Goal: Task Accomplishment & Management: Manage account settings

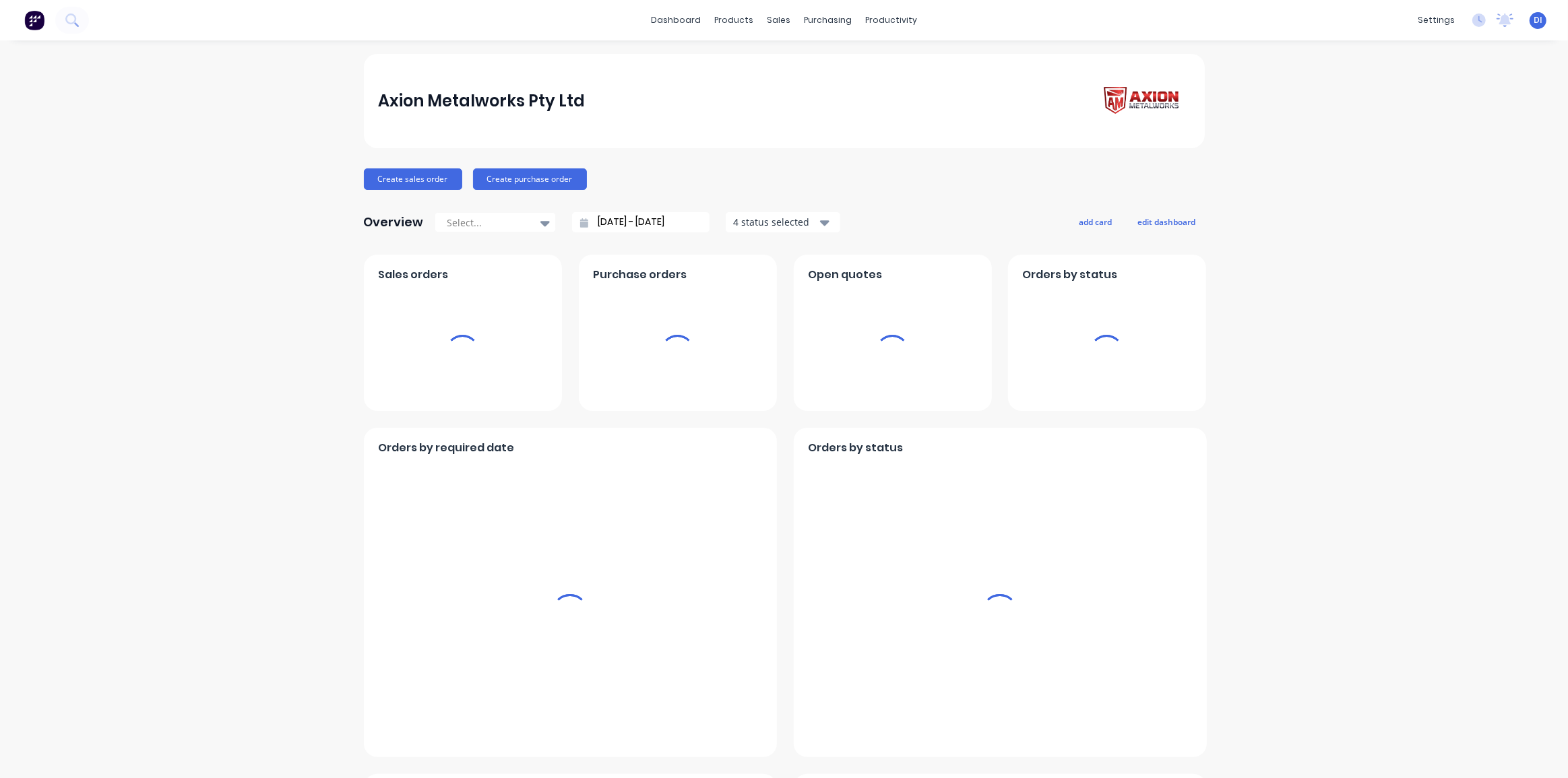
click at [1275, 211] on div "Axion Metalworks Pty Ltd Create sales order Create purchase order Overview Sele…" at bounding box center [784, 752] width 1568 height 1396
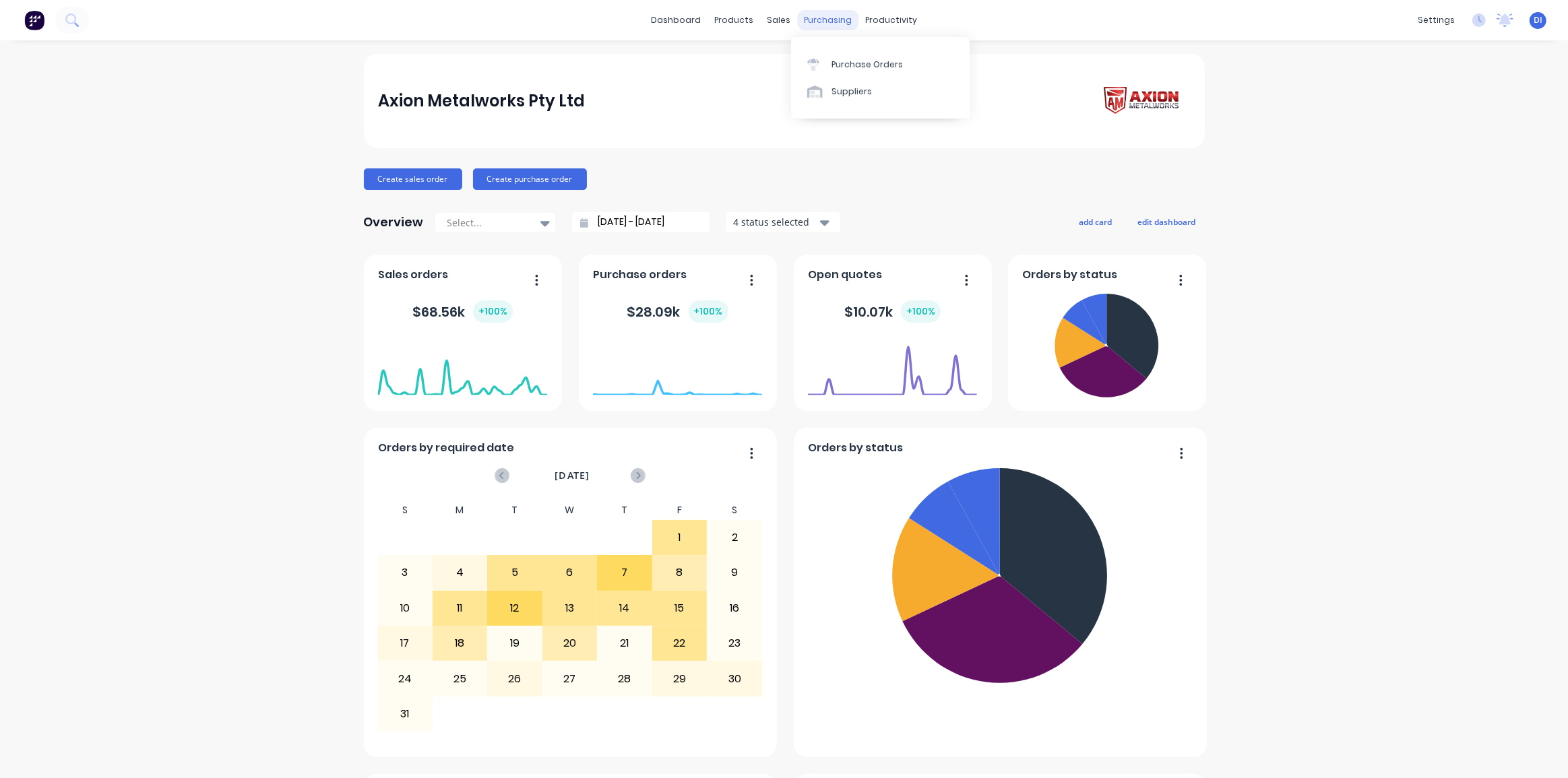
click at [814, 19] on div "purchasing" at bounding box center [827, 20] width 61 height 20
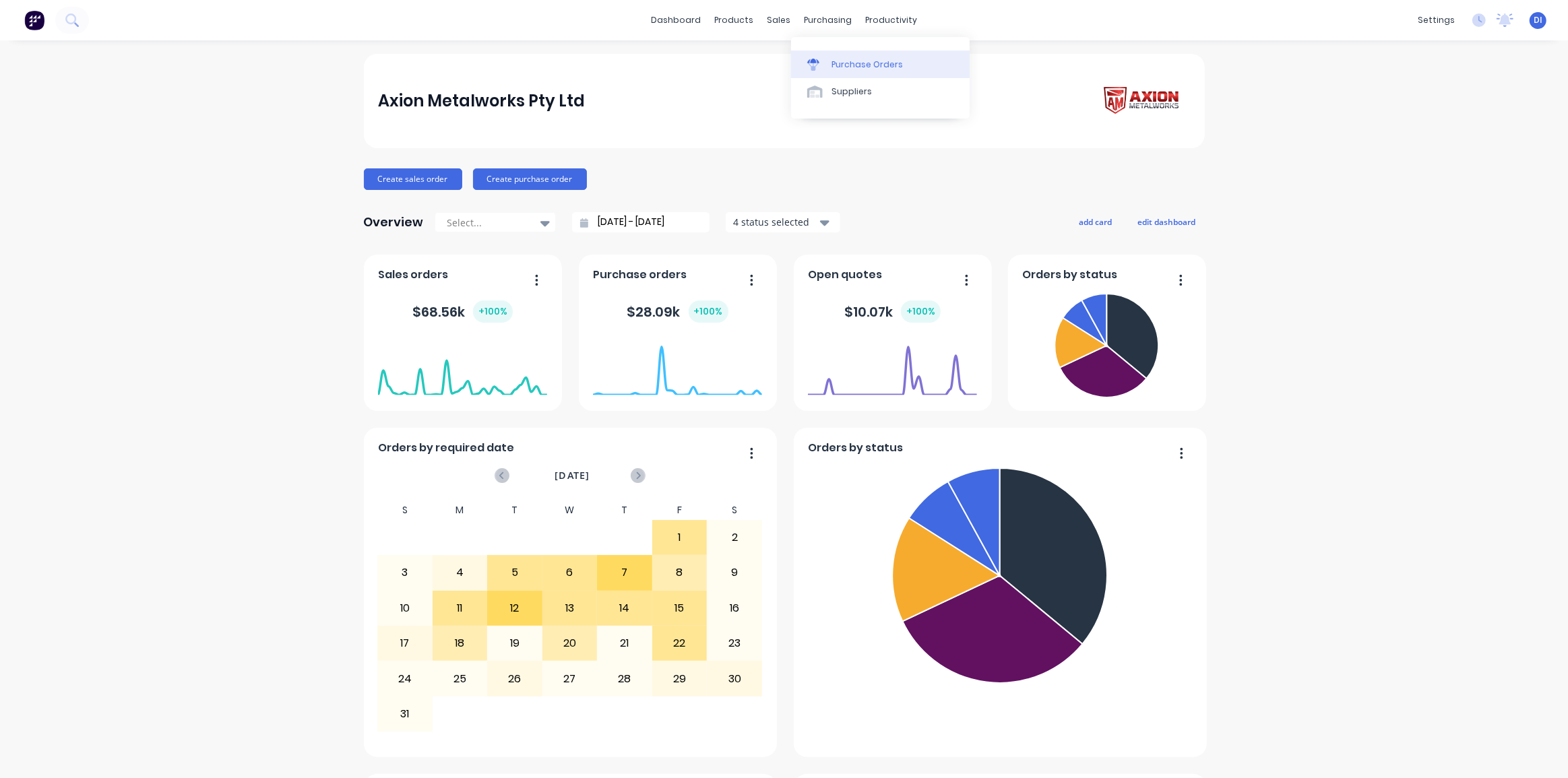
click at [849, 67] on div "Purchase Orders" at bounding box center [867, 64] width 72 height 12
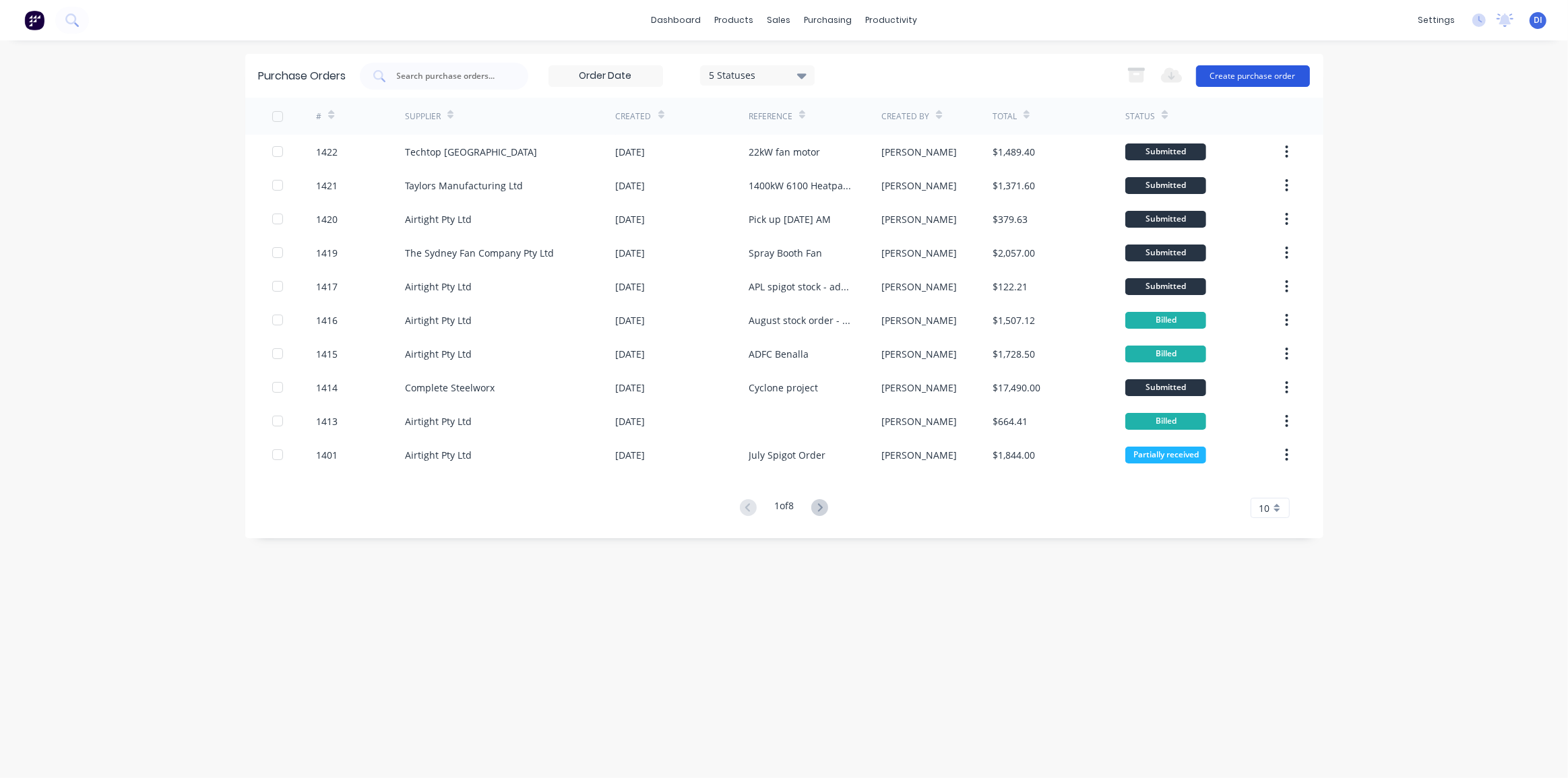
click at [1241, 70] on button "Create purchase order" at bounding box center [1253, 76] width 114 height 22
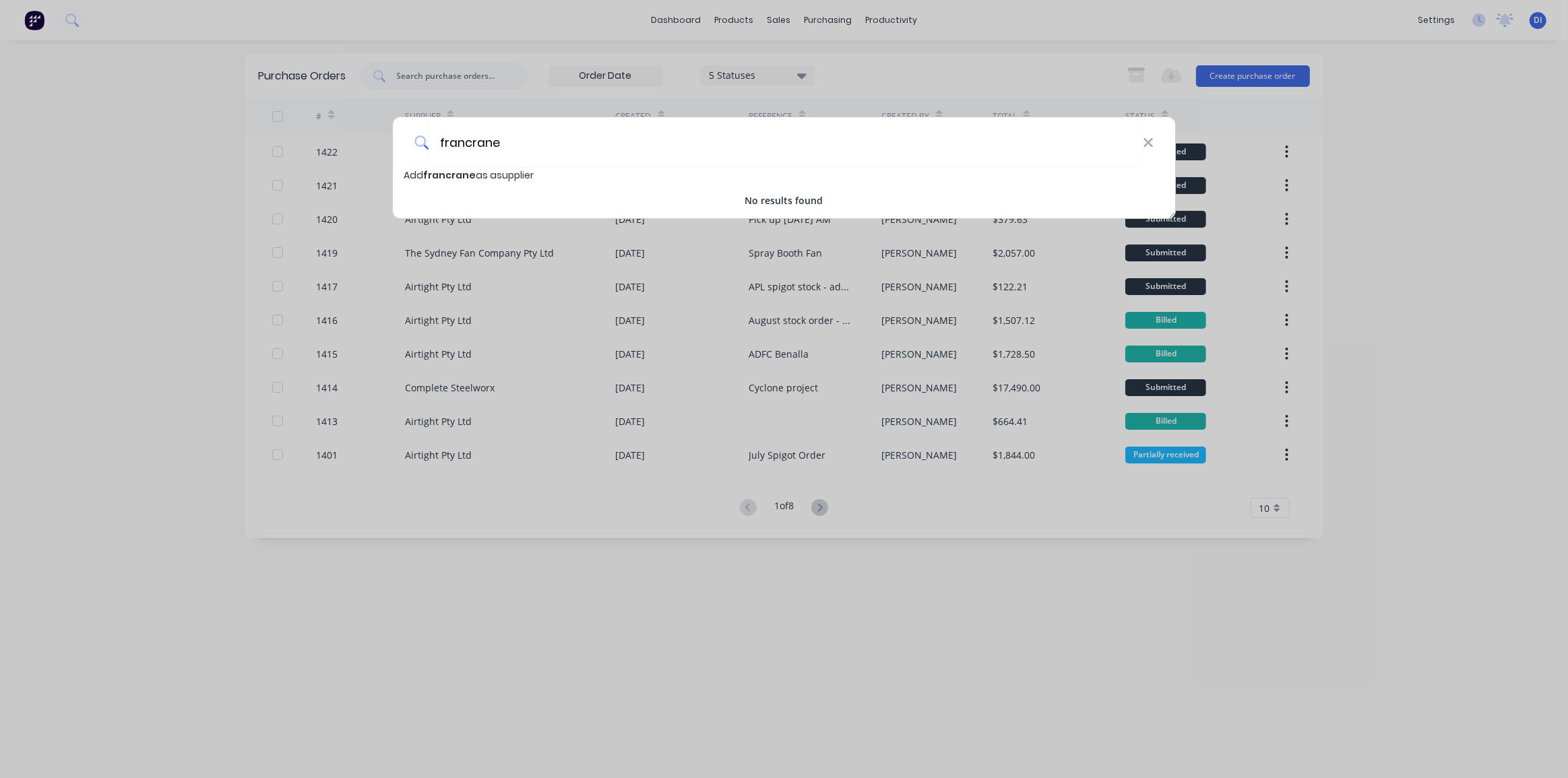
type input "francrane"
click at [495, 169] on span "Add francrane as a supplier" at bounding box center [468, 174] width 130 height 13
select select "AU"
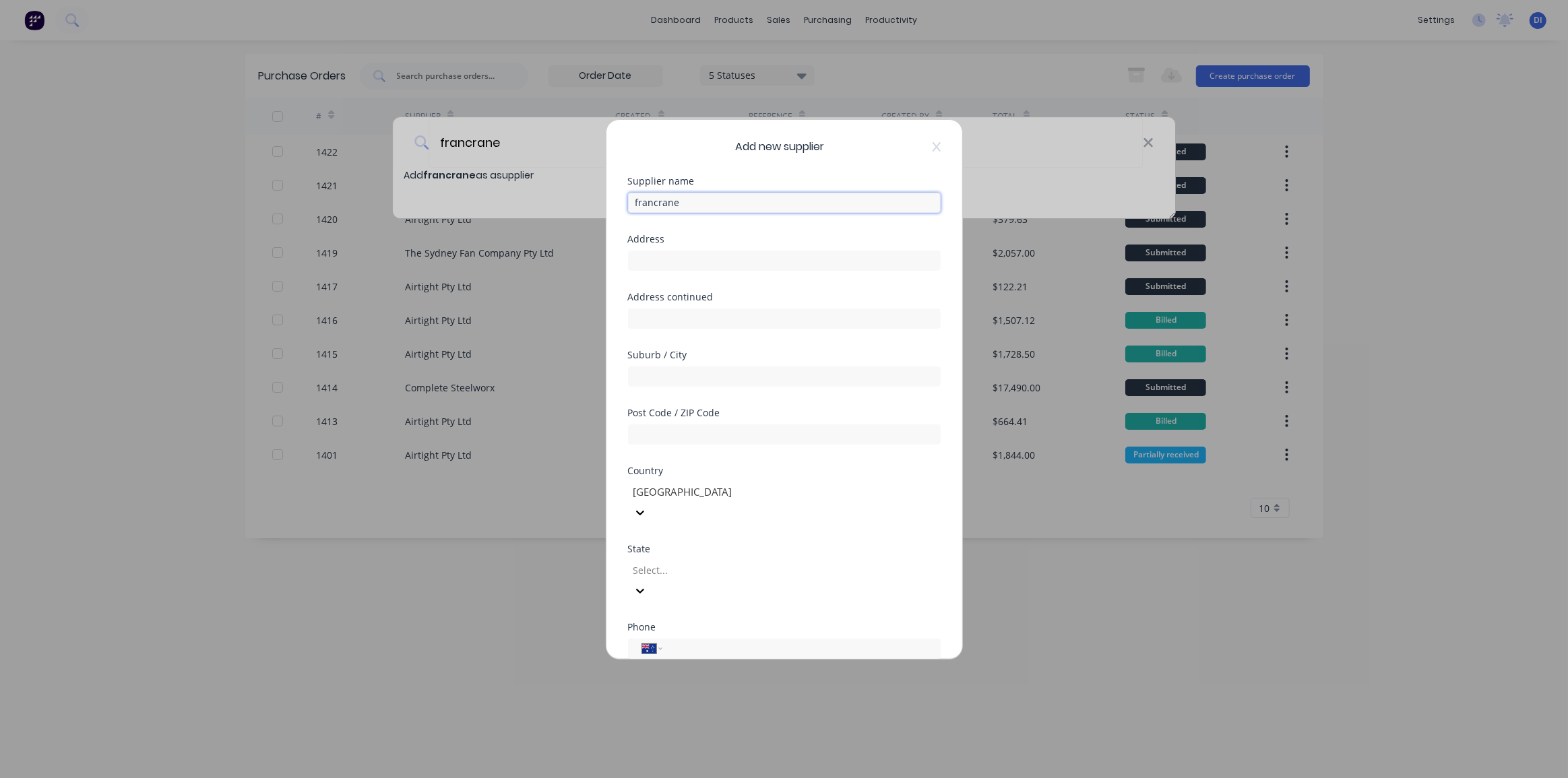
click at [636, 201] on input "francrane" at bounding box center [784, 202] width 313 height 20
click at [727, 199] on input "Francrane" at bounding box center [784, 202] width 313 height 20
drag, startPoint x: 723, startPoint y: 206, endPoint x: 600, endPoint y: 202, distance: 123.1
click at [600, 202] on div "Add new supplier Supplier name Francrane Address Address continued Suburb / Cit…" at bounding box center [784, 389] width 1568 height 778
type input "F"
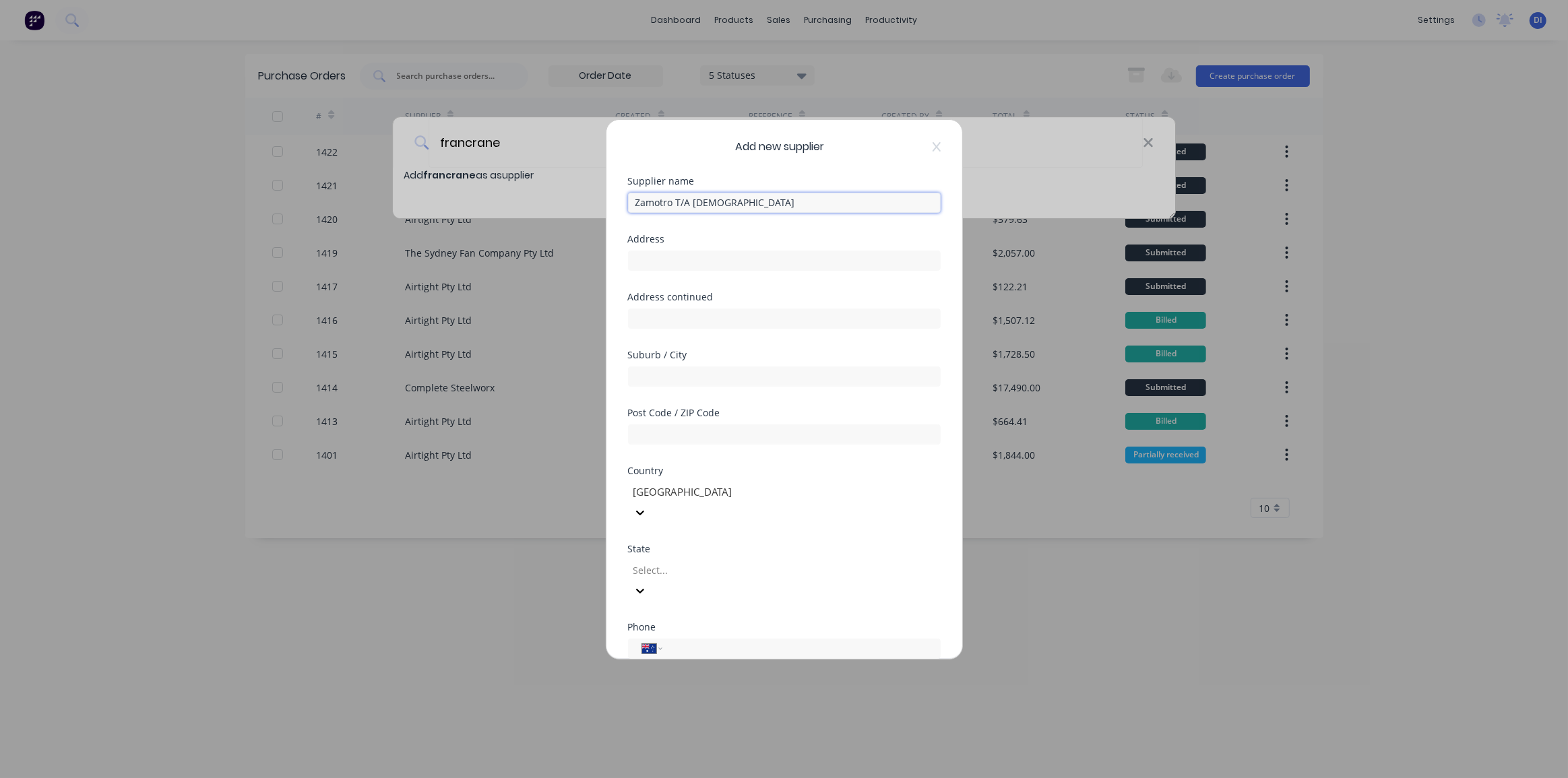
type input "Zamotro T/A Francrane"
type input "97 Kurrajong Rd"
type input "Mt Druitt"
type input "2770"
type input "n"
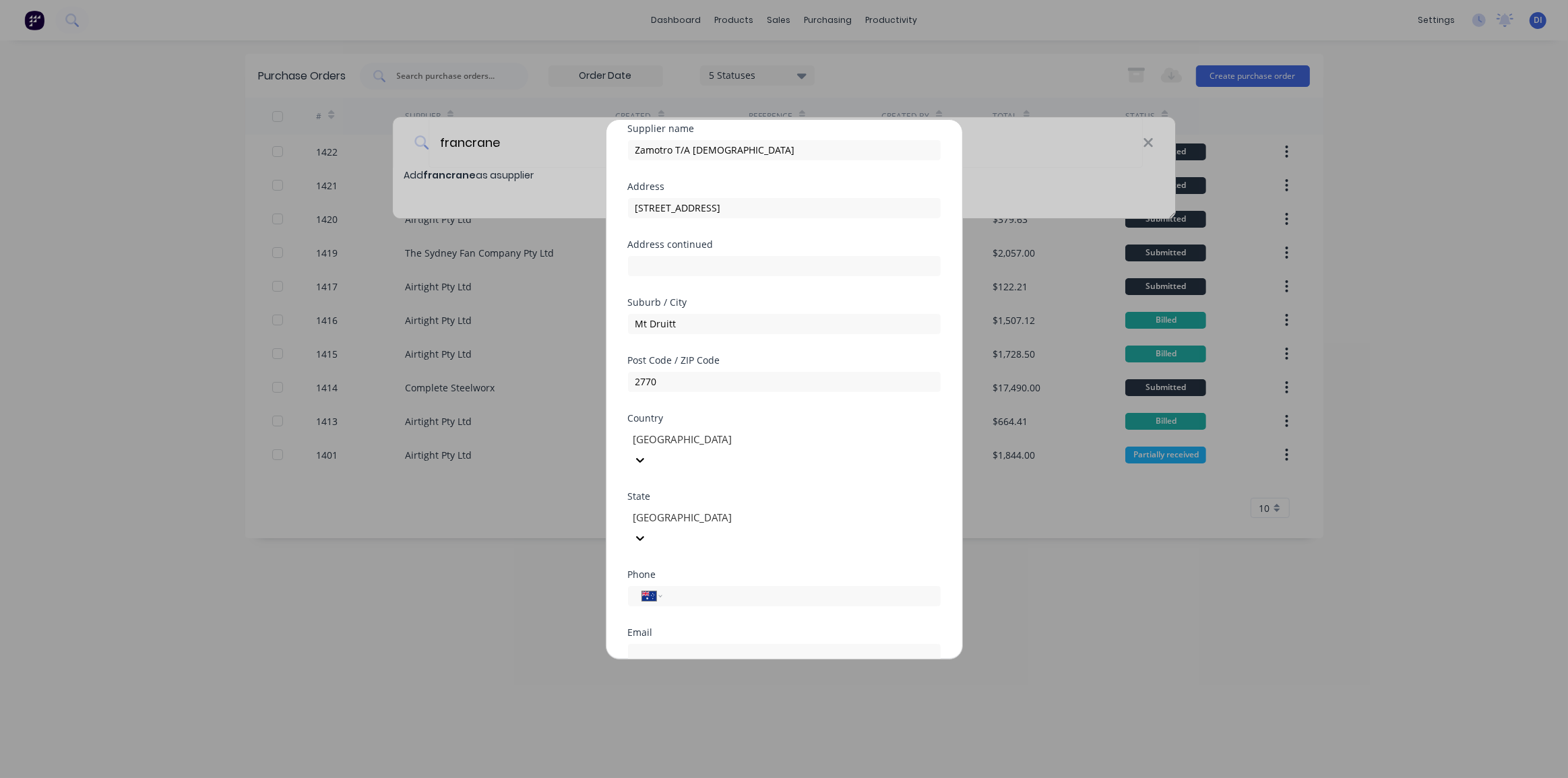
scroll to position [175, 0]
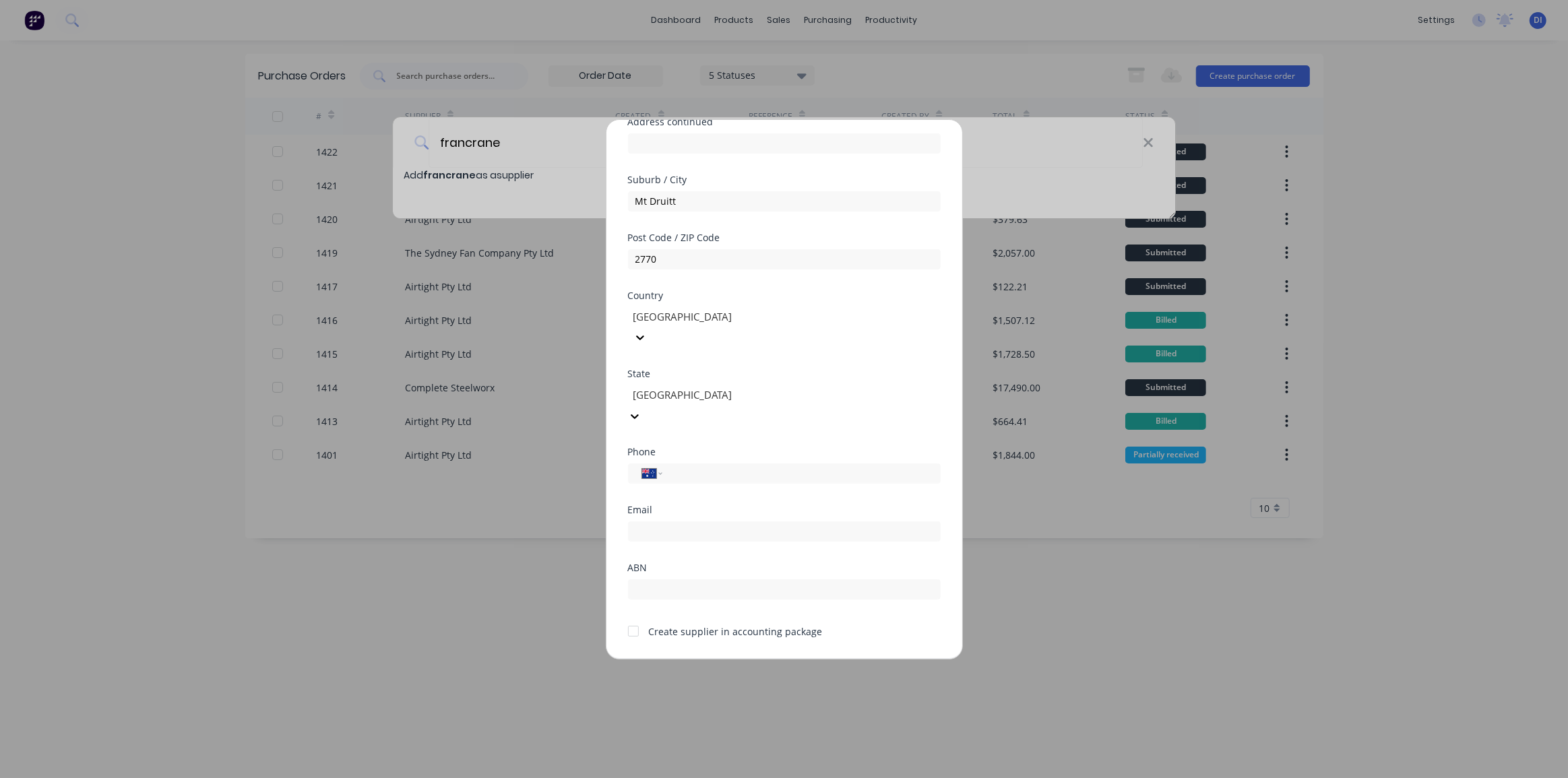
click at [719, 387] on div at bounding box center [729, 395] width 194 height 17
click at [692, 465] on input "tel" at bounding box center [799, 473] width 254 height 15
type input "(02) 9675 0800"
click at [727, 505] on div "Email" at bounding box center [784, 523] width 313 height 36
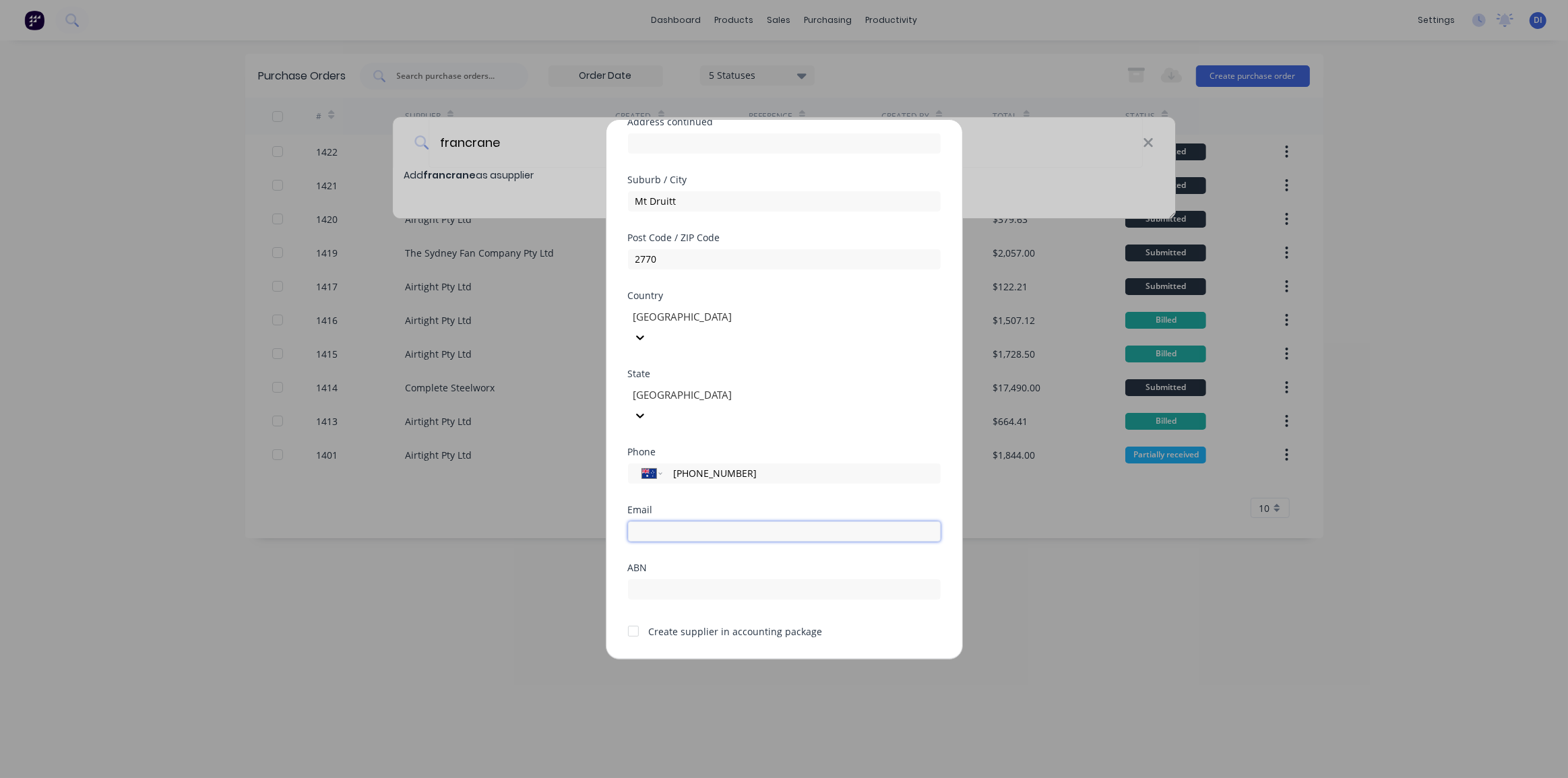
click at [703, 522] on input "email" at bounding box center [784, 531] width 313 height 20
type input "ops@francrane.com.au"
type input "21003859952"
click at [757, 660] on button "Save" at bounding box center [741, 670] width 74 height 22
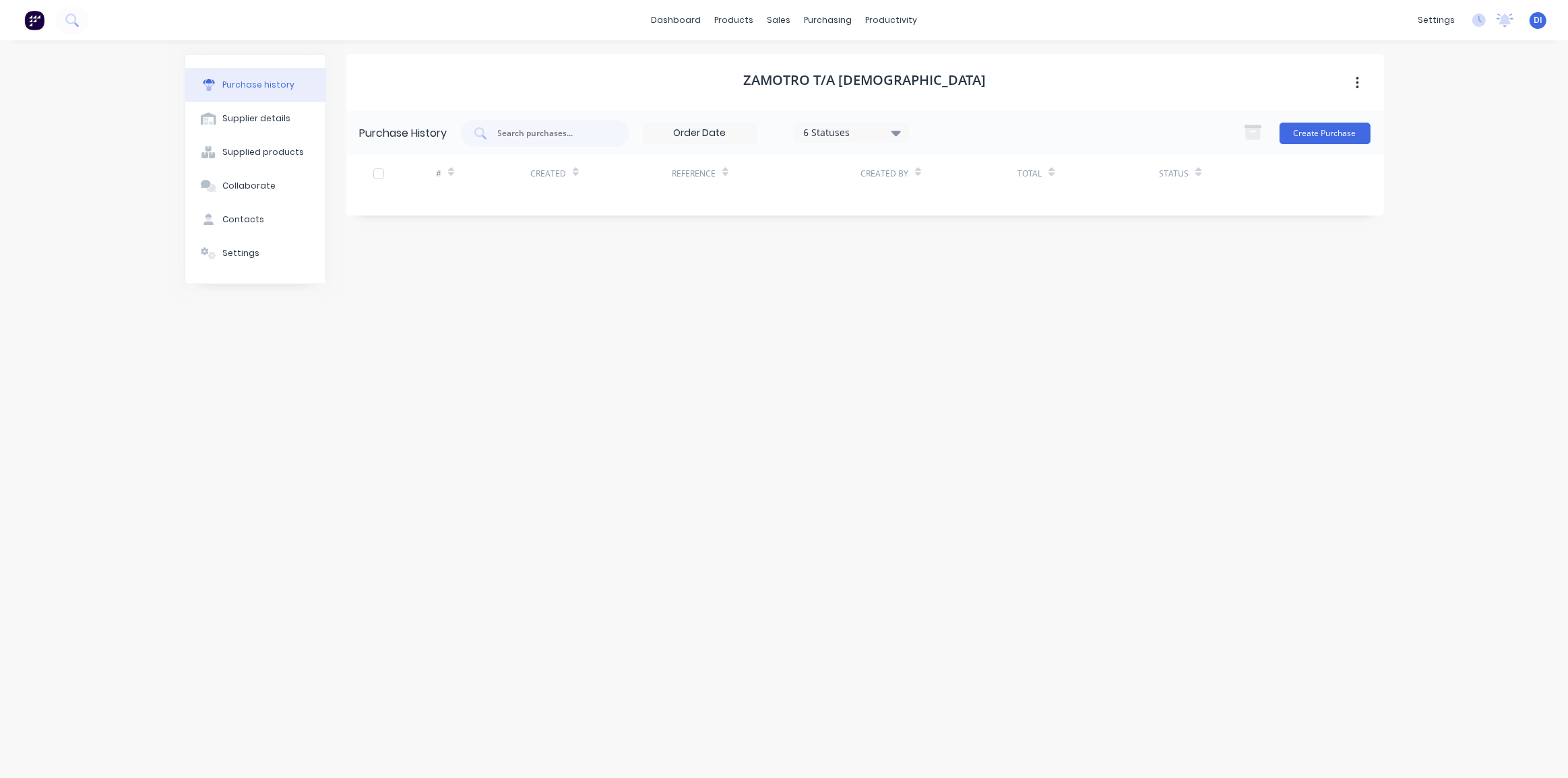
click at [1451, 159] on div "dashboard products sales purchasing productivity dashboard products Product Cat…" at bounding box center [784, 389] width 1568 height 778
click at [1341, 134] on button "Create Purchase" at bounding box center [1325, 133] width 91 height 22
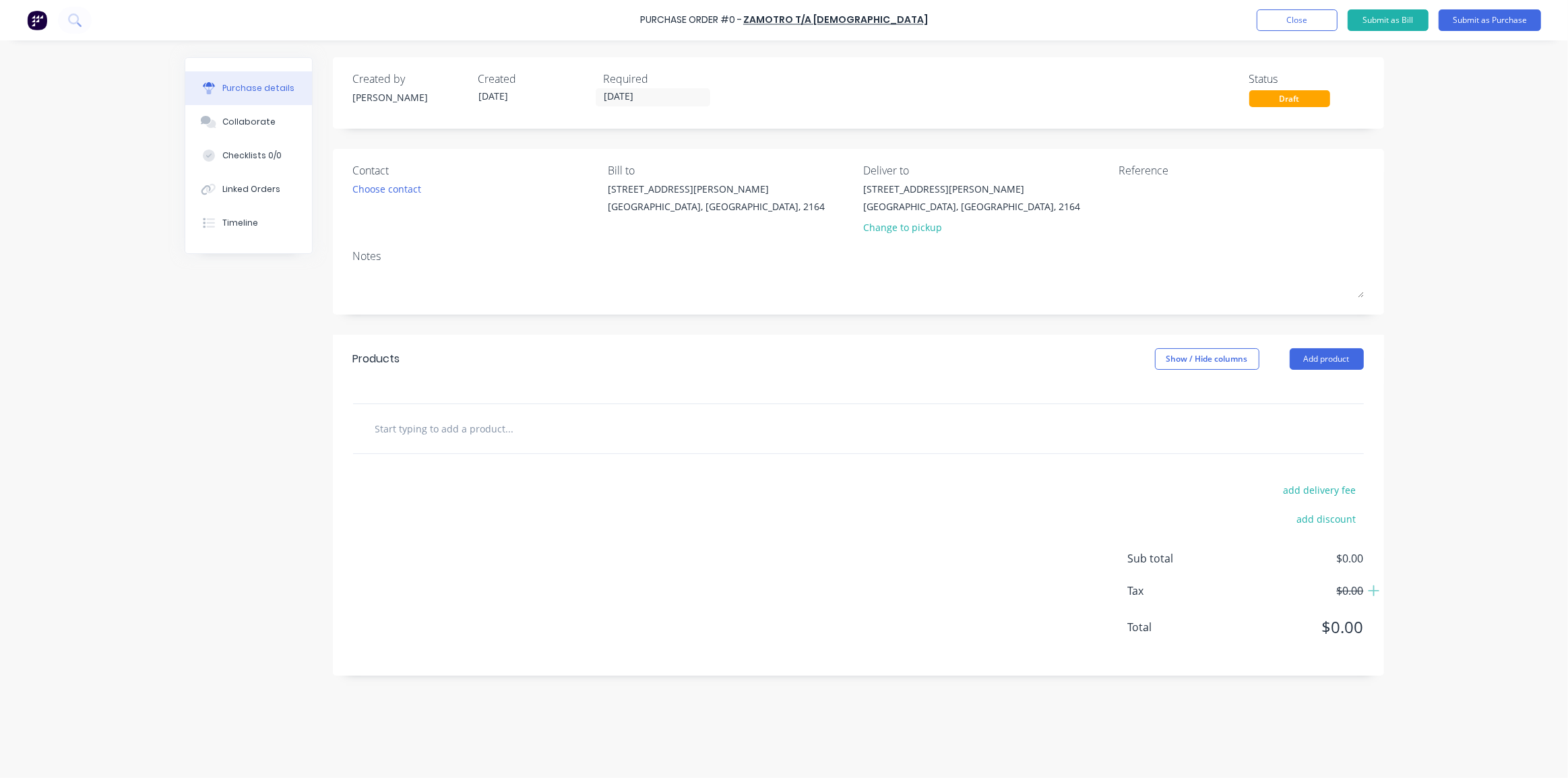
click at [479, 435] on input "text" at bounding box center [509, 428] width 270 height 27
drag, startPoint x: 434, startPoint y: 429, endPoint x: 406, endPoint y: 429, distance: 28.0
click at [406, 429] on input "Freight of cyclones from Wetherill Park" at bounding box center [509, 428] width 270 height 27
drag, startPoint x: 405, startPoint y: 431, endPoint x: 340, endPoint y: 433, distance: 65.0
click at [385, 433] on input "Freight" at bounding box center [509, 428] width 270 height 27
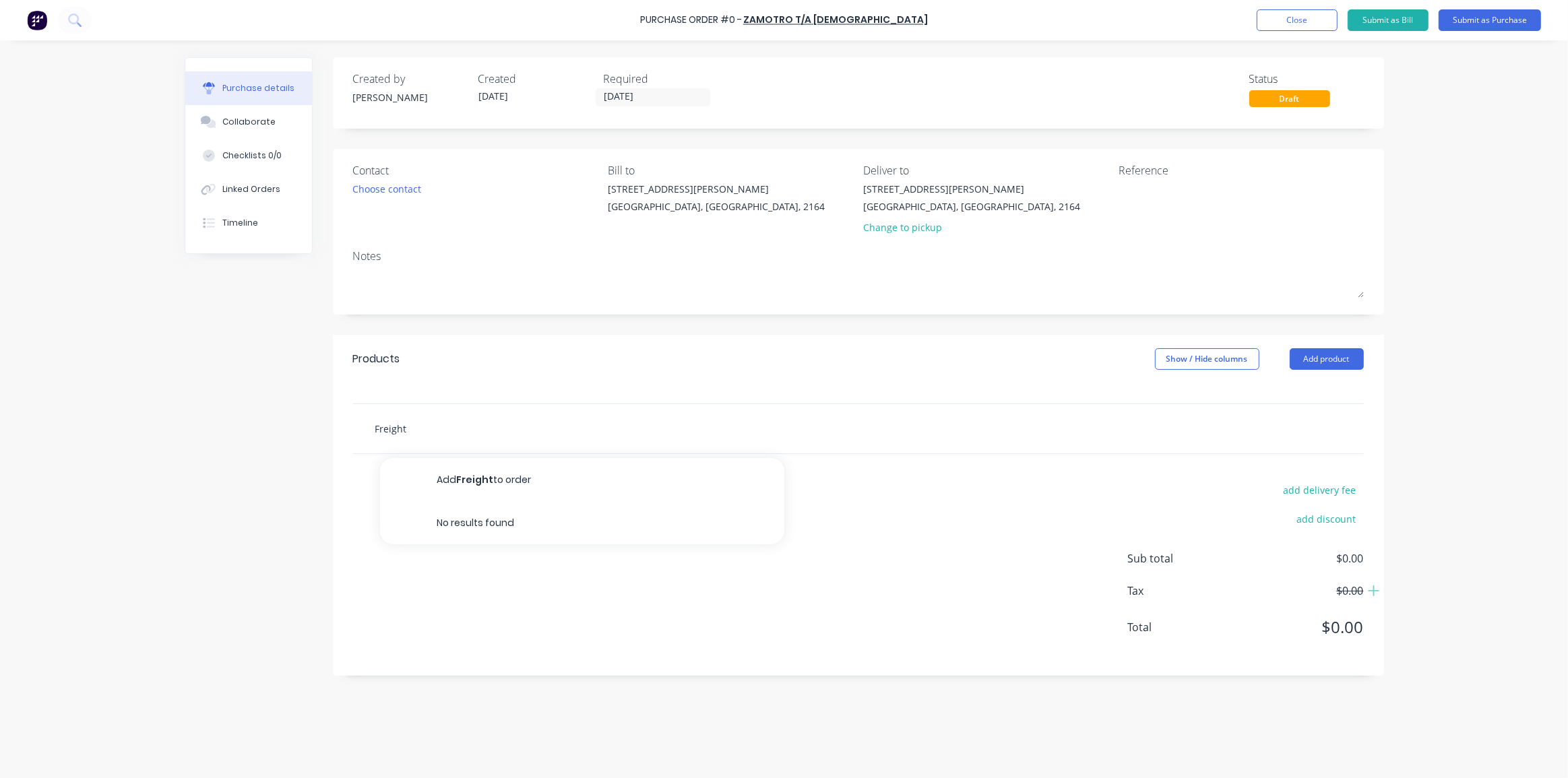
type input "Freight"
click at [288, 436] on div "Created by Dean Created 17/08/25 Required 17/08/25 Status Draft Contact Choose …" at bounding box center [784, 406] width 1199 height 697
drag, startPoint x: 413, startPoint y: 425, endPoint x: 355, endPoint y: 431, distance: 58.3
click at [355, 431] on div "Freight Add Freight to order No results found" at bounding box center [858, 429] width 1011 height 49
click at [1320, 357] on button "Add product" at bounding box center [1326, 358] width 74 height 22
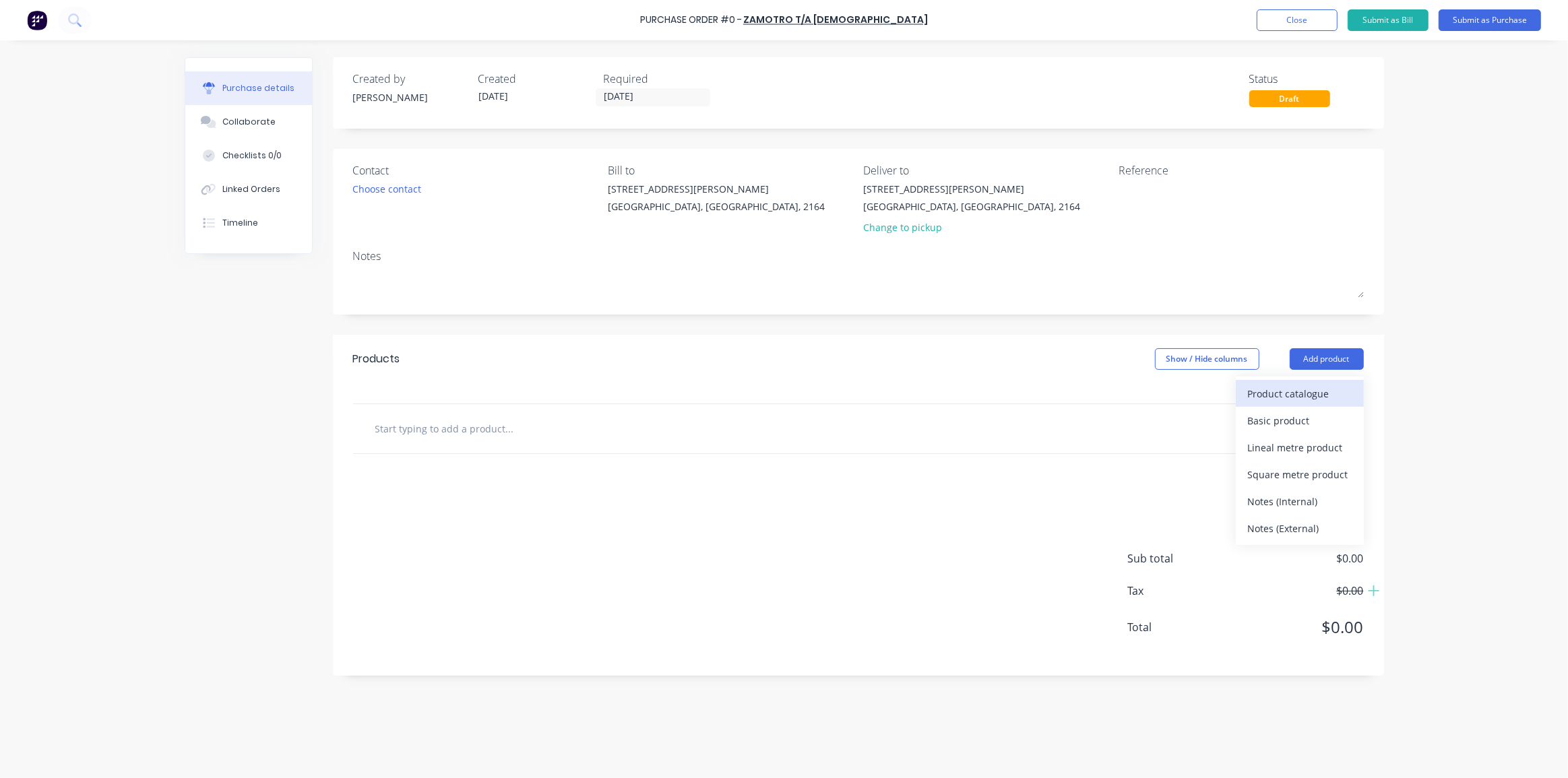
click at [1303, 395] on div "Product catalogue" at bounding box center [1299, 394] width 104 height 19
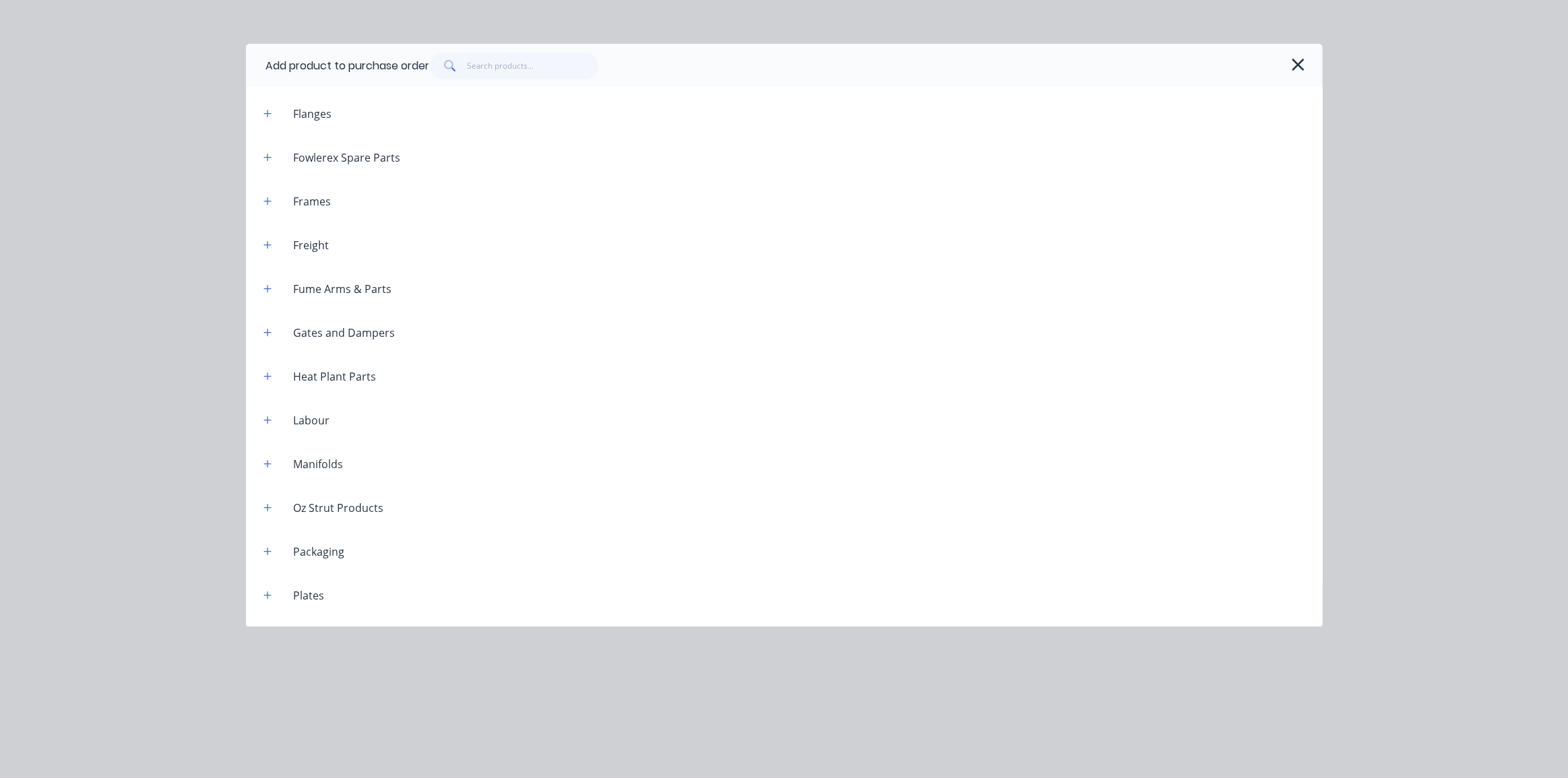
scroll to position [1046, 0]
click at [265, 239] on button "button" at bounding box center [267, 245] width 17 height 17
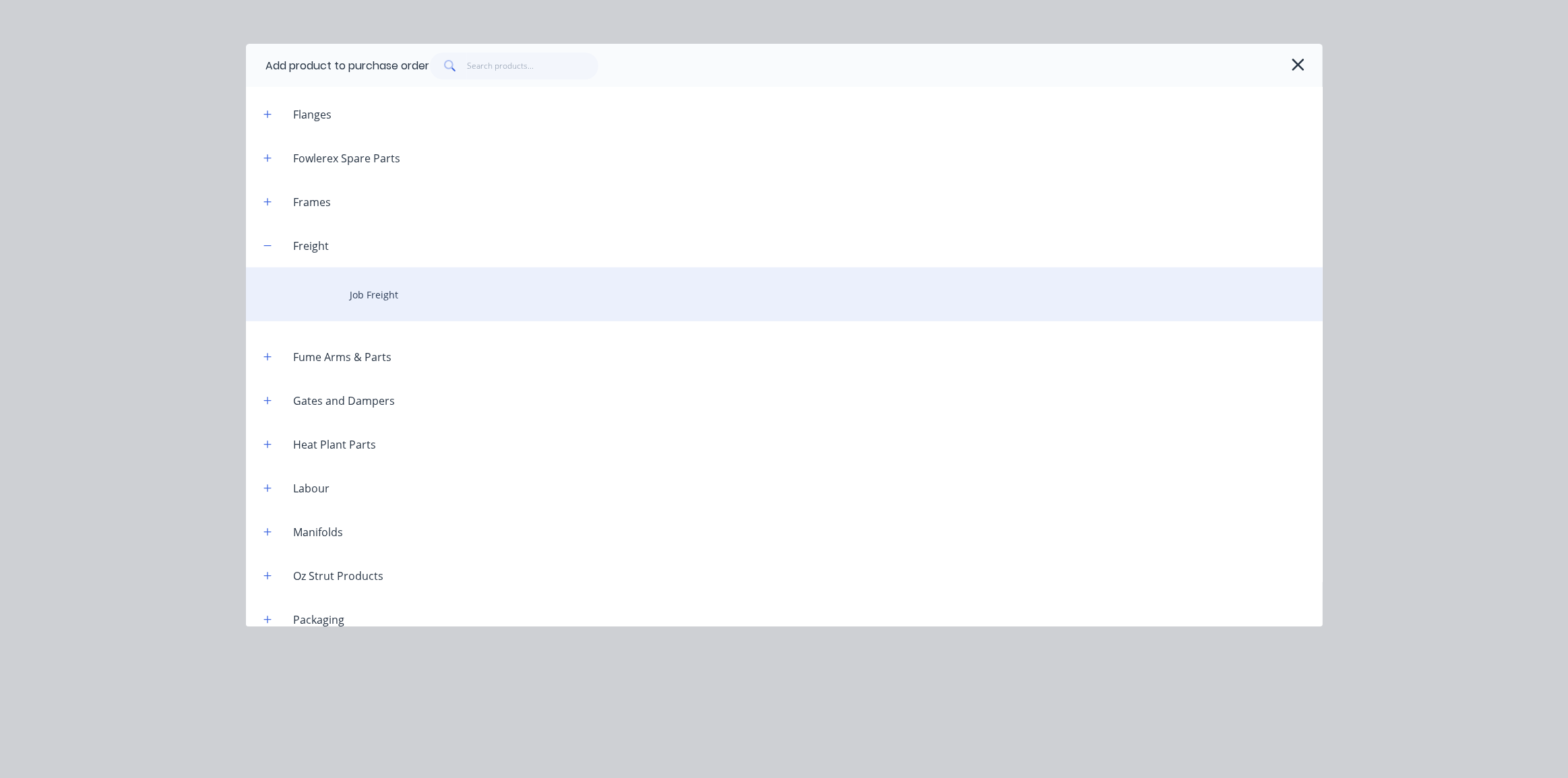
click at [440, 293] on div "Job Freight" at bounding box center [784, 295] width 1077 height 54
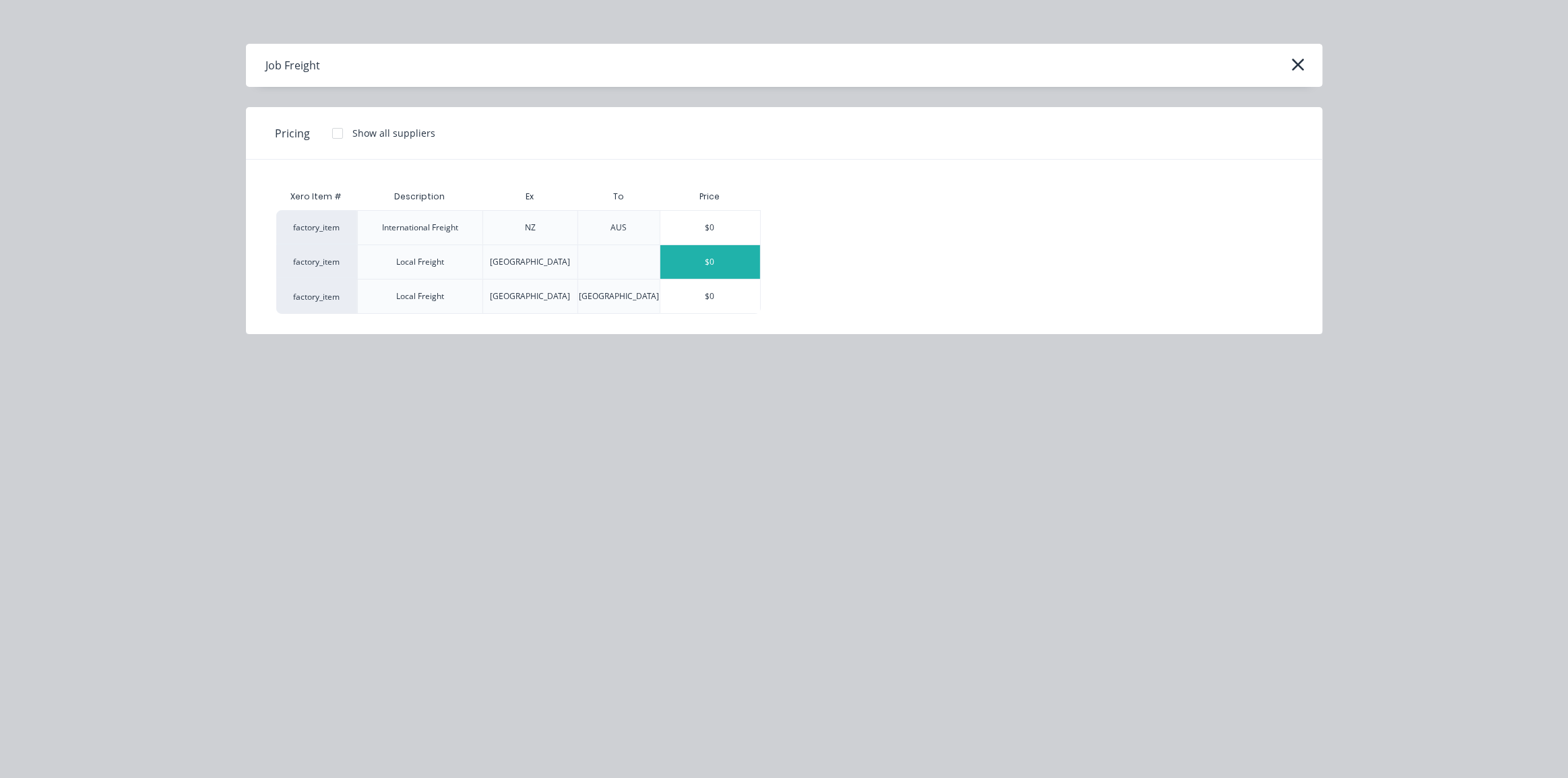
click at [717, 259] on div "$0" at bounding box center [710, 262] width 100 height 33
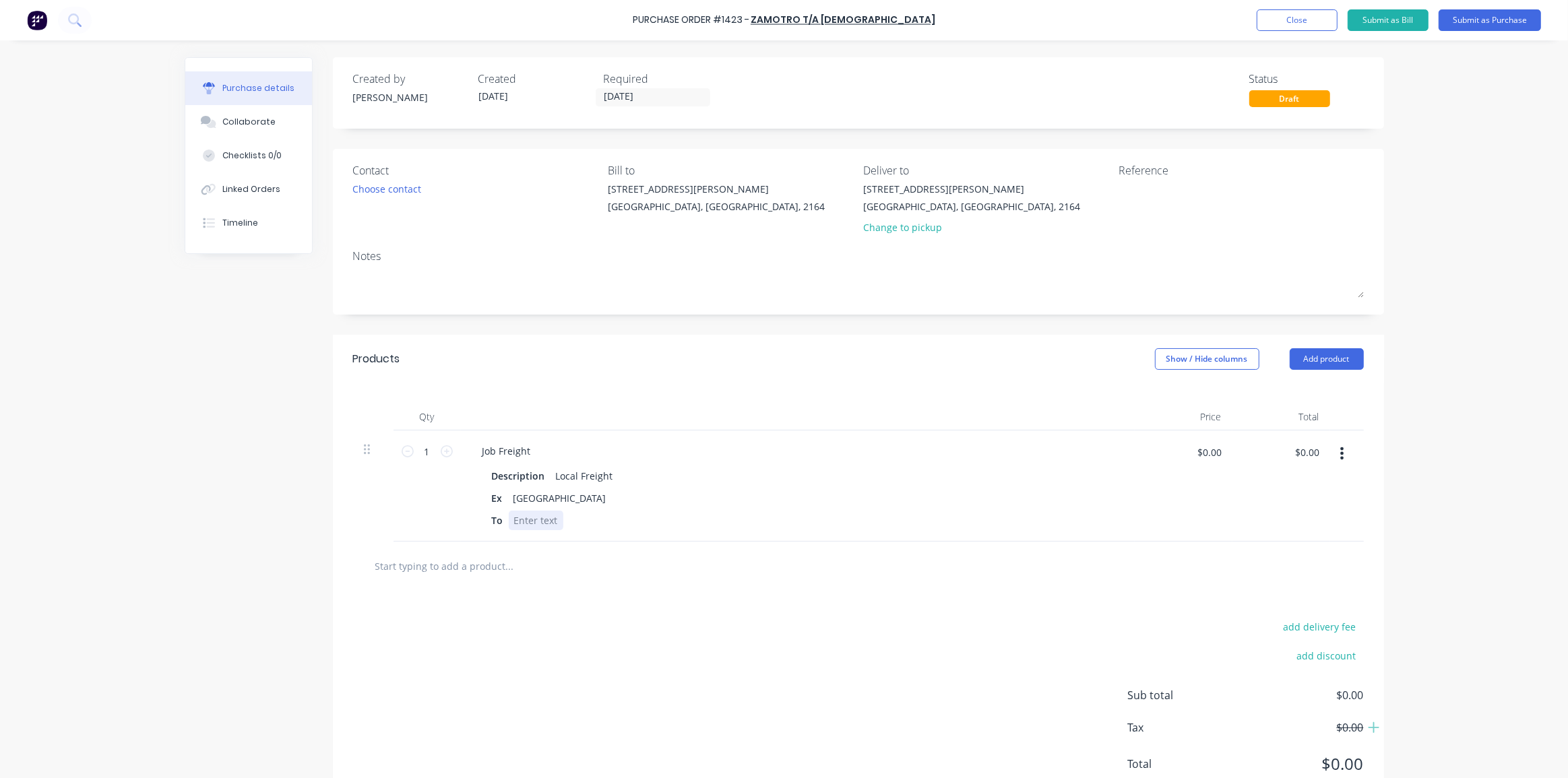
click at [541, 525] on div at bounding box center [536, 520] width 55 height 19
drag, startPoint x: 1462, startPoint y: 435, endPoint x: 1440, endPoint y: 443, distance: 23.4
click at [1462, 435] on div "Purchase Order #1423 - Zamotro T/A Francrane Add product Close Submit as Bill S…" at bounding box center [784, 389] width 1568 height 778
click at [1219, 452] on input "$0.00" at bounding box center [1210, 452] width 40 height 22
type input "$1,224.76"
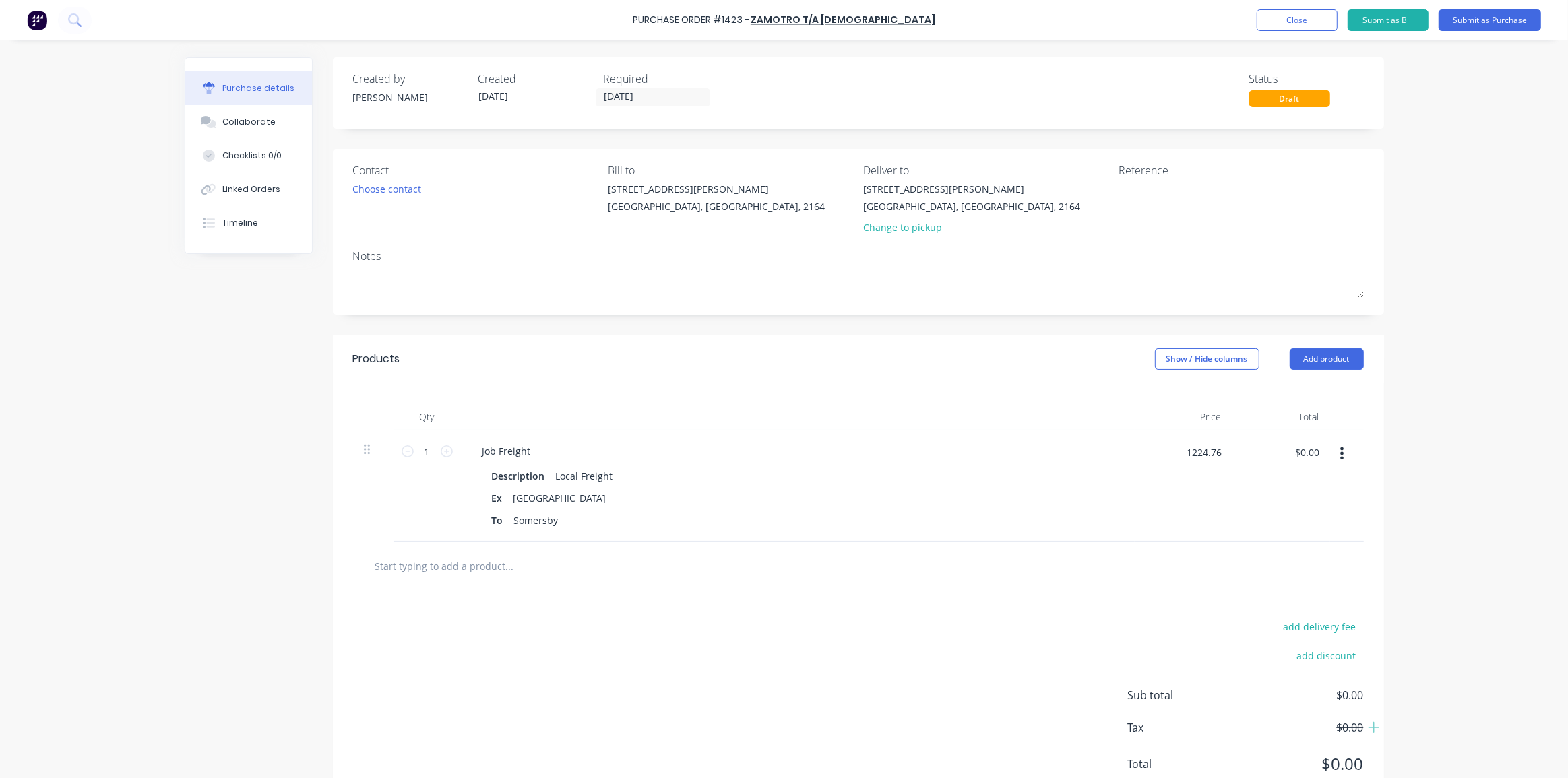
type input "$1,224.76"
click at [1456, 460] on div "Purchase Order #1423 - Zamotro T/A Francrane Add product Close Submit as Bill S…" at bounding box center [784, 389] width 1568 height 778
click at [1129, 197] on textarea at bounding box center [1203, 197] width 168 height 31
type textarea "Cyclone project"
click at [882, 200] on div "Wetherill Park, New South Wales, 2164" at bounding box center [971, 206] width 217 height 14
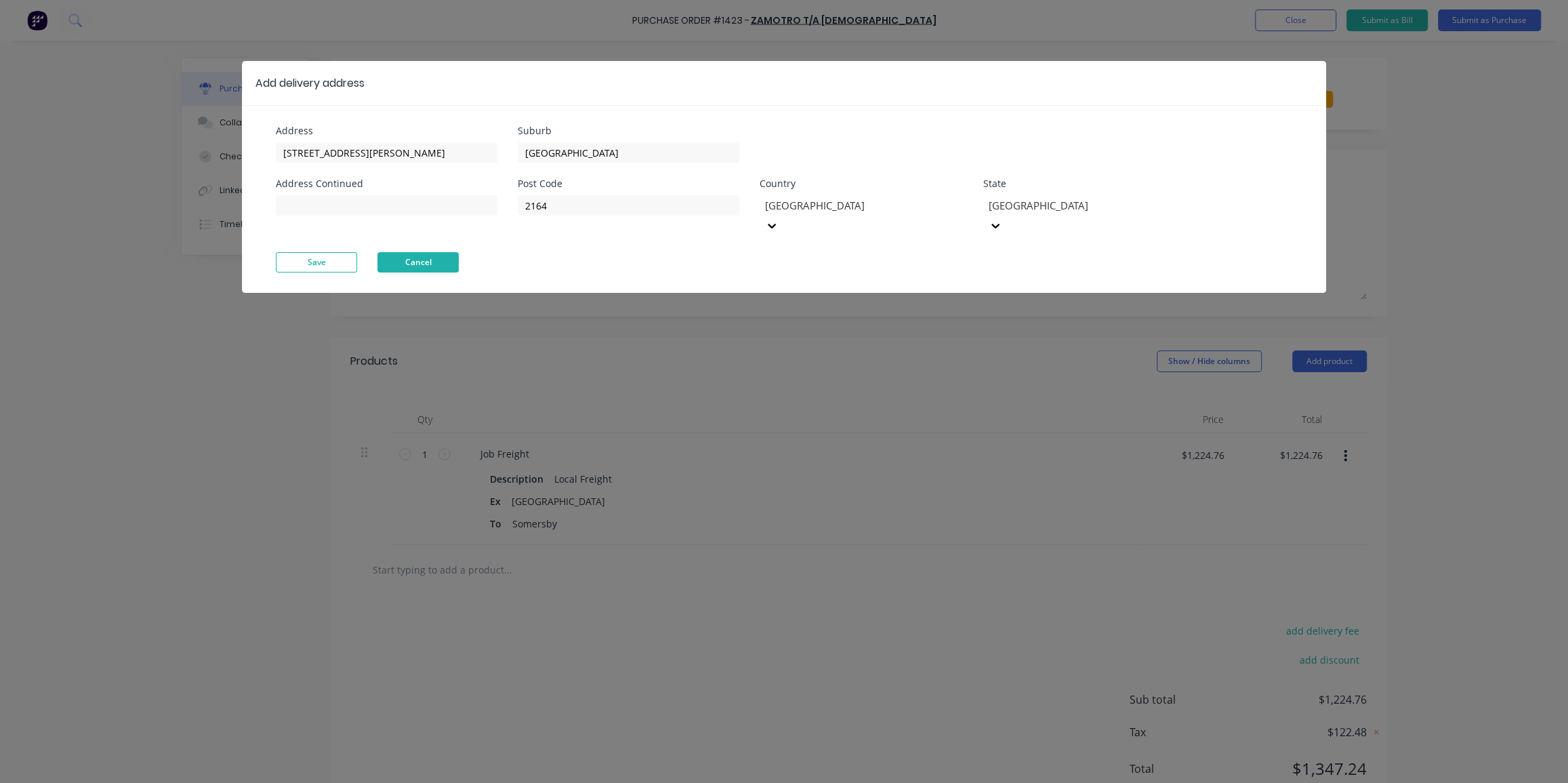
click at [426, 252] on button "Cancel" at bounding box center [418, 262] width 81 height 20
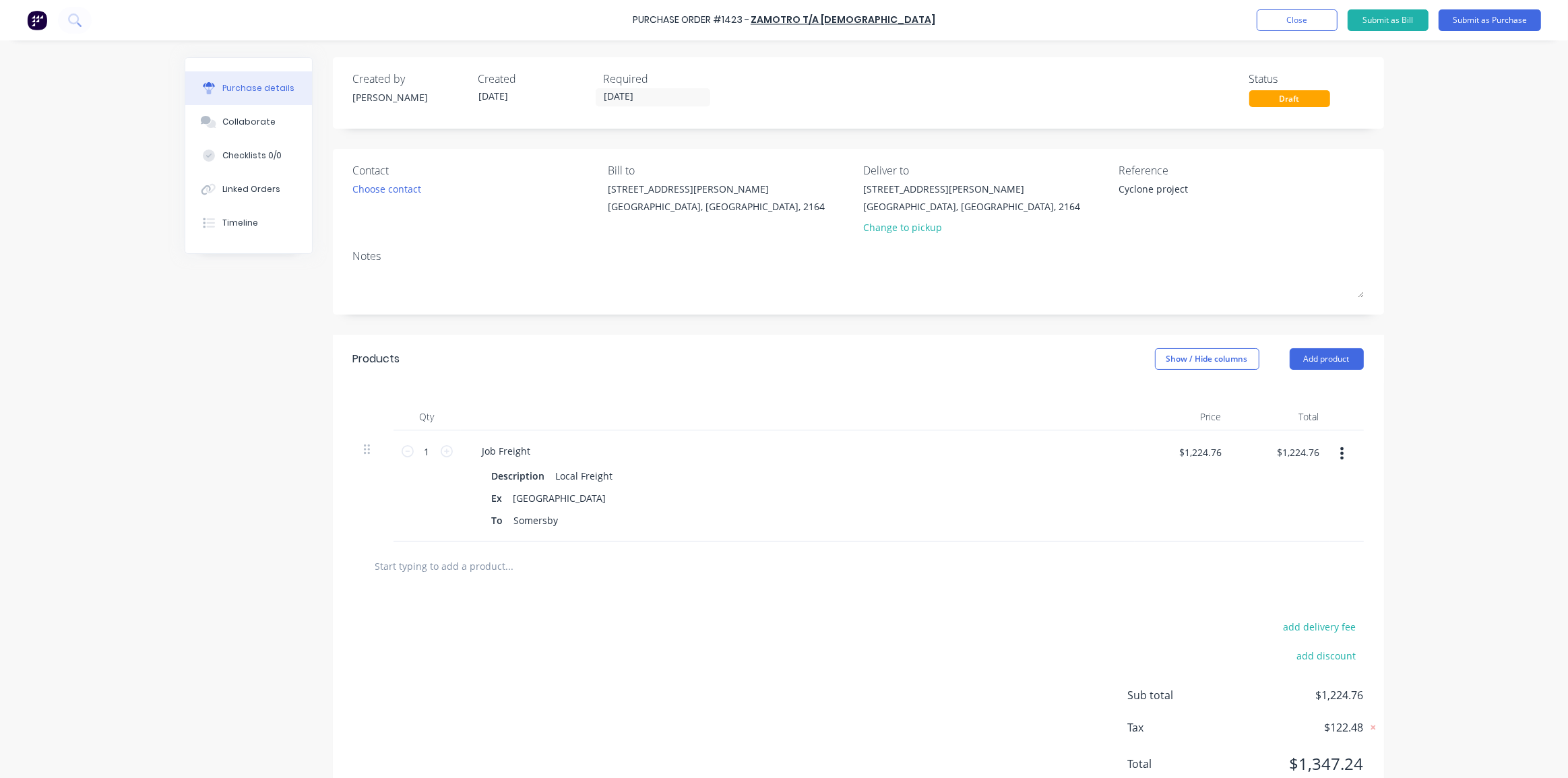
click at [237, 342] on div "Created by Dean Created 17/08/25 Required 17/08/25 Status Draft Contact Choose …" at bounding box center [784, 434] width 1199 height 755
click at [236, 183] on div "Linked Orders" at bounding box center [251, 189] width 58 height 12
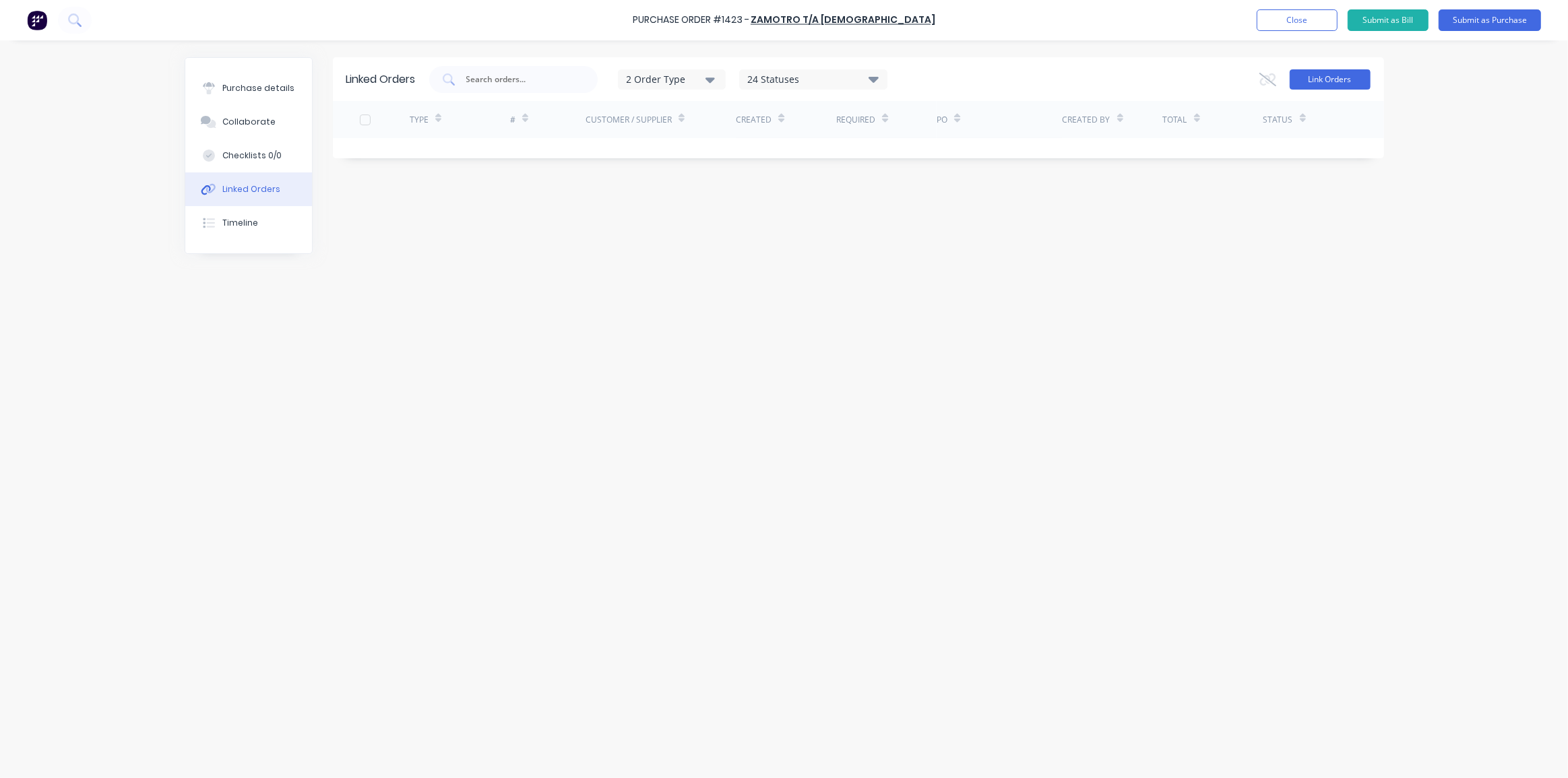
click at [1327, 78] on button "Link Orders" at bounding box center [1330, 79] width 81 height 20
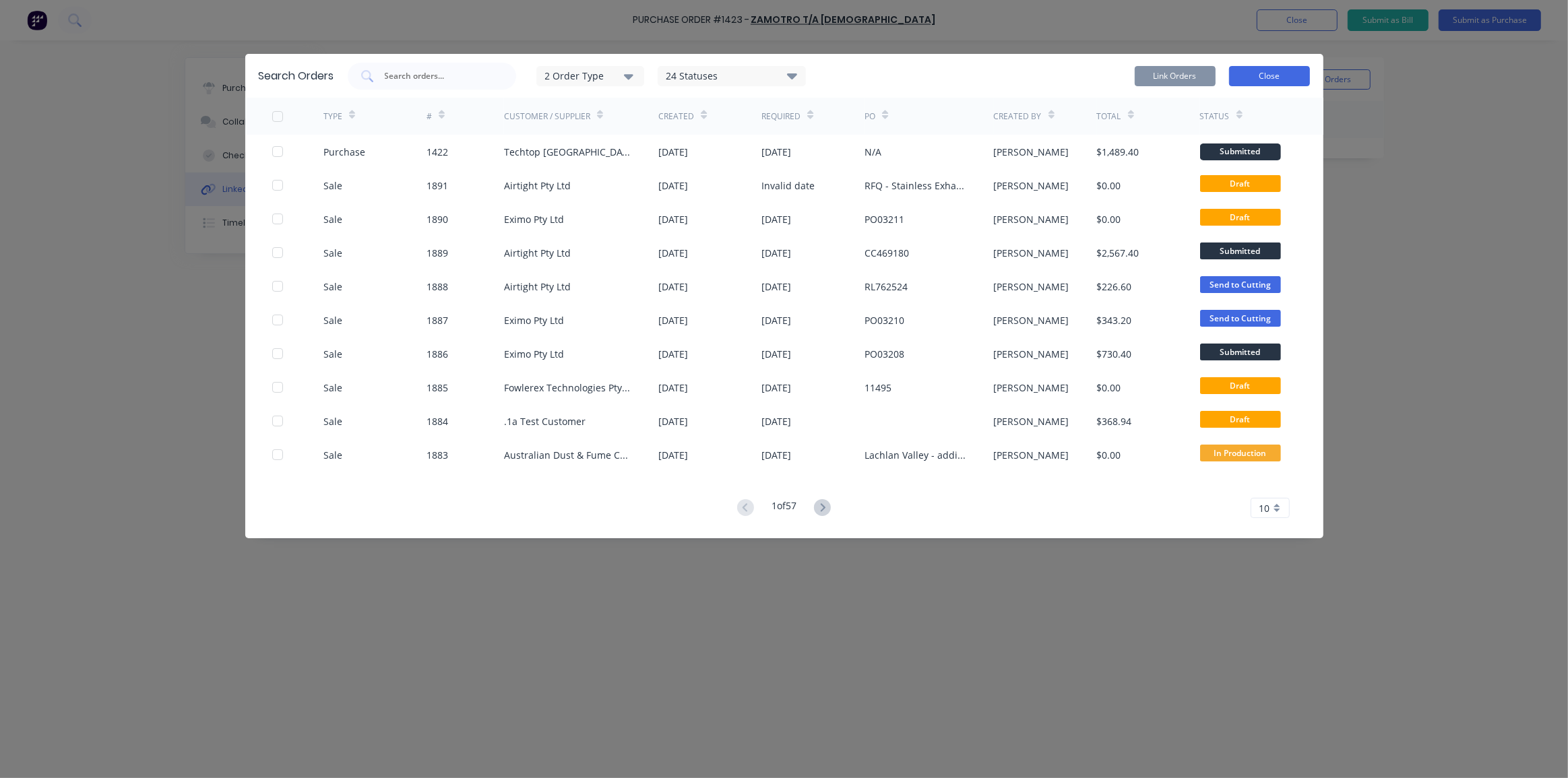
click at [1260, 78] on button "Close" at bounding box center [1269, 76] width 81 height 20
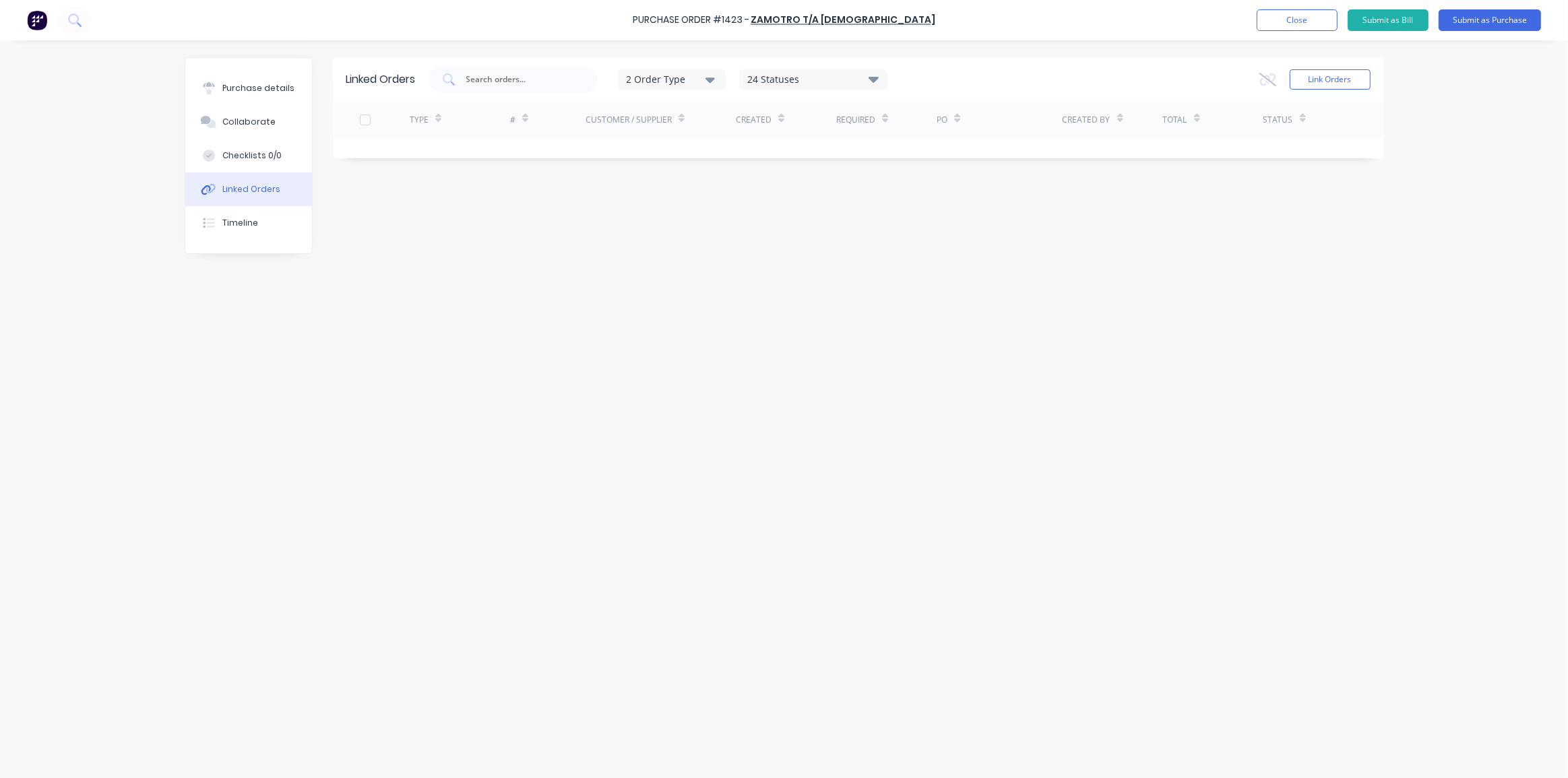
click at [1418, 150] on div "Purchase Order #1423 - Zamotro T/A Francrane Add product Close Submit as Bill S…" at bounding box center [784, 389] width 1568 height 778
click at [346, 302] on div "Linked Orders 2 Order Type 24 Statuses Sales Order Status All Archived Draft Qu…" at bounding box center [784, 406] width 1199 height 697
click at [261, 94] on button "Purchase details" at bounding box center [249, 88] width 126 height 33
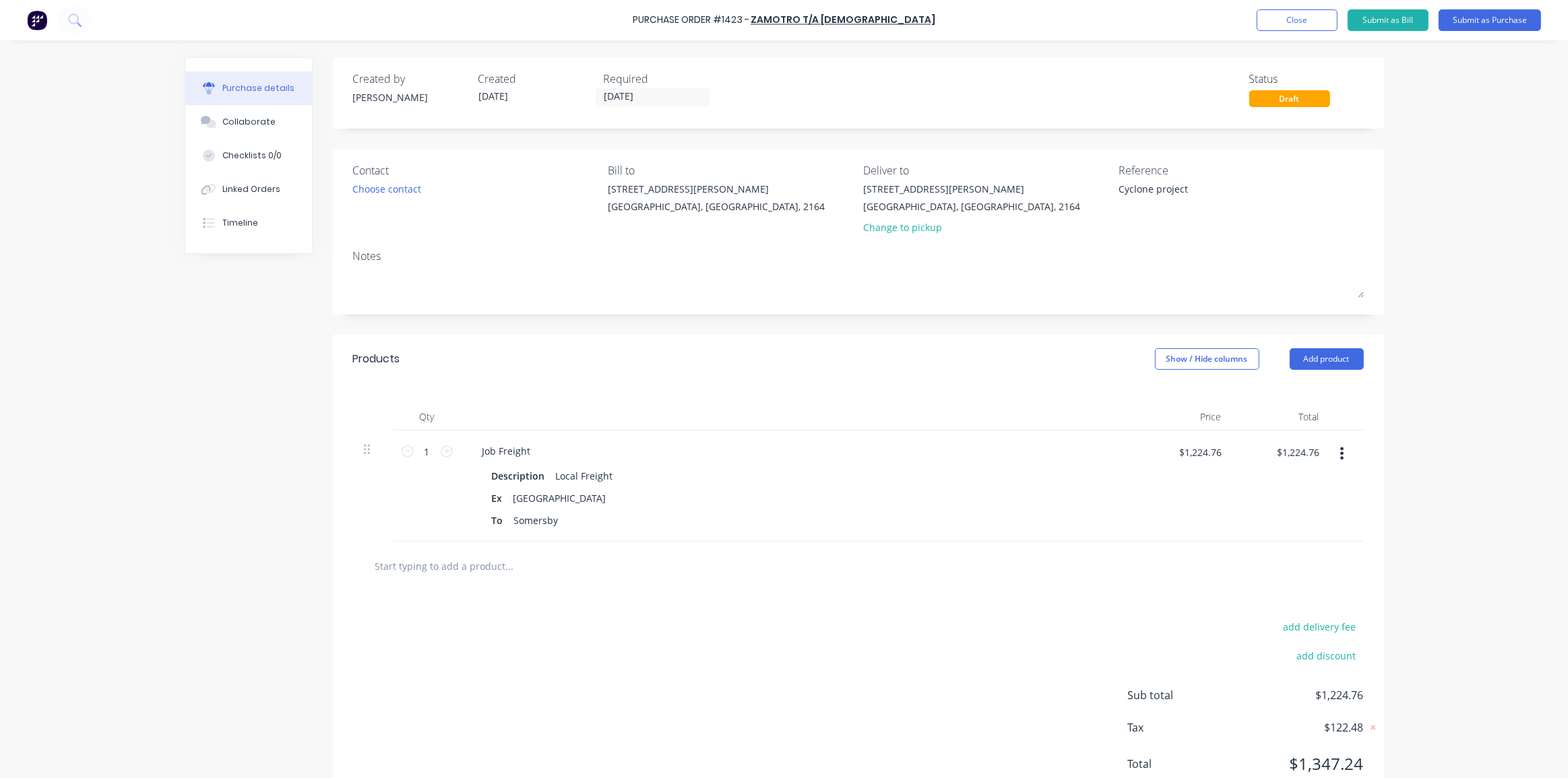
click at [1480, 210] on div "Purchase Order #1423 - Zamotro T/A Francrane Add product Close Submit as Bill S…" at bounding box center [784, 389] width 1568 height 778
click at [1492, 20] on button "Submit as Purchase" at bounding box center [1489, 20] width 102 height 22
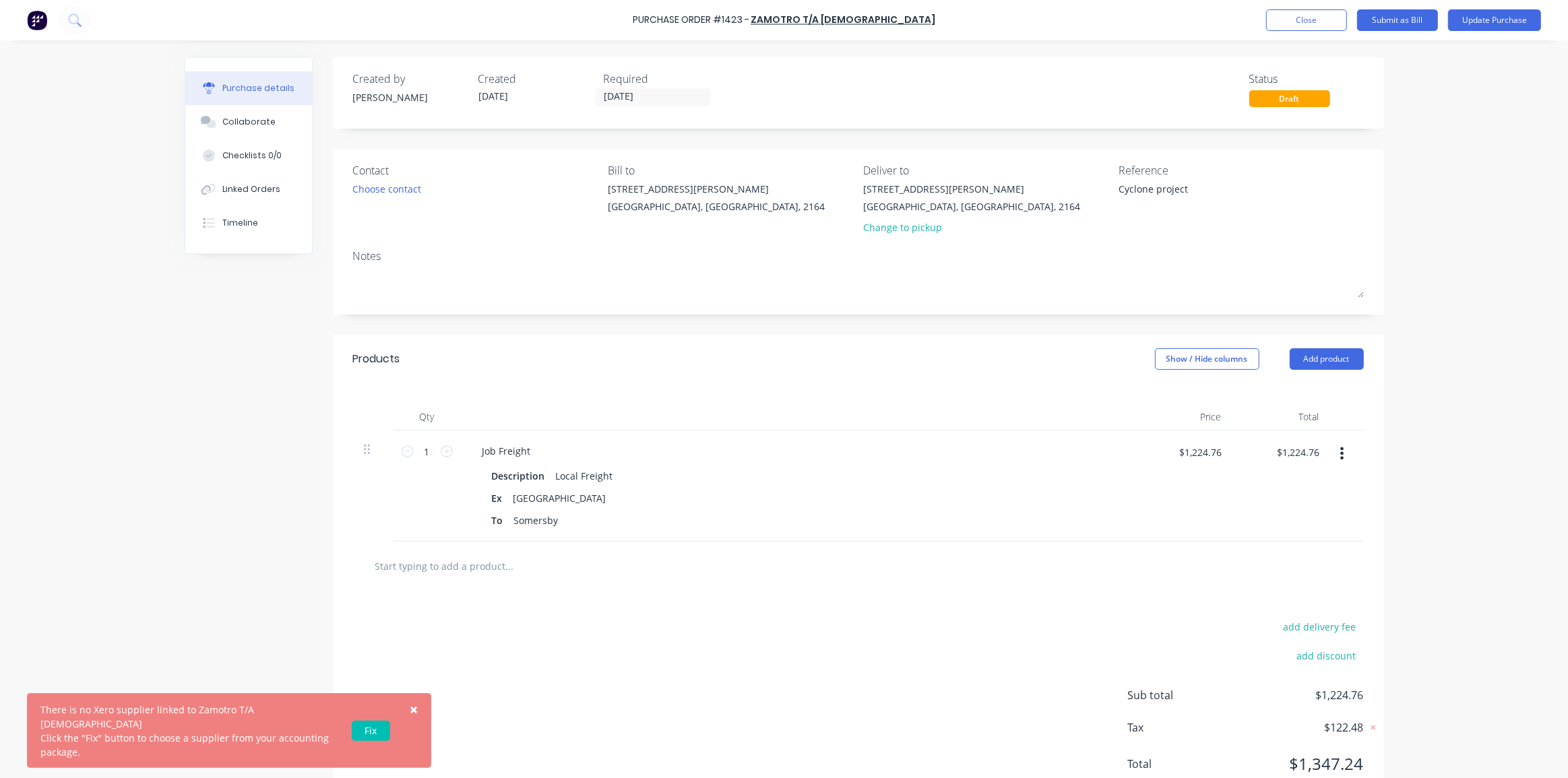
click at [377, 736] on link "Fix" at bounding box center [370, 731] width 38 height 20
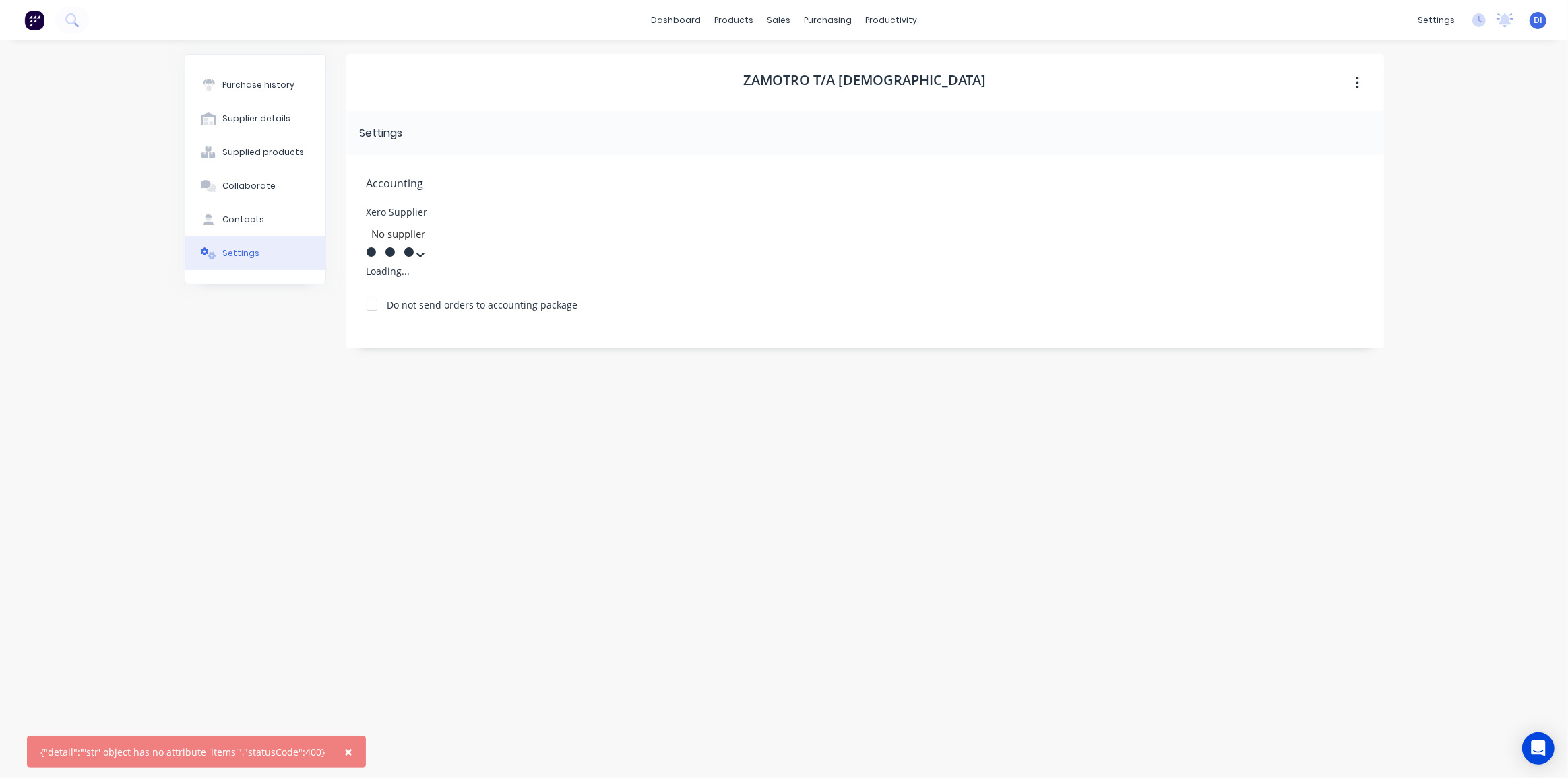
click at [527, 233] on div at bounding box center [467, 234] width 194 height 17
click at [427, 248] on icon at bounding box center [420, 254] width 13 height 13
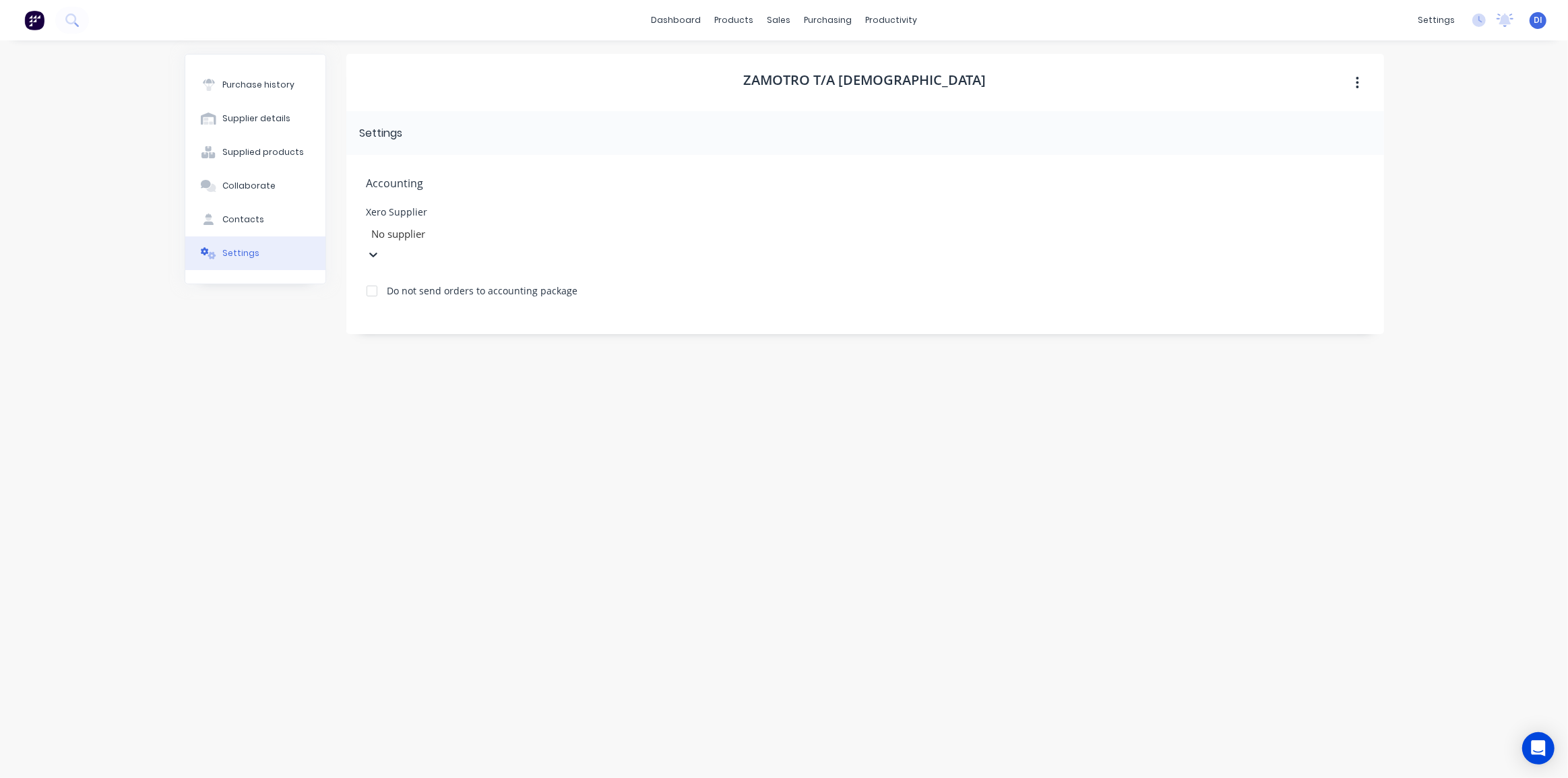
click at [380, 248] on icon at bounding box center [373, 254] width 13 height 13
click at [524, 236] on div at bounding box center [467, 234] width 194 height 17
type input "Zamotro"
click at [764, 225] on div "Xero Supplier Use Up and Down to choose options, press Enter to select the curr…" at bounding box center [865, 243] width 997 height 71
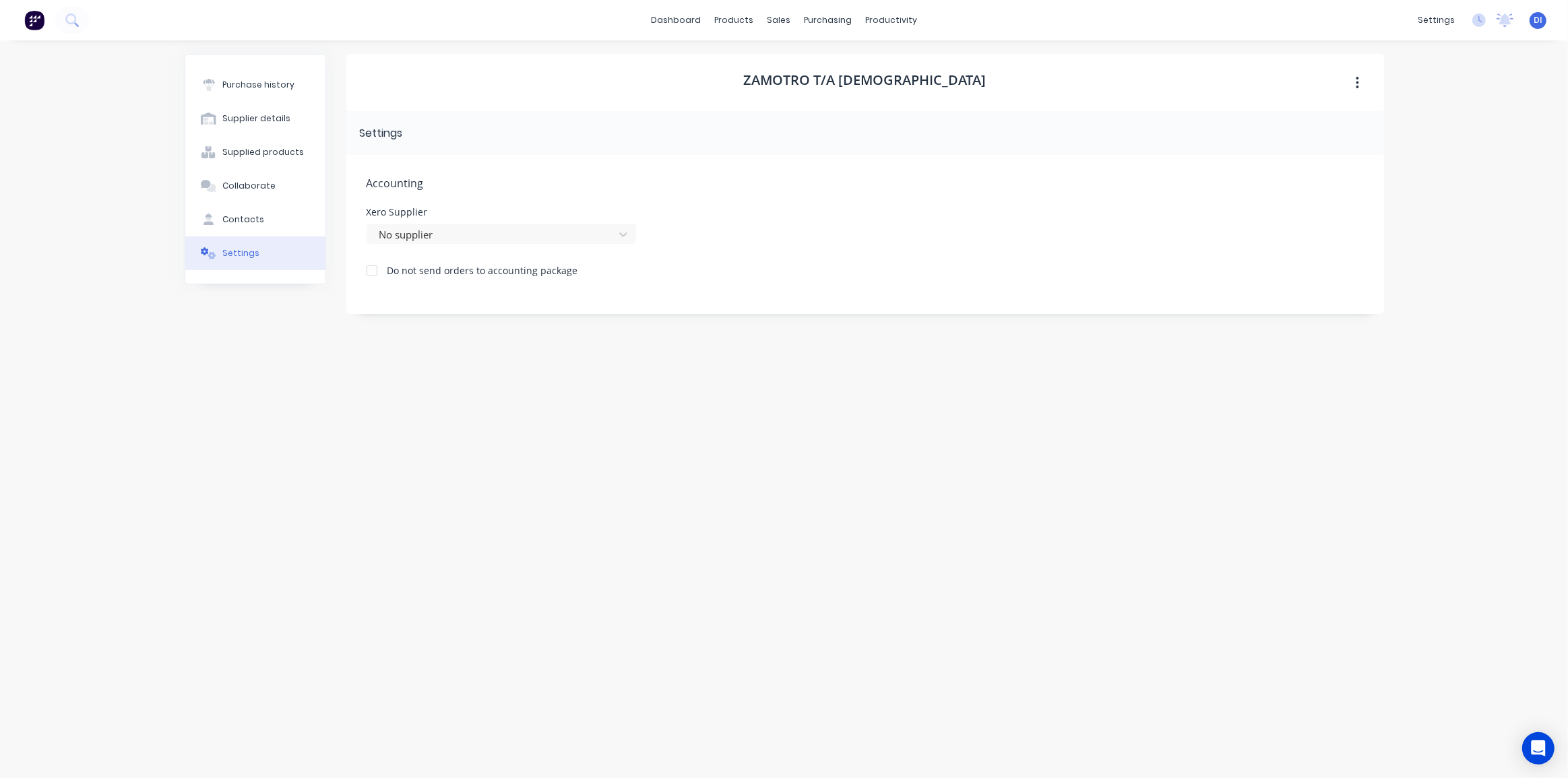
click at [761, 237] on div "Xero Supplier No supplier" at bounding box center [865, 226] width 997 height 36
click at [445, 228] on div at bounding box center [467, 234] width 194 height 17
click at [757, 233] on div "Xero Supplier Use Up and Down to choose options, press Enter to select the curr…" at bounding box center [865, 243] width 997 height 71
click at [1362, 77] on button "button" at bounding box center [1357, 83] width 32 height 24
click at [960, 178] on span "Accounting" at bounding box center [865, 183] width 997 height 16
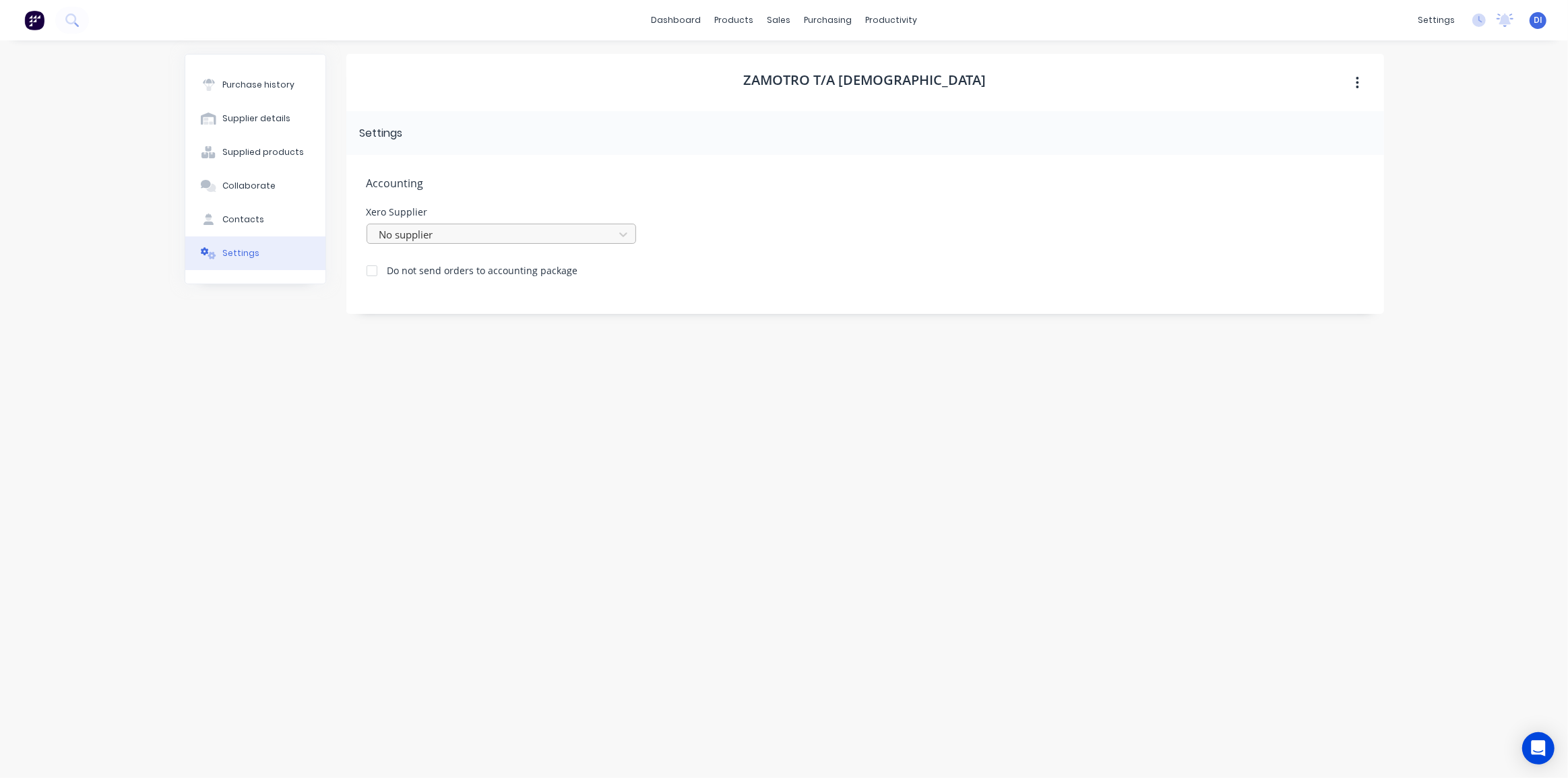
click at [422, 237] on div at bounding box center [493, 235] width 229 height 17
type input "zamotro pty ltd"
drag, startPoint x: 566, startPoint y: 241, endPoint x: 531, endPoint y: 235, distance: 35.5
click at [553, 239] on div at bounding box center [467, 234] width 194 height 14
click at [693, 257] on div "Accounting Xero Supplier No supplier Do not send orders to accounting package" at bounding box center [864, 245] width 1037 height 179
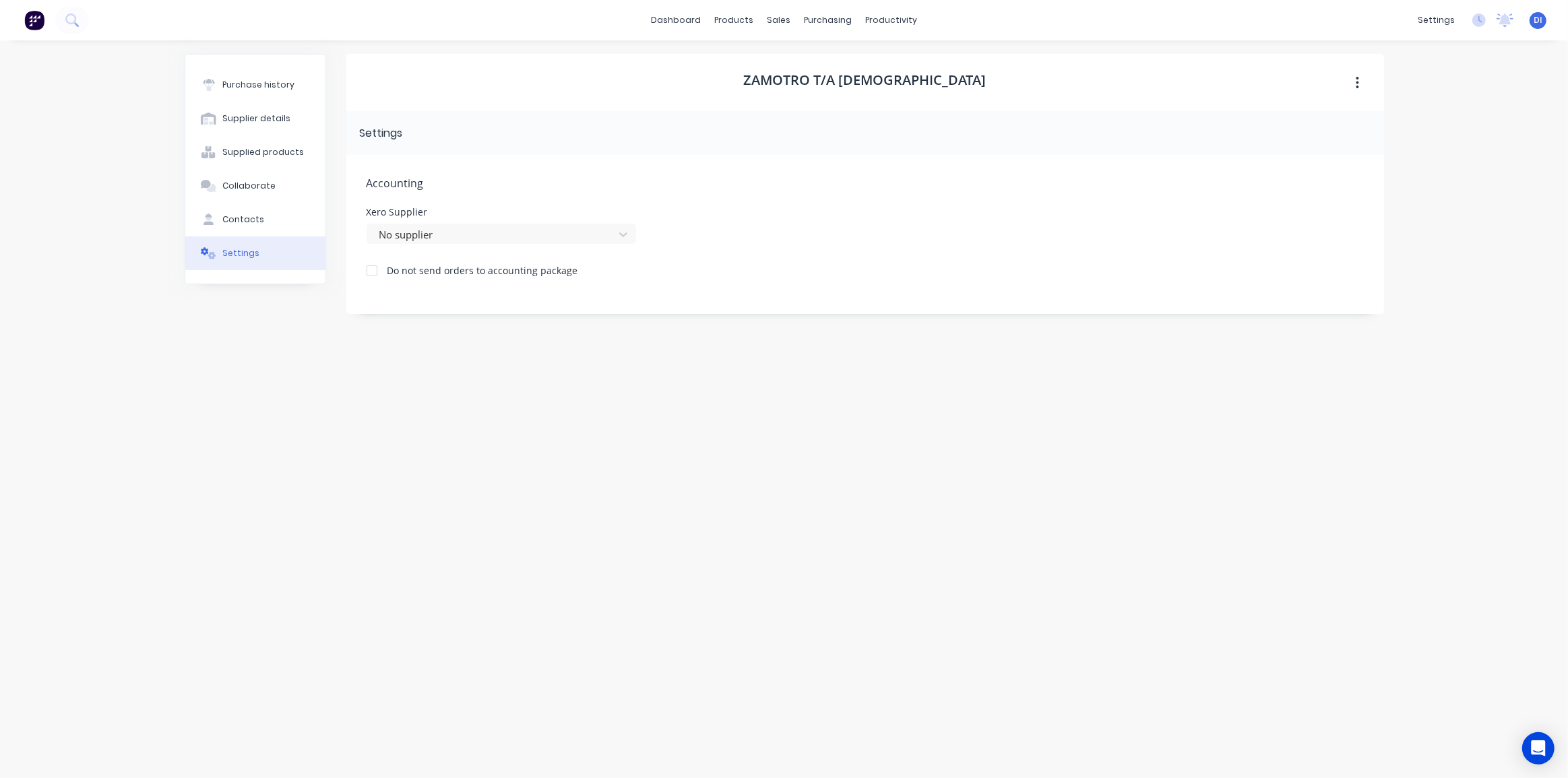
click at [734, 263] on div "Do not send orders to accounting package" at bounding box center [865, 268] width 997 height 17
click at [695, 206] on div "Accounting Xero Supplier No supplier Do not send orders to accounting package" at bounding box center [864, 234] width 1037 height 159
click at [399, 211] on div "Xero Supplier" at bounding box center [502, 213] width 270 height 10
click at [682, 226] on div "Xero Supplier No supplier" at bounding box center [865, 226] width 997 height 36
click at [378, 274] on div at bounding box center [372, 270] width 27 height 27
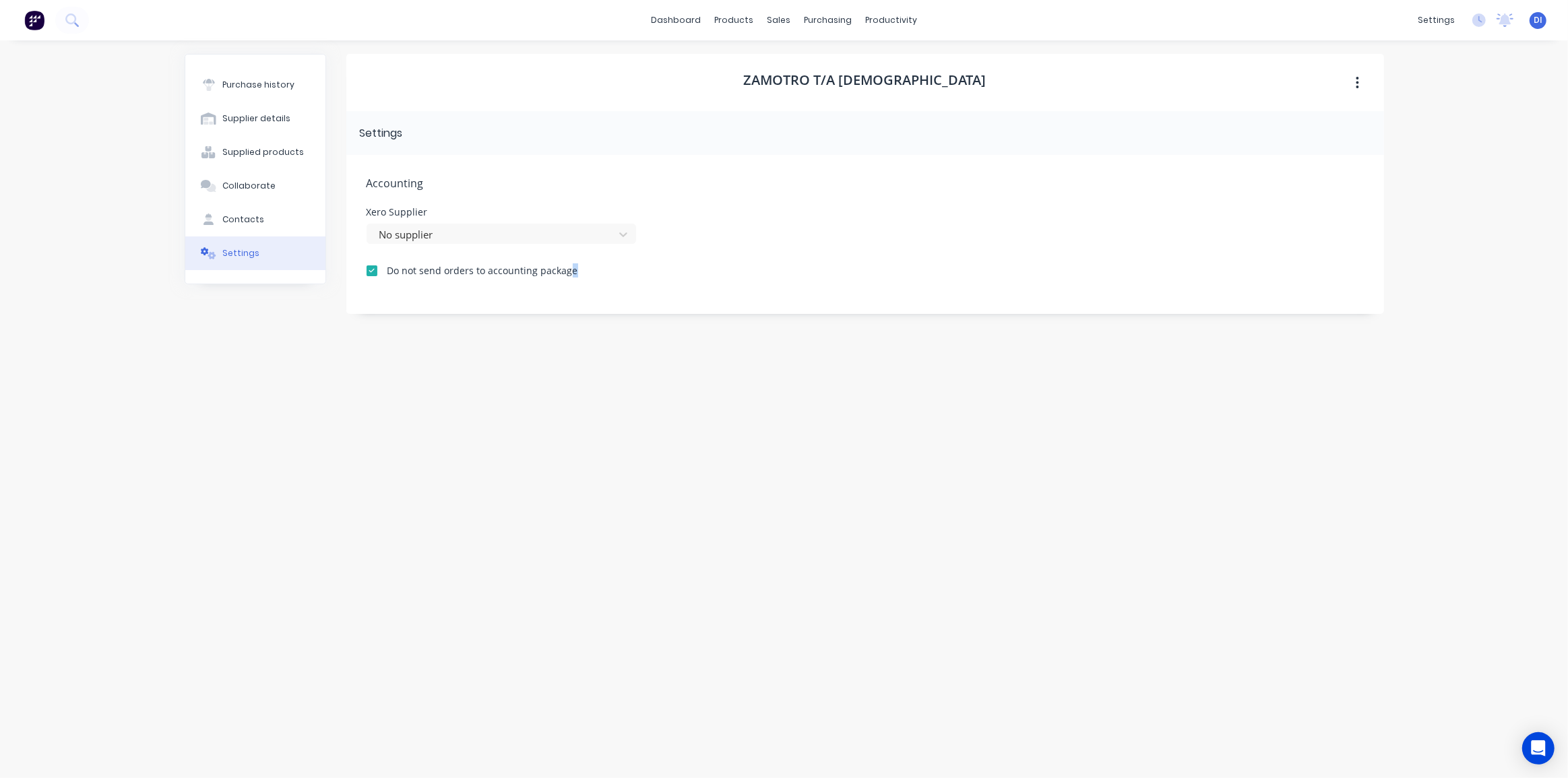
drag, startPoint x: 570, startPoint y: 324, endPoint x: 584, endPoint y: 326, distance: 14.1
click at [570, 324] on div "Zamotro T/A Francrane Settings Accounting Xero Supplier No supplier Do not send…" at bounding box center [864, 403] width 1037 height 697
click at [256, 253] on button "Settings" at bounding box center [256, 253] width 140 height 33
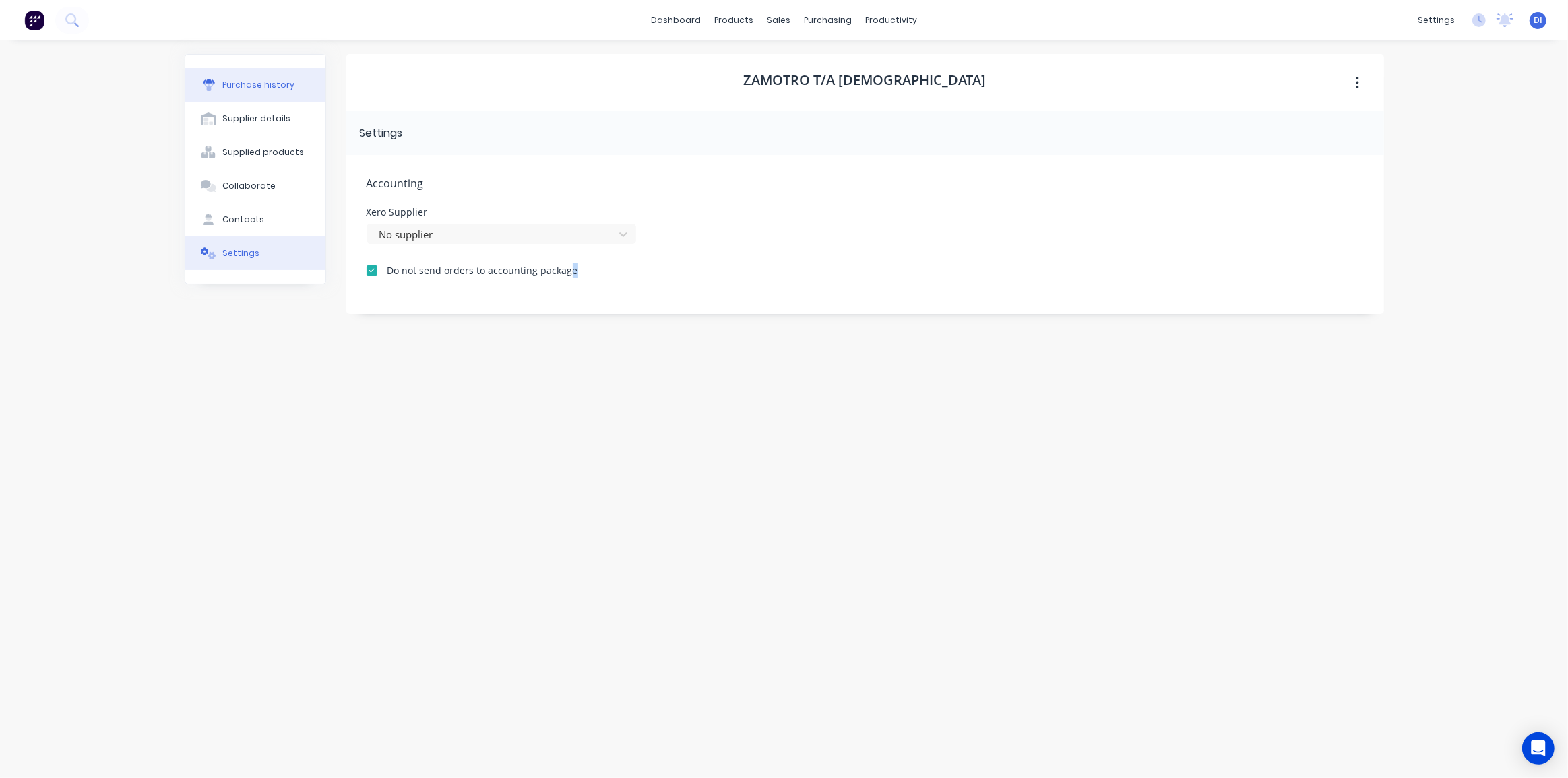
click at [261, 88] on div "Purchase history" at bounding box center [258, 84] width 72 height 12
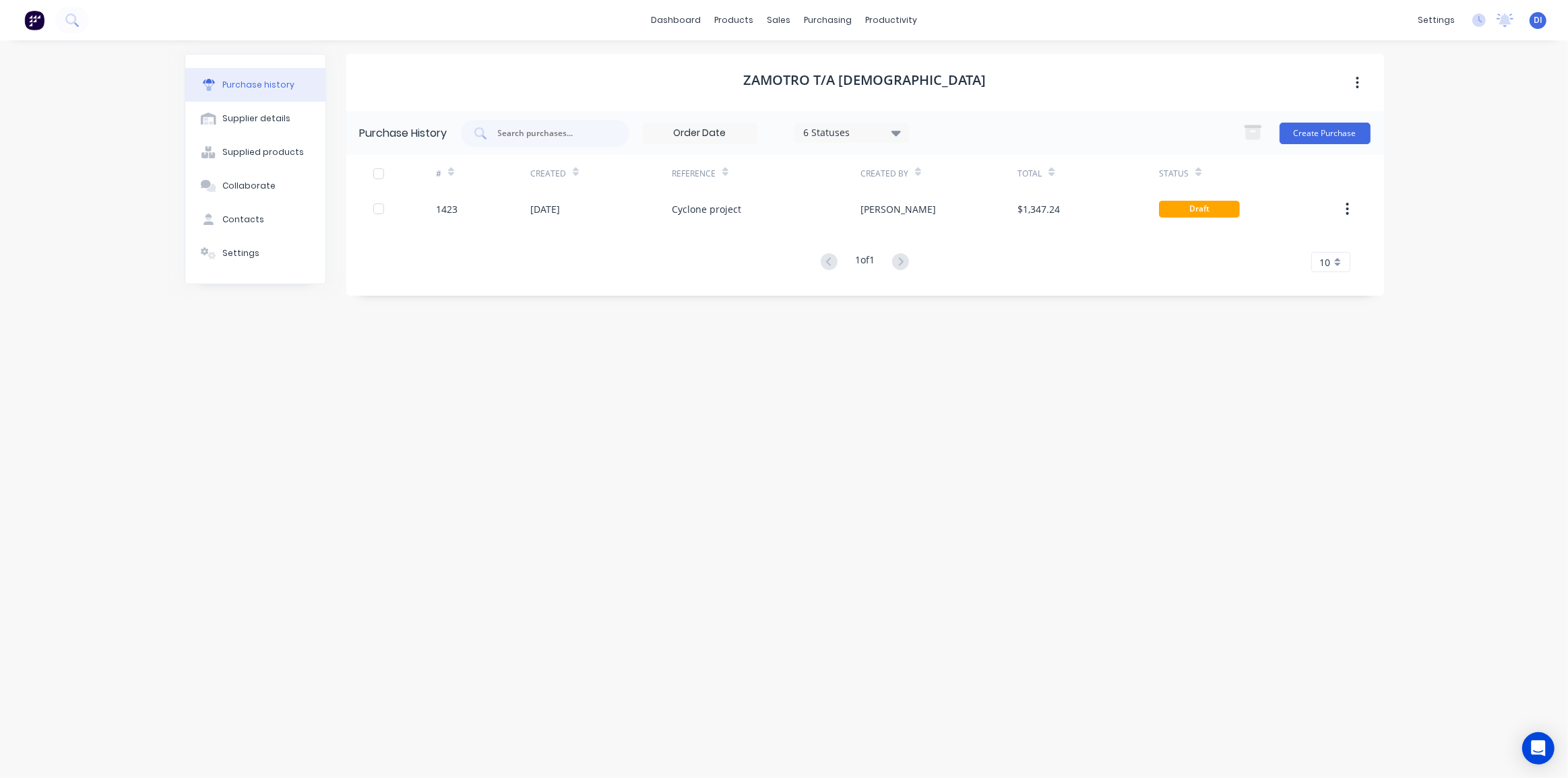
click at [1087, 347] on div "Zamotro T/A Francrane Purchase History 6 Statuses 6 Statuses Create Purchase # …" at bounding box center [864, 403] width 1037 height 697
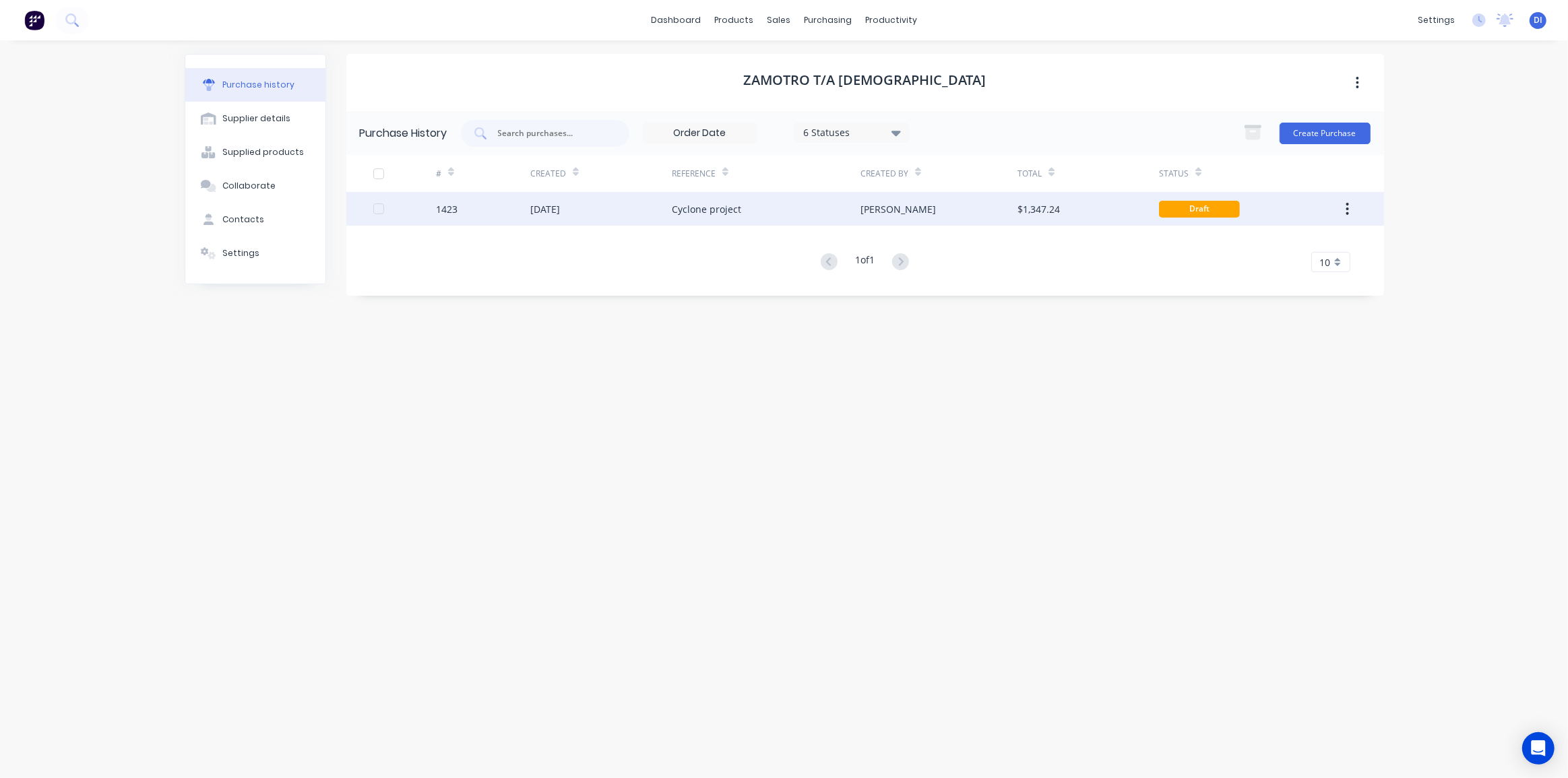
click at [1210, 207] on div "Draft" at bounding box center [1199, 209] width 81 height 17
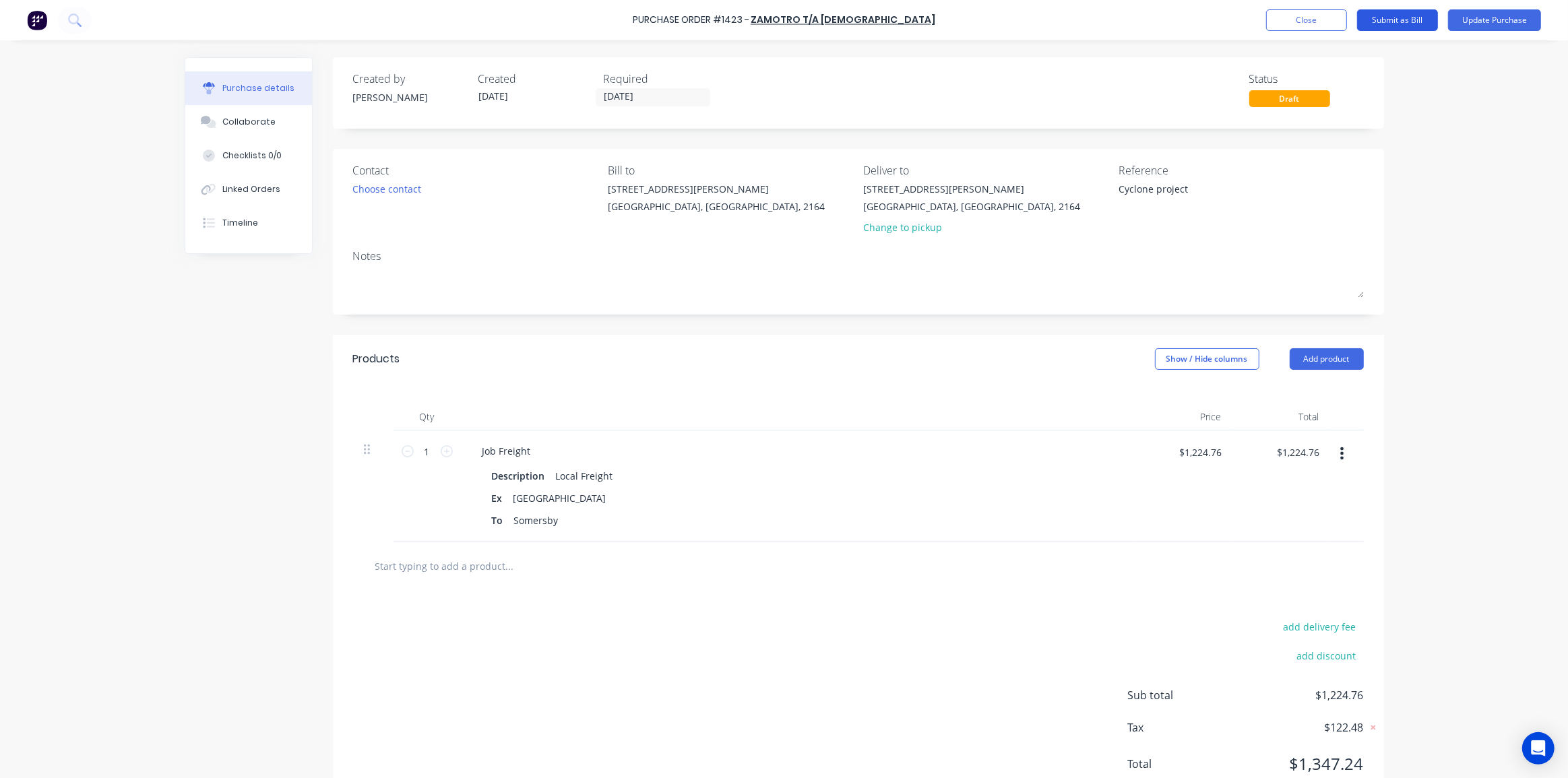
click at [1398, 20] on button "Submit as Bill" at bounding box center [1397, 20] width 81 height 22
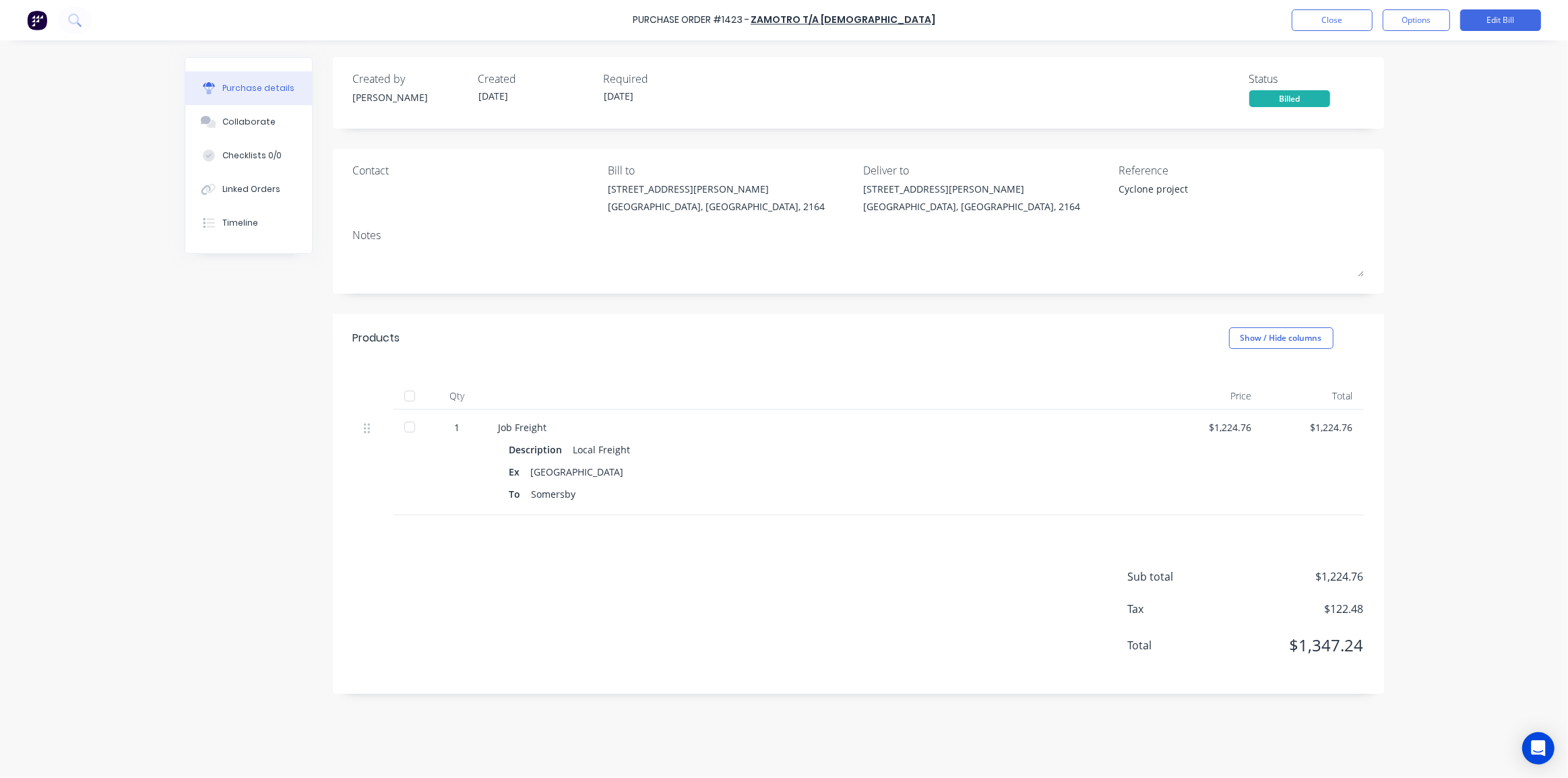
click at [1416, 195] on div "Purchase Order #1423 - Zamotro T/A Francrane Close Options Edit Bill Purchase d…" at bounding box center [784, 389] width 1568 height 778
click at [248, 189] on div "Linked Orders" at bounding box center [251, 189] width 58 height 12
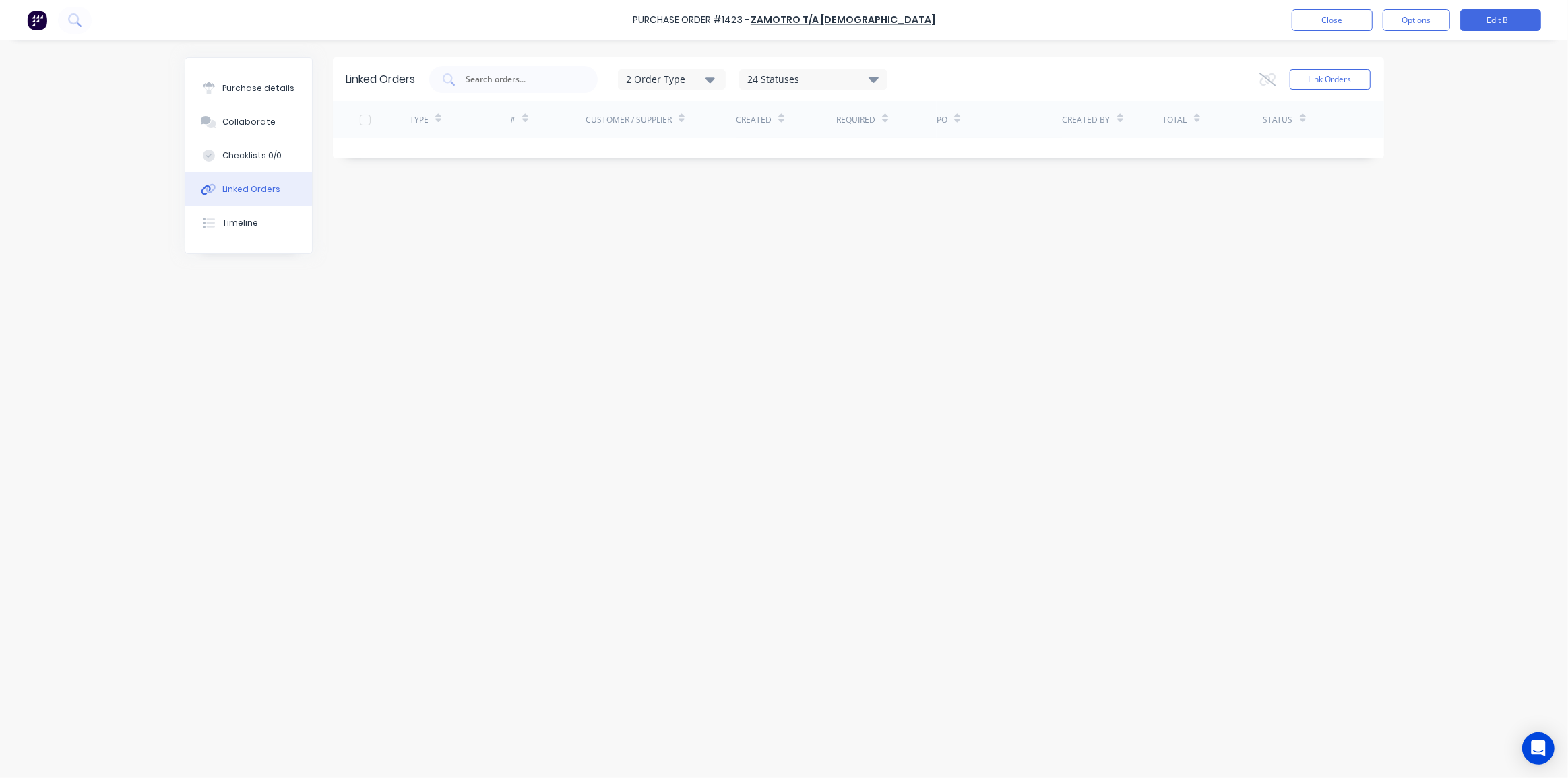
click at [707, 78] on div "2 Order Type" at bounding box center [671, 79] width 90 height 14
click at [727, 140] on div "button" at bounding box center [730, 139] width 27 height 27
click at [1327, 81] on button "Link Orders" at bounding box center [1330, 79] width 81 height 20
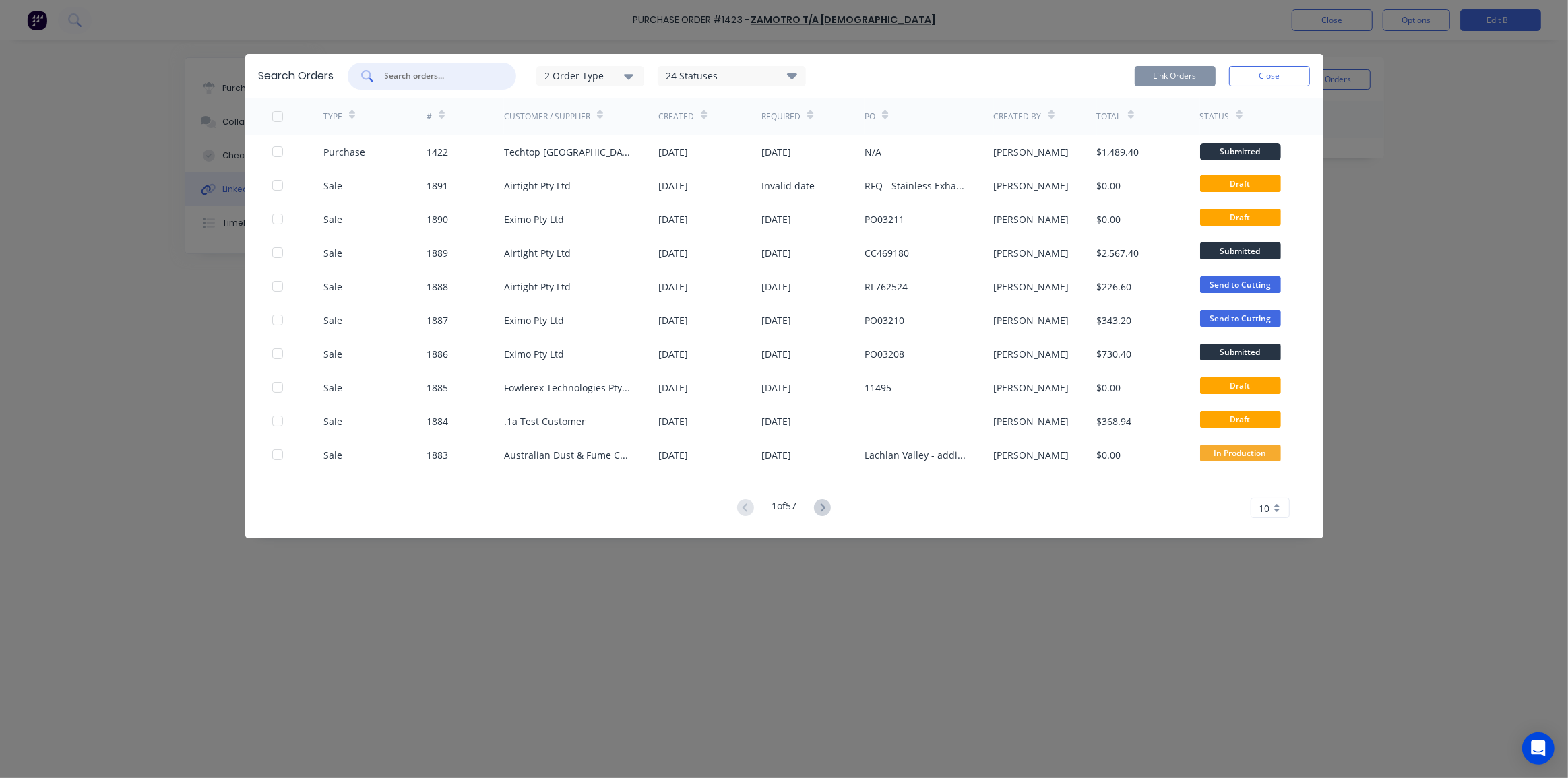
click at [429, 76] on input "text" at bounding box center [439, 76] width 112 height 13
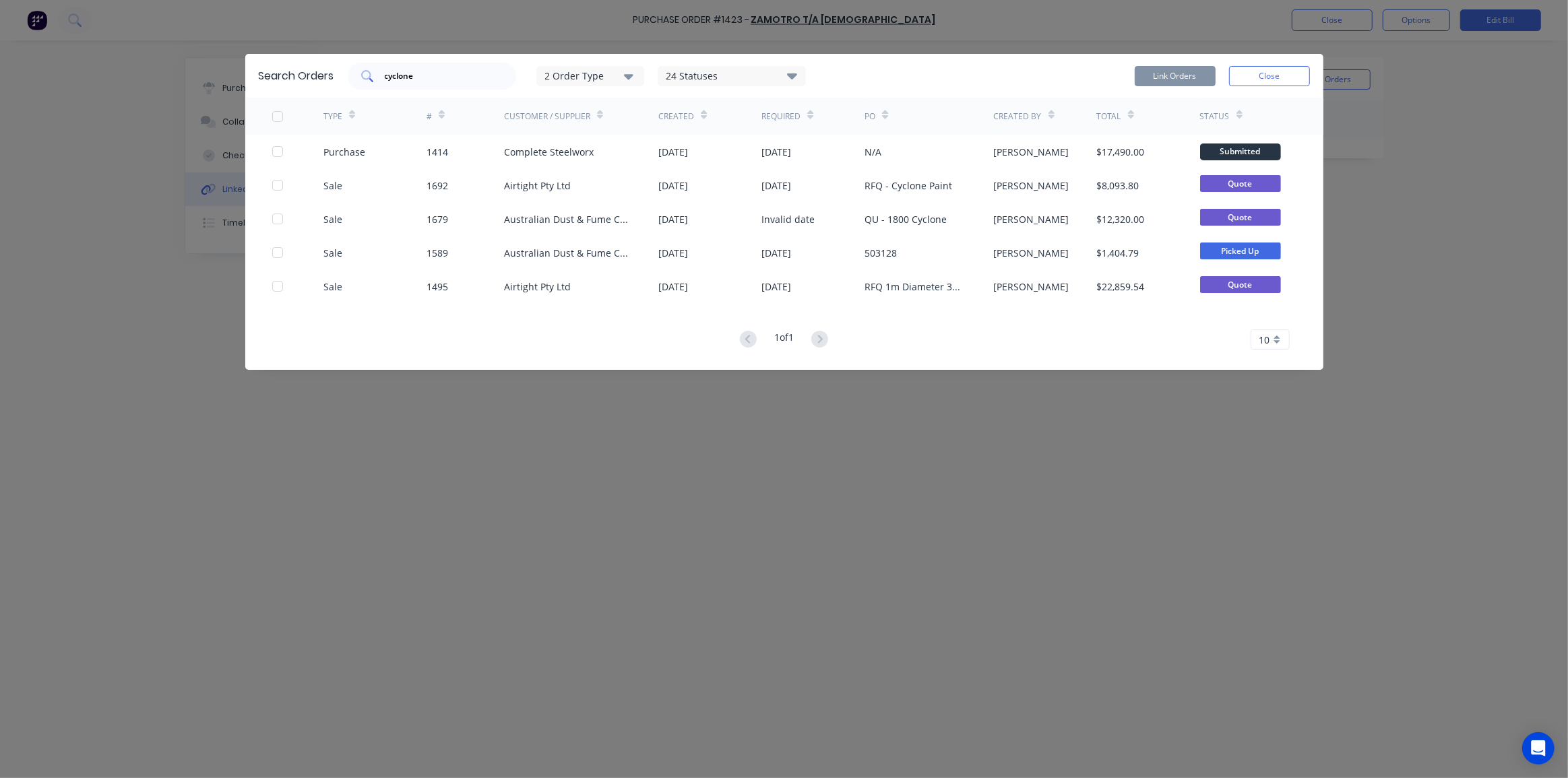
click at [399, 69] on input "cyclone" at bounding box center [439, 76] width 112 height 13
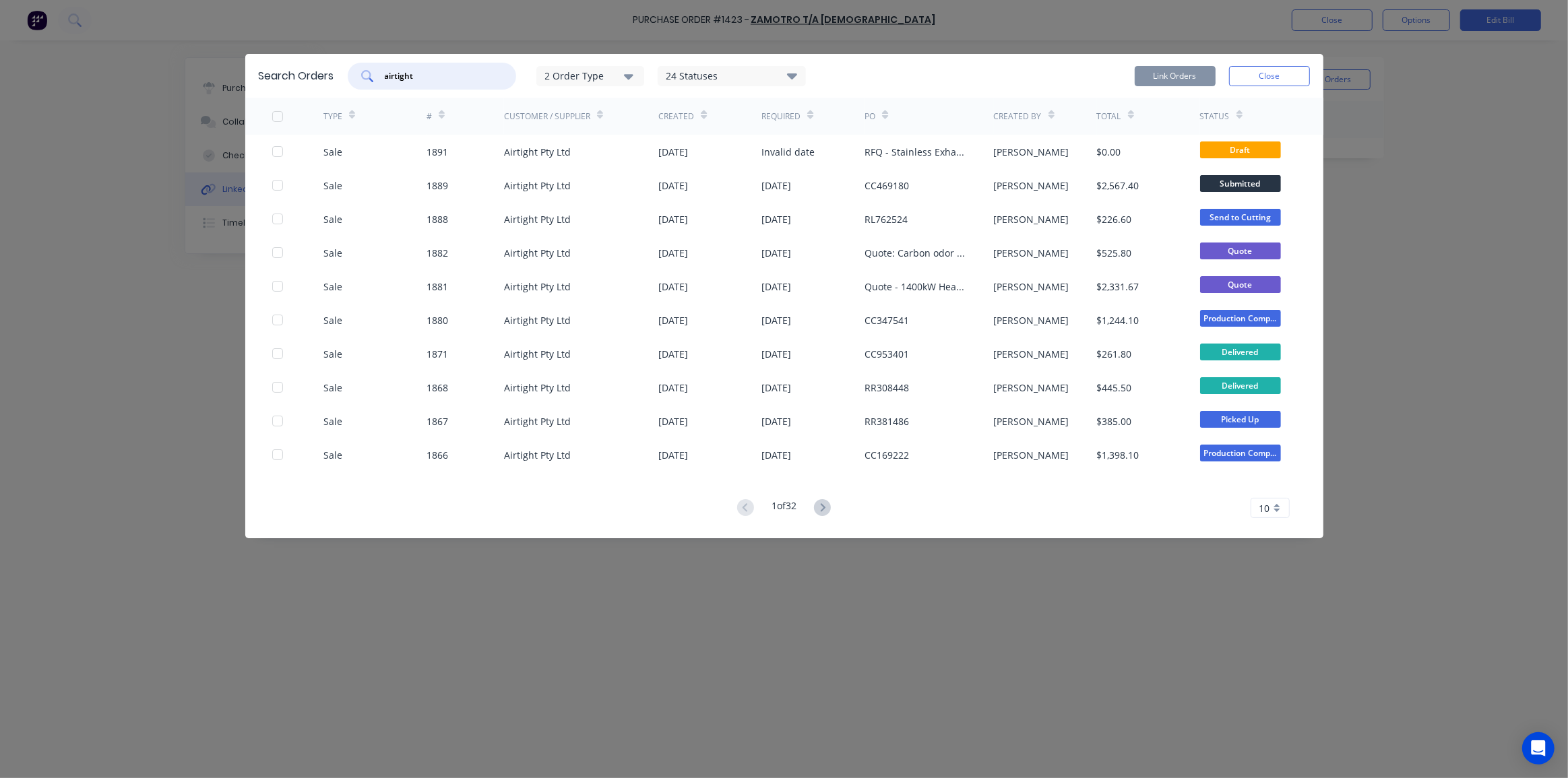
type input "airtight"
click at [703, 115] on icon at bounding box center [704, 115] width 6 height 10
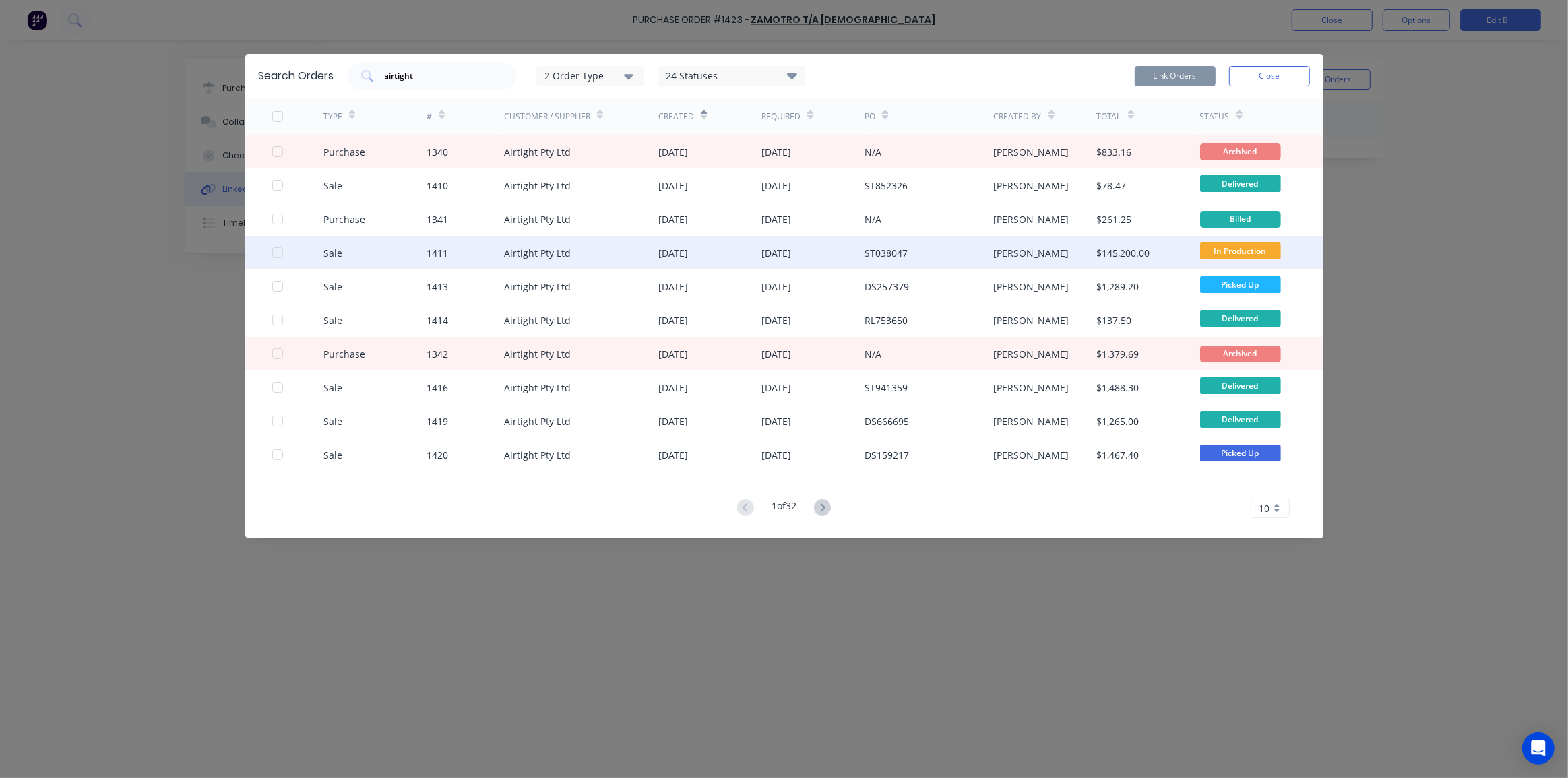
click at [685, 251] on div "10 Mar 2025" at bounding box center [672, 253] width 30 height 14
click at [278, 254] on div at bounding box center [277, 252] width 27 height 27
click at [1177, 79] on button "Link Orders" at bounding box center [1175, 76] width 81 height 20
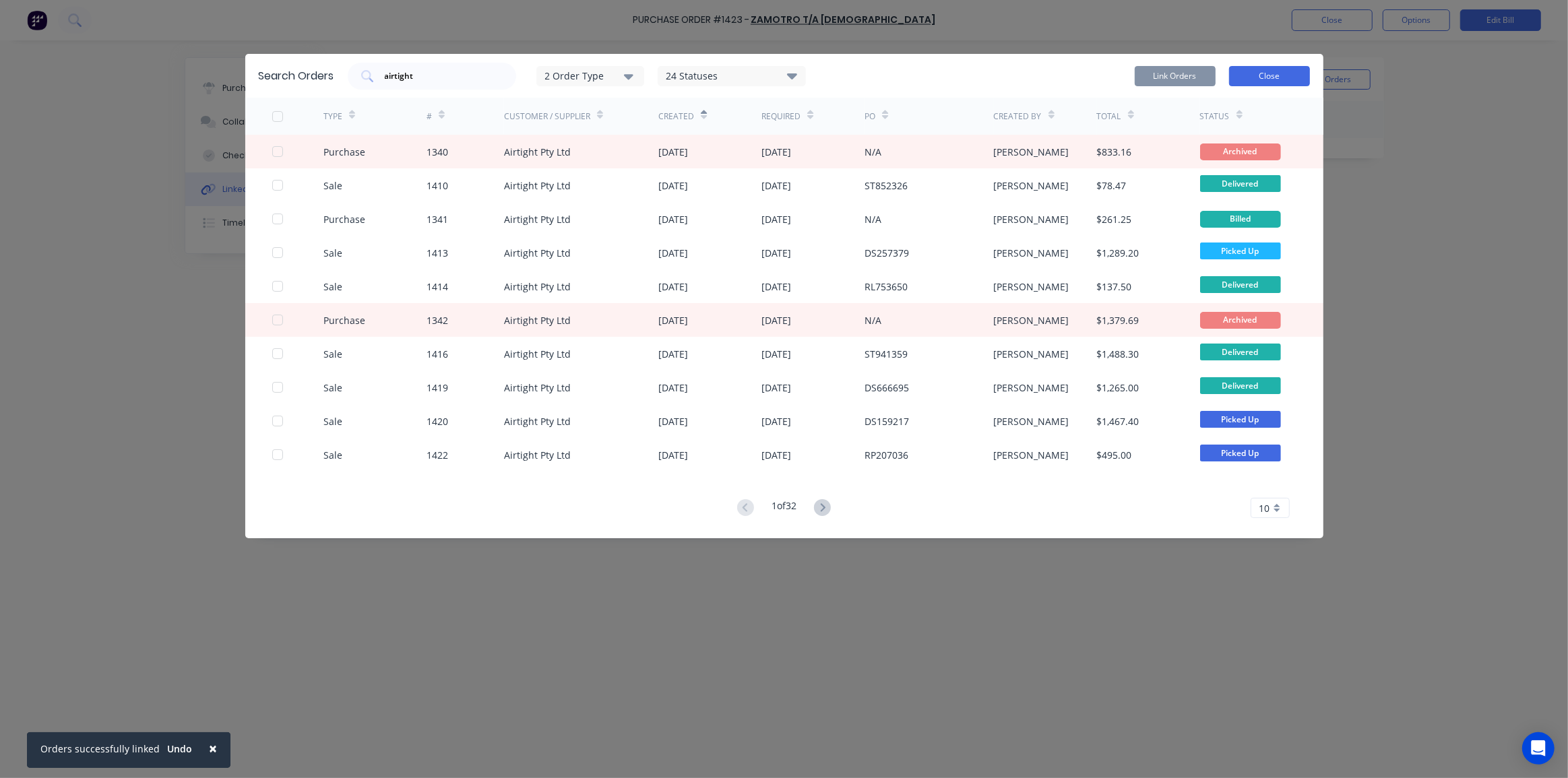
click at [1267, 78] on button "Close" at bounding box center [1269, 76] width 81 height 20
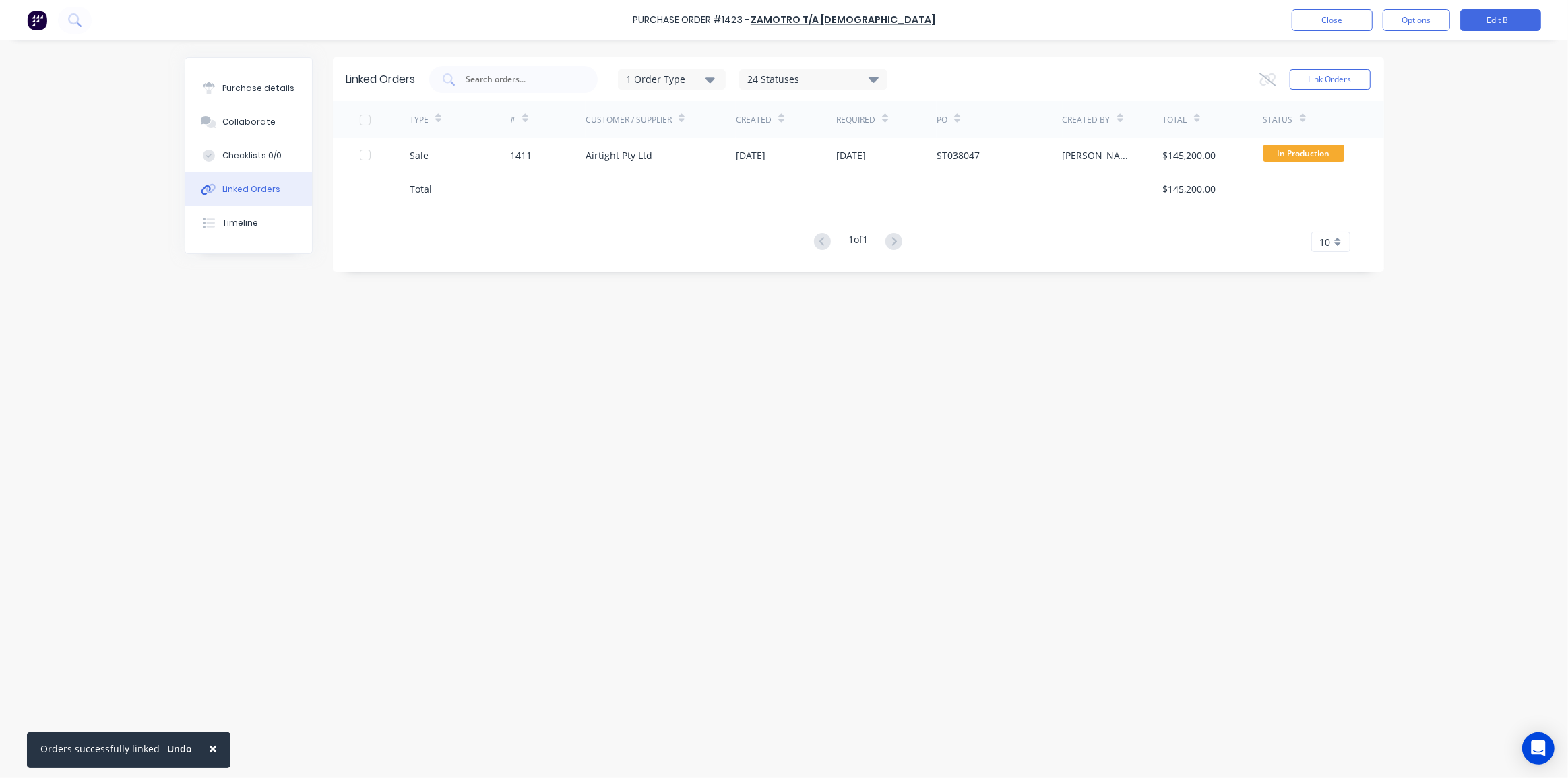
click at [1423, 210] on div "× Orders successfully linked Undo Purchase Order #1423 - Zamotro T/A Francrane …" at bounding box center [784, 389] width 1568 height 778
click at [1449, 222] on div "× Orders successfully linked Undo Purchase Order #1423 - Zamotro T/A Francrane …" at bounding box center [784, 389] width 1568 height 778
click at [1428, 191] on div "× Orders successfully linked Undo Purchase Order #1423 - Zamotro T/A Francrane …" at bounding box center [784, 389] width 1568 height 778
click at [827, 21] on link "Zamotro T/A Francrane" at bounding box center [843, 19] width 185 height 13
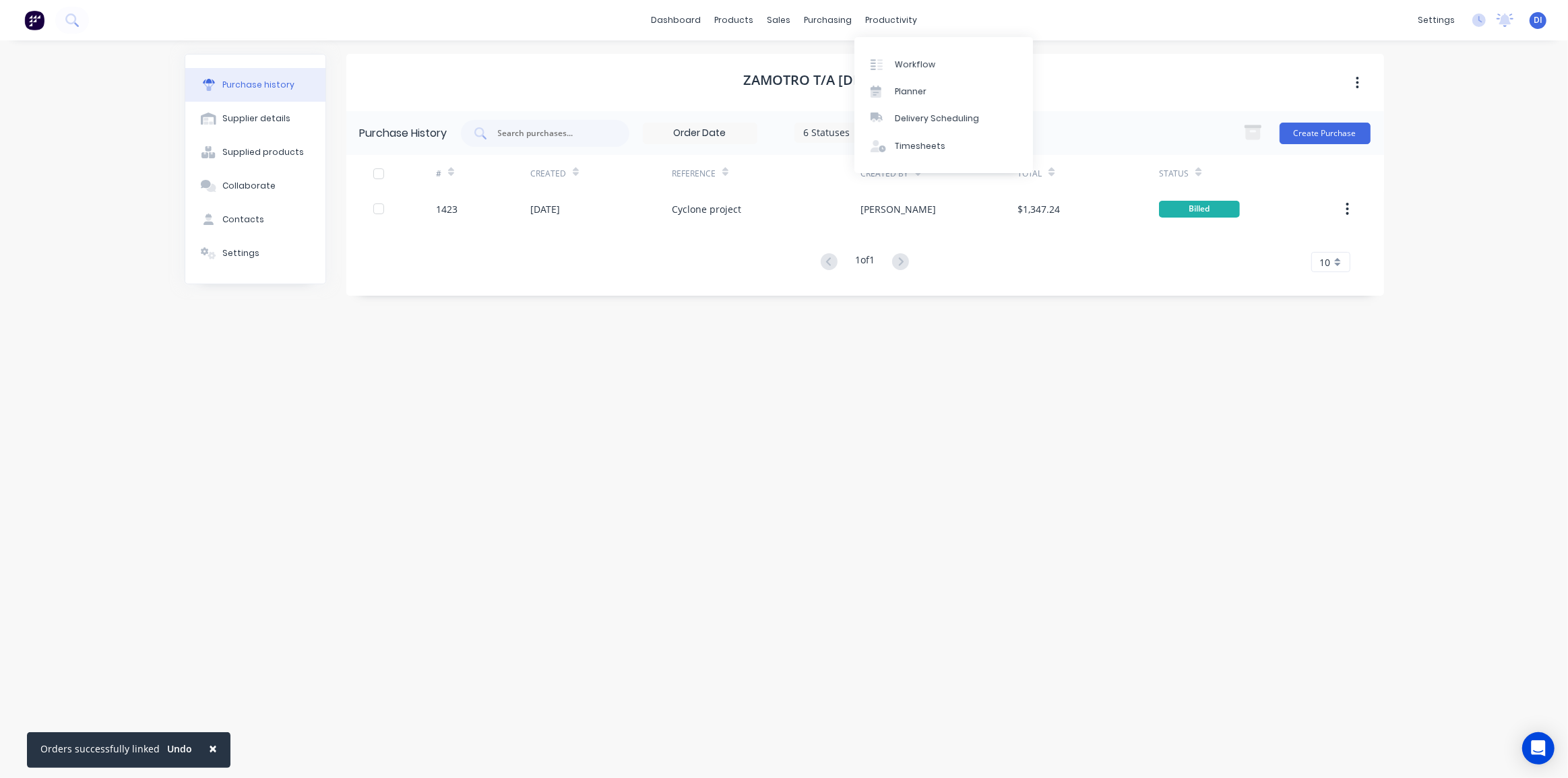
click at [1407, 115] on div "× Orders successfully linked Undo dashboard products sales purchasing productiv…" at bounding box center [784, 389] width 1568 height 778
click at [852, 97] on div "Suppliers" at bounding box center [856, 91] width 40 height 12
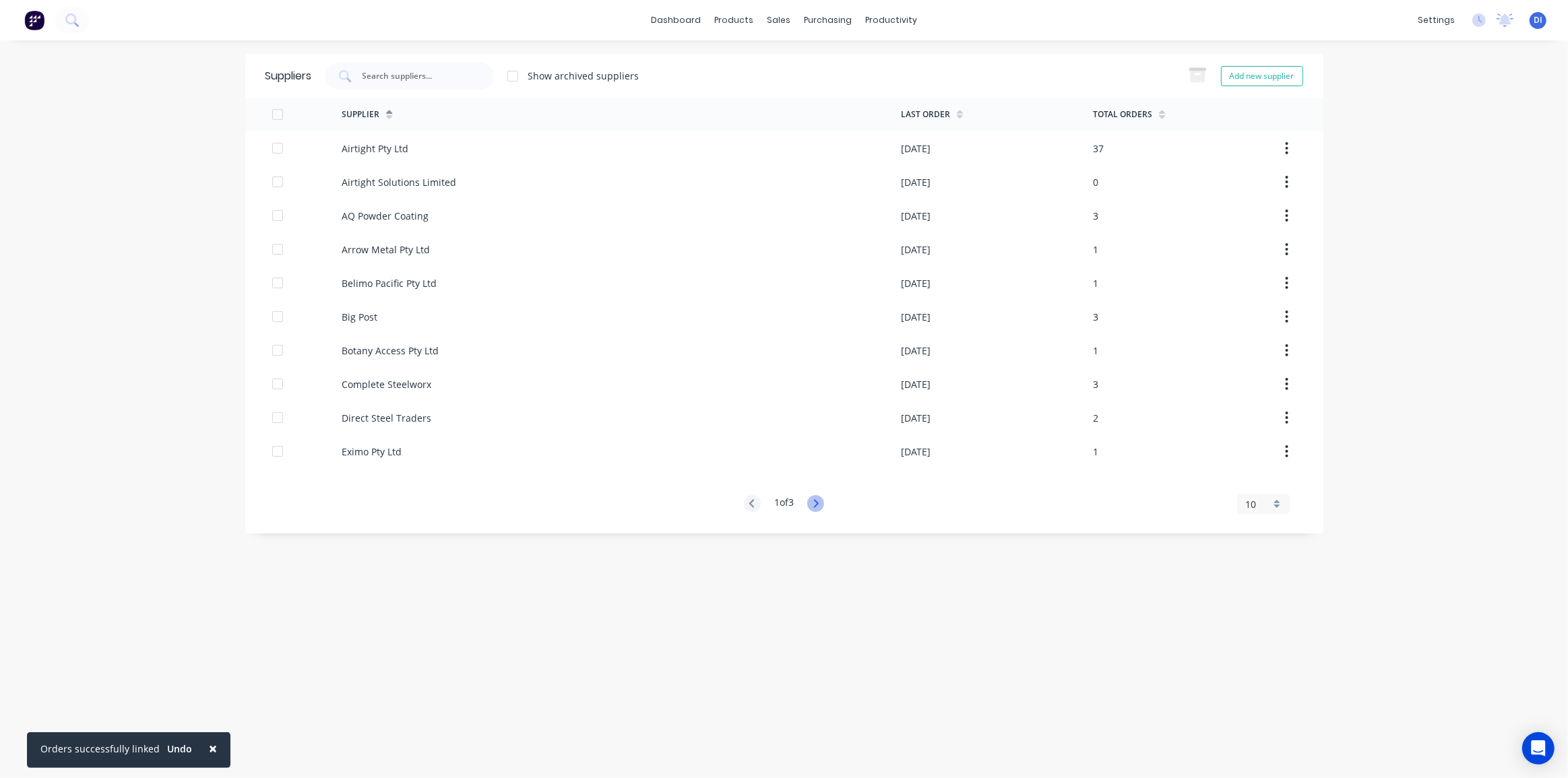
click at [811, 501] on icon at bounding box center [816, 504] width 17 height 17
click at [816, 501] on icon at bounding box center [816, 504] width 17 height 17
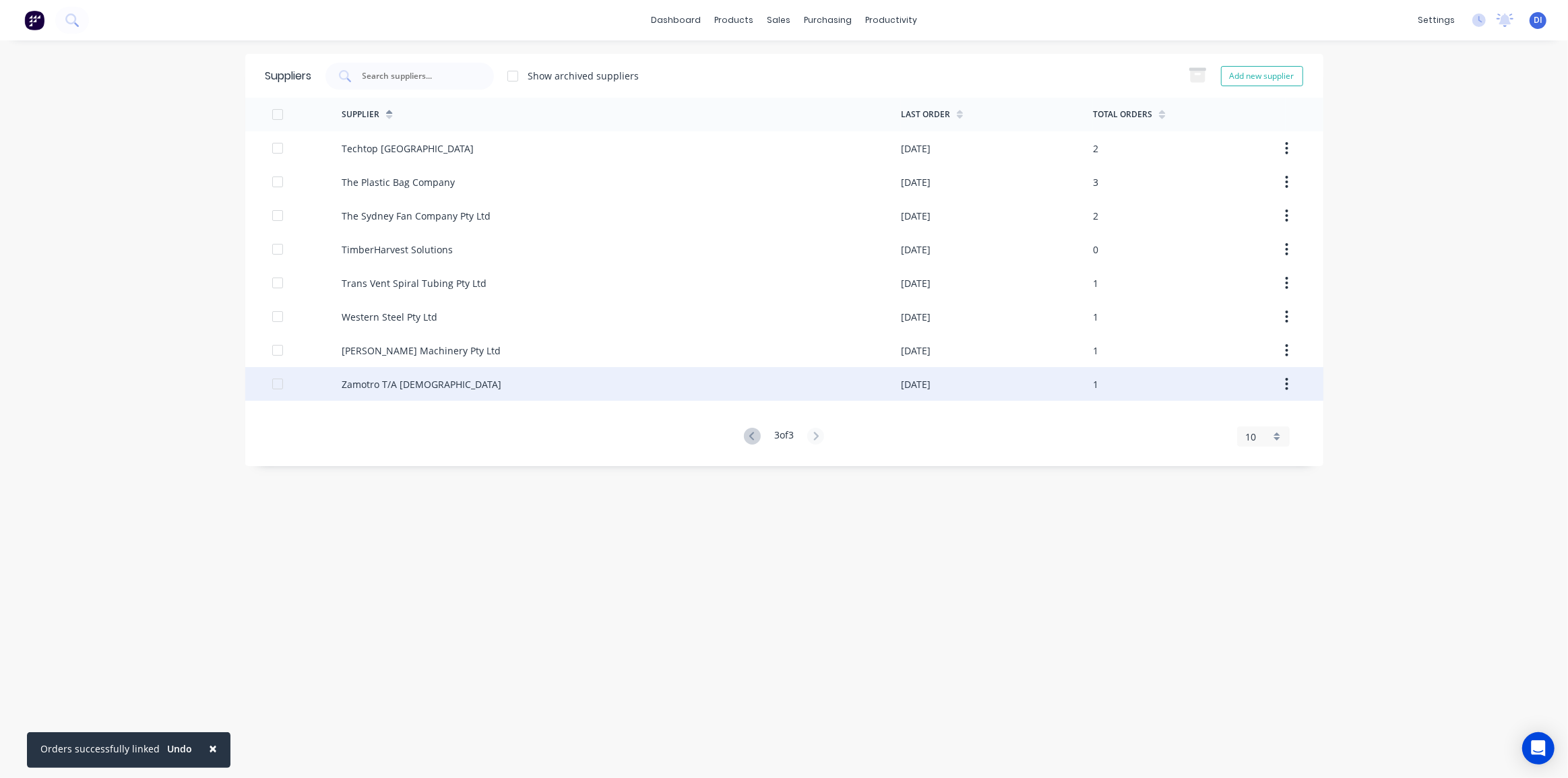
click at [391, 380] on div "Zamotro T/A Francrane" at bounding box center [422, 384] width 160 height 14
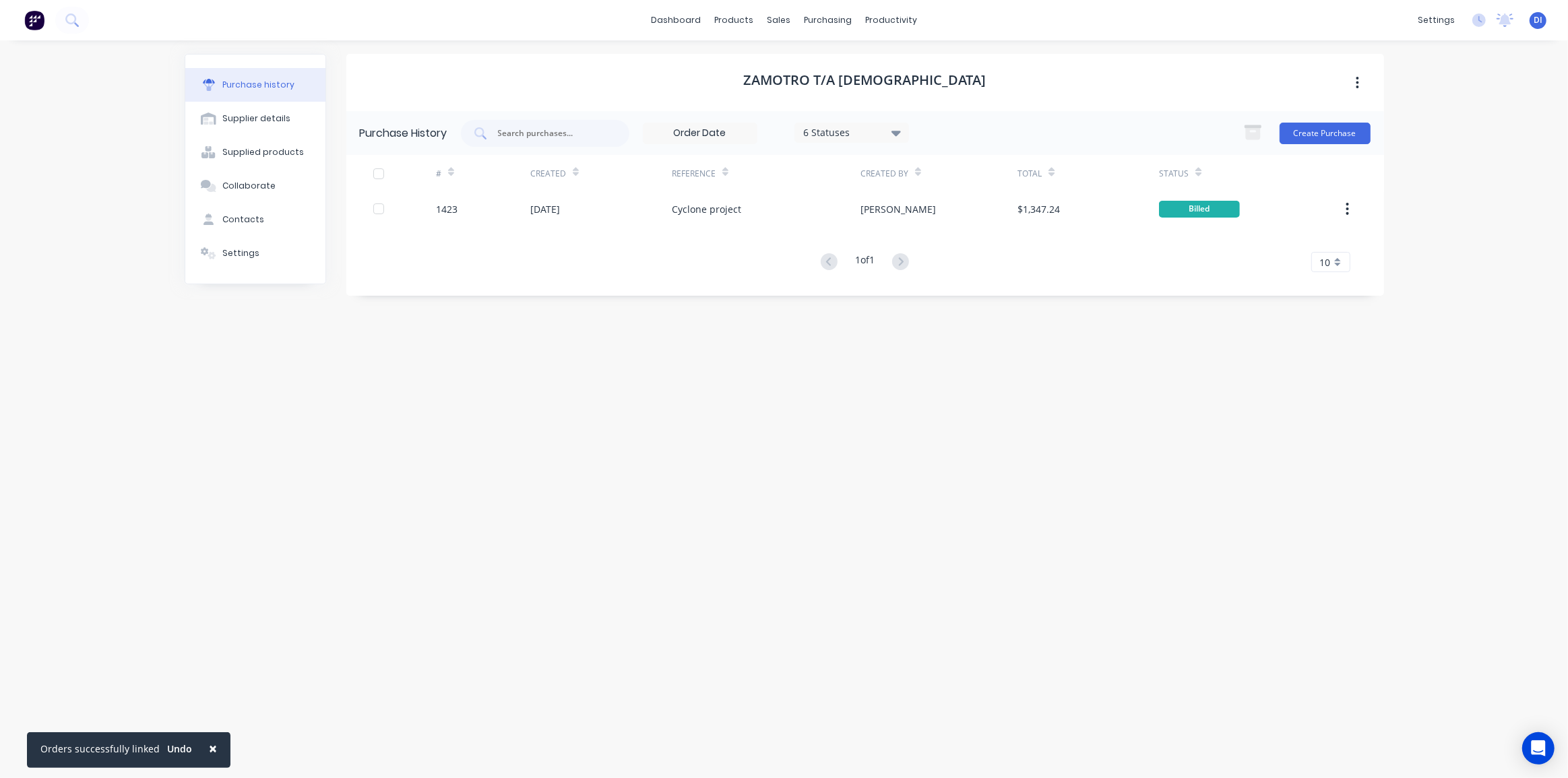
click at [694, 449] on div "Zamotro T/A Francrane Purchase History 6 Statuses 6 Statuses Create Purchase # …" at bounding box center [864, 403] width 1037 height 697
click at [231, 250] on div "Settings" at bounding box center [240, 253] width 37 height 12
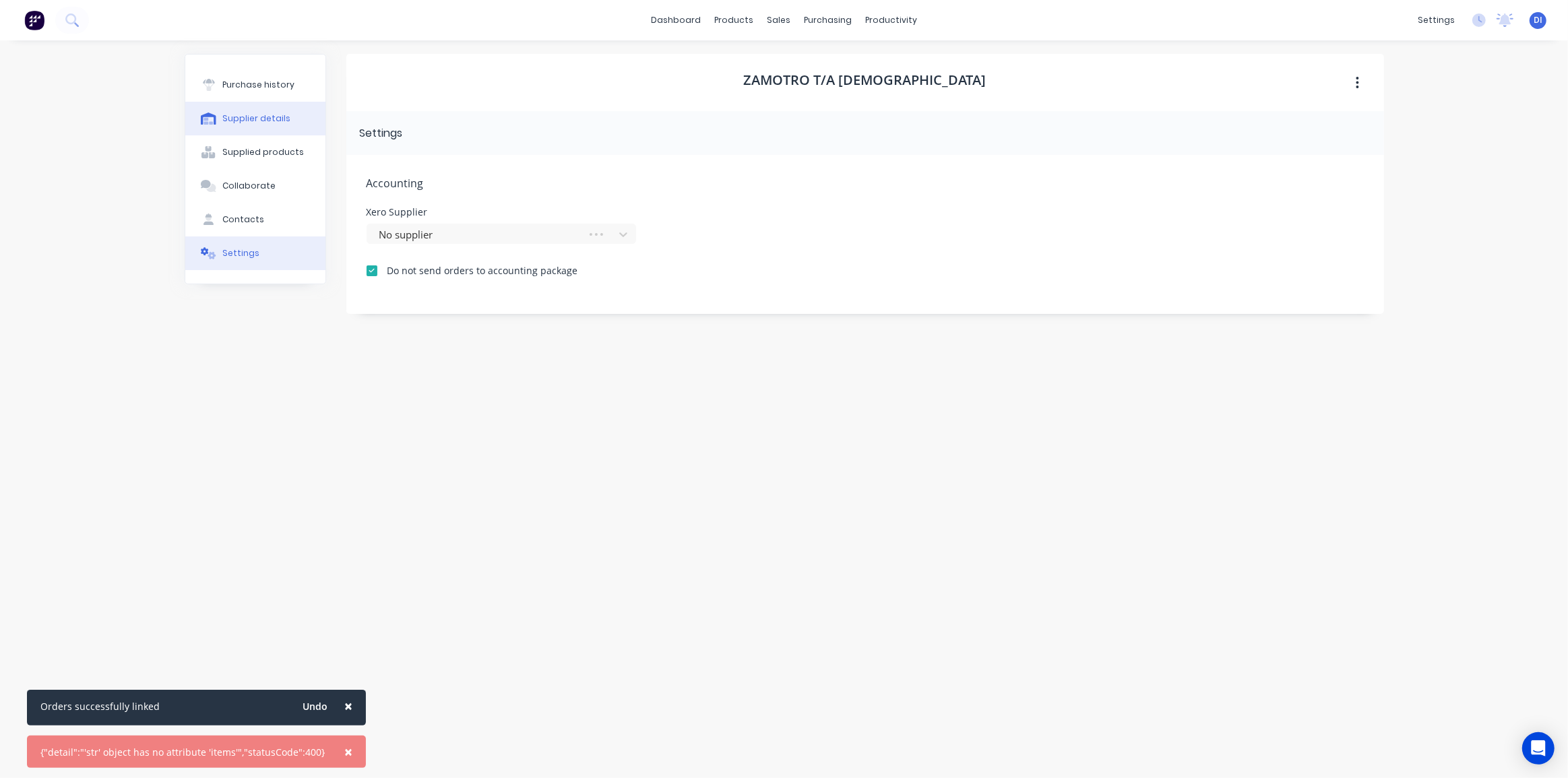
click at [273, 115] on div "Supplier details" at bounding box center [256, 118] width 68 height 12
select select "AU"
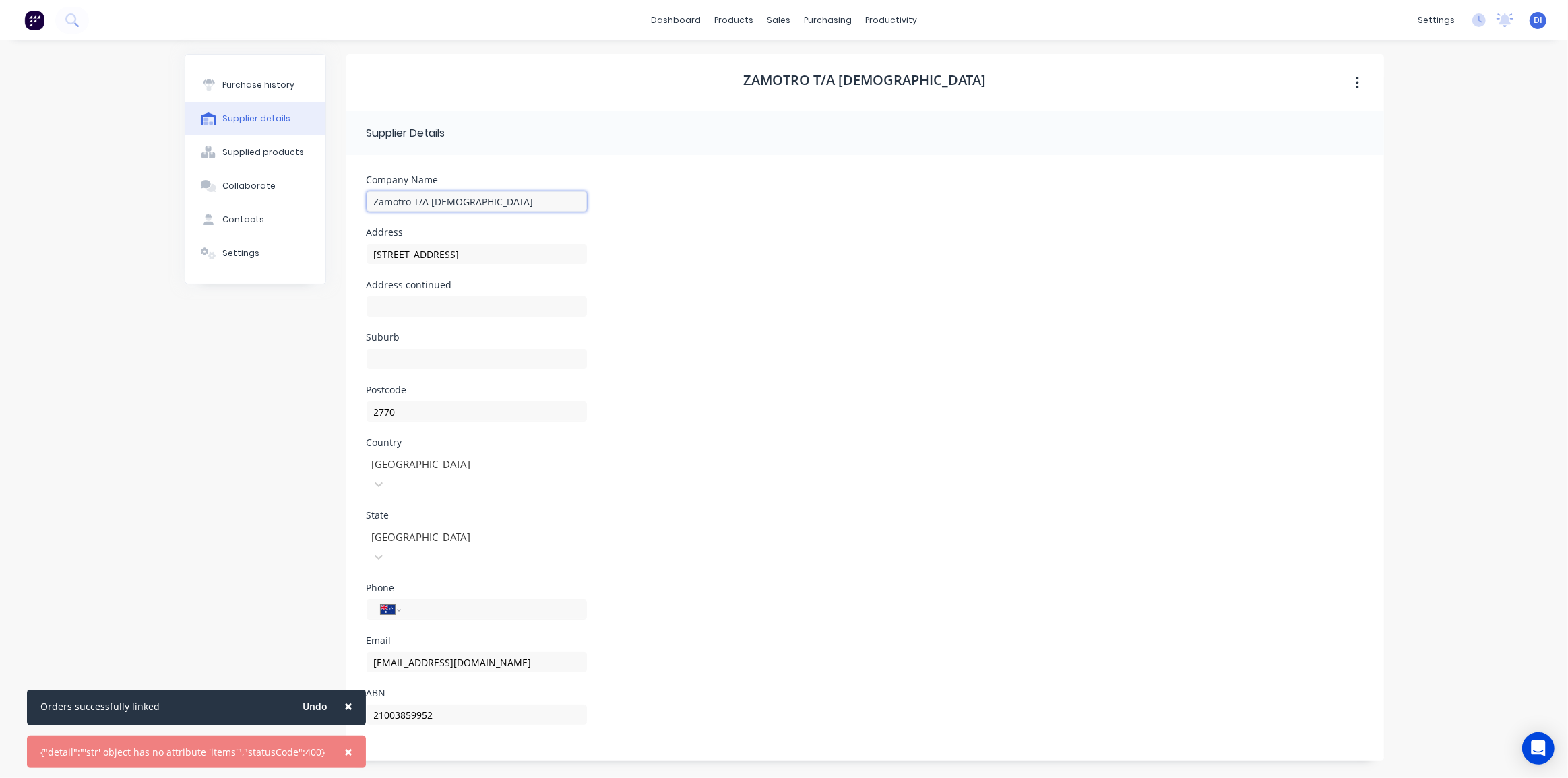
click at [443, 196] on input "Zamotro T/A Francrane" at bounding box center [477, 201] width 220 height 20
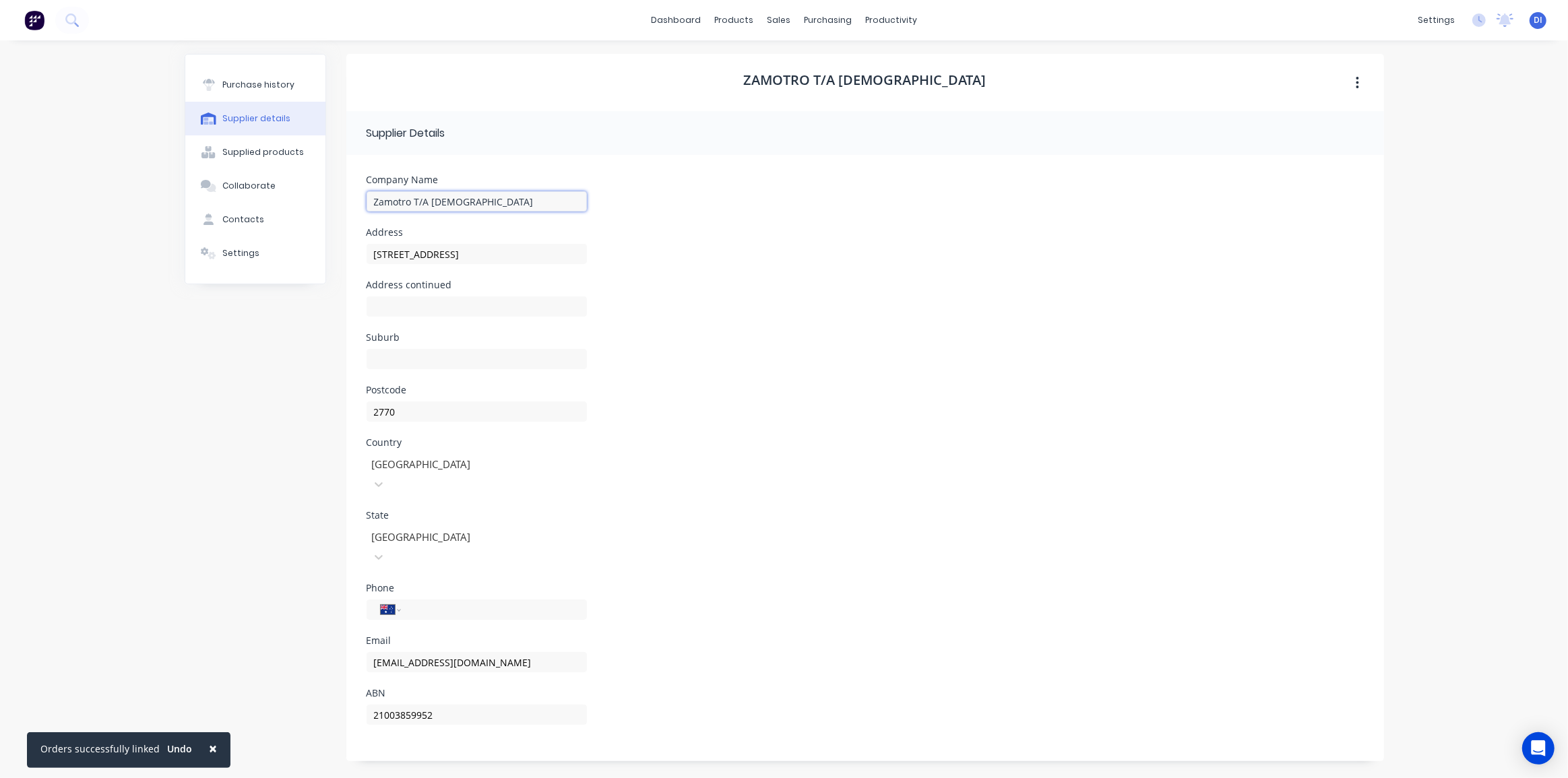
drag, startPoint x: 493, startPoint y: 205, endPoint x: 413, endPoint y: 203, distance: 80.0
click at [413, 203] on input "Zamotro T/A Francrane" at bounding box center [477, 201] width 220 height 20
type input "Zamotro Pty Ltd"
click at [456, 363] on input at bounding box center [477, 358] width 220 height 20
type input "Mt Druitt"
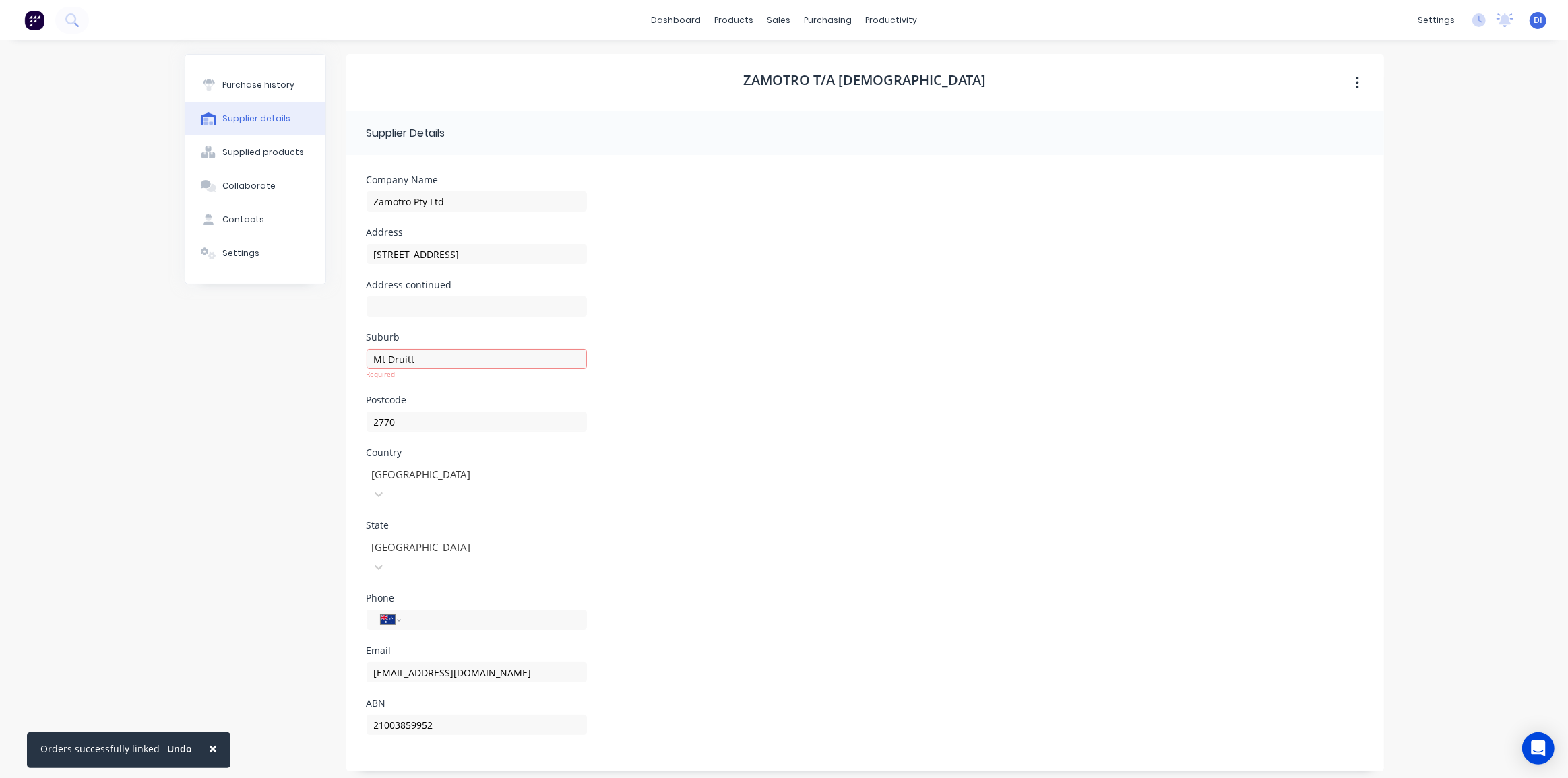
click at [308, 384] on div "Purchase history Supplier details Supplied products Collaborate Contacts Settin…" at bounding box center [256, 413] width 142 height 718
click at [722, 586] on div "Phone International Afghanistan Åland Islands Albania Algeria American Samoa An…" at bounding box center [865, 610] width 997 height 53
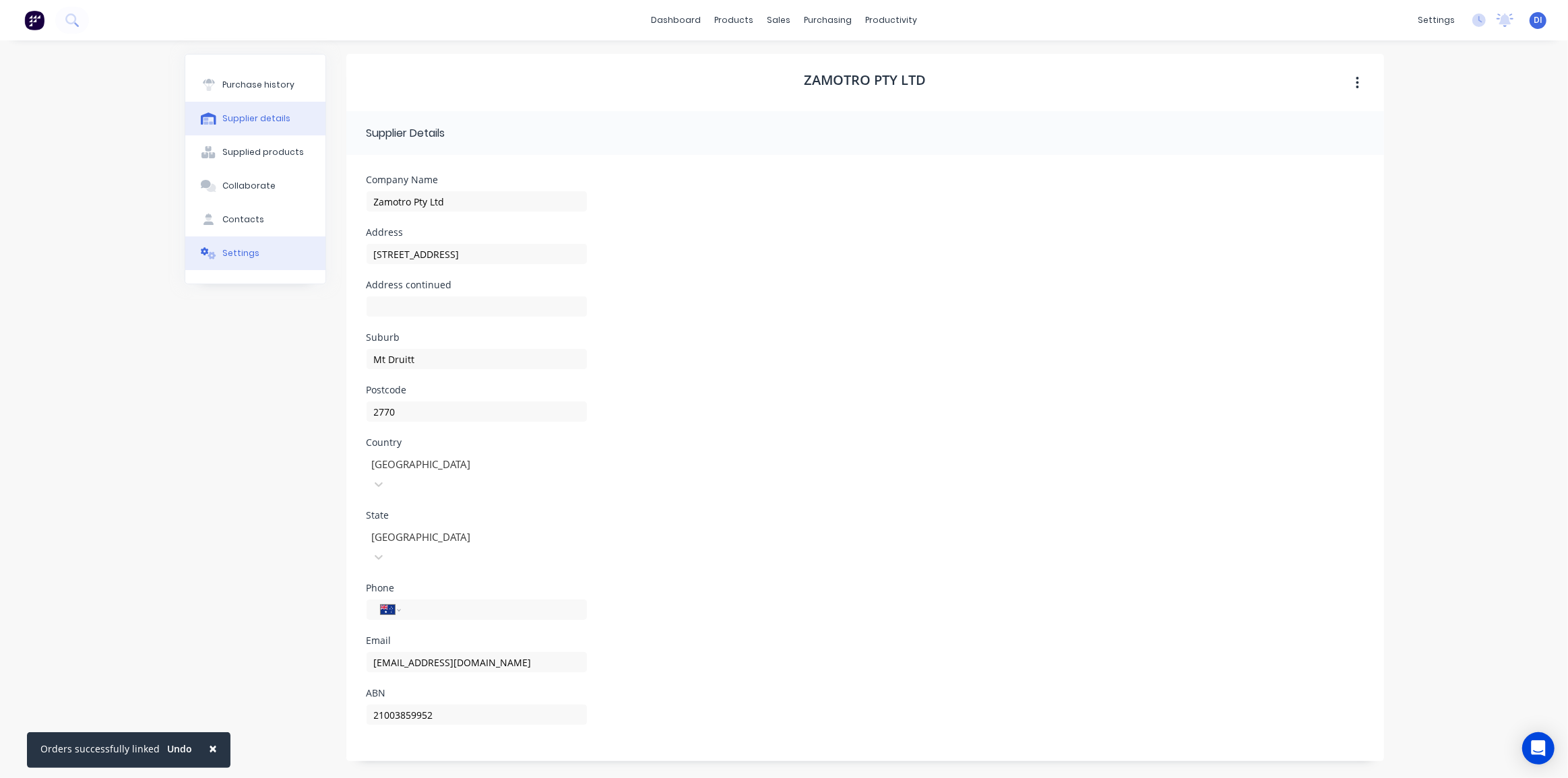
click at [238, 251] on div "Settings" at bounding box center [240, 253] width 37 height 12
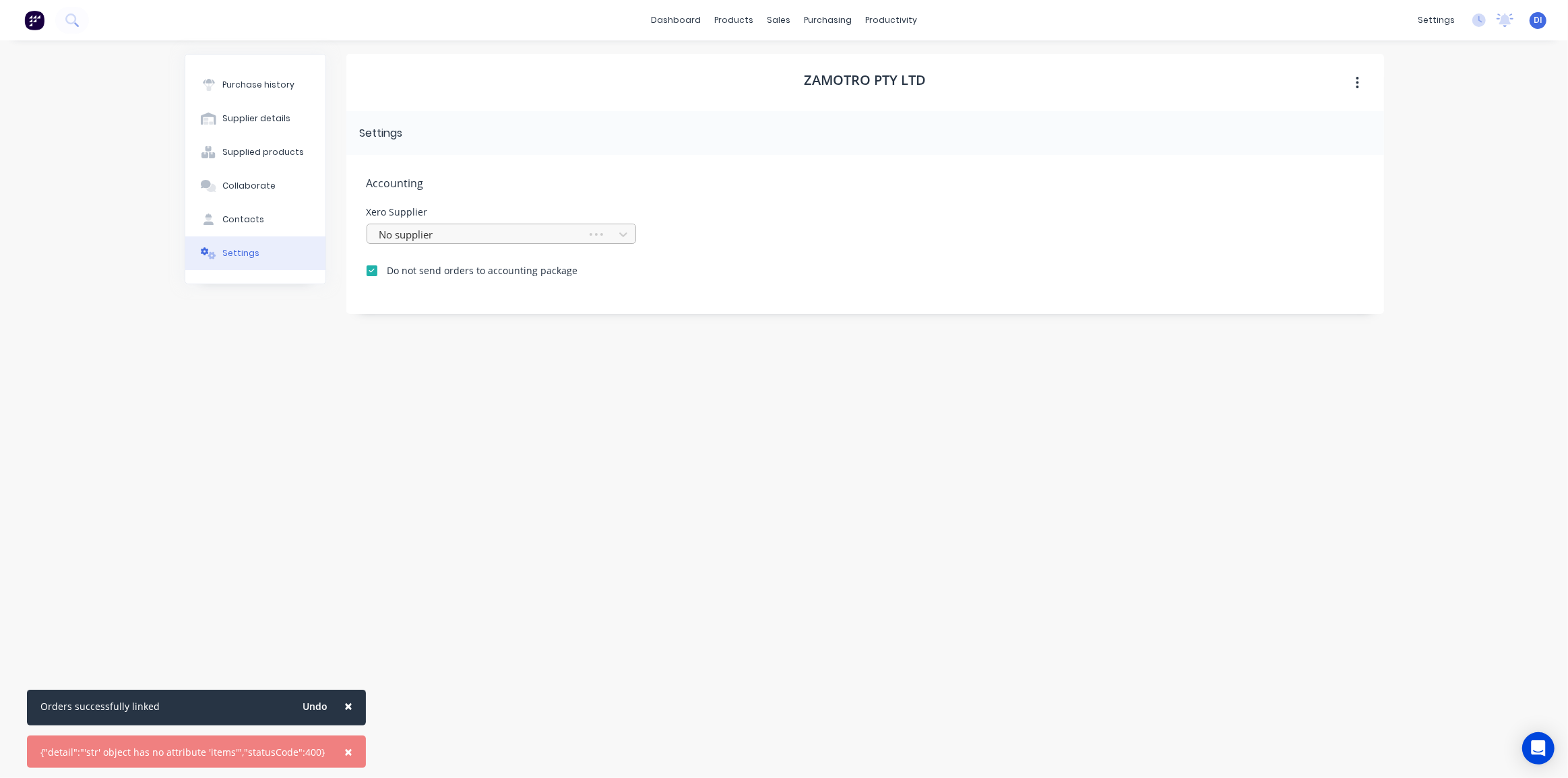
click at [543, 235] on div at bounding box center [479, 235] width 202 height 17
click at [599, 450] on div "Zamotro Pty Ltd Settings Accounting Xero Supplier Use Up and Down to choose opt…" at bounding box center [864, 403] width 1037 height 697
click at [525, 238] on div at bounding box center [493, 235] width 229 height 17
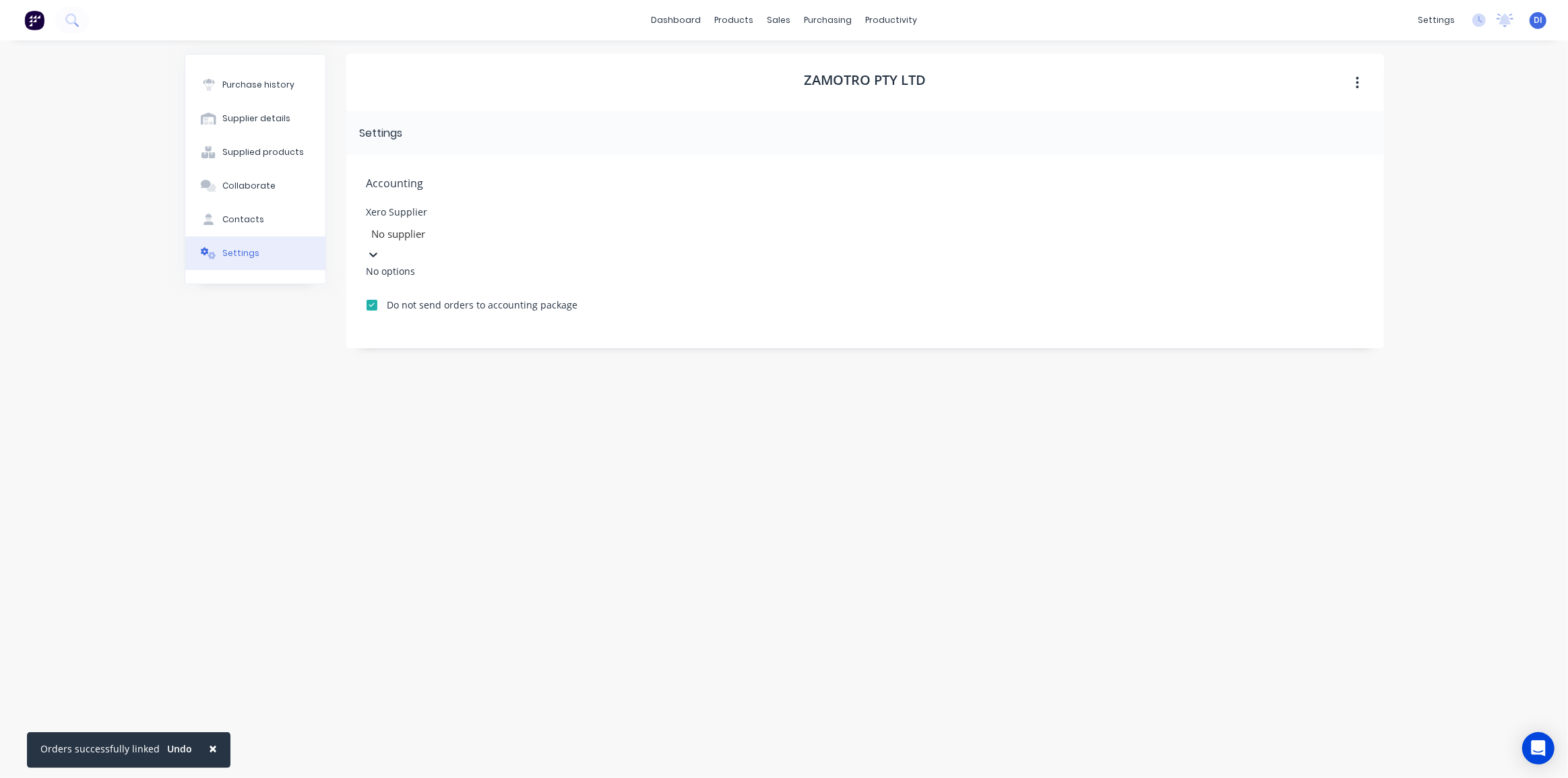
click at [487, 264] on div "No options" at bounding box center [468, 271] width 202 height 14
click at [724, 431] on div "Zamotro Pty Ltd Settings Accounting Xero Supplier Use Up and Down to choose opt…" at bounding box center [864, 403] width 1037 height 697
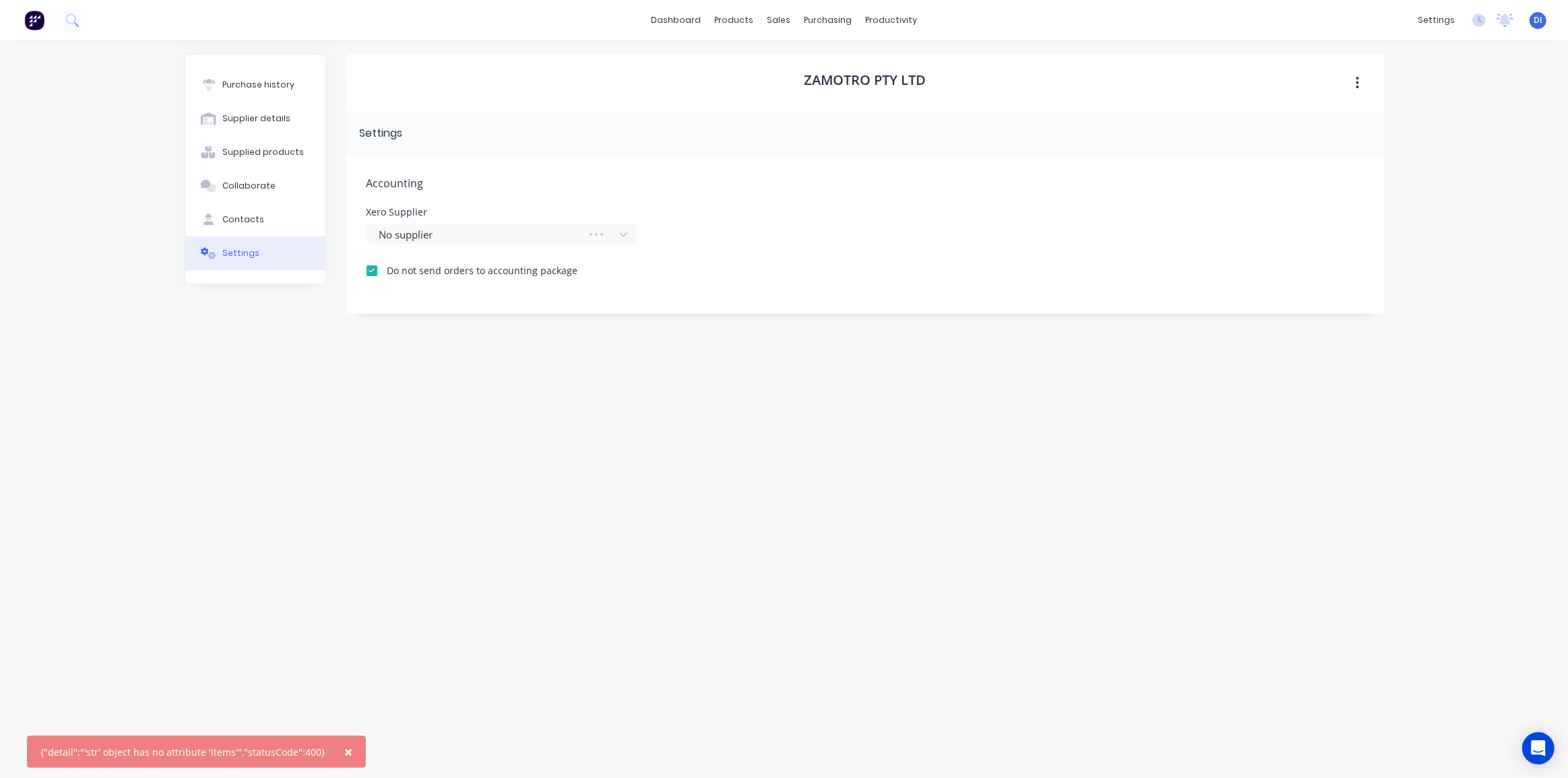
click at [406, 351] on div "Zamotro Pty Ltd Settings Accounting Xero Supplier No supplier Do not send order…" at bounding box center [864, 403] width 1037 height 697
click at [368, 269] on div at bounding box center [372, 270] width 27 height 27
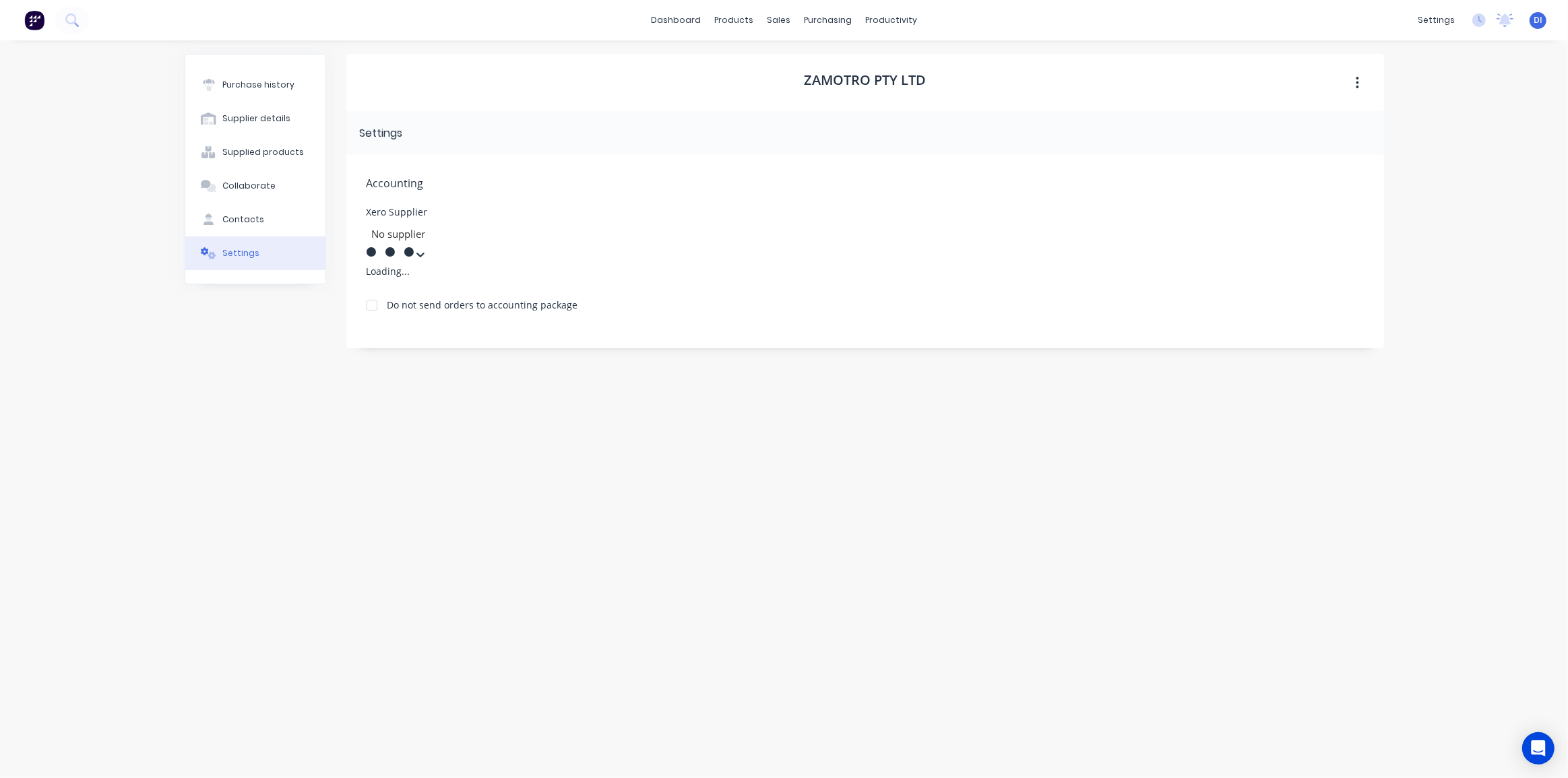
click at [423, 229] on div at bounding box center [467, 234] width 194 height 17
click at [242, 127] on button "Supplier details" at bounding box center [256, 118] width 140 height 33
select select "AU"
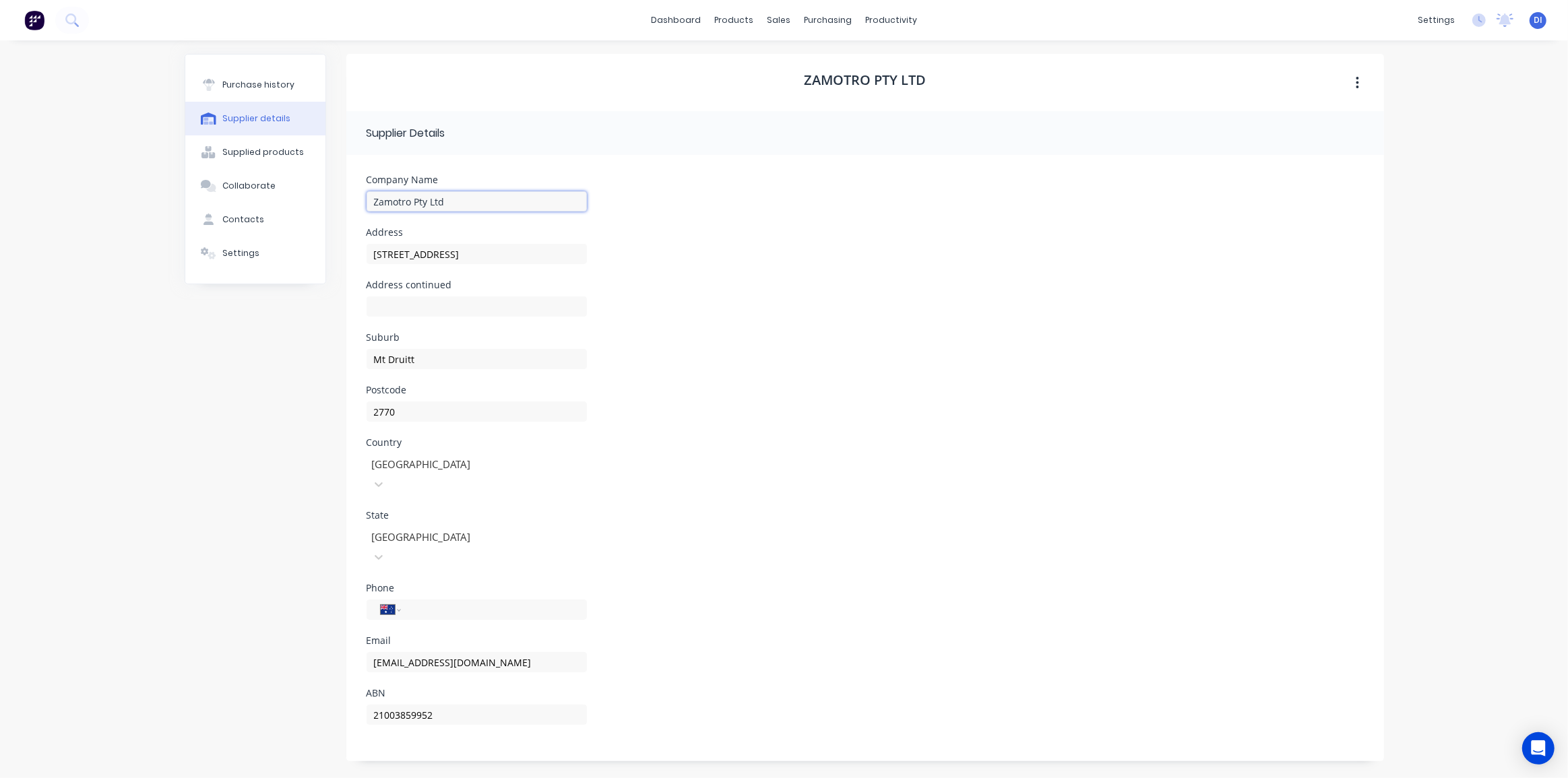
click at [404, 201] on input "Zamotro Pty Ltd" at bounding box center [477, 201] width 220 height 20
drag, startPoint x: 411, startPoint y: 201, endPoint x: 397, endPoint y: 201, distance: 14.0
click at [397, 201] on input "Zamotro Pty Ltd" at bounding box center [477, 201] width 220 height 20
type input "Zamotro Pty Ltd"
click at [761, 255] on div "Address 97 Kurrajong Rd" at bounding box center [865, 254] width 997 height 53
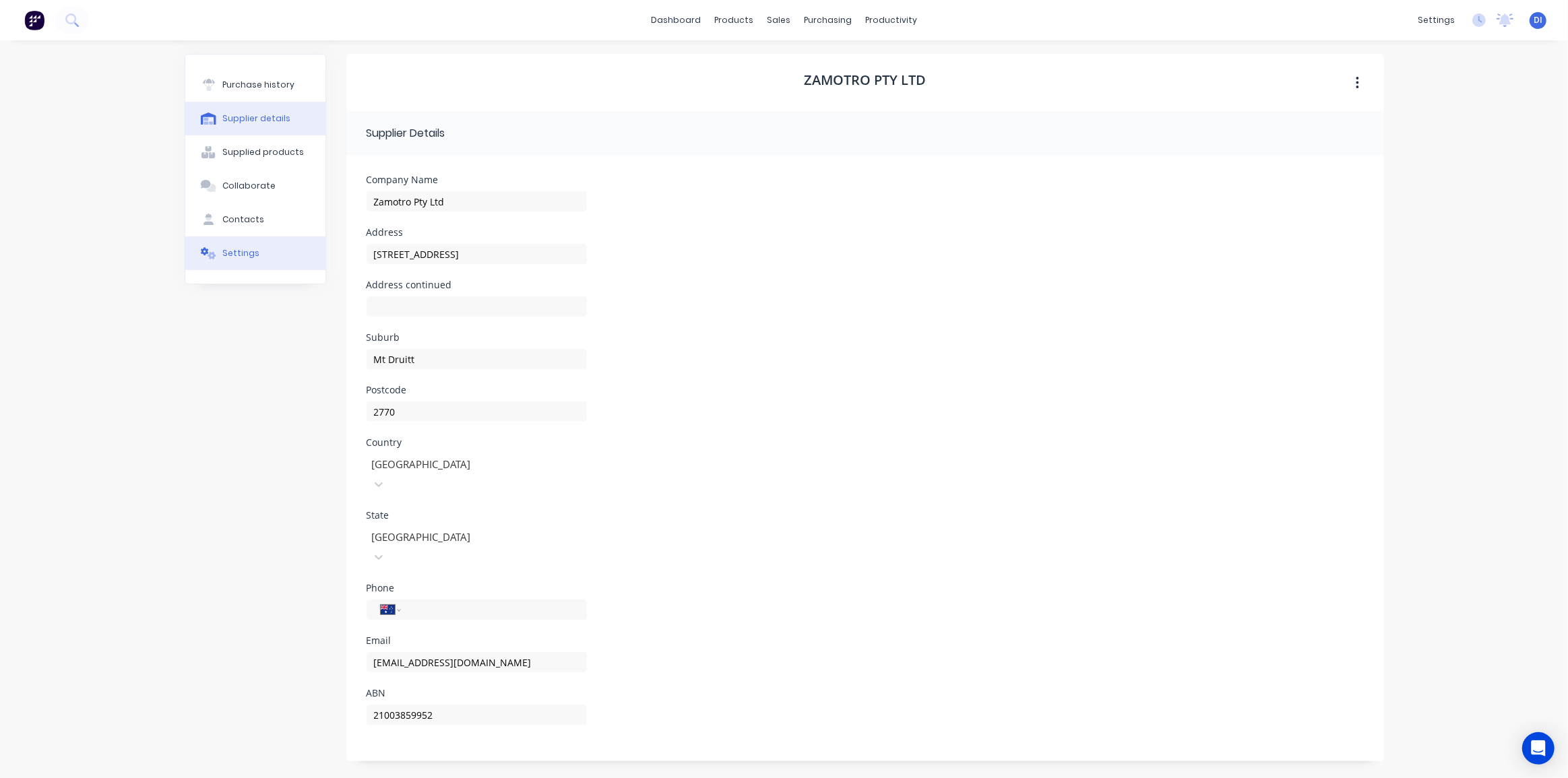
click at [248, 256] on div "Settings" at bounding box center [240, 253] width 37 height 12
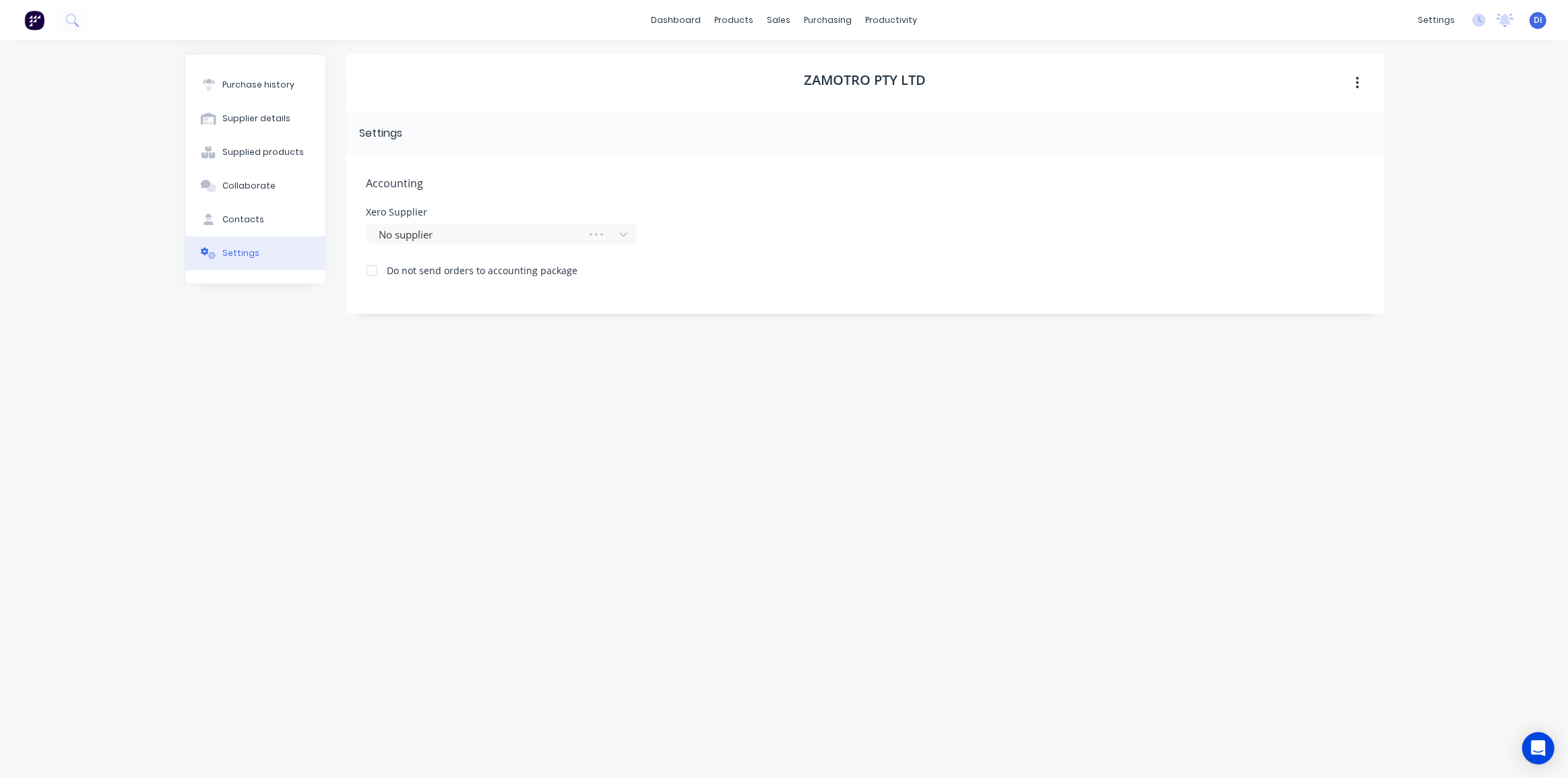
click at [458, 397] on div "Zamotro Pty Ltd Settings Accounting Xero Supplier No supplier Do not send order…" at bounding box center [864, 403] width 1037 height 697
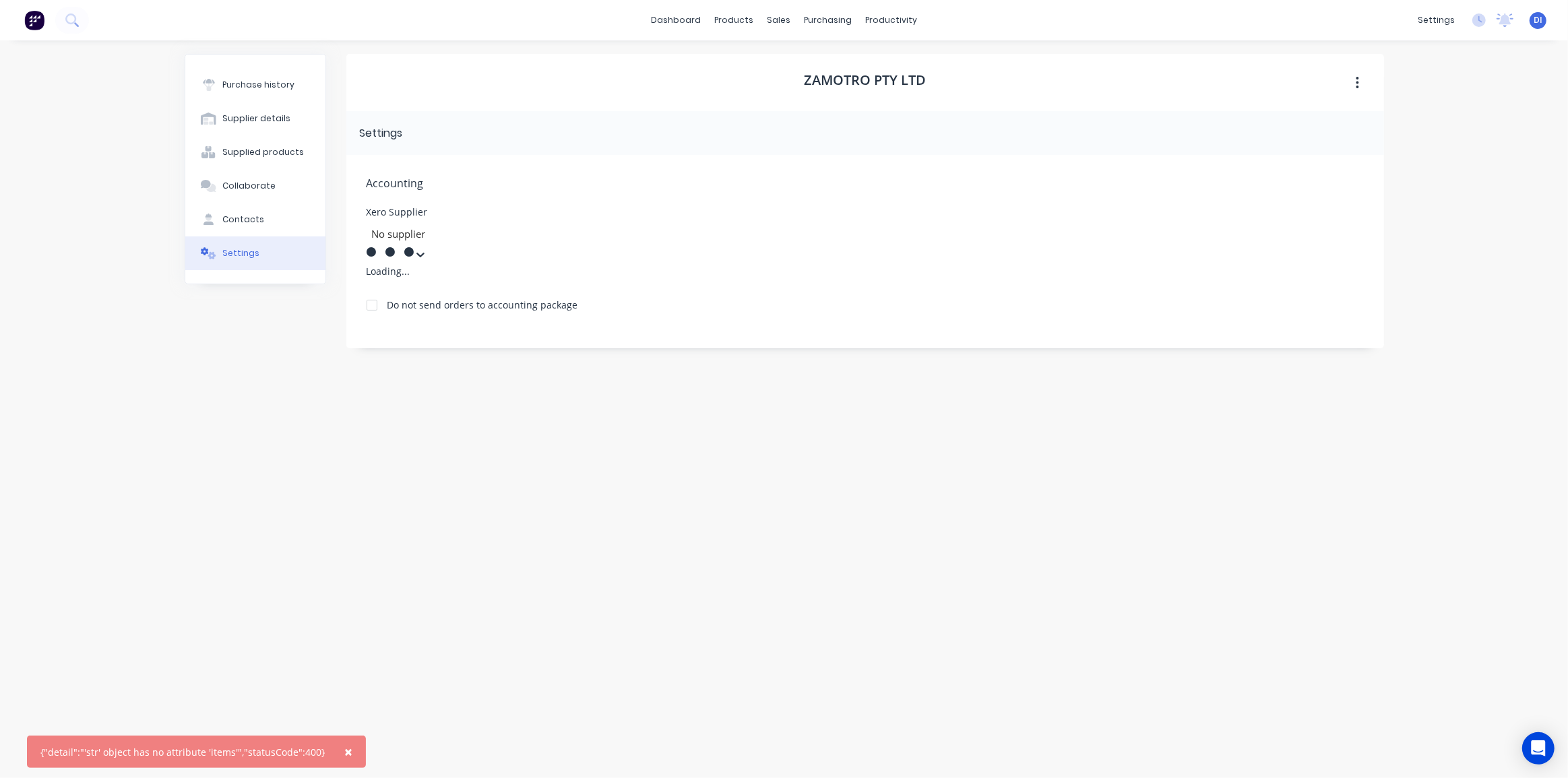
click at [446, 230] on div at bounding box center [467, 234] width 194 height 17
click at [271, 219] on button "Contacts" at bounding box center [256, 220] width 140 height 33
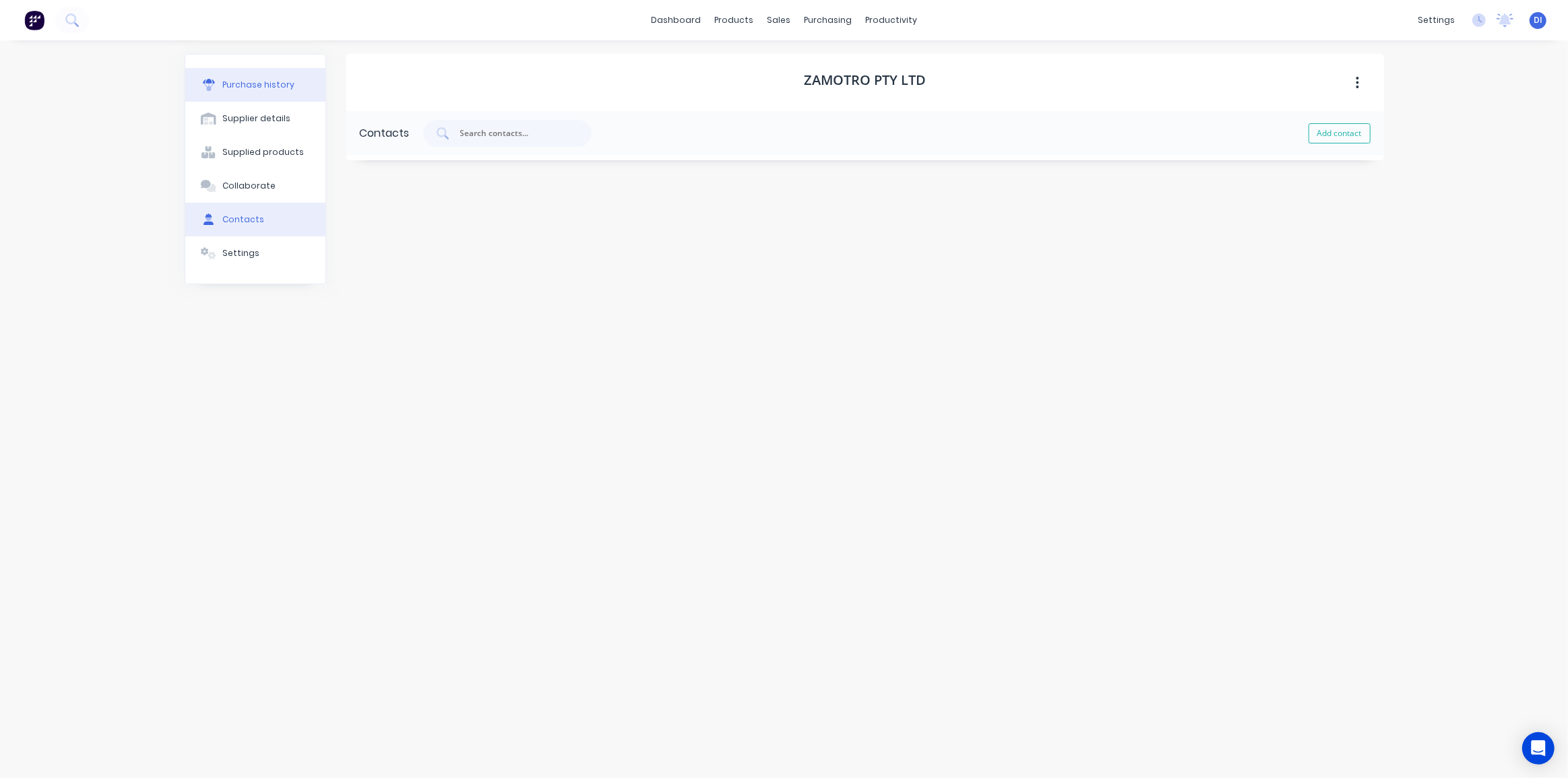
click at [259, 85] on div "Purchase history" at bounding box center [258, 84] width 72 height 12
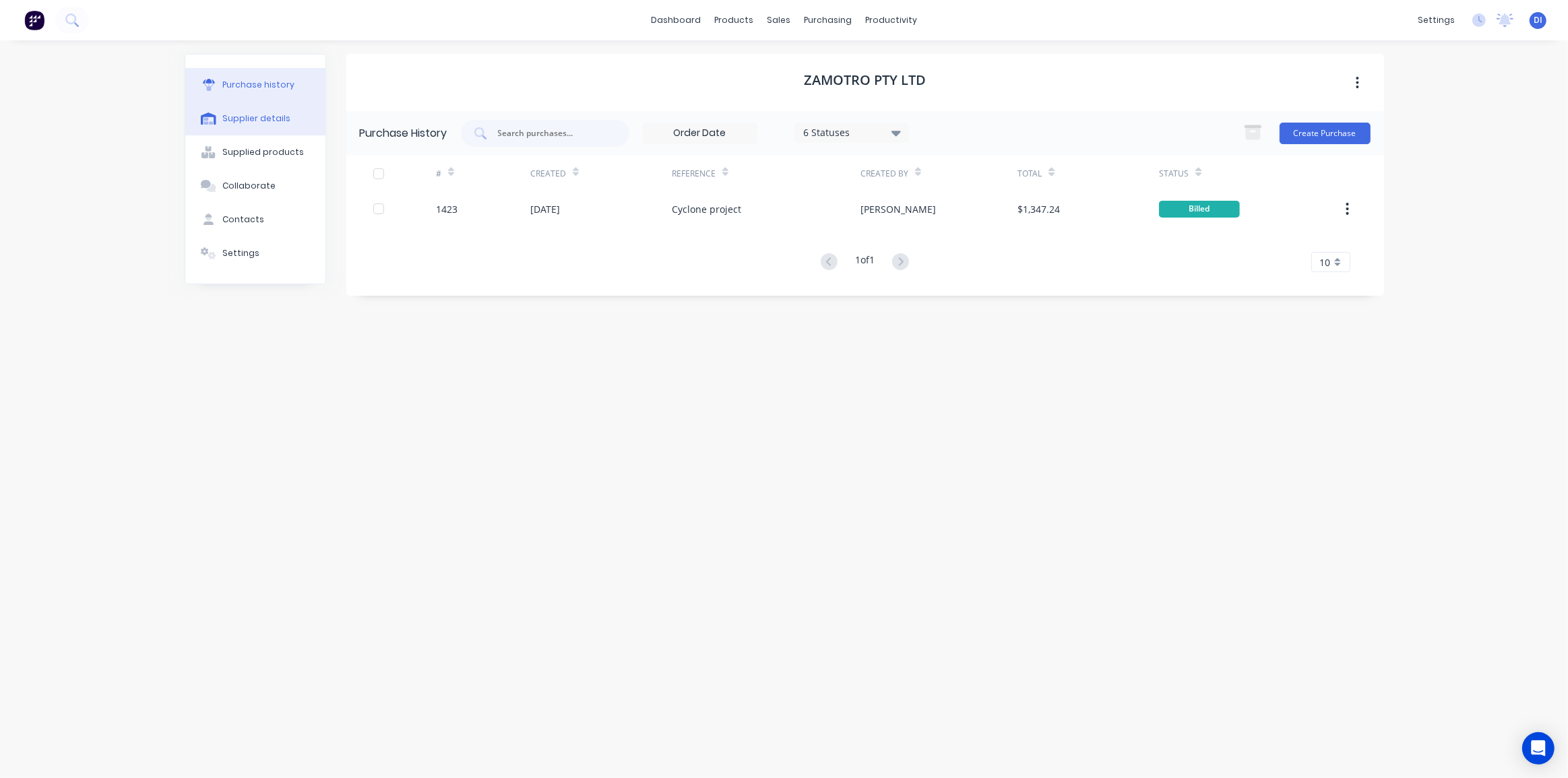
click at [260, 117] on div "Supplier details" at bounding box center [256, 118] width 68 height 12
select select "AU"
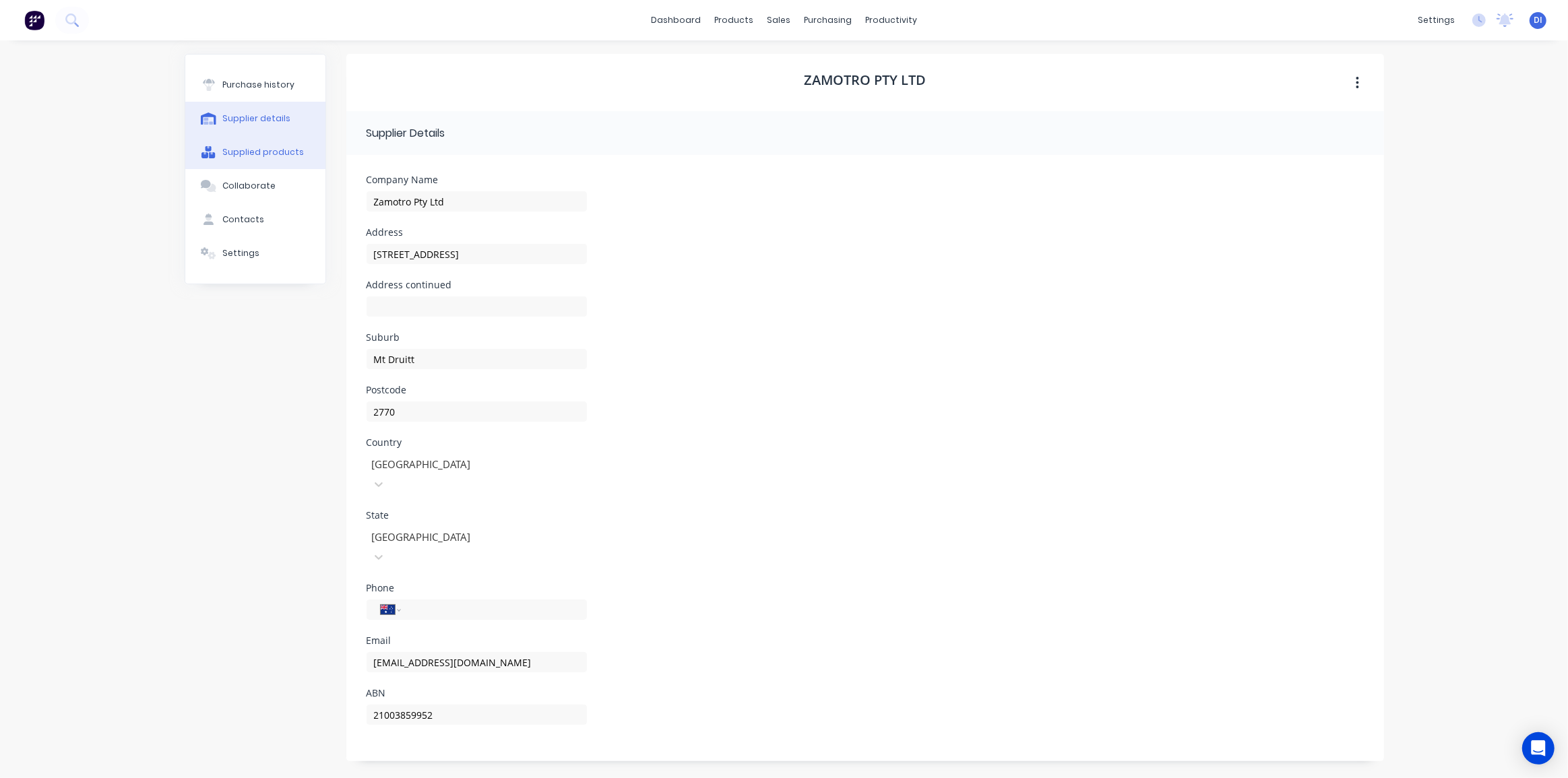
click at [249, 160] on button "Supplied products" at bounding box center [256, 152] width 140 height 33
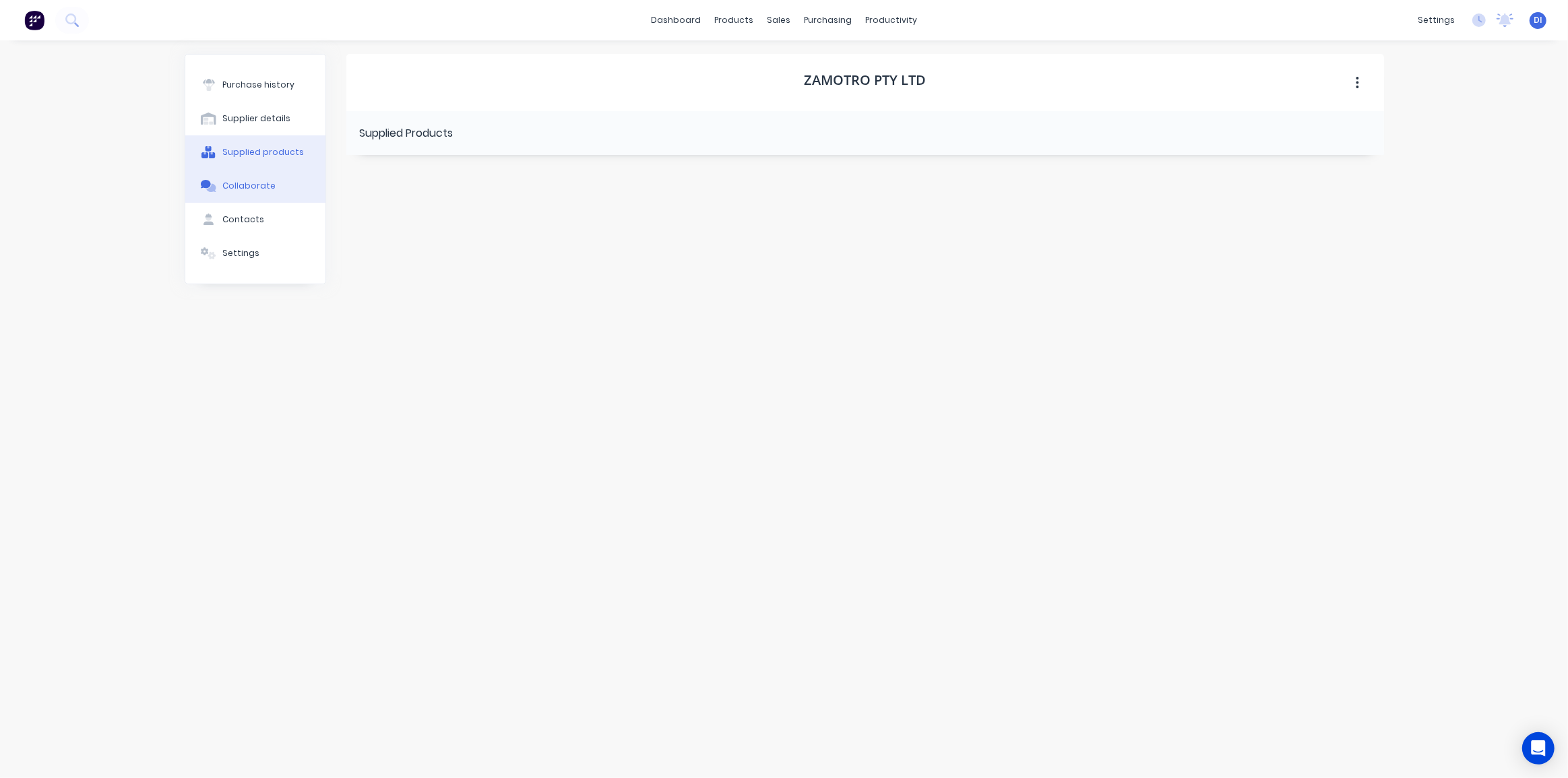
click at [250, 176] on button "Collaborate" at bounding box center [256, 185] width 140 height 33
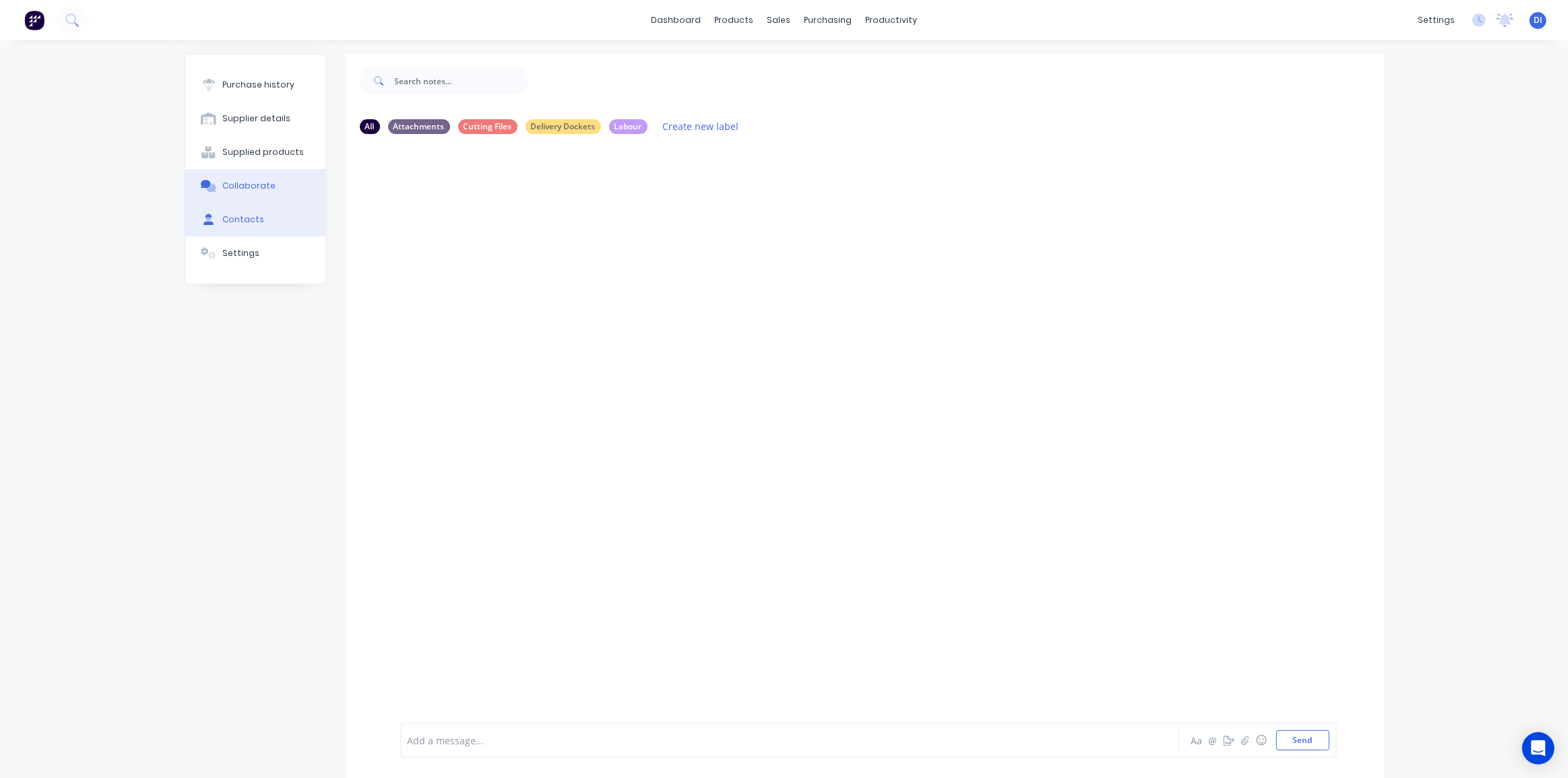
click at [251, 219] on div "Contacts" at bounding box center [243, 219] width 42 height 12
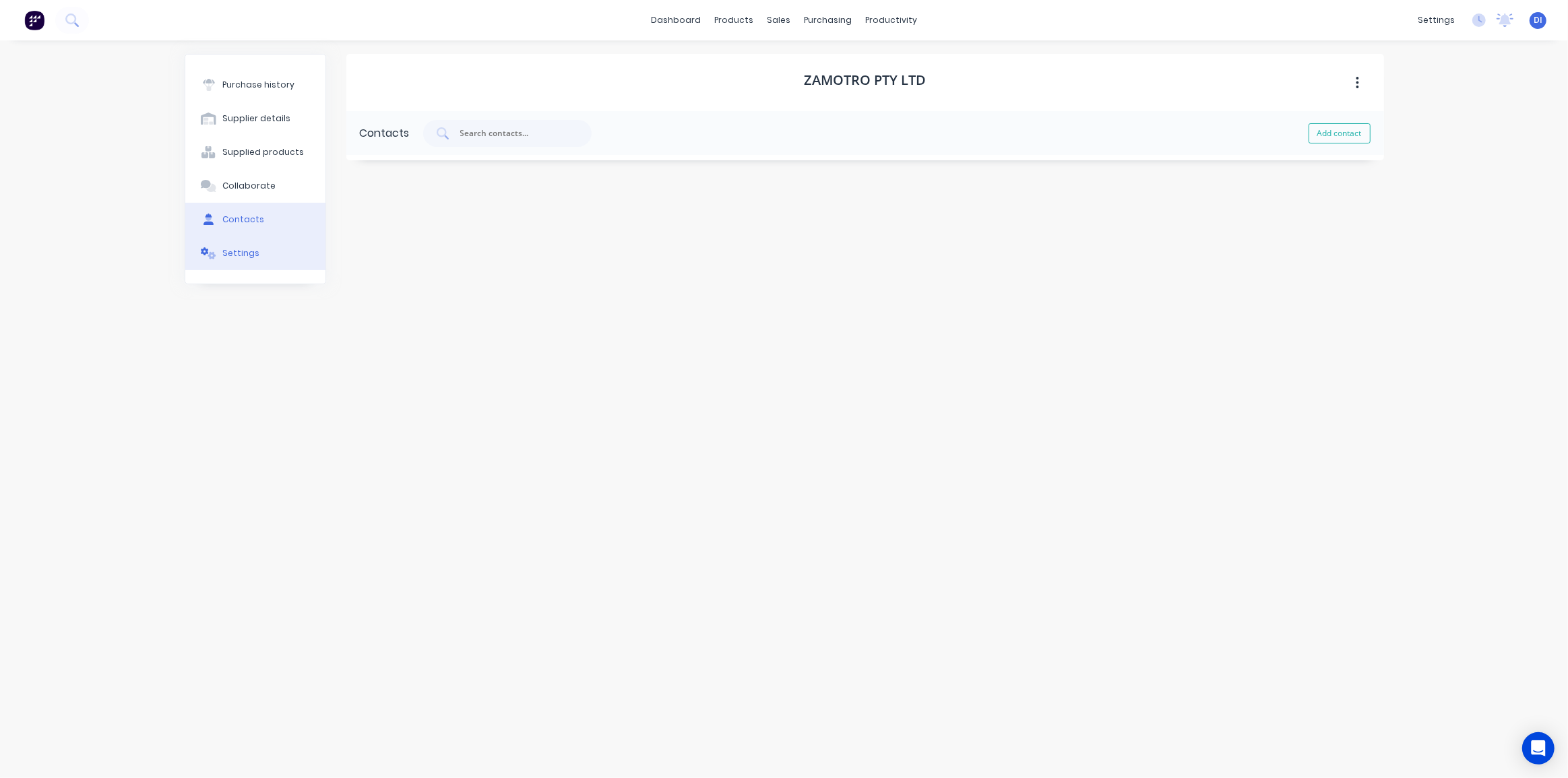
click at [249, 251] on div "Settings" at bounding box center [240, 253] width 37 height 12
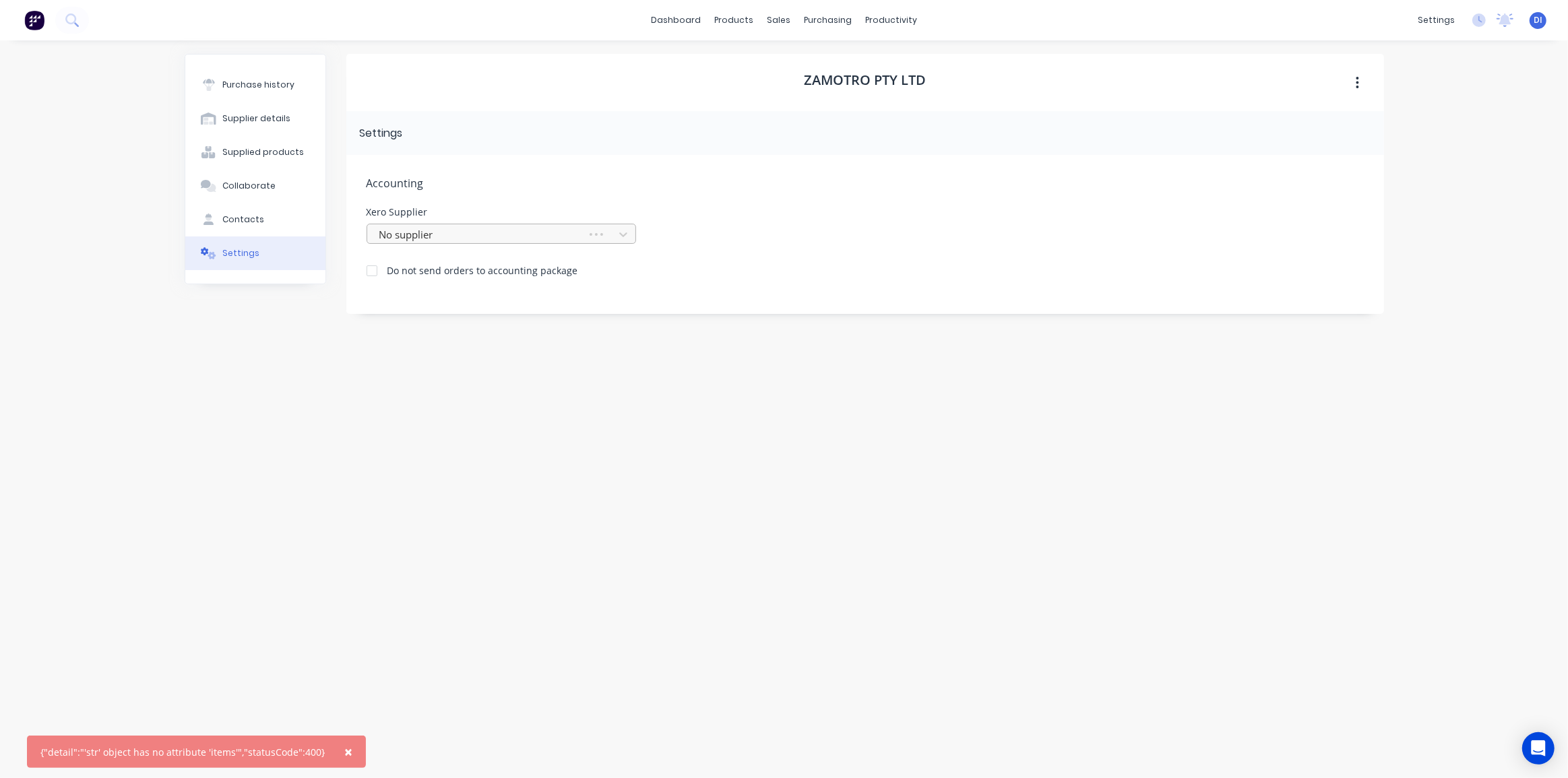
click at [500, 231] on div at bounding box center [479, 235] width 202 height 17
click at [836, 484] on div "Zamotro Pty Ltd Settings Accounting Xero Supplier No supplier Do not send order…" at bounding box center [864, 403] width 1037 height 697
click at [135, 167] on div "dashboard products sales purchasing productivity dashboard products Product Cat…" at bounding box center [784, 389] width 1568 height 778
click at [474, 441] on div "Zamotro Pty Ltd Settings Accounting Xero Supplier No supplier Do not send order…" at bounding box center [864, 403] width 1037 height 697
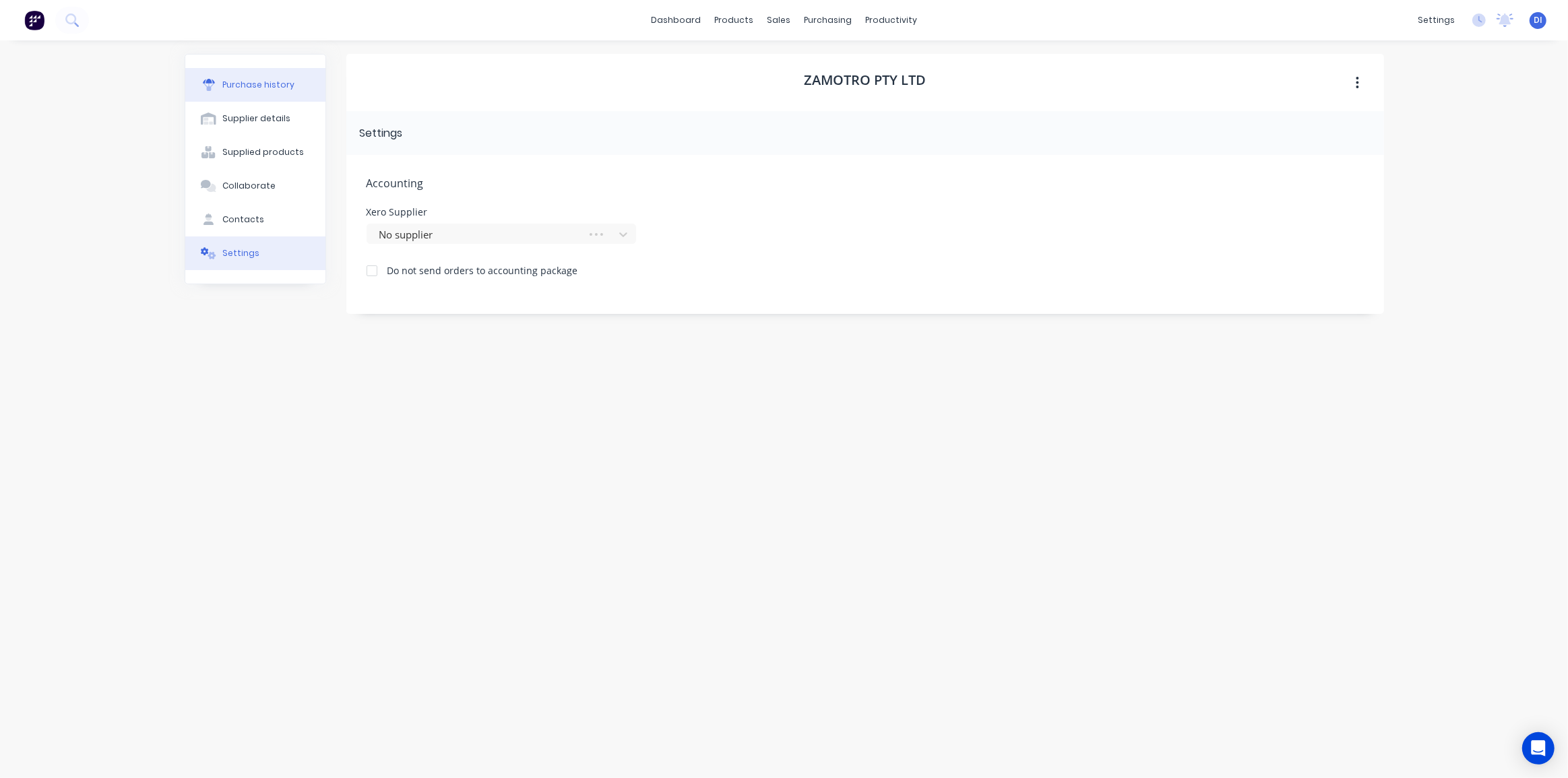
click at [261, 91] on button "Purchase history" at bounding box center [256, 85] width 140 height 33
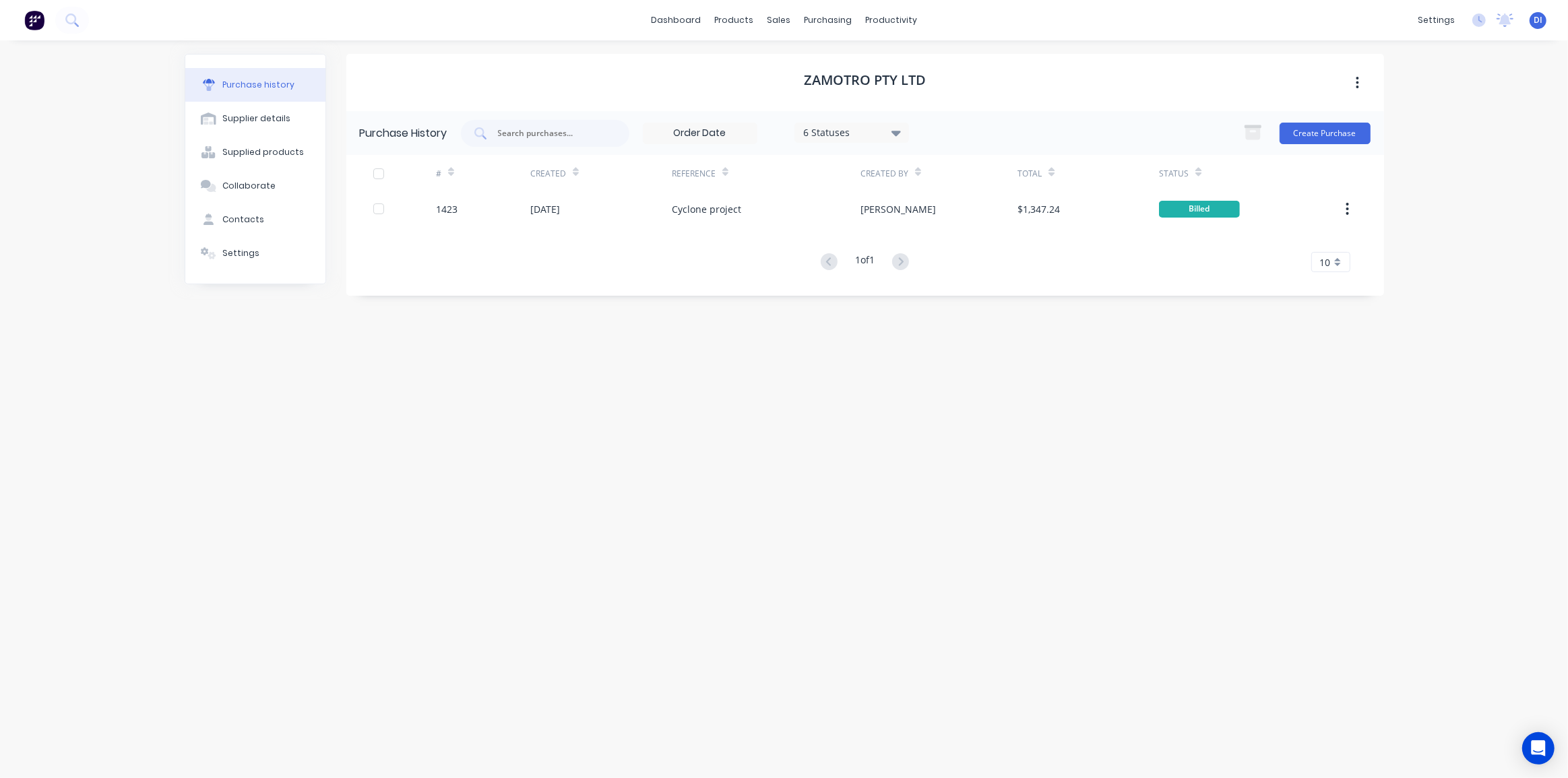
click at [786, 512] on div "Zamotro Pty Ltd Purchase History 6 Statuses 6 Statuses Create Purchase # Create…" at bounding box center [864, 403] width 1037 height 697
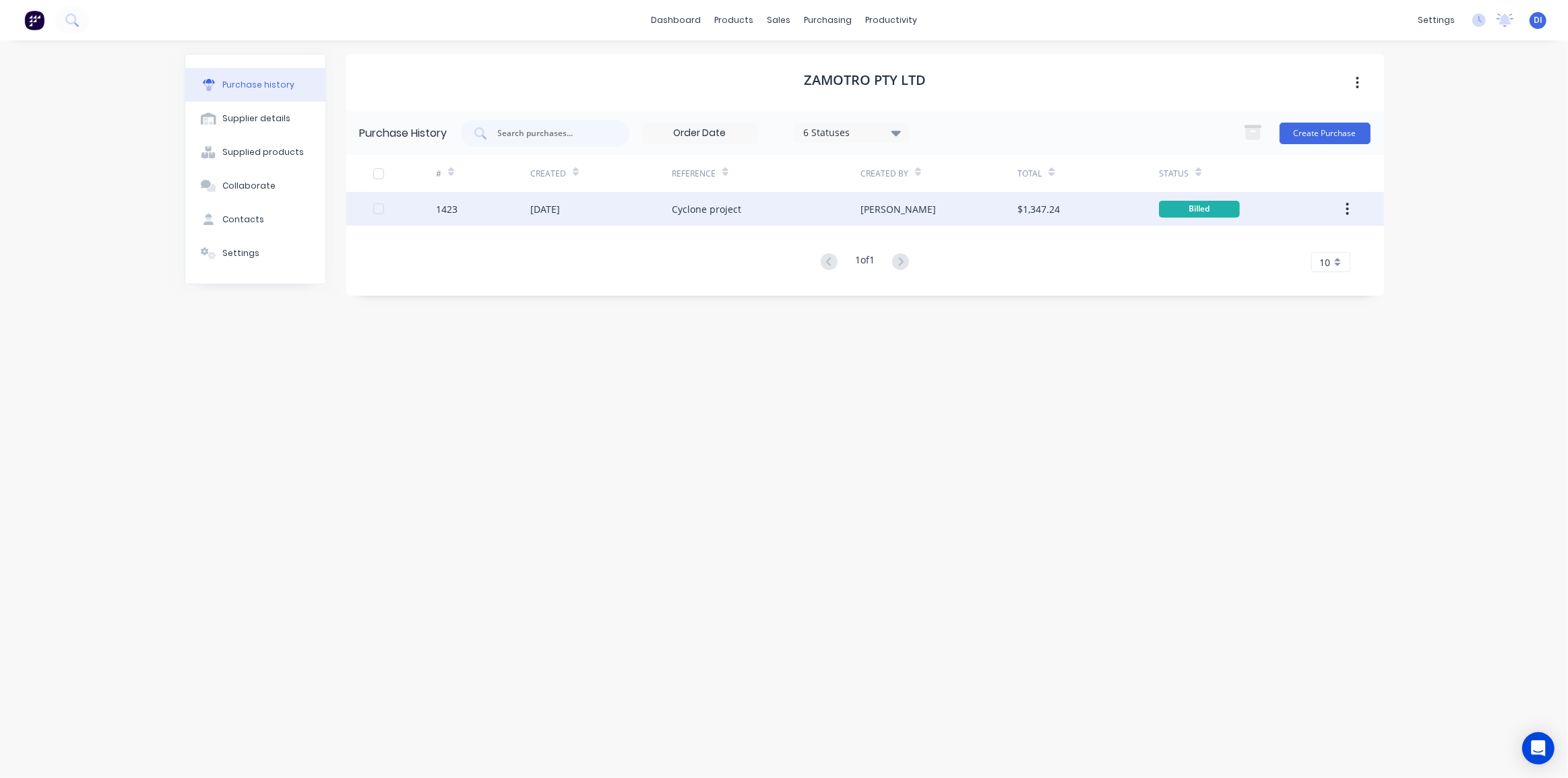
click at [989, 206] on div "[PERSON_NAME]" at bounding box center [939, 208] width 157 height 33
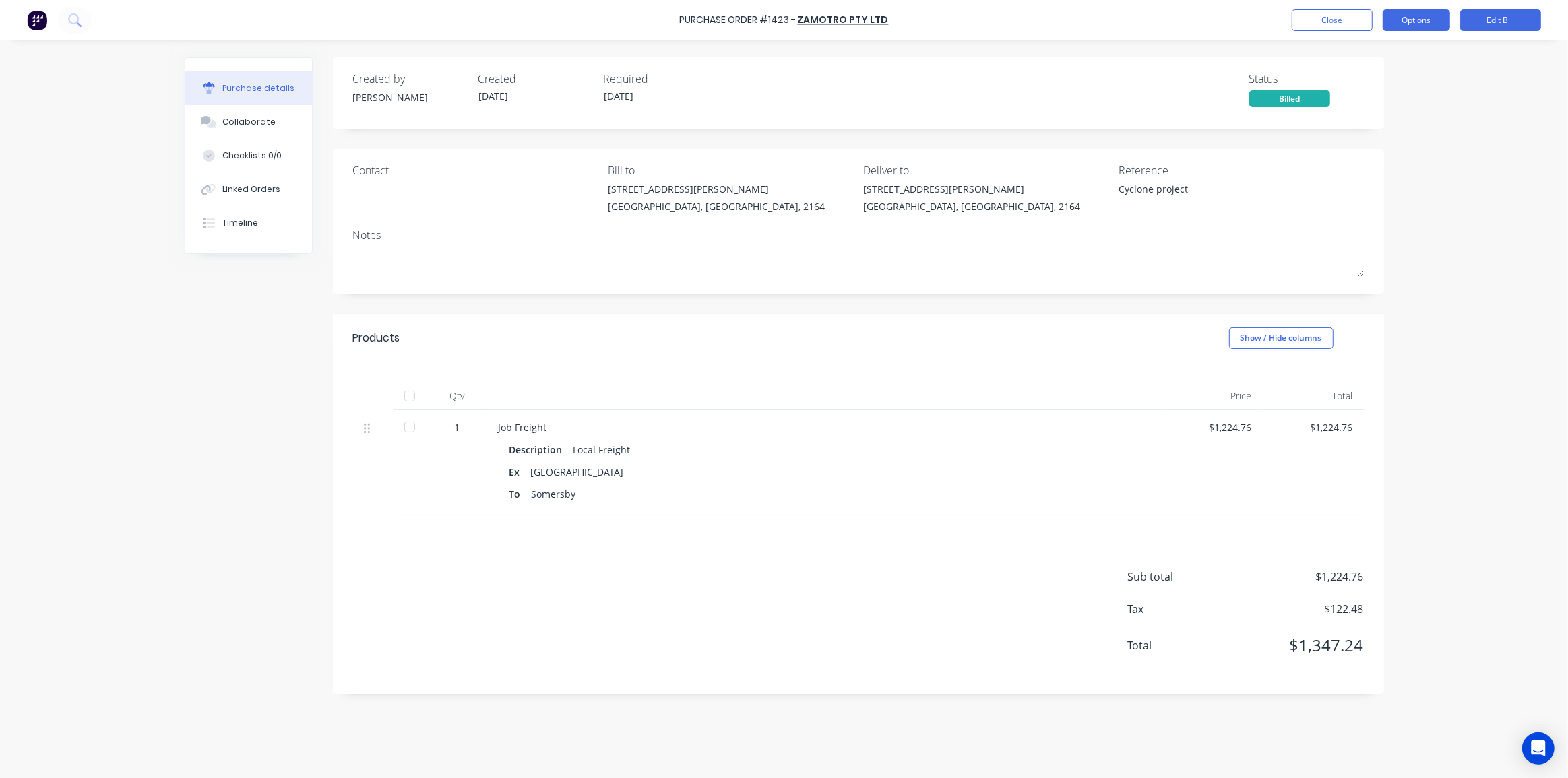
click at [1422, 24] on button "Options" at bounding box center [1416, 20] width 67 height 22
click at [1389, 79] on div "Convert to Purchase Order" at bounding box center [1385, 85] width 104 height 33
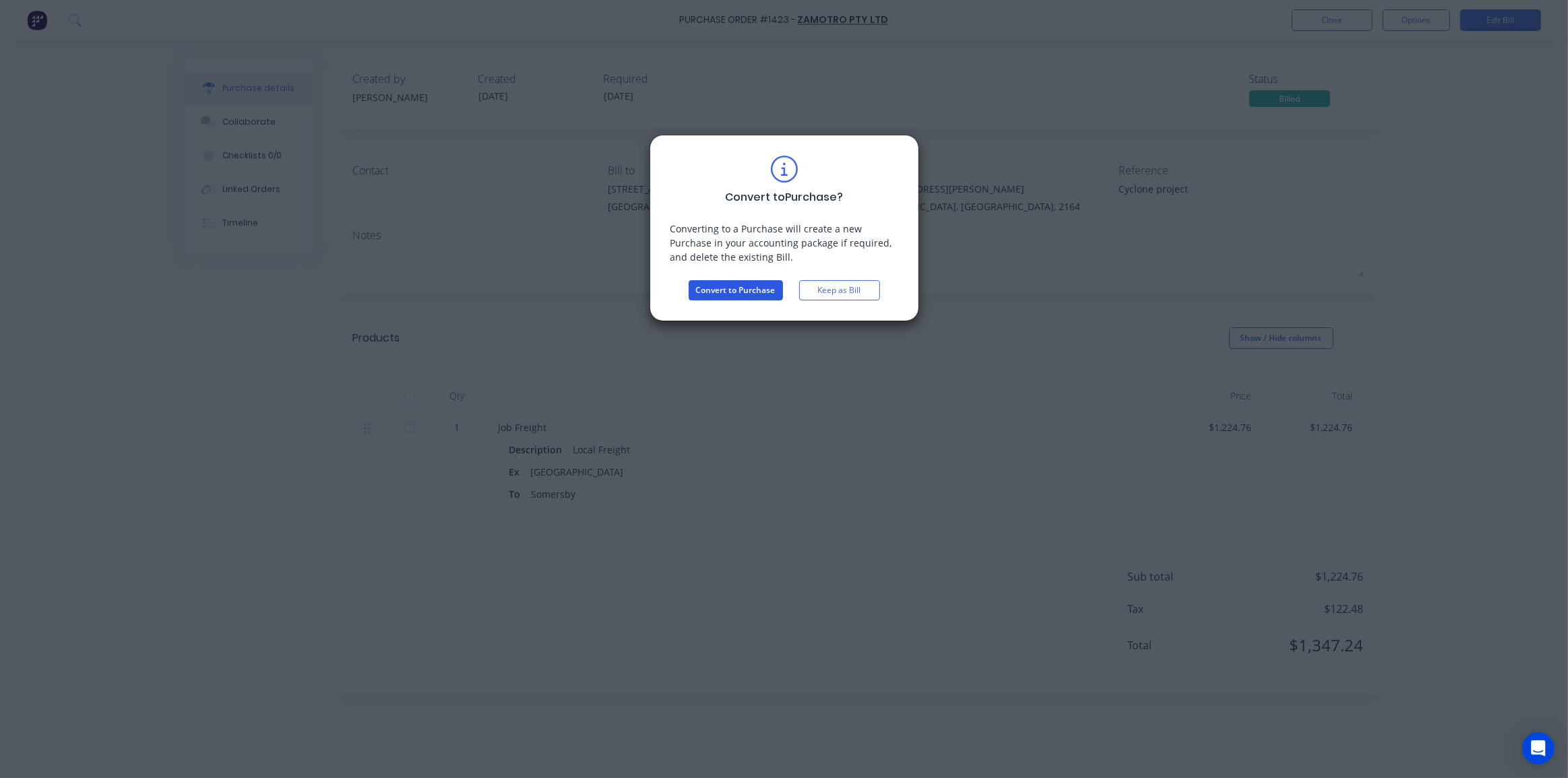
click at [736, 289] on button "Convert to Purchase" at bounding box center [736, 290] width 94 height 20
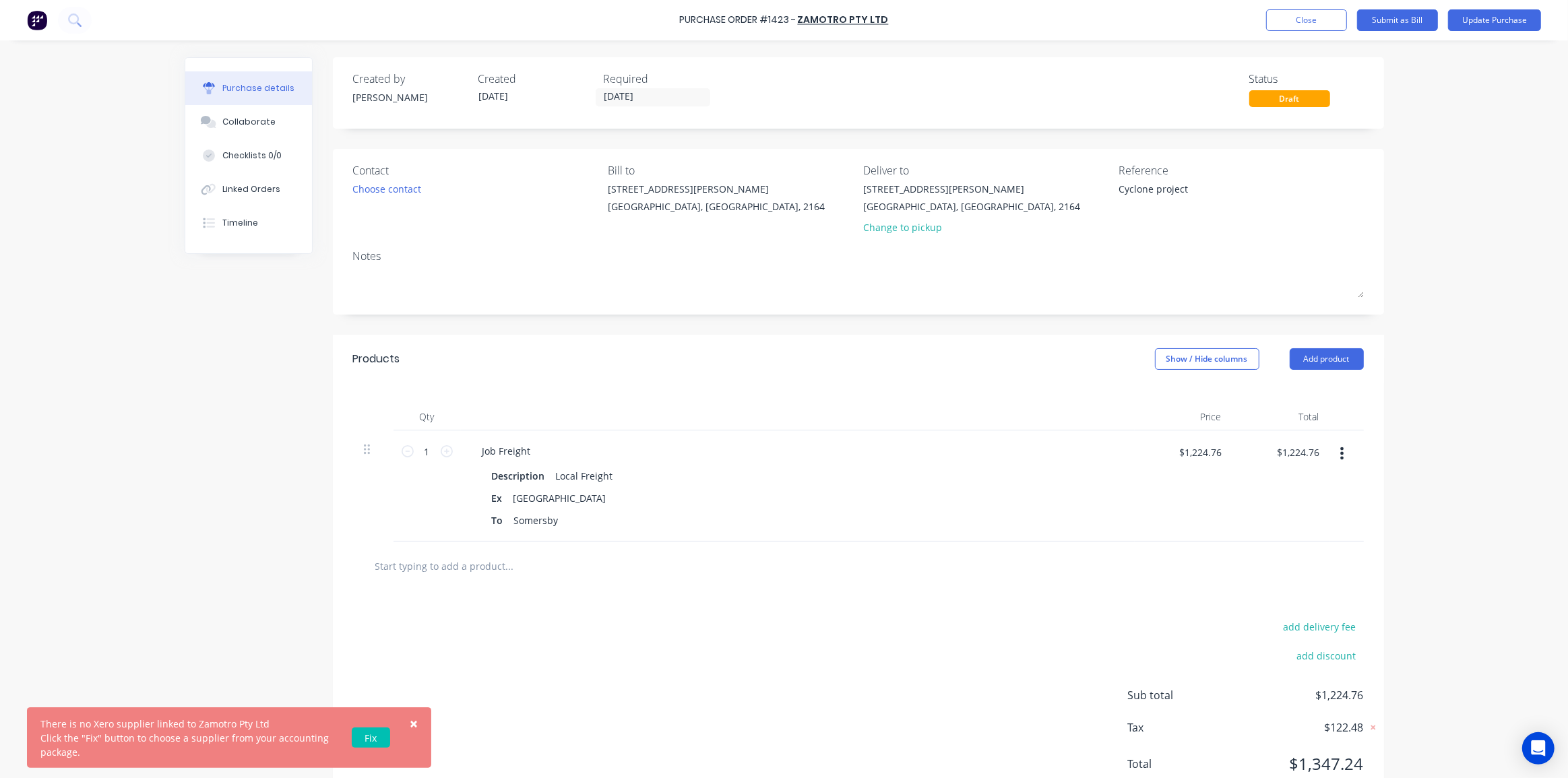
click at [1387, 235] on div "Purchase details Collaborate Checklists 0/0 Linked Orders Timeline Created by D…" at bounding box center [784, 368] width 1226 height 711
click at [368, 734] on link "Fix" at bounding box center [370, 737] width 38 height 20
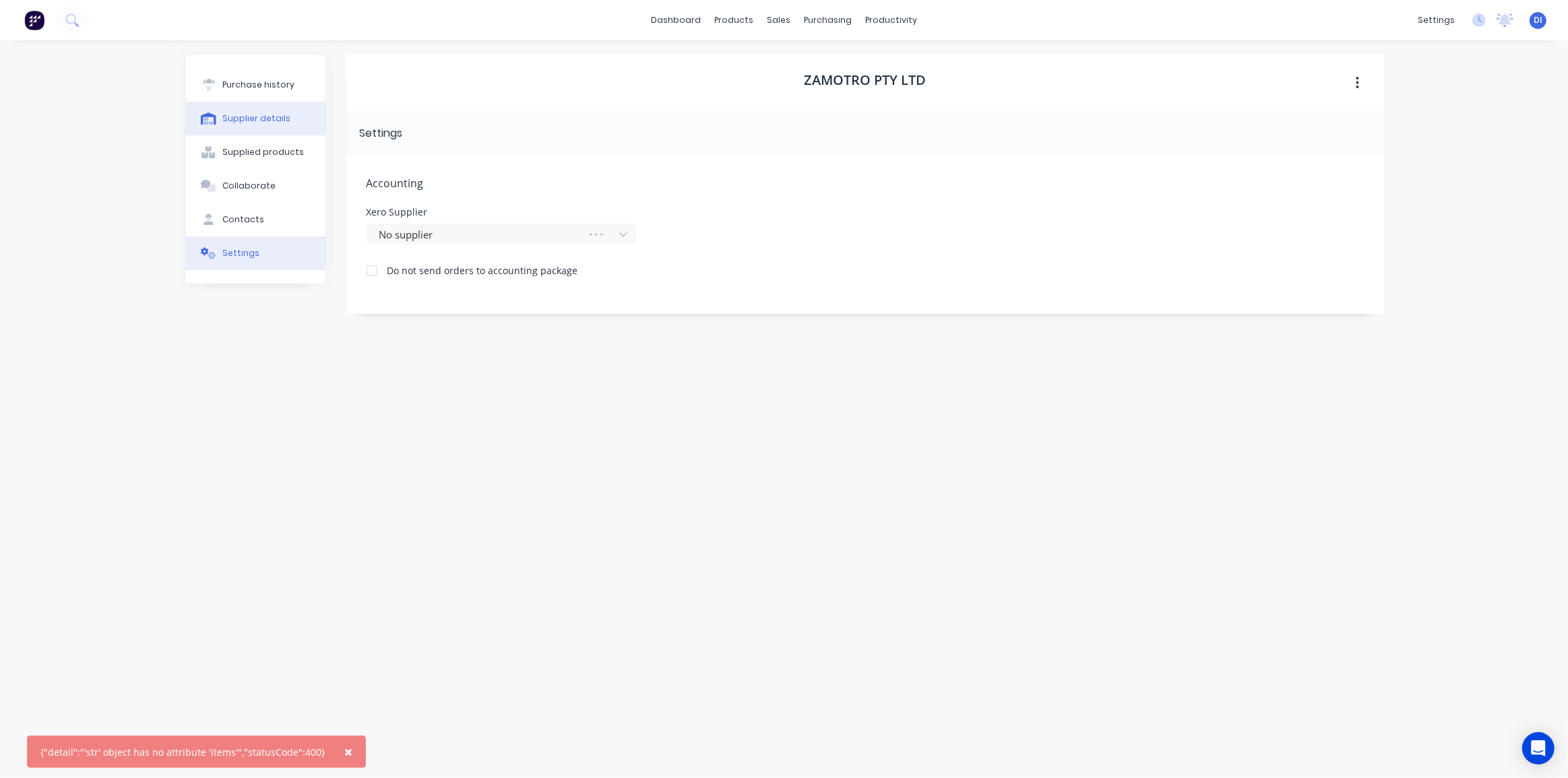
click at [263, 113] on div "Supplier details" at bounding box center [256, 118] width 68 height 12
select select "AU"
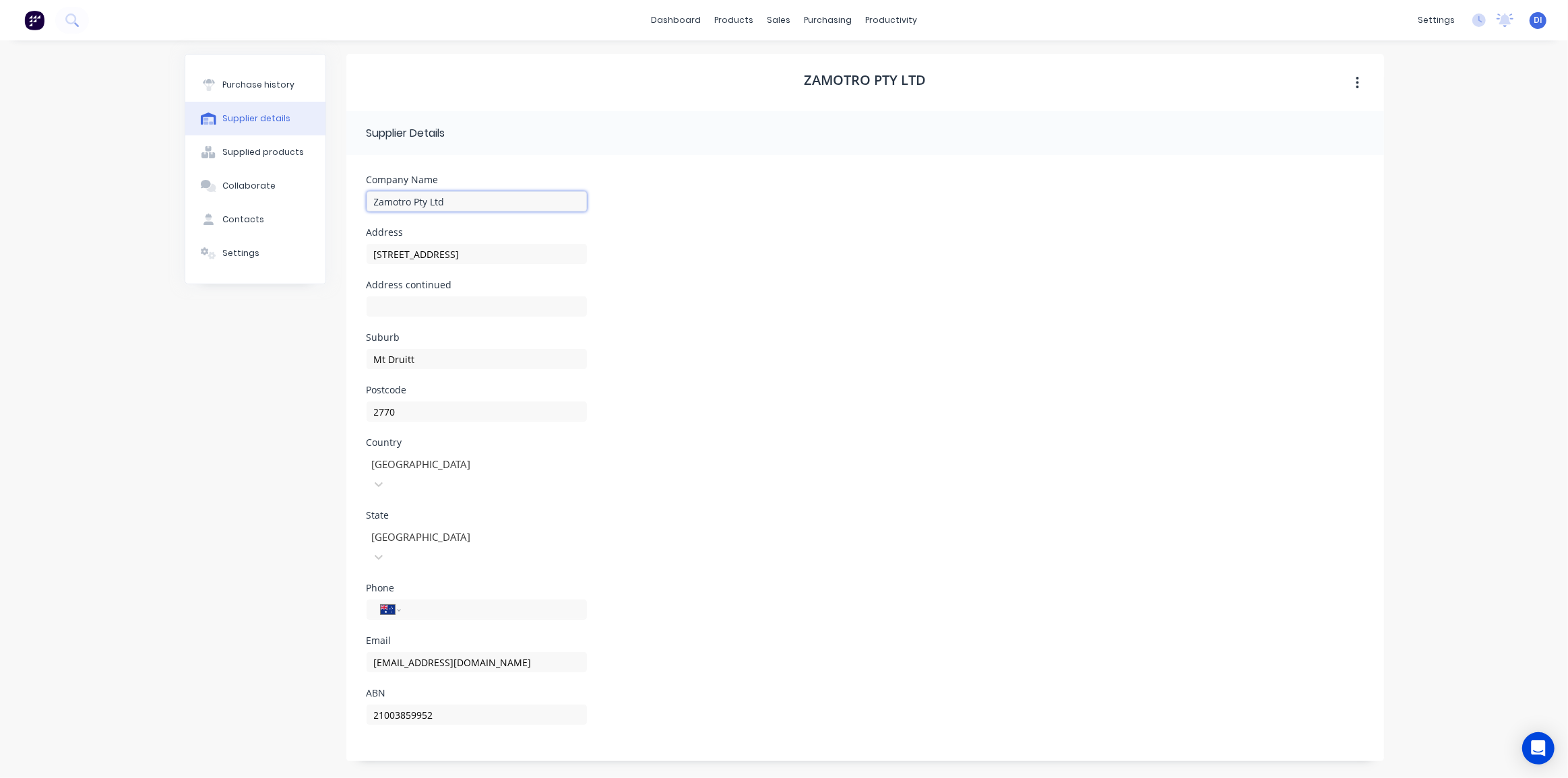
click at [440, 202] on input "Zamotro Pty Ltd" at bounding box center [477, 201] width 220 height 20
click at [720, 636] on div "Email ops@francrane.com.au" at bounding box center [865, 662] width 997 height 53
click at [251, 117] on div "Supplier details" at bounding box center [256, 118] width 68 height 12
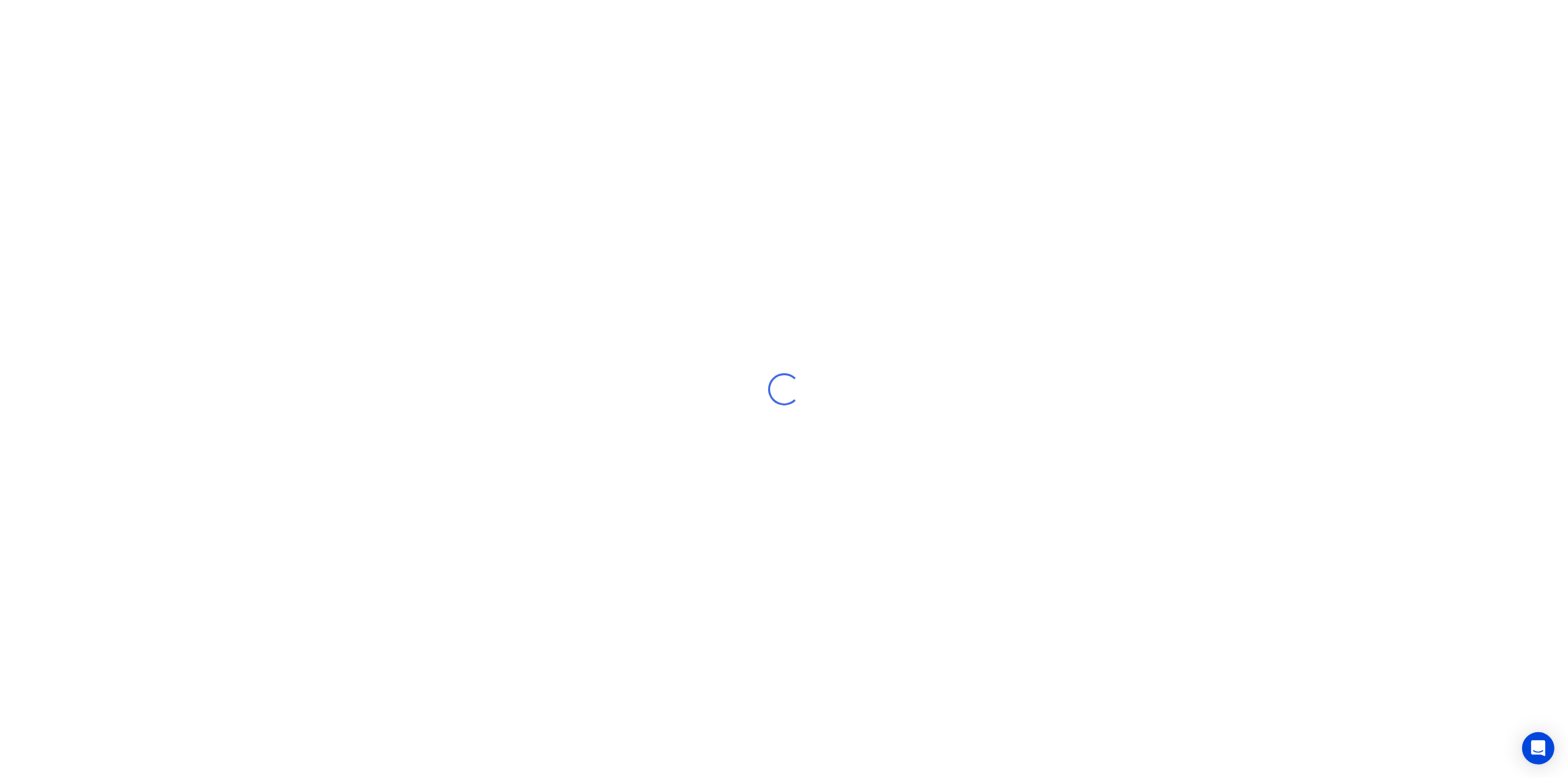
select select "AU"
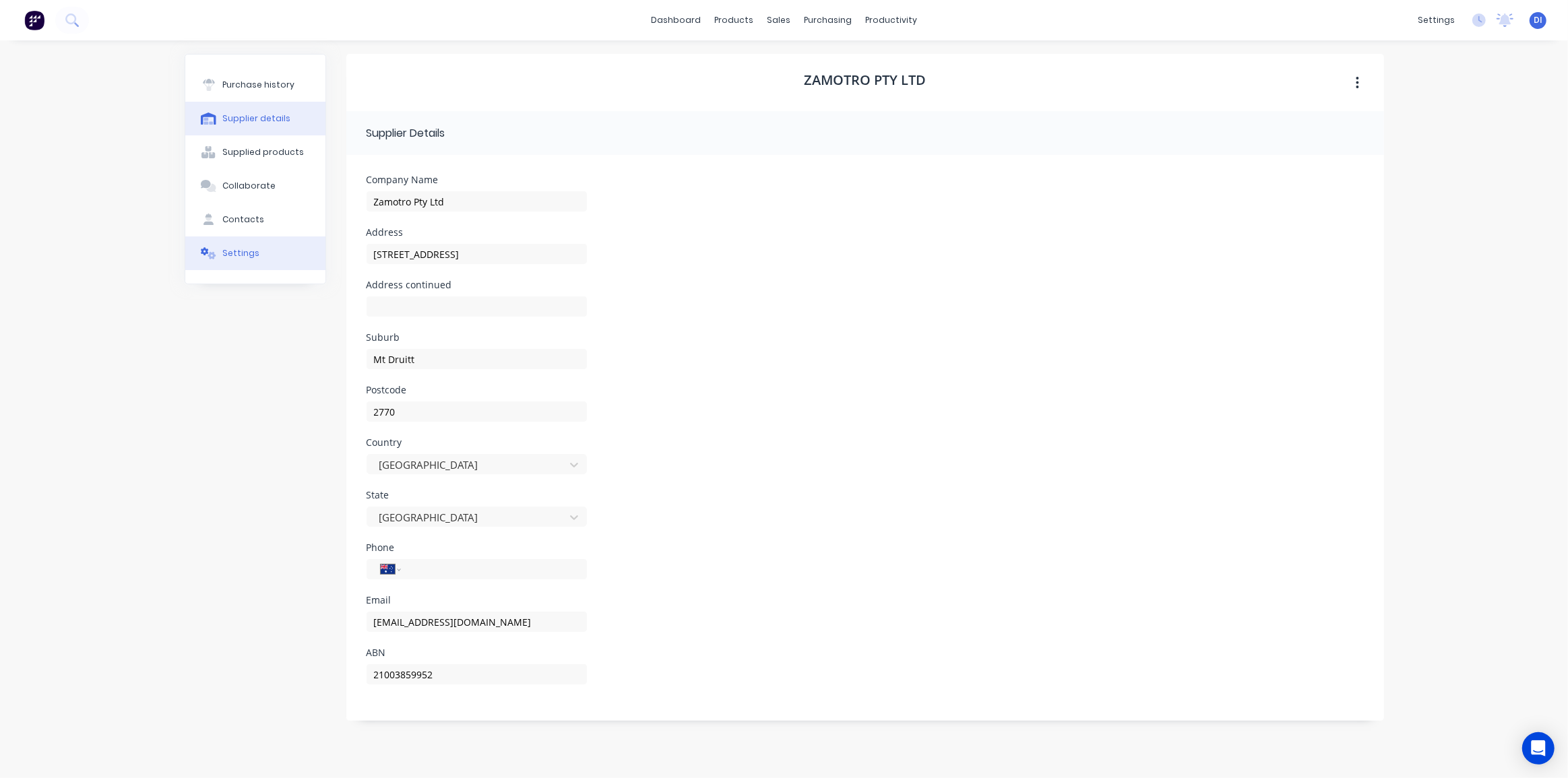
click at [255, 247] on div "Settings" at bounding box center [240, 253] width 37 height 12
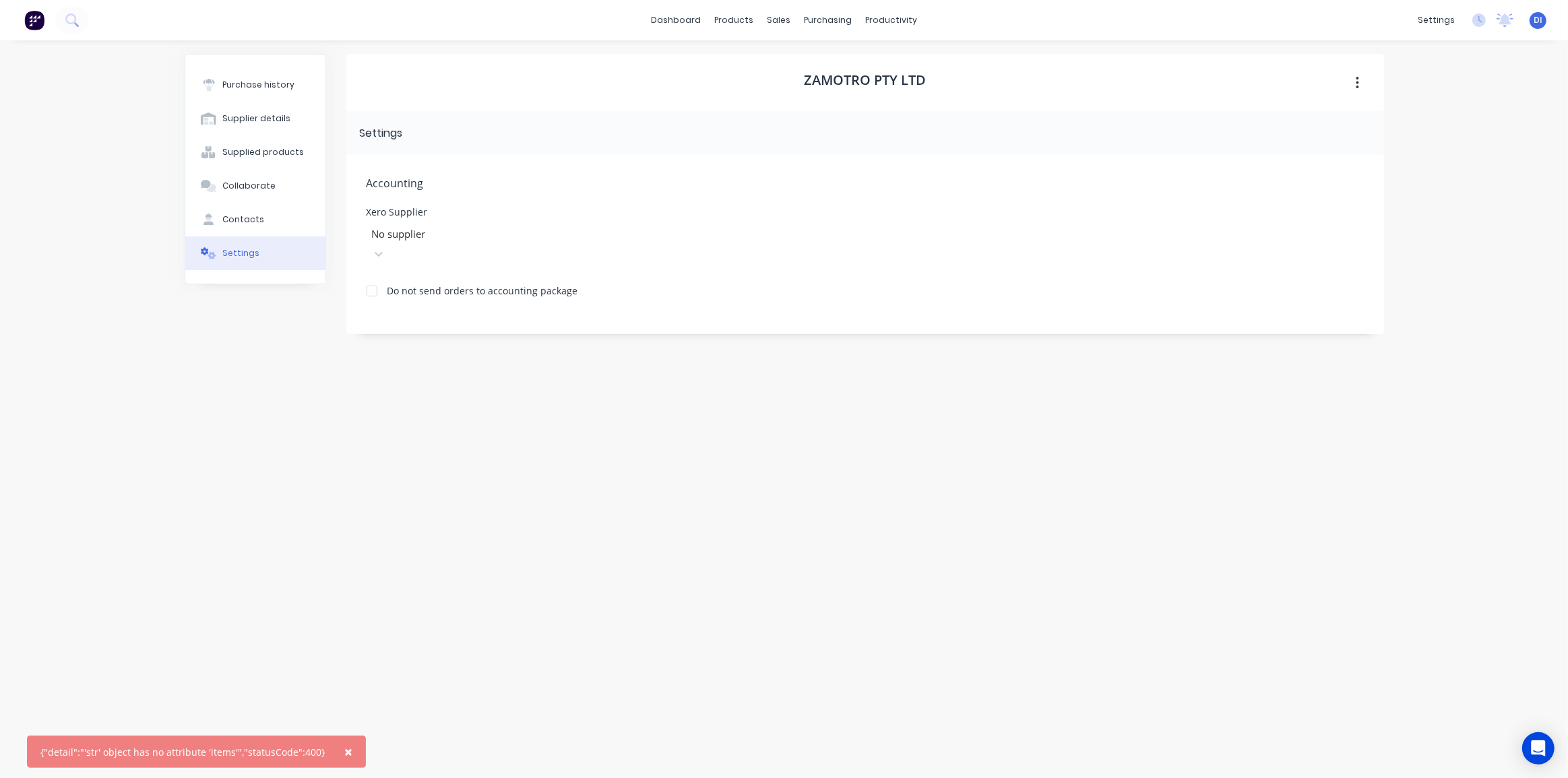
click at [250, 749] on div "{"detail":"'str' object has no attribute 'items'","statusCode":400}" at bounding box center [182, 752] width 284 height 14
click at [345, 750] on span "×" at bounding box center [349, 752] width 8 height 19
click at [804, 499] on div "Zamotro Pty Ltd Settings Accounting Xero Supplier No supplier Do not send order…" at bounding box center [864, 403] width 1037 height 697
click at [1359, 78] on icon "button" at bounding box center [1357, 83] width 3 height 15
click at [1462, 171] on div "dashboard products sales purchasing productivity dashboard products Product Cat…" at bounding box center [784, 389] width 1568 height 778
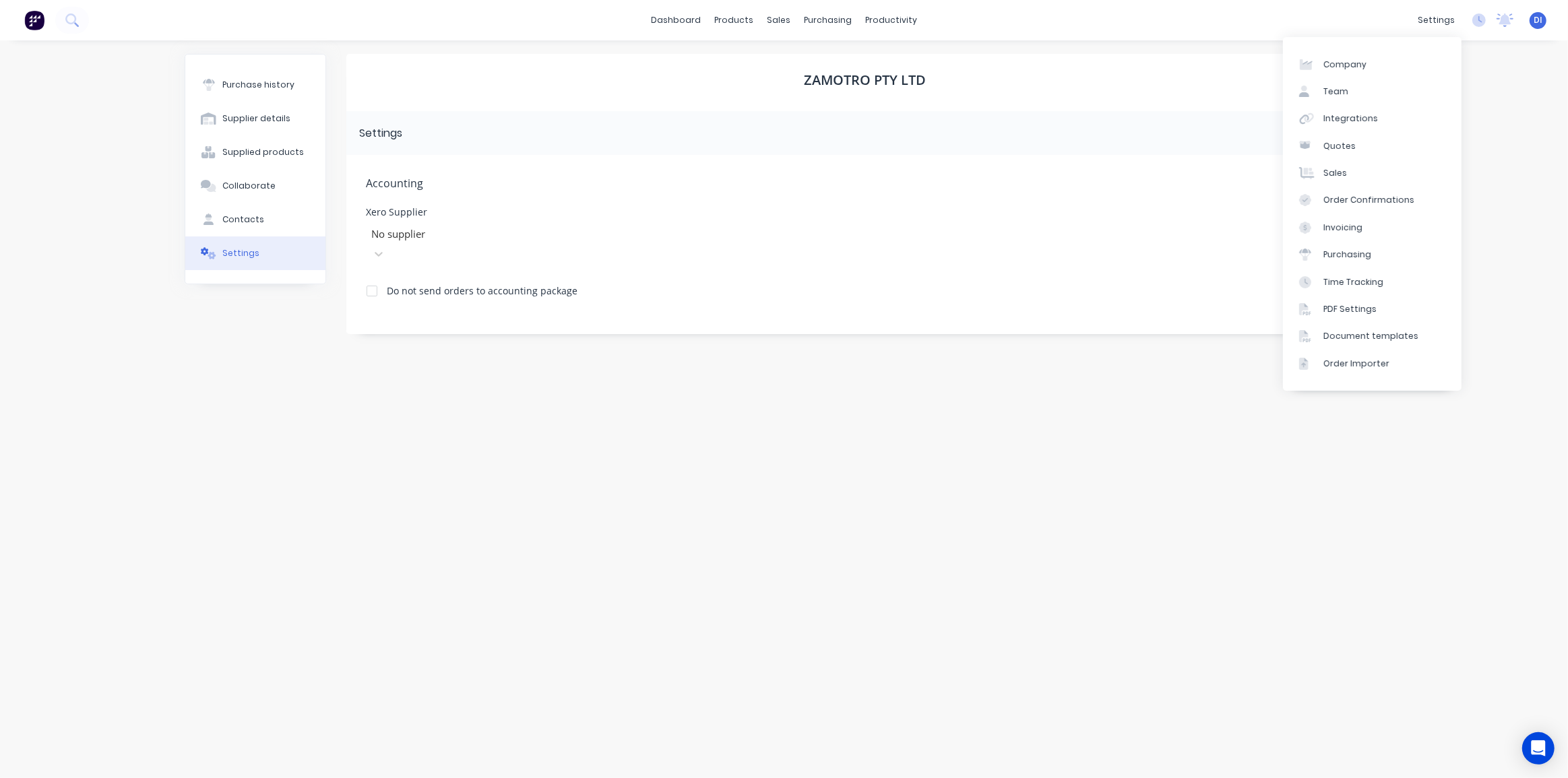
click at [870, 478] on div "Zamotro Pty Ltd Settings Accounting Xero Supplier No supplier Do not send order…" at bounding box center [864, 403] width 1037 height 697
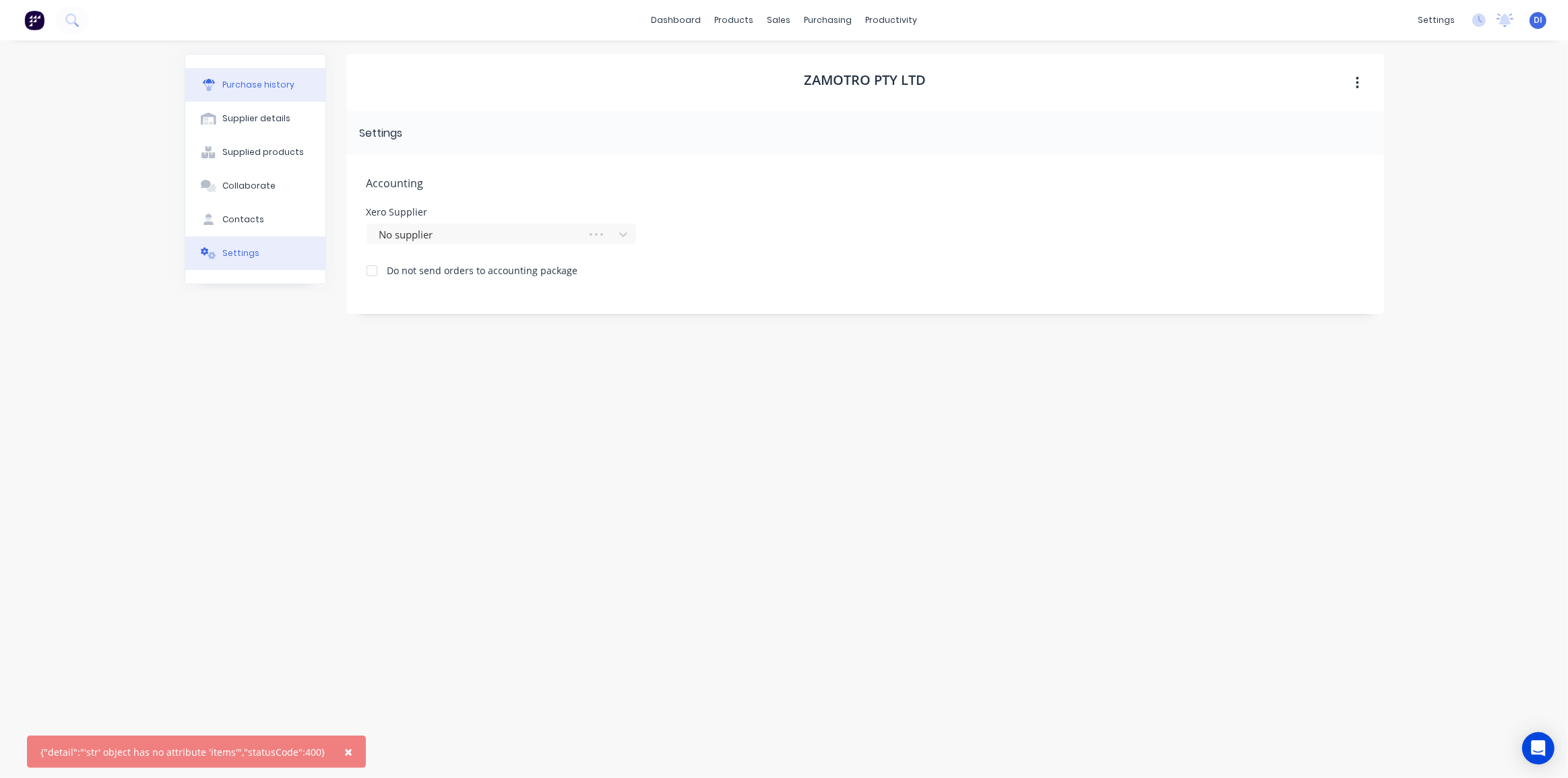
click at [222, 77] on button "Purchase history" at bounding box center [256, 85] width 140 height 33
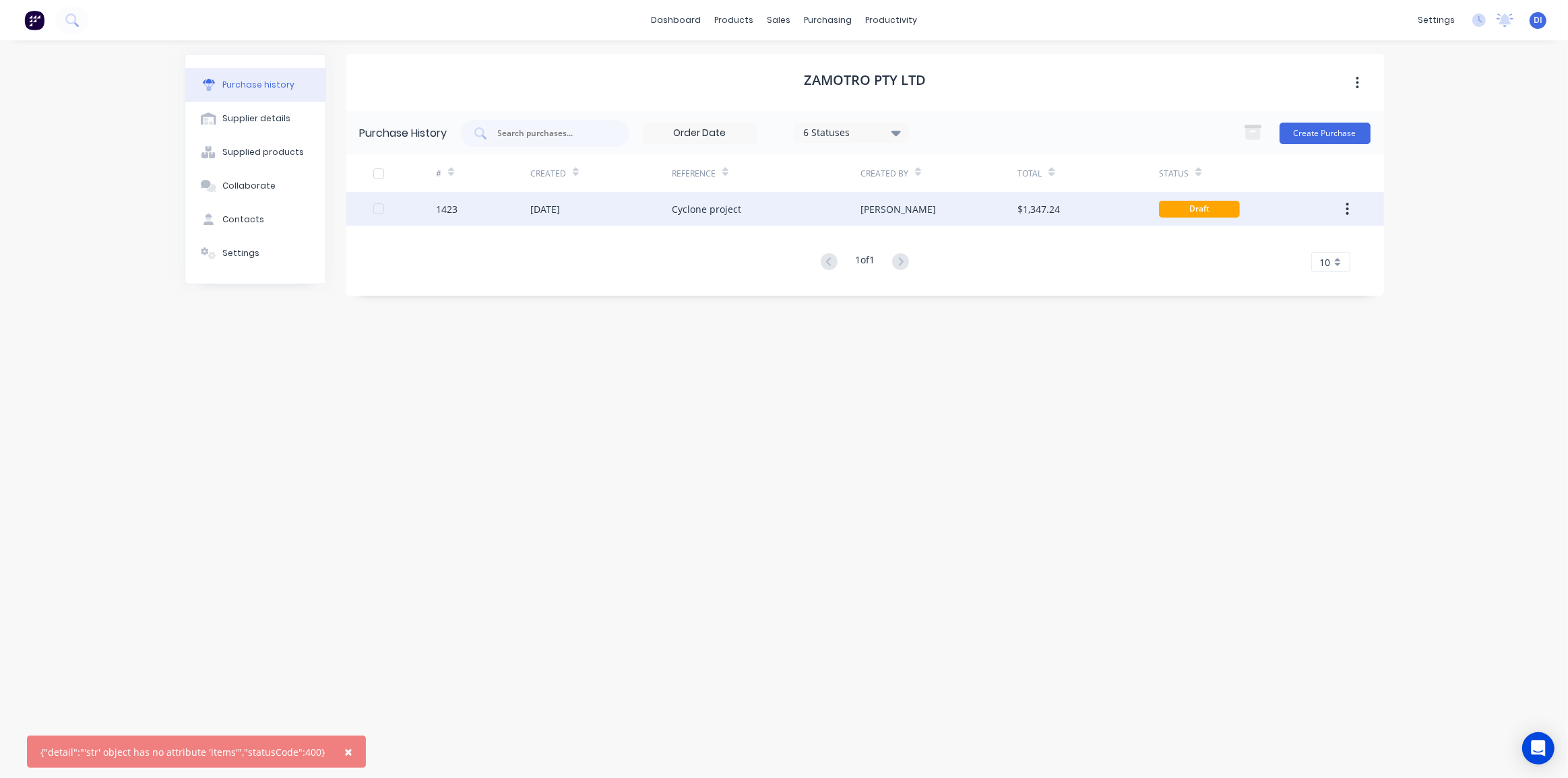
click at [1005, 210] on div "[PERSON_NAME]" at bounding box center [939, 208] width 157 height 33
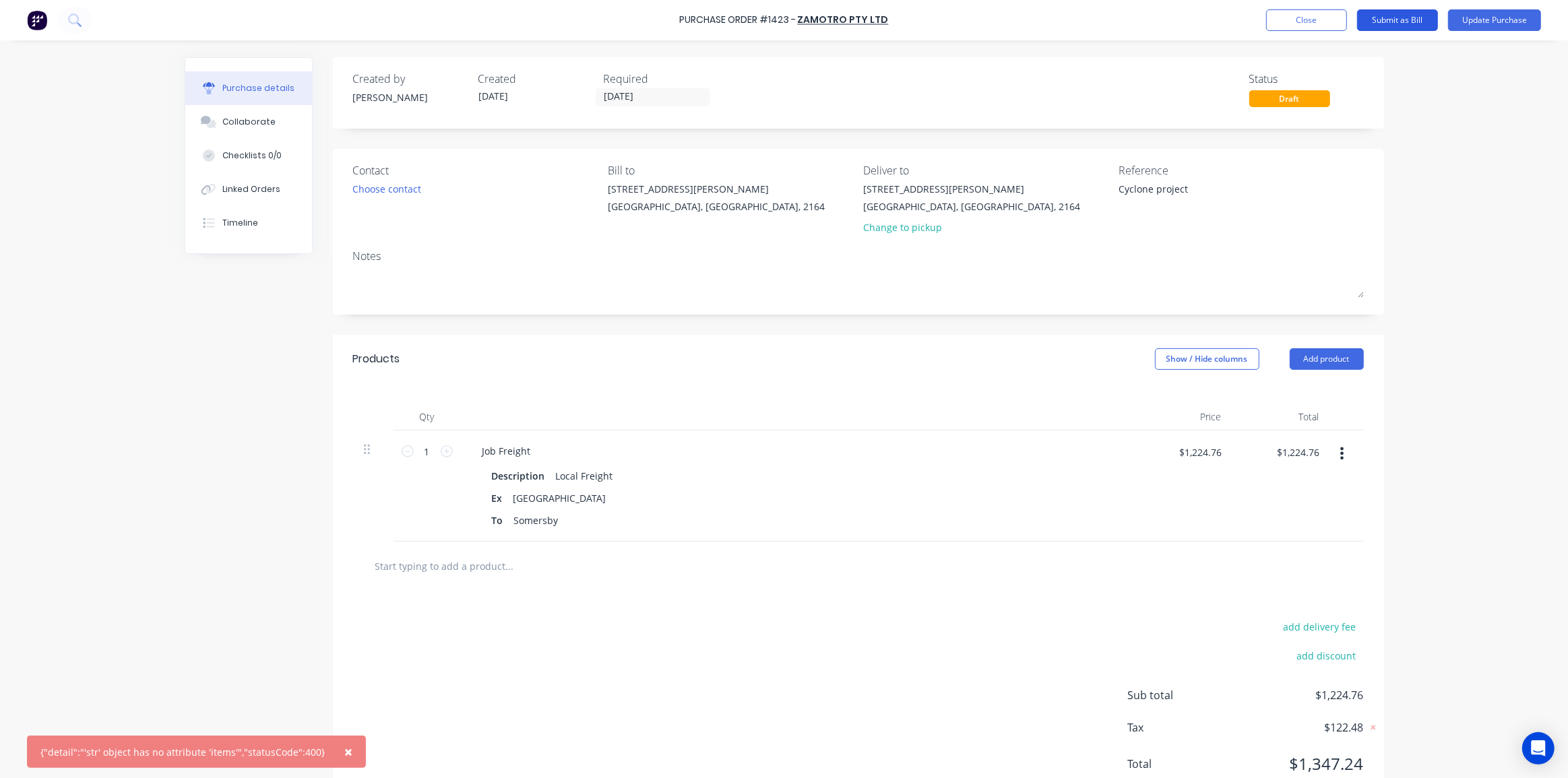
click at [1413, 15] on button "Submit as Bill" at bounding box center [1397, 20] width 81 height 22
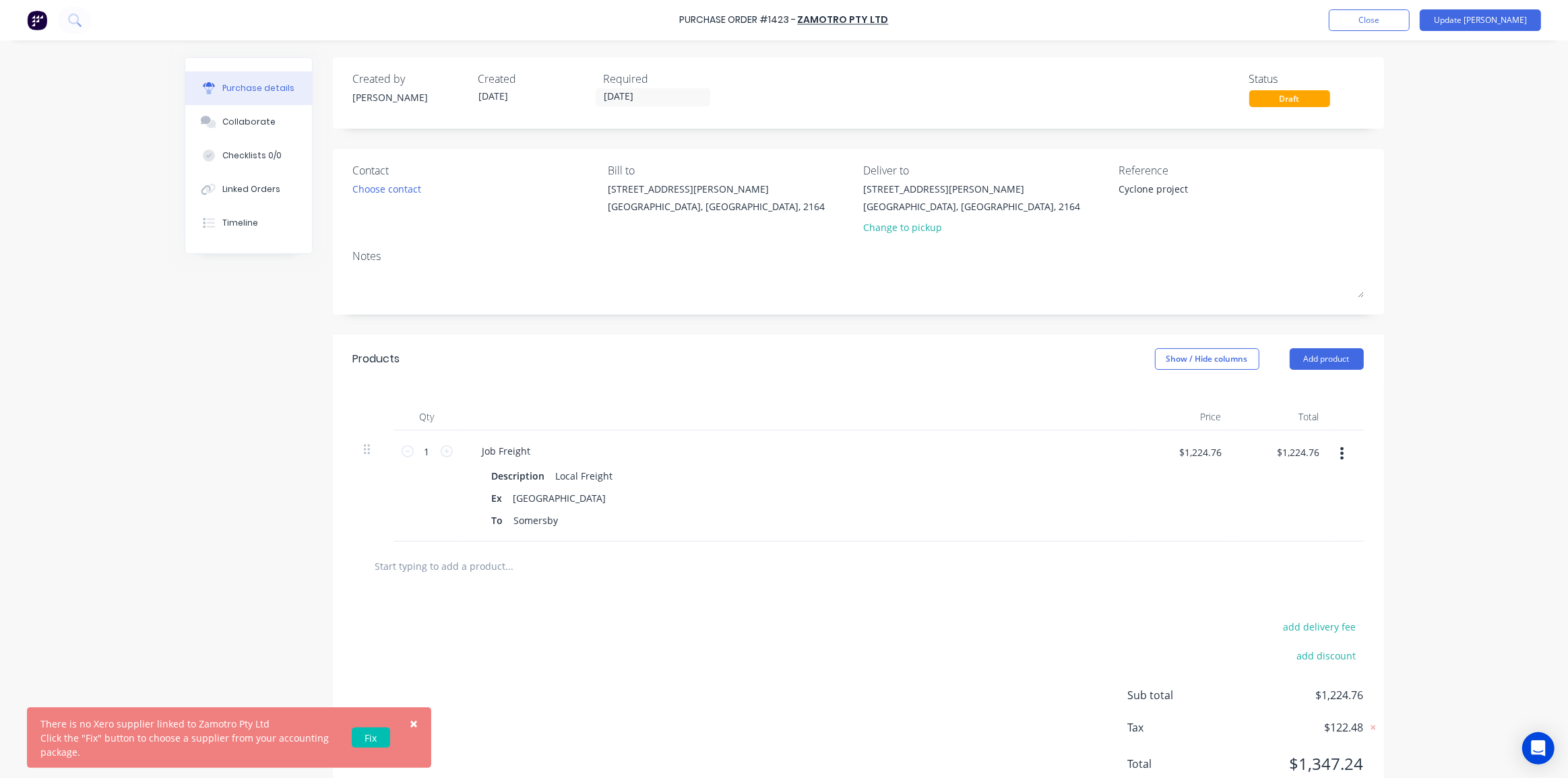
click at [370, 734] on link "Fix" at bounding box center [370, 737] width 38 height 20
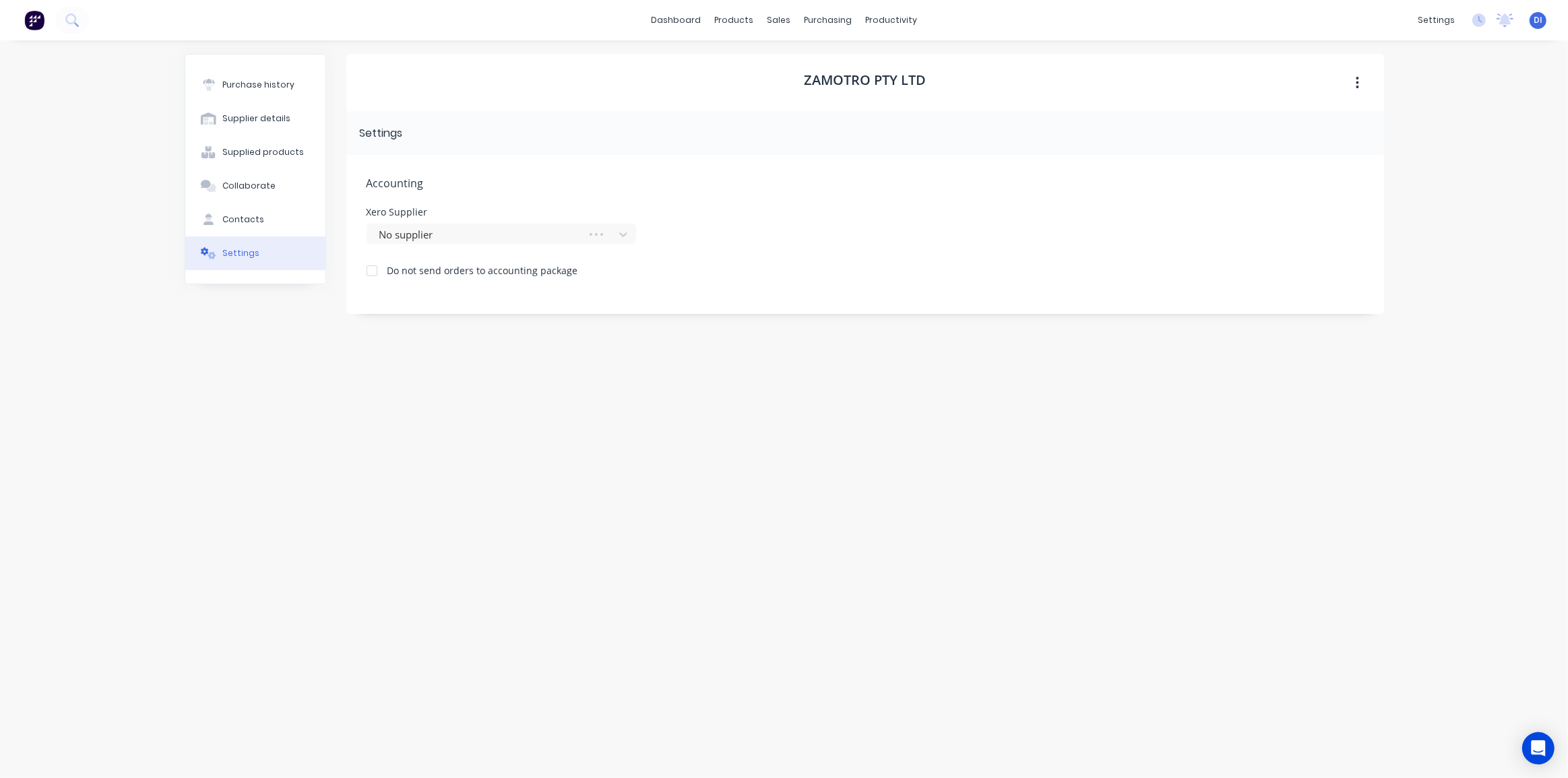
click at [1457, 253] on div "× {"detail":"'str' object has no attribute 'items'","statusCode":400} dashboard…" at bounding box center [784, 389] width 1568 height 778
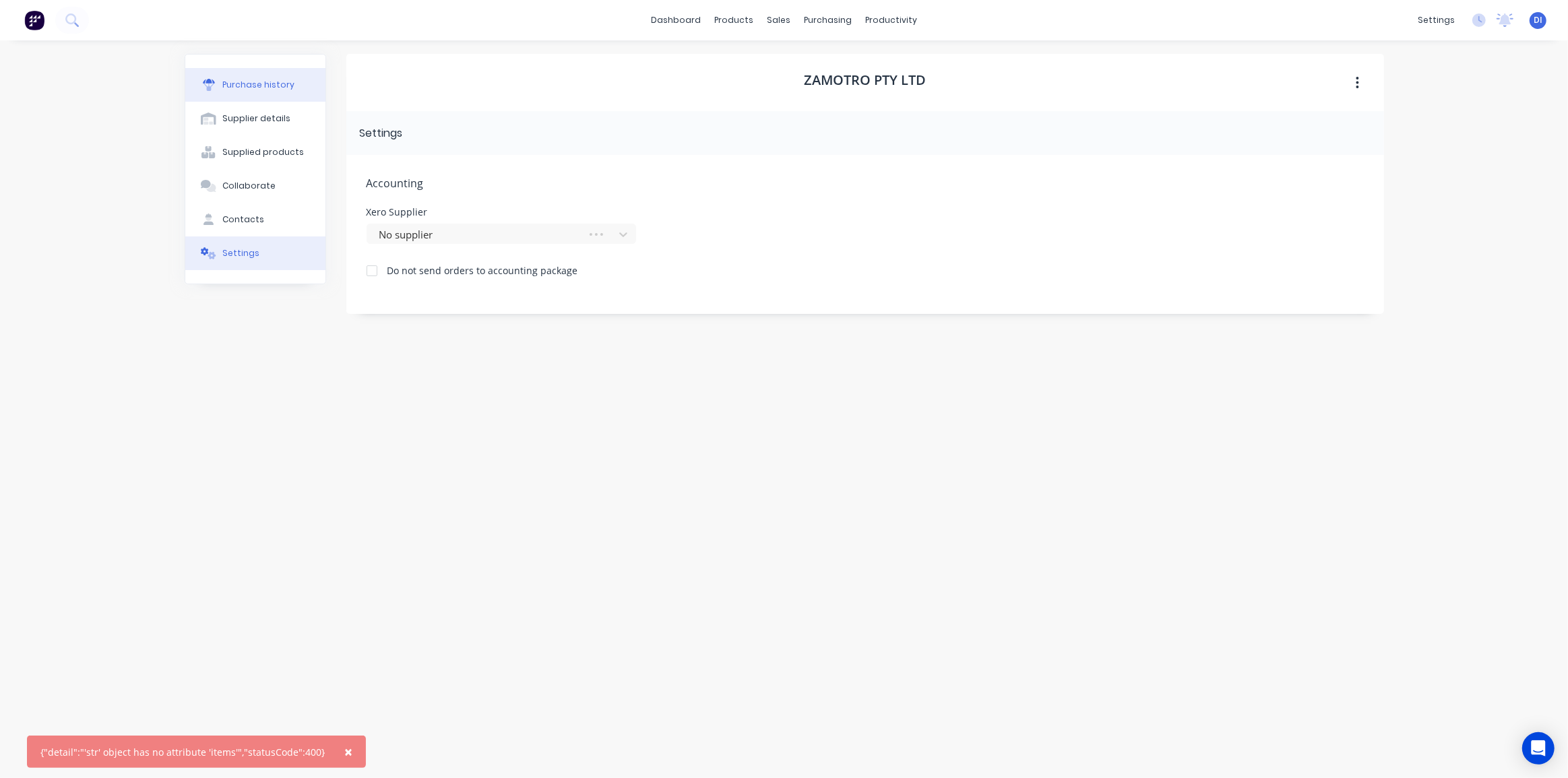
click at [268, 81] on div "Purchase history" at bounding box center [258, 84] width 72 height 12
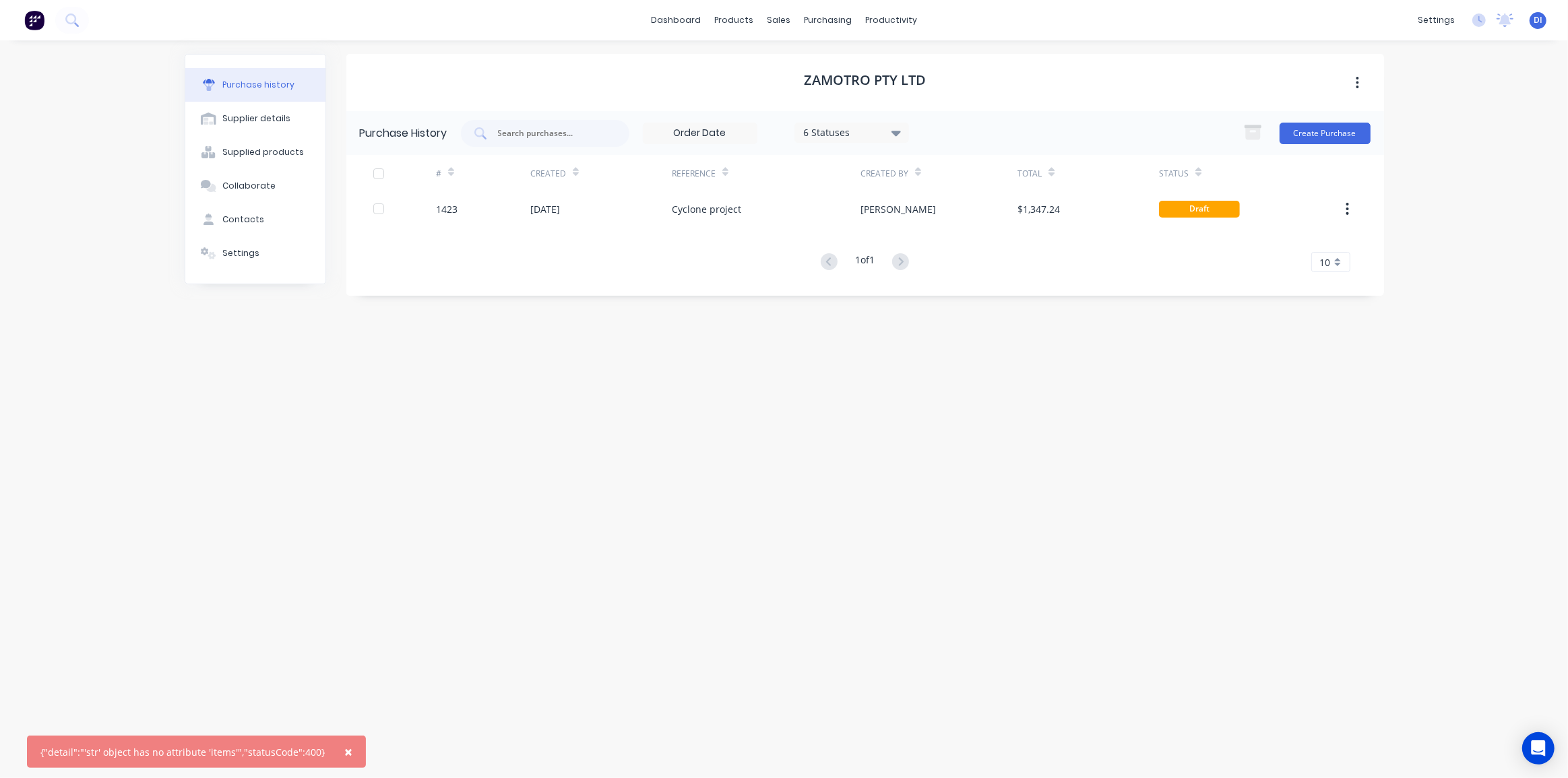
click at [1145, 387] on div "Zamotro Pty Ltd Purchase History 6 Statuses 6 Statuses Create Purchase # Create…" at bounding box center [864, 403] width 1037 height 697
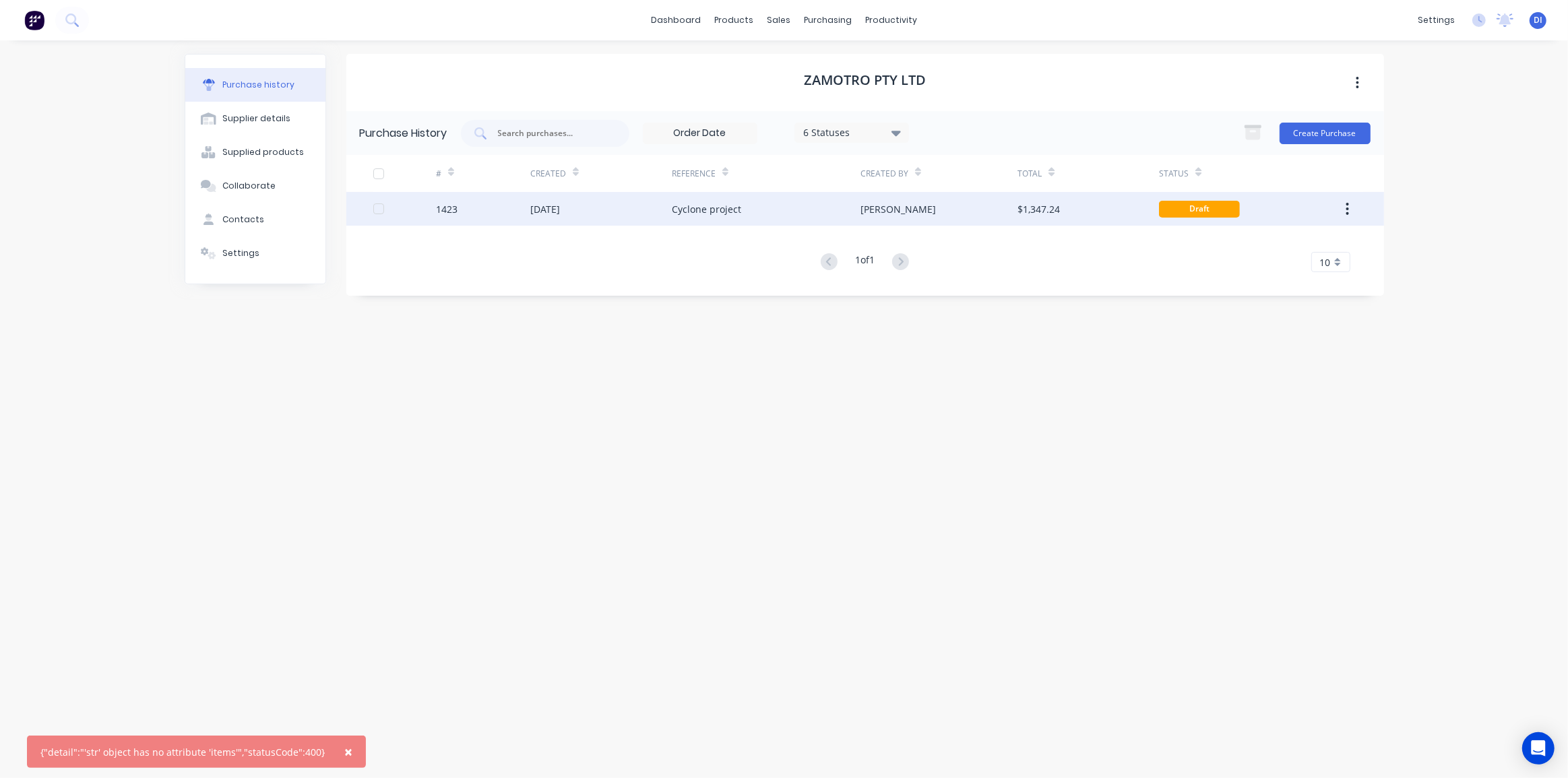
click at [1212, 205] on div "Draft" at bounding box center [1199, 209] width 81 height 17
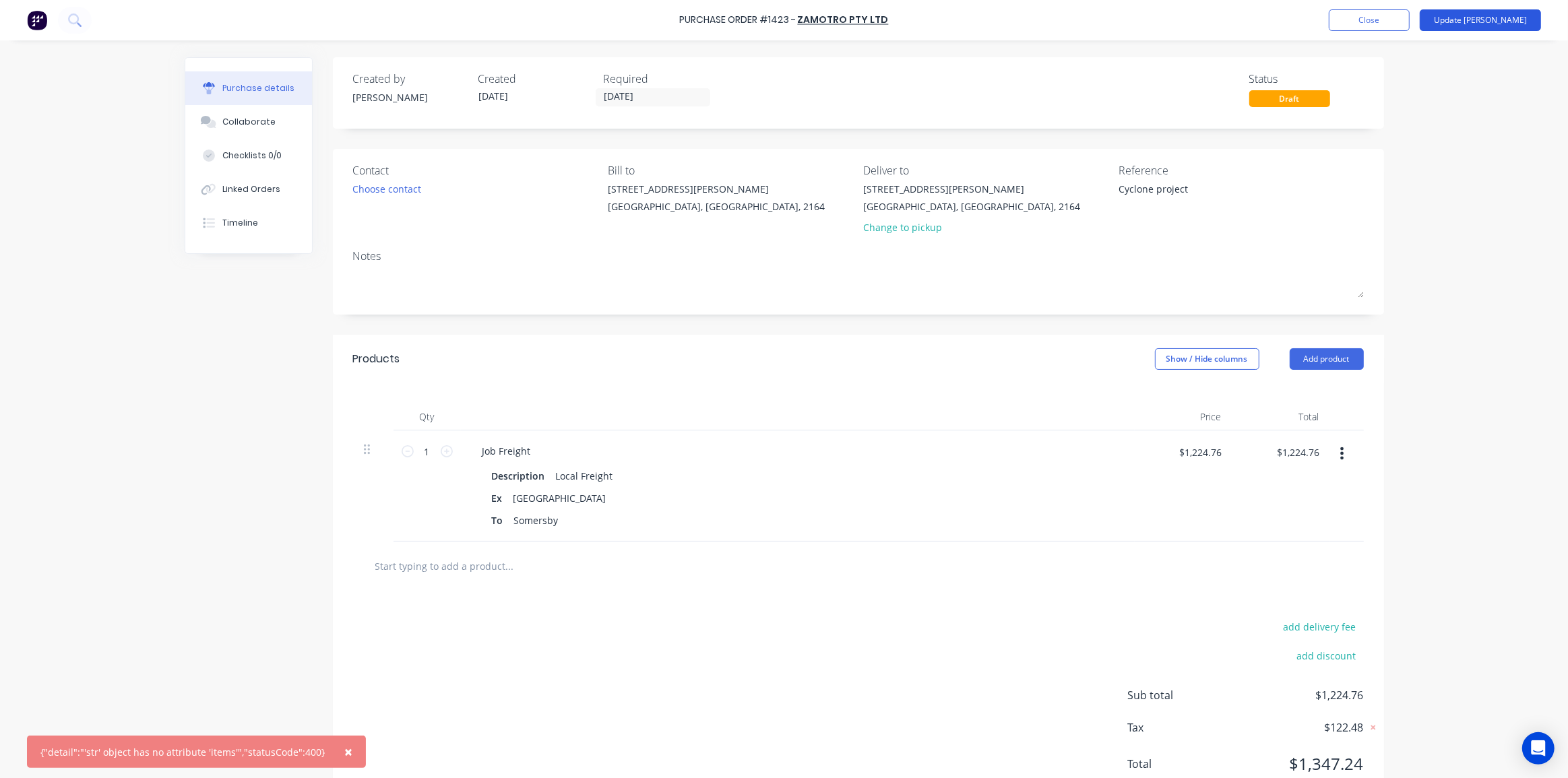
click at [1496, 14] on button "Update [PERSON_NAME]" at bounding box center [1480, 20] width 122 height 22
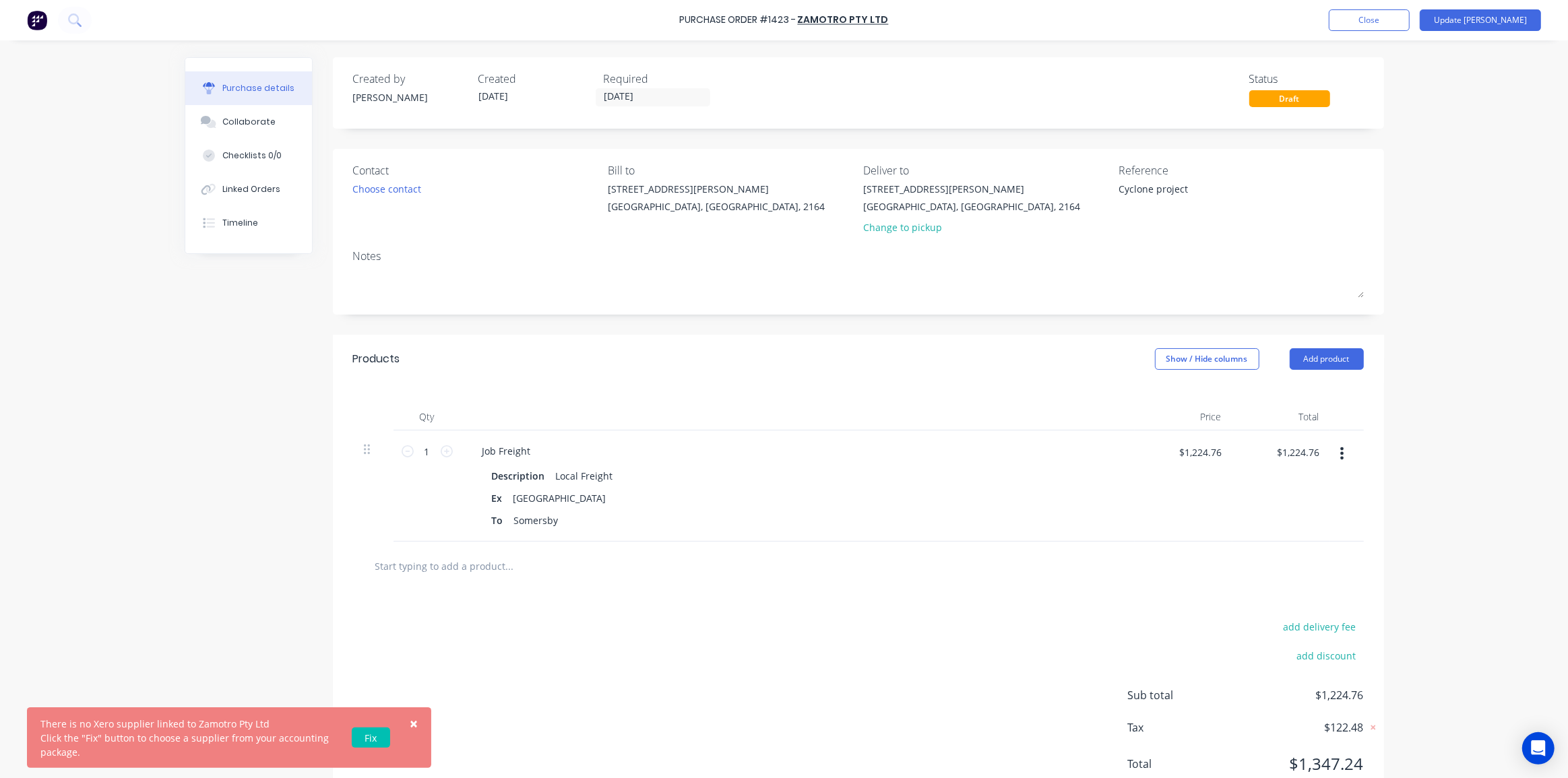
click at [1408, 101] on div "× There is no Xero supplier linked to Zamotro Pty Ltd Click the "Fix" button to…" at bounding box center [784, 389] width 1568 height 778
click at [1410, 19] on button "Close" at bounding box center [1369, 20] width 81 height 22
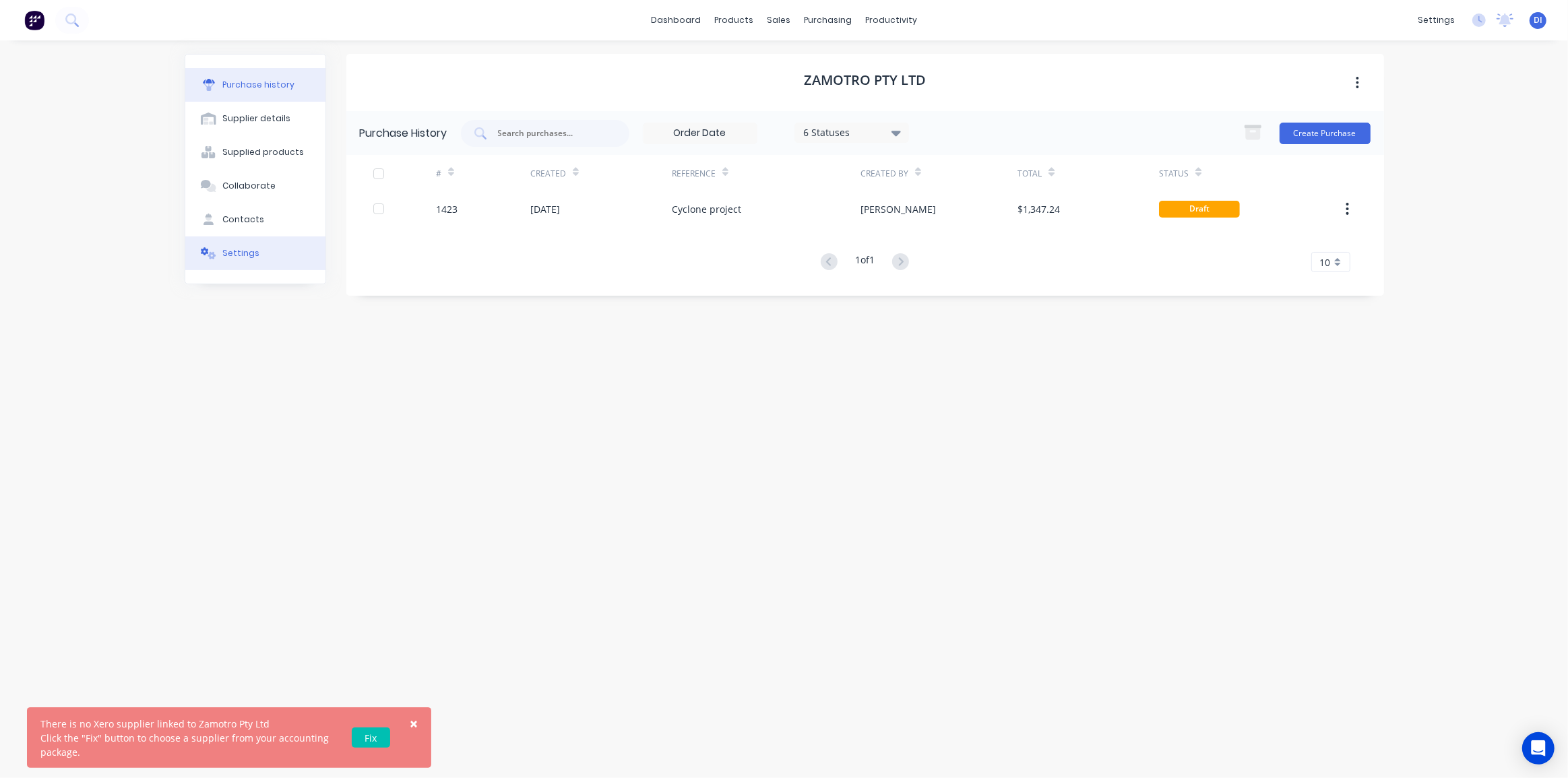
click at [245, 251] on div "Settings" at bounding box center [240, 253] width 37 height 12
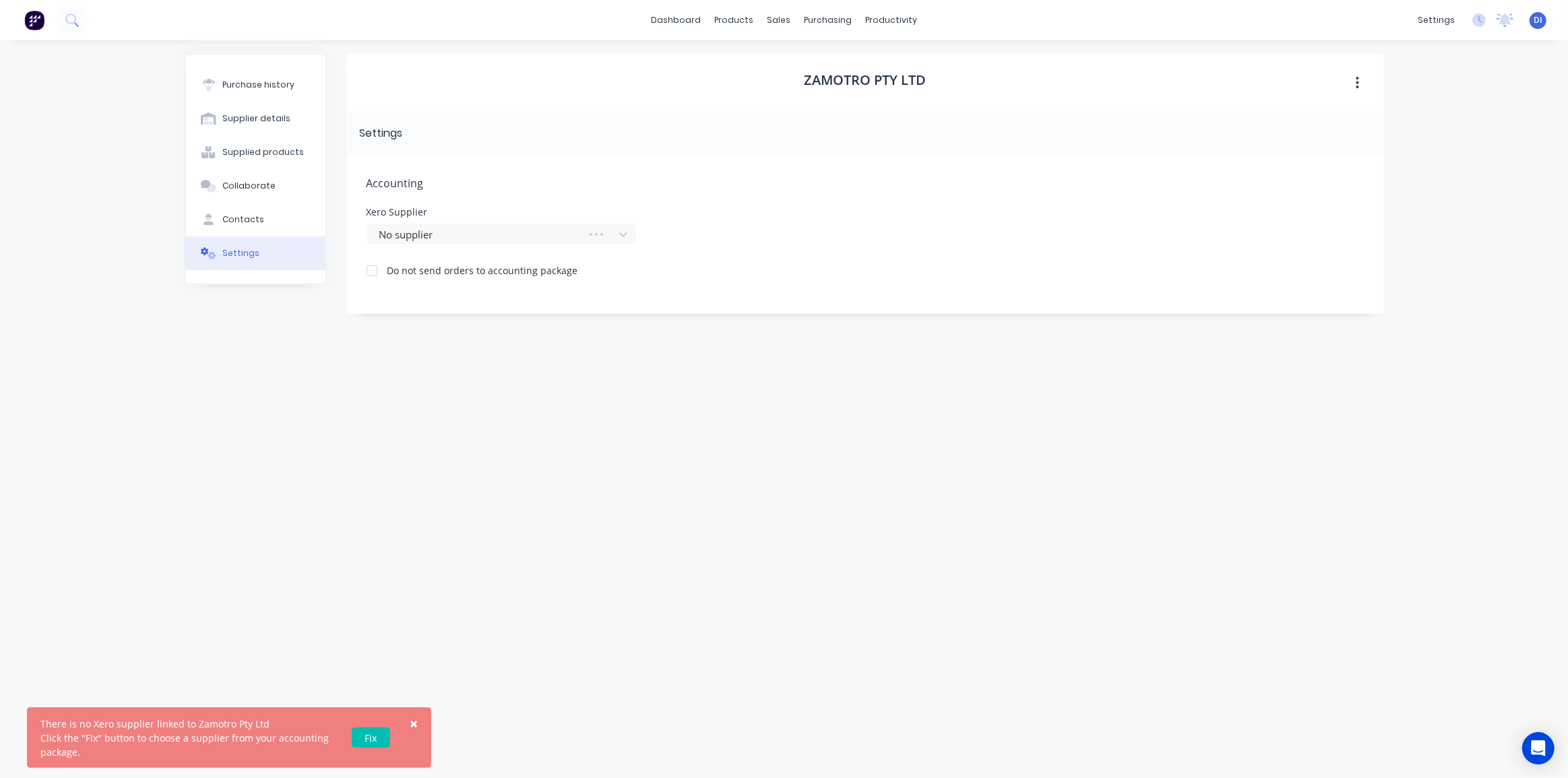
click at [374, 270] on div at bounding box center [372, 270] width 27 height 27
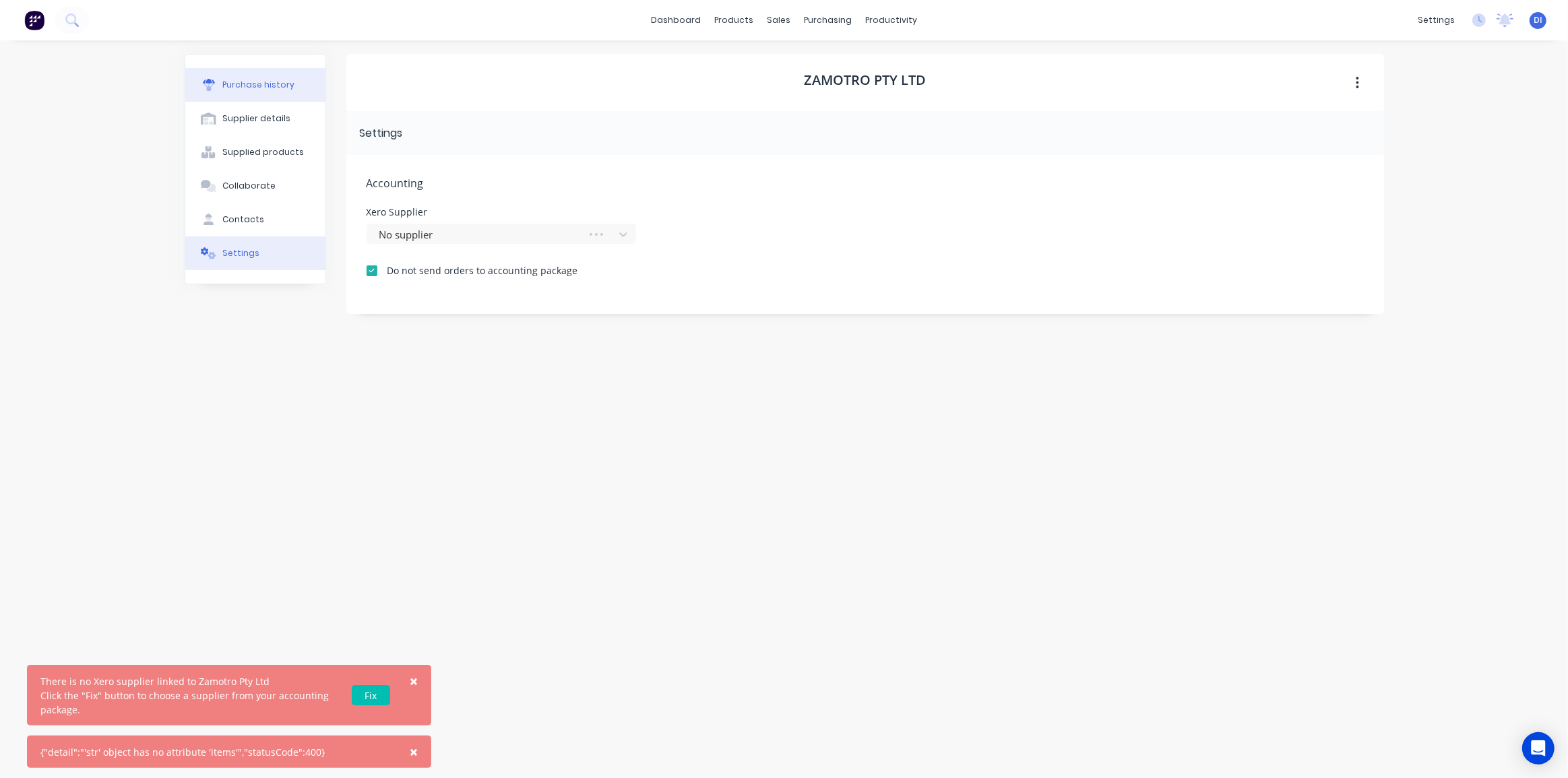
click at [254, 88] on div "Purchase history" at bounding box center [258, 84] width 72 height 12
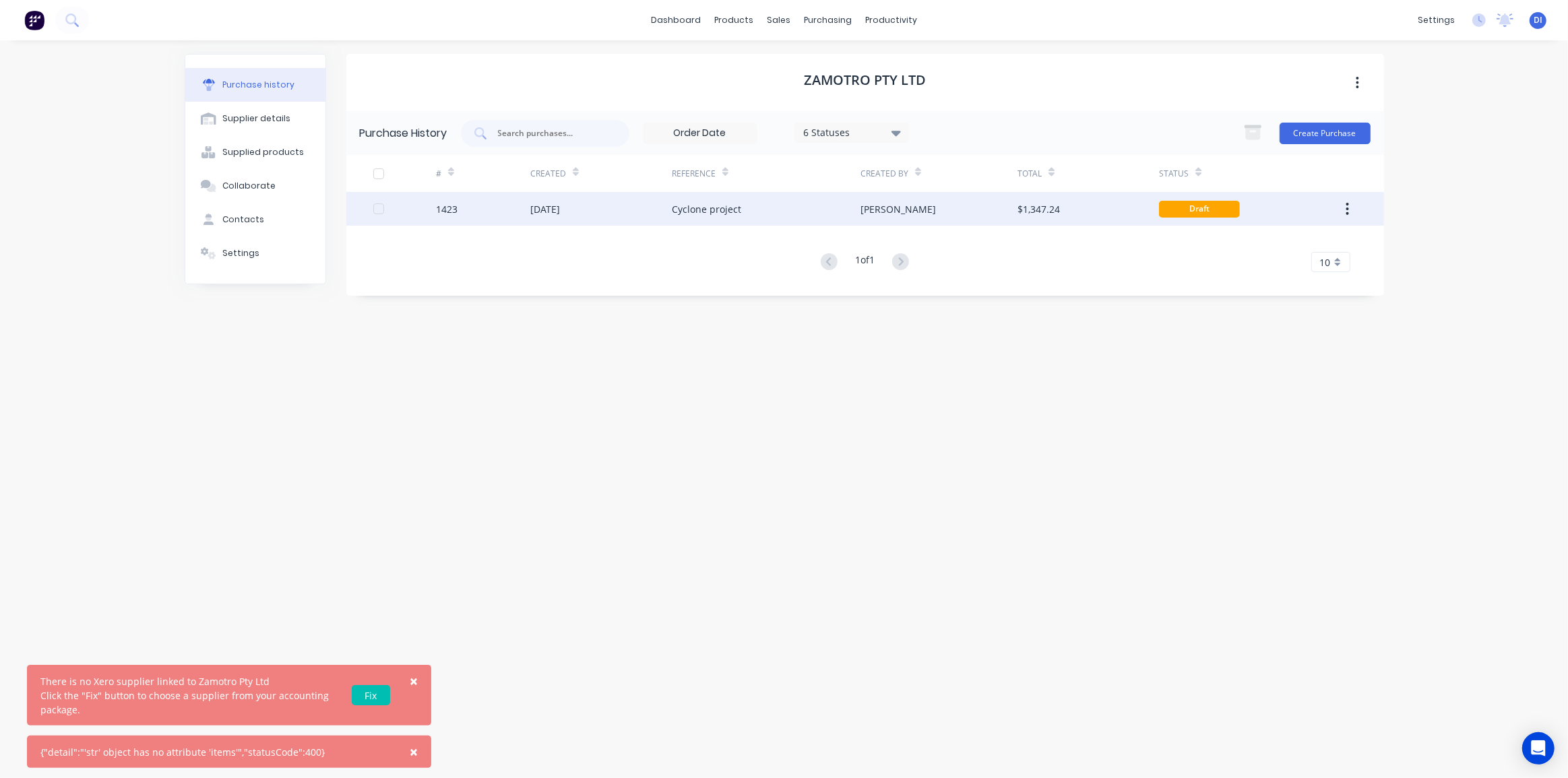
click at [1001, 208] on div "[PERSON_NAME]" at bounding box center [939, 208] width 157 height 33
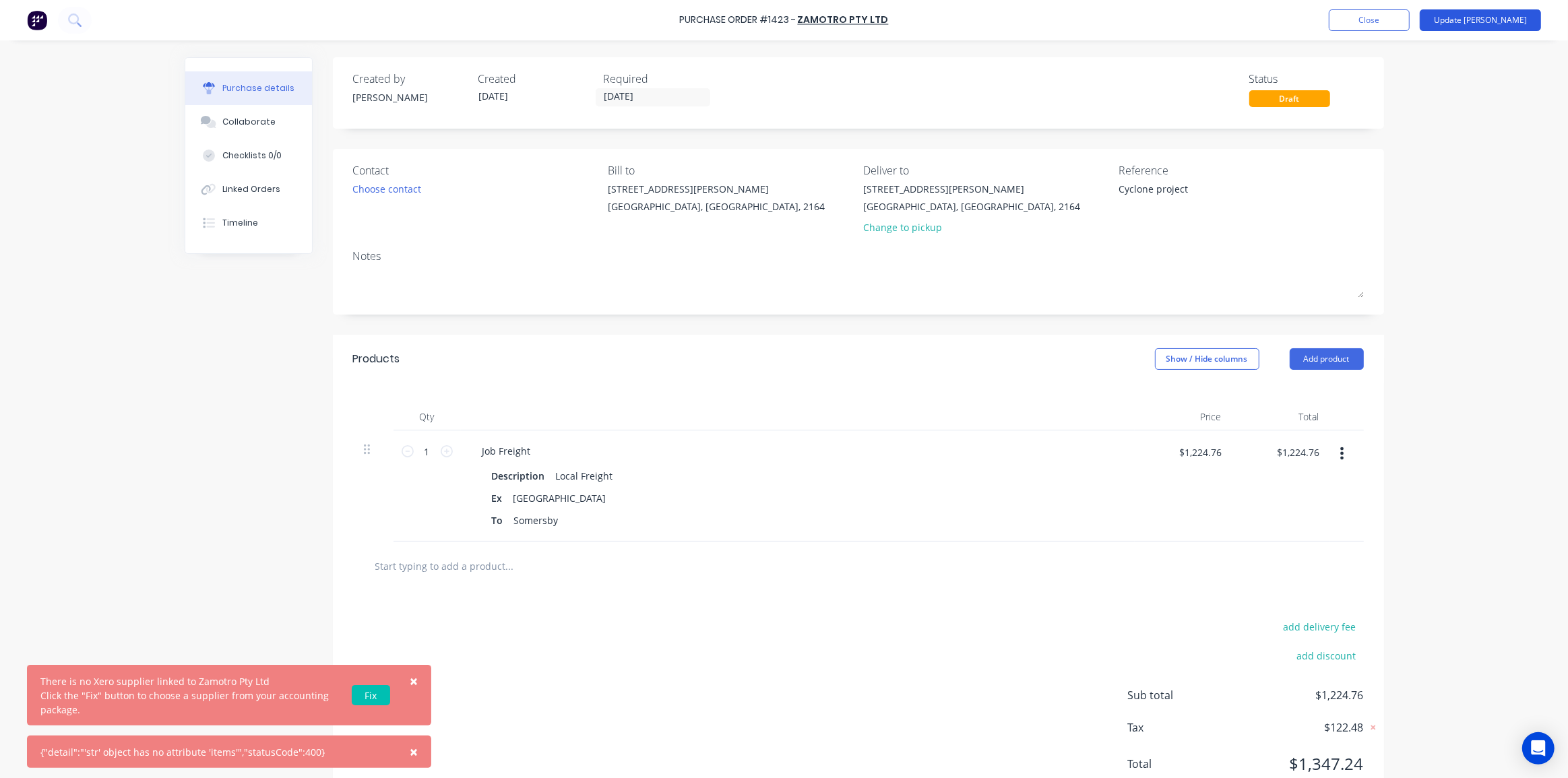
click at [1493, 21] on button "Update [PERSON_NAME]" at bounding box center [1480, 20] width 122 height 22
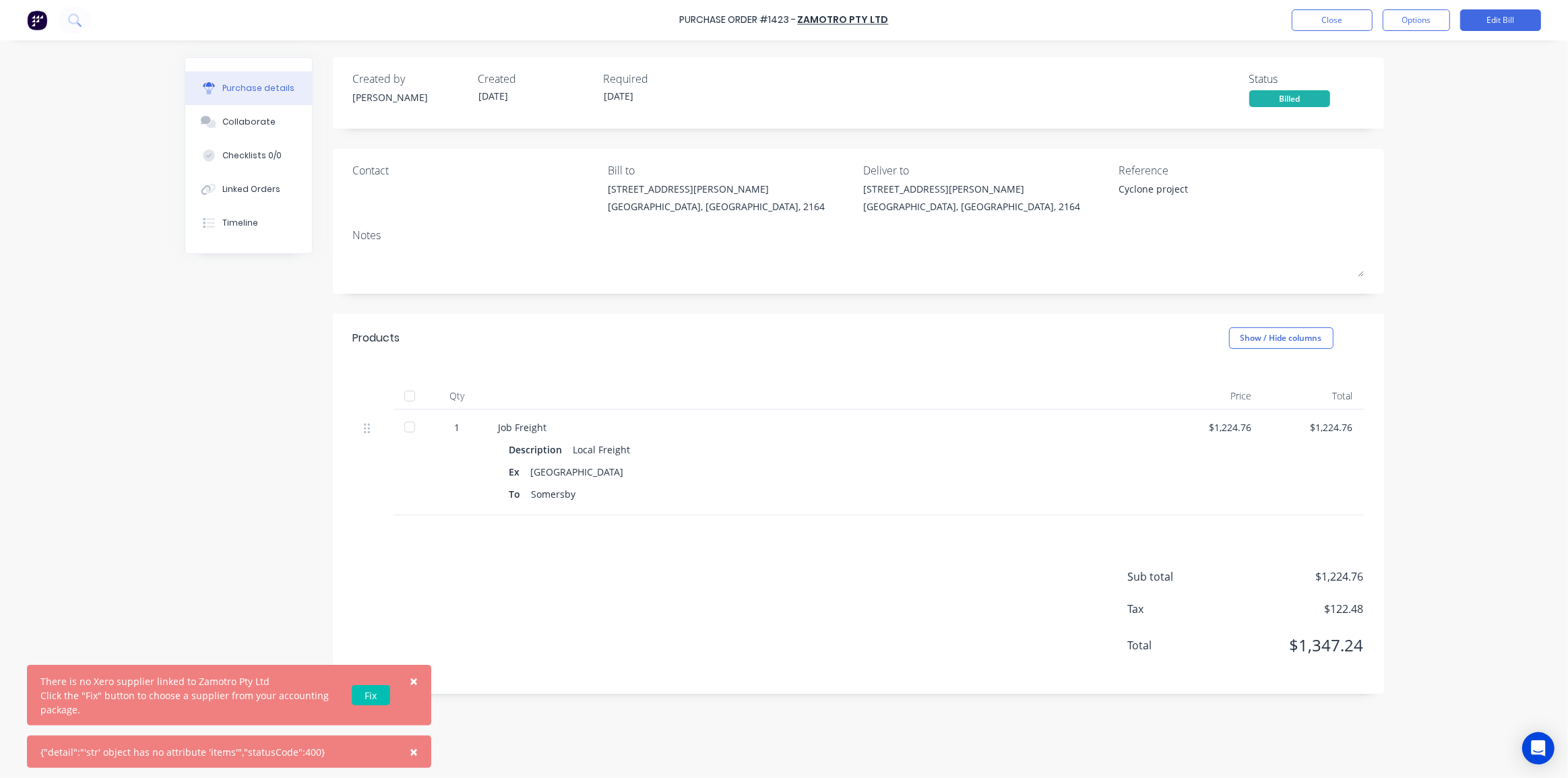
drag, startPoint x: 1451, startPoint y: 156, endPoint x: 1435, endPoint y: 192, distance: 39.4
click at [1451, 157] on div "× There is no Xero supplier linked to Zamotro Pty Ltd Click the "Fix" button to…" at bounding box center [784, 389] width 1568 height 778
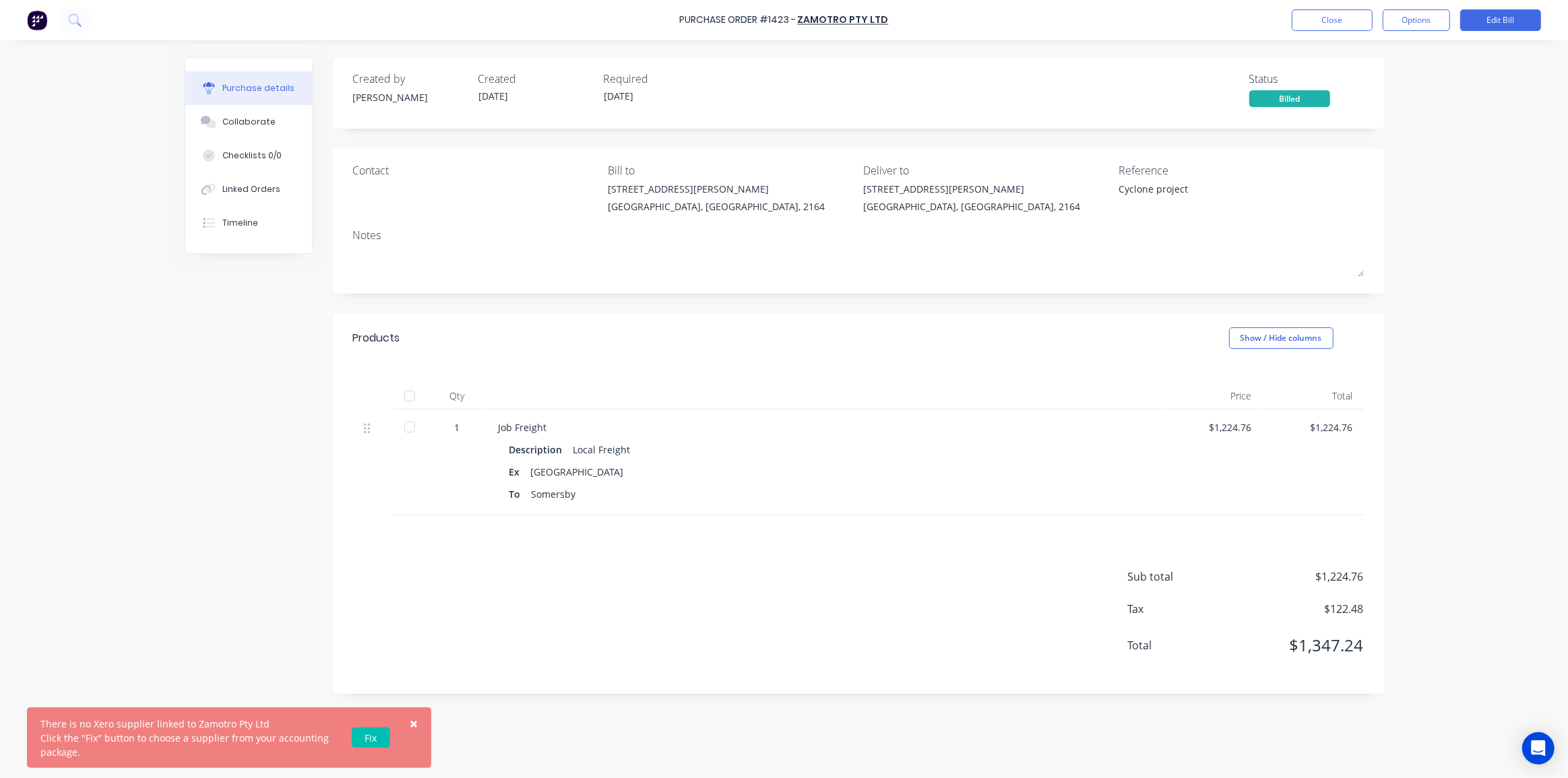
click at [1452, 302] on div "× There is no Xero supplier linked to Zamotro Pty Ltd Click the "Fix" button to…" at bounding box center [784, 389] width 1568 height 778
click at [1408, 282] on div "× There is no Xero supplier linked to Zamotro Pty Ltd Click the "Fix" button to…" at bounding box center [784, 389] width 1568 height 778
click at [1337, 22] on button "Close" at bounding box center [1332, 20] width 81 height 22
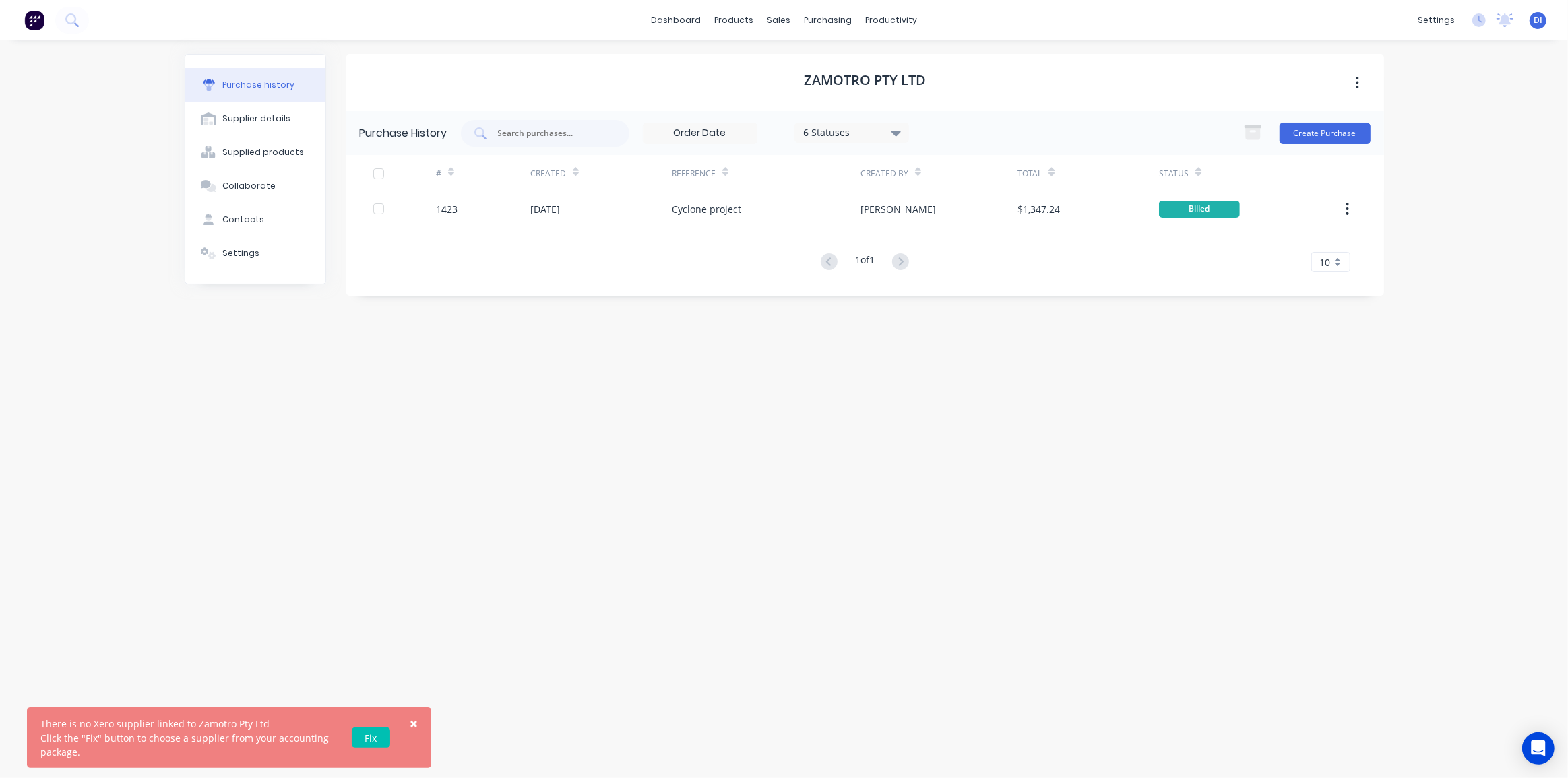
click at [36, 20] on img at bounding box center [34, 20] width 20 height 20
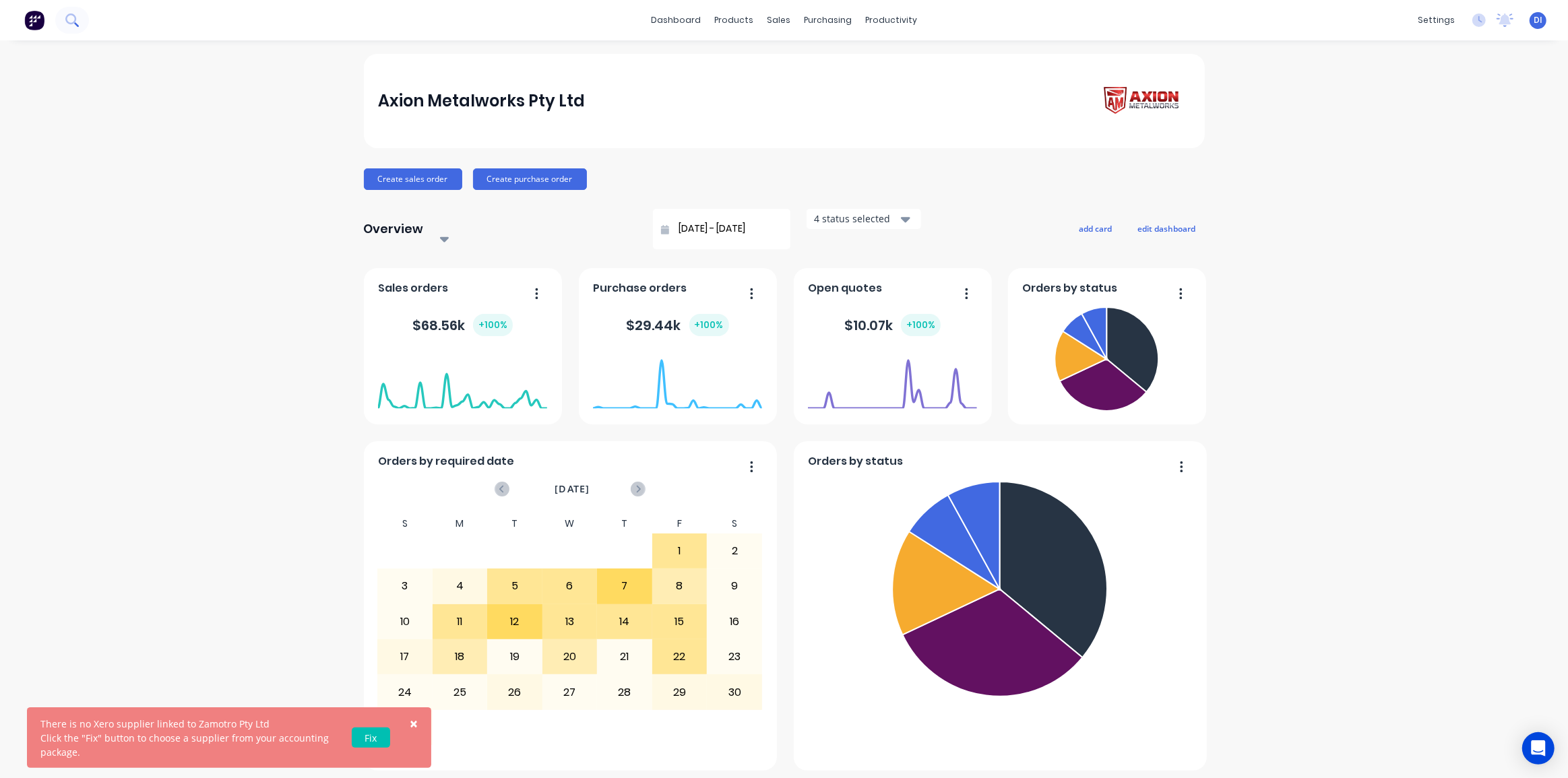
click at [57, 17] on button at bounding box center [72, 20] width 33 height 27
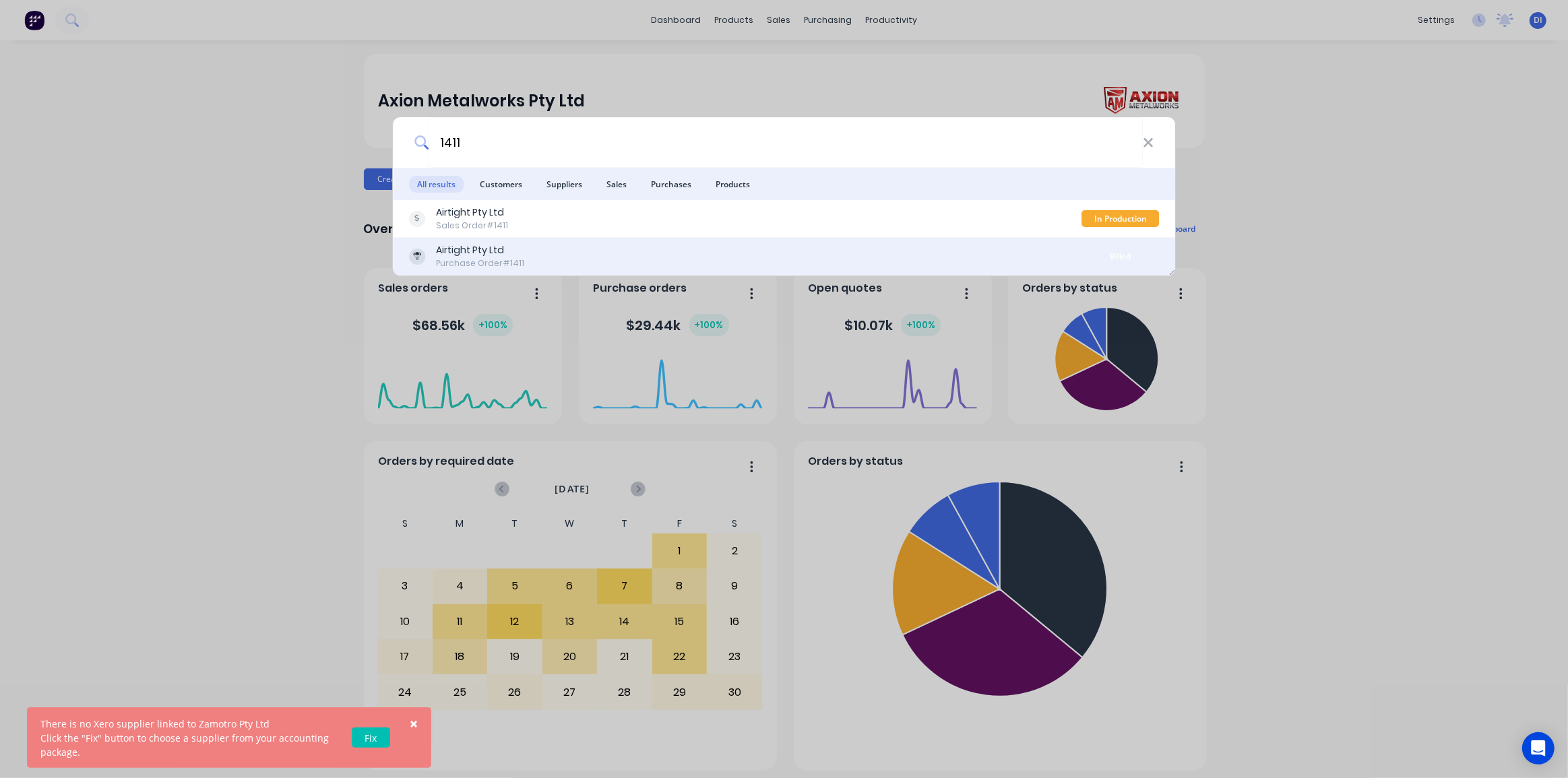
type input "1411"
click at [579, 256] on div "Airtight Pty Ltd Purchase Order #1411" at bounding box center [745, 256] width 673 height 26
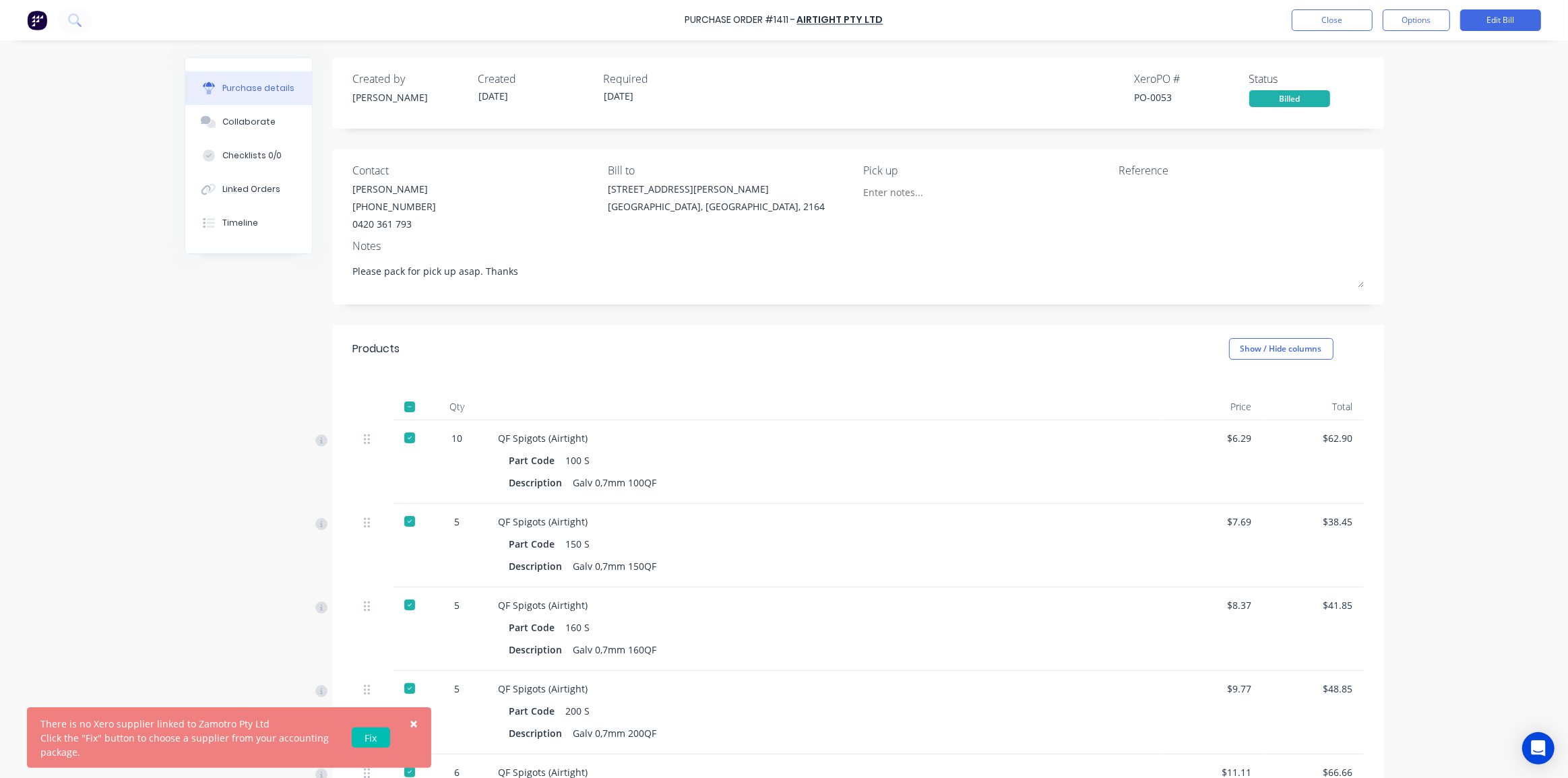
click at [1495, 201] on div "× There is no Xero supplier linked to Zamotro Pty Ltd Click the "Fix" button to…" at bounding box center [784, 389] width 1568 height 778
drag, startPoint x: 1173, startPoint y: 100, endPoint x: 1121, endPoint y: 99, distance: 52.0
click at [1122, 99] on div "Created by Dean Created 17/07/25 Required 17/07/25 Xero PO # PO-0053 Status Bil…" at bounding box center [858, 89] width 1011 height 36
copy div "PO-0053"
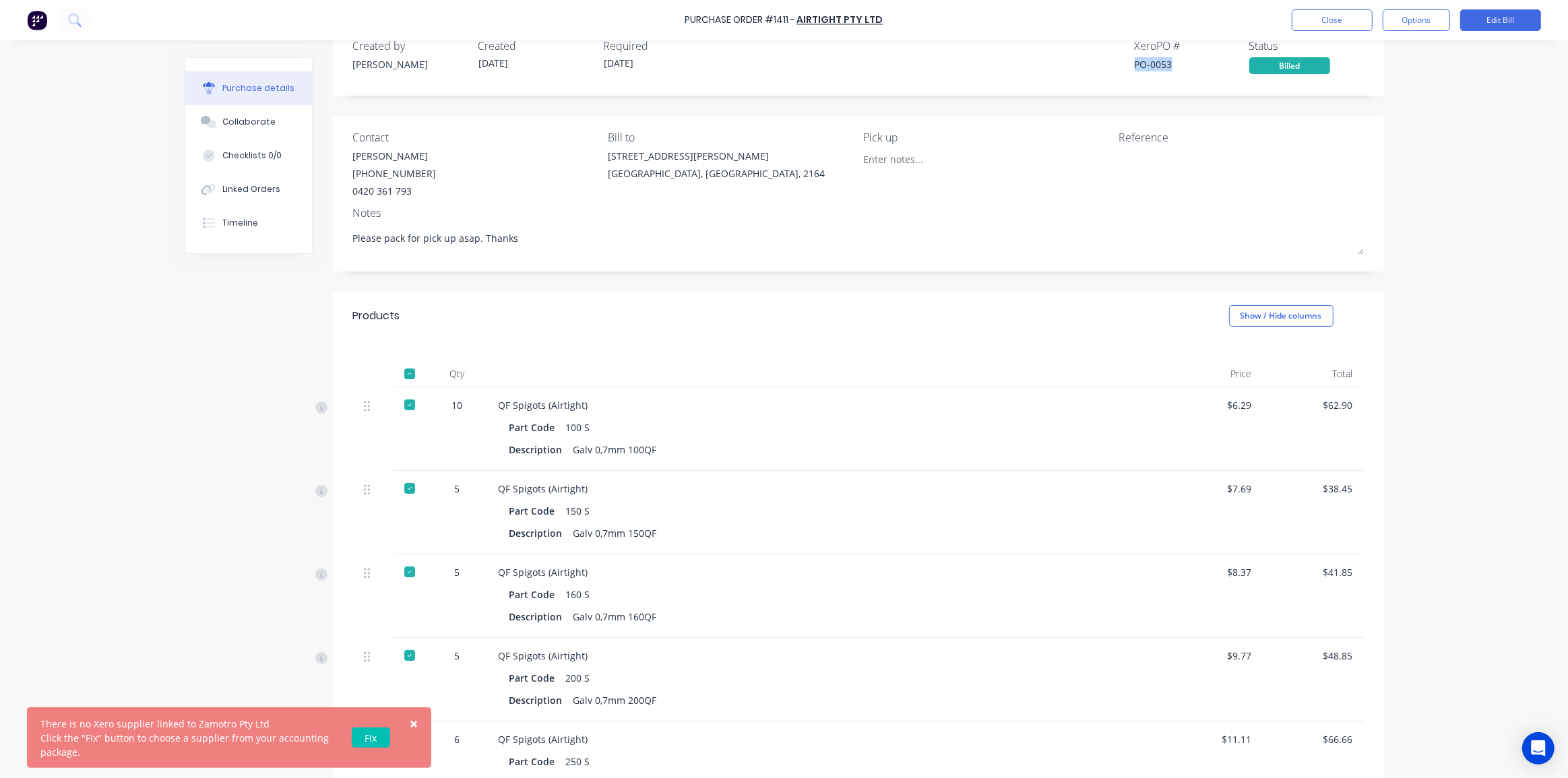
scroll to position [60, 0]
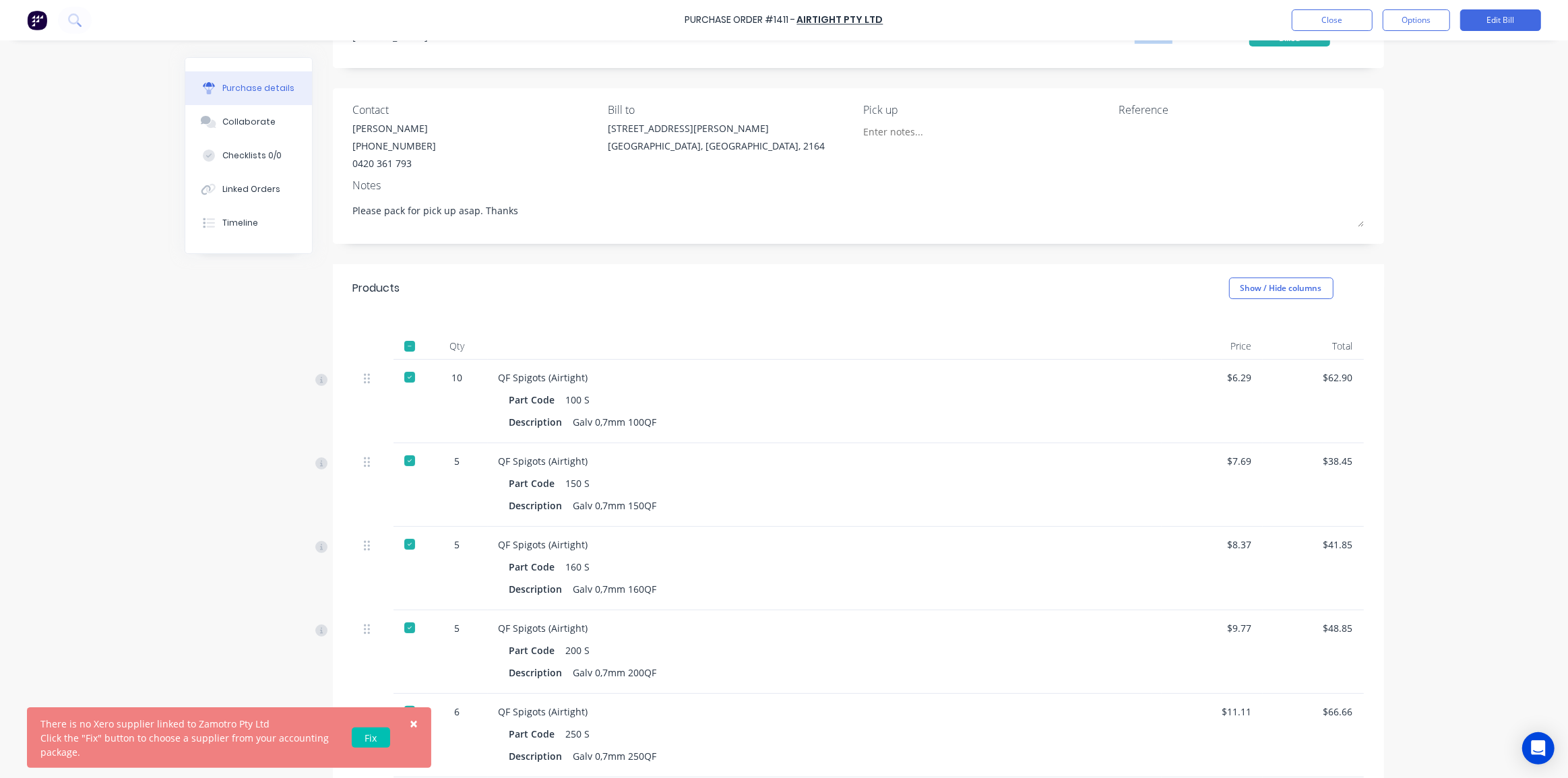
click at [414, 723] on span "×" at bounding box center [414, 723] width 8 height 19
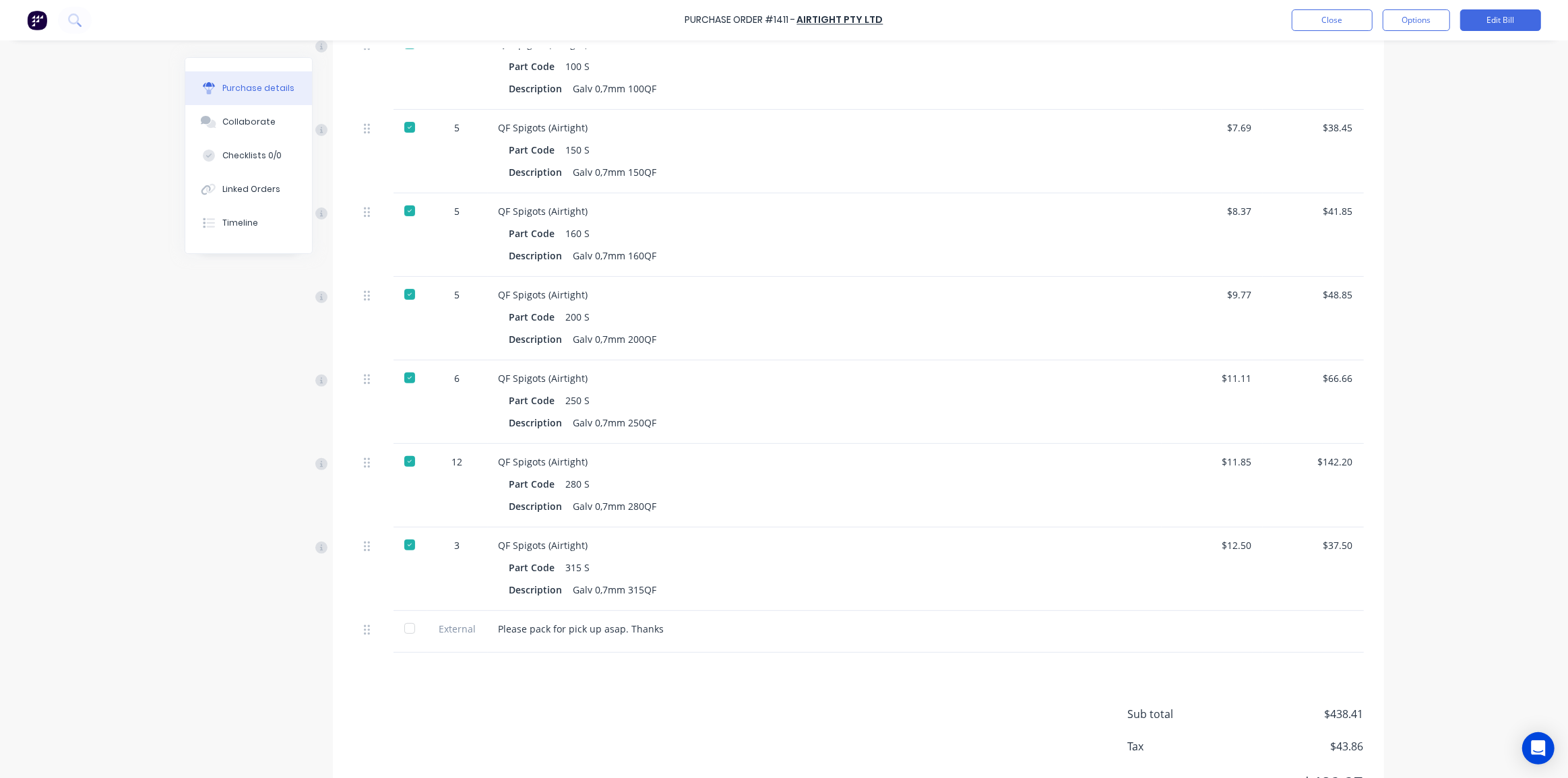
scroll to position [429, 0]
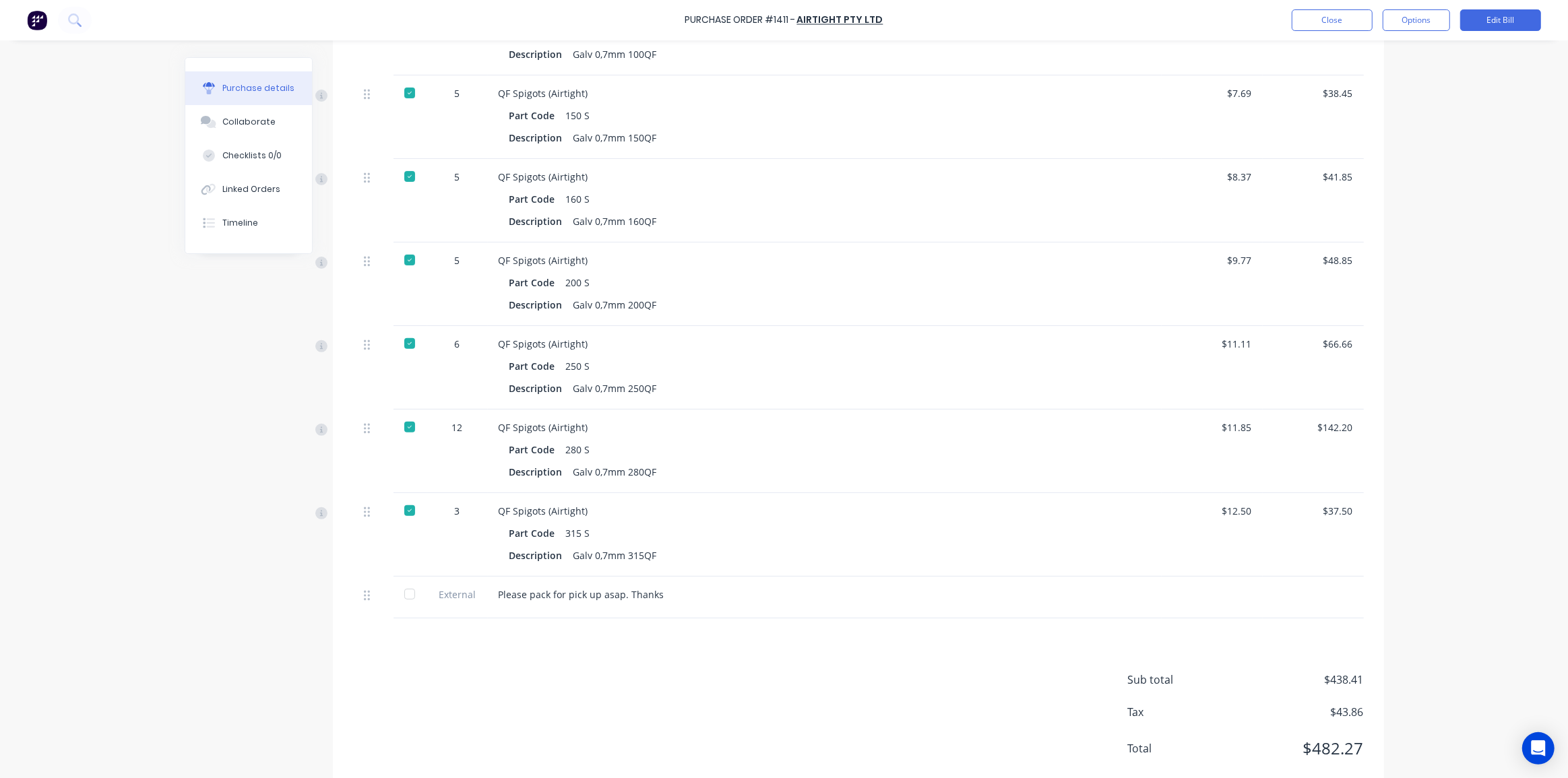
click at [1428, 361] on div "Purchase Order #1411 - Airtight Pty Ltd Close Options Edit Bill Purchase detail…" at bounding box center [784, 389] width 1568 height 778
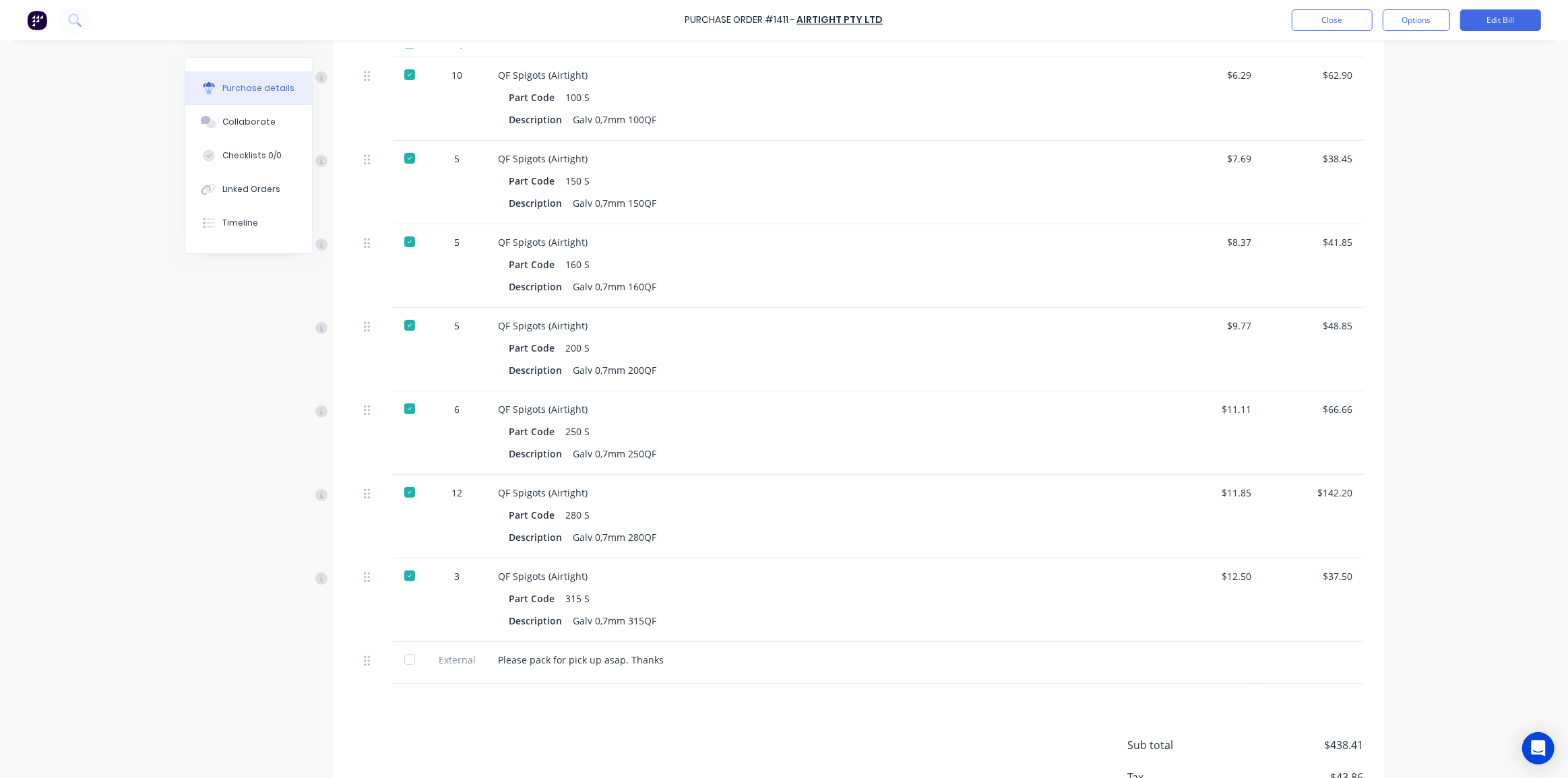
scroll to position [398, 0]
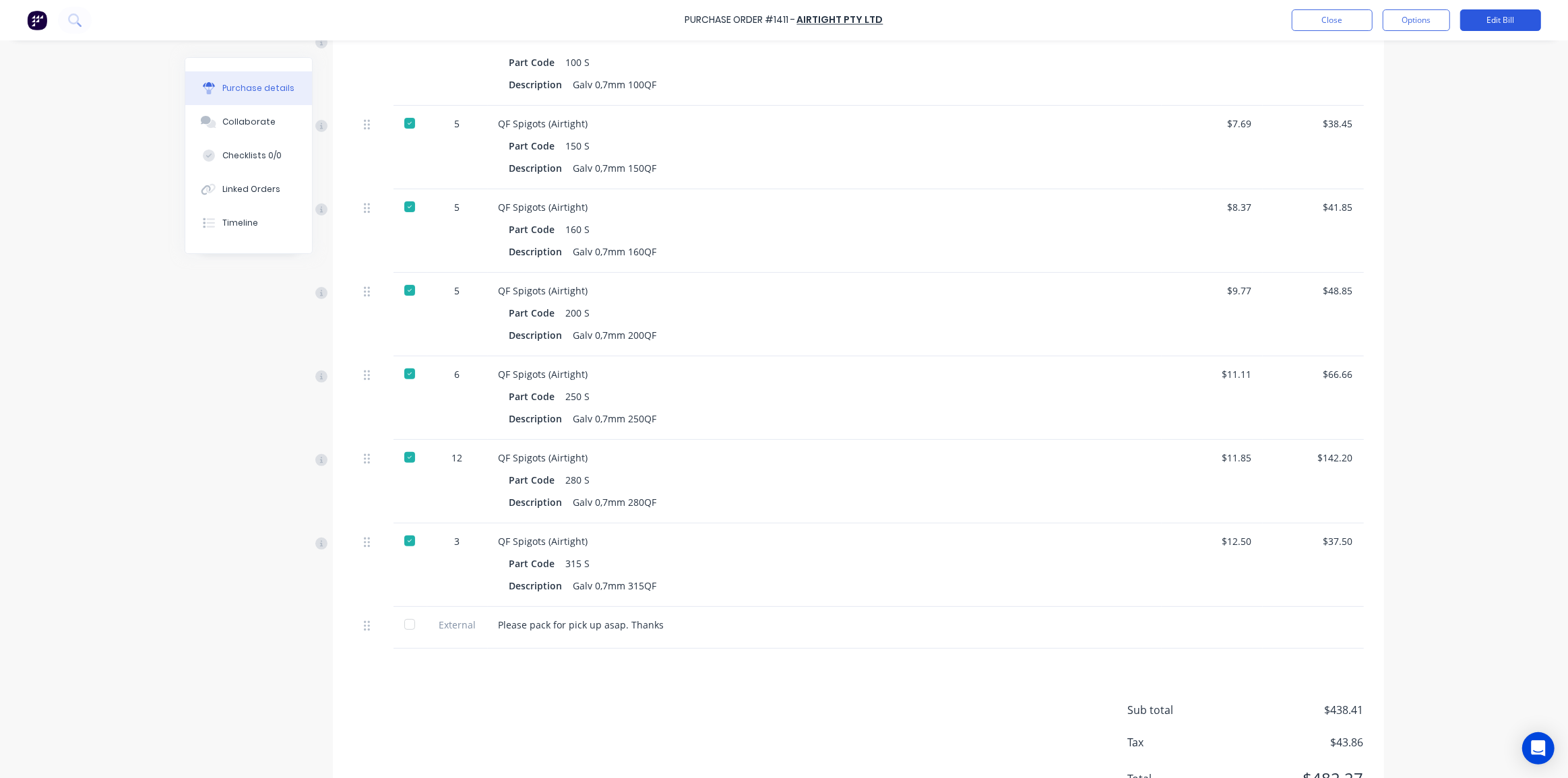
click at [1482, 19] on button "Edit Bill" at bounding box center [1500, 20] width 81 height 22
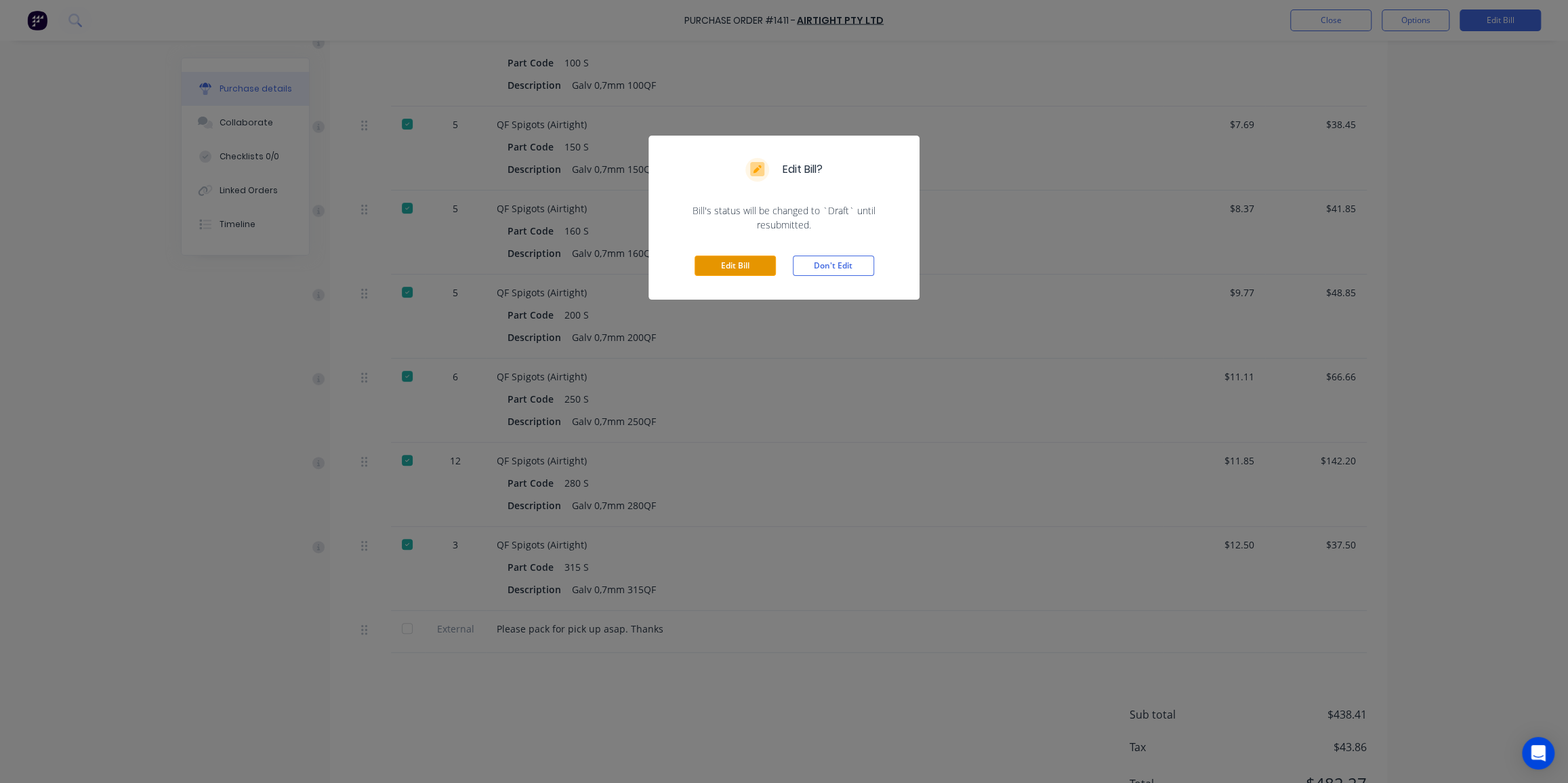
click at [757, 259] on button "Edit Bill" at bounding box center [735, 266] width 81 height 20
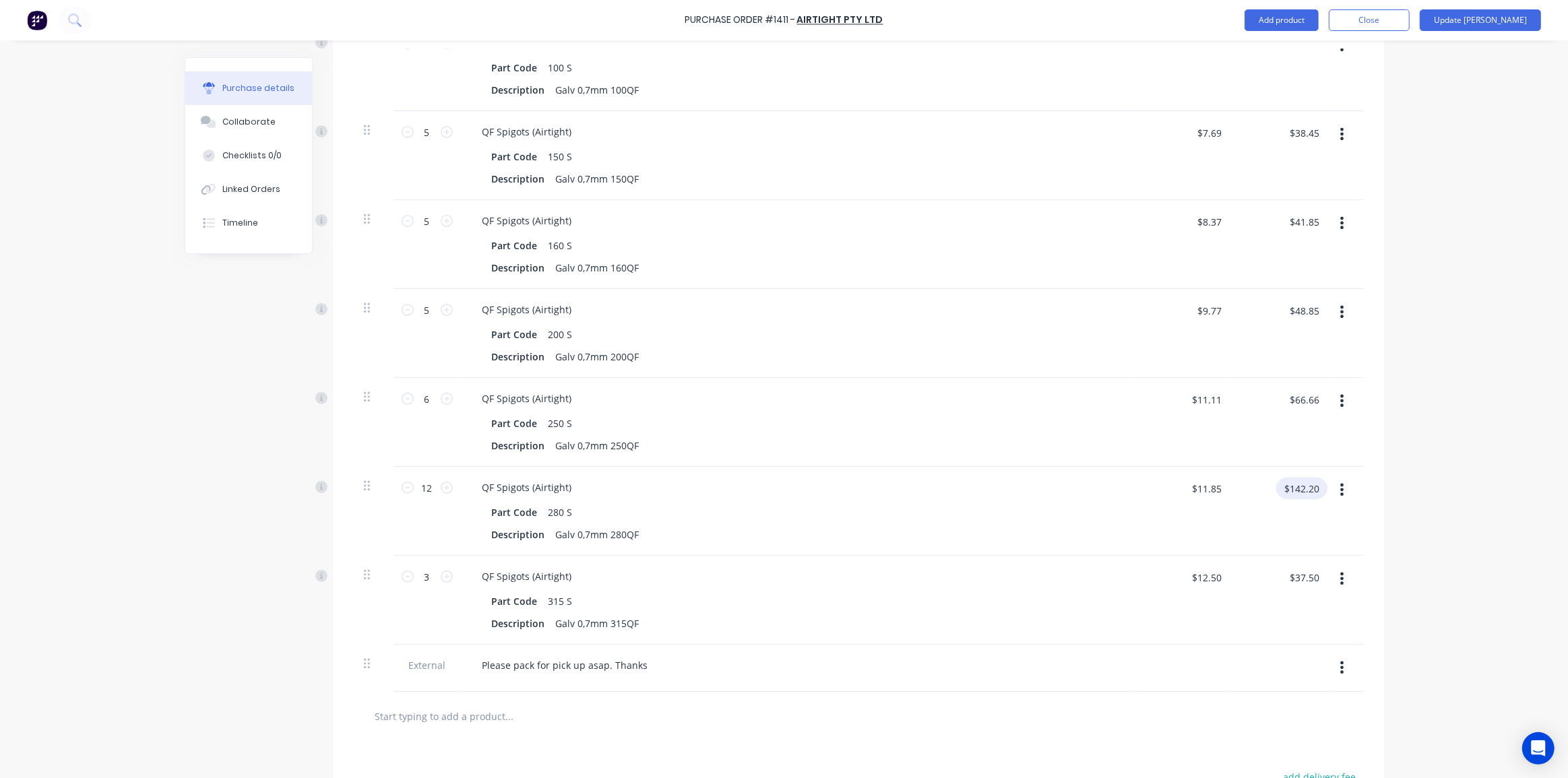
click at [1293, 490] on input "$142.20" at bounding box center [1302, 488] width 51 height 22
type input "71.09"
type input "$5.9242"
type input "$71.09"
click at [1417, 480] on div "Purchase Order #1411 - Airtight Pty Ltd Add product Close Update Bill Purchase …" at bounding box center [784, 389] width 1568 height 778
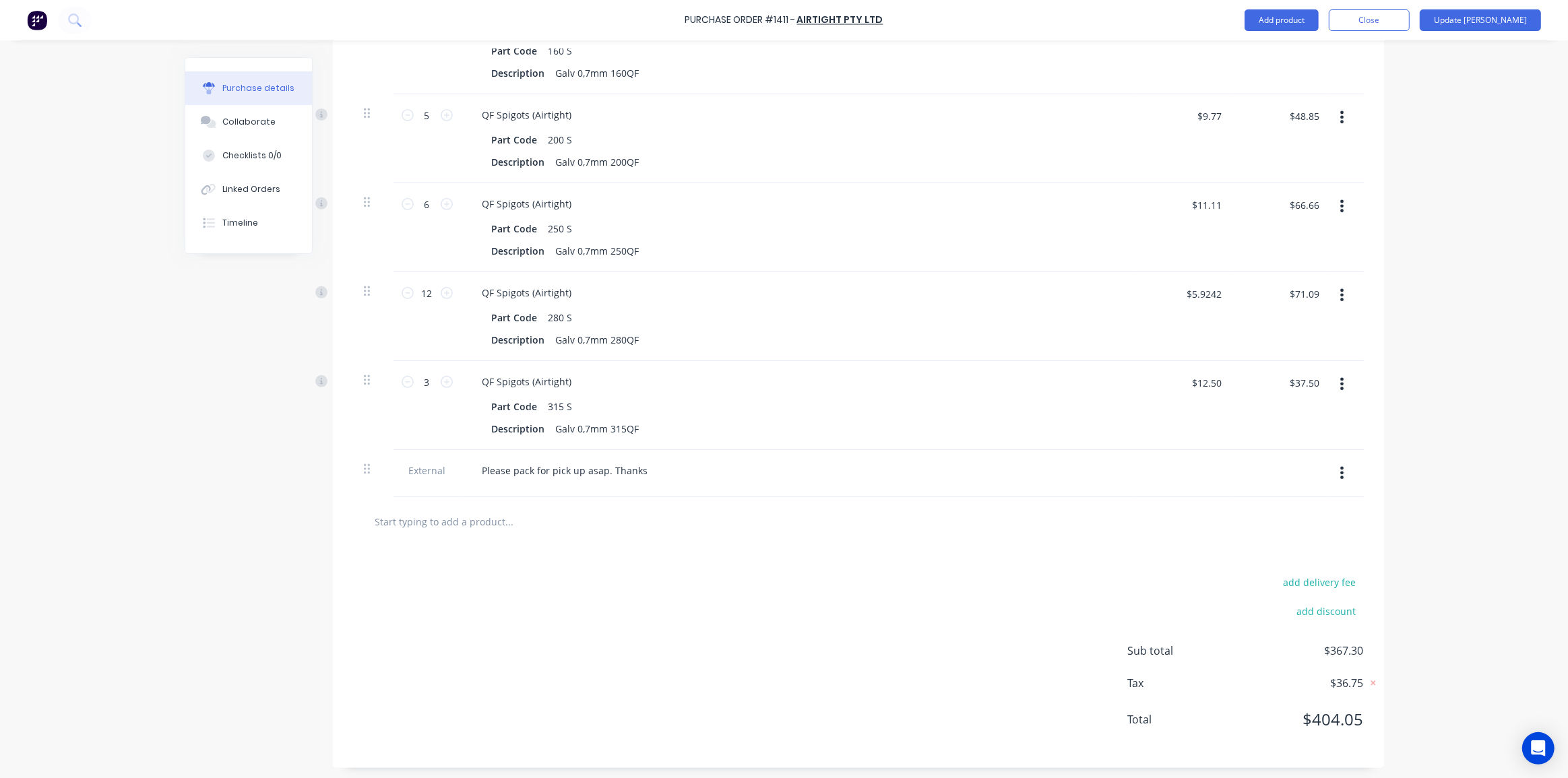
scroll to position [595, 0]
click at [1296, 374] on input "$37.50" at bounding box center [1304, 380] width 46 height 22
type input "37.58"
type input "$12.5267"
click at [1443, 428] on div "Purchase Order #1411 - Airtight Pty Ltd Add product Close Update Bill Purchase …" at bounding box center [784, 389] width 1568 height 778
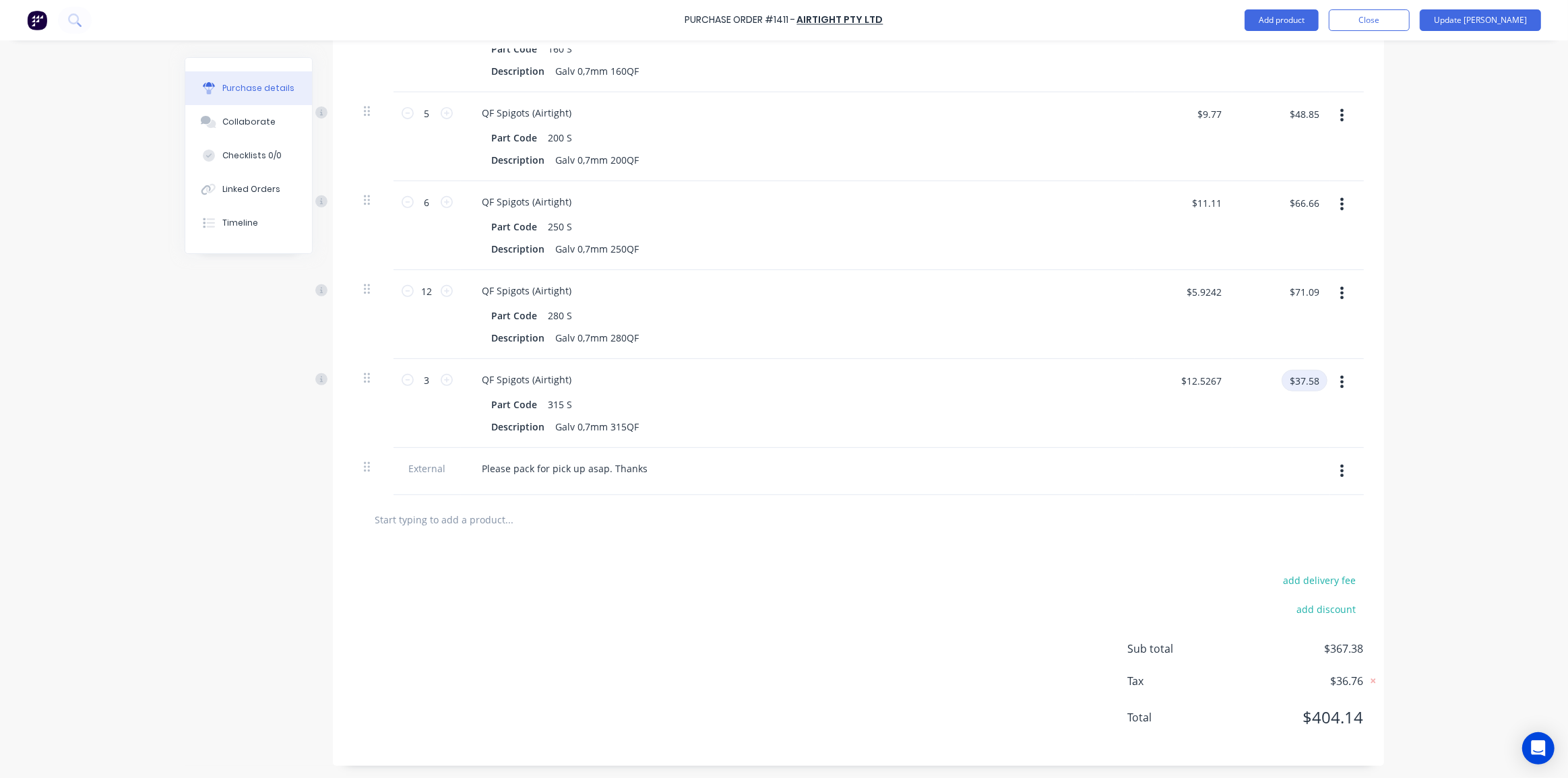
click at [1305, 387] on input "$37.58" at bounding box center [1304, 380] width 46 height 22
type input "37.48"
type input "$12.4933"
type input "$37.48"
click at [1455, 388] on div "Purchase Order #1411 - Airtight Pty Ltd Add product Close Update Bill Purchase …" at bounding box center [784, 389] width 1568 height 778
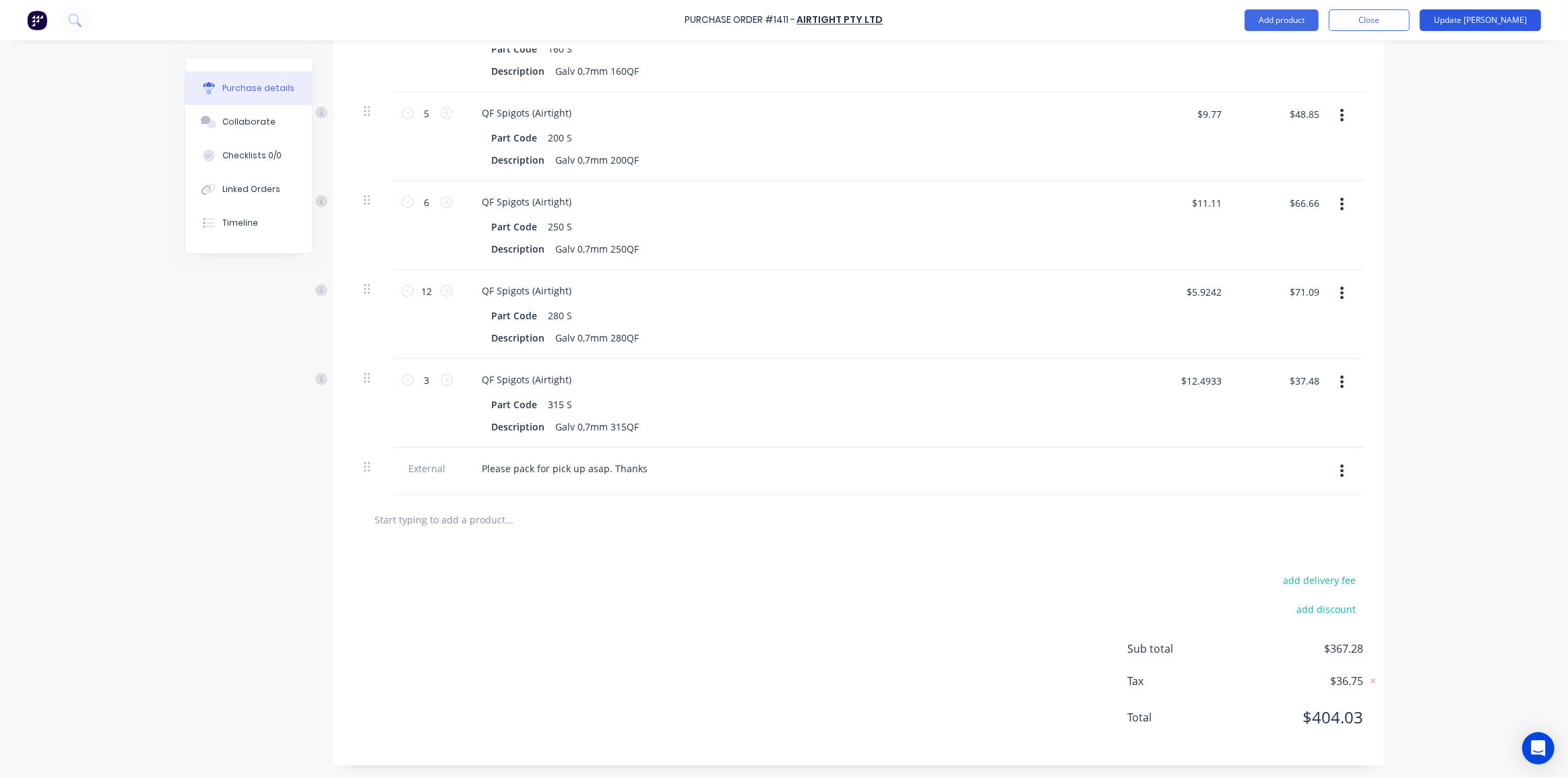
click at [1495, 15] on button "Update [PERSON_NAME]" at bounding box center [1480, 20] width 122 height 22
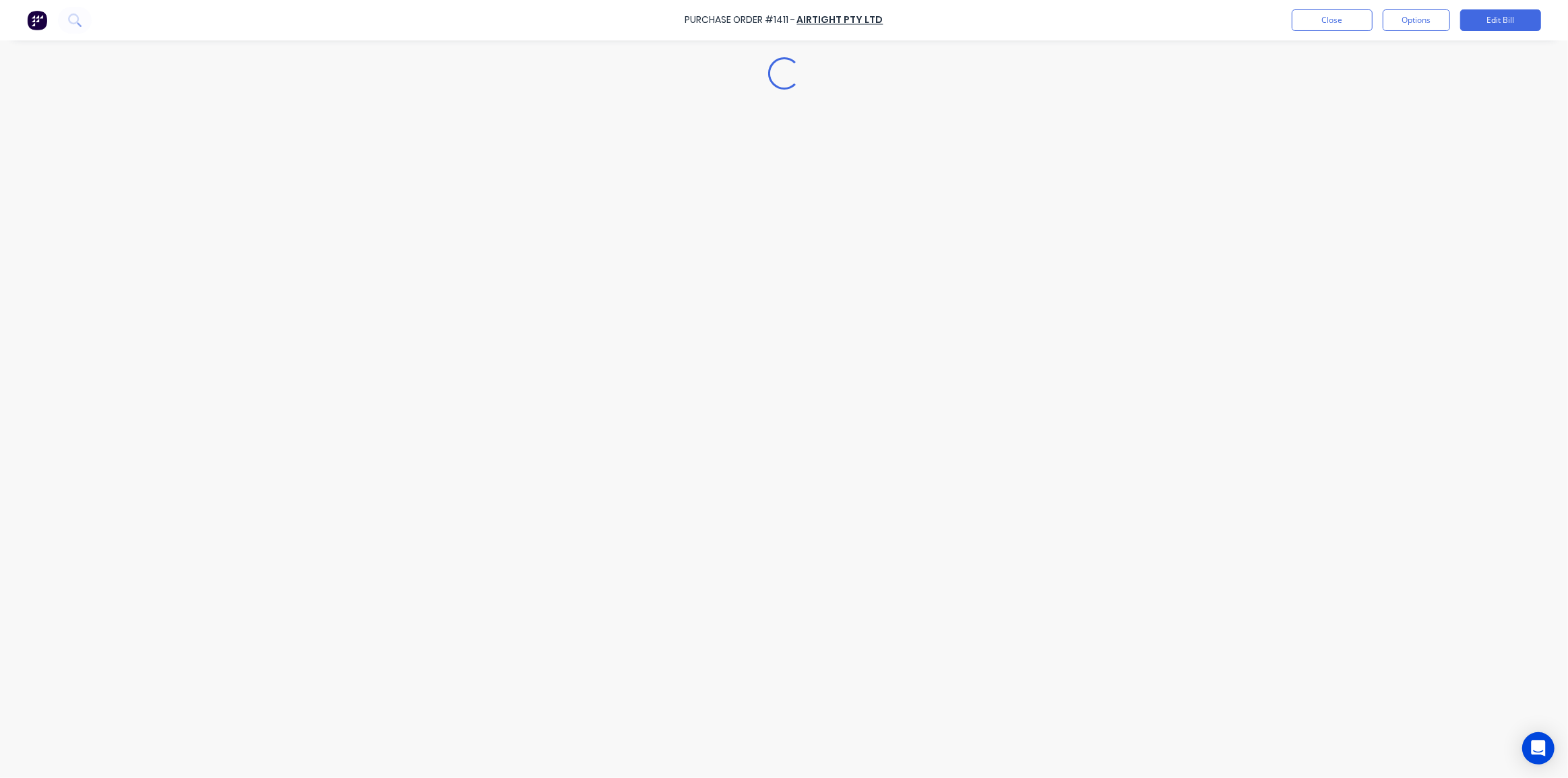
scroll to position [0, 0]
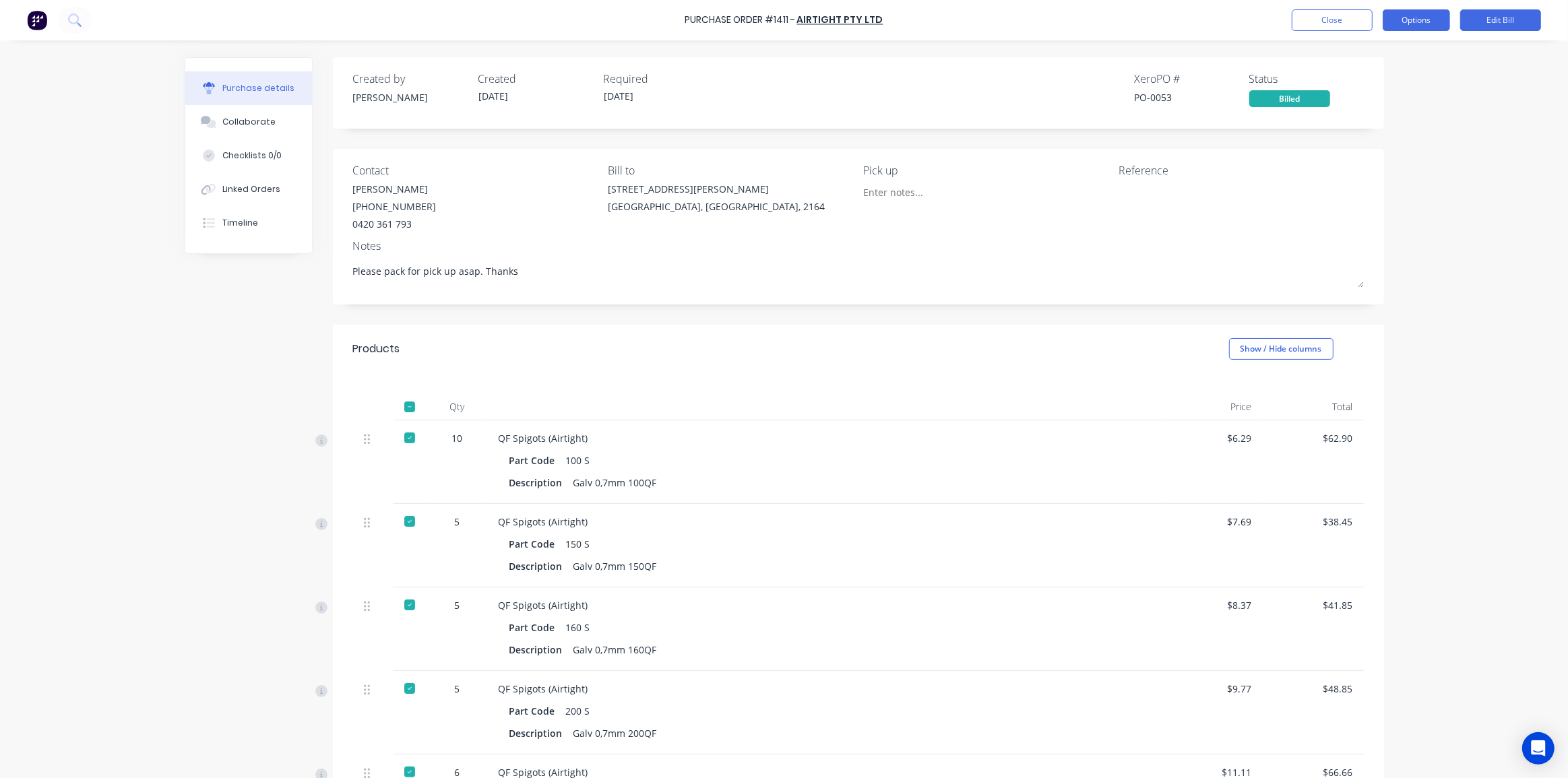
click at [1421, 27] on button "Options" at bounding box center [1416, 20] width 67 height 22
click at [1482, 119] on div "Purchase Order #1411 - Airtight Pty Ltd Close Options Print / Email Convert to …" at bounding box center [784, 389] width 1568 height 778
click at [1326, 12] on button "Close" at bounding box center [1332, 20] width 81 height 22
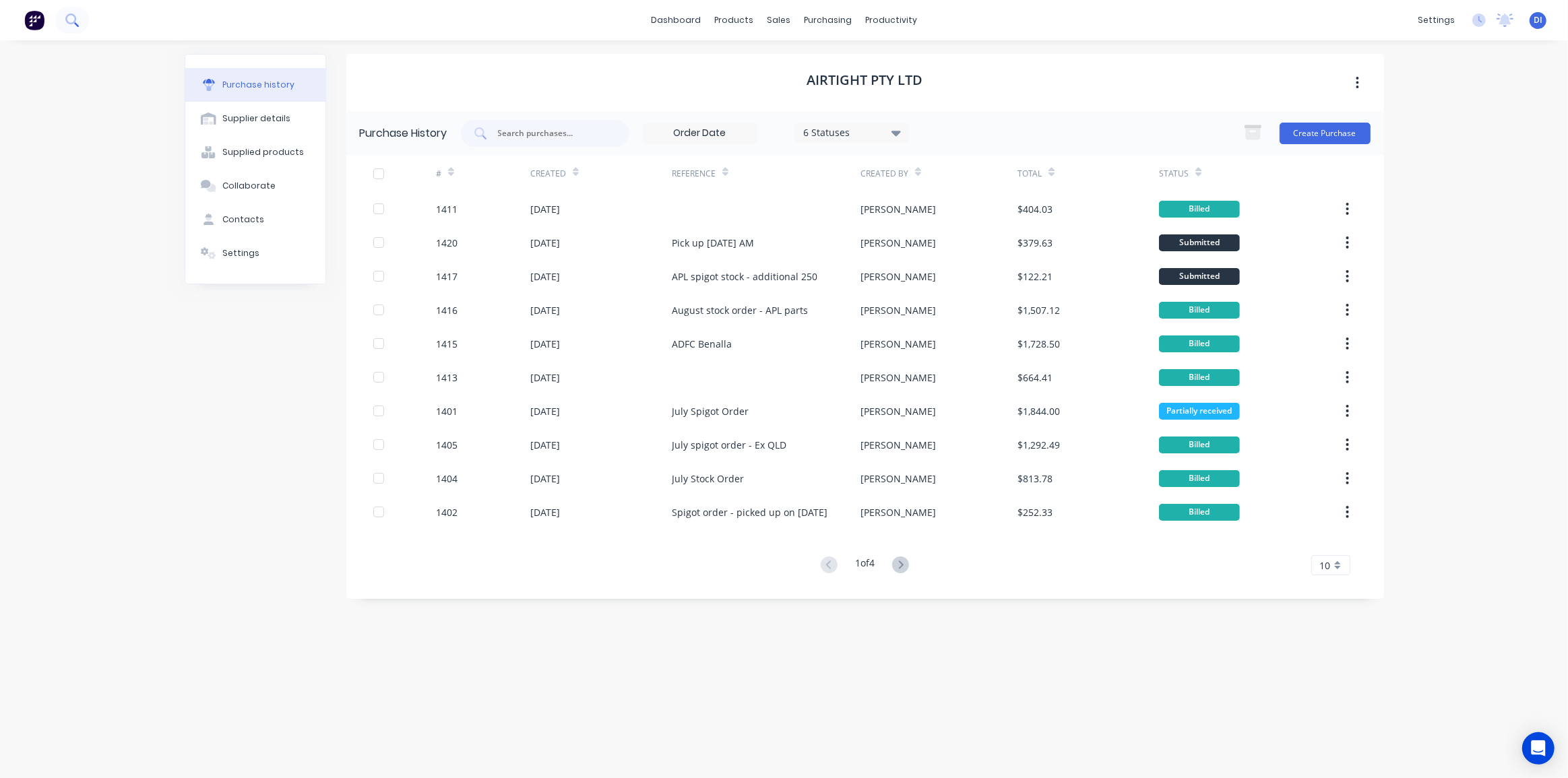
click at [72, 16] on icon at bounding box center [72, 19] width 13 height 13
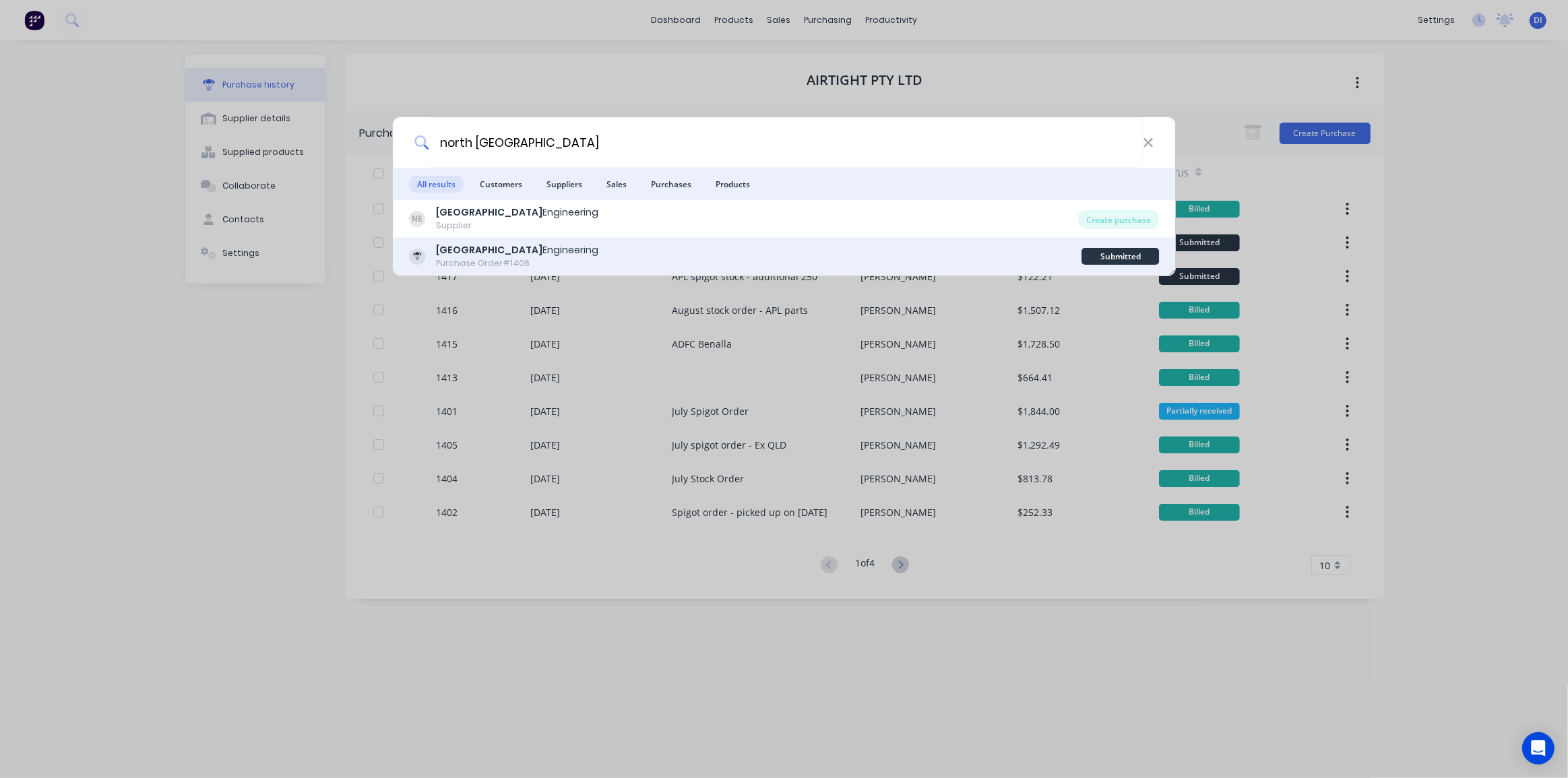
type input "north queensland"
click at [566, 245] on div "North Queensland Engineering" at bounding box center [517, 250] width 163 height 14
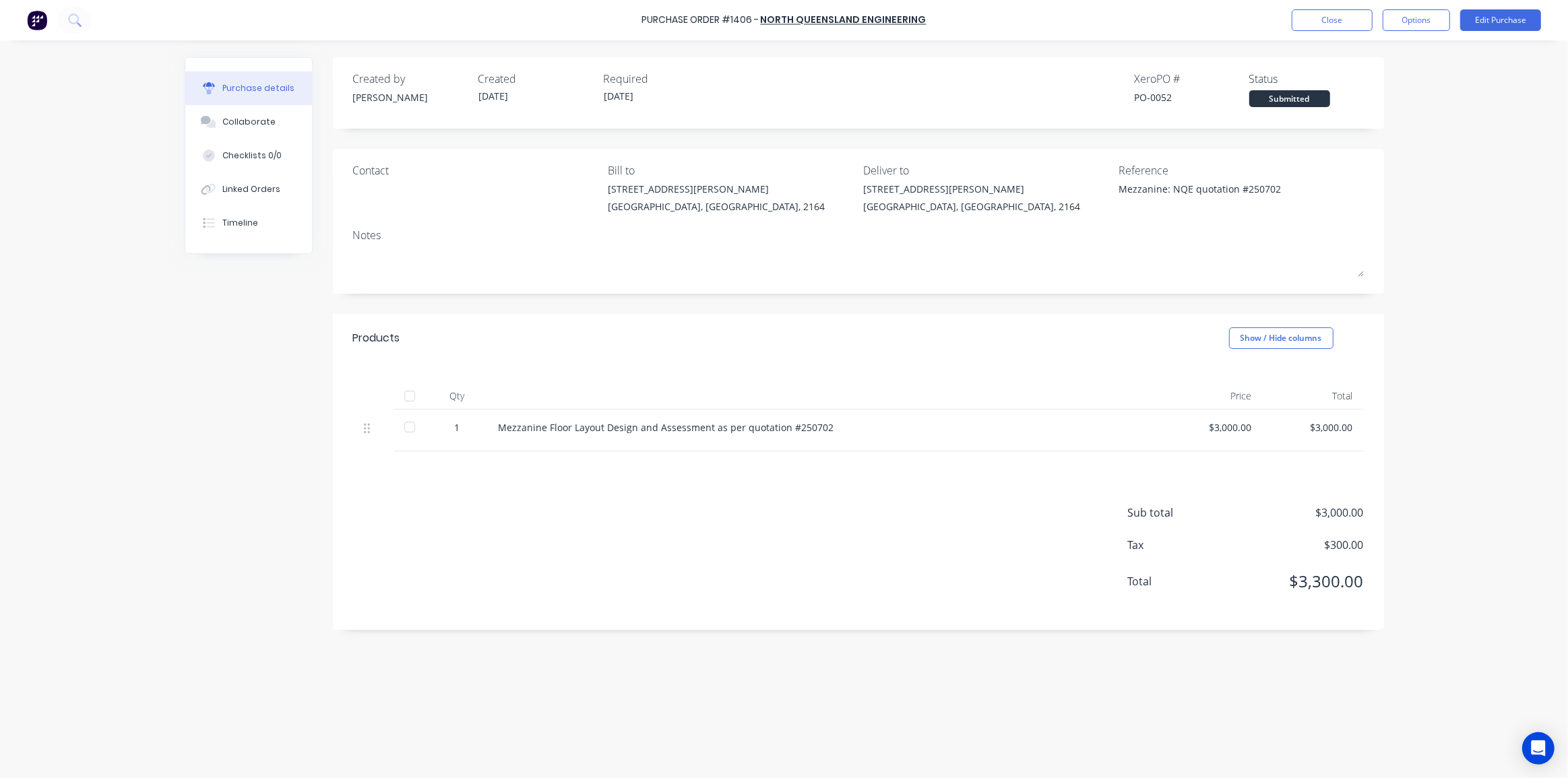
click at [1443, 116] on div "Purchase Order #1406 - North Queensland Engineering Close Options Edit Purchase…" at bounding box center [784, 389] width 1568 height 778
click at [1412, 22] on button "Options" at bounding box center [1416, 20] width 67 height 22
click at [1371, 77] on div "Convert to Bill" at bounding box center [1385, 82] width 104 height 19
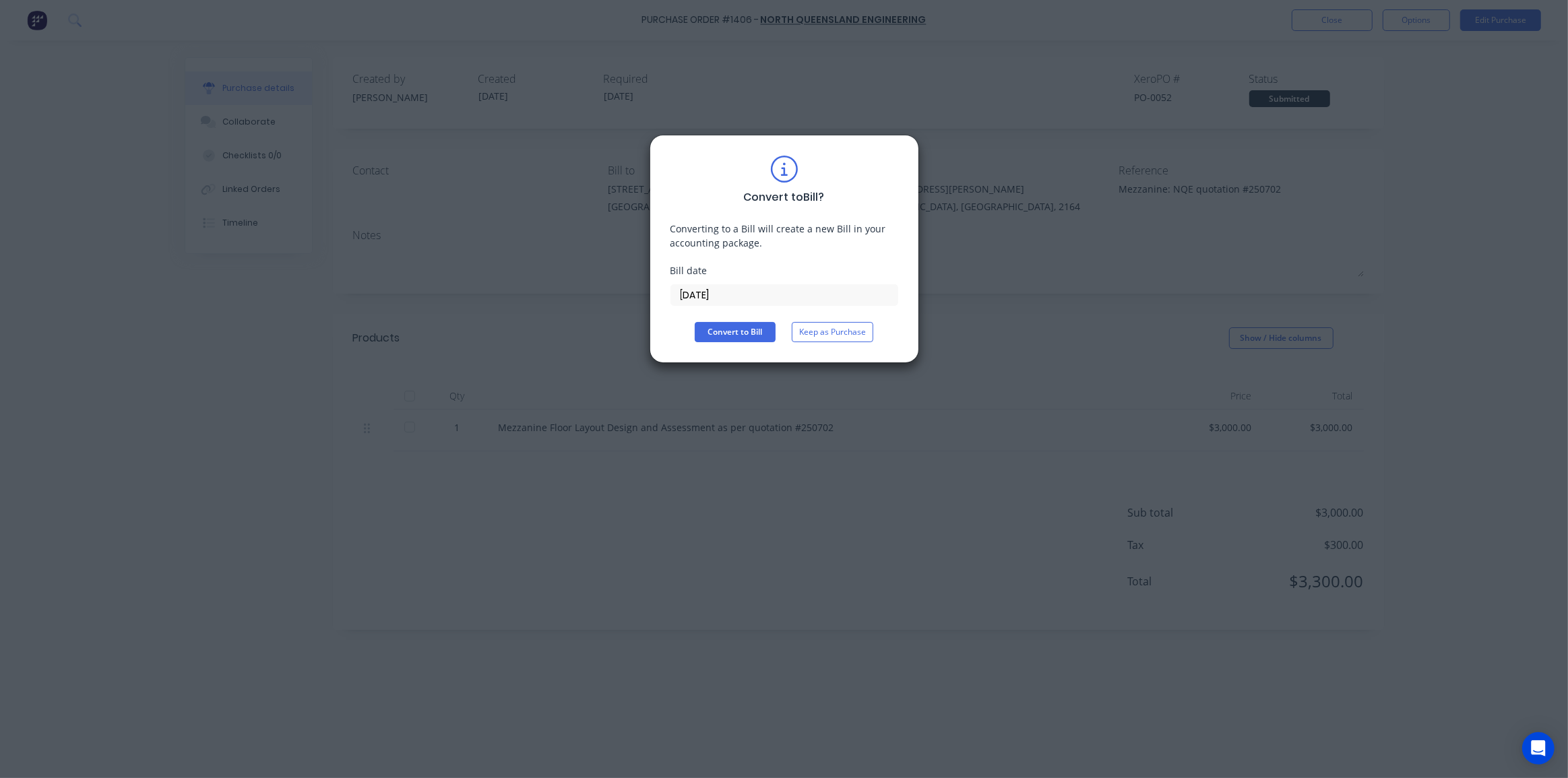
drag, startPoint x: 727, startPoint y: 334, endPoint x: 848, endPoint y: 278, distance: 133.3
click at [857, 285] on div "Convert to Bill ? Converting to a Bill will create a new Bill in your accountin…" at bounding box center [784, 249] width 228 height 187
click at [690, 297] on input "[DATE]" at bounding box center [784, 295] width 226 height 20
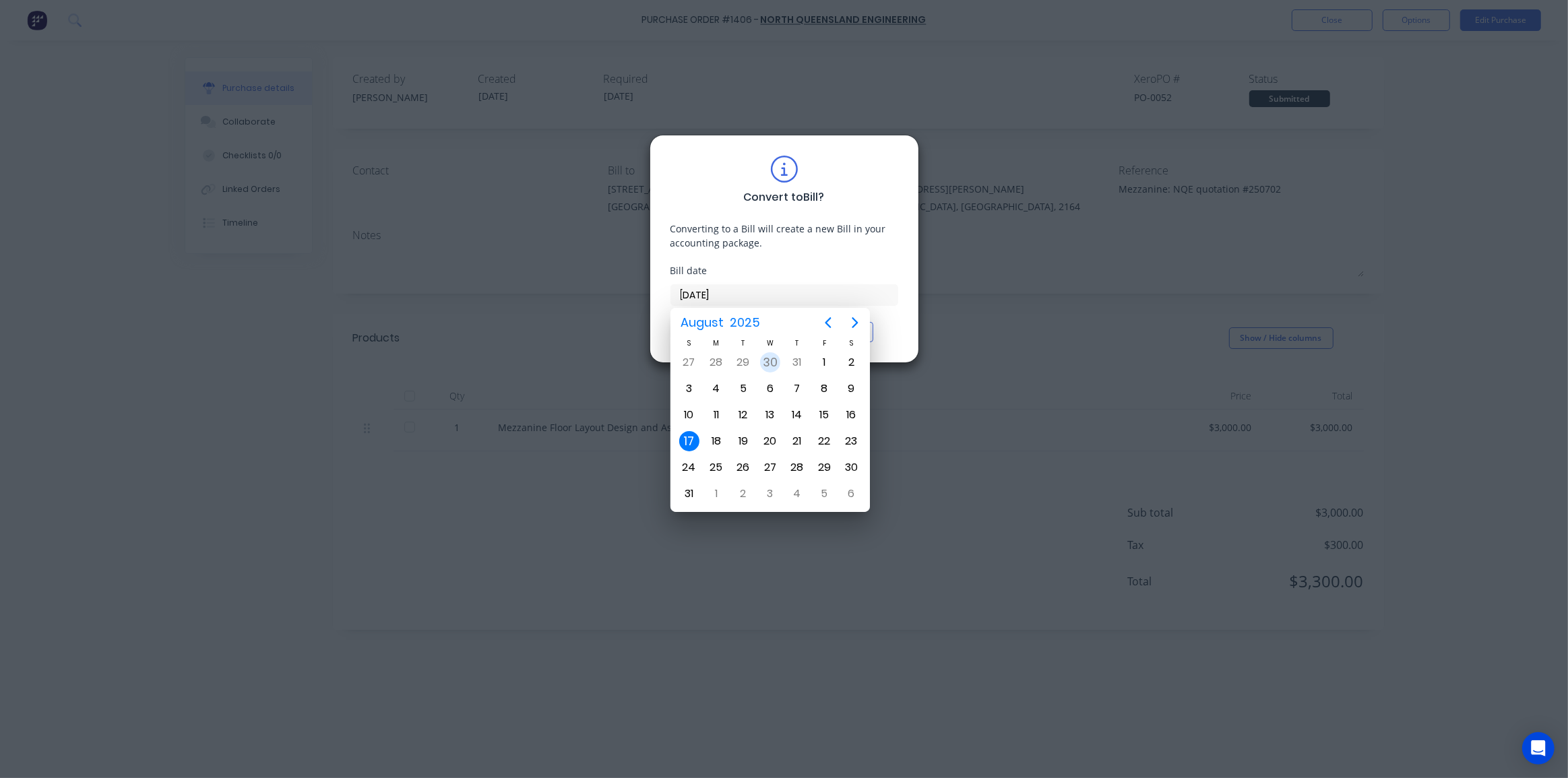
click at [771, 361] on div "30" at bounding box center [770, 362] width 20 height 20
type input "[DATE]"
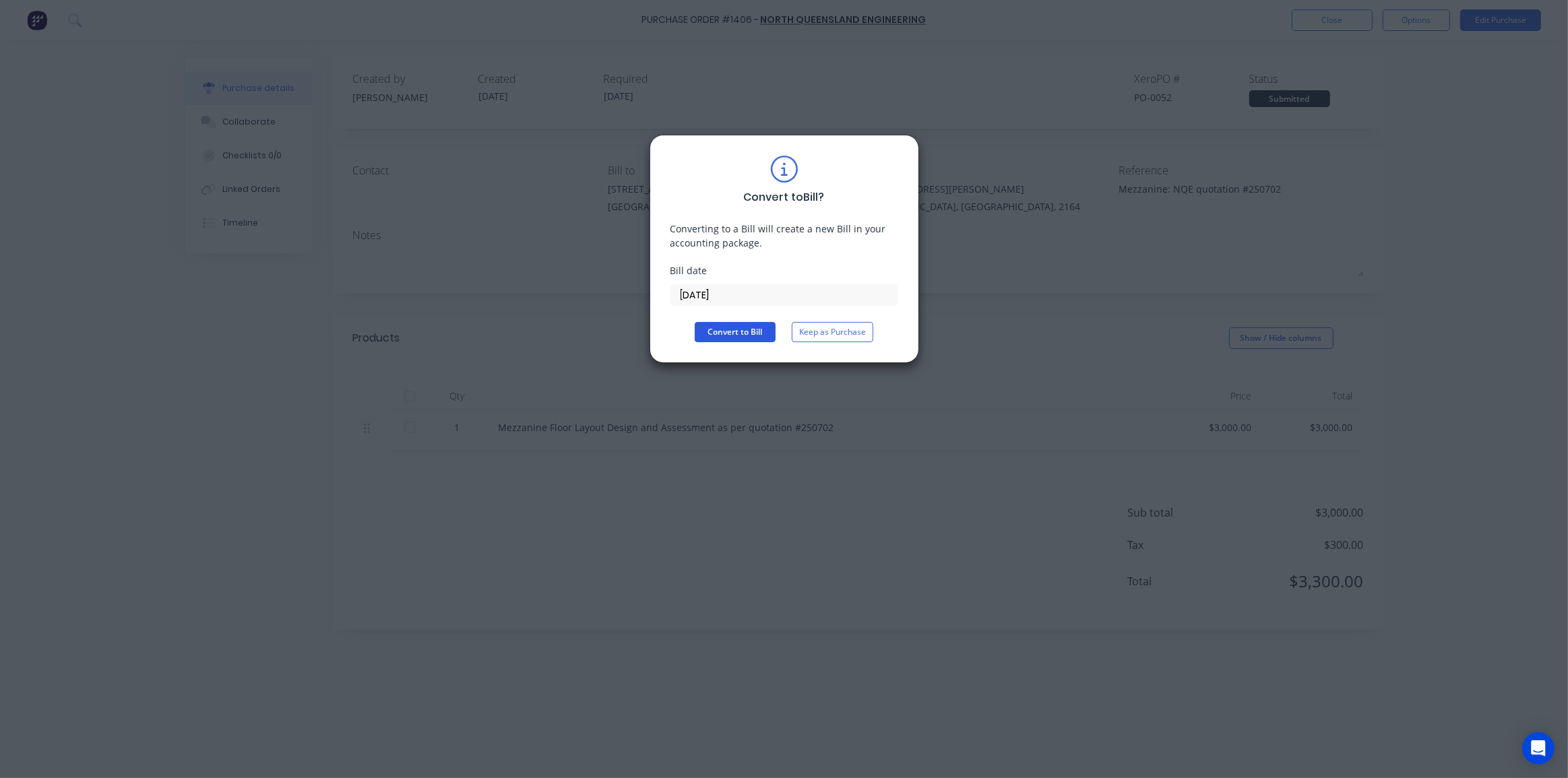
click at [725, 329] on button "Convert to Bill" at bounding box center [735, 332] width 81 height 20
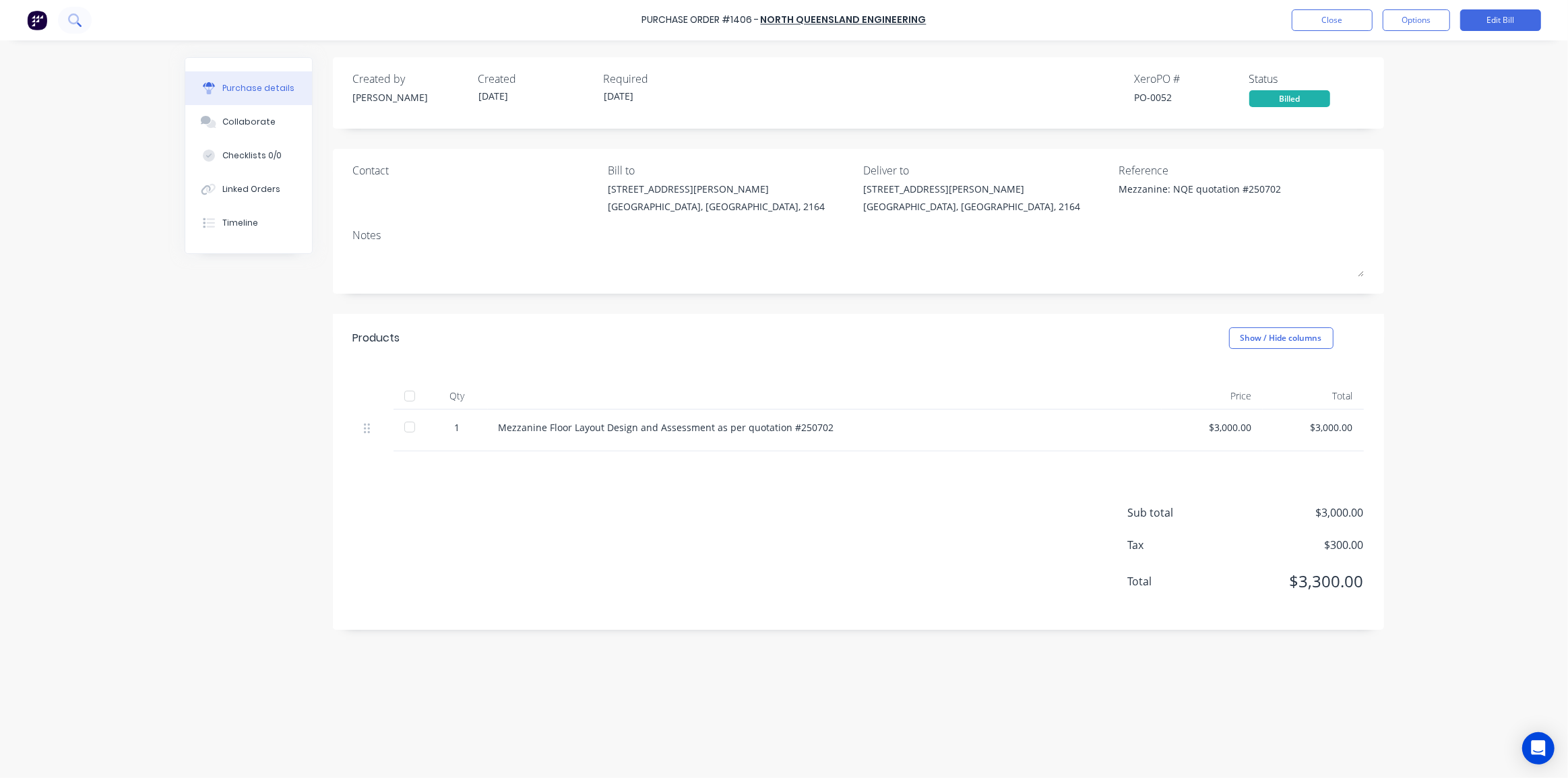
click at [74, 19] on icon at bounding box center [74, 19] width 13 height 13
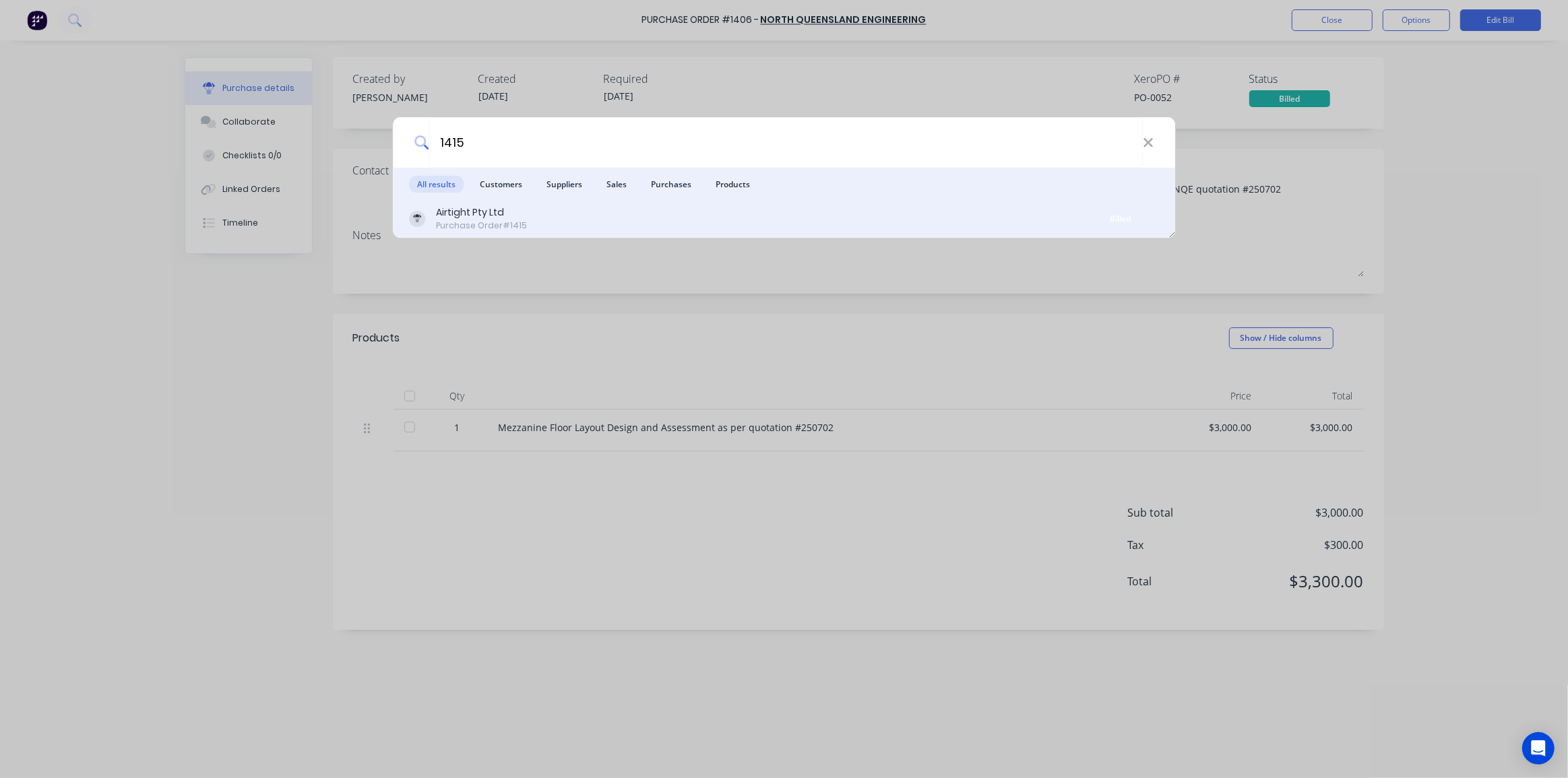
type input "1415"
click at [604, 222] on div "Airtight Pty Ltd Purchase Order #1415" at bounding box center [745, 219] width 673 height 26
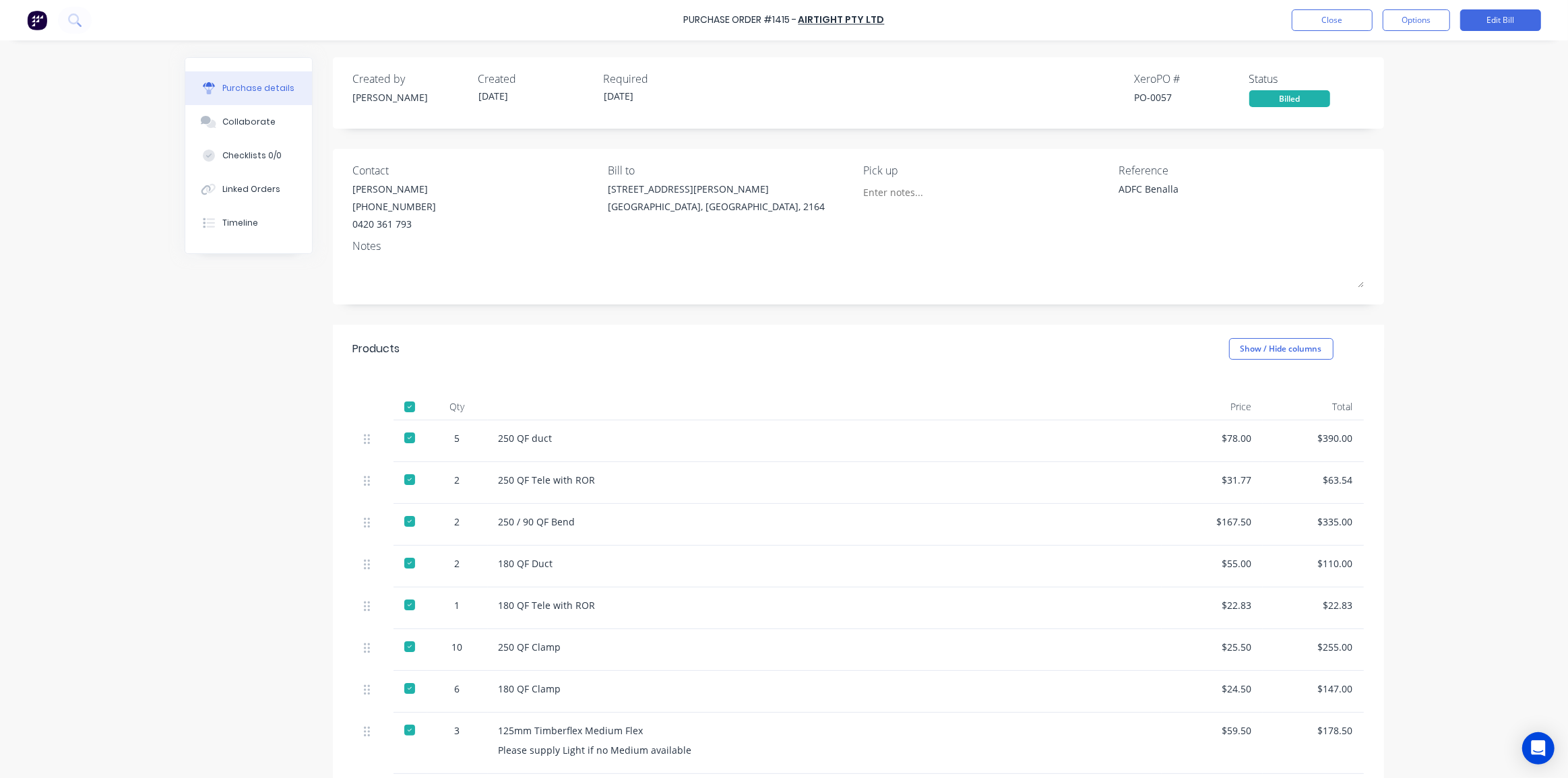
click at [1435, 199] on div "Purchase Order #1415 - Airtight Pty Ltd Close Options Edit Bill Purchase detail…" at bounding box center [784, 389] width 1568 height 778
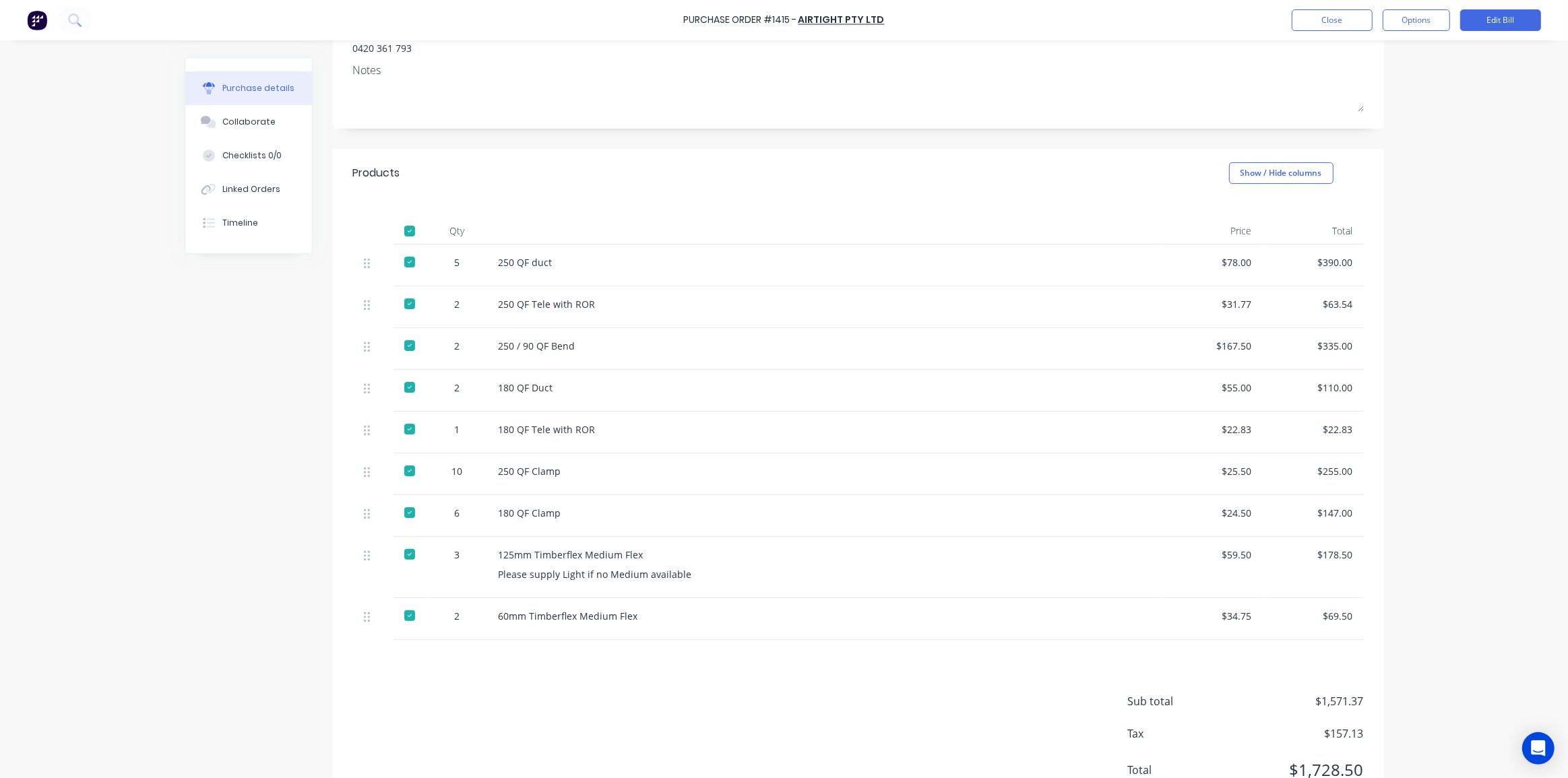
scroll to position [229, 0]
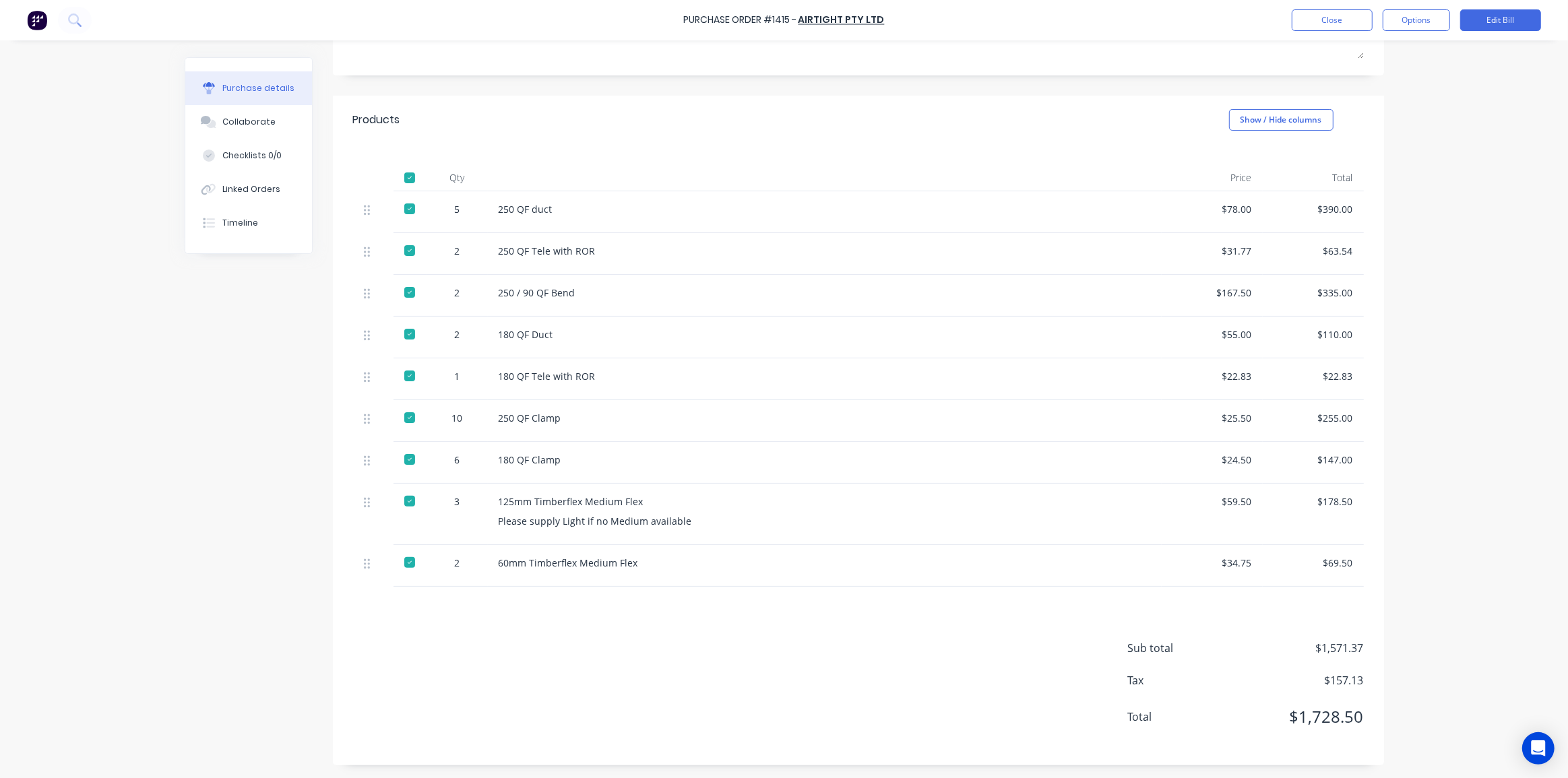
click at [1433, 100] on div "Purchase Order #1415 - Airtight Pty Ltd Close Options Edit Bill Purchase detail…" at bounding box center [784, 389] width 1568 height 778
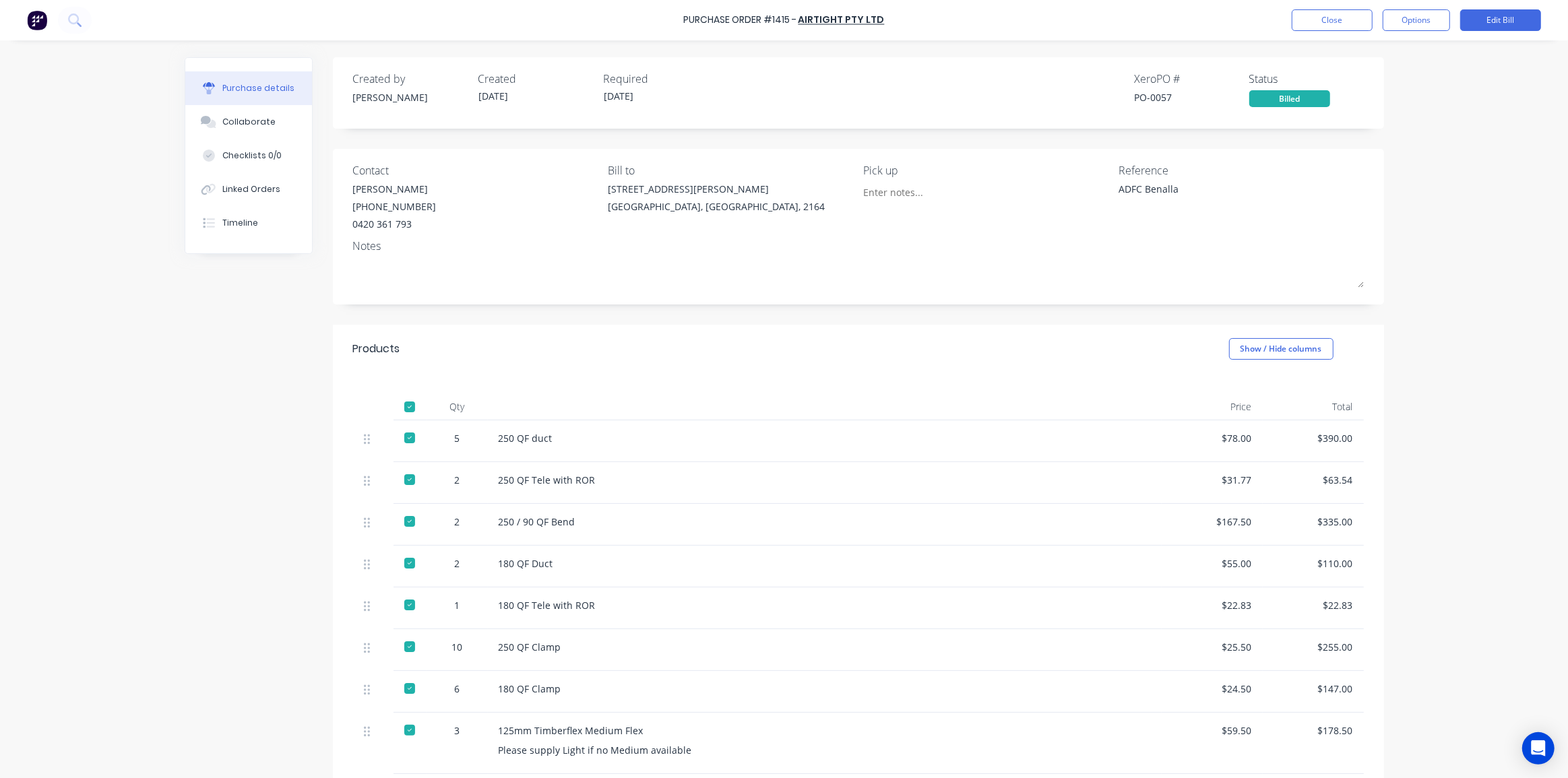
click at [1149, 97] on div "PO-0057" at bounding box center [1191, 97] width 115 height 14
copy div "0057"
click at [1148, 97] on div "PO-0057" at bounding box center [1191, 97] width 115 height 14
drag, startPoint x: 1183, startPoint y: 104, endPoint x: 1120, endPoint y: 96, distance: 63.5
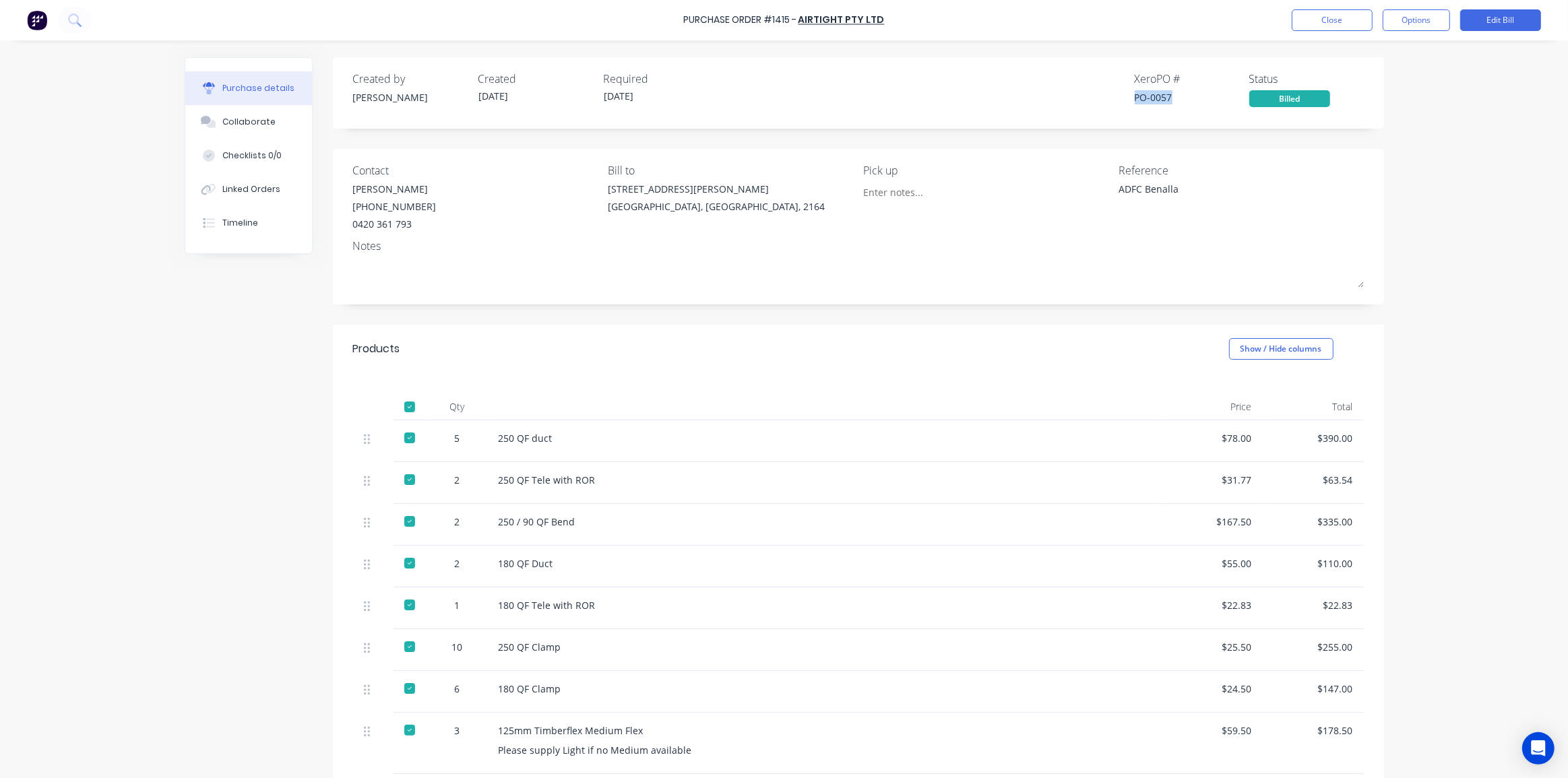
click at [1120, 96] on div "Created by Dean Created 30/07/25 Required 30/07/25 Xero PO # PO-0057 Status Bil…" at bounding box center [858, 89] width 1011 height 36
copy div "PO-0057"
click at [86, 16] on button at bounding box center [74, 20] width 33 height 27
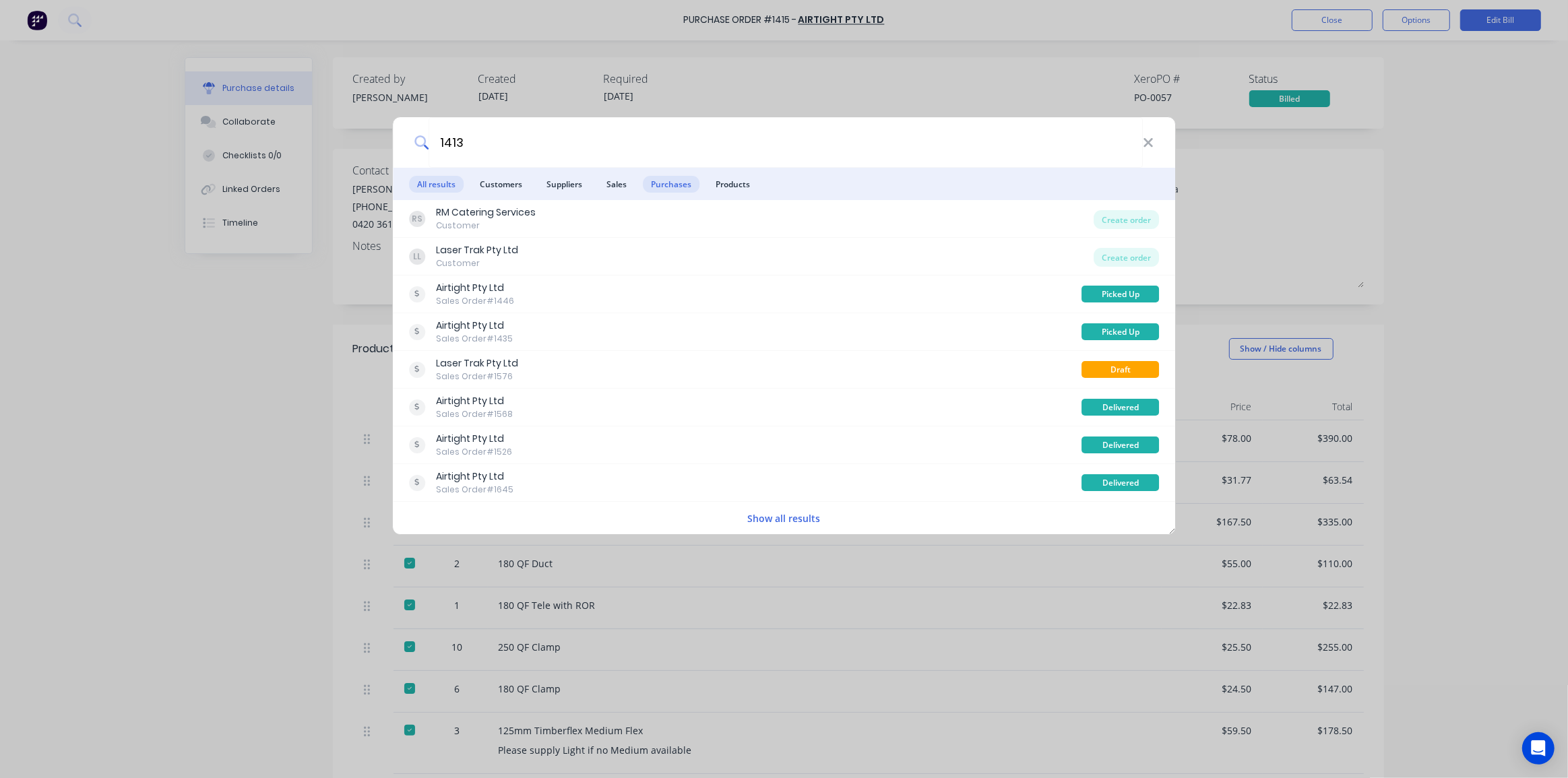
type input "1413"
click at [661, 181] on span "Purchases" at bounding box center [670, 184] width 56 height 17
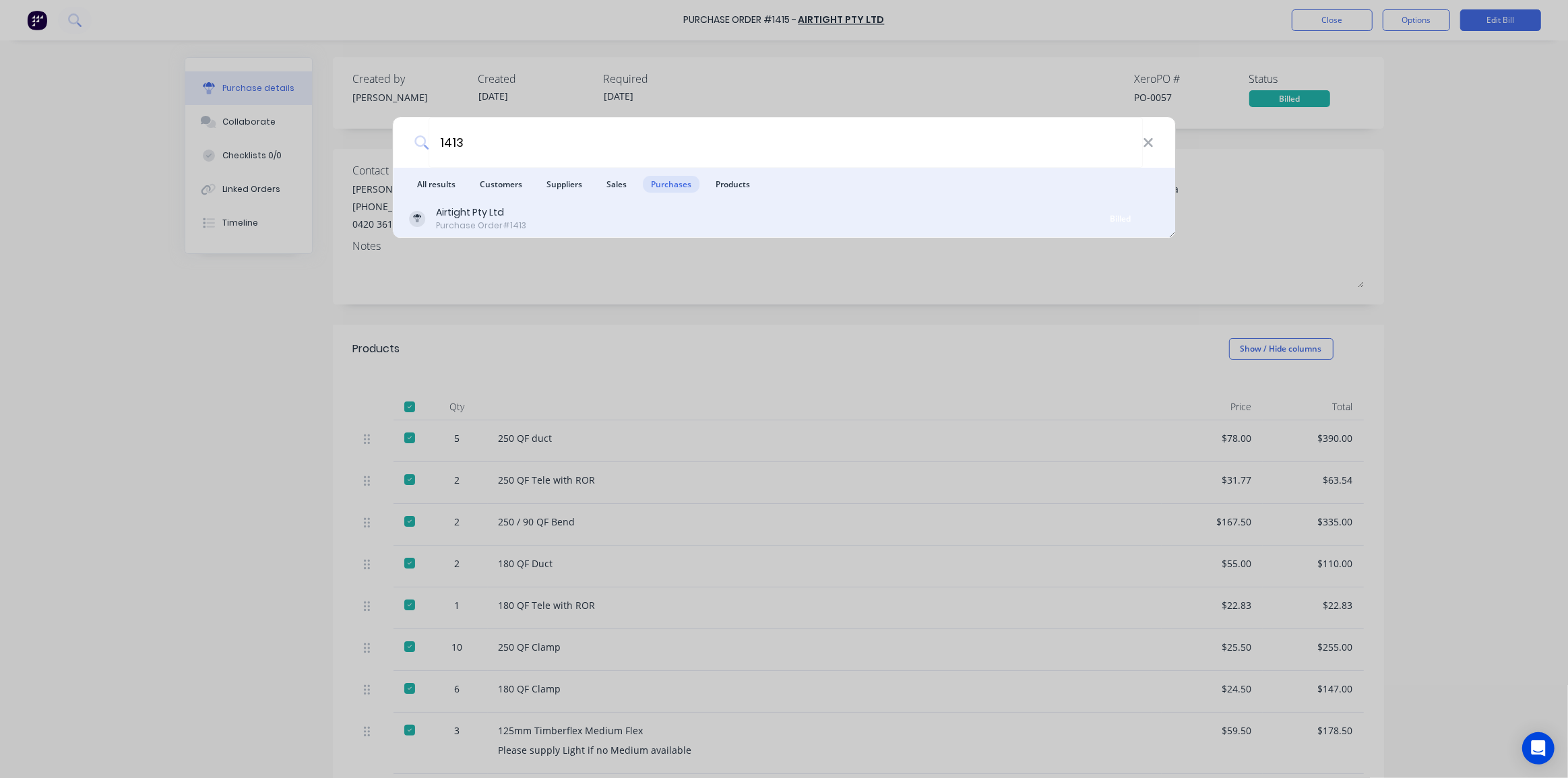
click at [575, 222] on div "Airtight Pty Ltd Purchase Order #1413" at bounding box center [745, 219] width 673 height 26
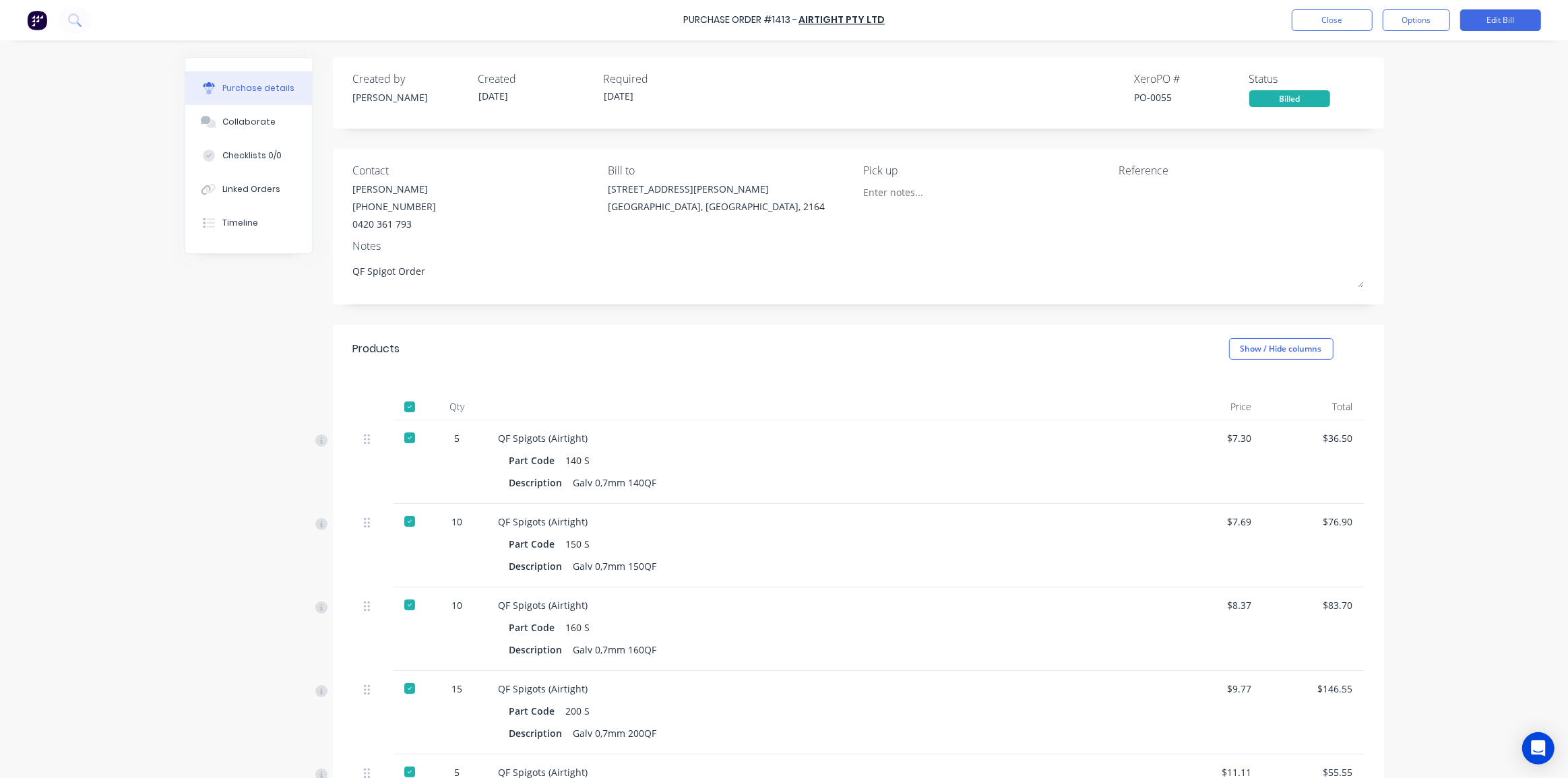
drag, startPoint x: 1425, startPoint y: 154, endPoint x: 1433, endPoint y: 149, distance: 9.4
click at [1427, 153] on div "Purchase Order #1413 - Airtight Pty Ltd Close Options Edit Bill Purchase detail…" at bounding box center [784, 389] width 1568 height 778
drag, startPoint x: 1163, startPoint y: 97, endPoint x: 1101, endPoint y: 97, distance: 62.0
click at [1101, 97] on div "Created by Kyle Created 25/07/25 Required 25/07/25 Xero PO # PO-0055 Status Bil…" at bounding box center [858, 89] width 1011 height 36
copy div "PO-0055"
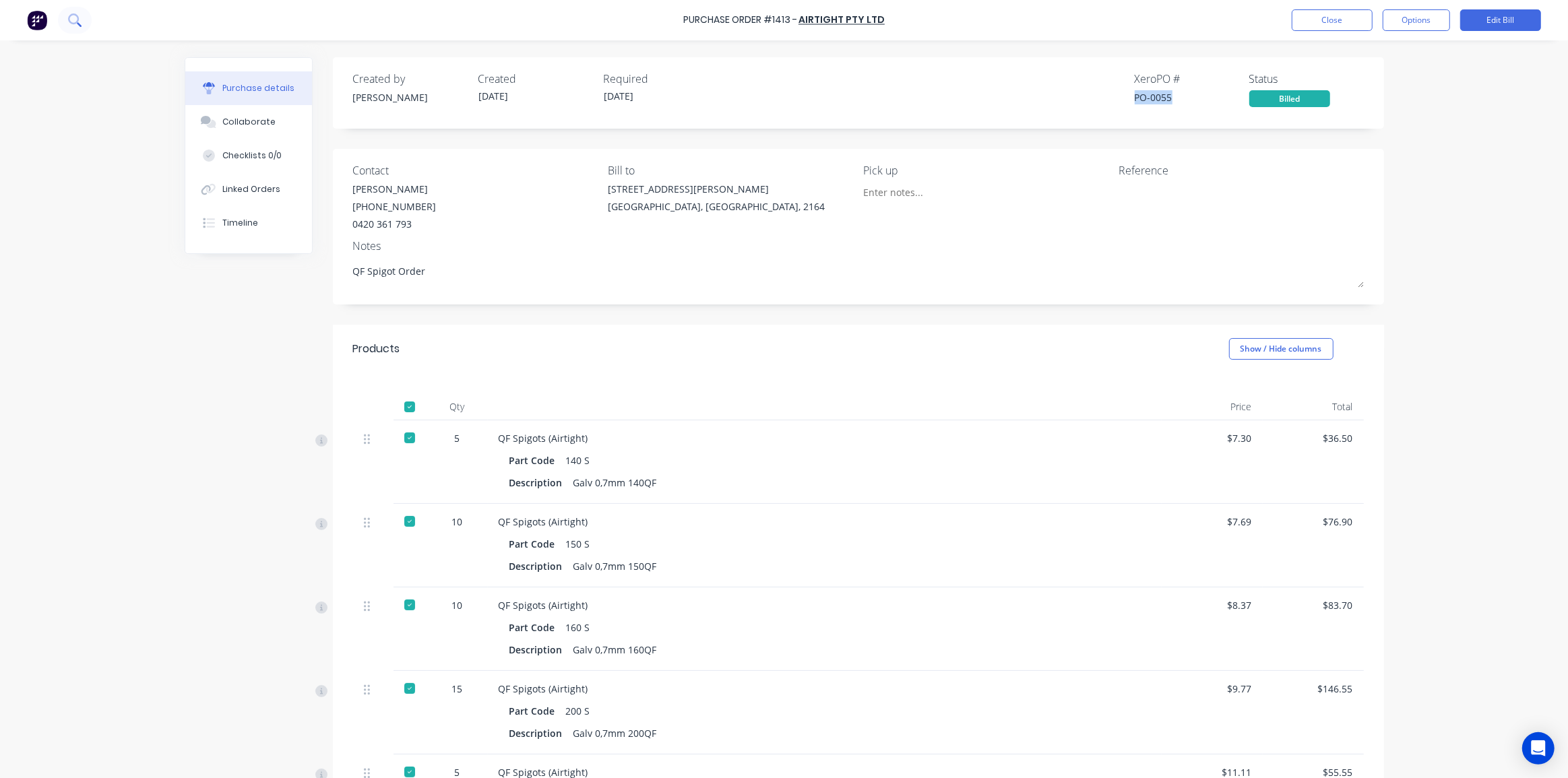
click at [78, 20] on icon at bounding box center [74, 19] width 11 height 11
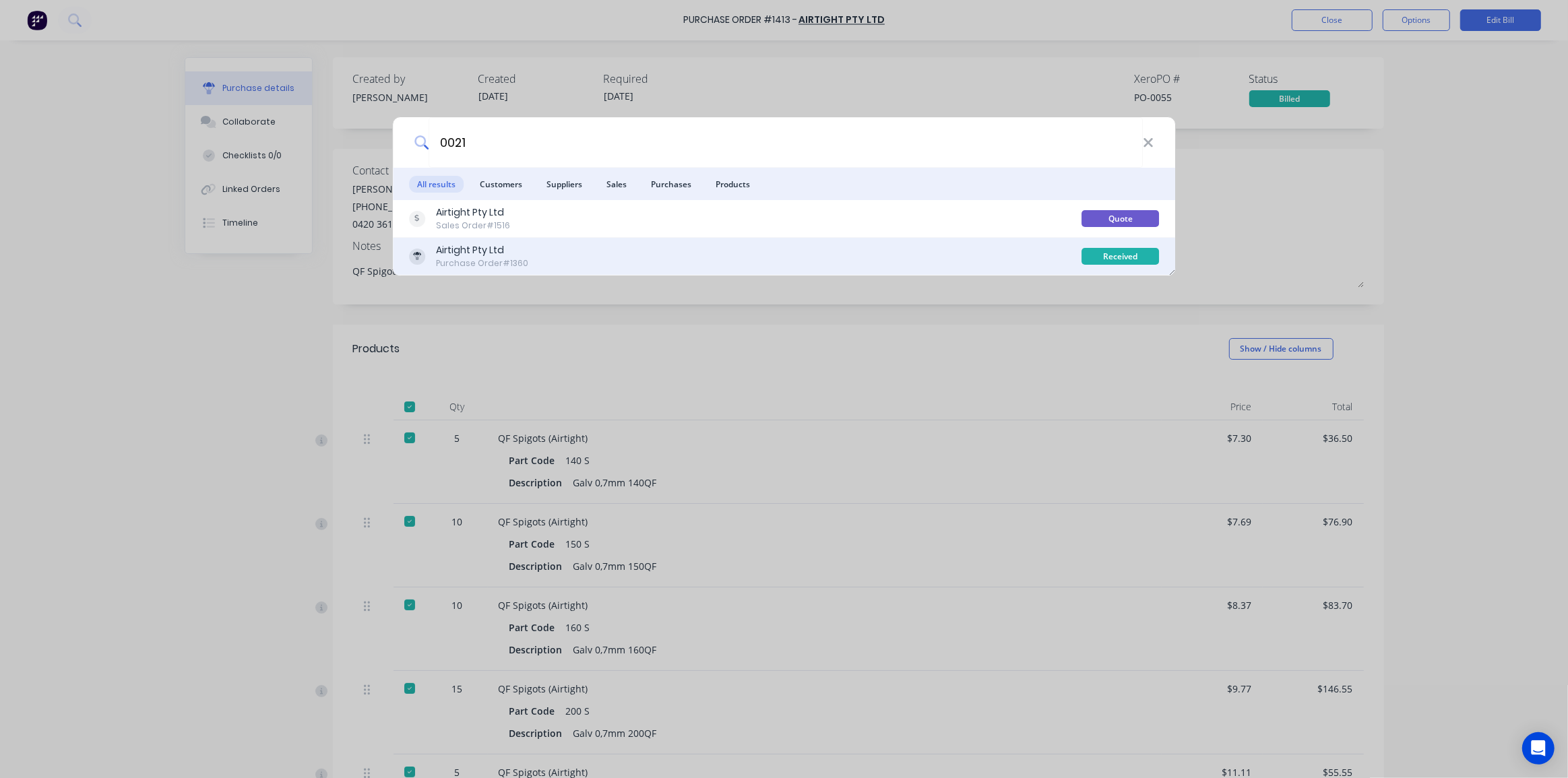
type input "0021"
click at [689, 252] on div "Airtight Pty Ltd Purchase Order #1360" at bounding box center [745, 256] width 673 height 26
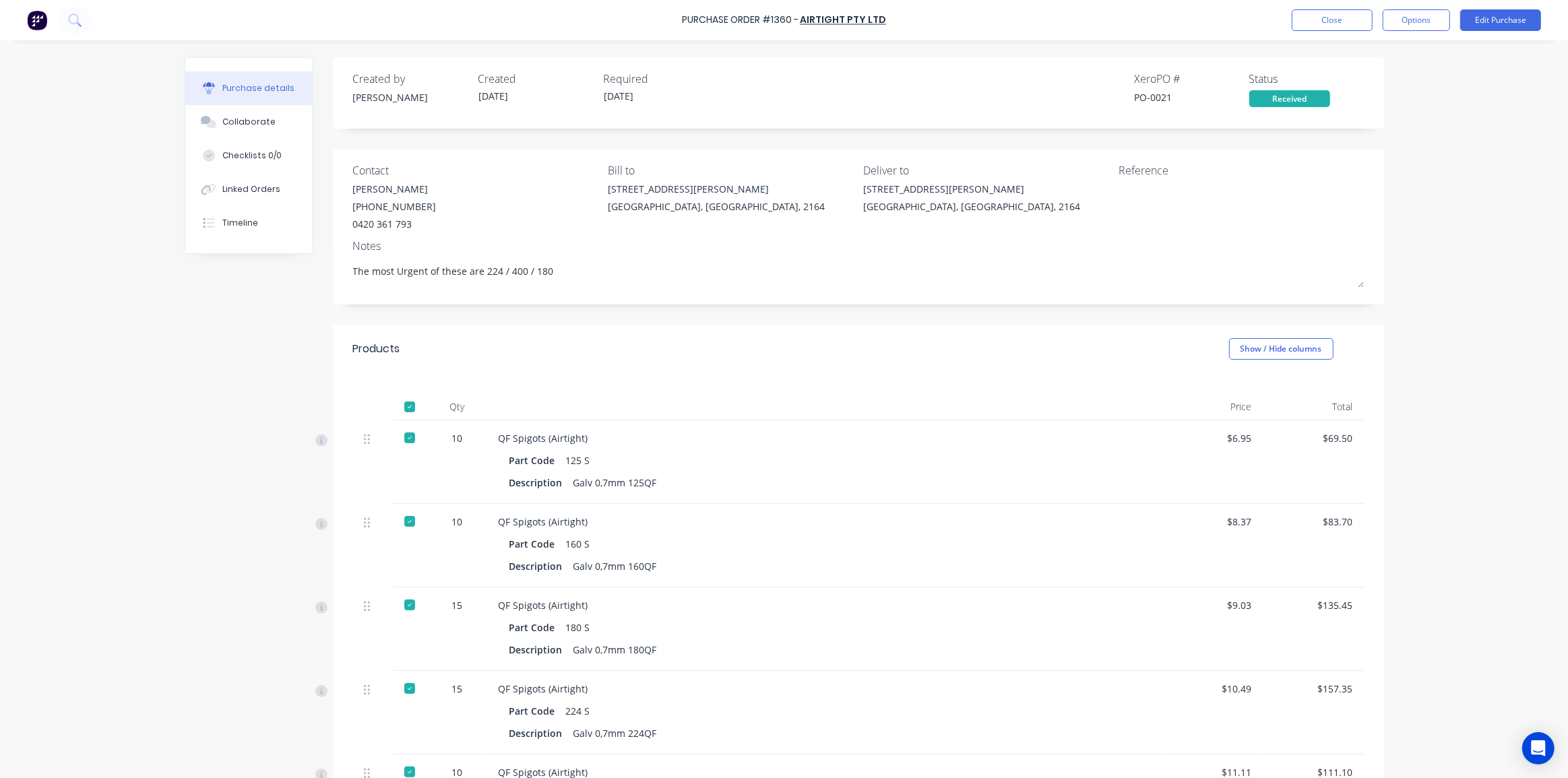
click at [1431, 180] on div "Purchase Order #1360 - Airtight Pty Ltd Close Options Edit Purchase Purchase de…" at bounding box center [784, 389] width 1568 height 778
click at [1414, 158] on div "Purchase Order #1360 - Airtight Pty Ltd Close Options Edit Purchase Purchase de…" at bounding box center [784, 389] width 1568 height 778
click at [1419, 15] on button "Options" at bounding box center [1416, 20] width 67 height 22
click at [1395, 76] on div "Convert to Bill" at bounding box center [1385, 82] width 104 height 19
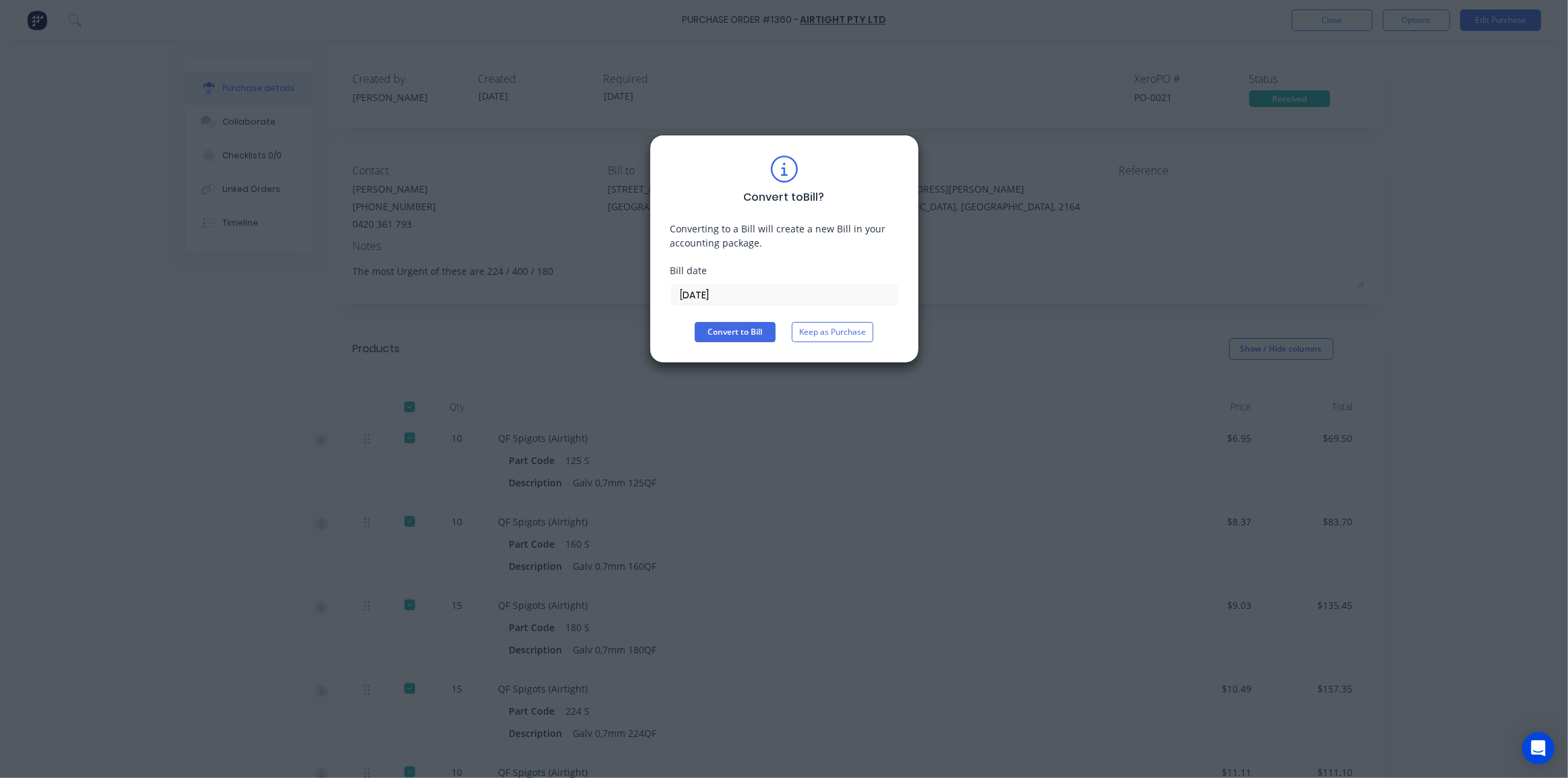
click at [980, 274] on div "Convert to Bill ? Converting to a Bill will create a new Bill in your accountin…" at bounding box center [784, 389] width 1568 height 778
click at [826, 329] on button "Keep as Purchase" at bounding box center [832, 332] width 81 height 20
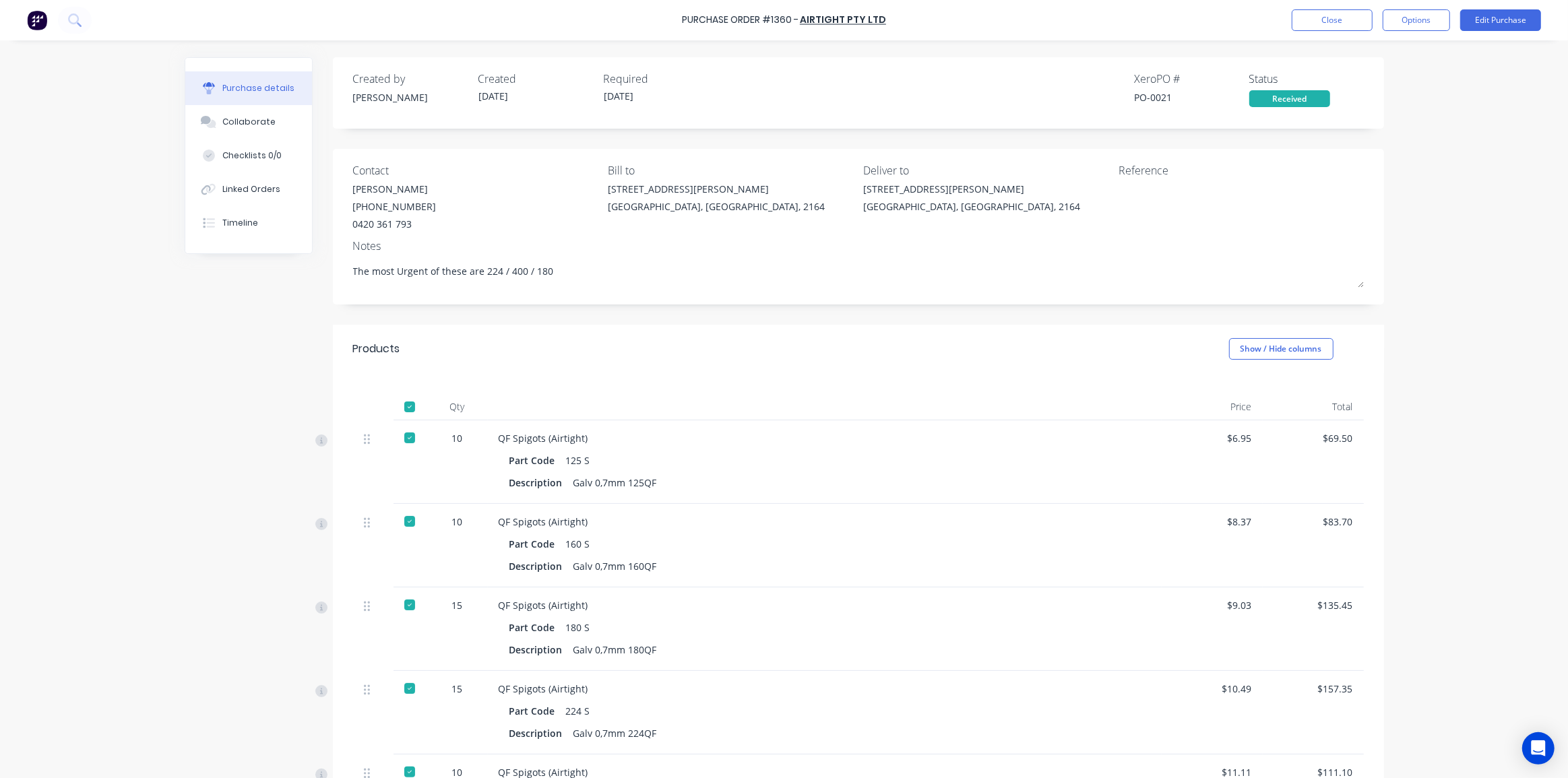
click at [1400, 199] on div "Purchase Order #1360 - Airtight Pty Ltd Close Options Edit Purchase Purchase de…" at bounding box center [784, 389] width 1568 height 778
click at [1451, 279] on div "Purchase Order #1360 - Airtight Pty Ltd Close Options Edit Purchase Purchase de…" at bounding box center [784, 389] width 1568 height 778
click at [840, 99] on div "Created by Kyle Created 05/05/25 Required 05/05/25 Xero PO # PO-0021 Status Rec…" at bounding box center [858, 89] width 1011 height 36
click at [1359, 23] on button "Close" at bounding box center [1332, 20] width 81 height 22
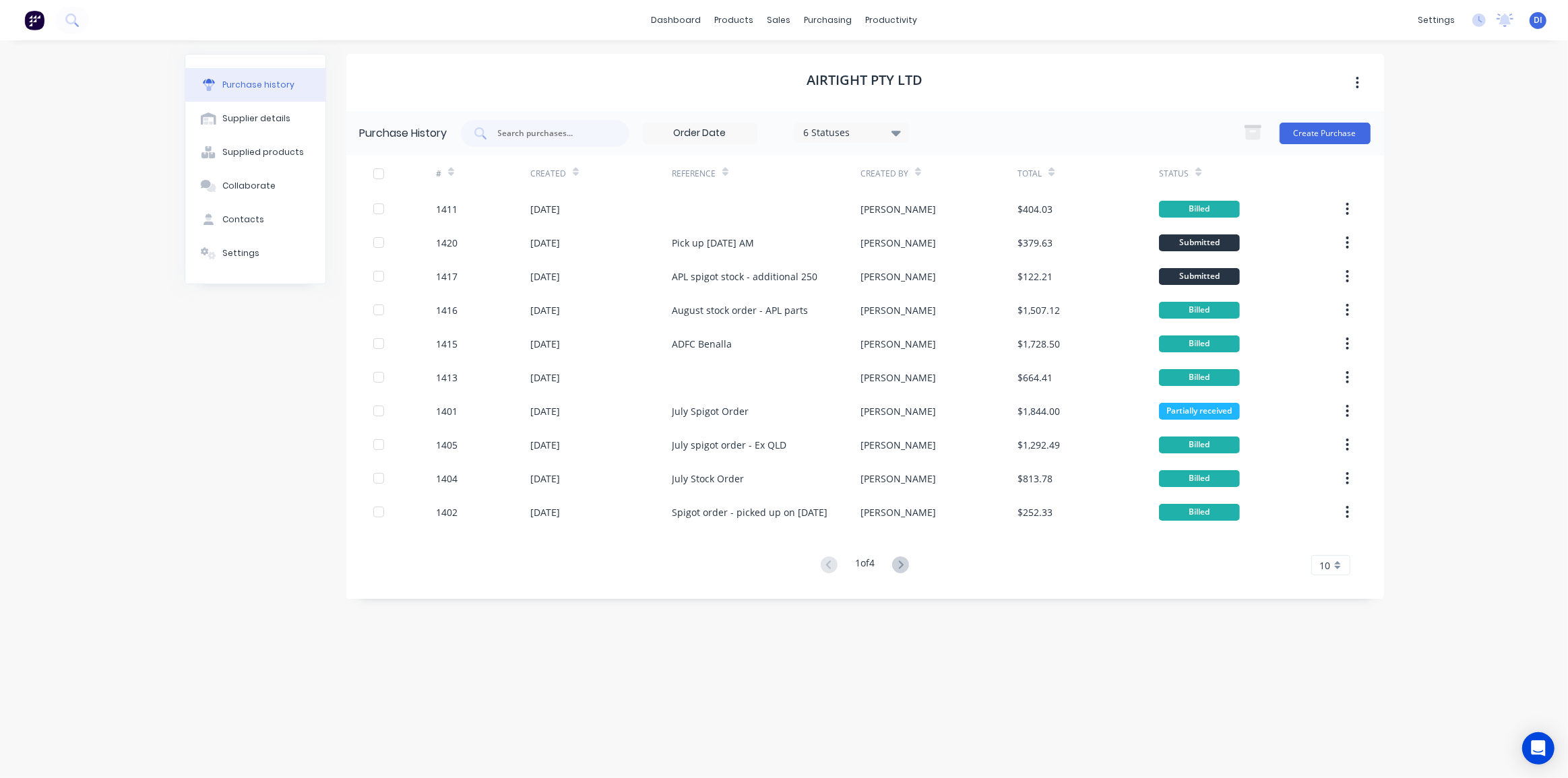
click at [1454, 169] on div "dashboard products sales purchasing productivity dashboard products Product Cat…" at bounding box center [784, 389] width 1568 height 778
click at [1321, 563] on span "10" at bounding box center [1326, 565] width 11 height 14
click at [1326, 723] on div "35" at bounding box center [1330, 733] width 38 height 24
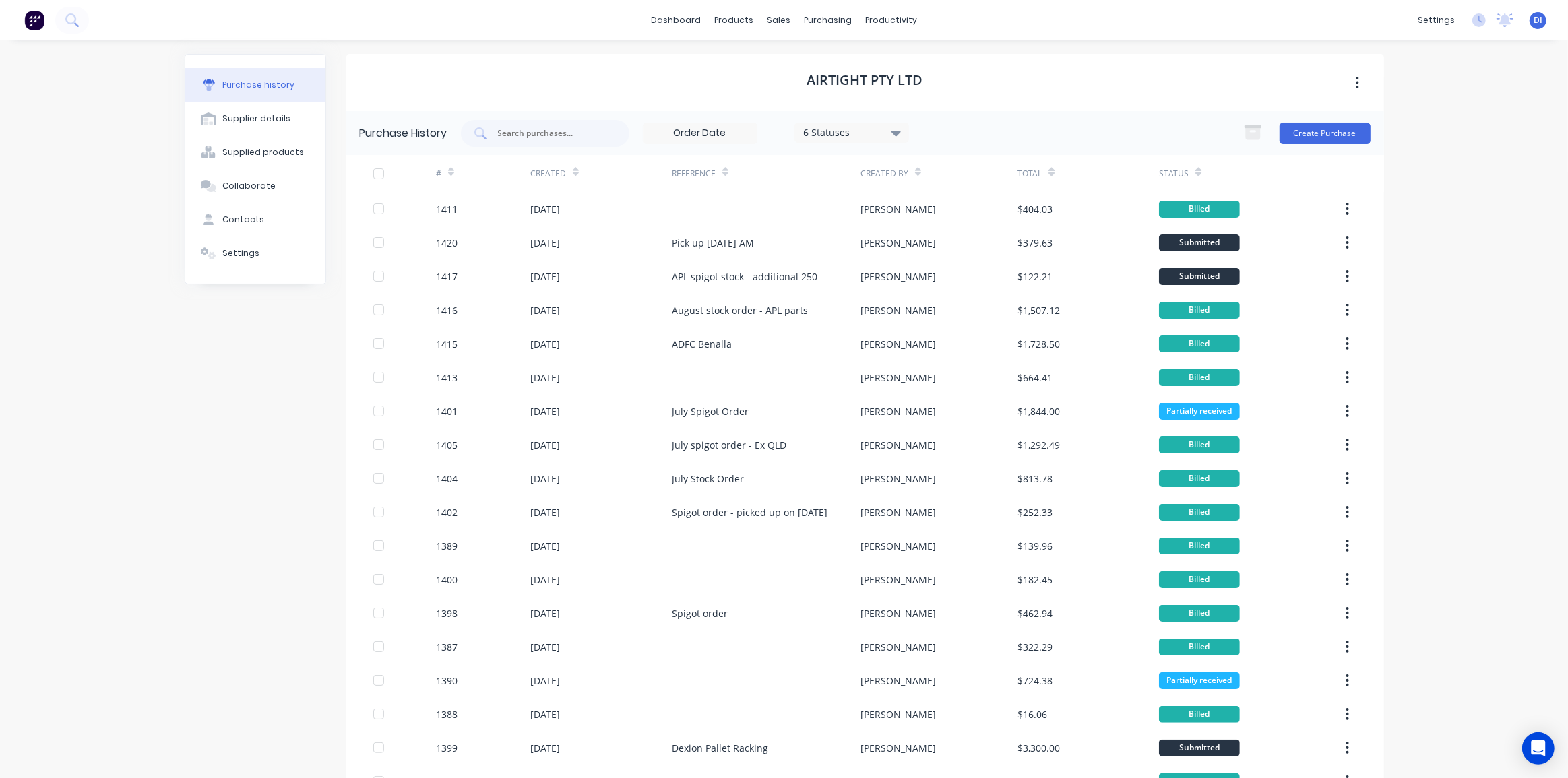
click at [1435, 253] on div "dashboard products sales purchasing productivity dashboard products Product Cat…" at bounding box center [784, 389] width 1568 height 778
click at [70, 24] on icon at bounding box center [71, 19] width 11 height 11
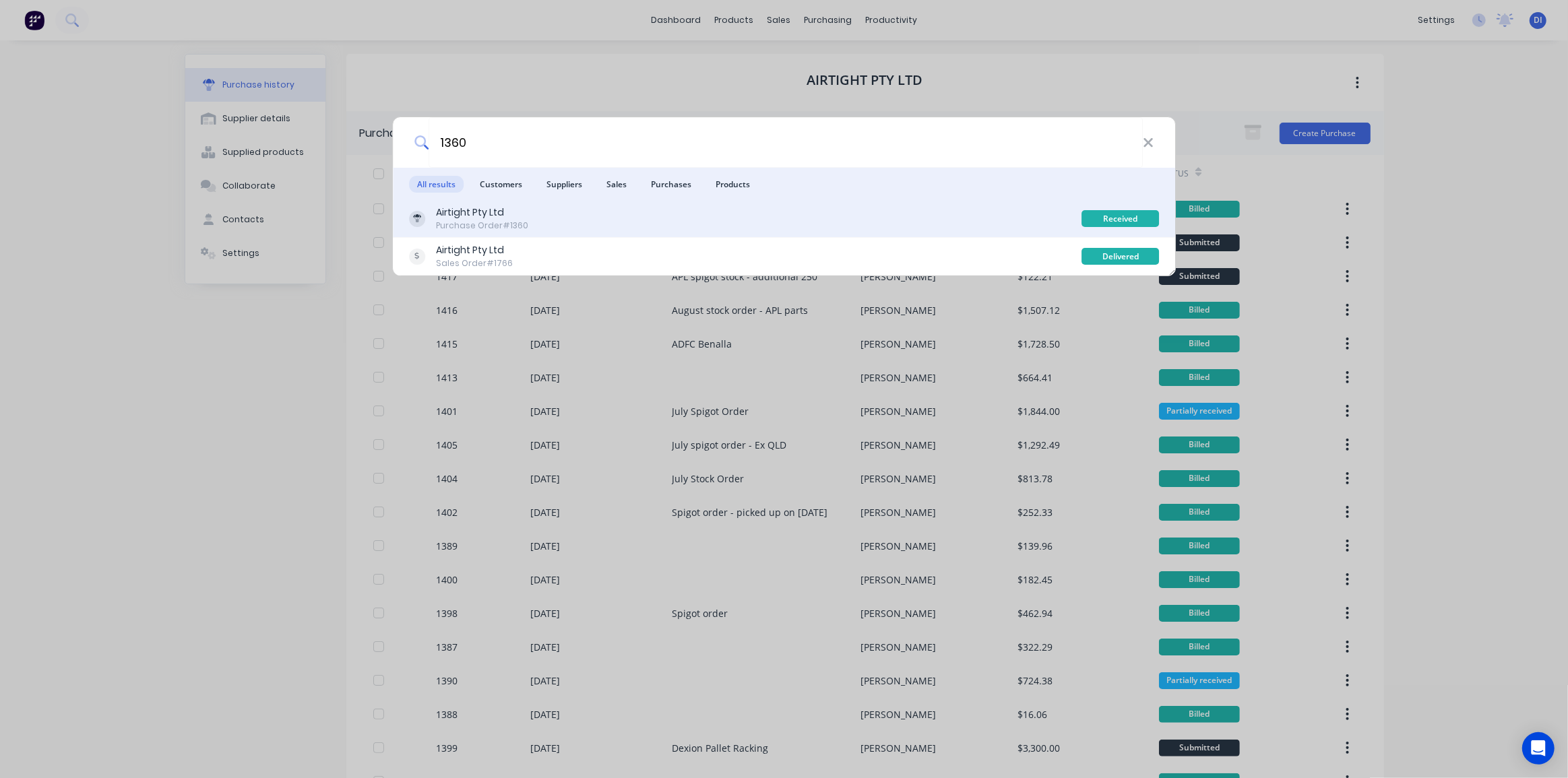
type input "1360"
click at [621, 217] on div "Airtight Pty Ltd Purchase Order #1360" at bounding box center [745, 219] width 673 height 26
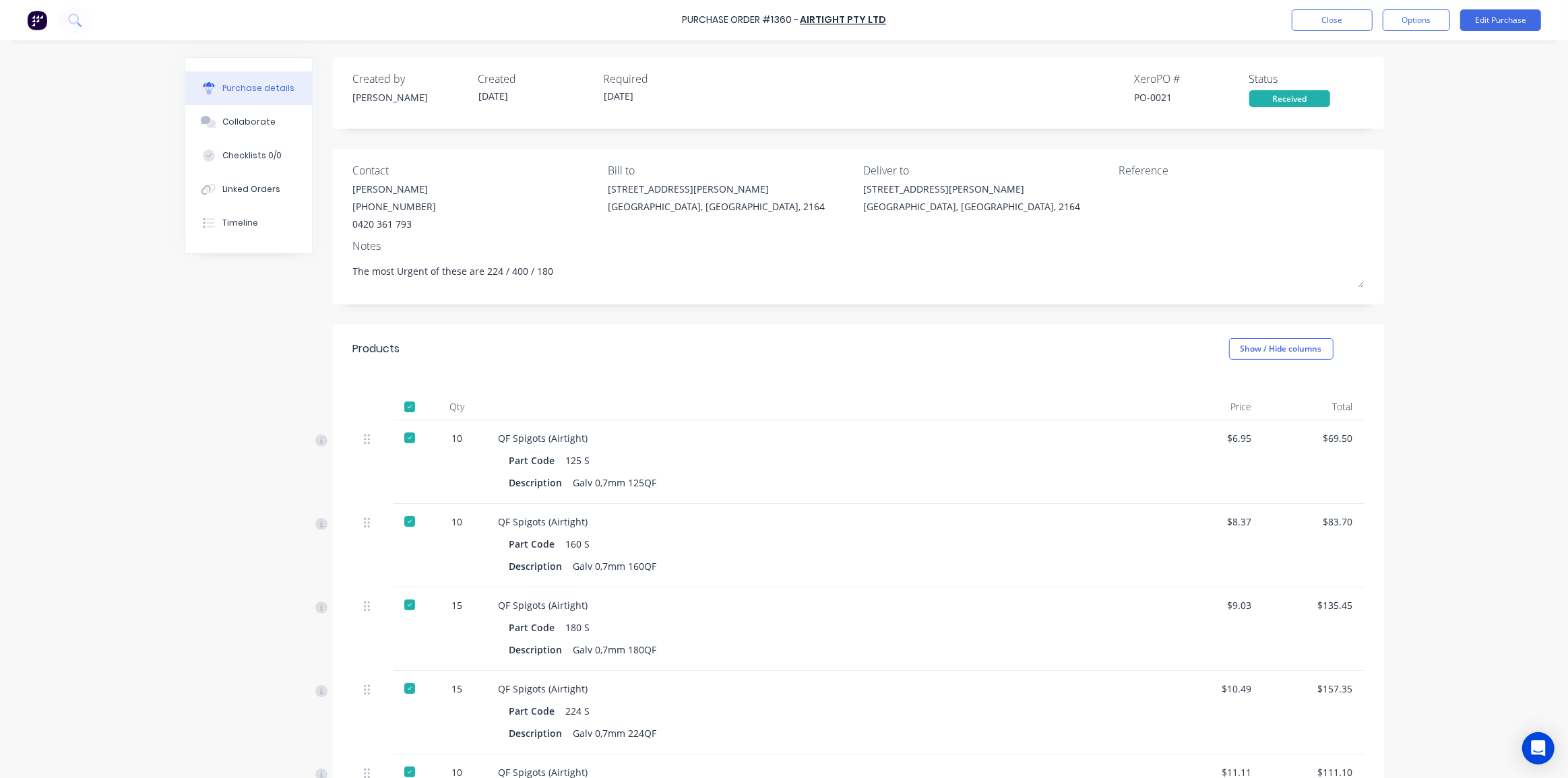
click at [1385, 263] on div "Purchase details Collaborate Checklists 0/0 Linked Orders Timeline Created by K…" at bounding box center [784, 368] width 1226 height 711
click at [1417, 15] on button "Options" at bounding box center [1416, 20] width 67 height 22
click at [1385, 74] on div "Convert to Bill" at bounding box center [1385, 82] width 104 height 19
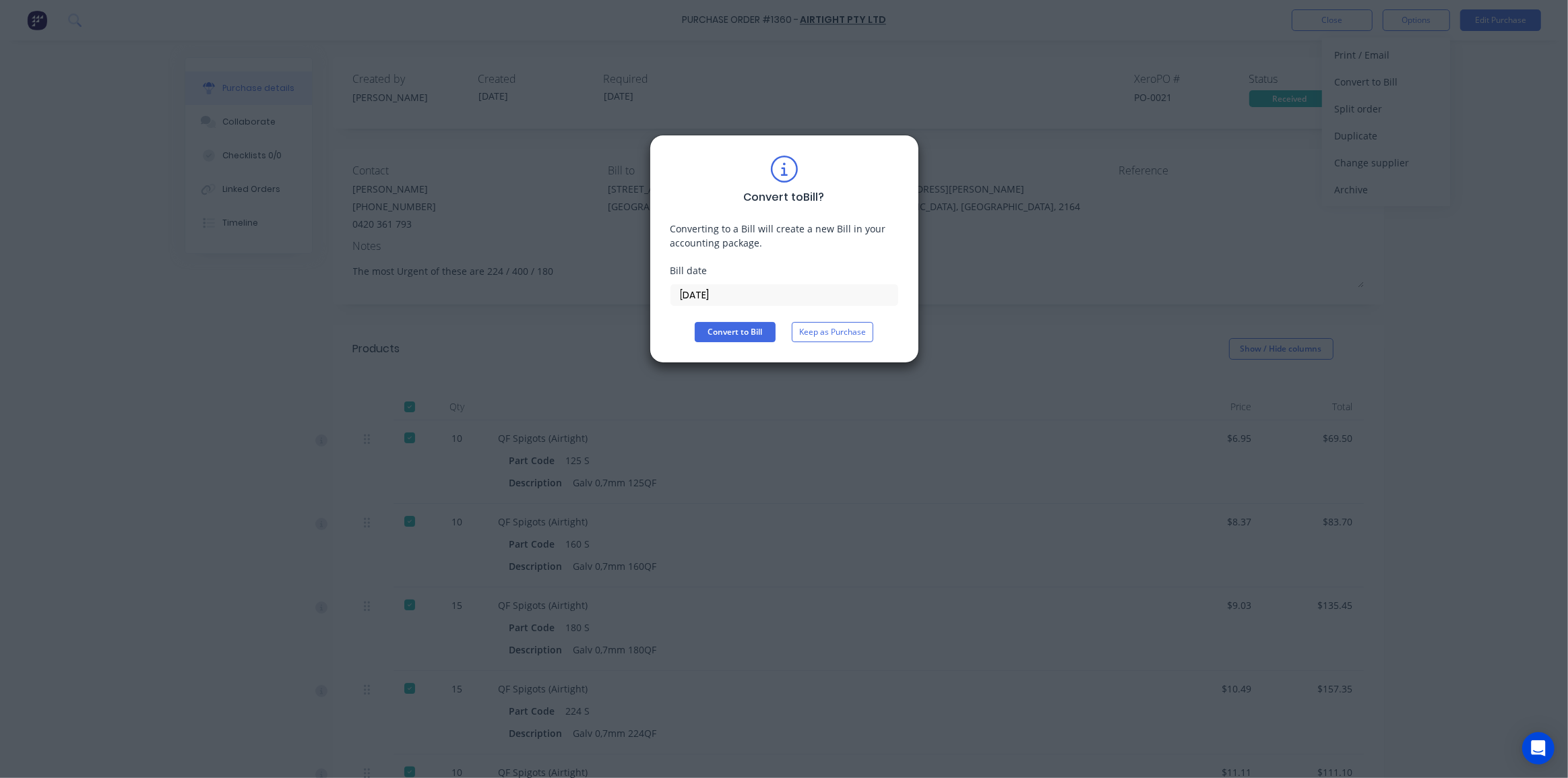
click at [714, 294] on input "[DATE]" at bounding box center [784, 295] width 226 height 20
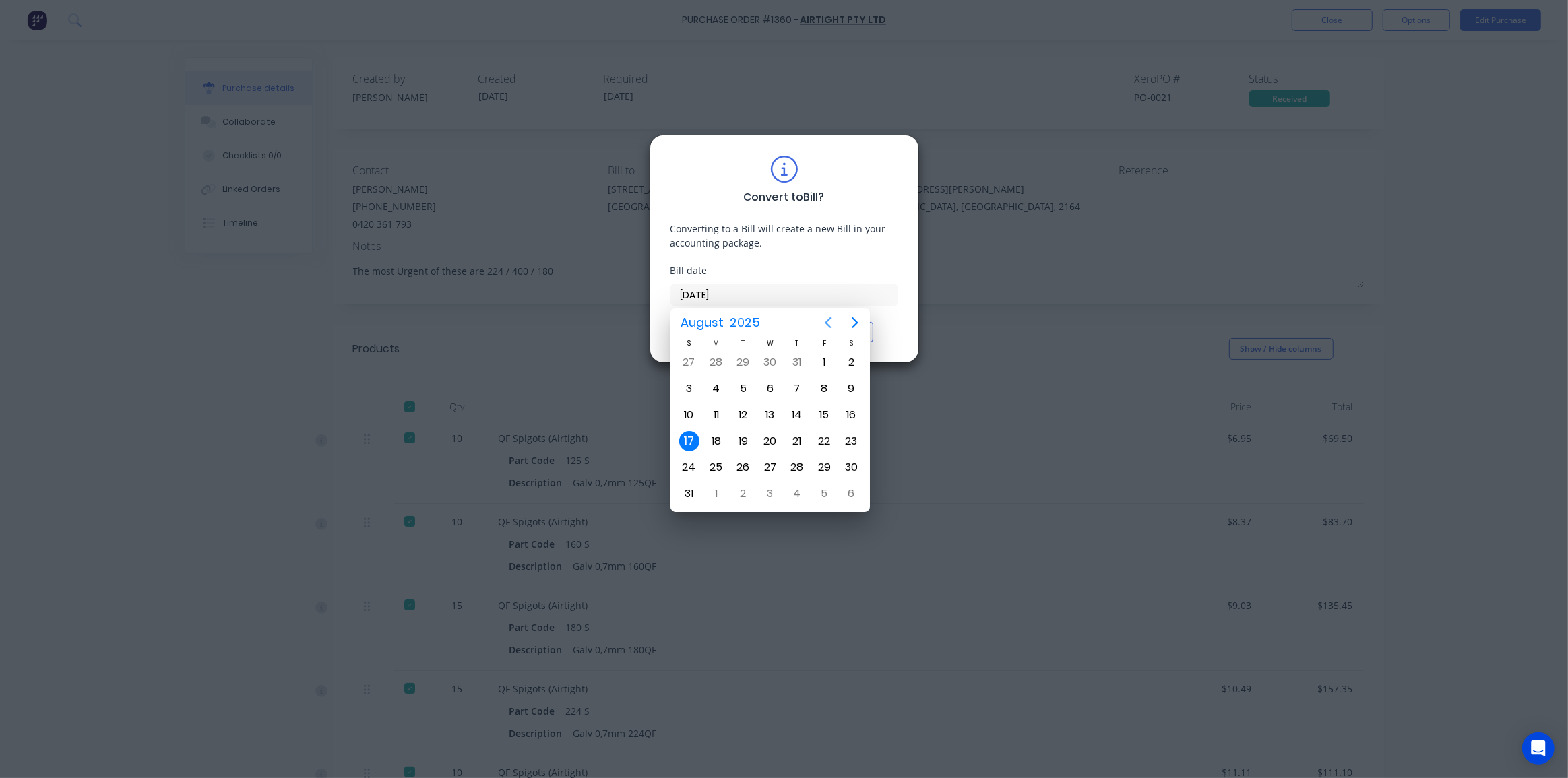
click at [832, 323] on icon "Previous page" at bounding box center [827, 322] width 16 height 16
click at [713, 440] on div "19" at bounding box center [716, 441] width 20 height 20
type input "[DATE]"
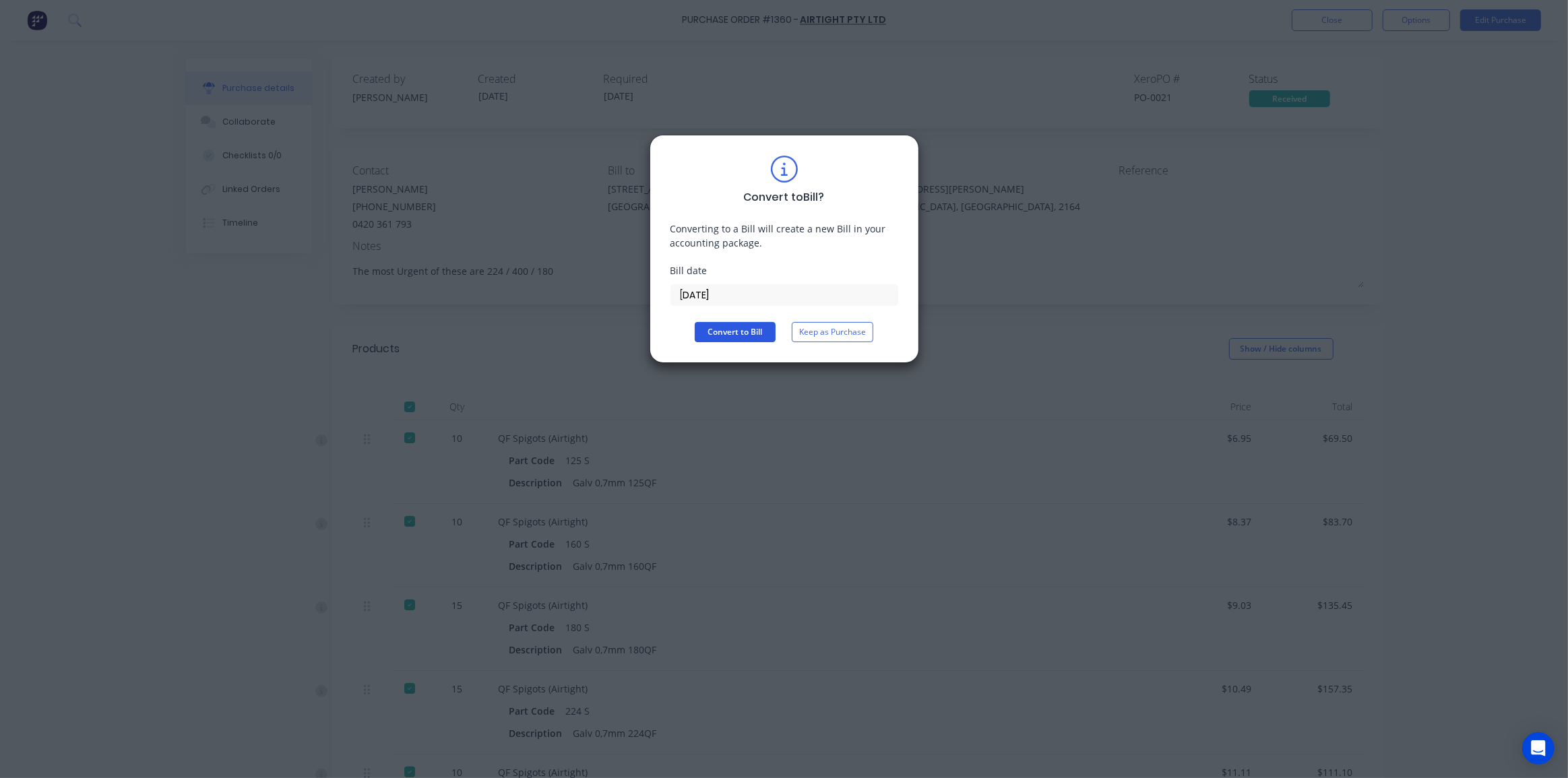
click at [755, 333] on button "Convert to Bill" at bounding box center [735, 332] width 81 height 20
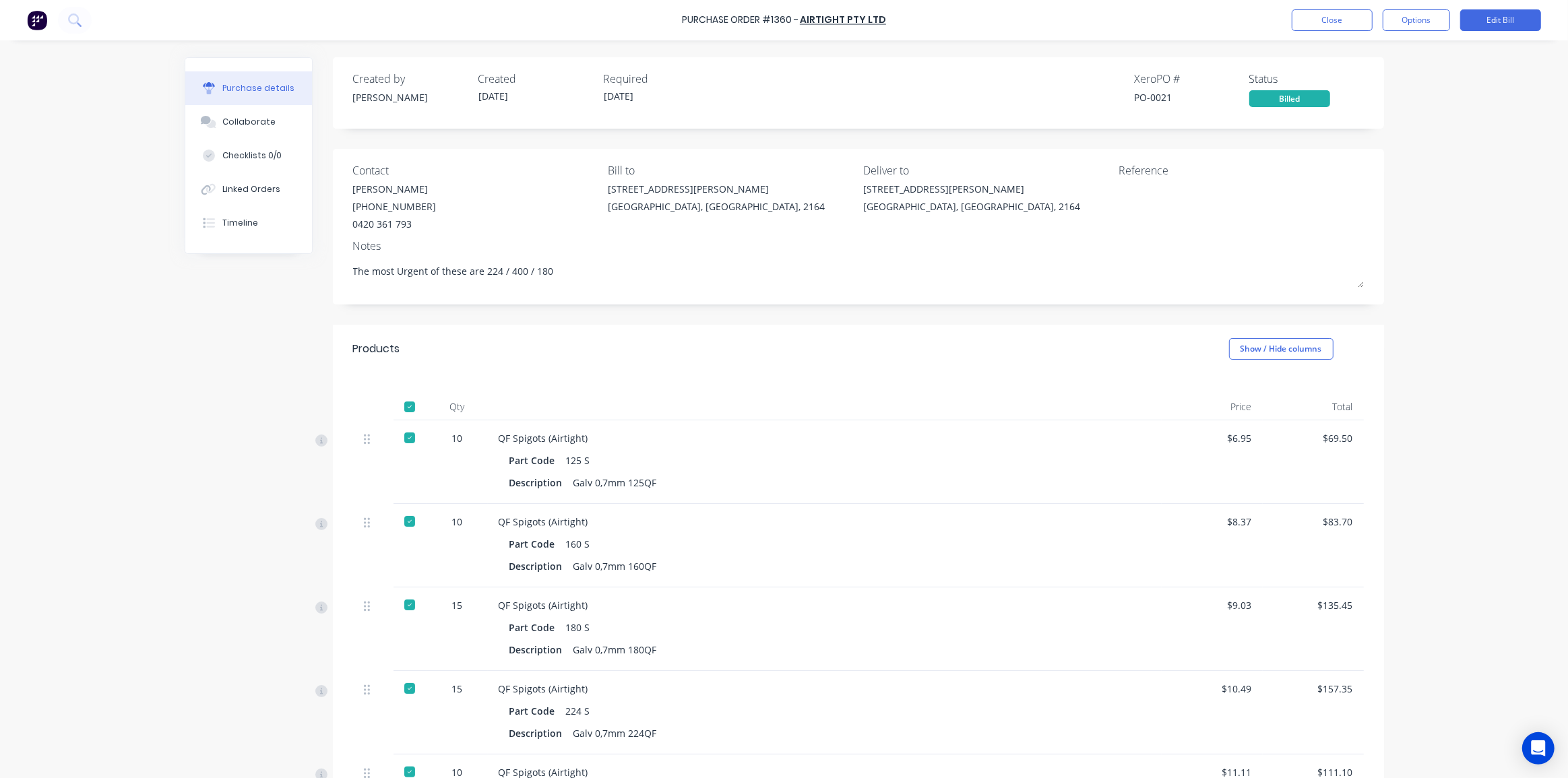
click at [1437, 202] on div "Purchase Order #1360 - Airtight Pty Ltd Close Options Edit Bill Purchase detail…" at bounding box center [784, 389] width 1568 height 778
click at [1348, 22] on button "Close" at bounding box center [1332, 20] width 81 height 22
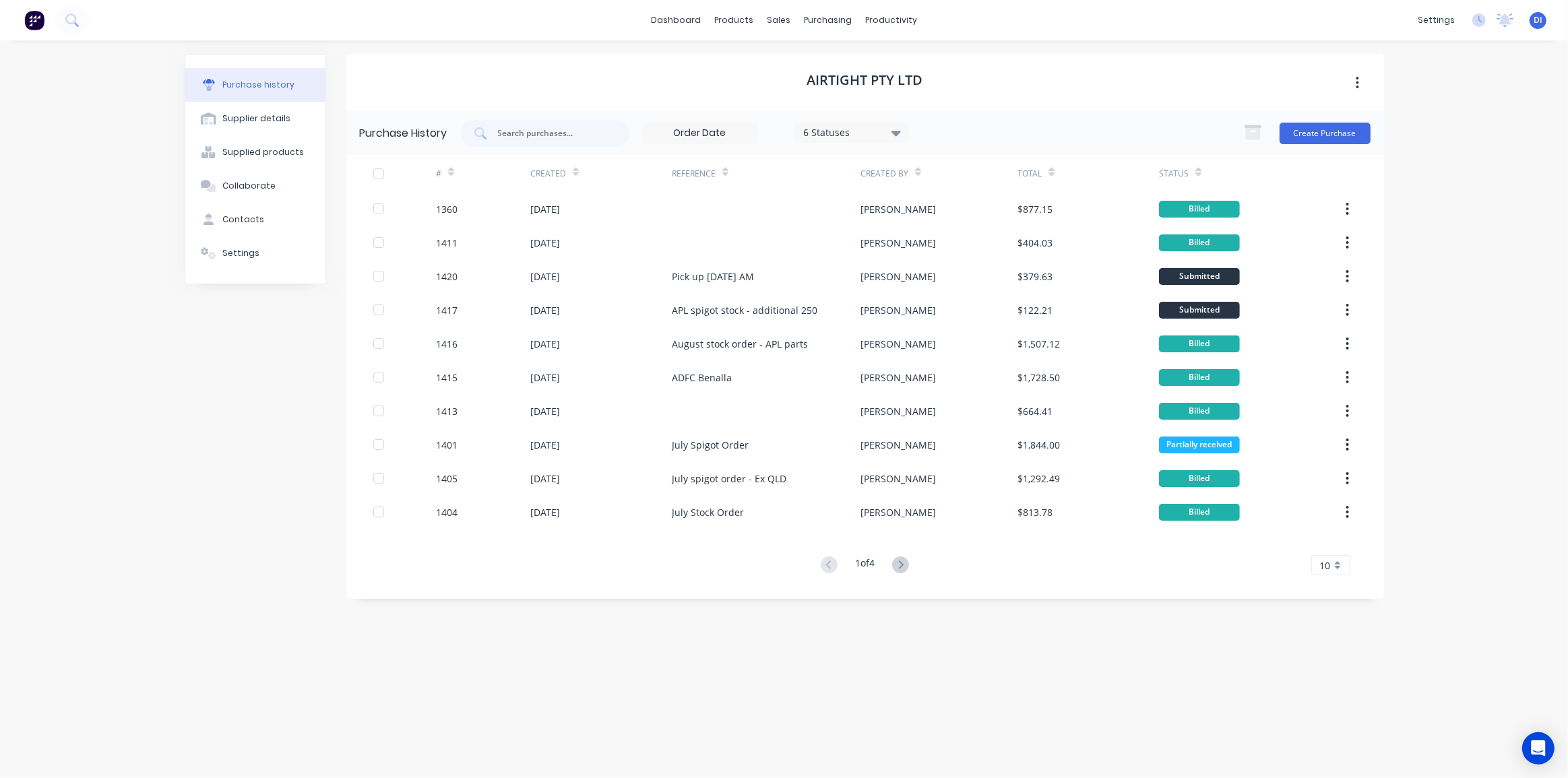
click at [1345, 567] on div "10" at bounding box center [1330, 565] width 39 height 20
click at [1330, 727] on div "35" at bounding box center [1330, 733] width 38 height 24
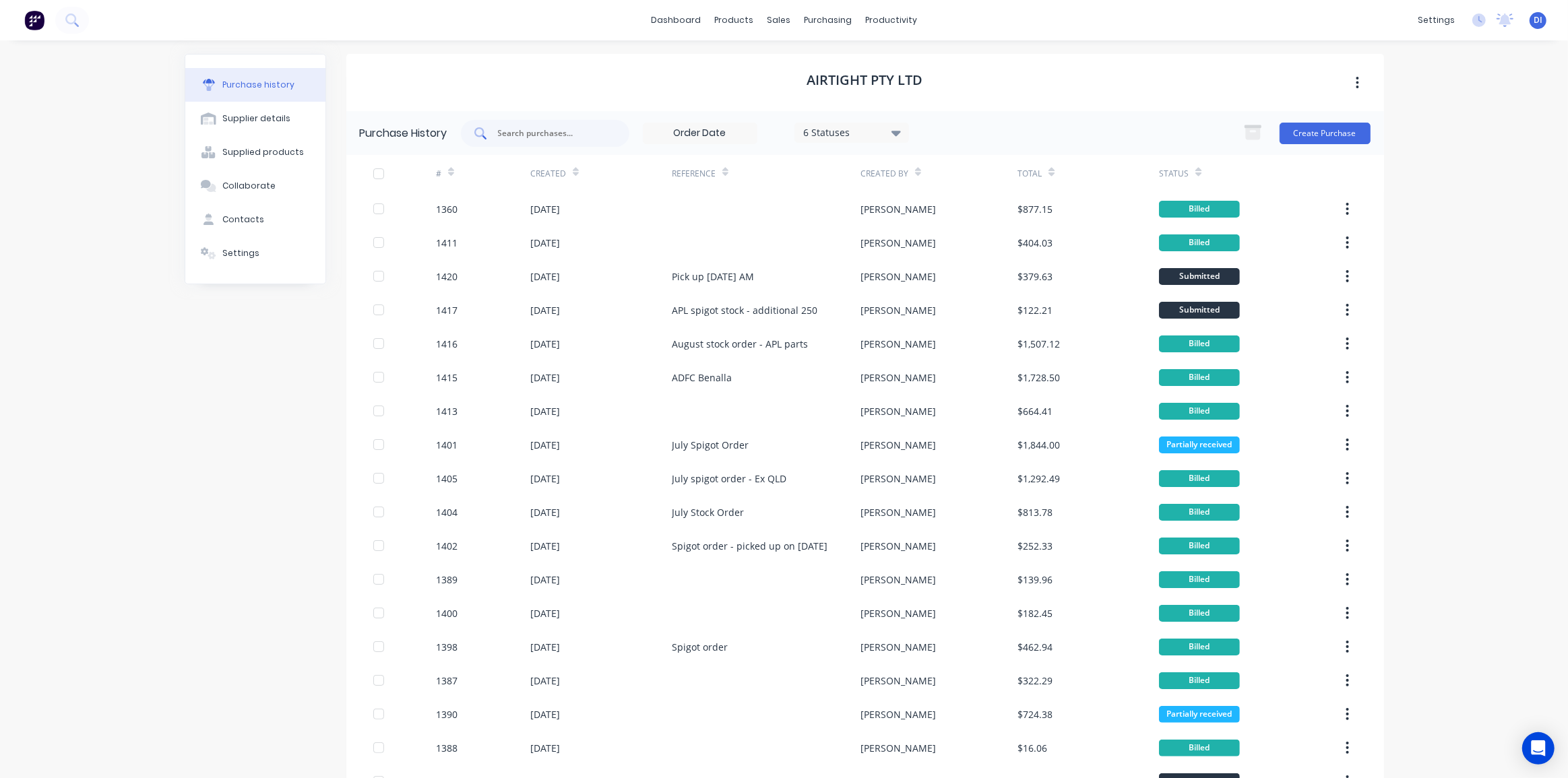
click at [503, 136] on input "text" at bounding box center [552, 133] width 112 height 13
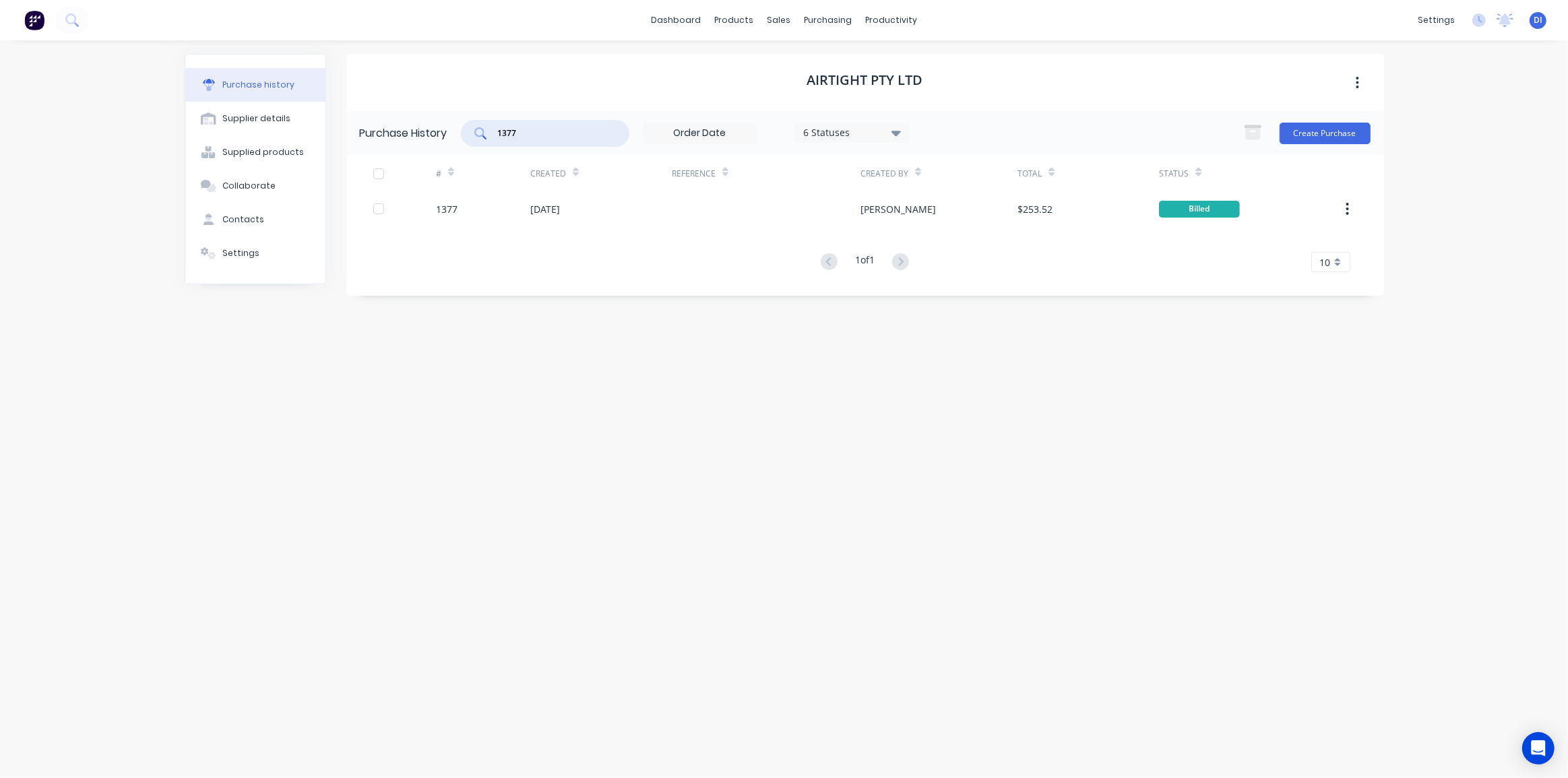
click at [559, 127] on input "1377" at bounding box center [552, 133] width 112 height 13
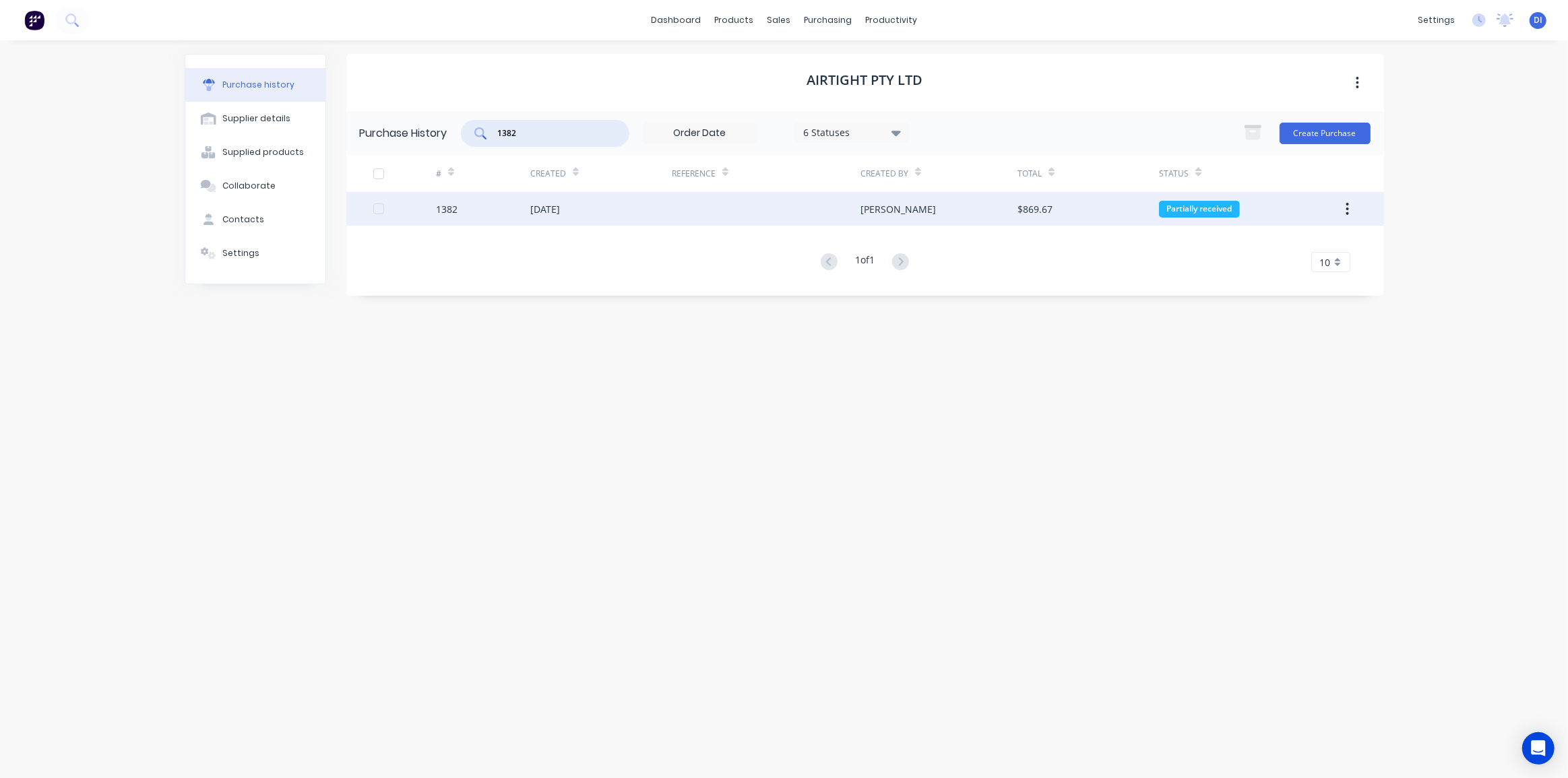
type input "1382"
click at [609, 210] on div "28 May 2025" at bounding box center [601, 208] width 142 height 33
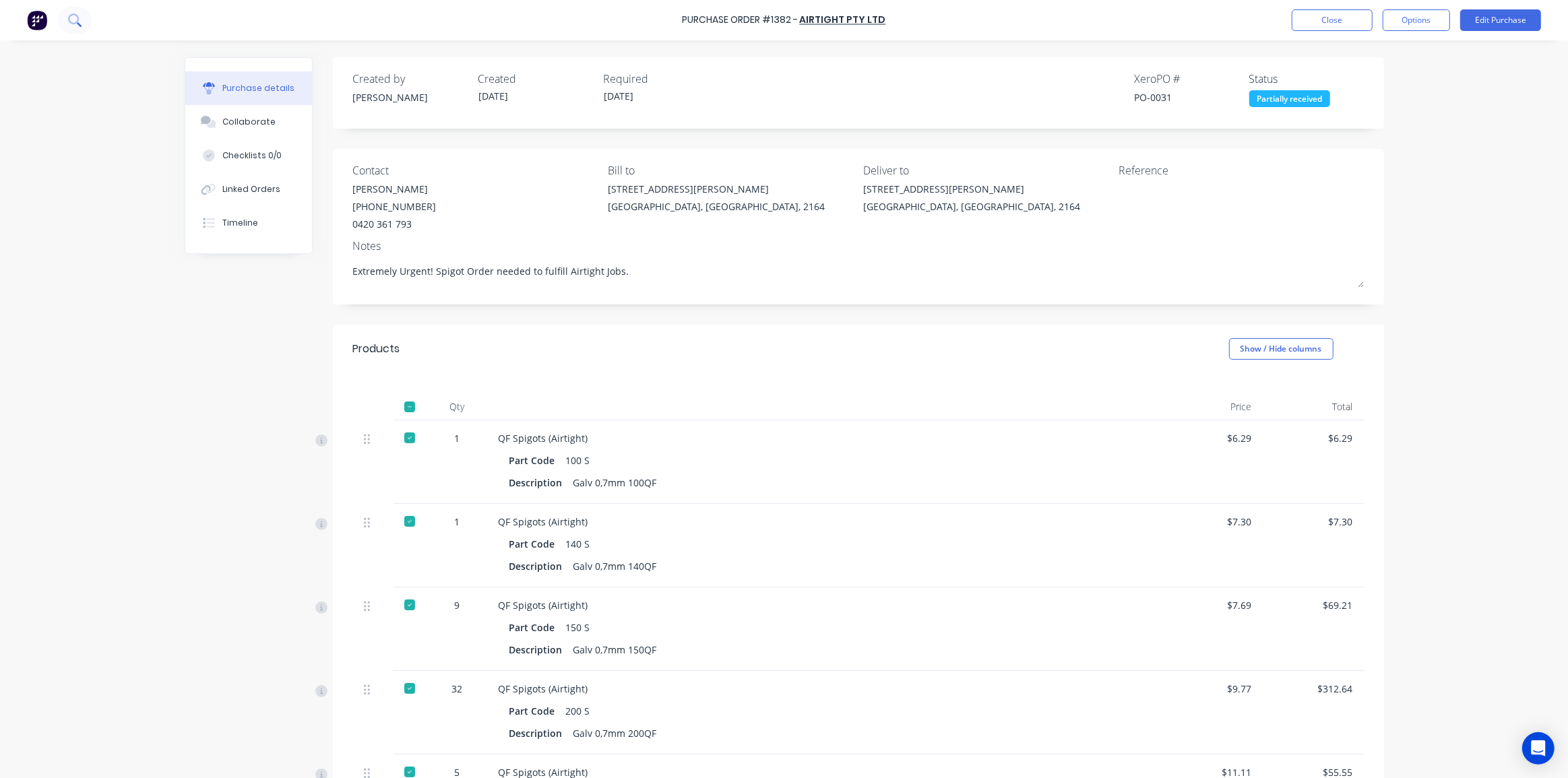
click at [66, 22] on button at bounding box center [74, 20] width 33 height 27
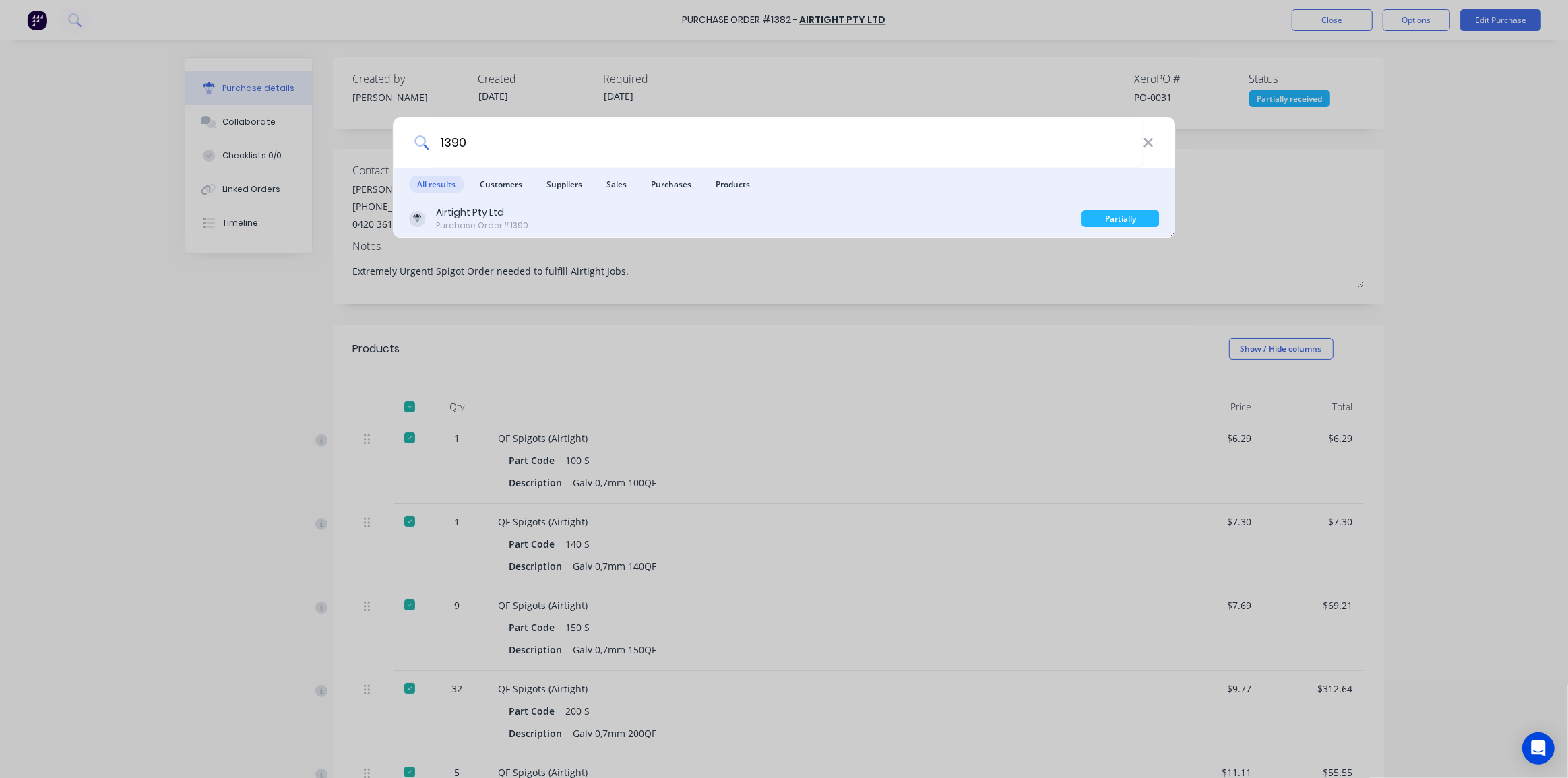
type input "1390"
click at [572, 220] on div "Airtight Pty Ltd Purchase Order #1390" at bounding box center [745, 219] width 673 height 26
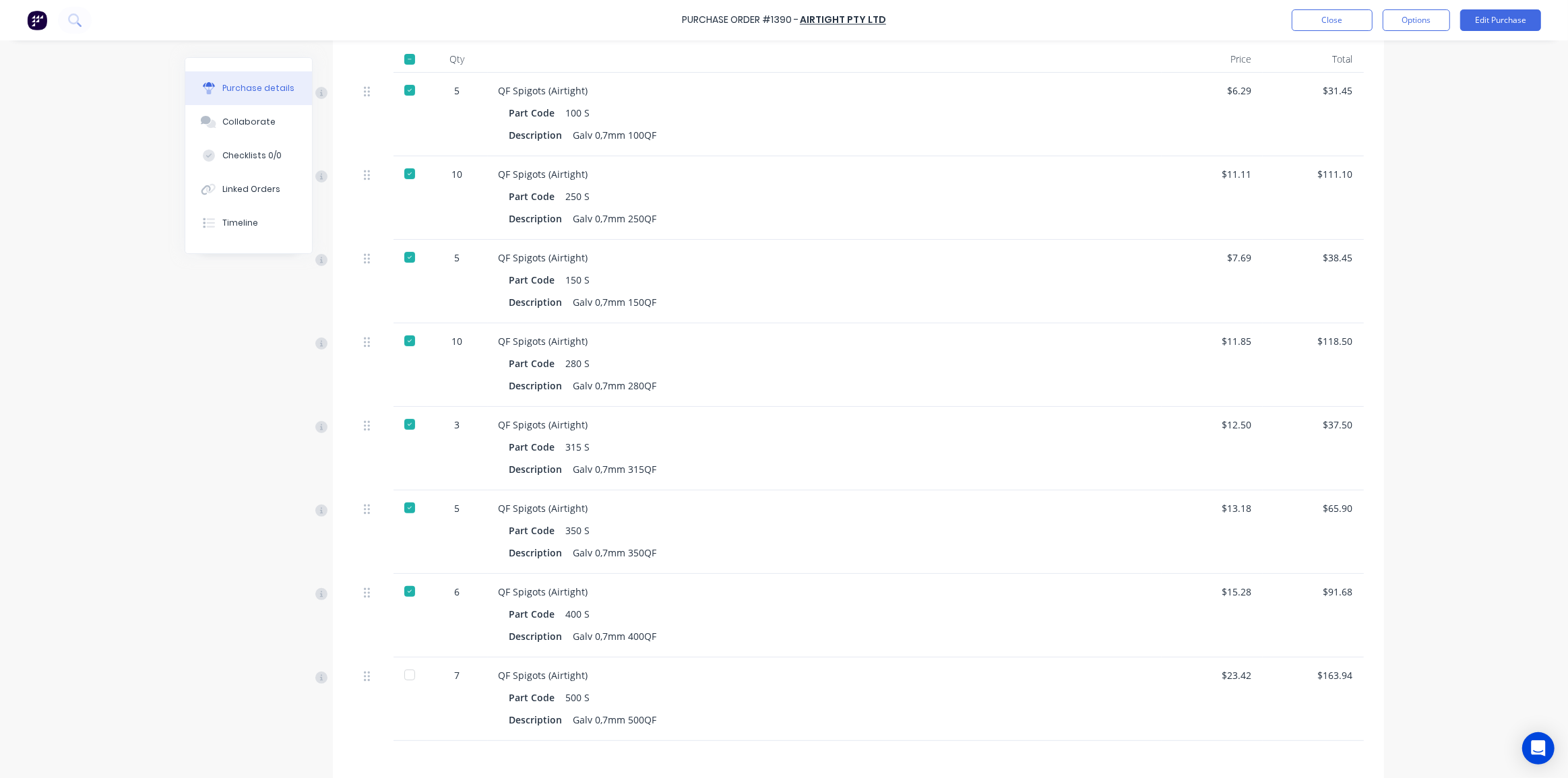
scroll to position [490, 0]
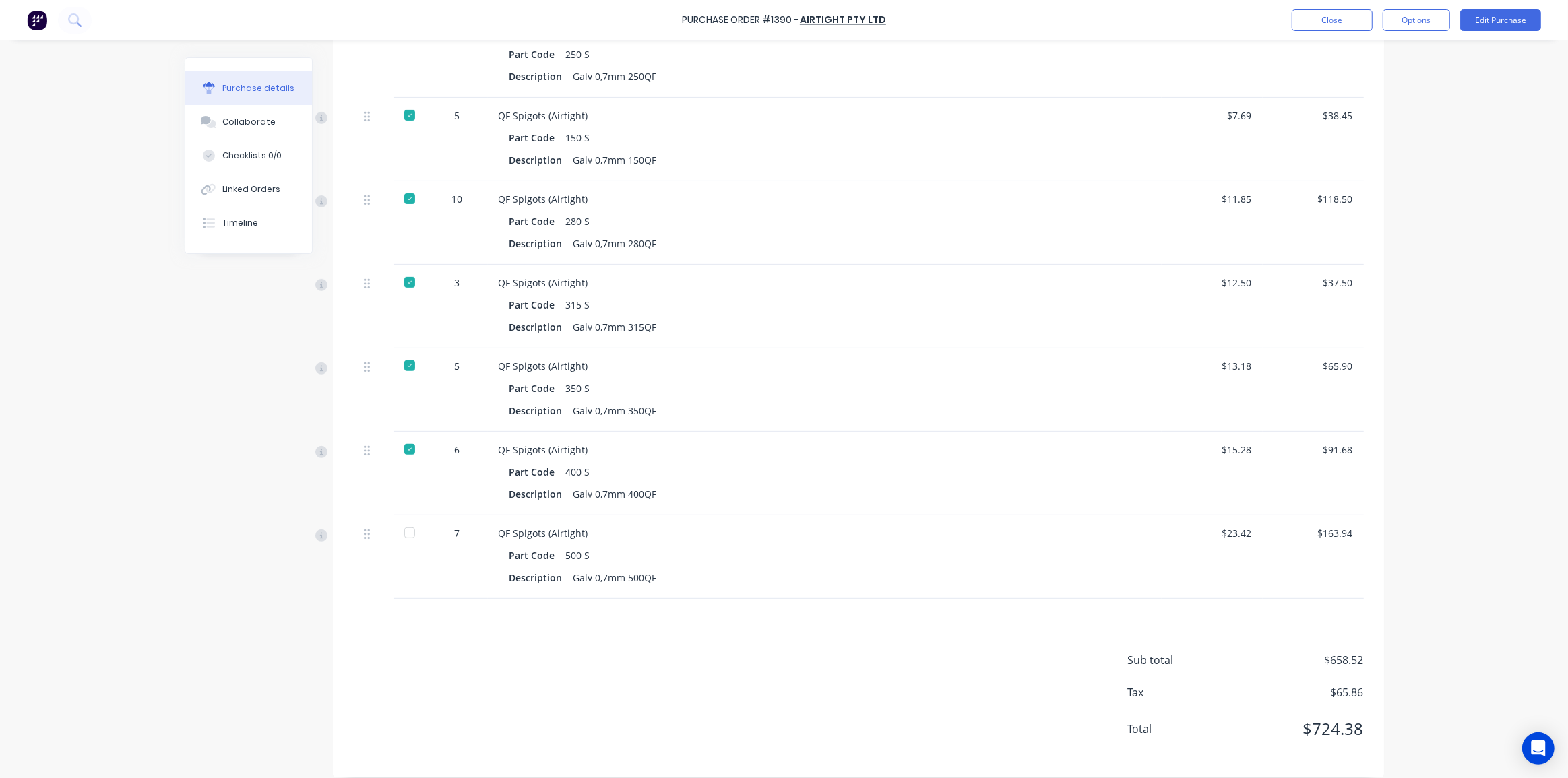
click at [1422, 465] on div "Purchase Order #1390 - Airtight Pty Ltd Close Options Edit Purchase Purchase de…" at bounding box center [784, 389] width 1568 height 778
click at [364, 535] on icon at bounding box center [367, 533] width 6 height 12
click at [1491, 17] on button "Edit Purchase" at bounding box center [1500, 20] width 81 height 22
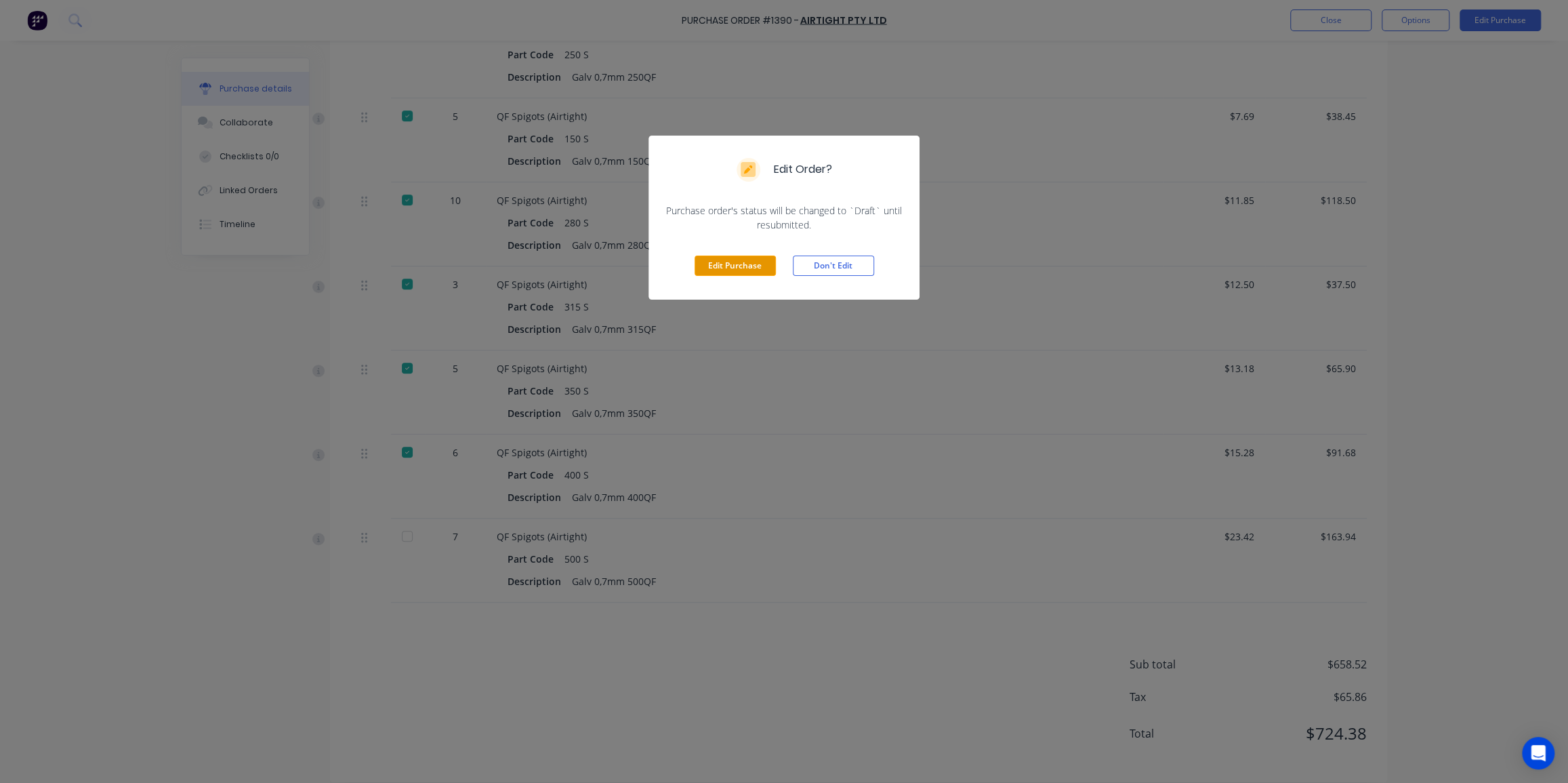
click at [746, 266] on button "Edit Purchase" at bounding box center [735, 266] width 81 height 20
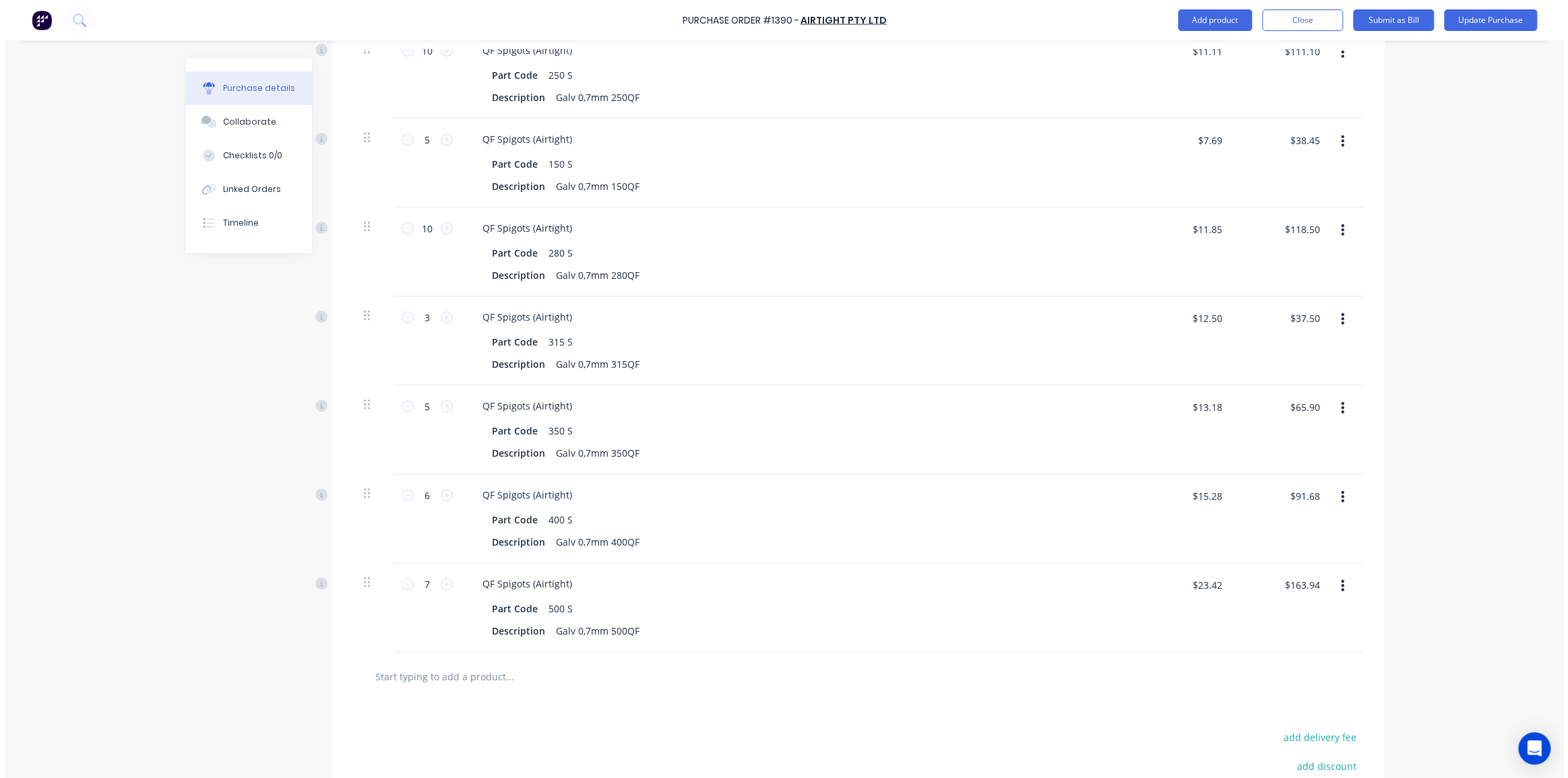
scroll to position [500, 0]
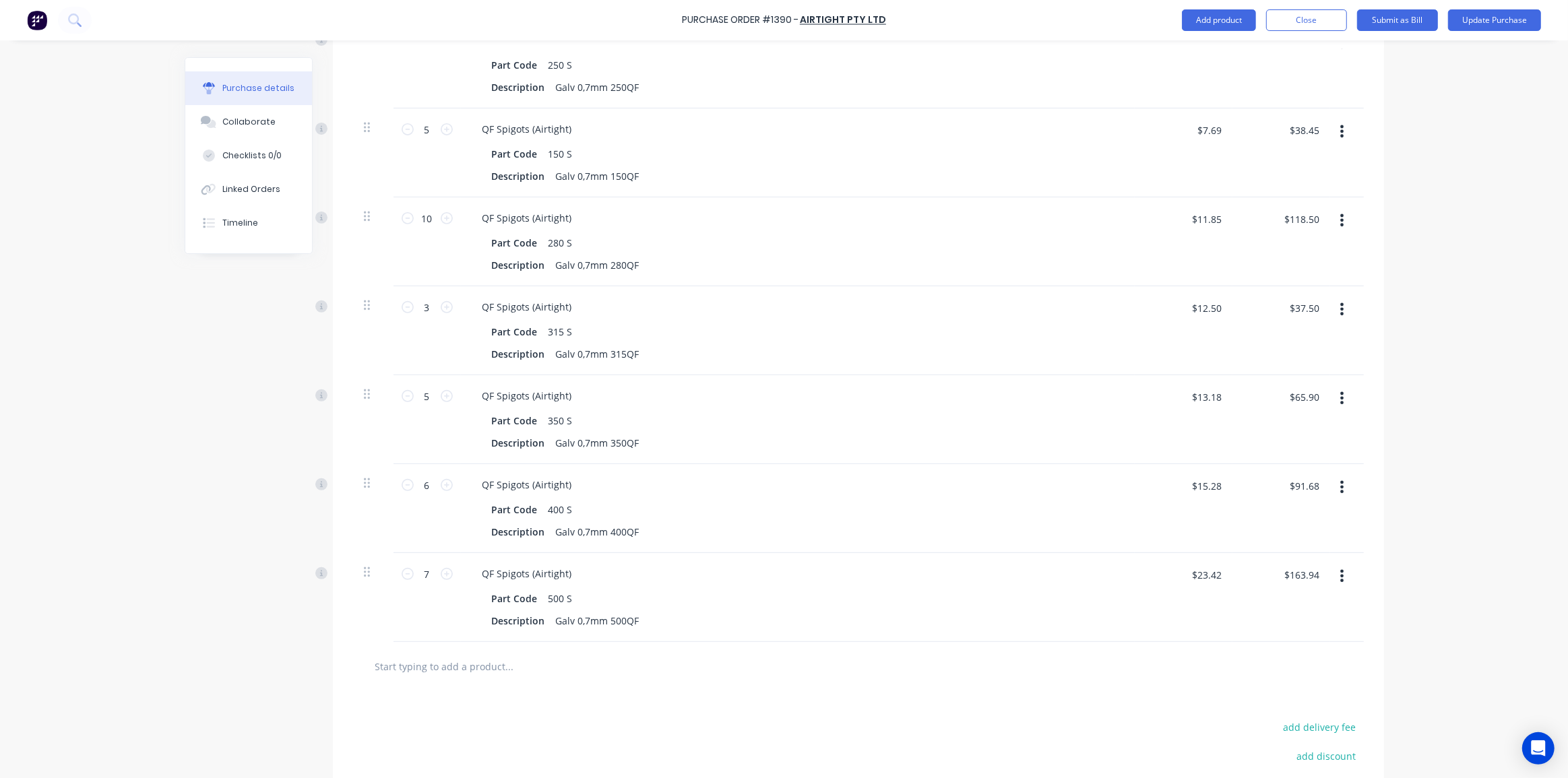
click at [1334, 573] on button "button" at bounding box center [1342, 576] width 32 height 24
click at [1293, 680] on button "Delete" at bounding box center [1301, 692] width 115 height 27
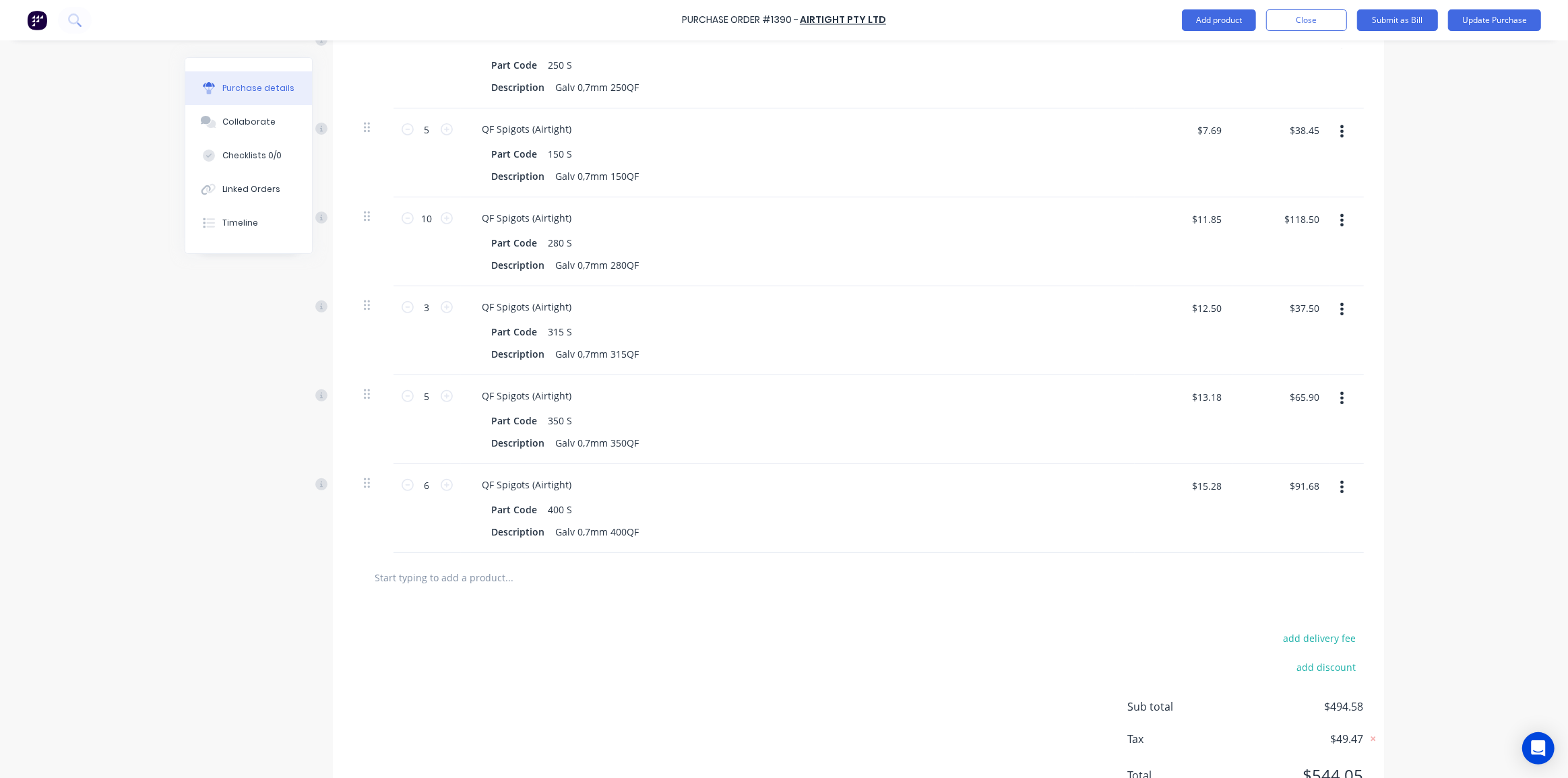
click at [1386, 577] on div "Purchase Order #1390 - Airtight Pty Ltd Add product Close Submit as Bill Update…" at bounding box center [784, 389] width 1568 height 778
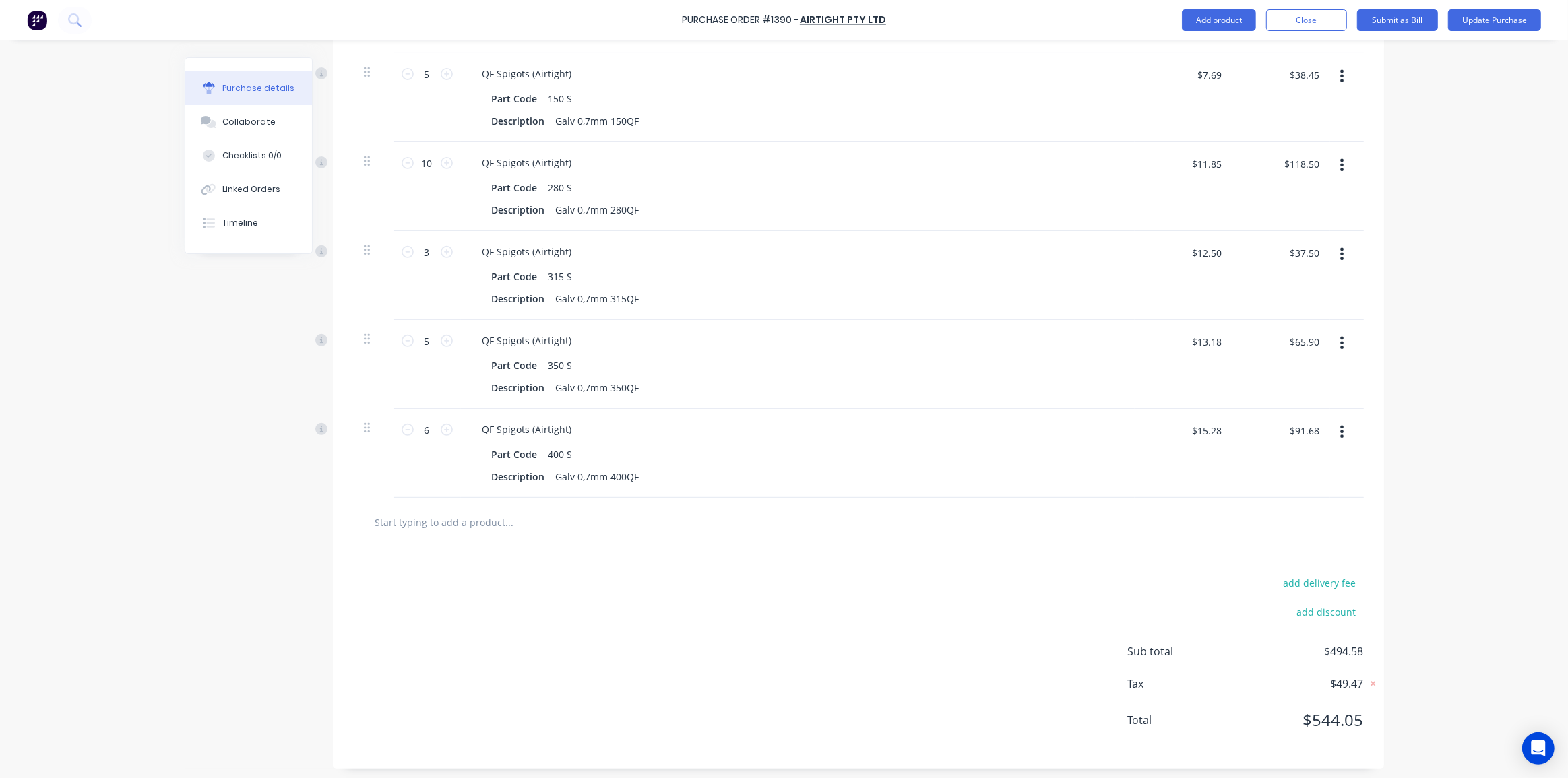
scroll to position [558, 0]
click at [1437, 463] on div "Purchase Order #1390 - Airtight Pty Ltd Add product Close Submit as Bill Update…" at bounding box center [784, 389] width 1568 height 778
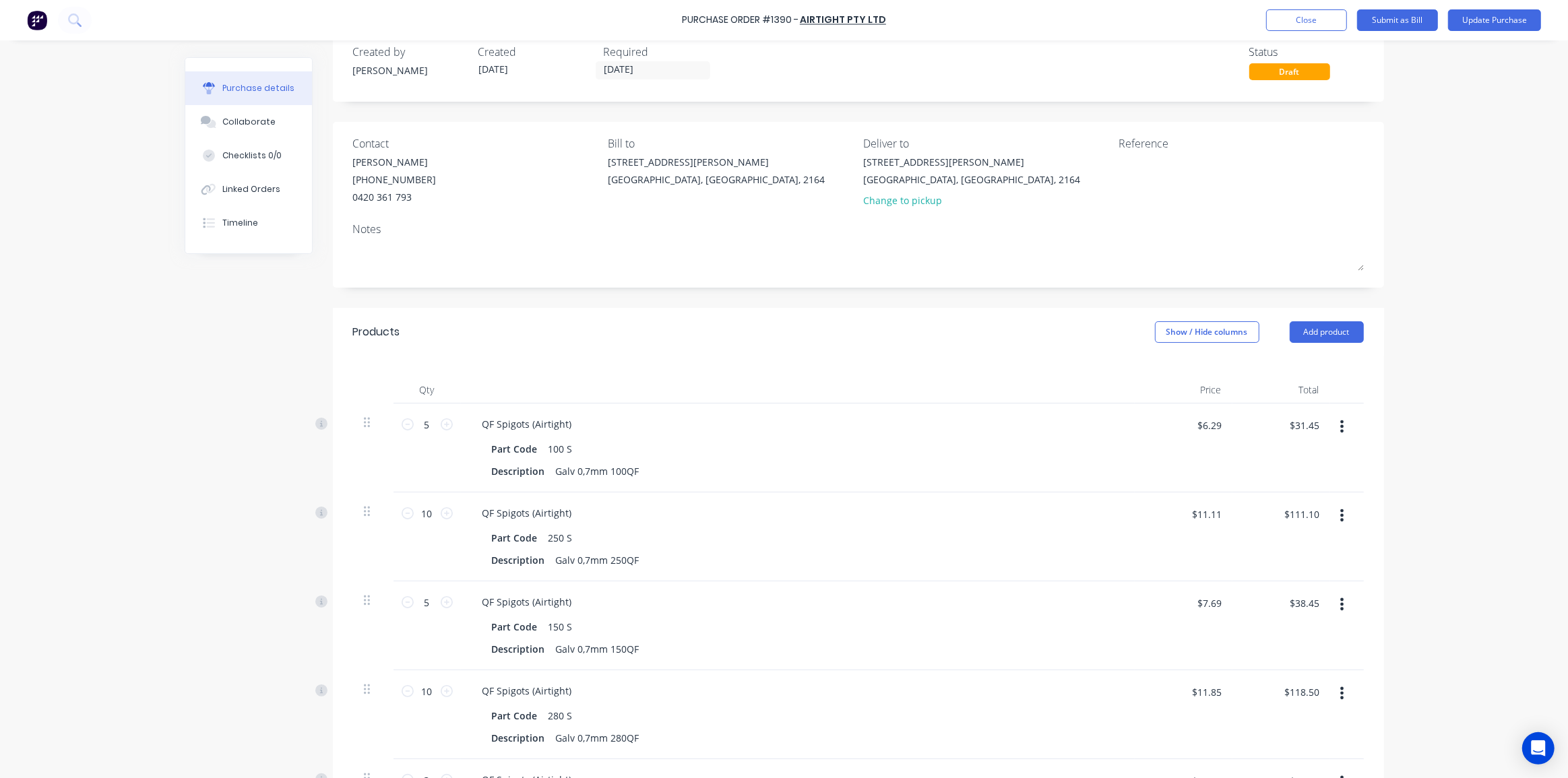
scroll to position [0, 0]
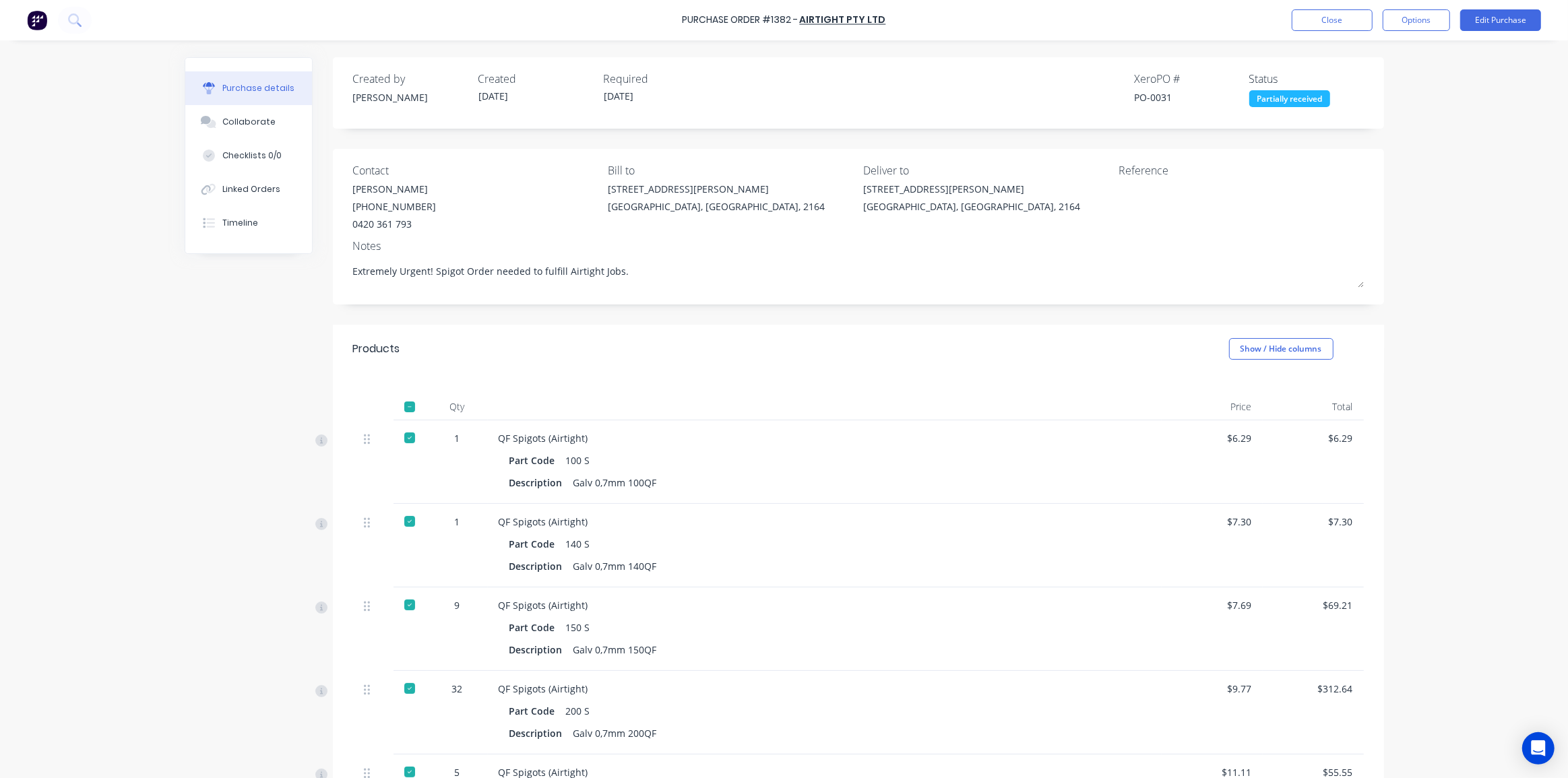
click at [1399, 306] on div "Purchase Order #1382 - Airtight Pty Ltd Close Options Edit Purchase Purchase de…" at bounding box center [784, 389] width 1568 height 778
click at [74, 22] on icon at bounding box center [74, 19] width 11 height 11
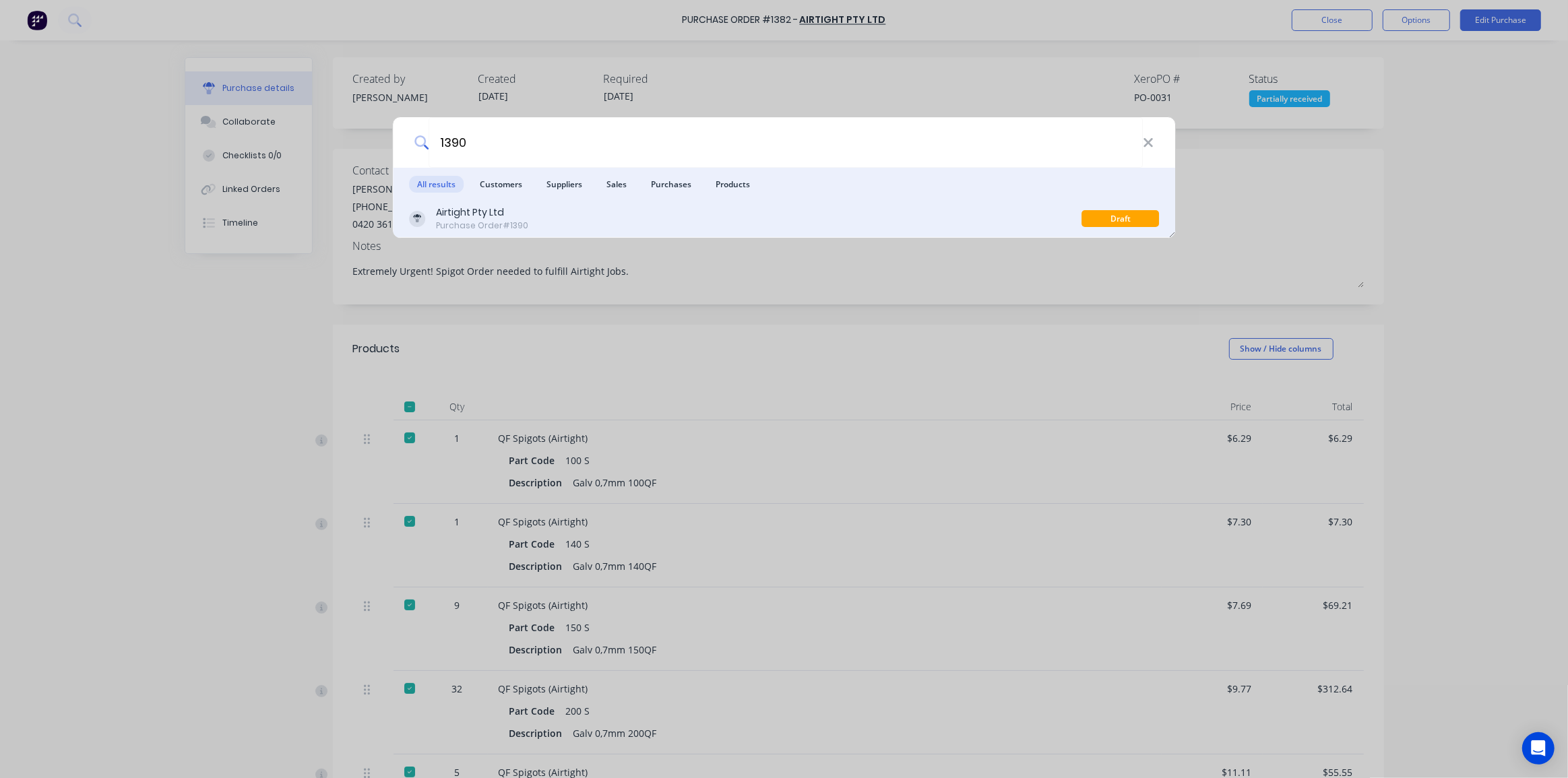
type input "1390"
click at [632, 208] on div "Airtight Pty Ltd Purchase Order #1390" at bounding box center [745, 219] width 673 height 26
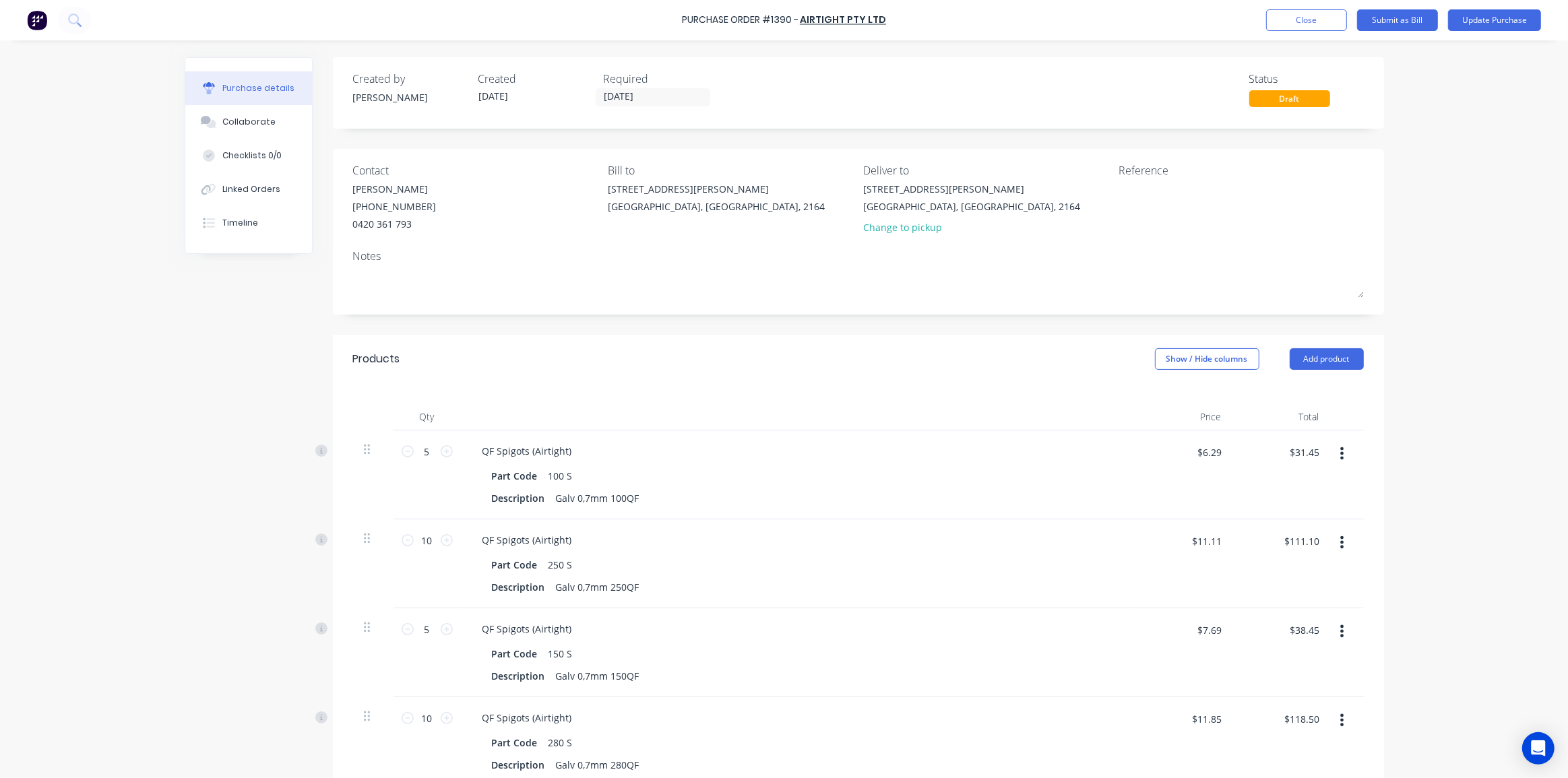
click at [1464, 335] on div "Purchase Order #1390 - Airtight Pty Ltd Add product Close Submit as Bill Update…" at bounding box center [784, 389] width 1568 height 778
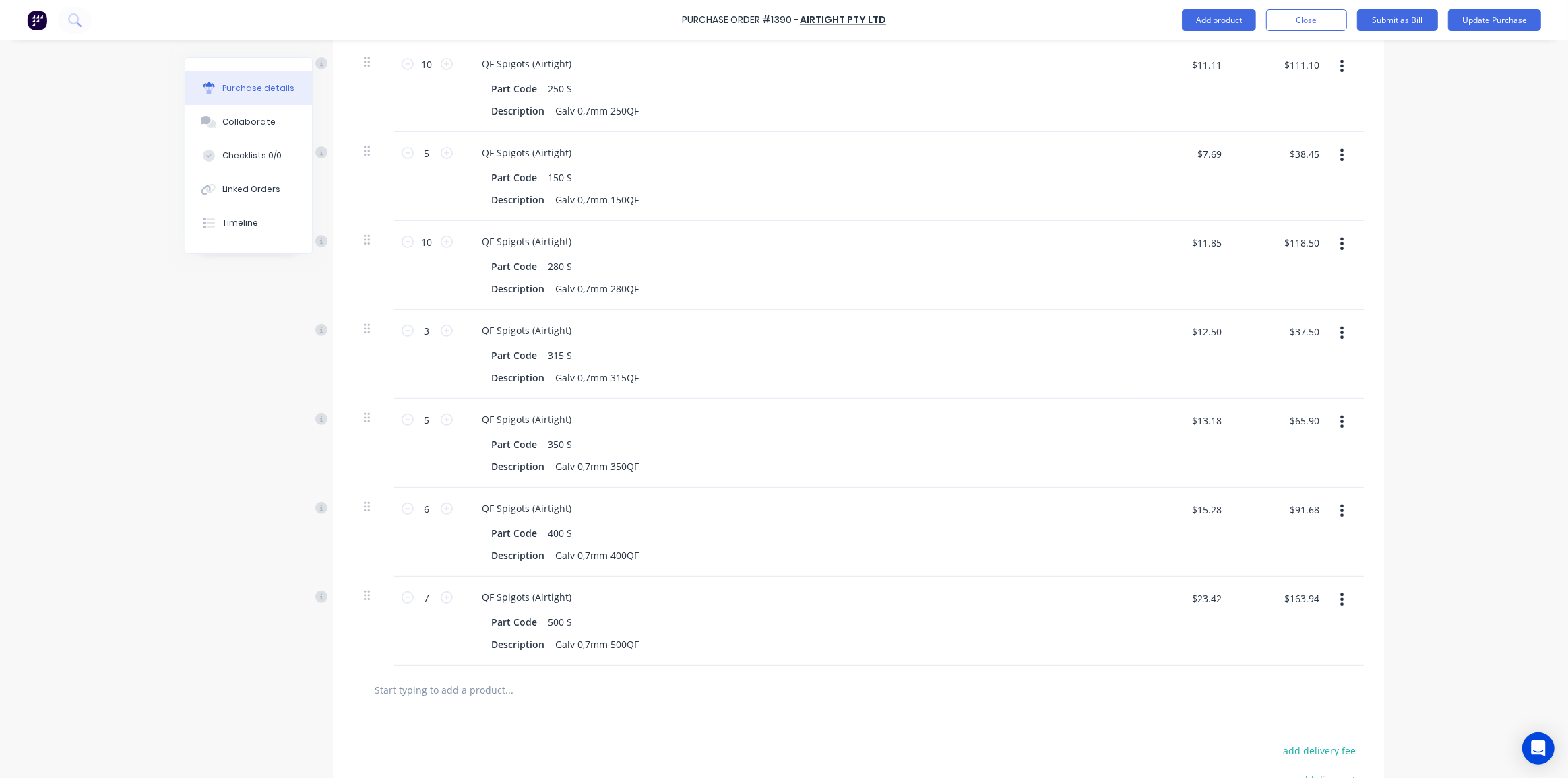
scroll to position [157, 0]
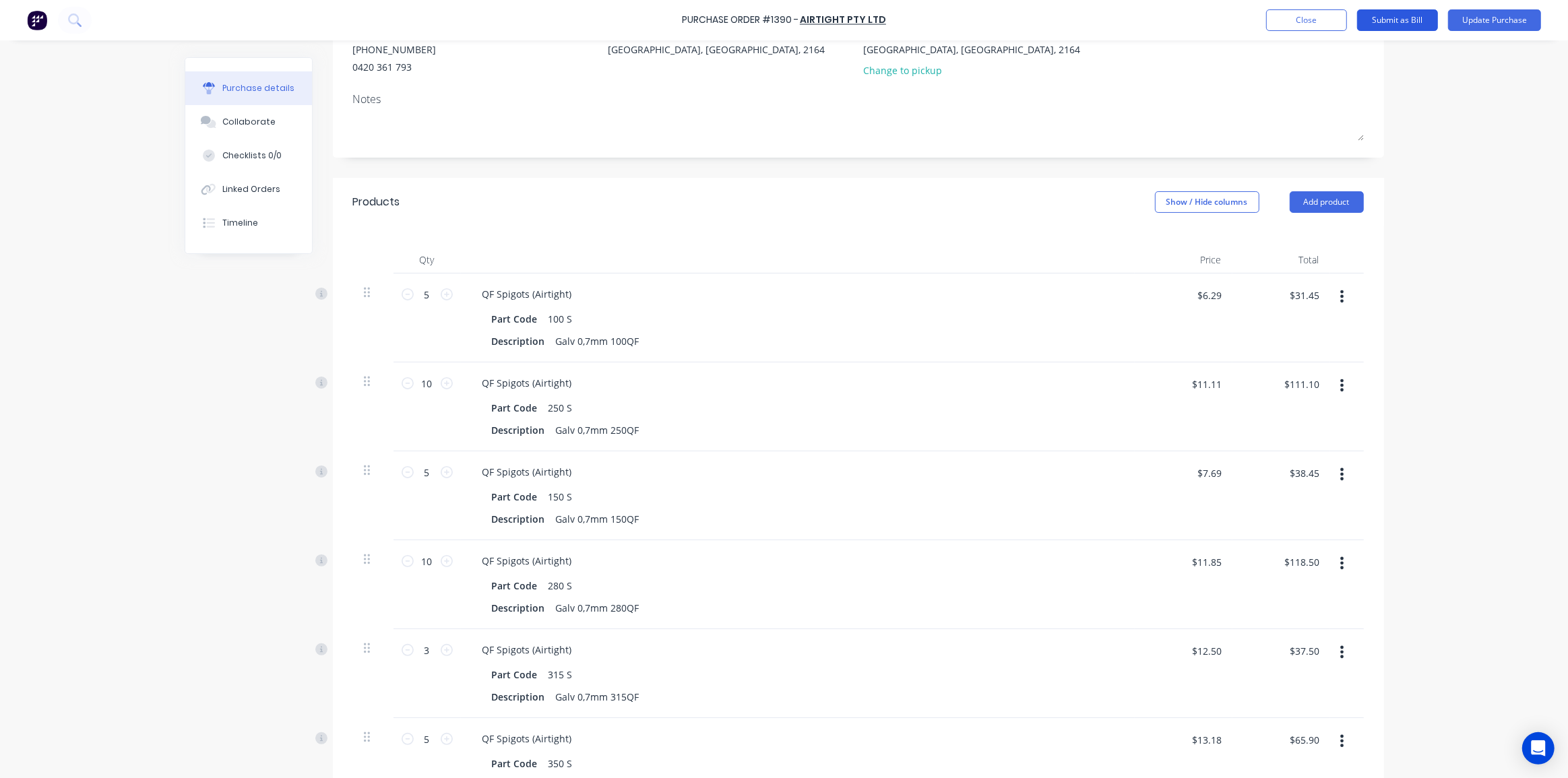
click at [1404, 22] on button "Submit as Bill" at bounding box center [1397, 20] width 81 height 22
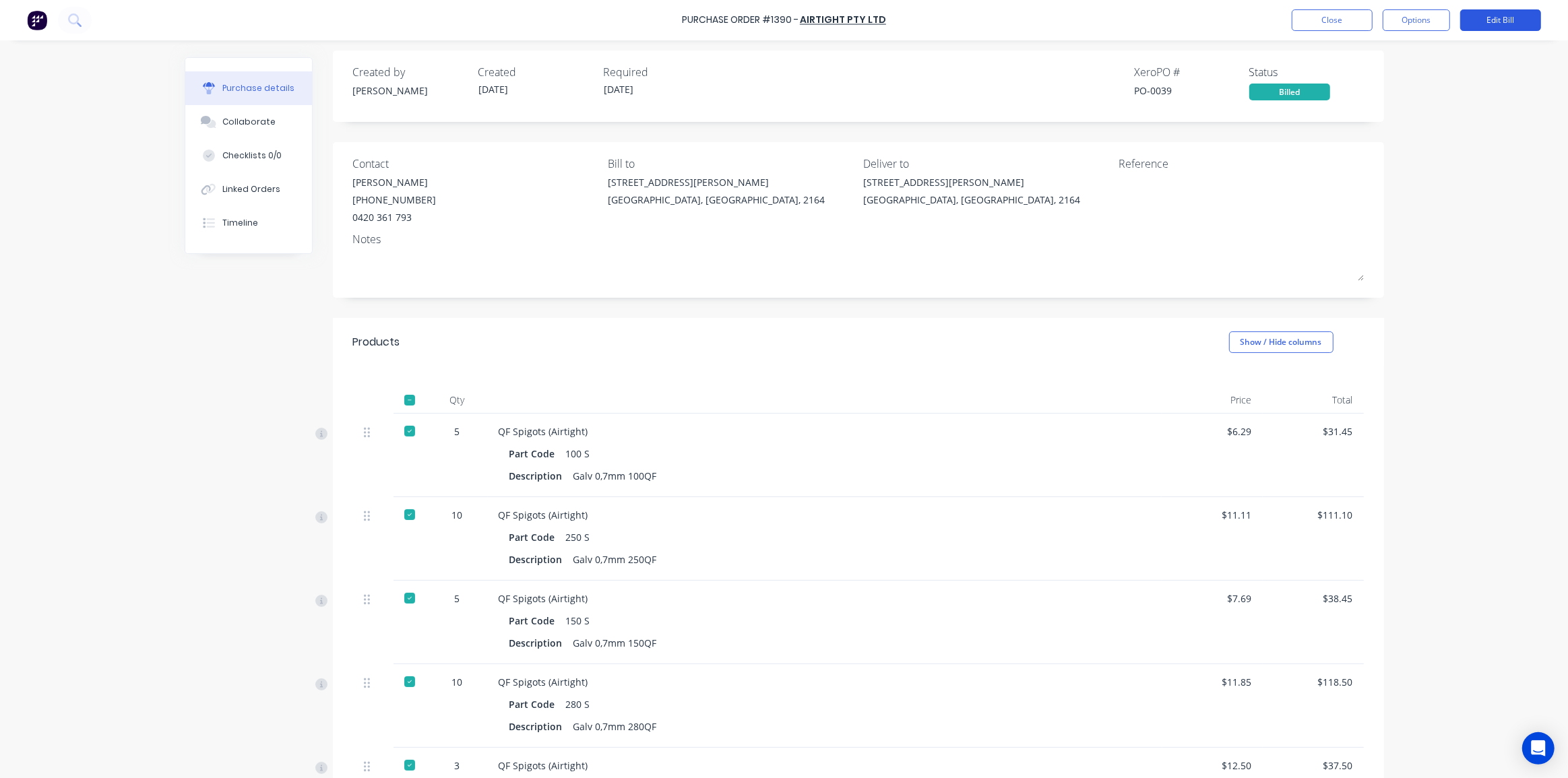
scroll to position [0, 0]
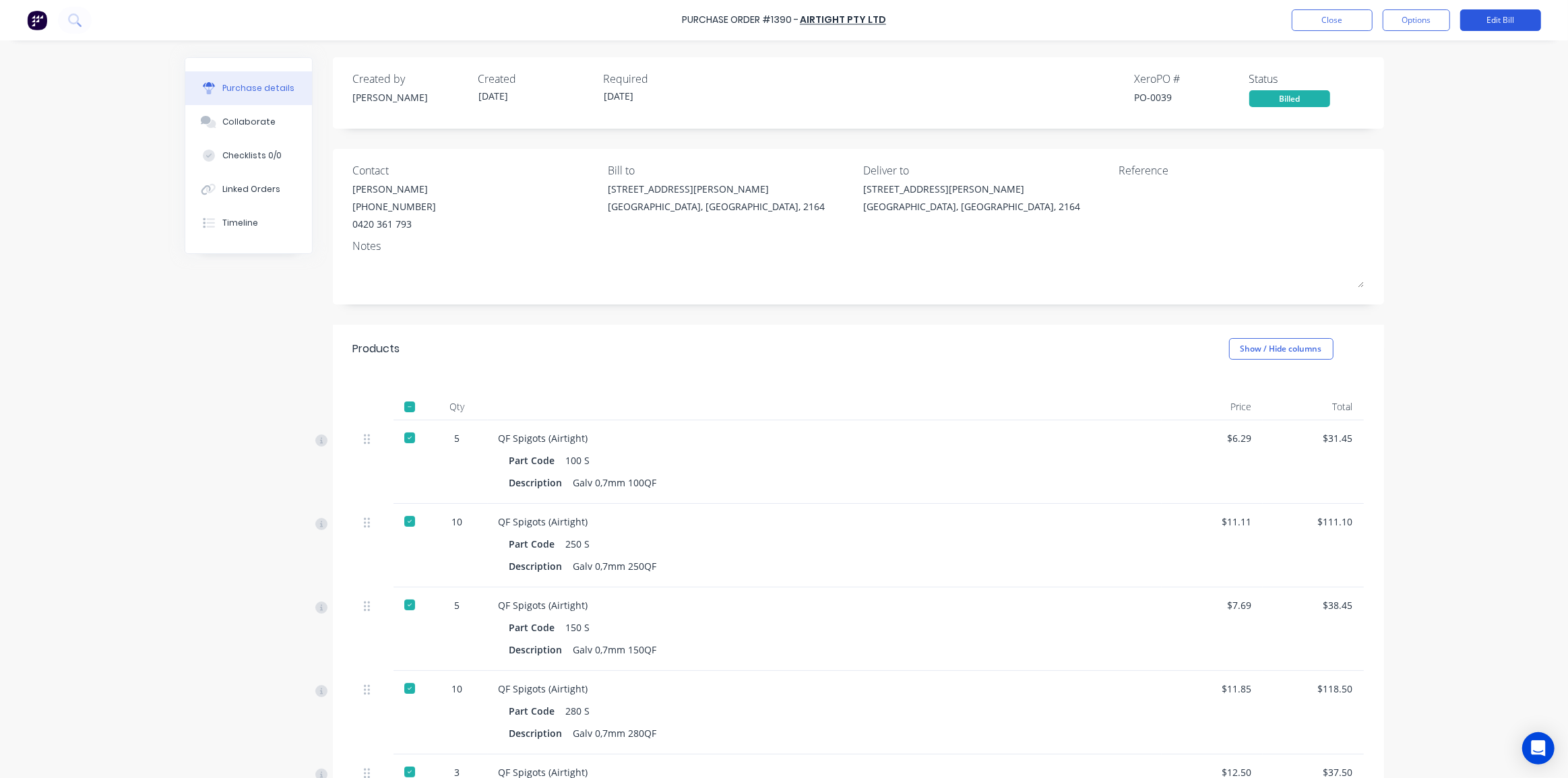
click at [1481, 15] on button "Edit Bill" at bounding box center [1500, 20] width 81 height 22
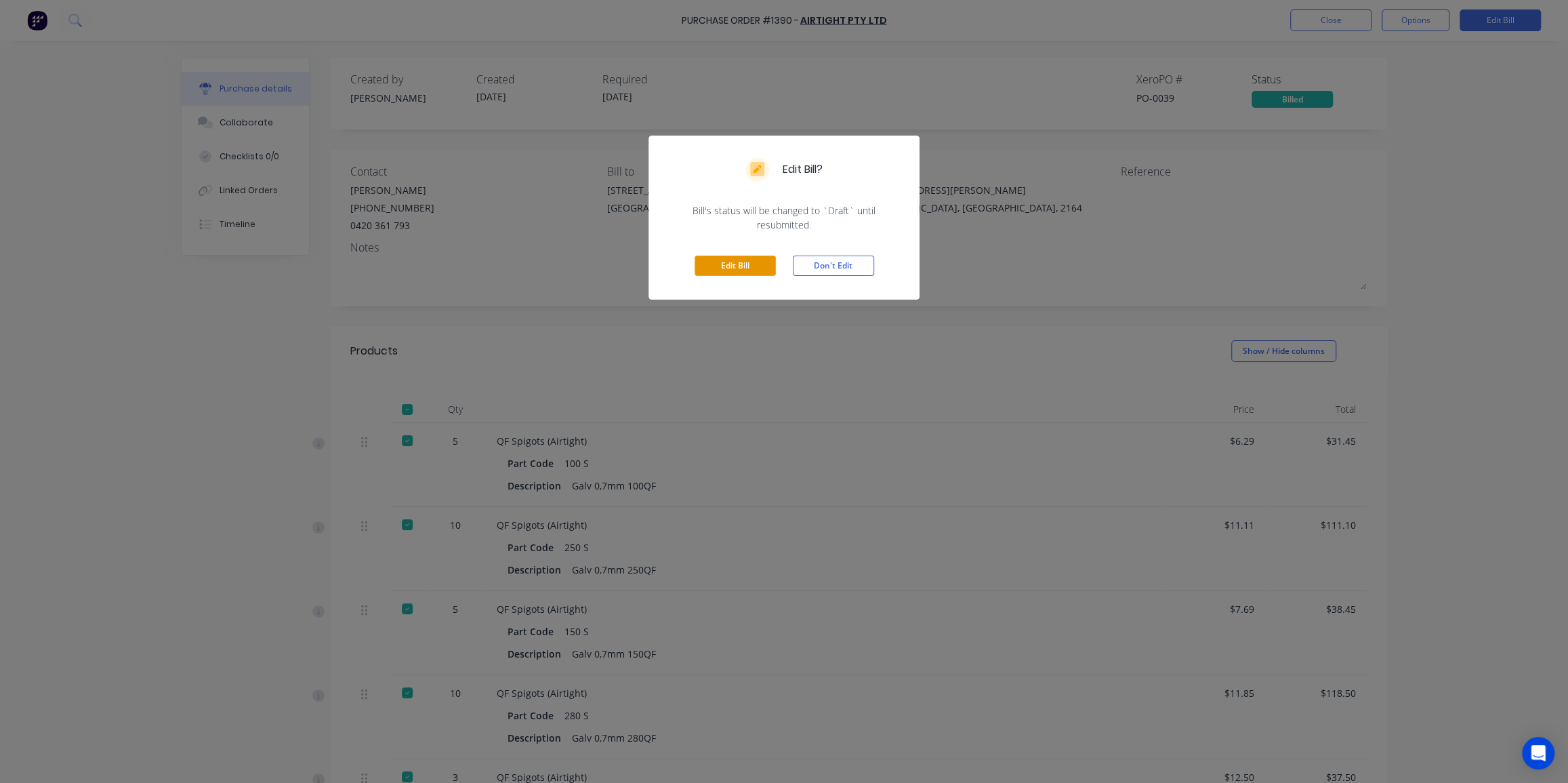
click at [748, 263] on button "Edit Bill" at bounding box center [735, 266] width 81 height 20
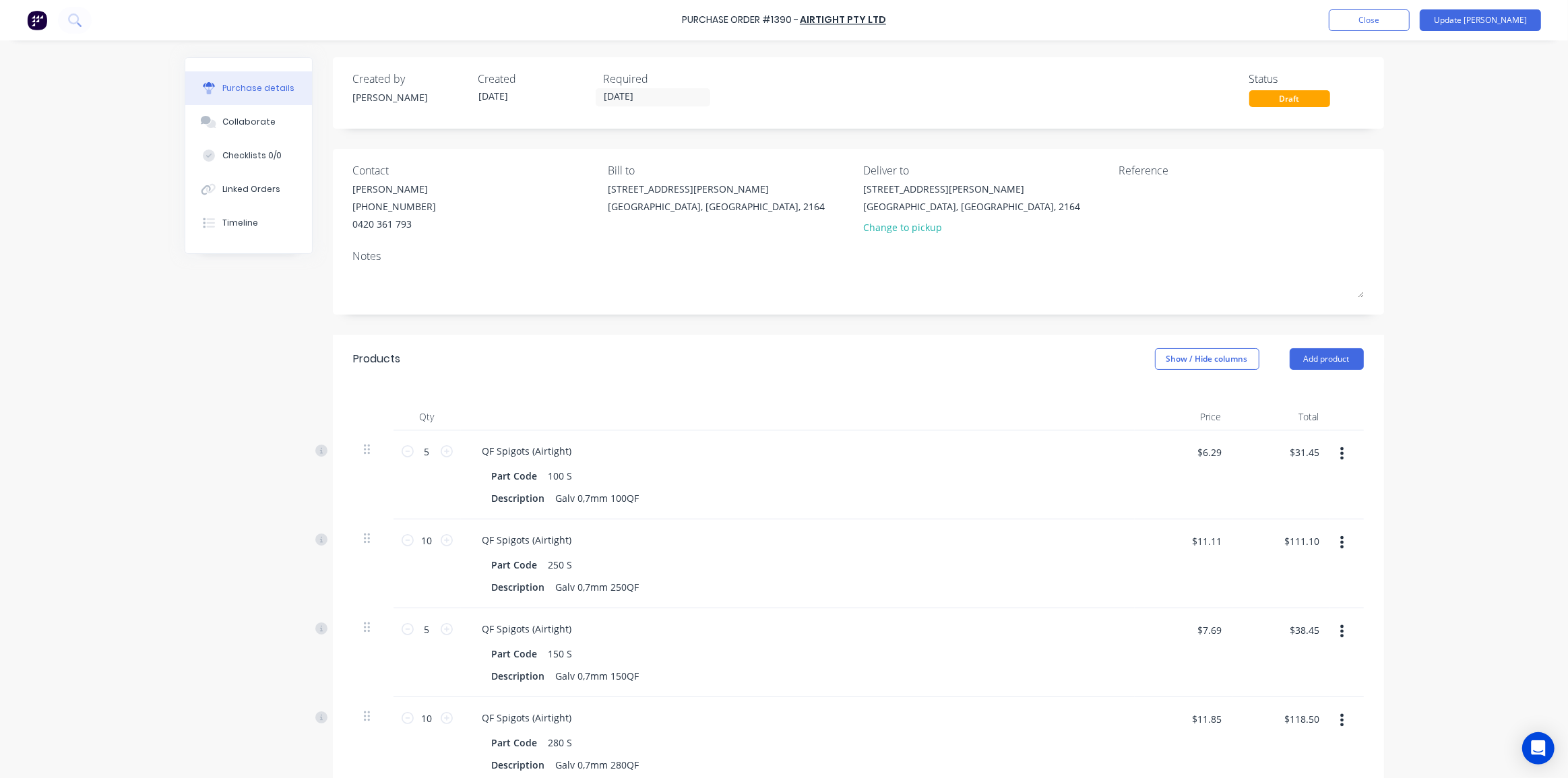
click at [1403, 155] on div "Purchase Order #1390 - Airtight Pty Ltd Add product Close Update Bill Purchase …" at bounding box center [784, 389] width 1568 height 778
click at [1499, 15] on button "Update [PERSON_NAME]" at bounding box center [1480, 20] width 122 height 22
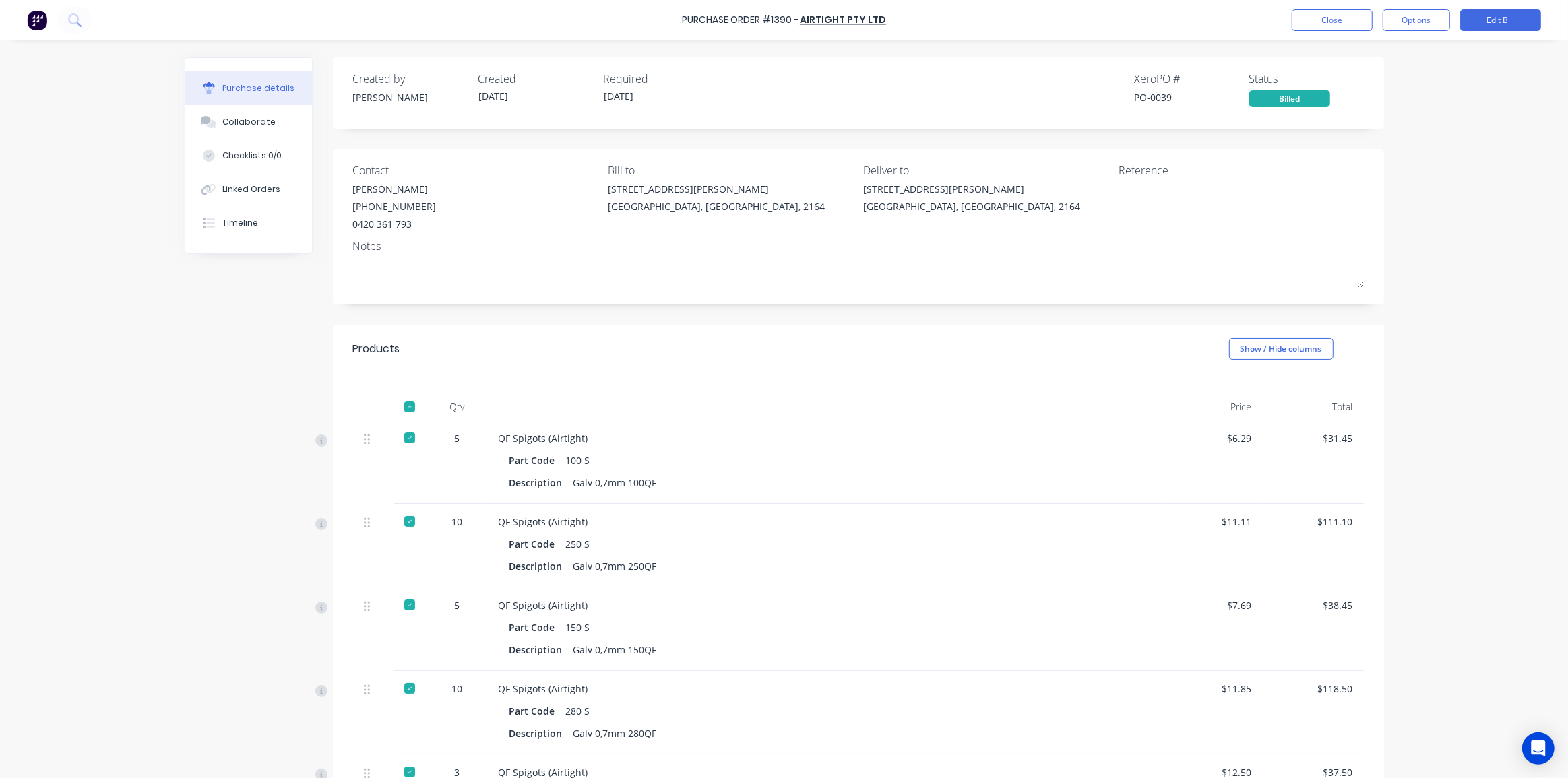
click at [1447, 167] on div "Purchase Order #1390 - Airtight Pty Ltd Close Options Edit Bill Purchase detail…" at bounding box center [784, 389] width 1568 height 778
click at [1413, 26] on button "Options" at bounding box center [1416, 20] width 67 height 22
click at [1483, 110] on div "Purchase Order #1390 - Airtight Pty Ltd Close Options Edit Bill Purchase detail…" at bounding box center [784, 389] width 1568 height 778
click at [75, 17] on icon at bounding box center [74, 19] width 13 height 13
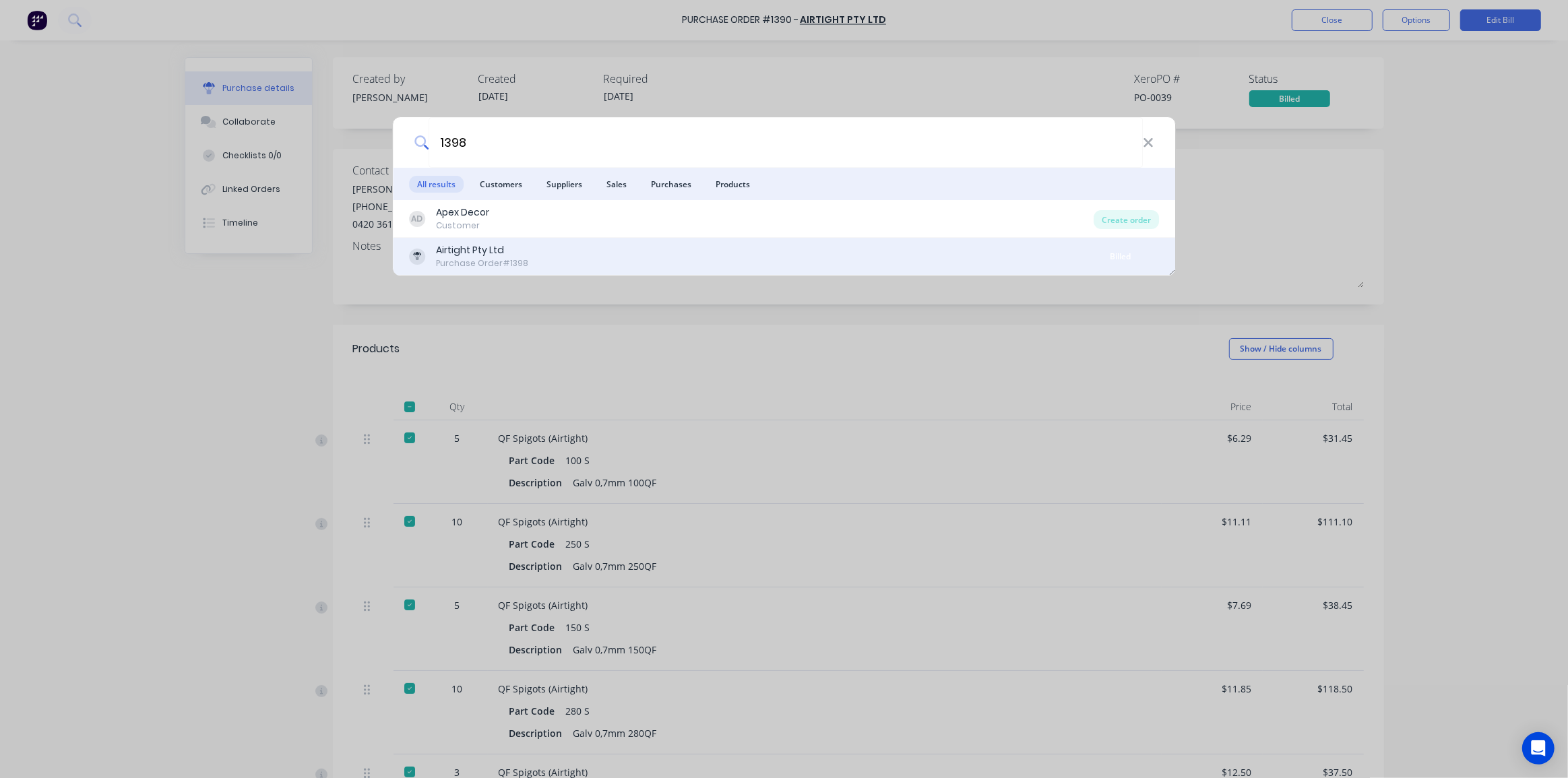
type input "1398"
click at [574, 253] on div "Airtight Pty Ltd Purchase Order #1398" at bounding box center [745, 256] width 673 height 26
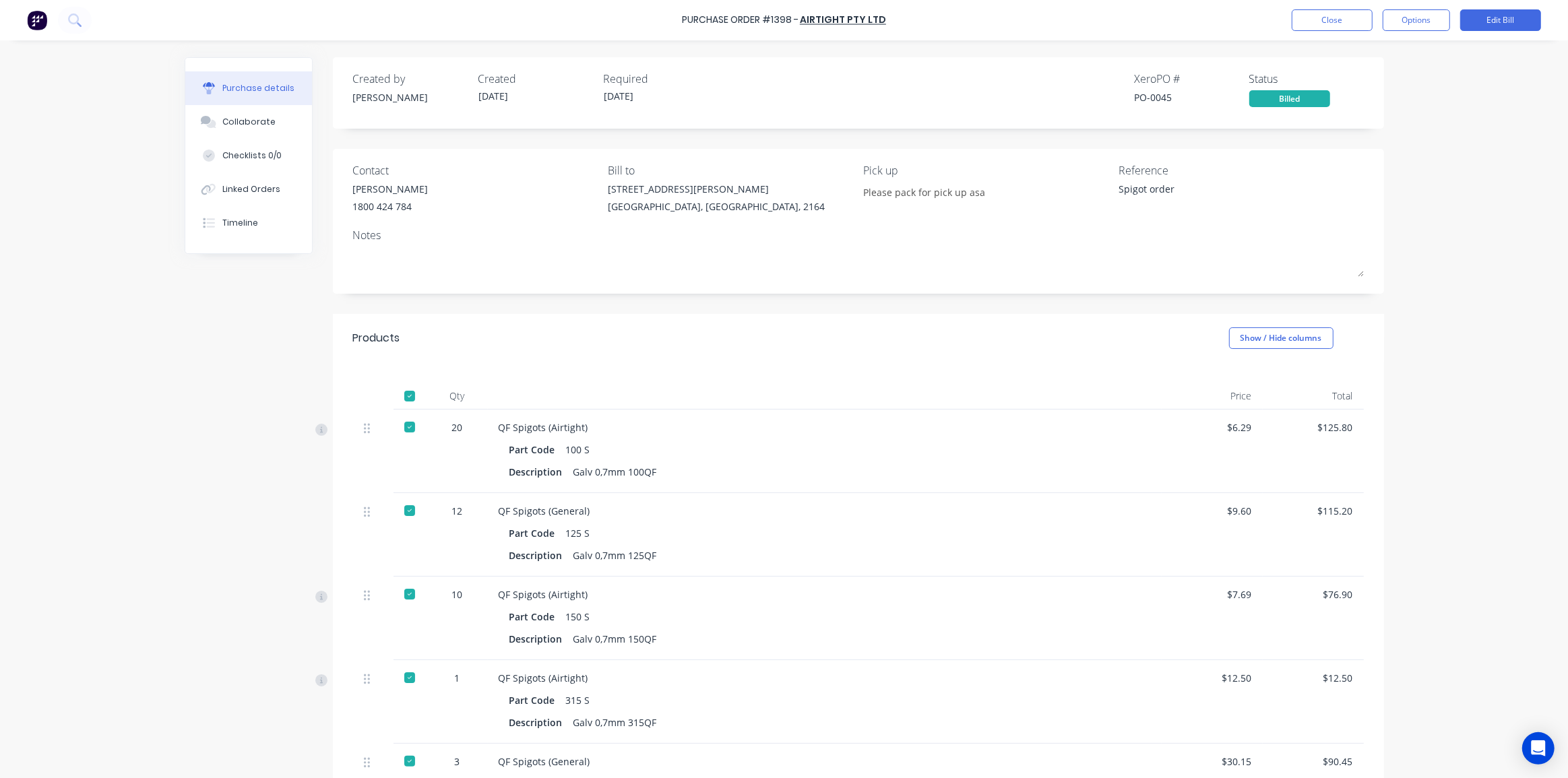
click at [1428, 284] on div "Purchase Order #1398 - Airtight Pty Ltd Close Options Edit Bill Purchase detail…" at bounding box center [784, 389] width 1568 height 778
click at [80, 19] on icon at bounding box center [74, 19] width 13 height 13
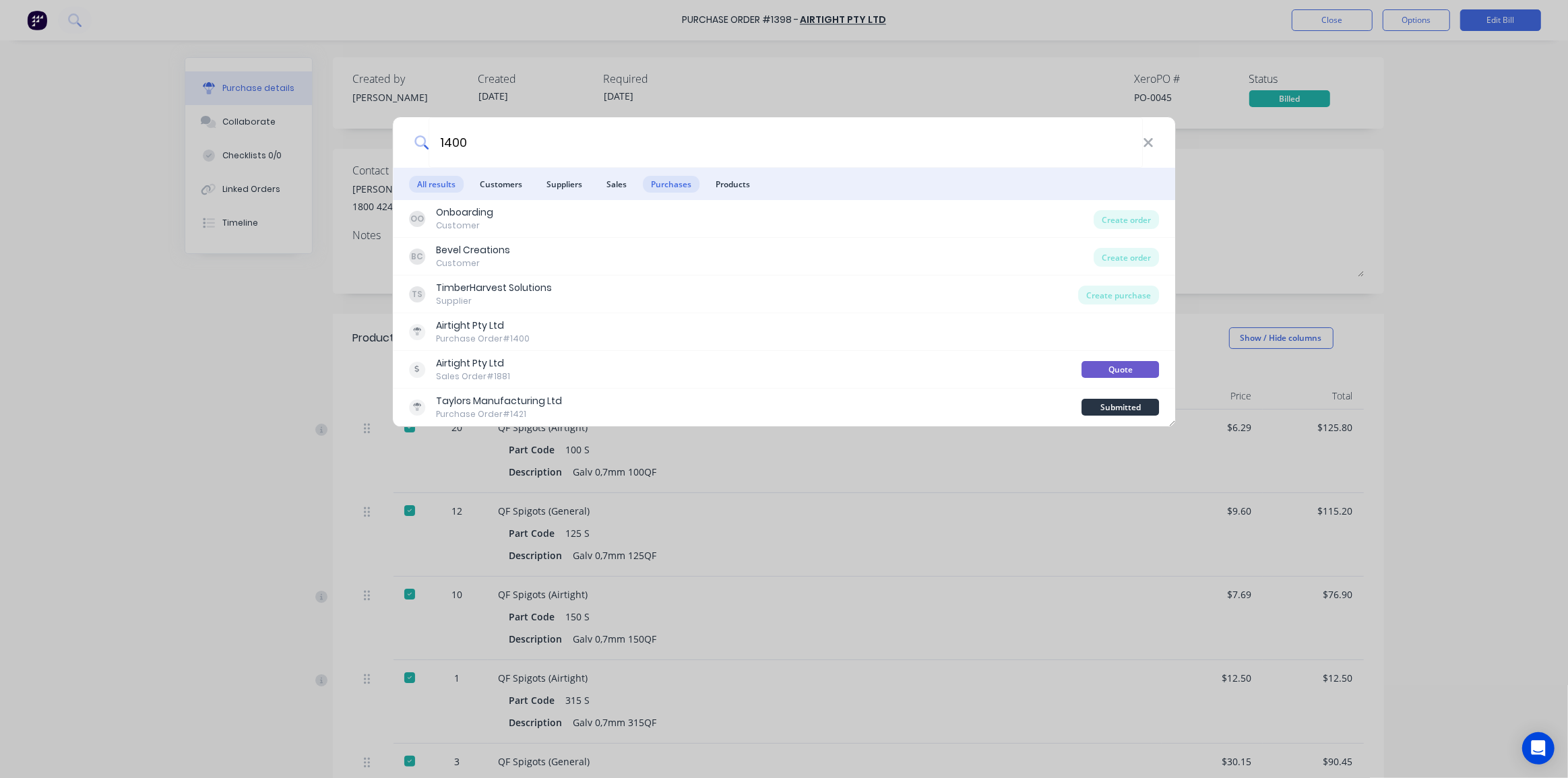
type input "1400"
click at [658, 180] on span "Purchases" at bounding box center [670, 184] width 56 height 17
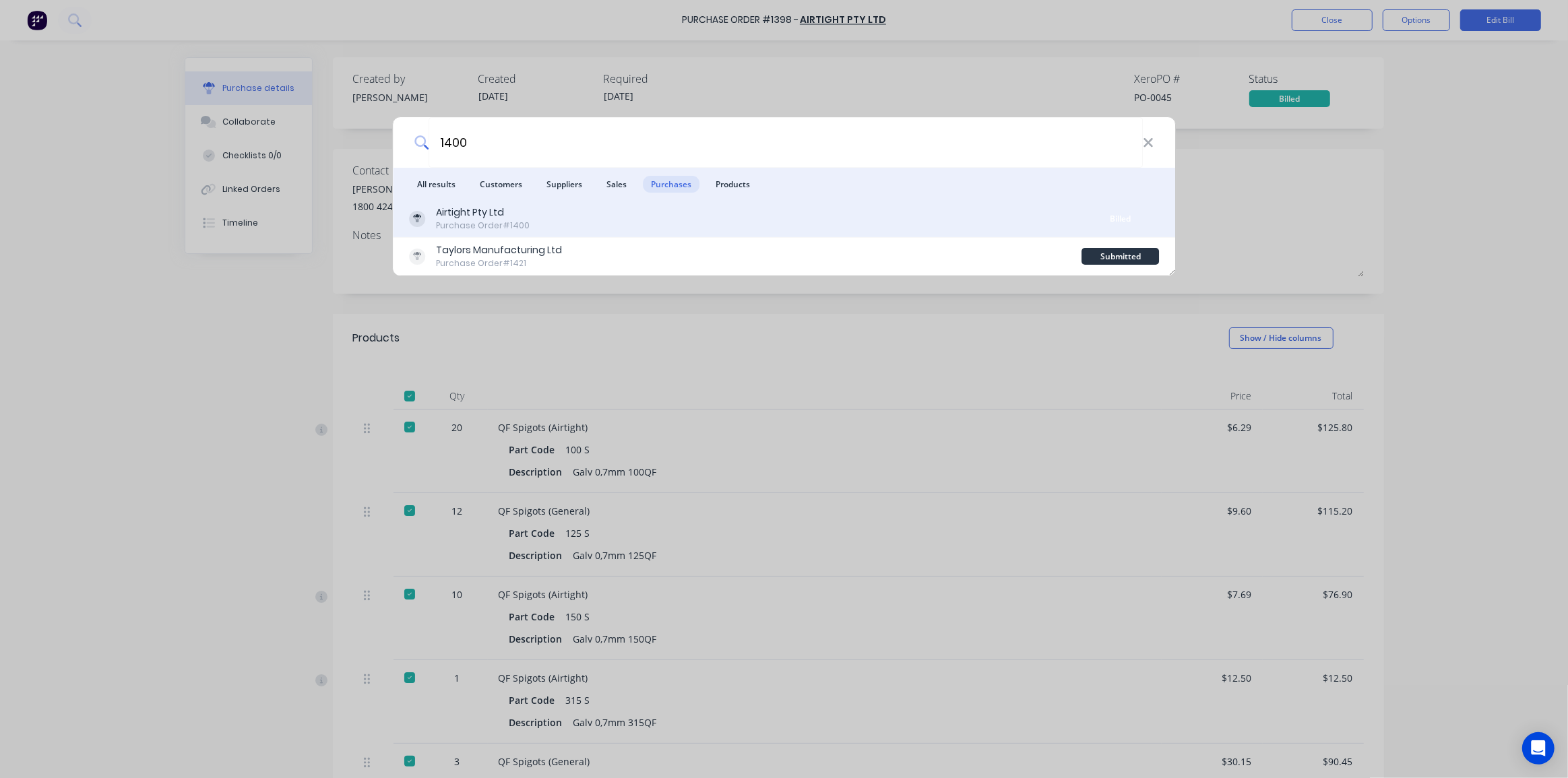
click at [712, 226] on div "Airtight Pty Ltd Purchase Order #1400" at bounding box center [745, 219] width 673 height 26
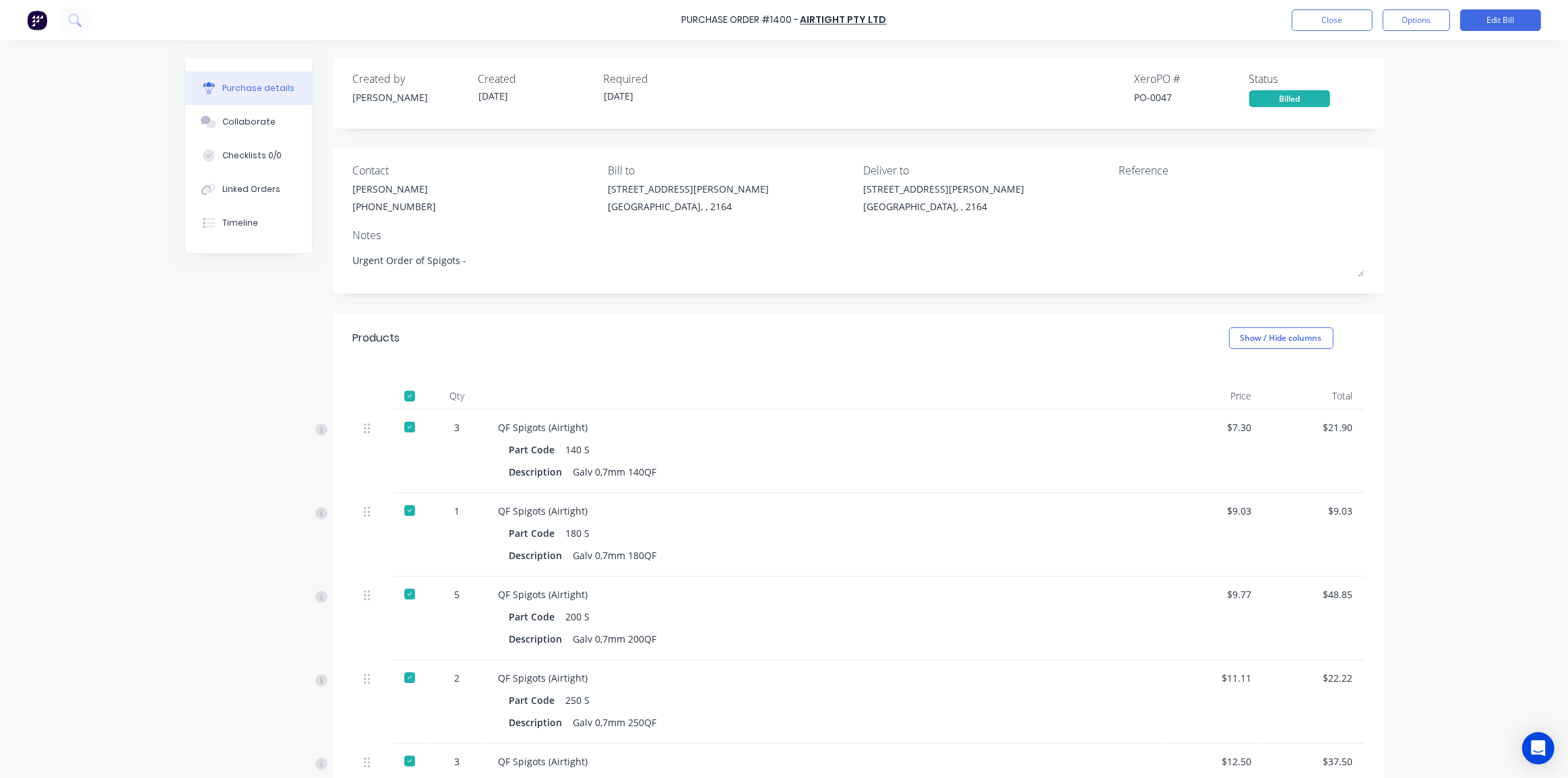
click at [1435, 263] on div "Purchase Order #1400 - Airtight Pty Ltd Close Options Edit Bill Purchase detail…" at bounding box center [784, 389] width 1568 height 778
click at [72, 24] on icon at bounding box center [74, 19] width 11 height 11
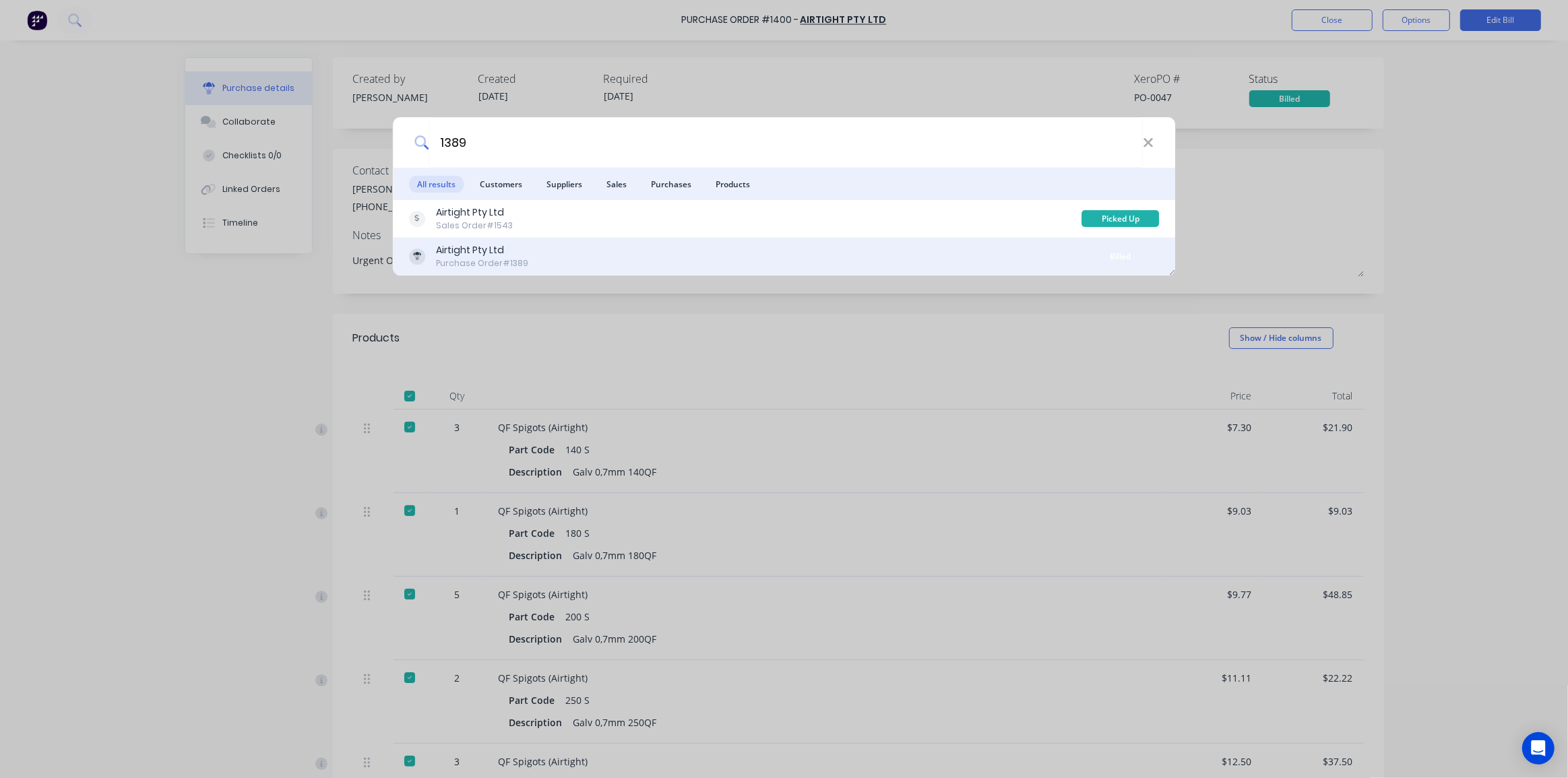
type input "1389"
click at [566, 247] on div "Airtight Pty Ltd Purchase Order #1389" at bounding box center [745, 256] width 673 height 26
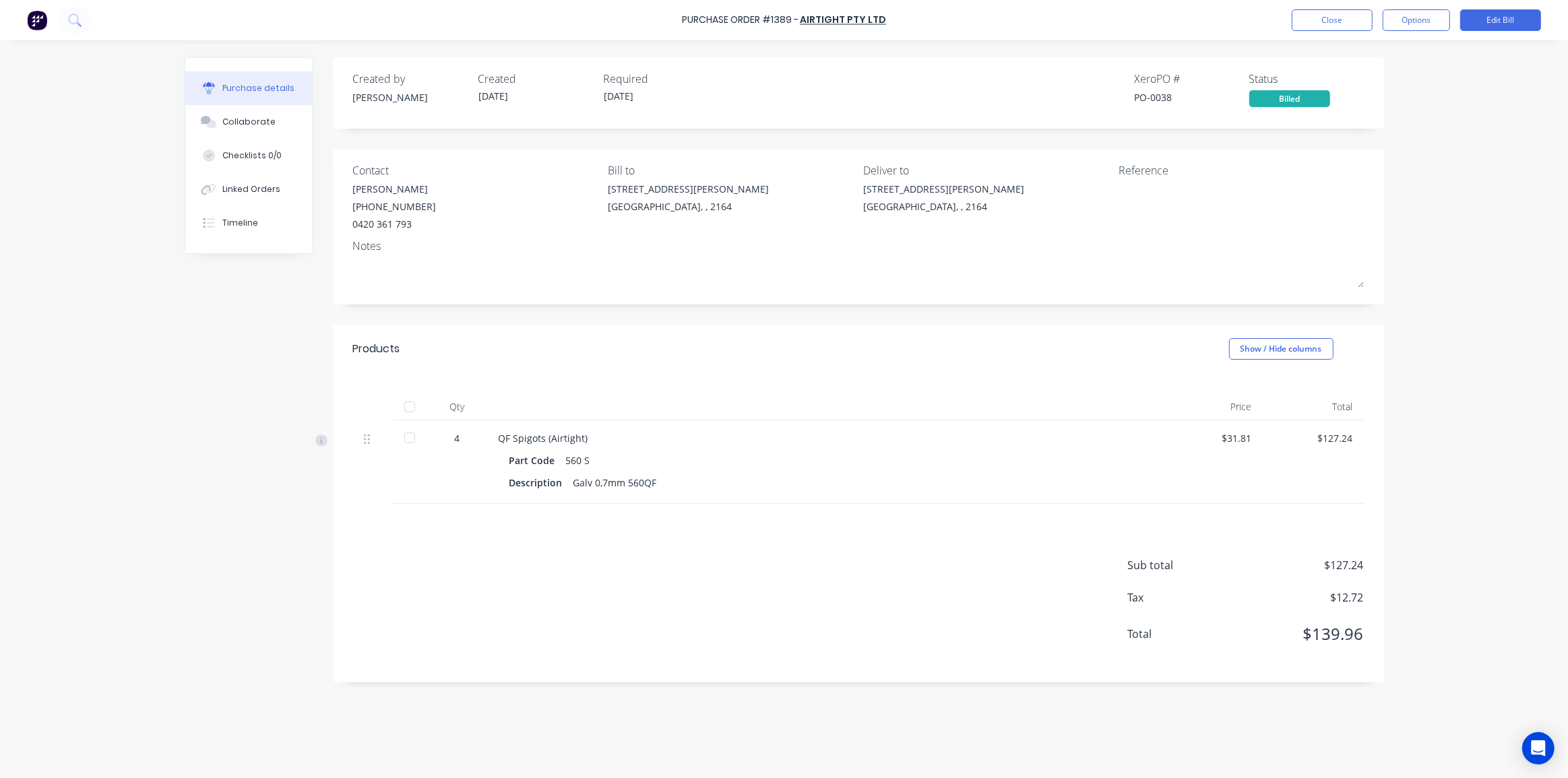
click at [1379, 214] on div "Contact James White (02) 9986 3184 0420 361 793 Bill to 26 Hargraves Place Weth…" at bounding box center [858, 226] width 1051 height 156
click at [133, 100] on div "Purchase Order #1389 - Airtight Pty Ltd Close Options Edit Bill Purchase detail…" at bounding box center [784, 389] width 1568 height 778
click at [1451, 210] on div "Purchase Order #1389 - Airtight Pty Ltd Close Options Edit Bill Purchase detail…" at bounding box center [784, 389] width 1568 height 778
click at [78, 24] on icon at bounding box center [74, 19] width 13 height 13
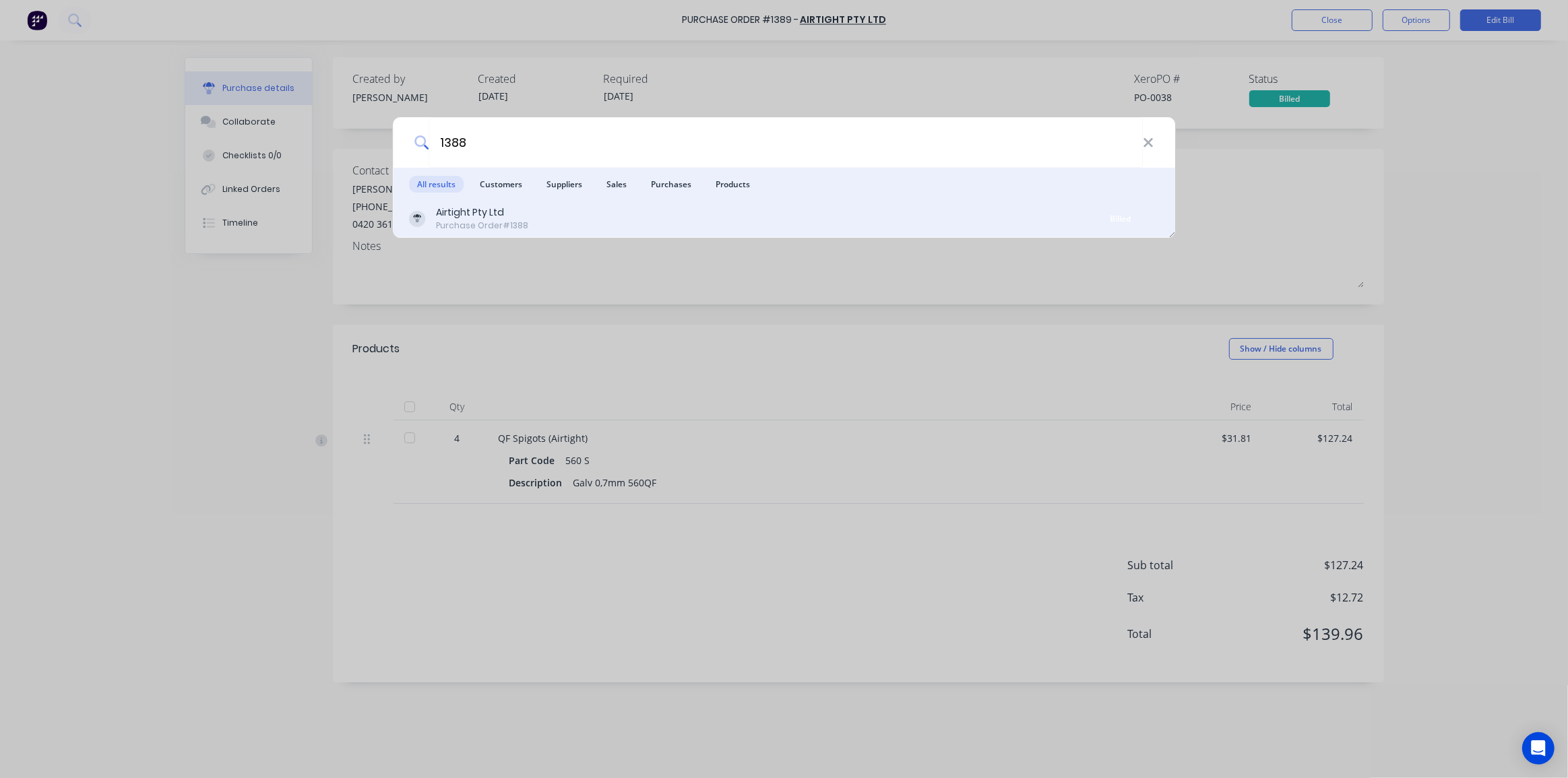
type input "1388"
click at [641, 213] on div "Airtight Pty Ltd Purchase Order #1388" at bounding box center [745, 219] width 673 height 26
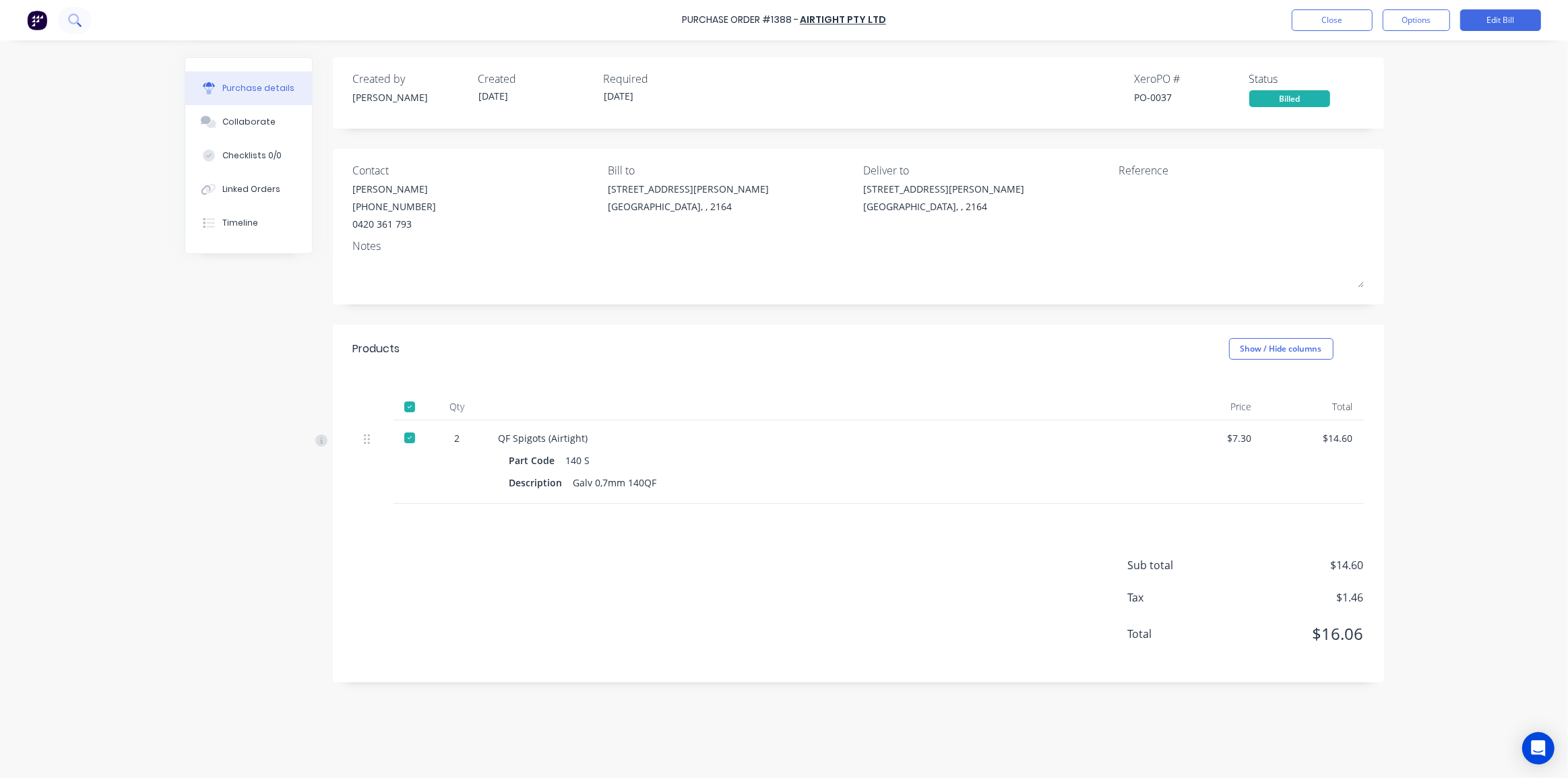
click at [78, 17] on icon at bounding box center [74, 19] width 11 height 11
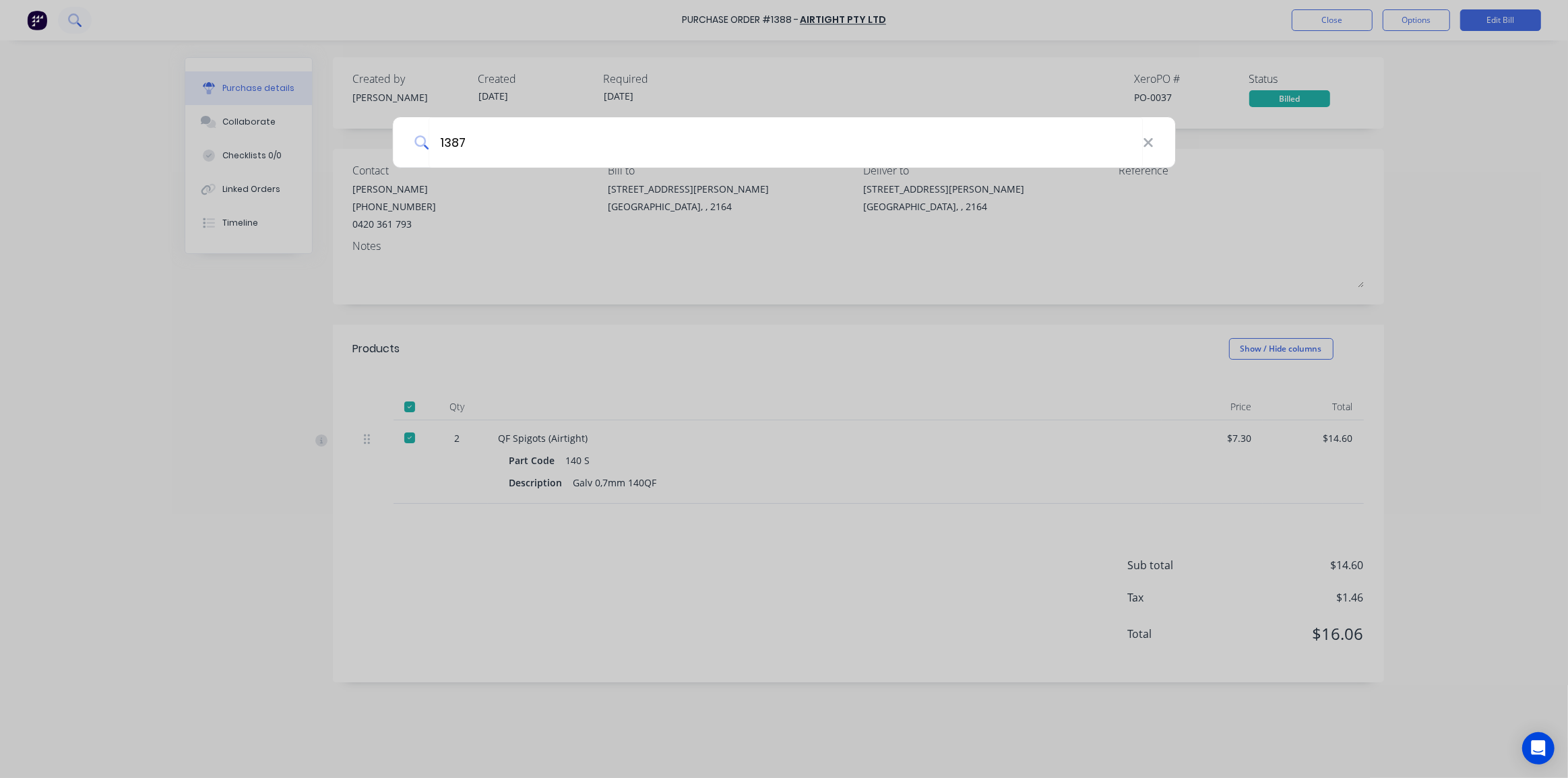
type input "1387"
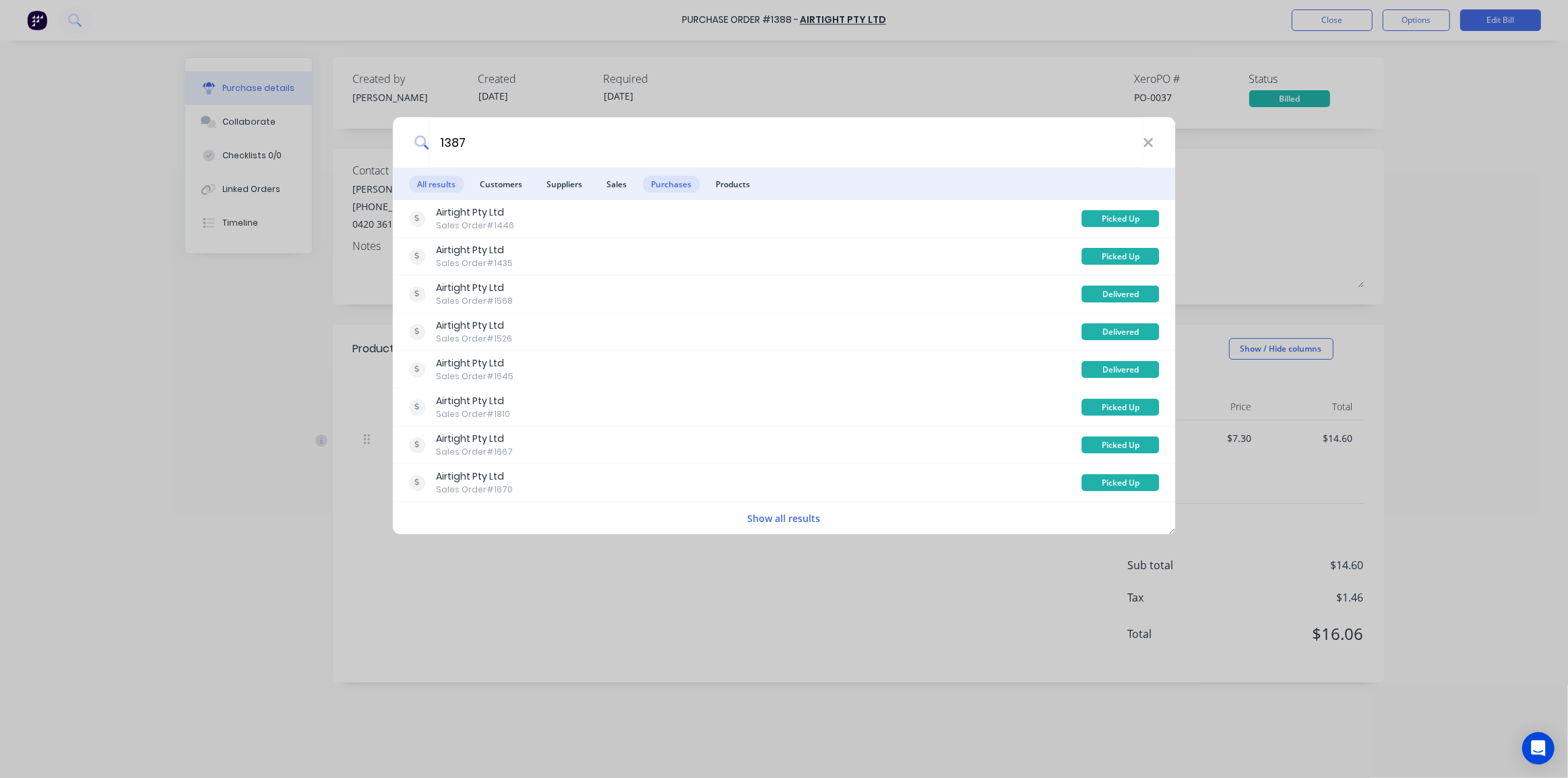
click at [662, 184] on span "Purchases" at bounding box center [670, 184] width 56 height 17
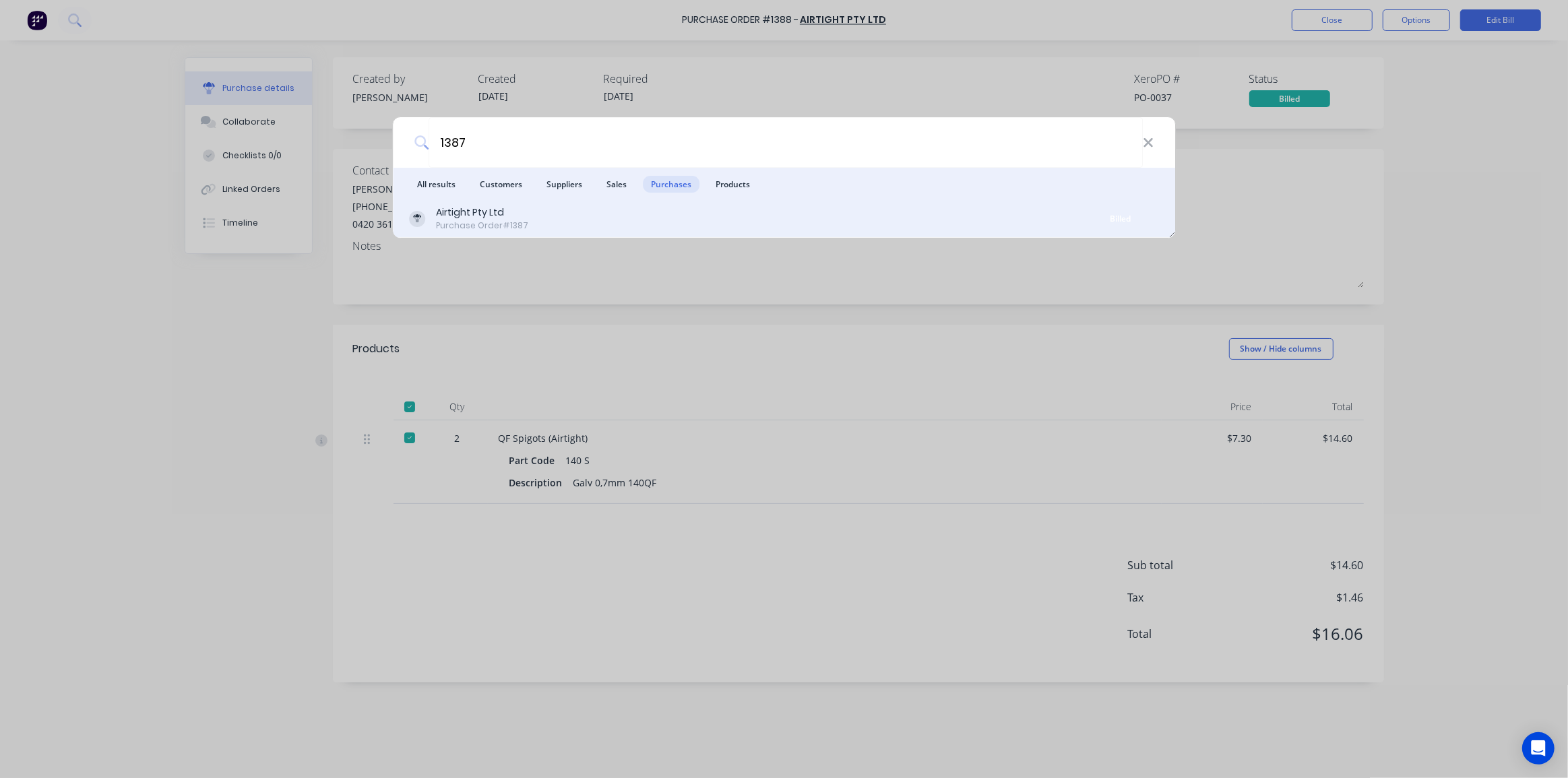
click at [676, 209] on div "Airtight Pty Ltd Purchase Order #1387" at bounding box center [745, 219] width 673 height 26
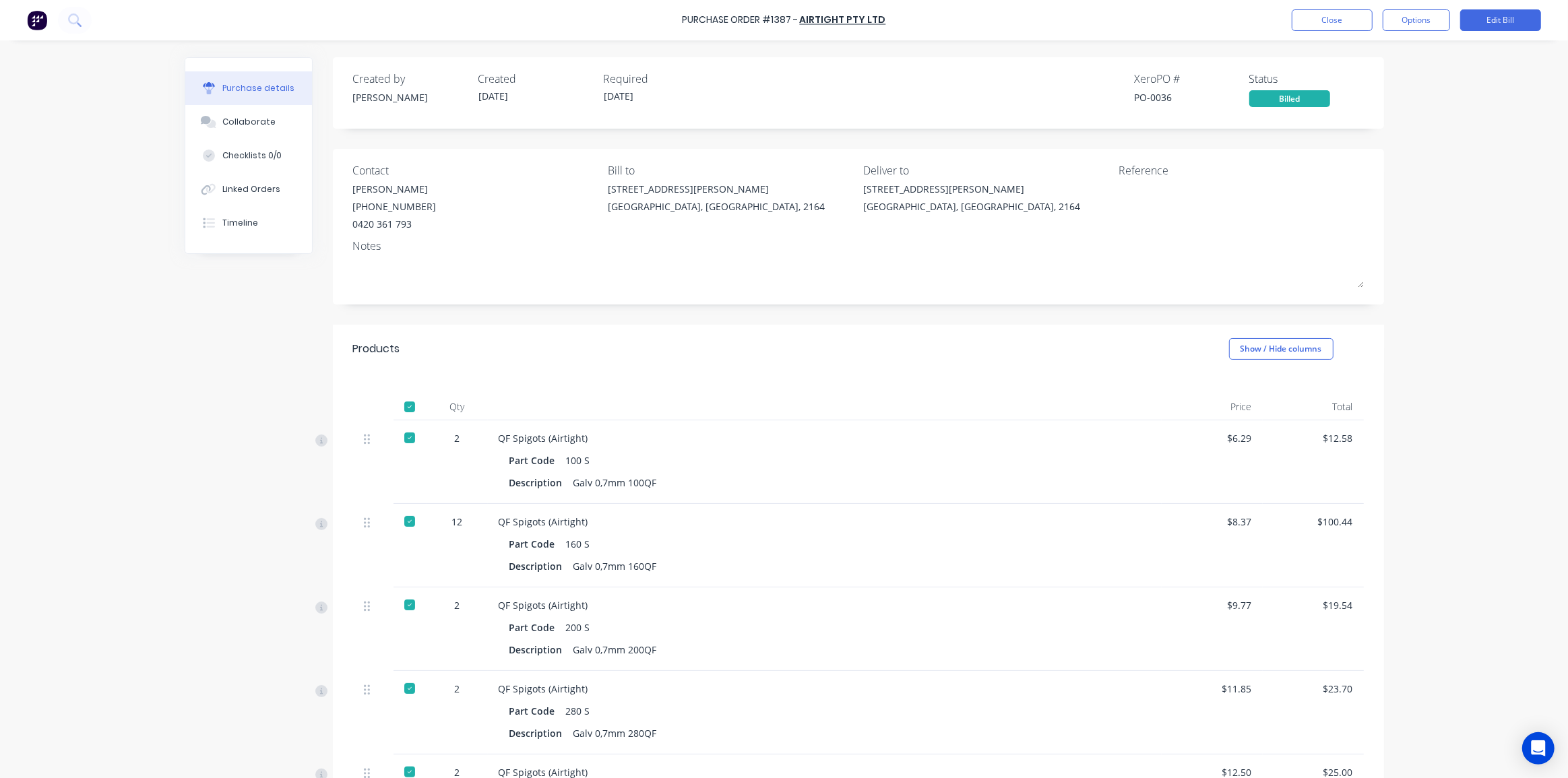
click at [1428, 202] on div "Purchase Order #1387 - Airtight Pty Ltd Close Options Edit Bill Purchase detail…" at bounding box center [784, 389] width 1568 height 778
click at [78, 24] on icon at bounding box center [79, 24] width 5 height 5
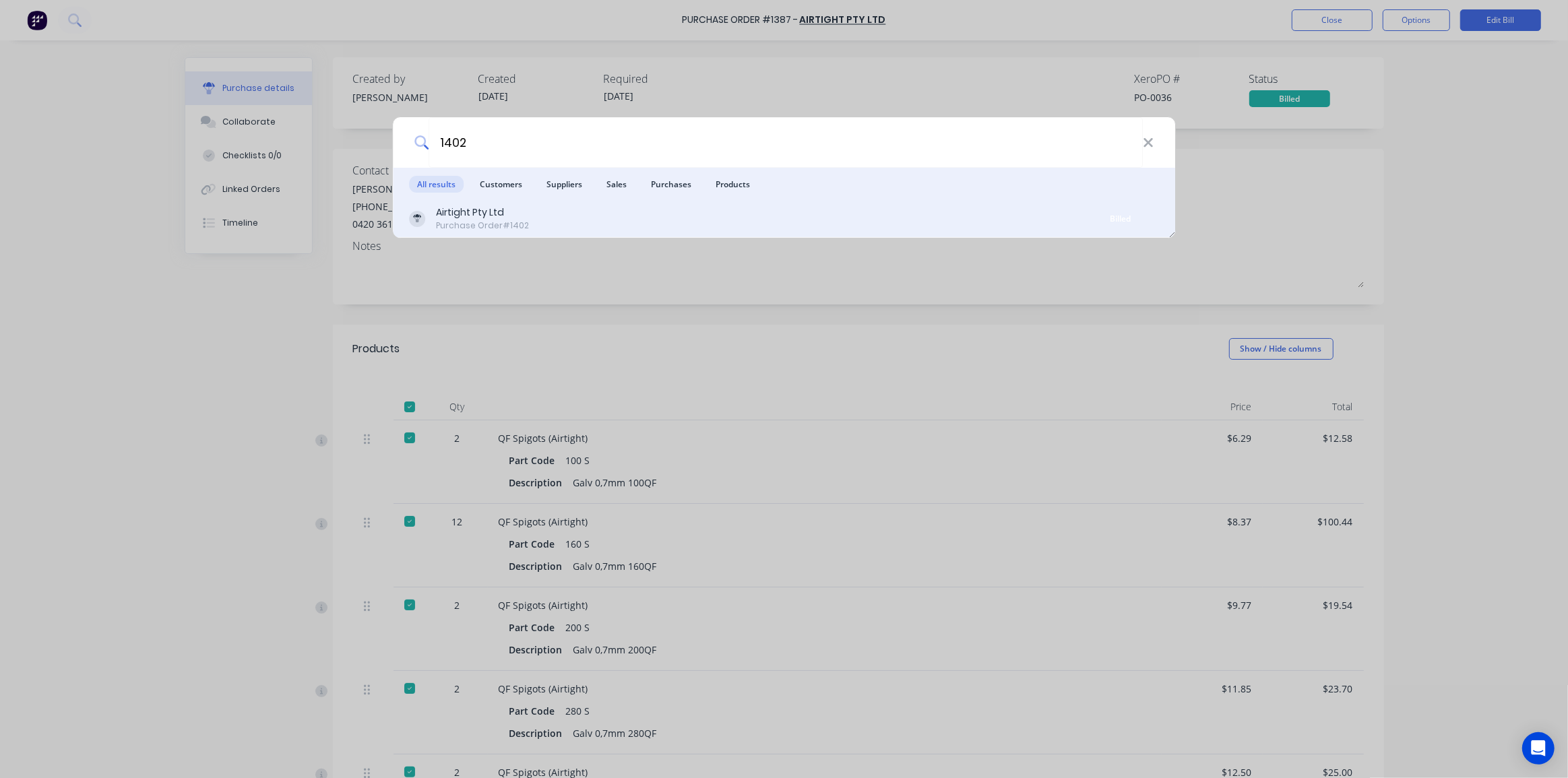
type input "1402"
click at [767, 211] on div "Airtight Pty Ltd Purchase Order #1402" at bounding box center [745, 219] width 673 height 26
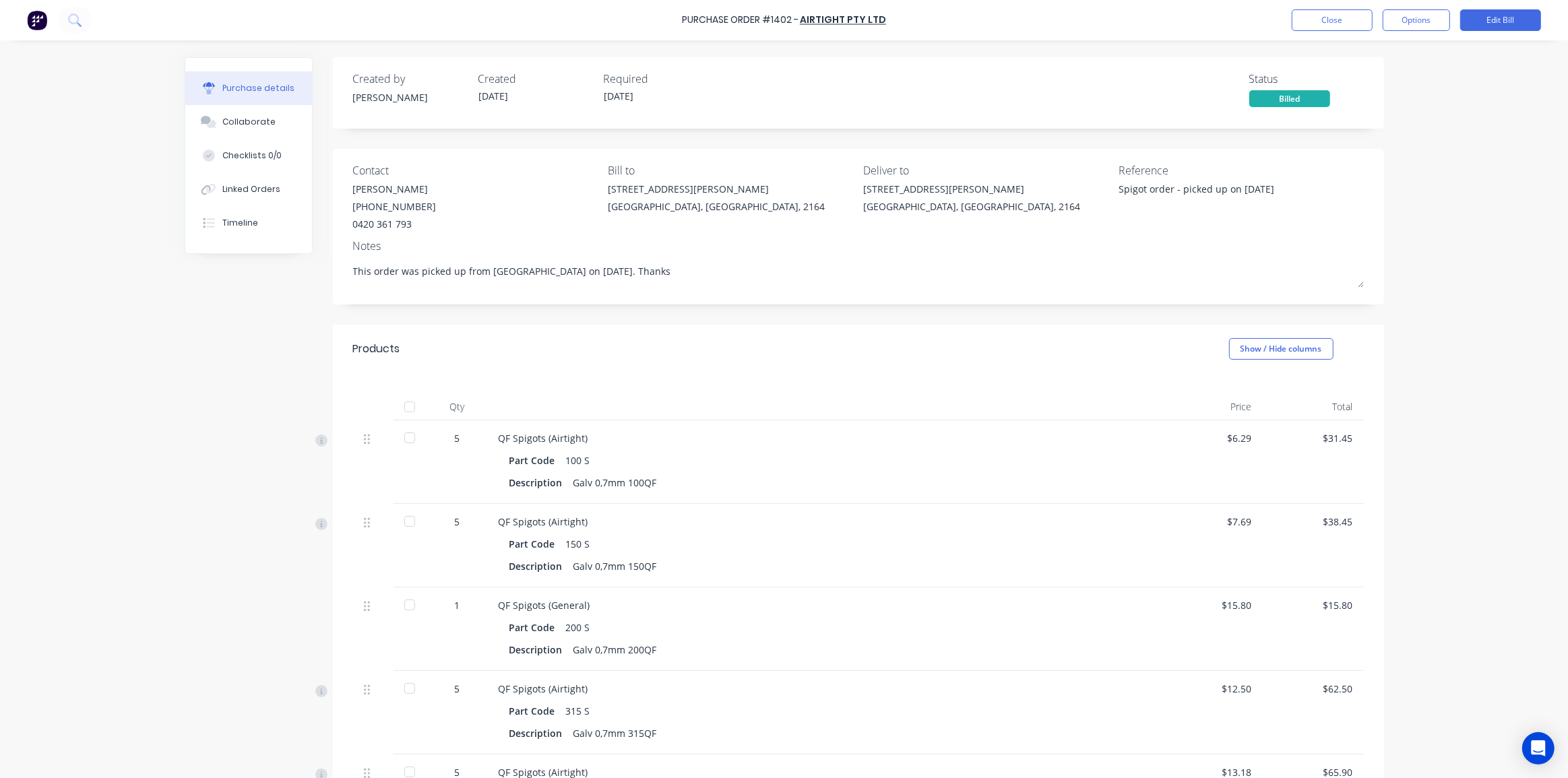
click at [1454, 224] on div "Purchase Order #1402 - Airtight Pty Ltd Close Options Edit Bill Purchase detail…" at bounding box center [784, 389] width 1568 height 778
click at [1332, 19] on button "Close" at bounding box center [1332, 20] width 81 height 22
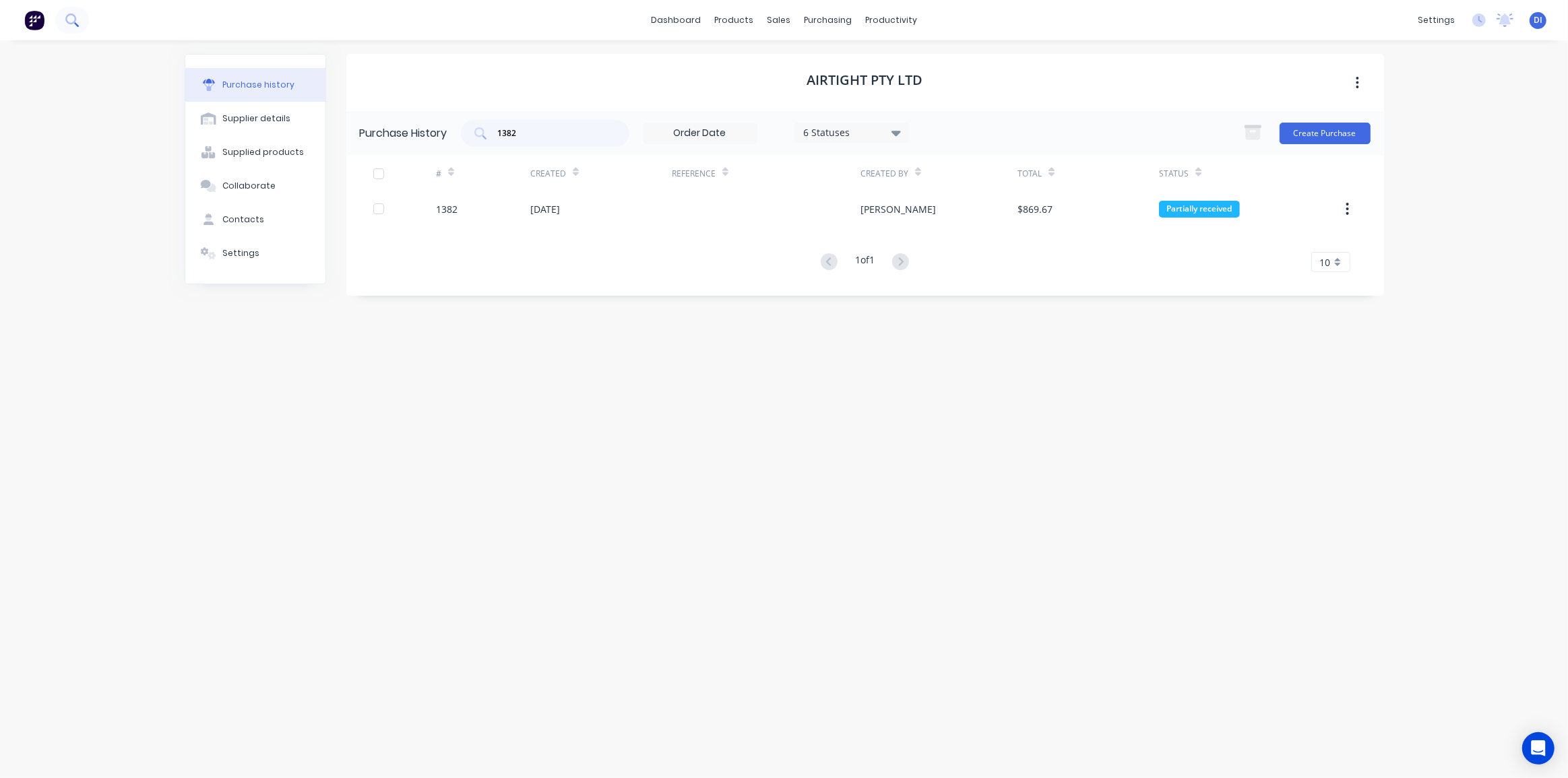
click at [56, 20] on button at bounding box center [72, 20] width 33 height 27
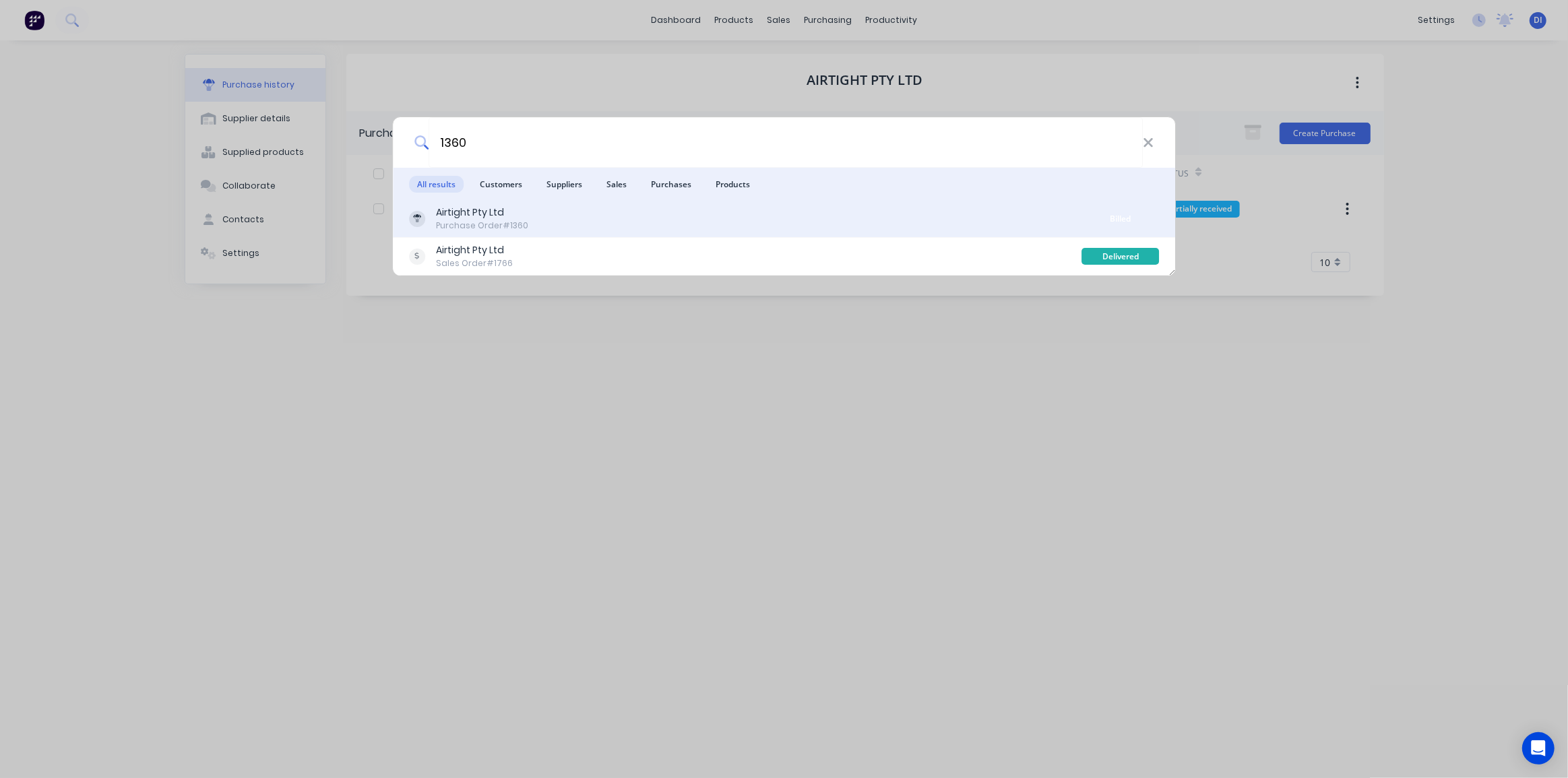
type input "1360"
click at [670, 228] on div "Airtight Pty Ltd Purchase Order #1360" at bounding box center [745, 219] width 673 height 26
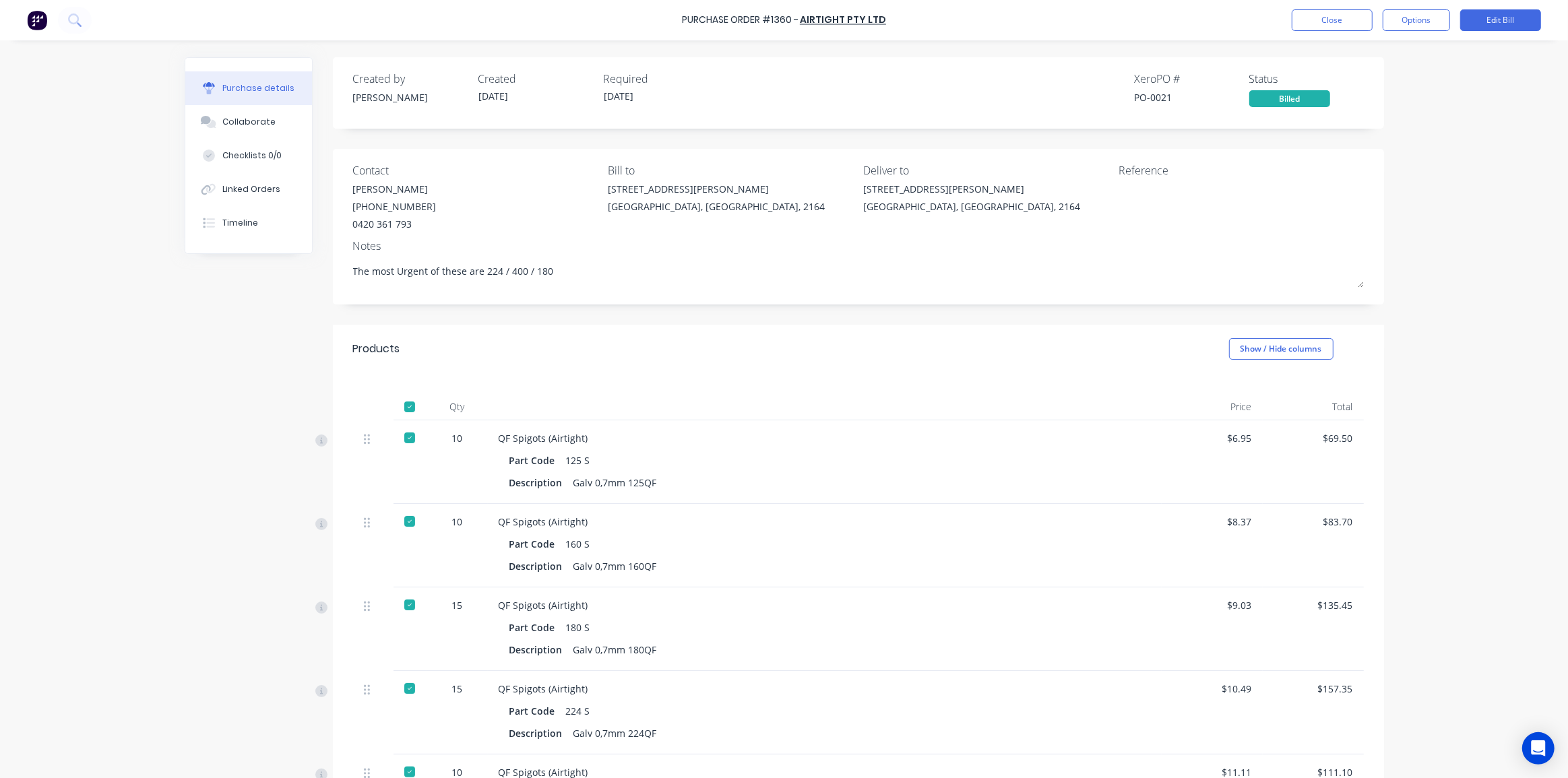
click at [1424, 197] on div "Purchase Order #1360 - Airtight Pty Ltd Close Options Edit Bill Purchase detail…" at bounding box center [784, 389] width 1568 height 778
drag, startPoint x: 1170, startPoint y: 104, endPoint x: 1116, endPoint y: 100, distance: 54.1
click at [1116, 100] on div "Created by Kyle Created 05/05/25 Required 05/05/25 Xero PO # PO-0021 Status Bil…" at bounding box center [858, 89] width 1011 height 36
copy div "PO-0021"
click at [82, 21] on button at bounding box center [74, 20] width 33 height 27
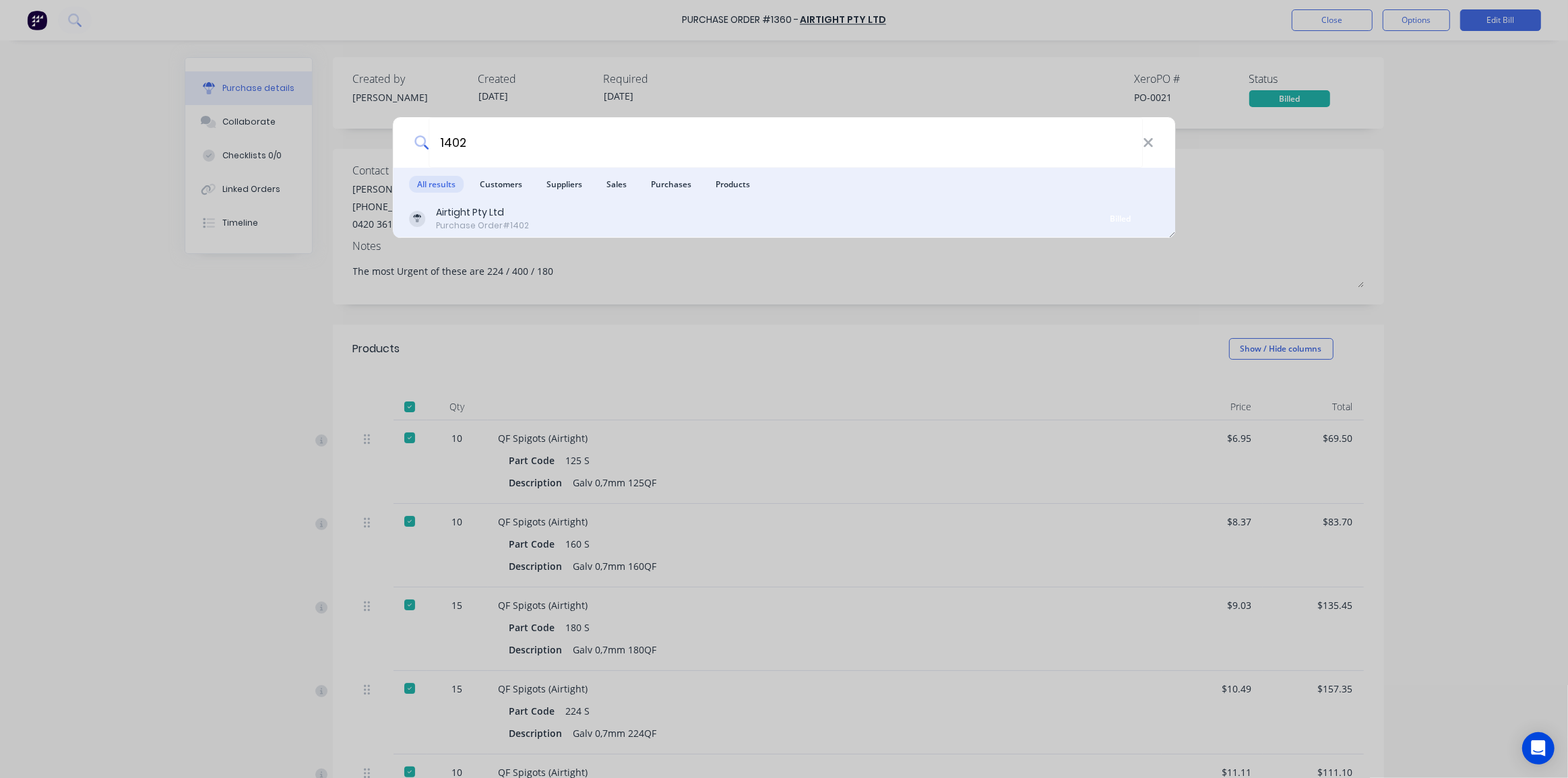
type input "1402"
click at [614, 212] on div "Airtight Pty Ltd Purchase Order #1402" at bounding box center [745, 219] width 673 height 26
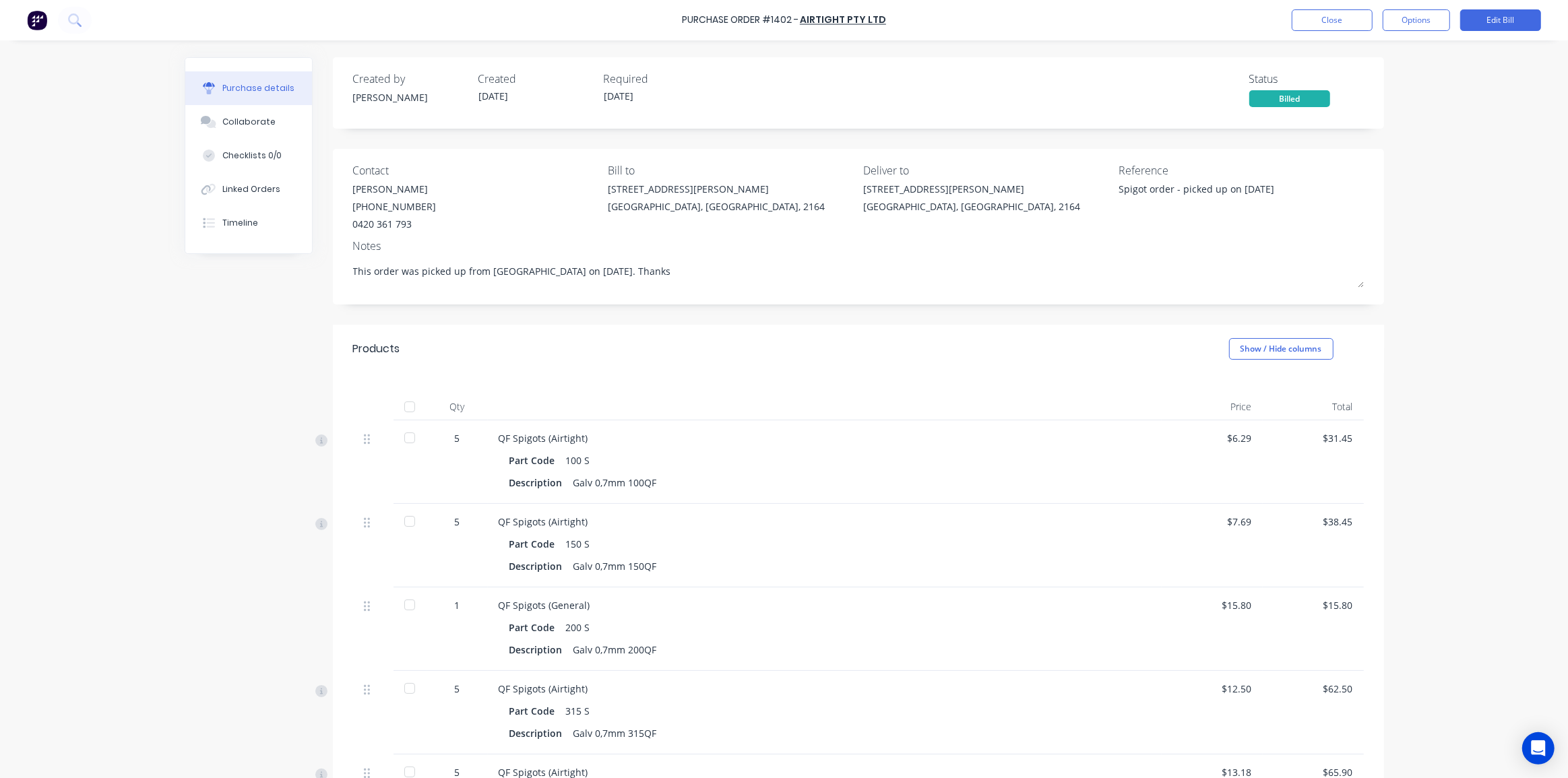
drag, startPoint x: 1469, startPoint y: 297, endPoint x: 1391, endPoint y: 306, distance: 78.5
click at [1458, 299] on div "Purchase Order #1402 - Airtight Pty Ltd Close Options Edit Bill Purchase detail…" at bounding box center [784, 389] width 1568 height 778
click at [1435, 240] on div "Purchase Order #1402 - Airtight Pty Ltd Close Options Edit Bill Purchase detail…" at bounding box center [784, 389] width 1568 height 778
click at [1452, 238] on div "Purchase Order #1402 - Airtight Pty Ltd Close Options Edit Bill Purchase detail…" at bounding box center [784, 389] width 1568 height 778
click at [1419, 18] on button "Options" at bounding box center [1416, 20] width 67 height 22
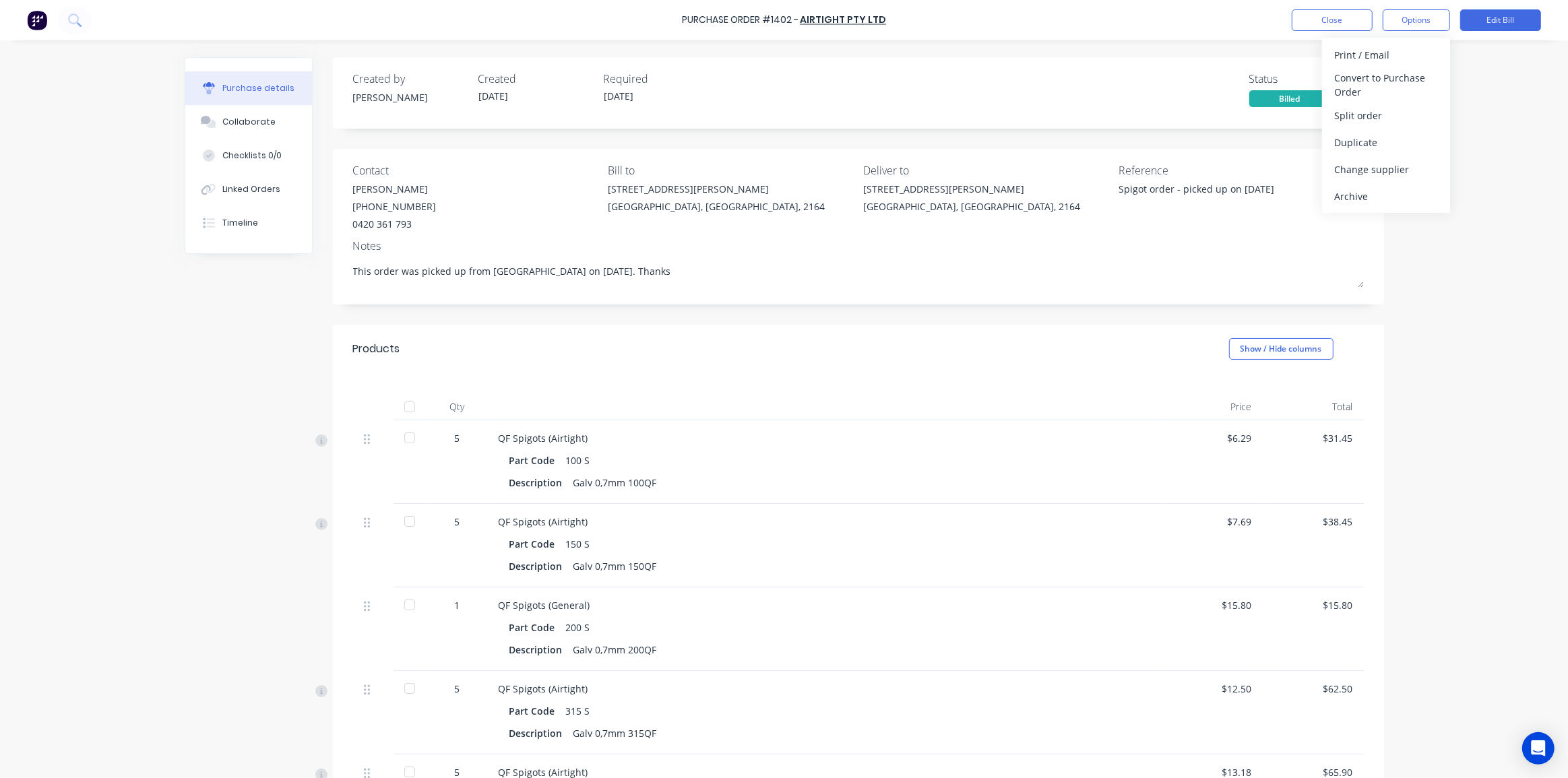
drag, startPoint x: 1399, startPoint y: 54, endPoint x: 1496, endPoint y: 112, distance: 113.0
click at [1496, 112] on div "Purchase Order #1402 - Airtight Pty Ltd Close Options Print / Email Convert to …" at bounding box center [784, 389] width 1568 height 778
click at [1499, 151] on div "Purchase Order #1402 - Airtight Pty Ltd Close Options Print / Email Convert to …" at bounding box center [784, 389] width 1568 height 778
click at [835, 19] on link "Airtight Pty Ltd" at bounding box center [843, 19] width 86 height 13
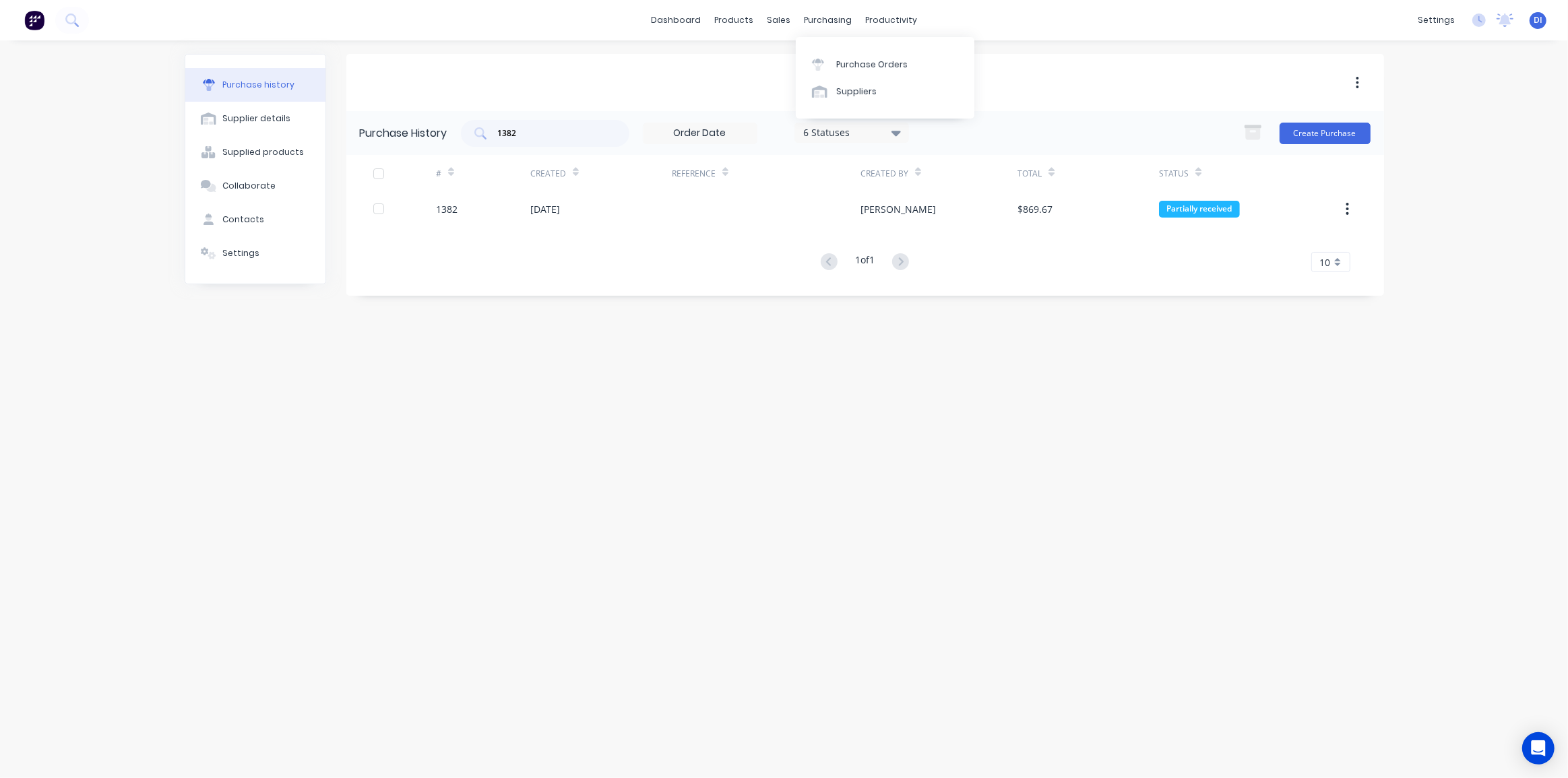
click at [991, 428] on div "Airtight Pty Ltd Purchase History 1382 6 Statuses 6 Statuses Create Purchase # …" at bounding box center [864, 403] width 1037 height 697
click at [544, 135] on input "1382" at bounding box center [552, 133] width 112 height 13
click at [1432, 235] on div "dashboard products sales purchasing productivity dashboard products Product Cat…" at bounding box center [784, 389] width 1568 height 778
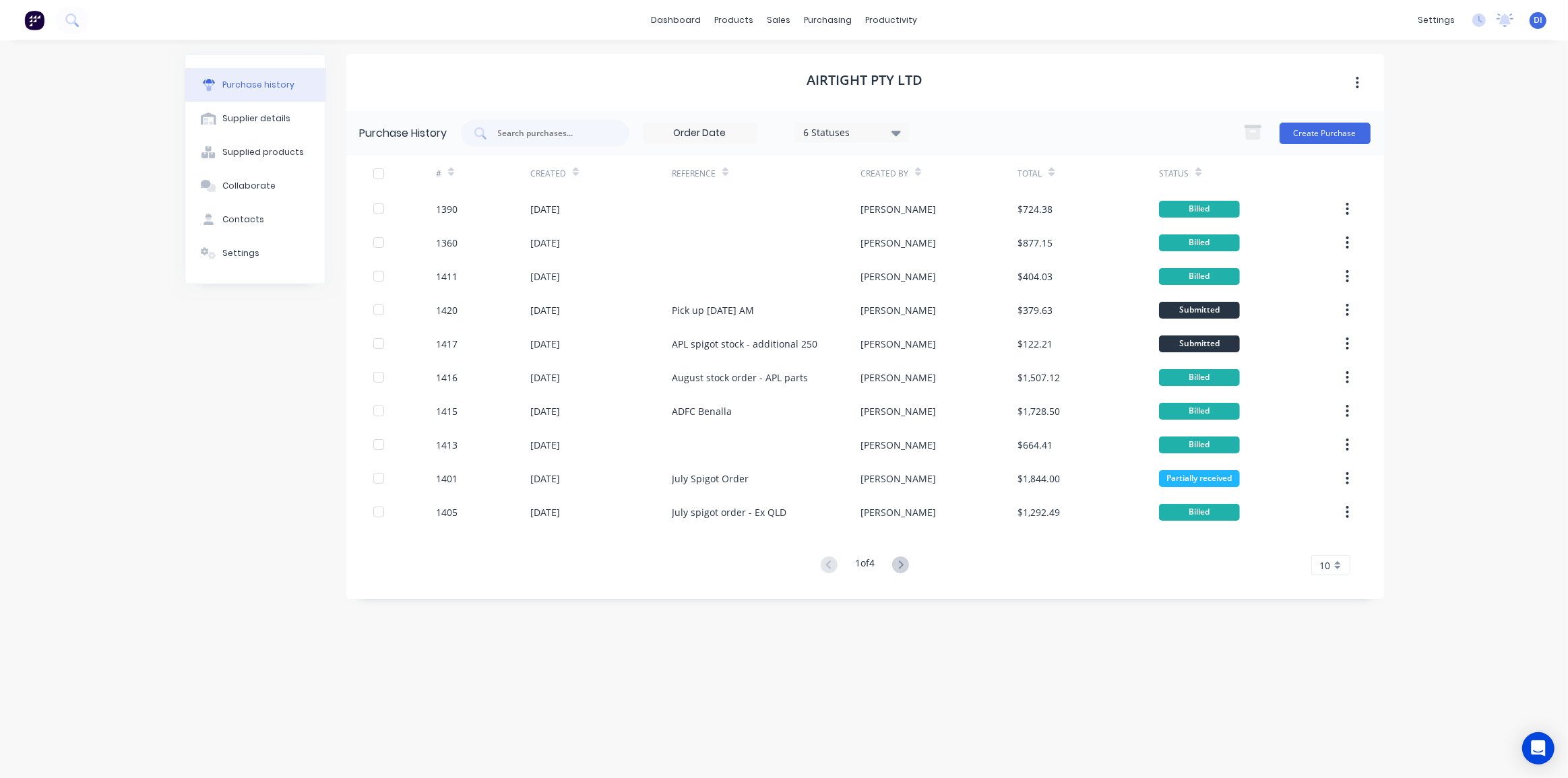
click at [1328, 568] on span "10" at bounding box center [1326, 565] width 11 height 14
click at [1333, 734] on div "35" at bounding box center [1330, 733] width 38 height 24
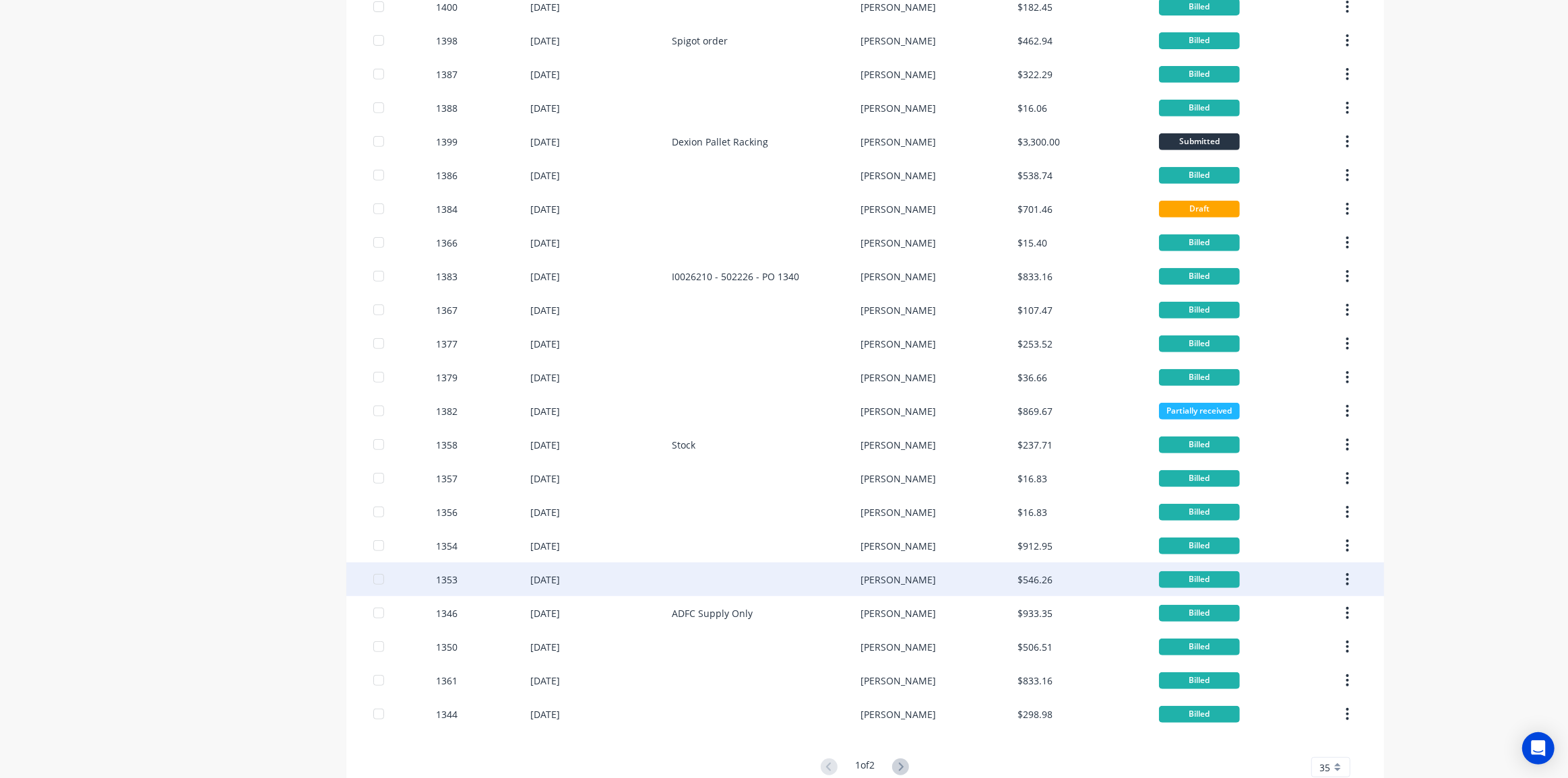
scroll to position [676, 0]
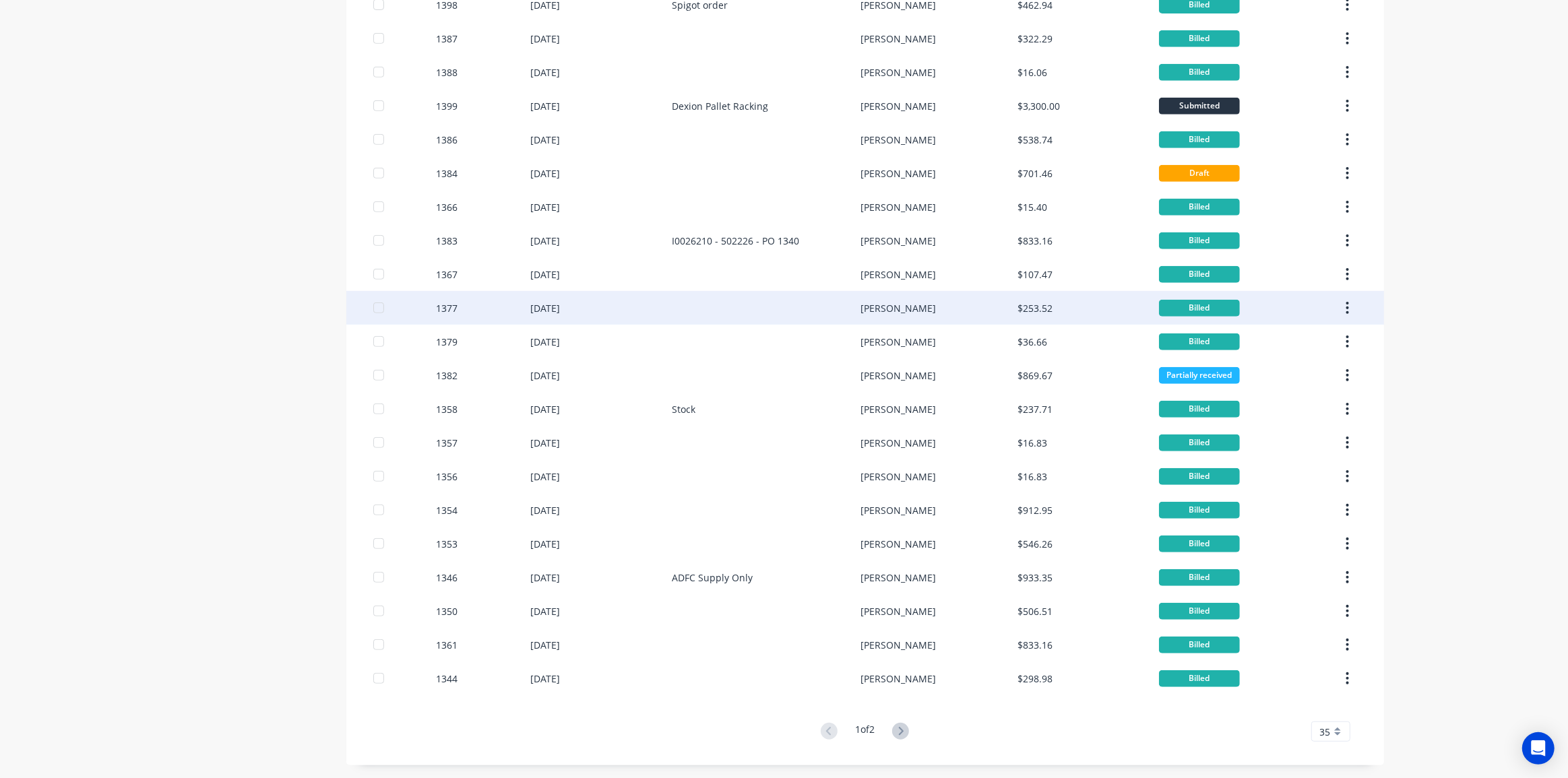
click at [1037, 314] on div "$253.52" at bounding box center [1034, 308] width 35 height 14
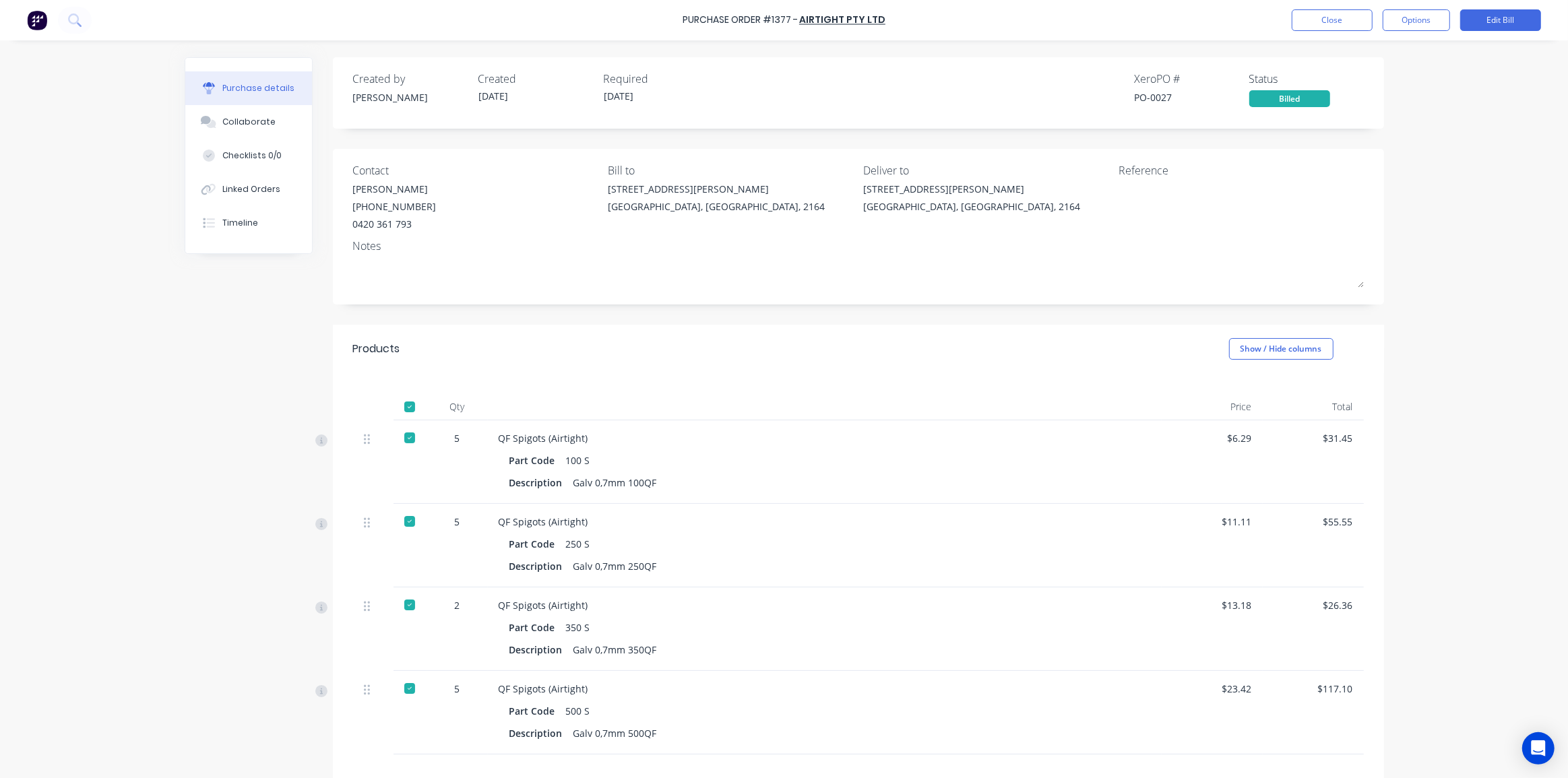
click at [1154, 97] on div "PO-0027" at bounding box center [1191, 97] width 115 height 14
copy div "PO-0027"
click at [1353, 179] on div "Reference" at bounding box center [1241, 197] width 245 height 69
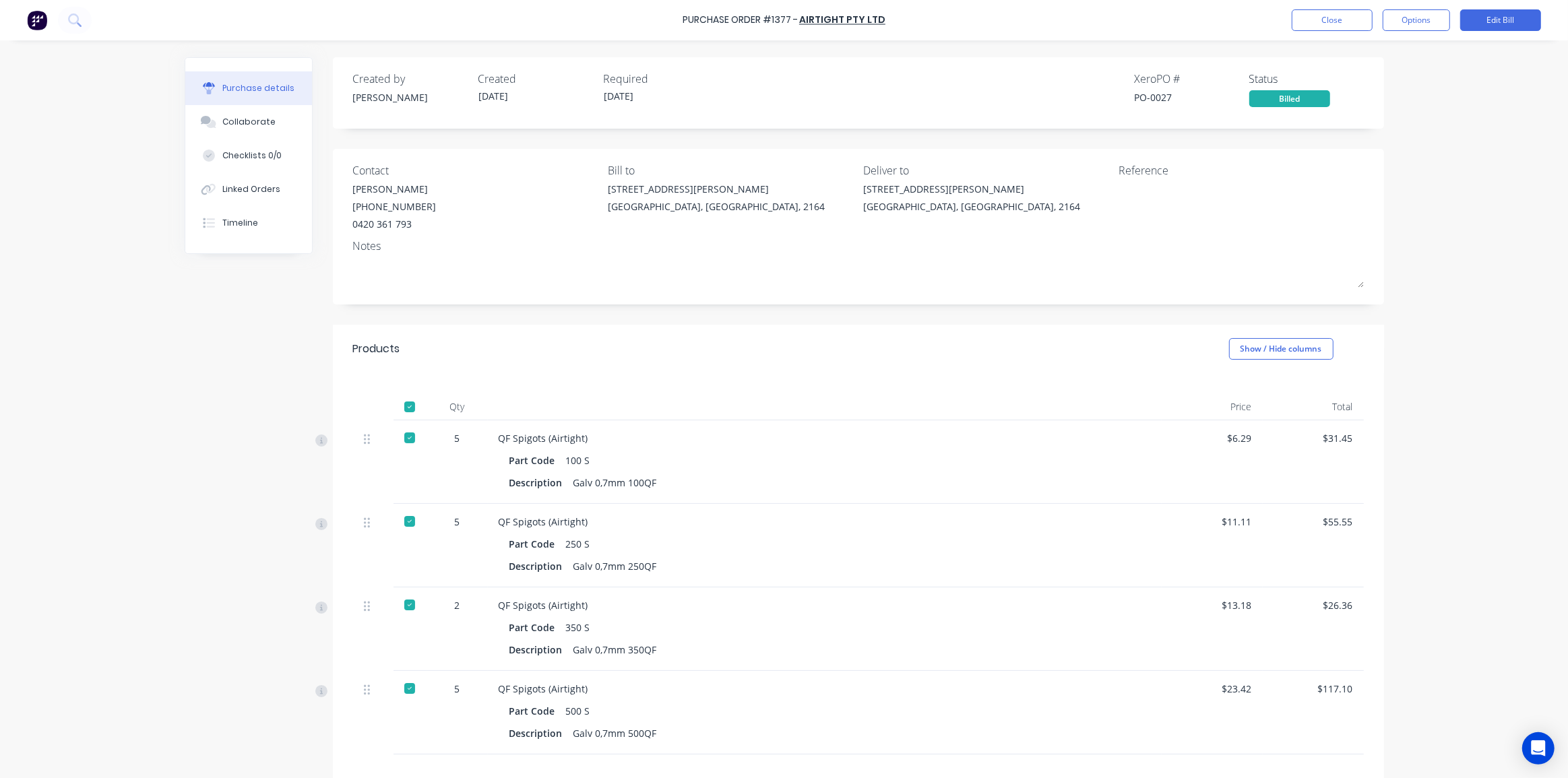
scroll to position [60, 0]
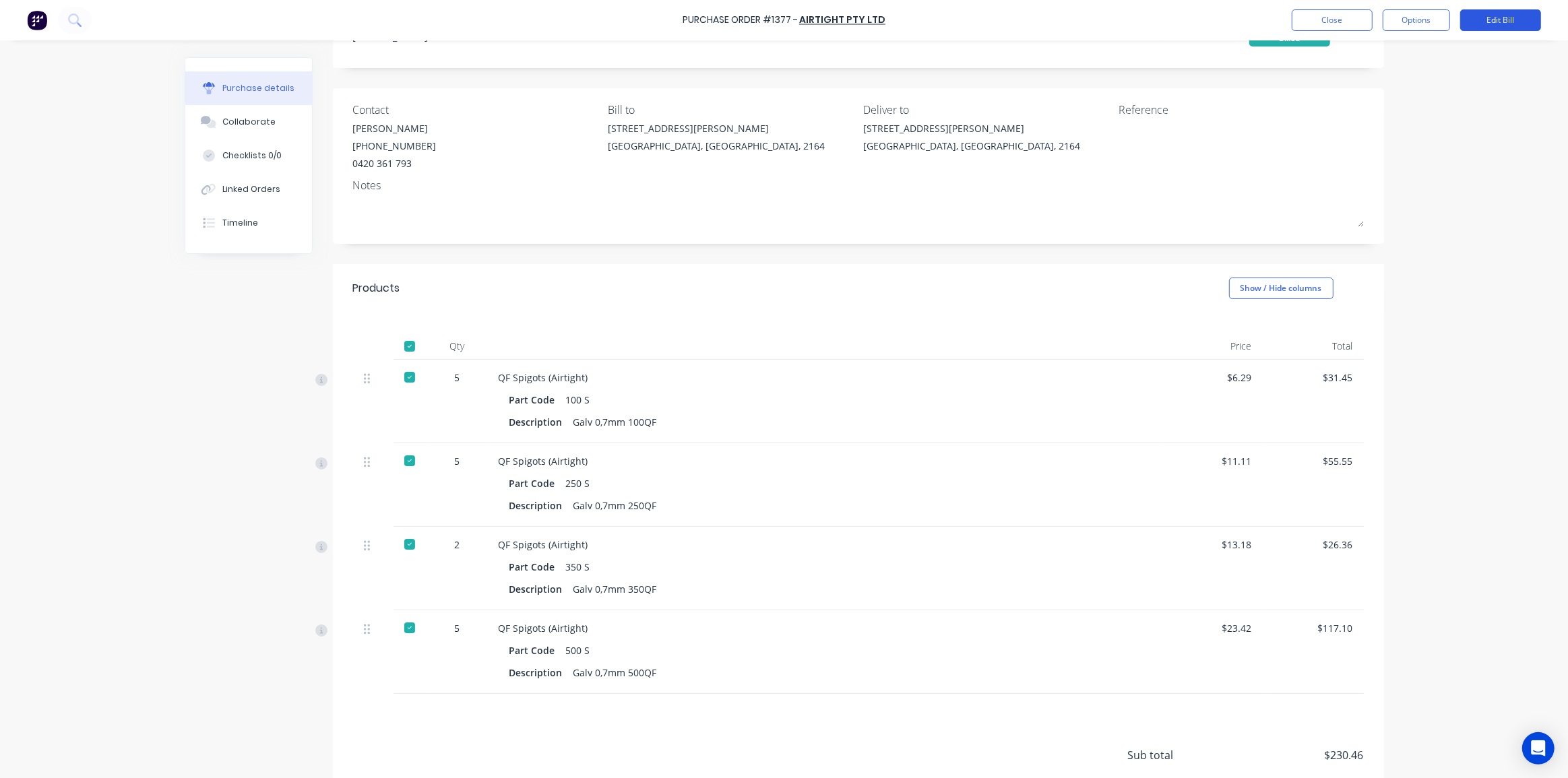
click at [1499, 19] on button "Edit Bill" at bounding box center [1500, 20] width 81 height 22
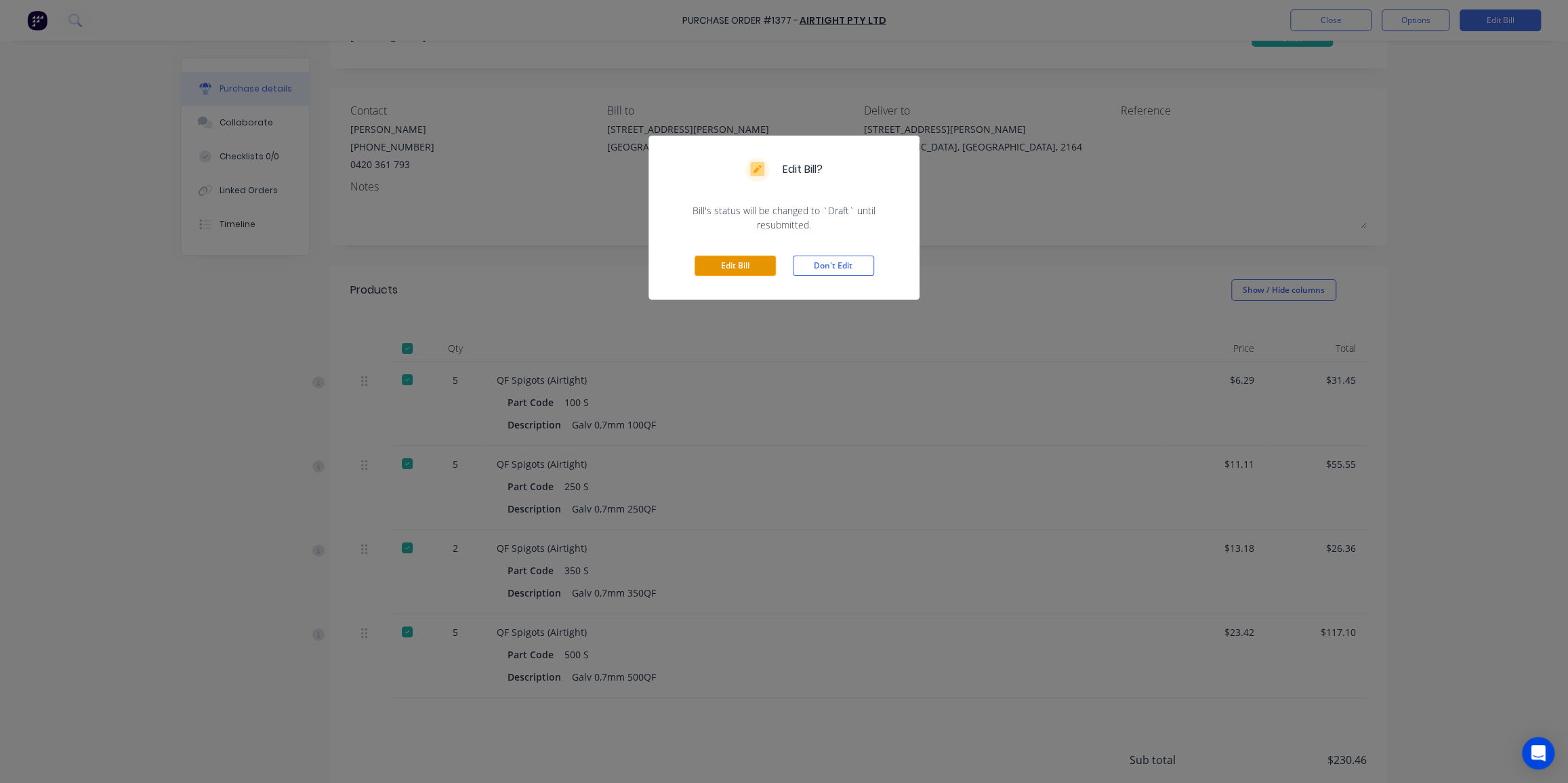
click at [750, 267] on button "Edit Bill" at bounding box center [735, 266] width 81 height 20
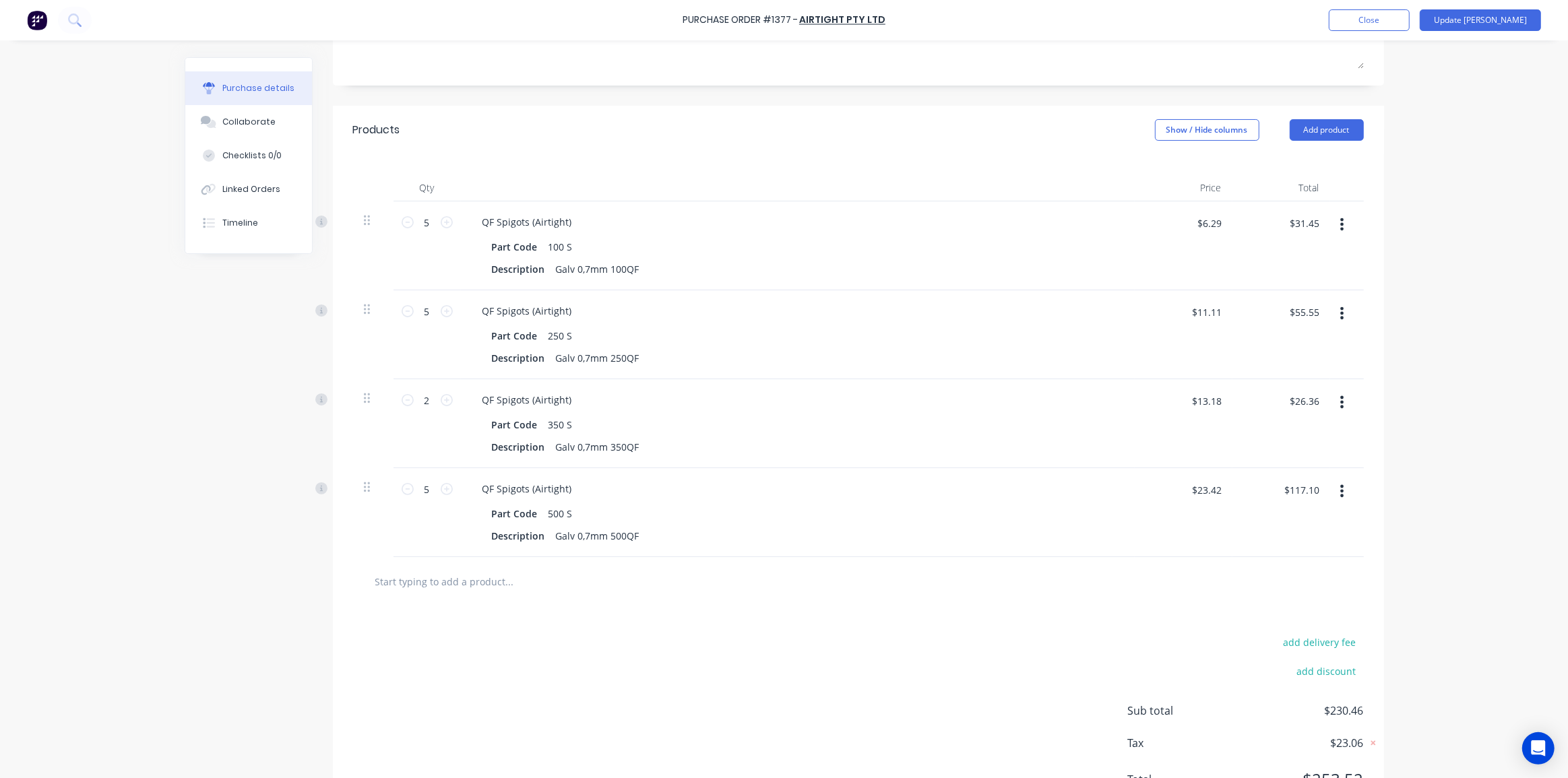
scroll to position [245, 0]
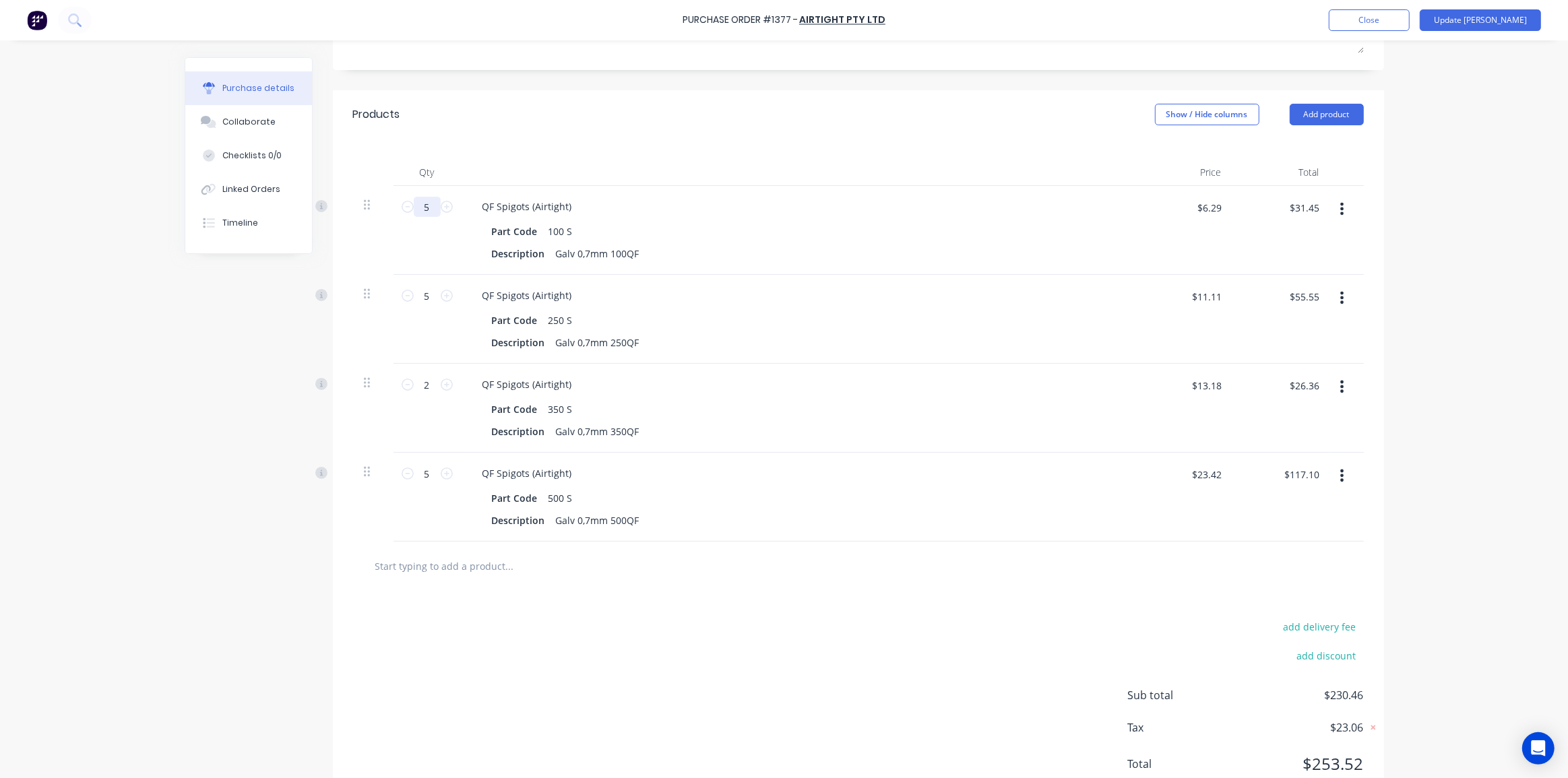
click at [416, 209] on input "5" at bounding box center [427, 206] width 27 height 20
type input "1"
type input "$6.29"
type input "15"
type input "$94.35"
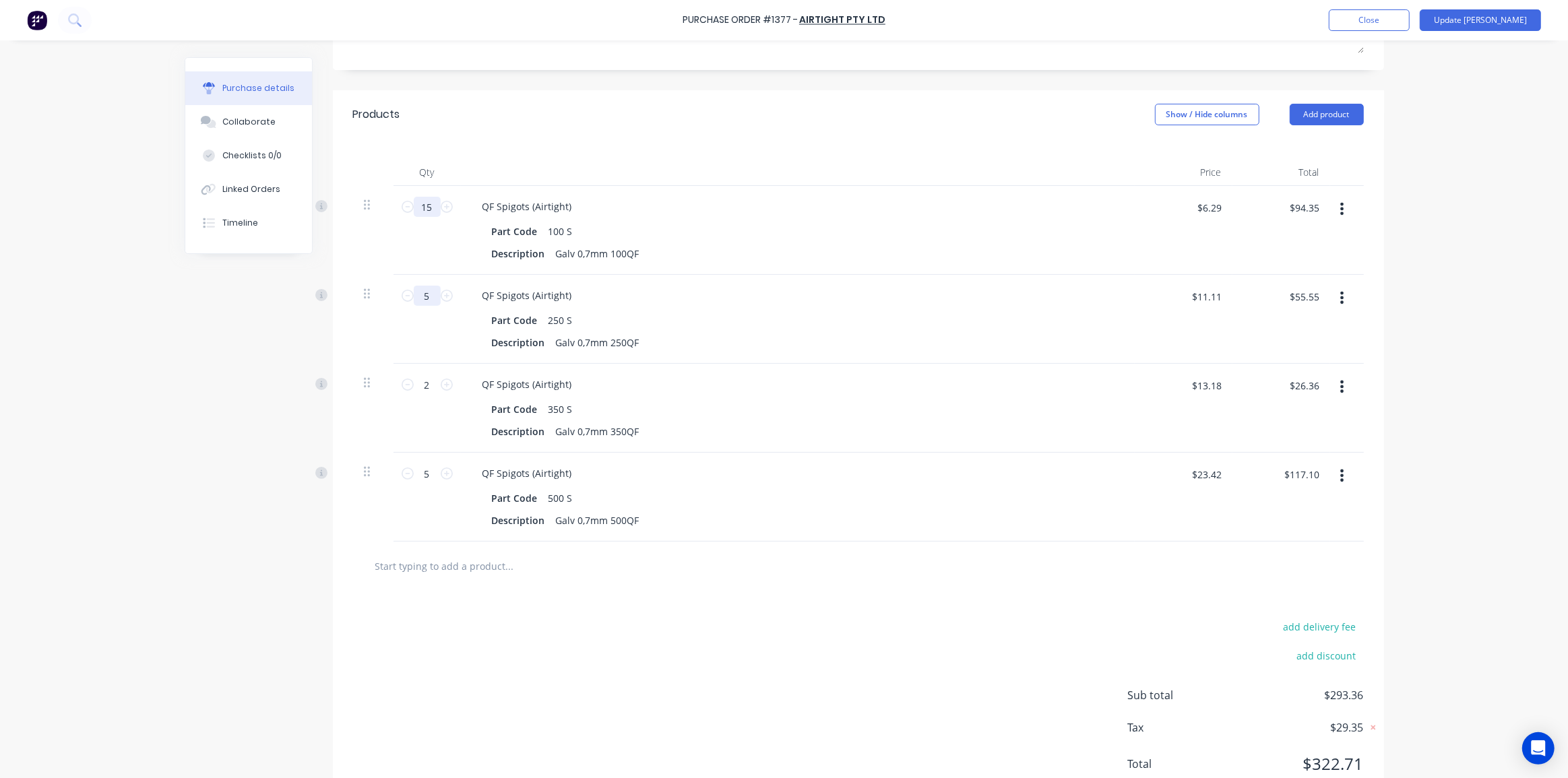
type input "15"
click at [420, 299] on input "5" at bounding box center [427, 295] width 27 height 20
type input "1"
type input "$11.11"
type input "10"
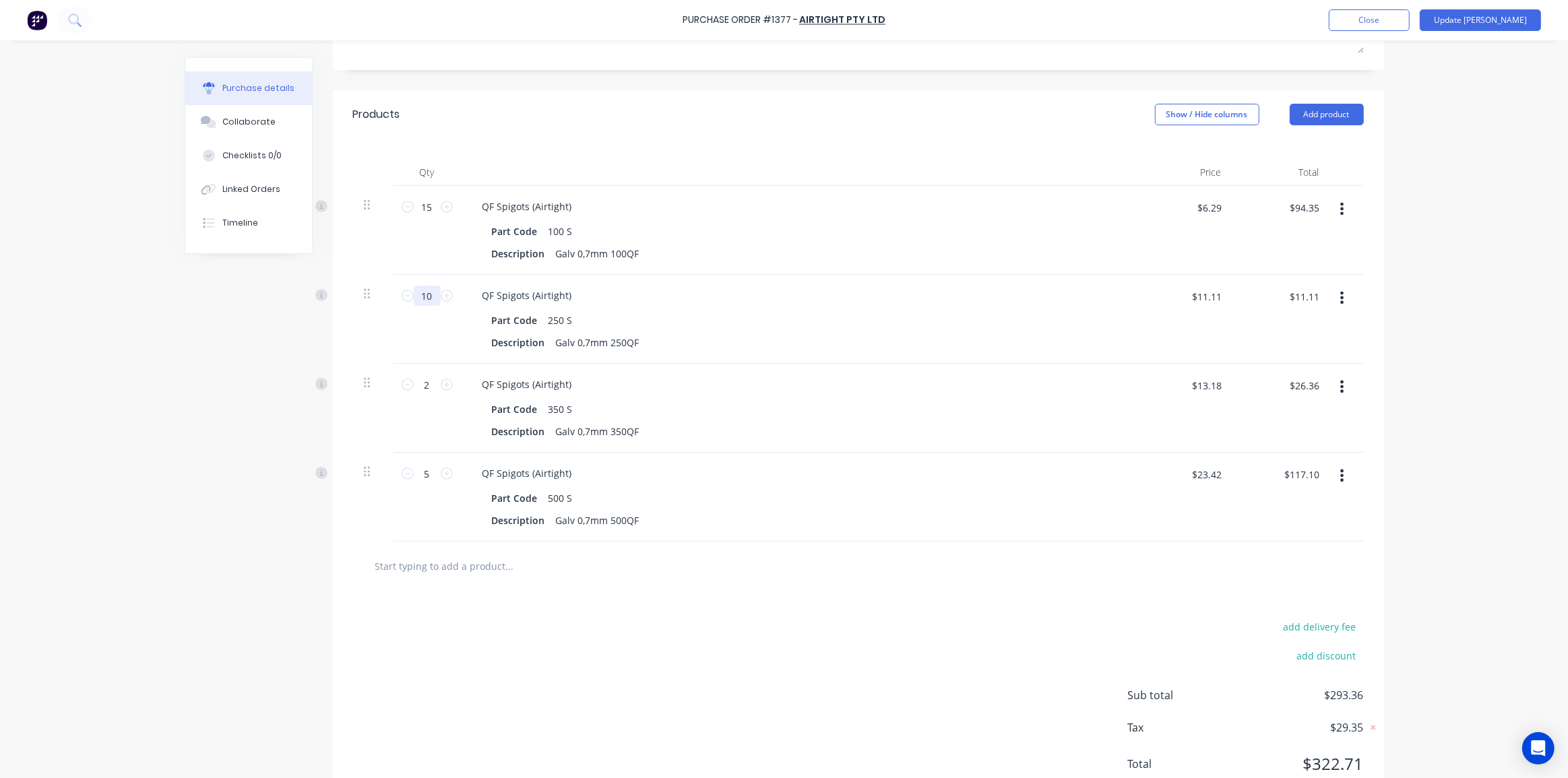
type input "$111.10"
type input "10"
click at [415, 386] on input "2" at bounding box center [427, 384] width 27 height 20
type input "5"
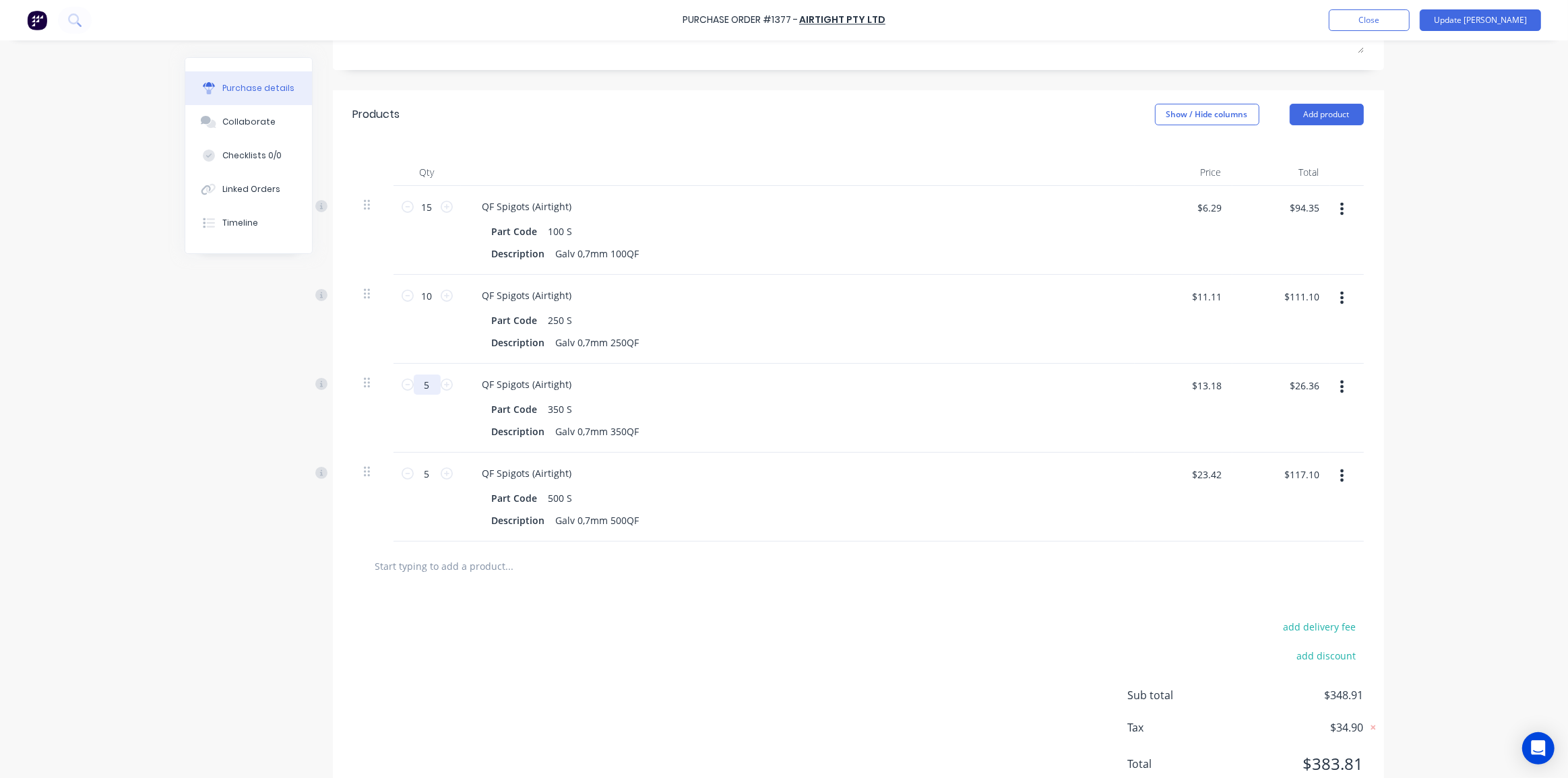
type input "$65.90"
type input "5"
click at [1412, 447] on div "Purchase Order #1377 - Airtight Pty Ltd Add product Close Update Bill Purchase …" at bounding box center [784, 389] width 1568 height 778
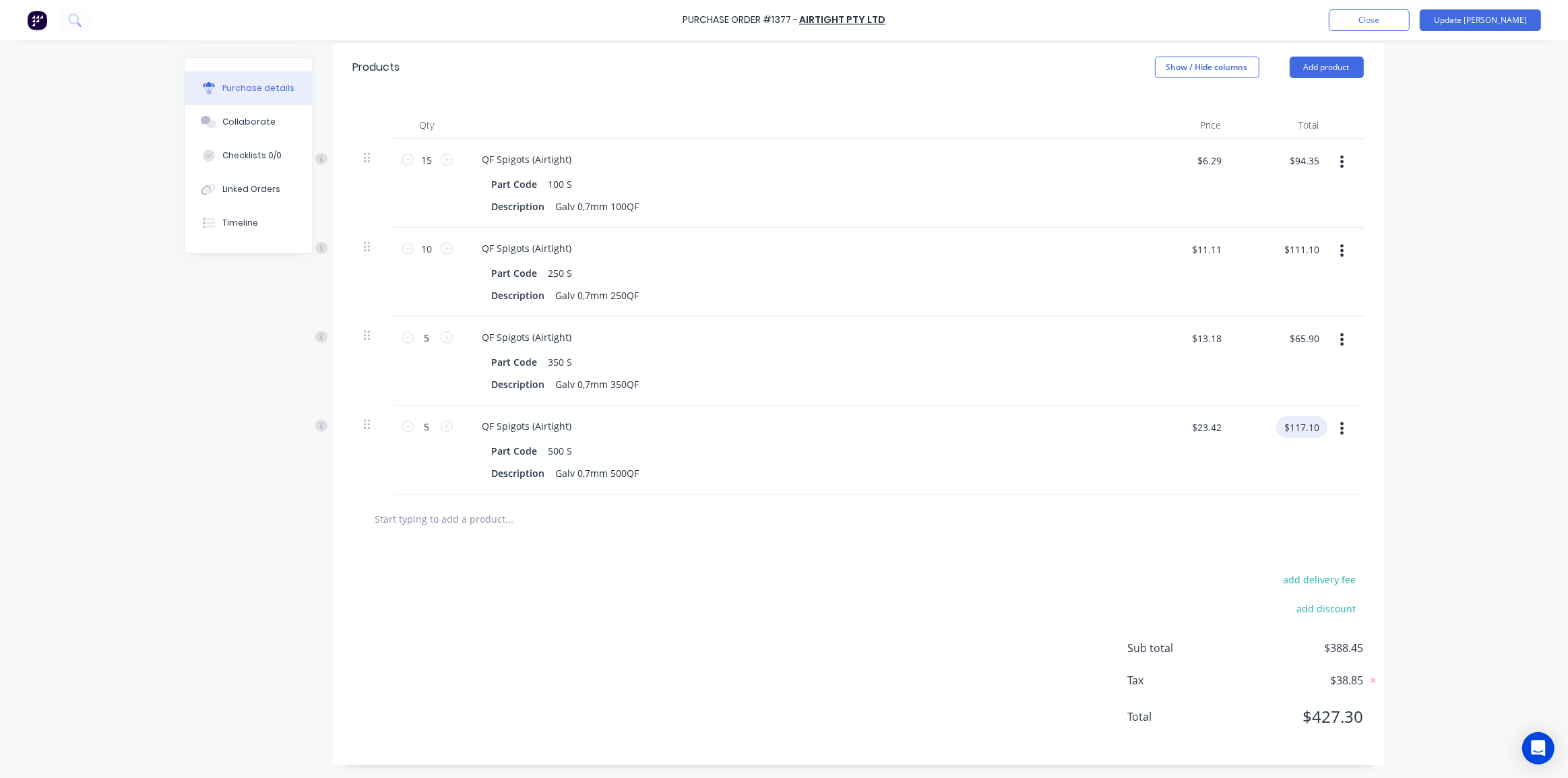
click at [1303, 427] on input "$117.10" at bounding box center [1302, 427] width 51 height 22
type input "117.09"
type input "$23.418"
type input "$117.09"
click at [1401, 433] on div "Purchase Order #1377 - Airtight Pty Ltd Add product Close Update Bill Purchase …" at bounding box center [784, 389] width 1568 height 778
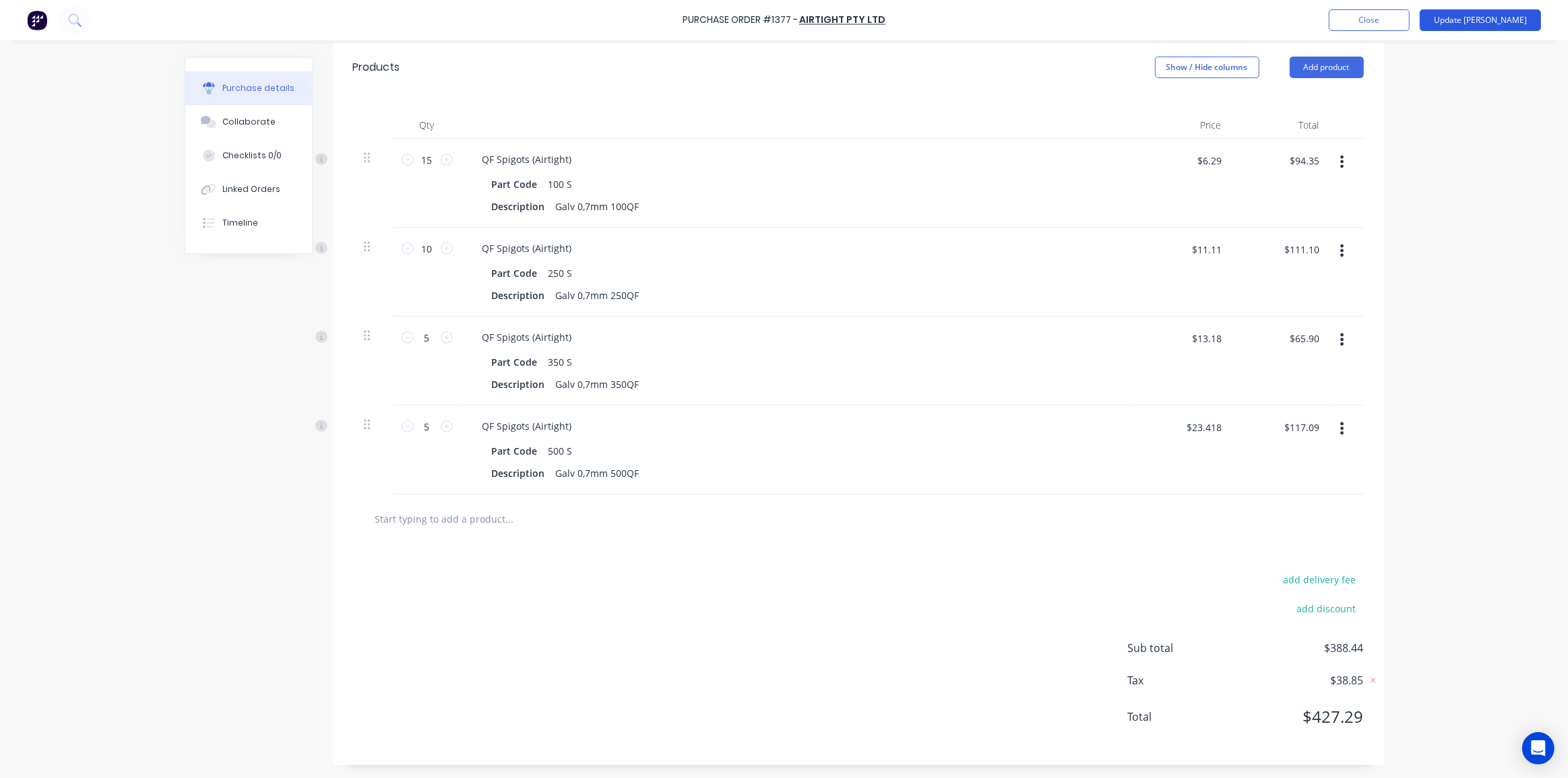
click at [1500, 26] on button "Update [PERSON_NAME]" at bounding box center [1480, 20] width 122 height 22
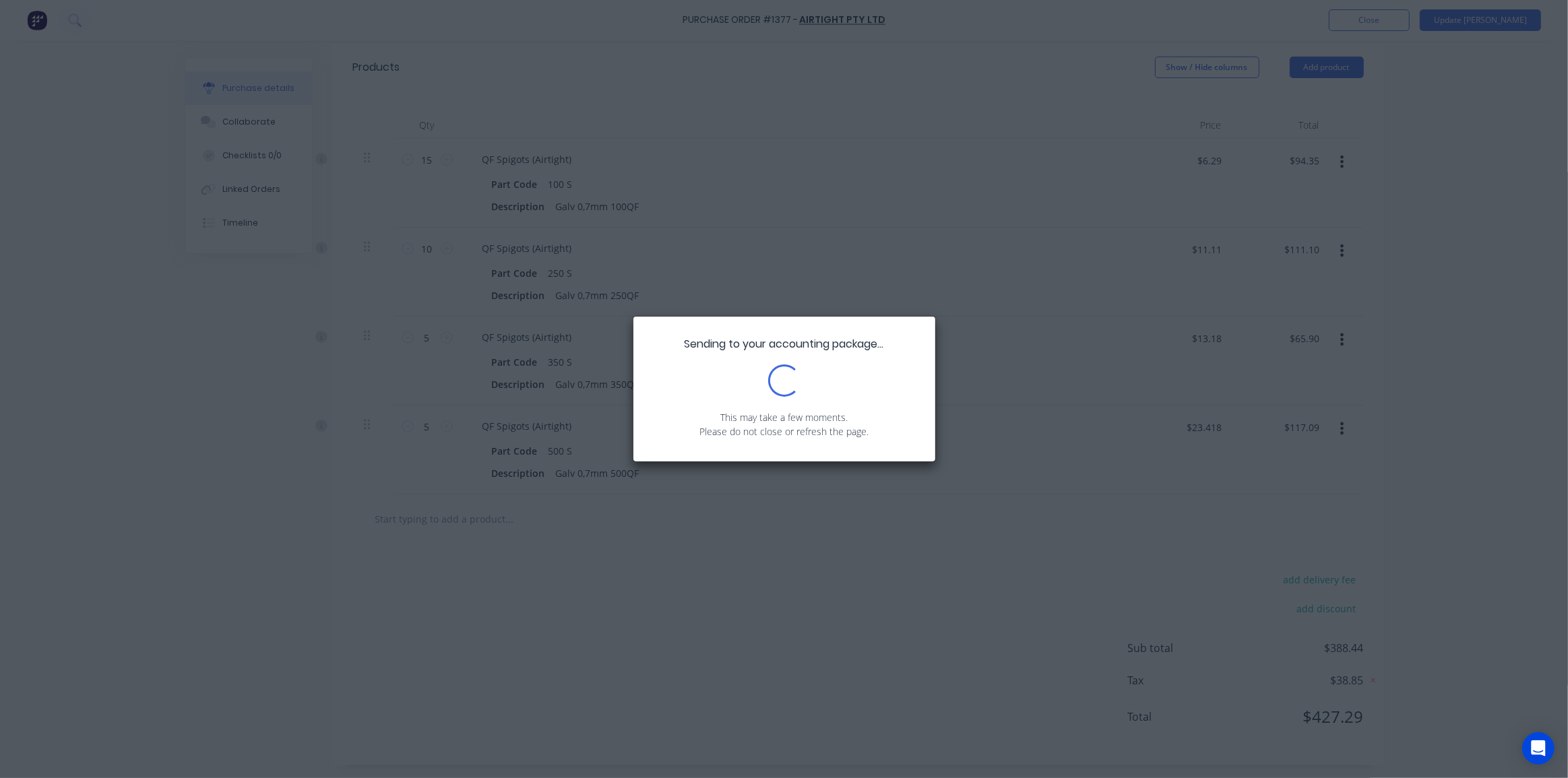
scroll to position [0, 0]
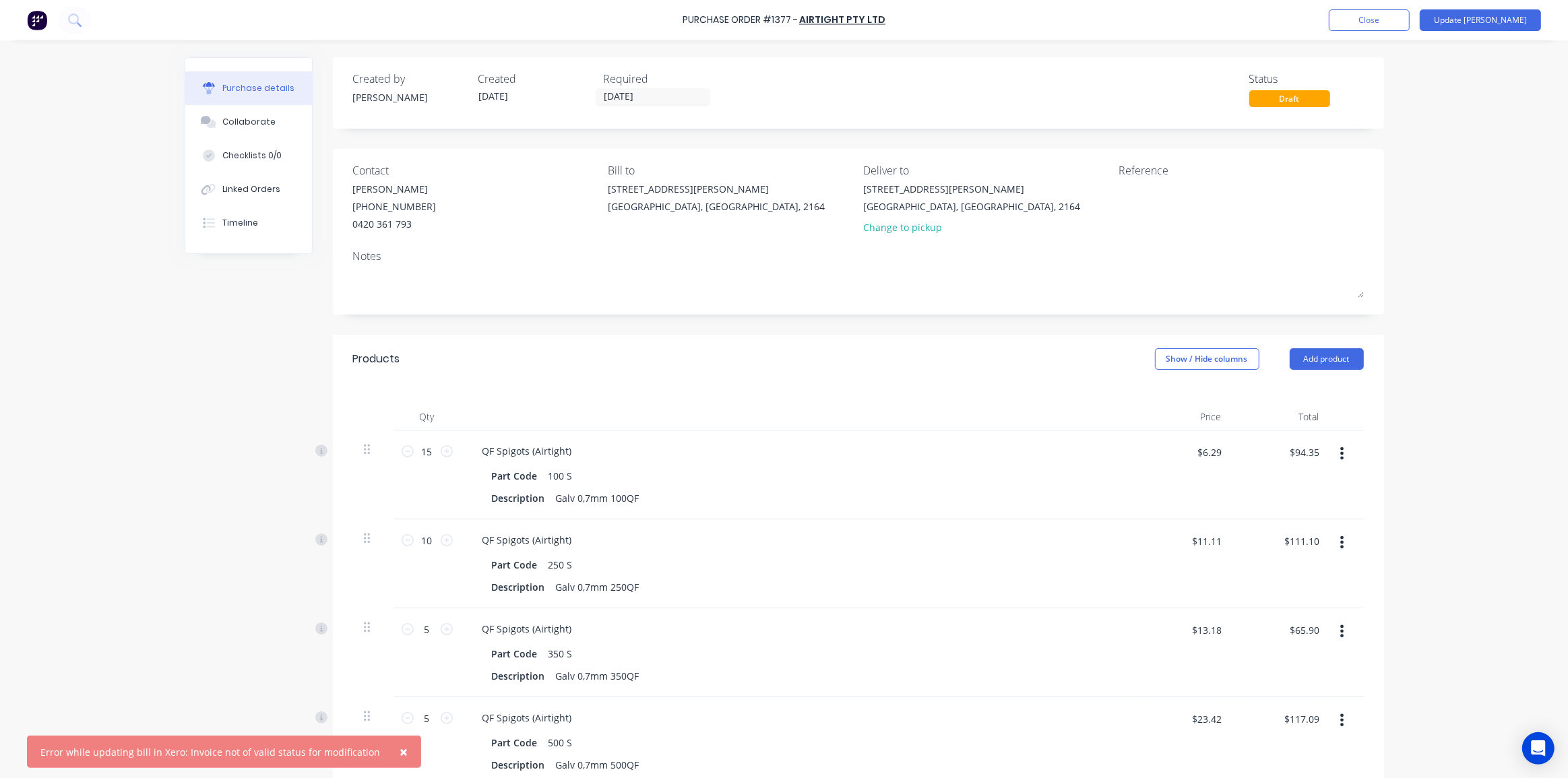
click at [399, 752] on span "×" at bounding box center [404, 752] width 8 height 19
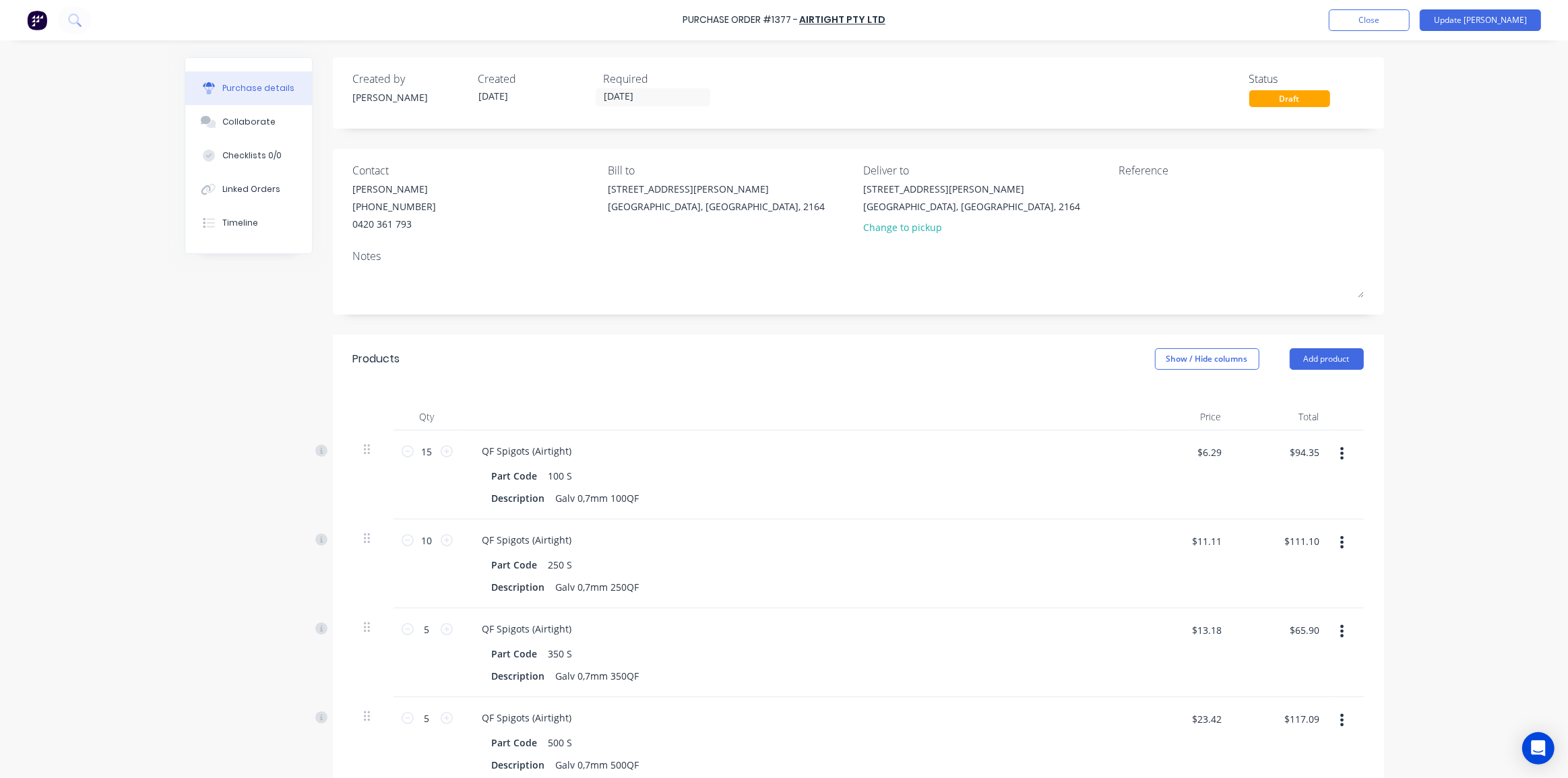
click at [1410, 381] on div "Purchase Order #1377 - Airtight Pty Ltd Add product Close Update Bill Purchase …" at bounding box center [784, 389] width 1568 height 778
click at [1486, 11] on button "Update [PERSON_NAME]" at bounding box center [1480, 20] width 122 height 22
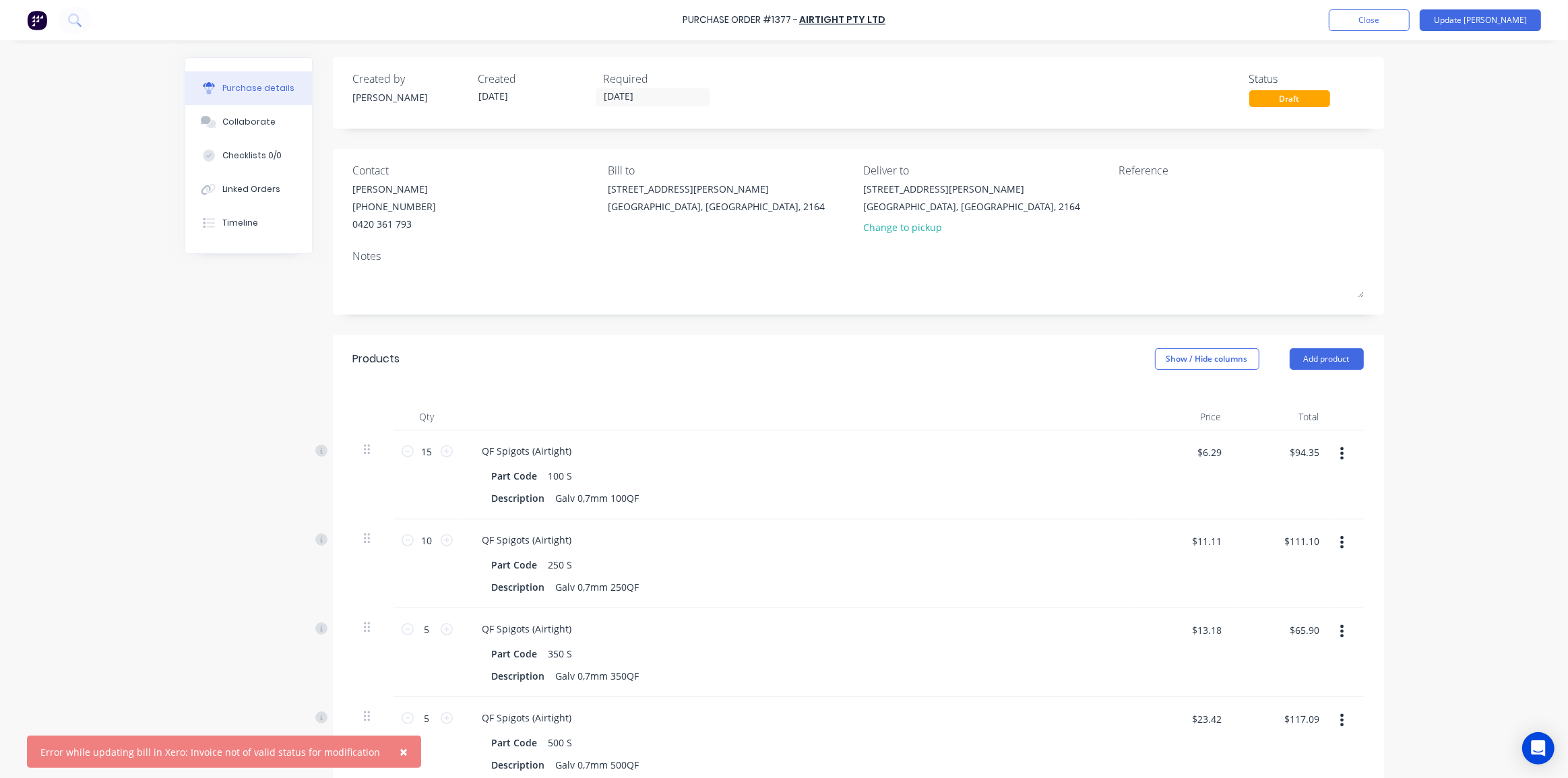
click at [399, 751] on span "×" at bounding box center [404, 752] width 8 height 19
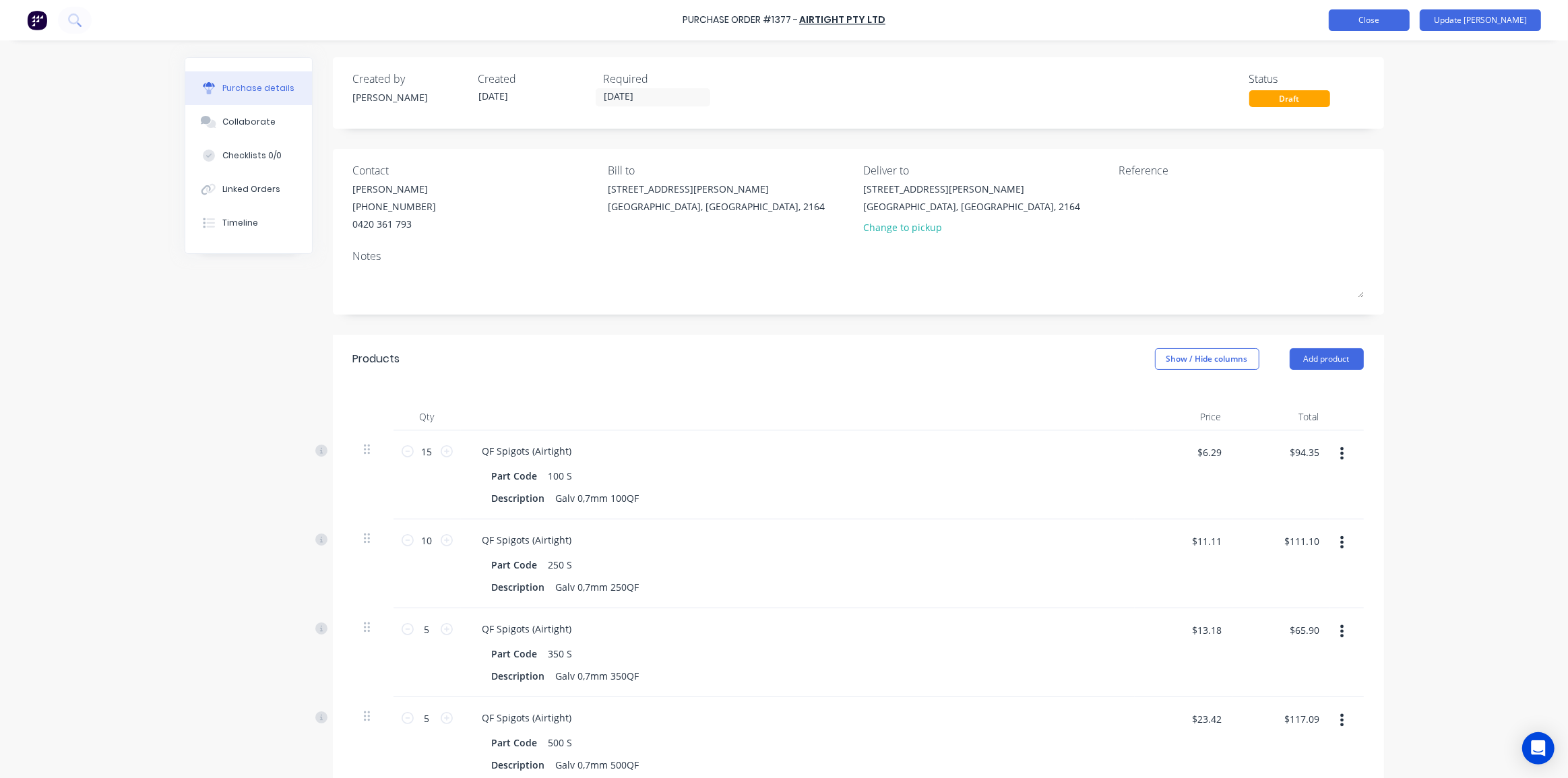
click at [1410, 20] on button "Close" at bounding box center [1369, 20] width 81 height 22
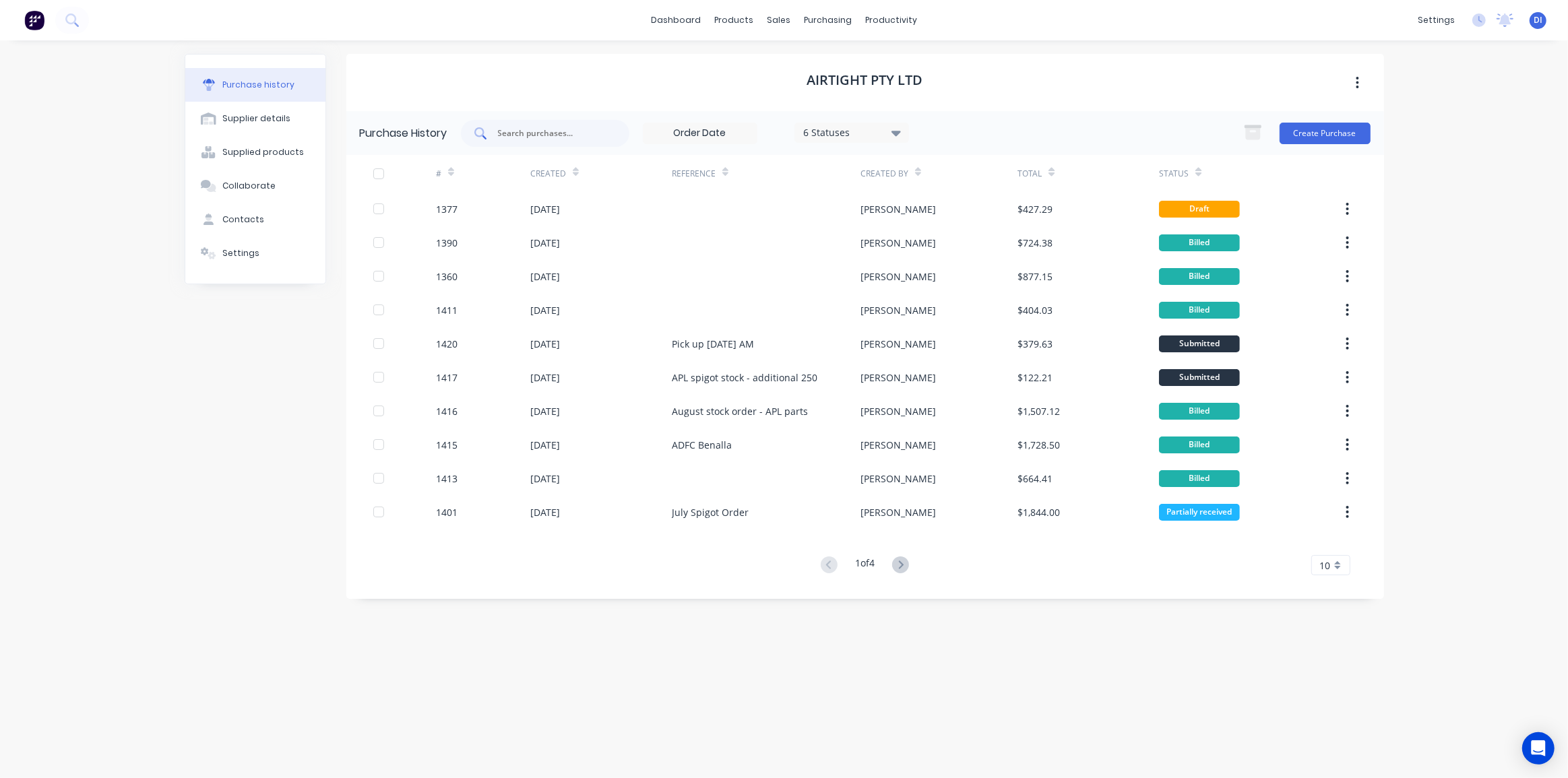
click at [513, 131] on input "text" at bounding box center [552, 133] width 112 height 13
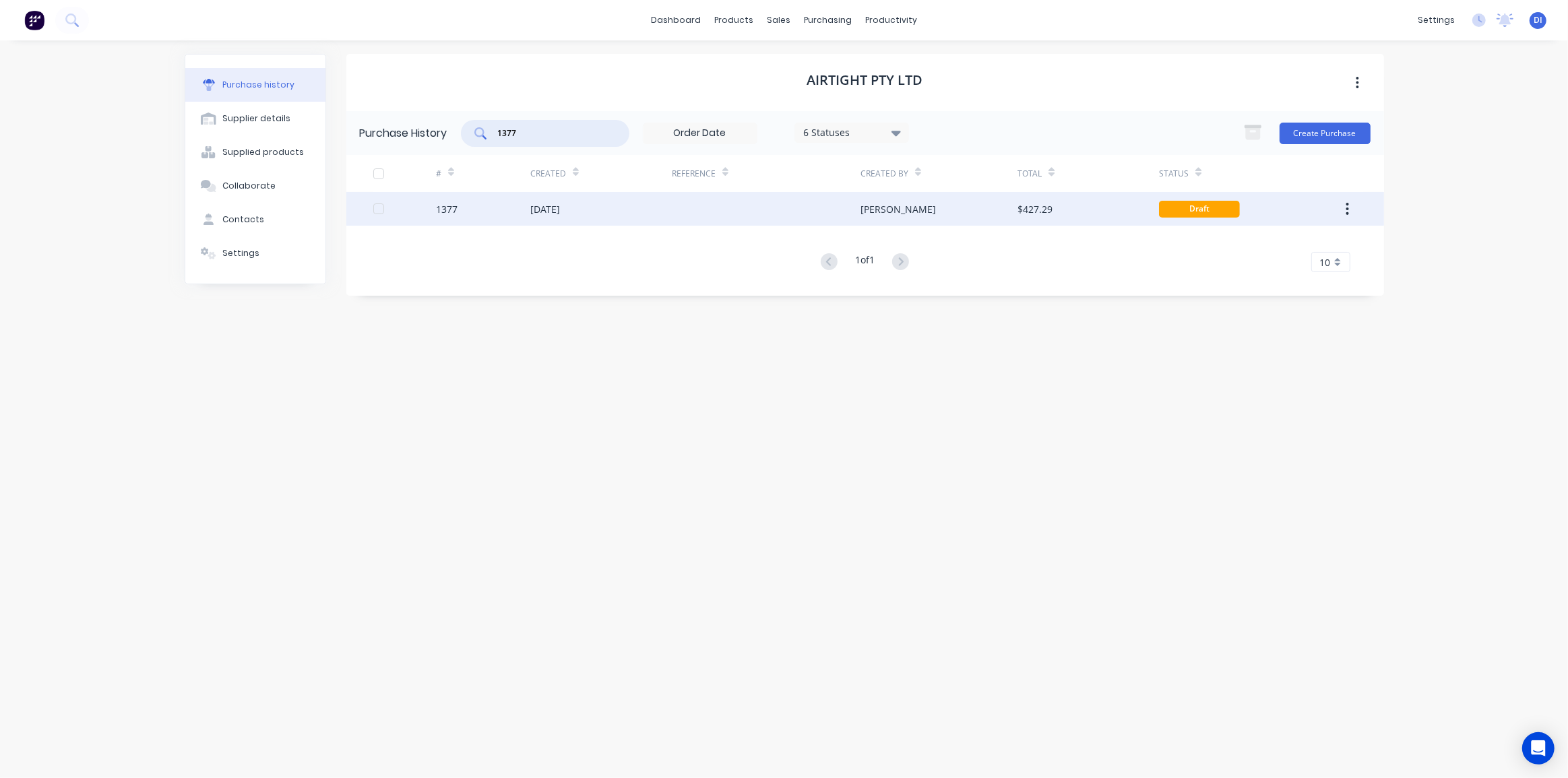
type input "1377"
click at [1322, 205] on div "Draft" at bounding box center [1245, 208] width 173 height 33
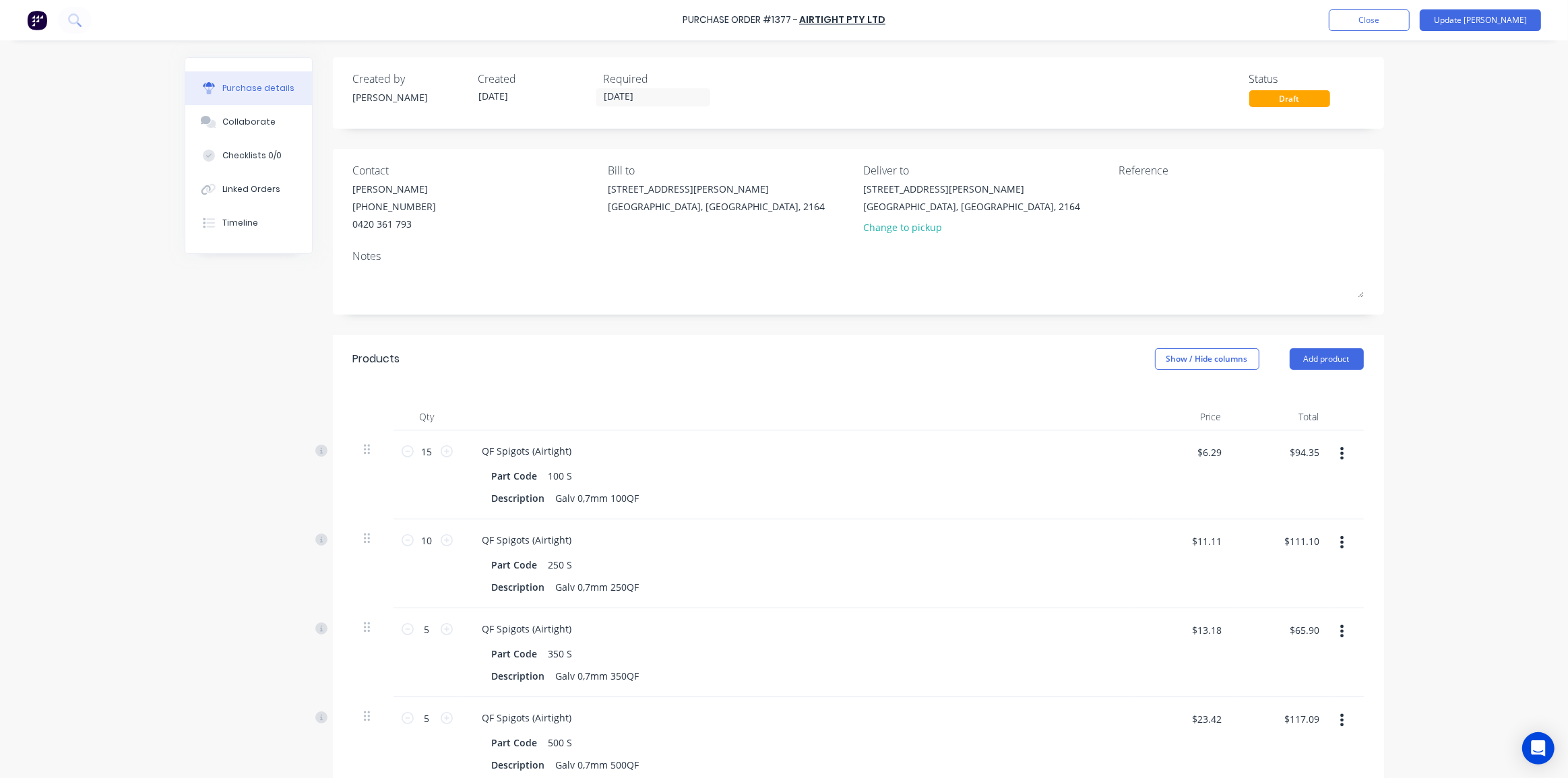
click at [1057, 431] on div "QF Spigots (Airtight) Part Code 100 S Description Galv 0,7mm 100QF" at bounding box center [798, 475] width 674 height 89
click at [1511, 273] on div "Purchase Order #1377 - Airtight Pty Ltd Add product Close Update Bill Purchase …" at bounding box center [784, 389] width 1568 height 778
click at [1297, 249] on div "Notes" at bounding box center [858, 256] width 1011 height 16
drag, startPoint x: 1435, startPoint y: 24, endPoint x: 1481, endPoint y: 29, distance: 46.3
click at [1480, 31] on div "Purchase Order #1377 - Airtight Pty Ltd Add product Close Update Bill" at bounding box center [784, 20] width 1568 height 40
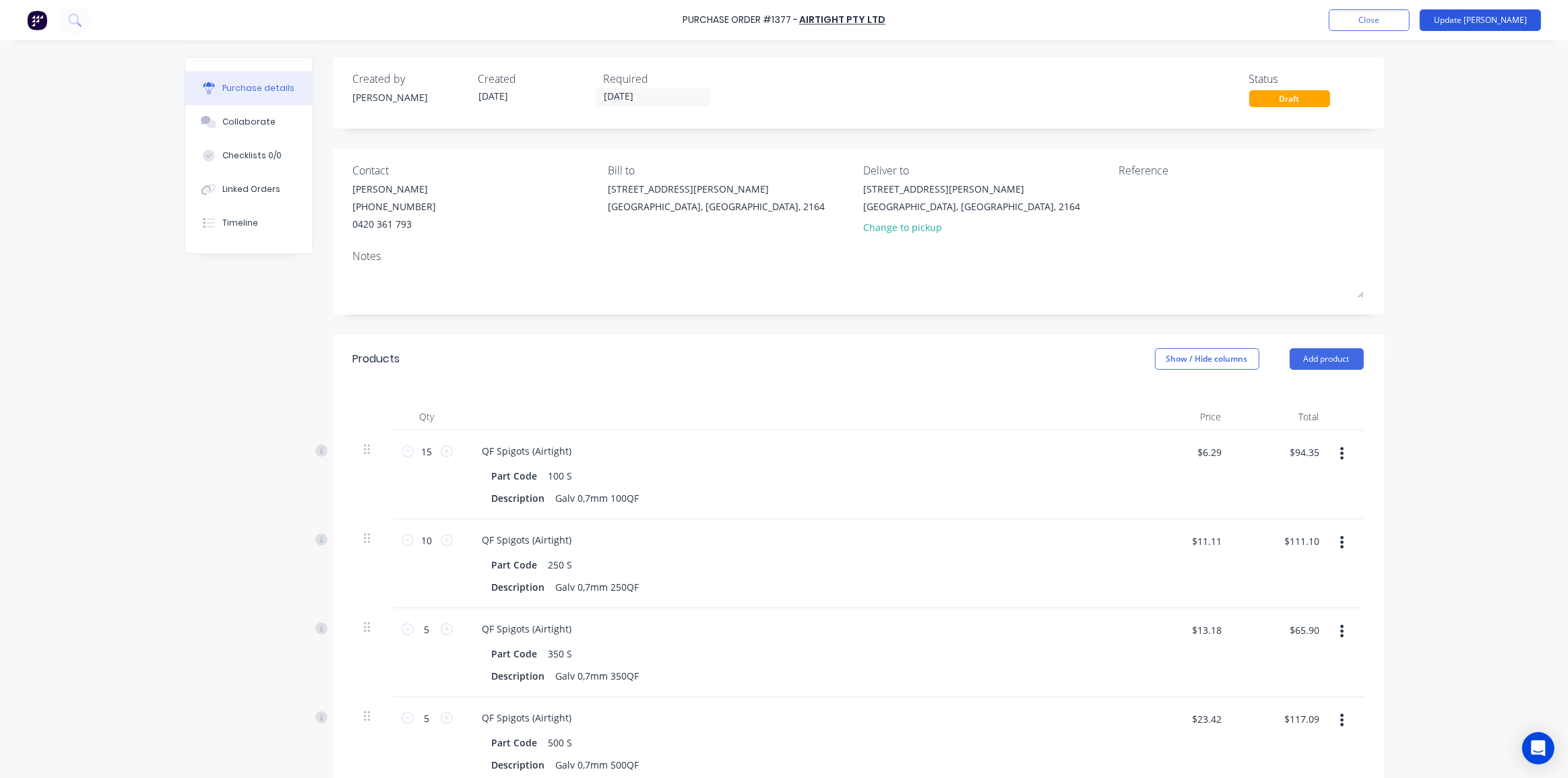
click at [1489, 19] on button "Update [PERSON_NAME]" at bounding box center [1480, 20] width 122 height 22
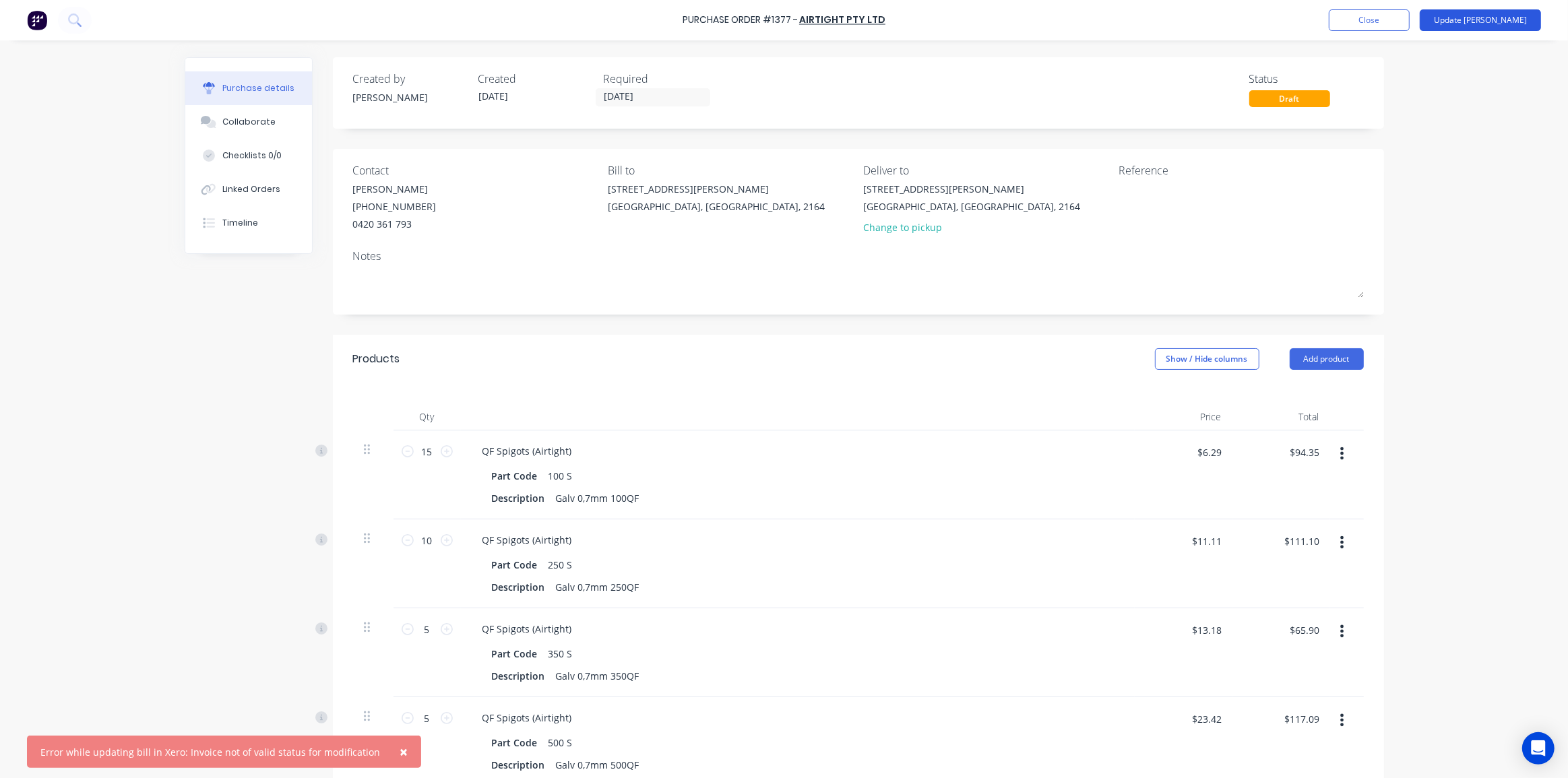
click at [1504, 11] on button "Update [PERSON_NAME]" at bounding box center [1480, 20] width 122 height 22
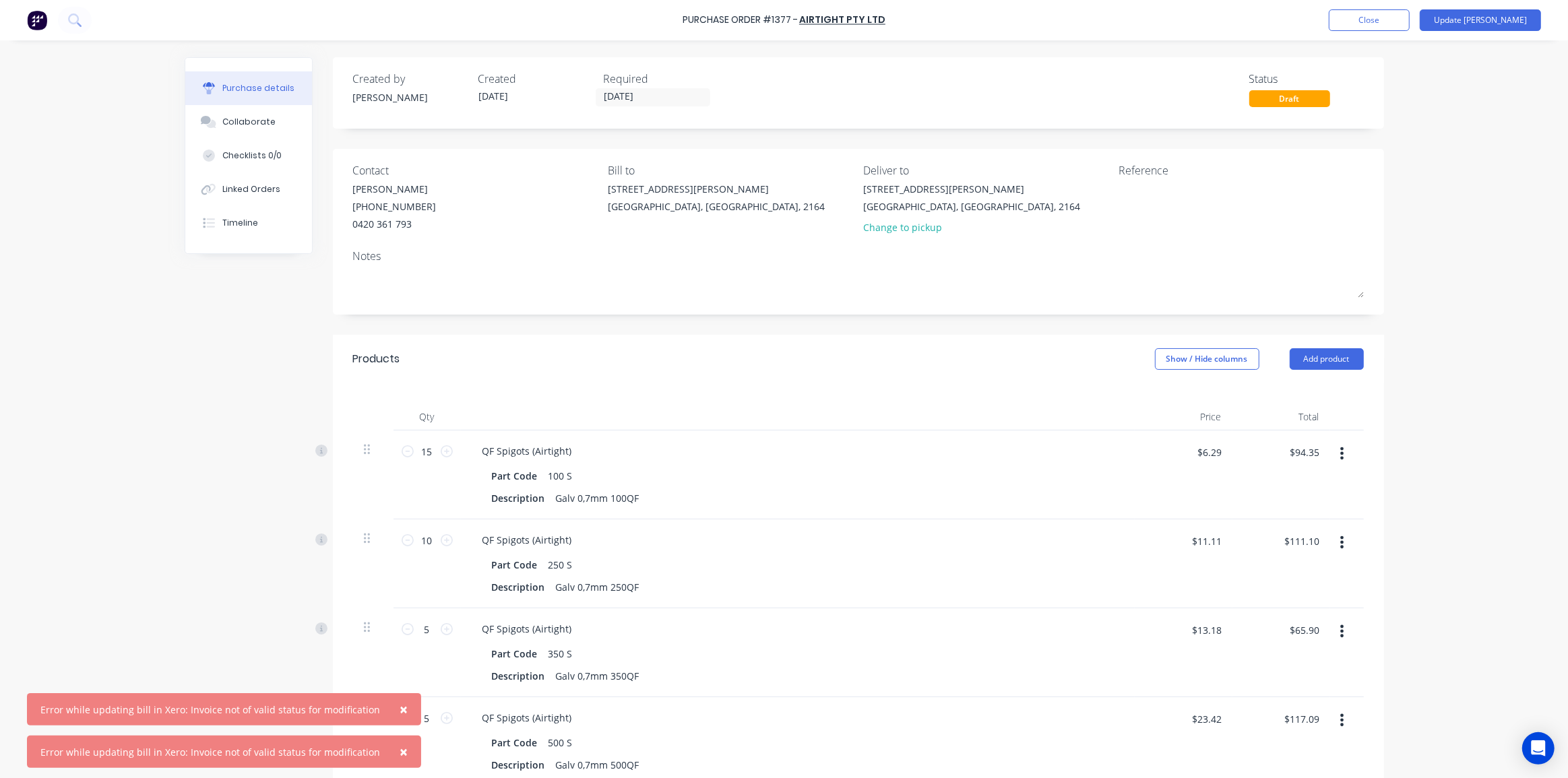
click at [1253, 150] on div "Contact James White (02) 9986 3184 0420 361 793 Bill to 26 Hargraves Place Weth…" at bounding box center [858, 231] width 1051 height 166
click at [399, 710] on span "×" at bounding box center [404, 709] width 8 height 19
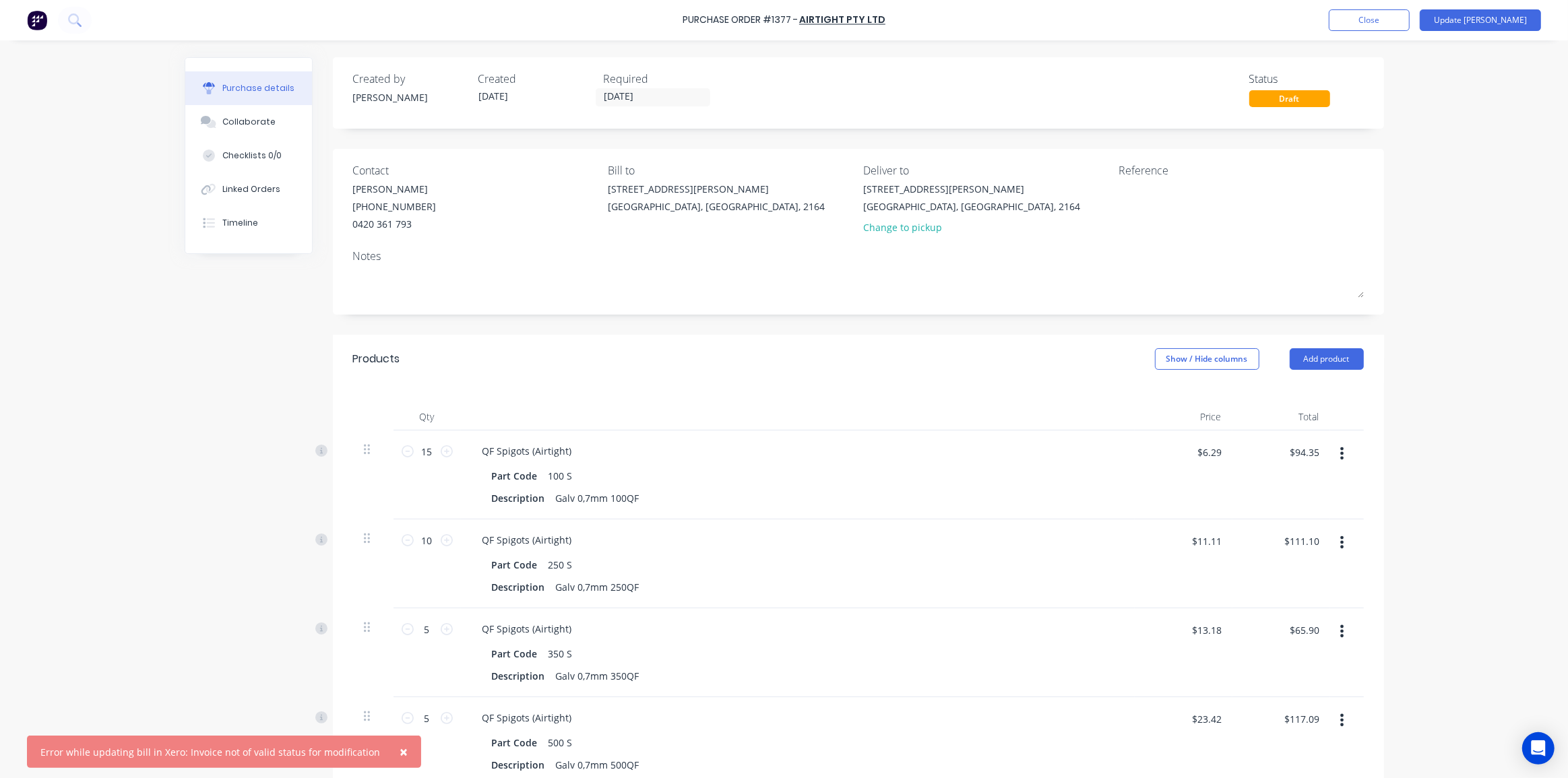
click at [399, 748] on span "×" at bounding box center [404, 752] width 8 height 19
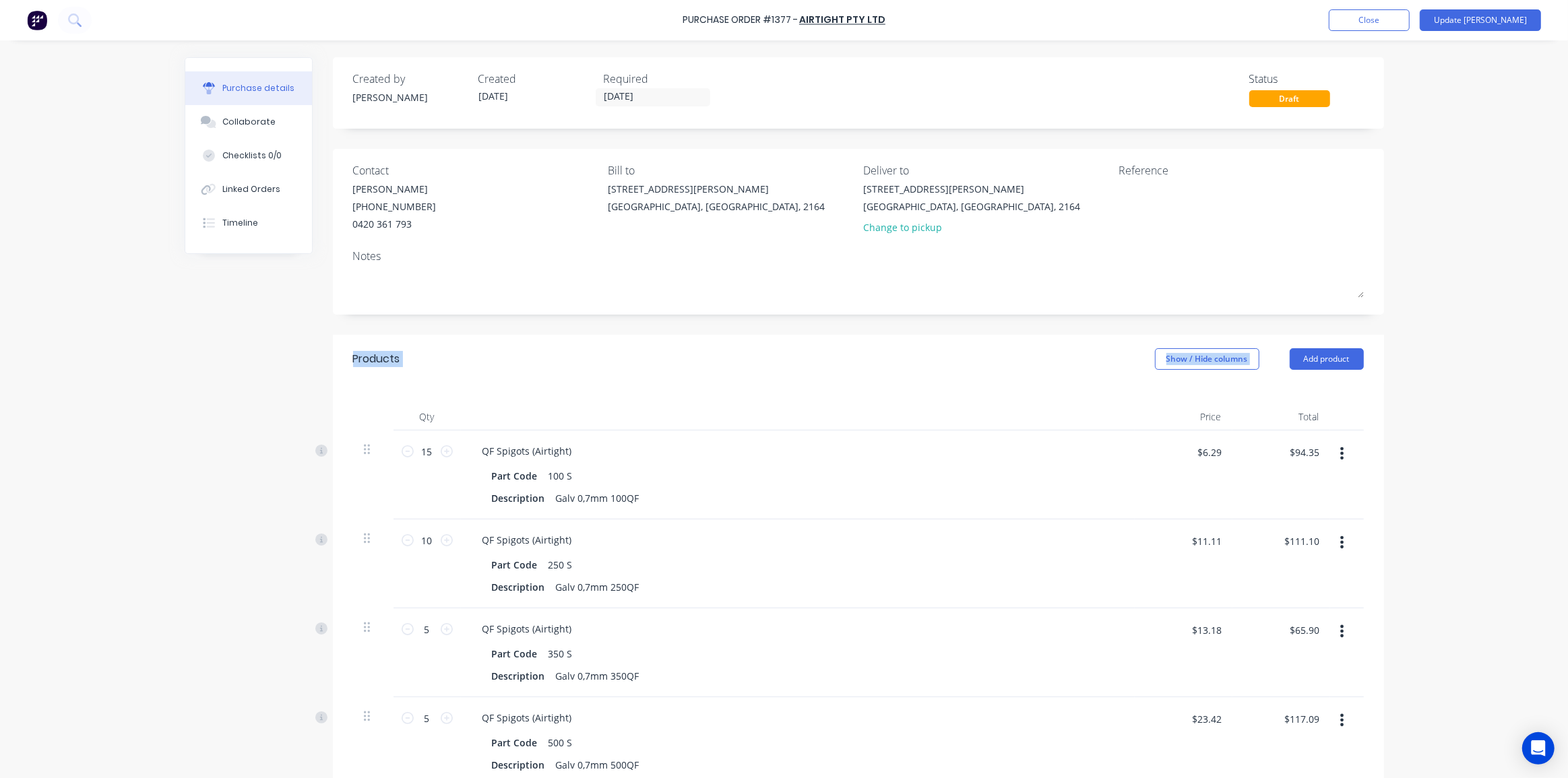
drag, startPoint x: 38, startPoint y: 390, endPoint x: 22, endPoint y: 327, distance: 65.0
click at [28, 342] on div "Purchase Order #1377 - Airtight Pty Ltd Add product Close Update Bill Purchase …" at bounding box center [784, 389] width 1568 height 778
click at [29, 20] on img at bounding box center [37, 20] width 20 height 20
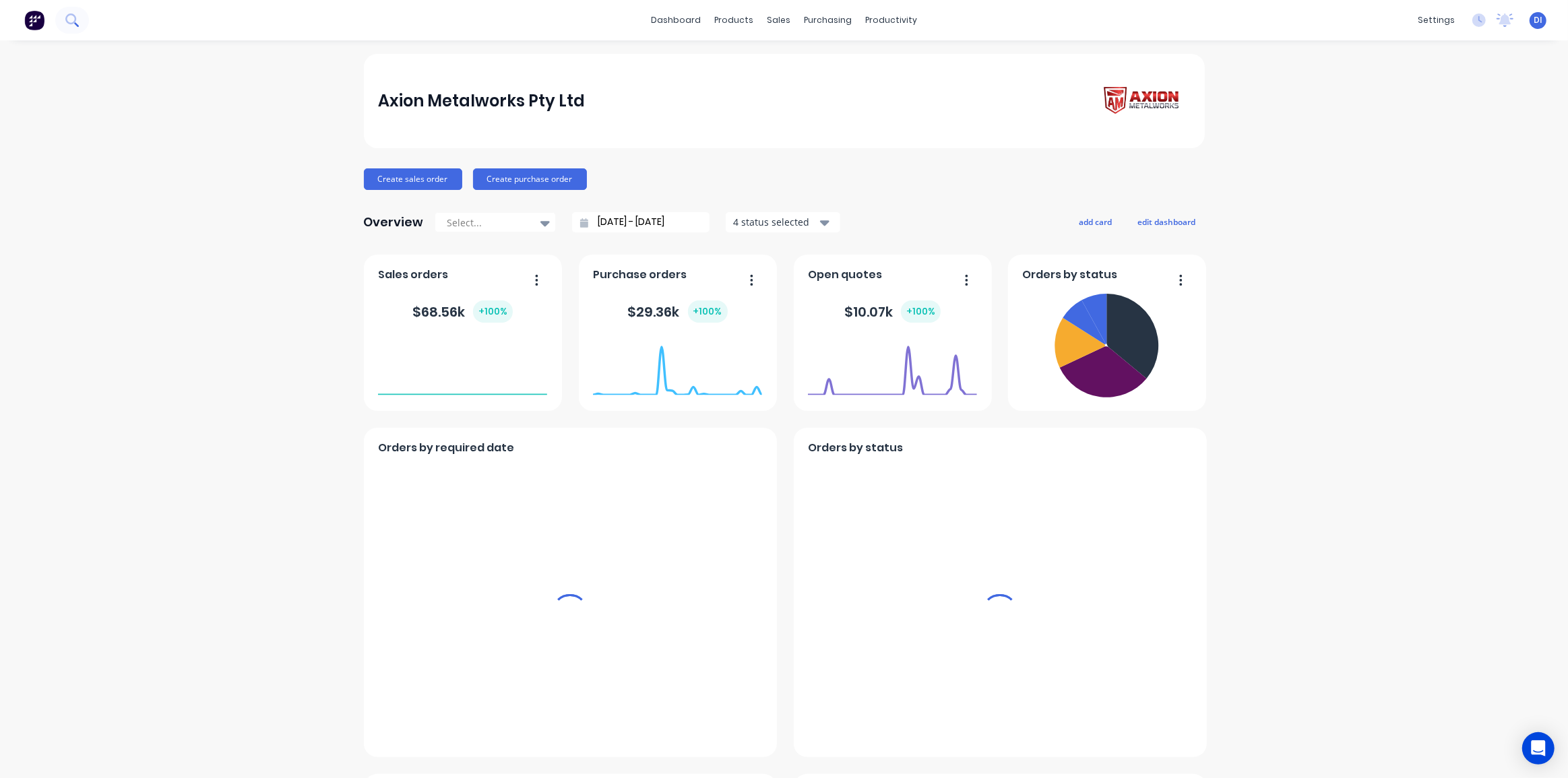
click at [80, 19] on button at bounding box center [72, 20] width 33 height 27
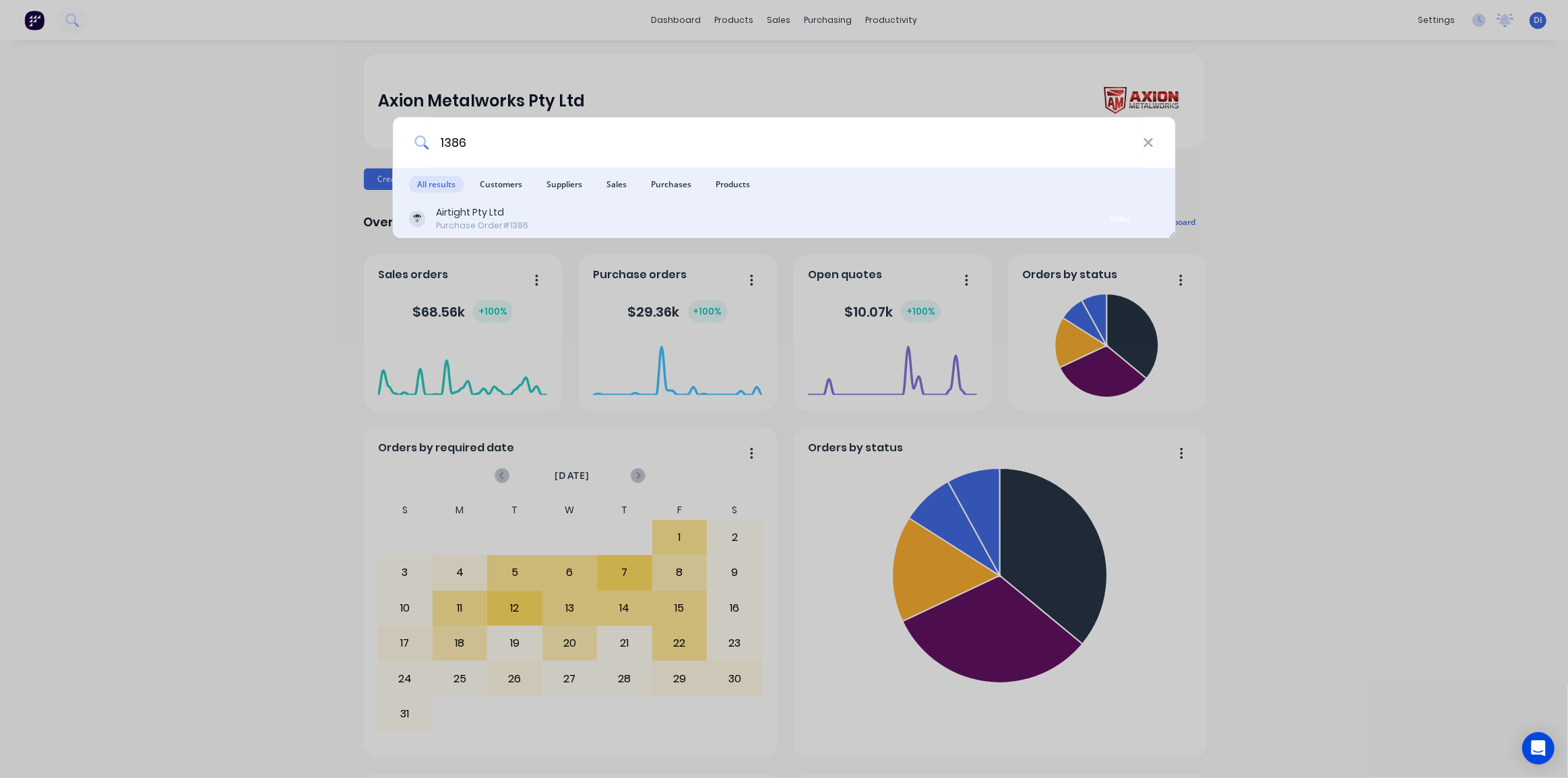
type input "1386"
click at [727, 210] on div "Airtight Pty Ltd Purchase Order #1386" at bounding box center [745, 219] width 673 height 26
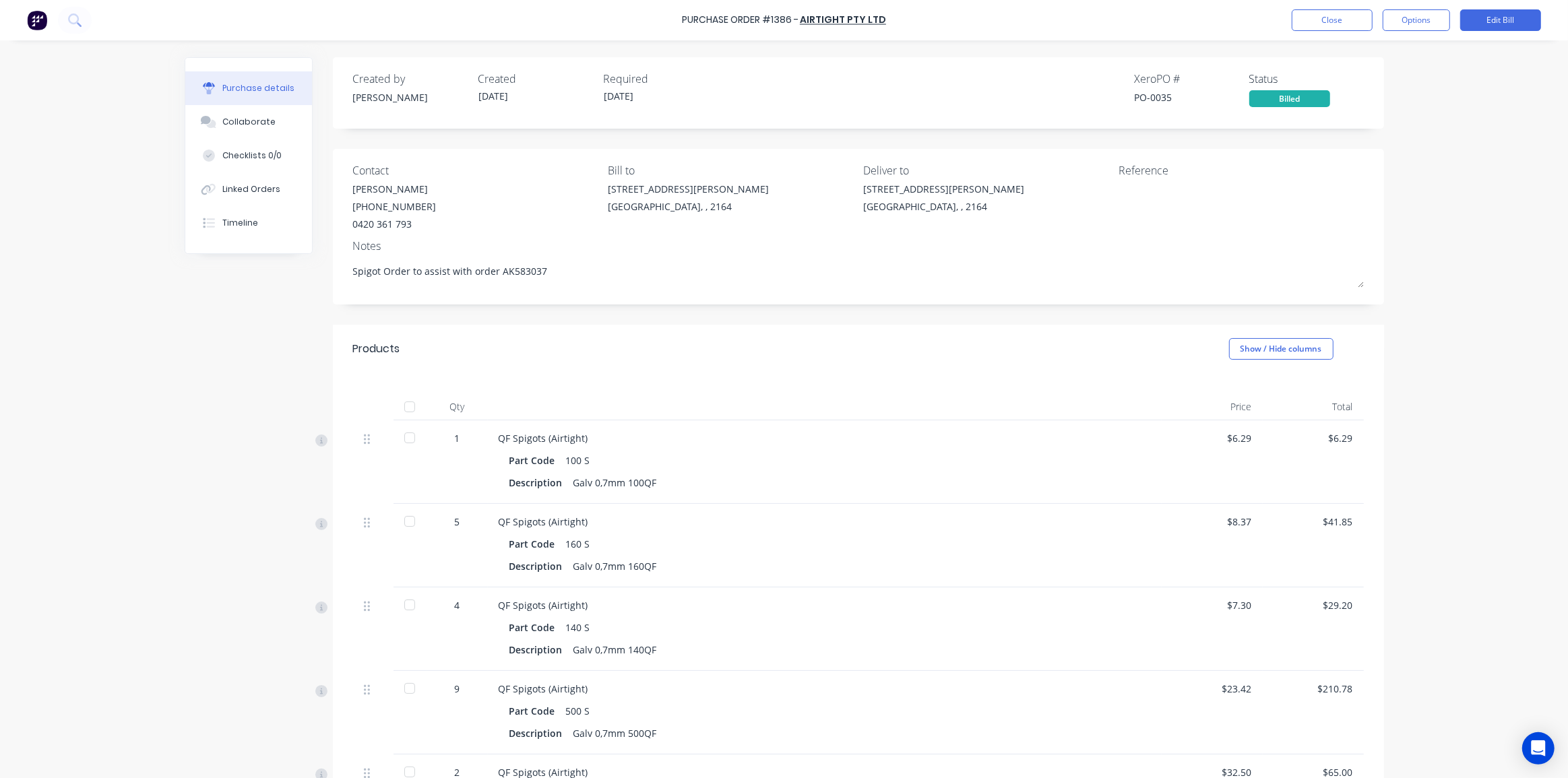
click at [1483, 243] on div "Purchase Order #1386 - Airtight Pty Ltd Close Options Edit Bill Purchase detail…" at bounding box center [784, 389] width 1568 height 778
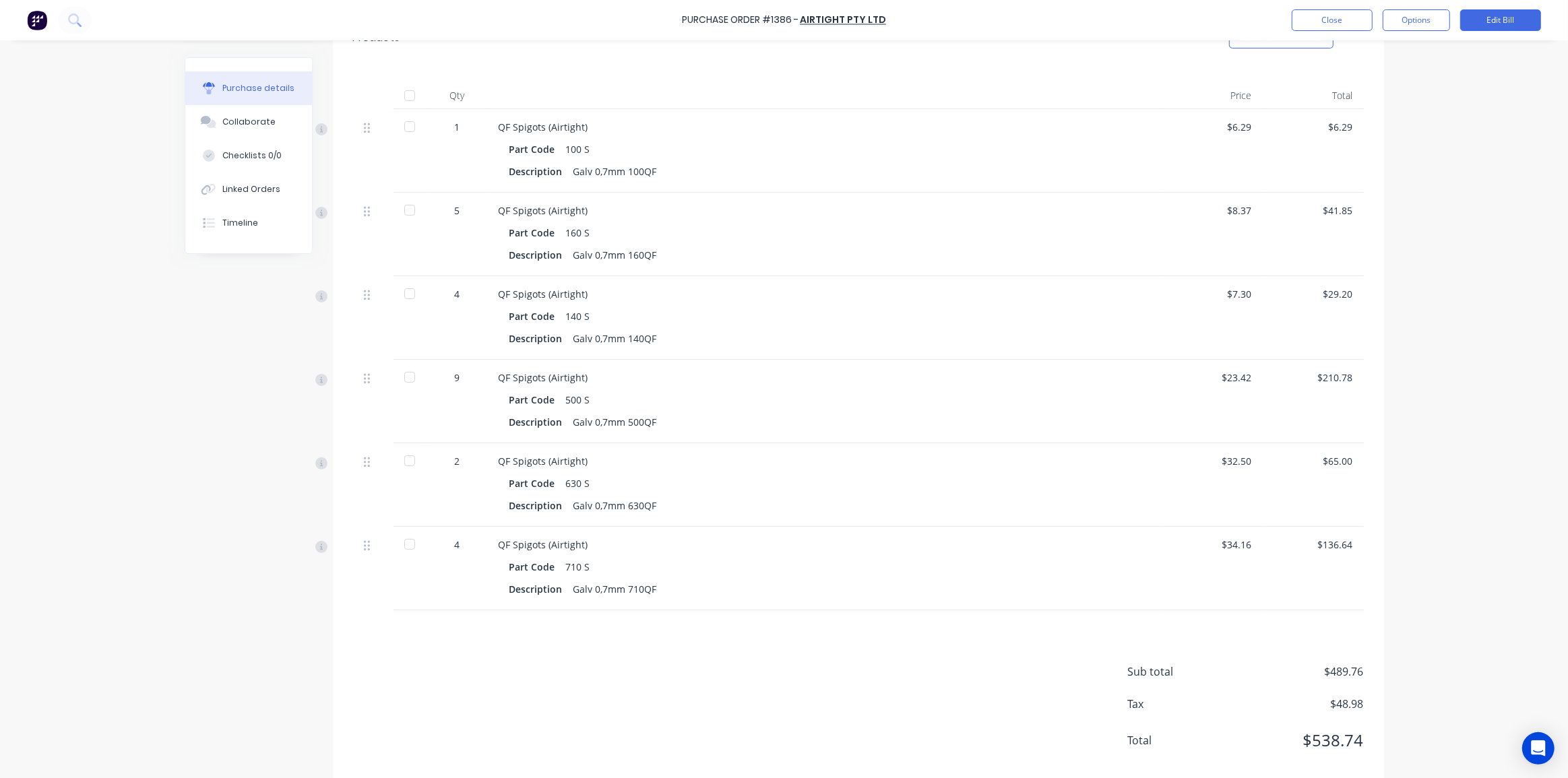
scroll to position [335, 0]
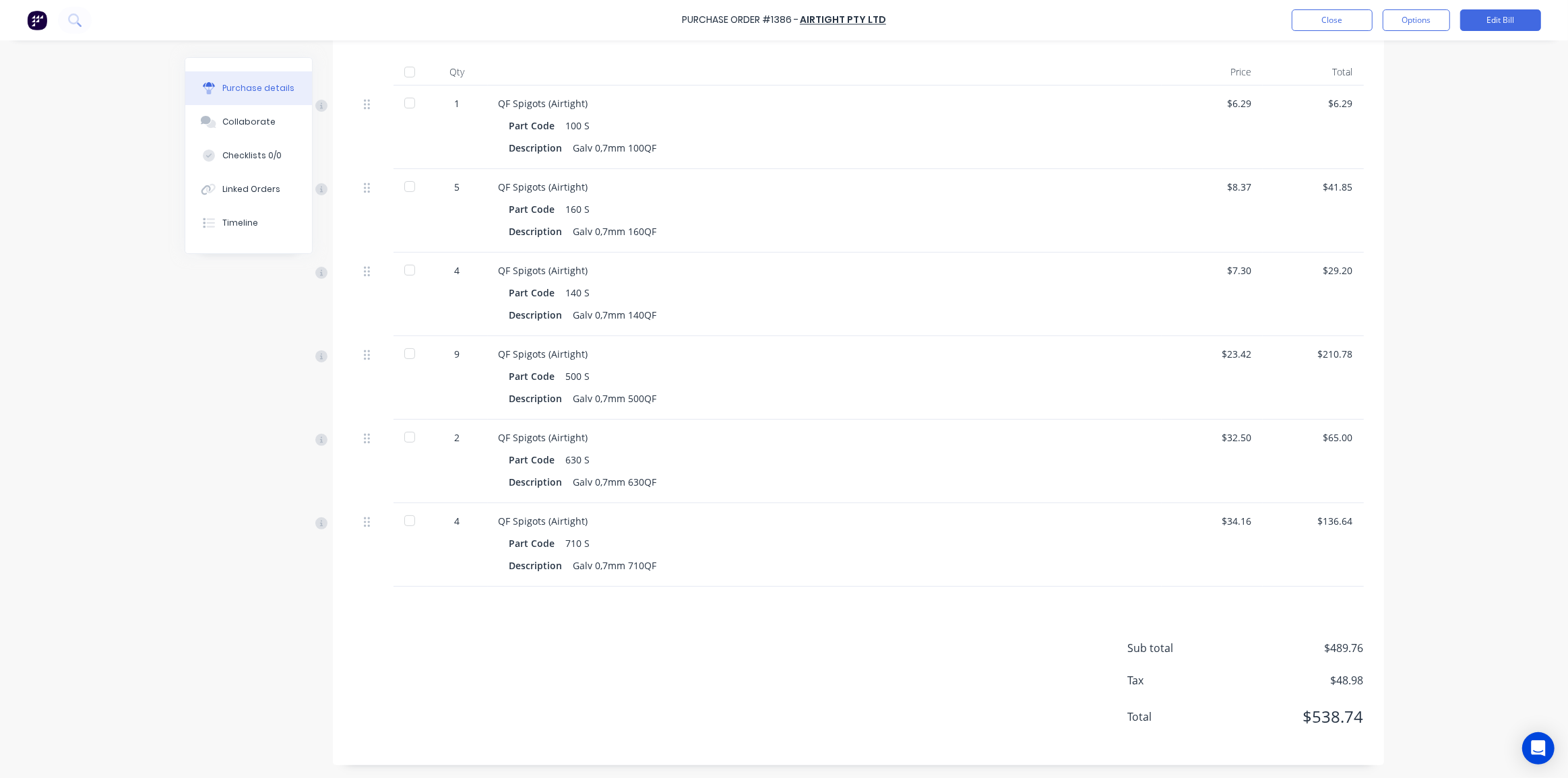
click at [1437, 51] on div "Purchase Order #1386 - Airtight Pty Ltd Close Options Edit Bill Purchase detail…" at bounding box center [784, 389] width 1568 height 778
click at [1420, 19] on button "Options" at bounding box center [1416, 20] width 67 height 22
click at [1467, 80] on div "Purchase Order #1386 - Airtight Pty Ltd Close Options Edit Bill Purchase detail…" at bounding box center [784, 389] width 1568 height 778
drag, startPoint x: 1458, startPoint y: 173, endPoint x: 1353, endPoint y: 65, distance: 150.6
click at [1458, 172] on div "Purchase Order #1386 - Airtight Pty Ltd Close Options Edit Bill Purchase detail…" at bounding box center [784, 389] width 1568 height 778
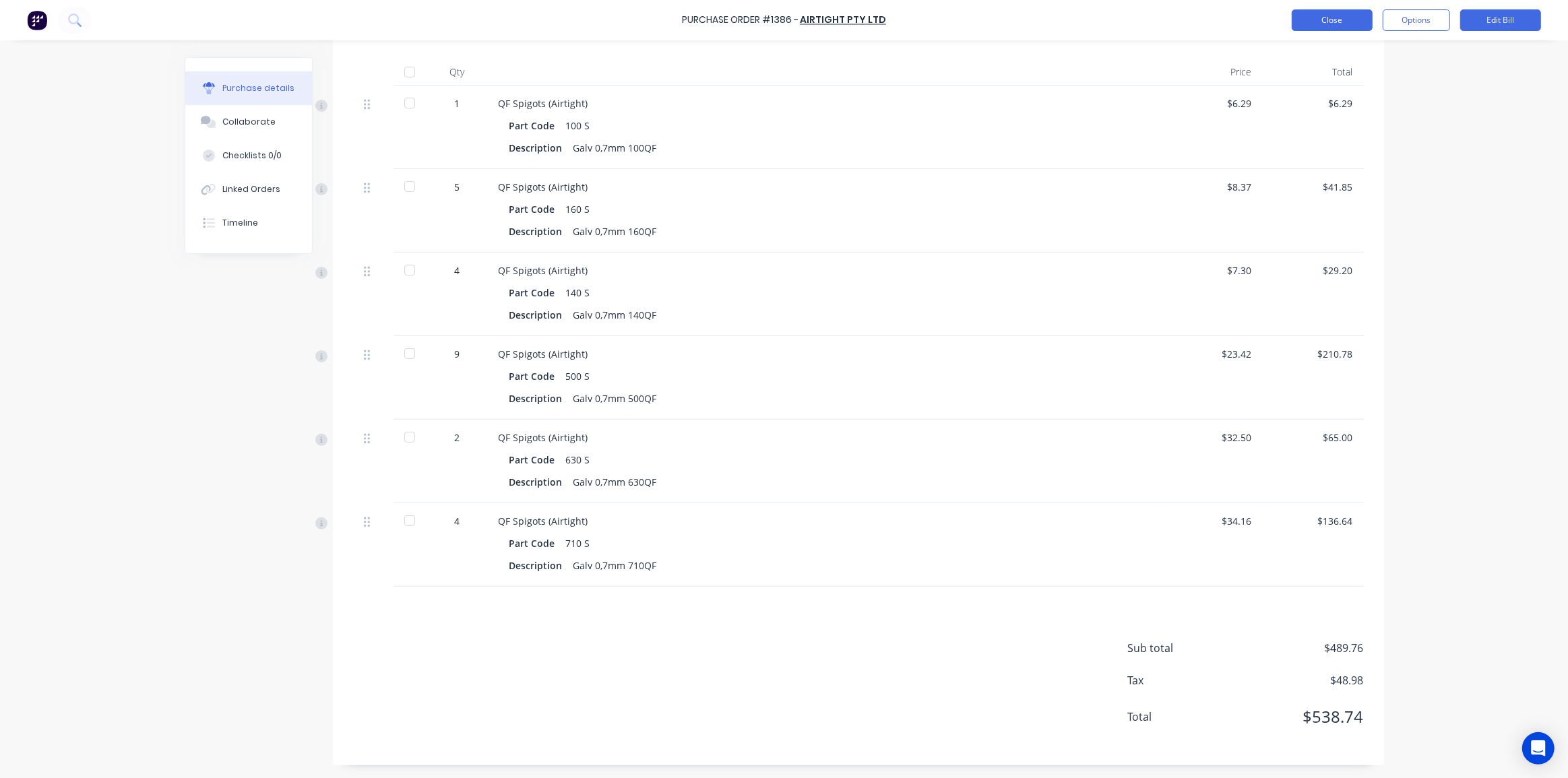
click at [1323, 19] on button "Close" at bounding box center [1332, 20] width 81 height 22
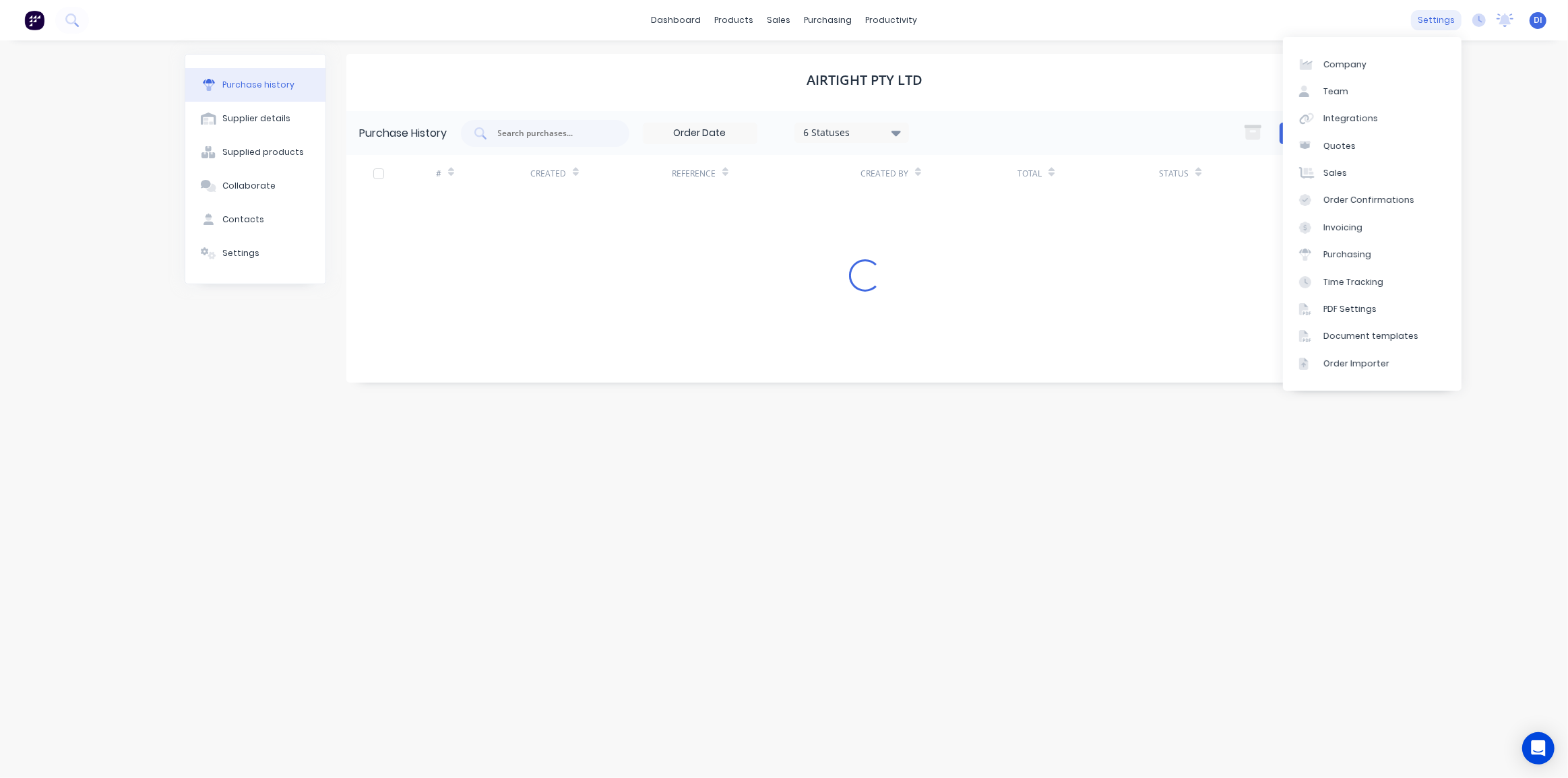
click at [1432, 17] on div "settings" at bounding box center [1436, 20] width 51 height 20
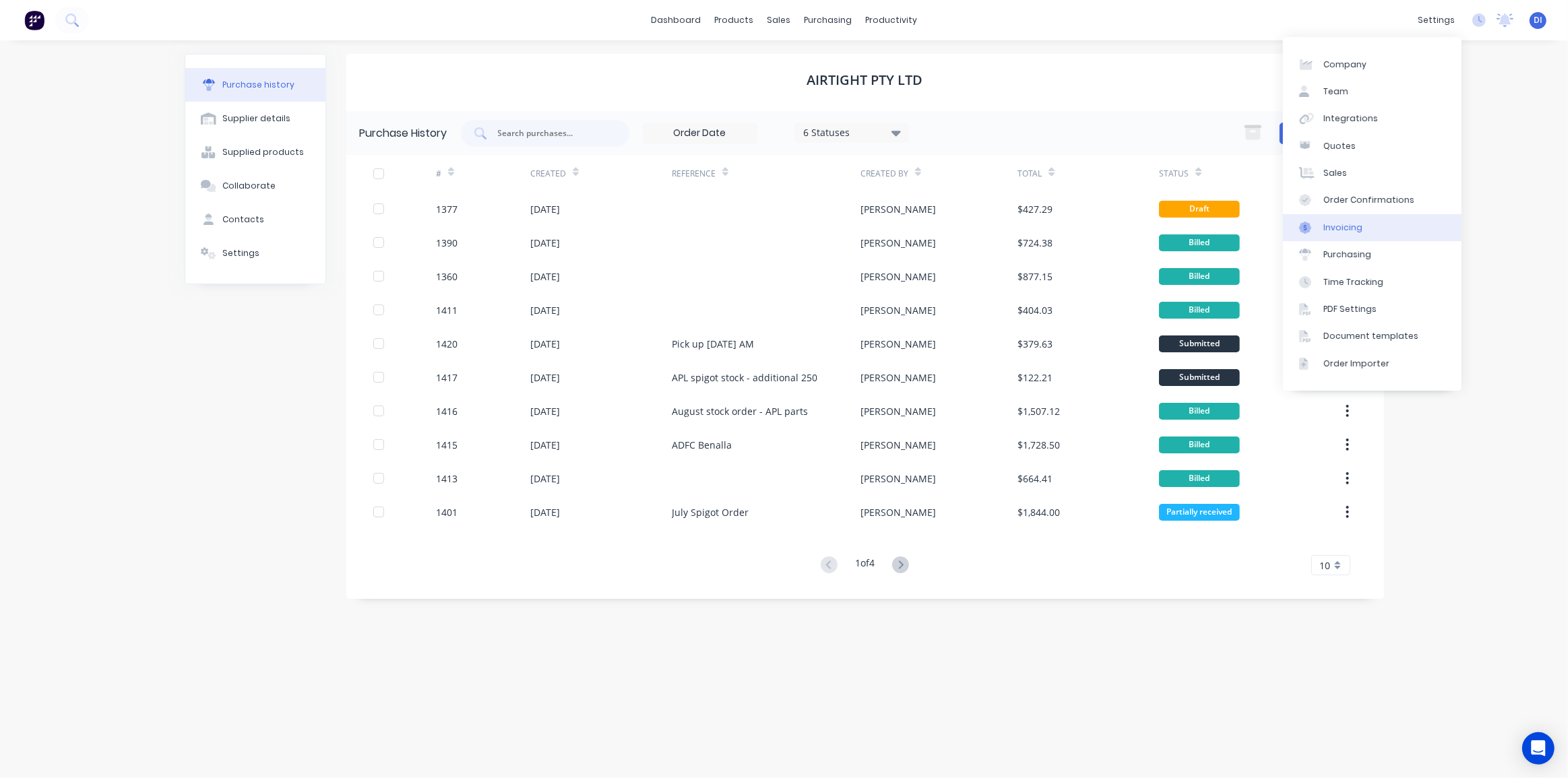
click at [1313, 232] on div at bounding box center [1309, 227] width 20 height 12
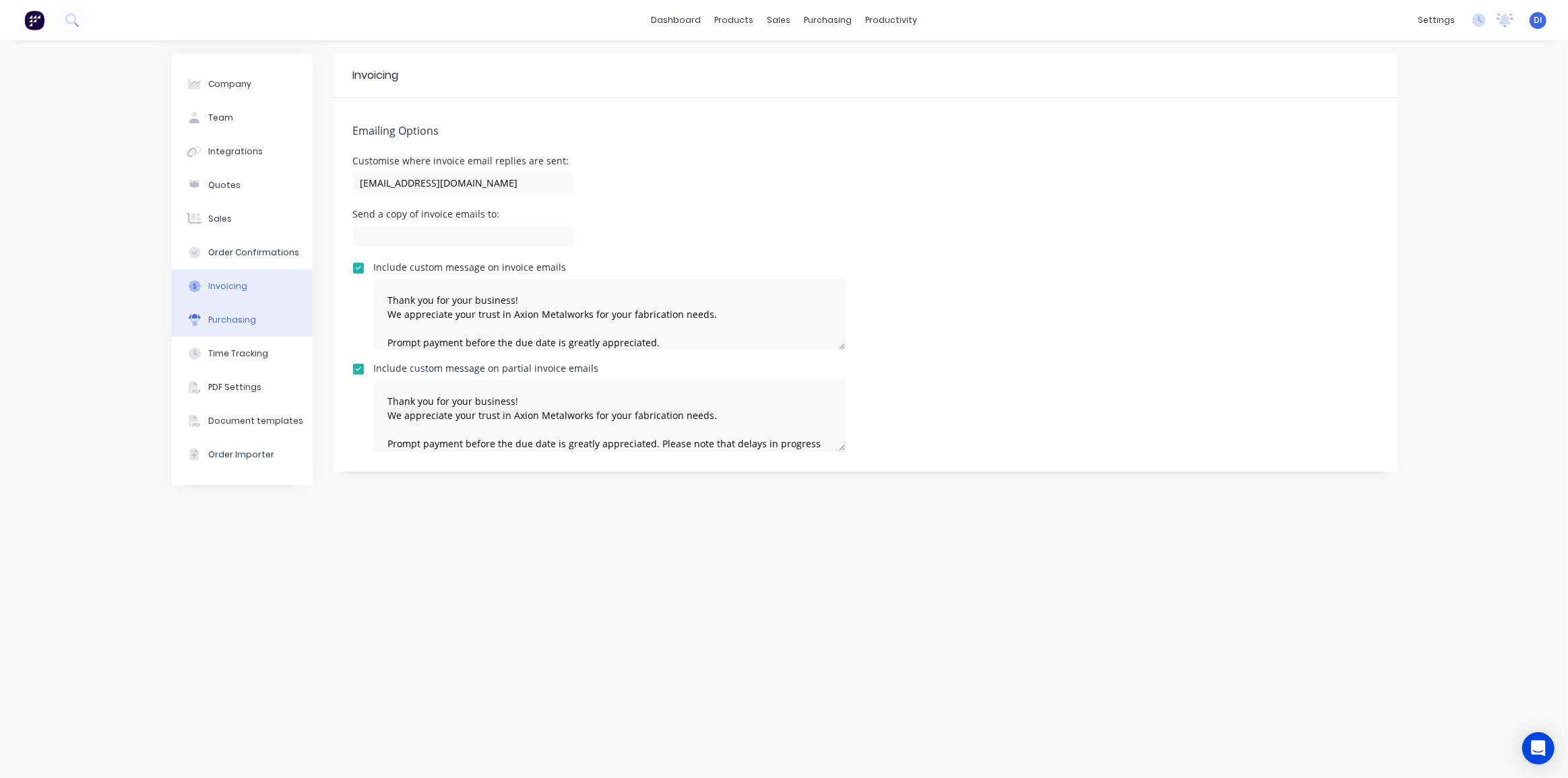
click at [222, 324] on div "Purchasing" at bounding box center [232, 320] width 48 height 12
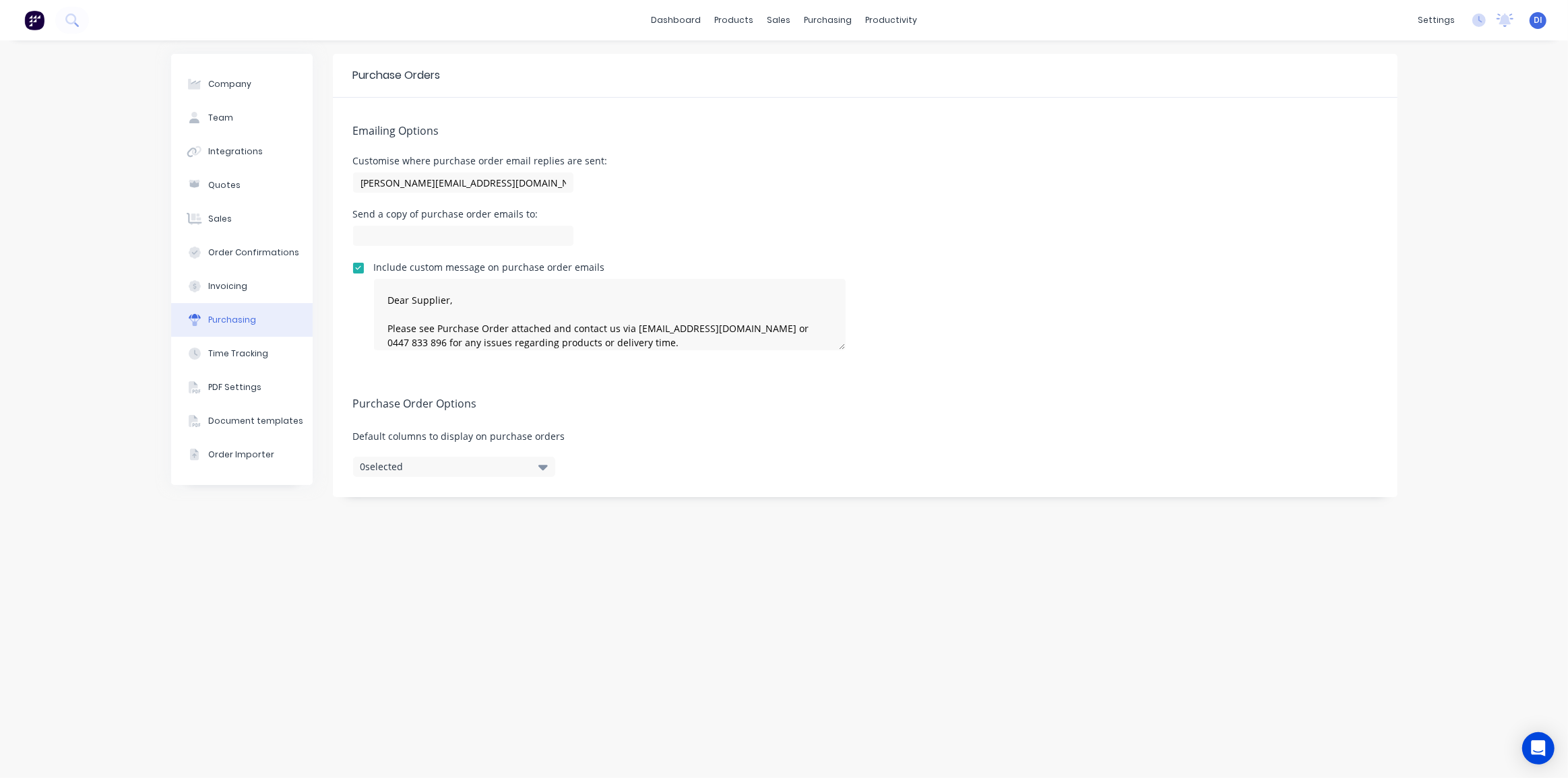
click at [589, 618] on div "Purchase Orders Emailing Options Customise where purchase order email replies a…" at bounding box center [865, 409] width 1064 height 711
click at [679, 427] on div "Purchase Order Options Default columns to display on purchase orders 0 selected" at bounding box center [865, 433] width 1064 height 126
click at [737, 431] on span "Default columns to display on purchase orders" at bounding box center [865, 436] width 1024 height 14
click at [538, 467] on icon "button" at bounding box center [543, 466] width 10 height 15
click at [651, 458] on div "Purchase Order Options Default columns to display on purchase orders 0 selected" at bounding box center [865, 433] width 1064 height 126
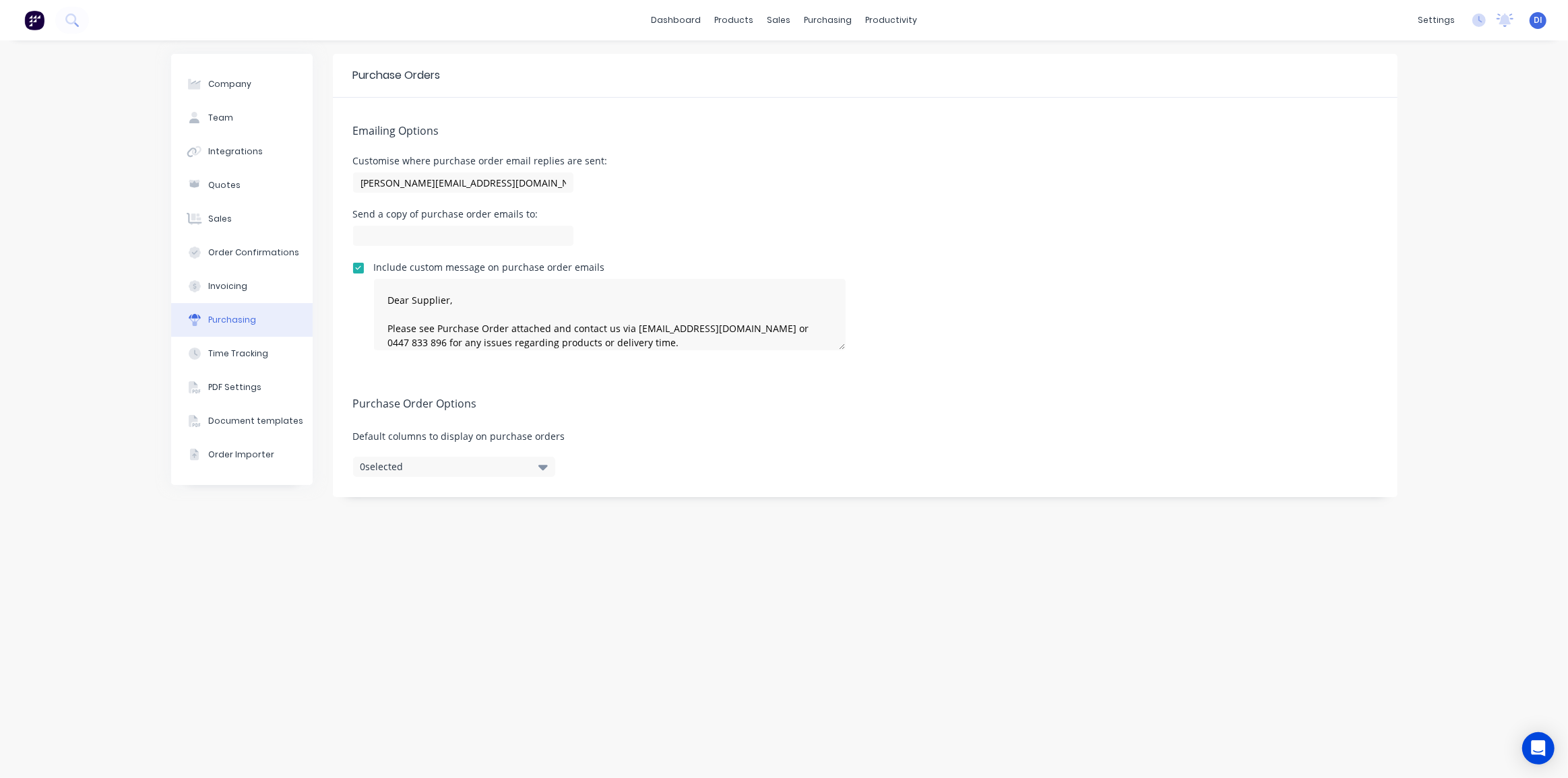
click at [647, 456] on div "Purchase Order Options Default columns to display on purchase orders 0 selected" at bounding box center [865, 433] width 1064 height 126
click at [217, 147] on div "Integrations" at bounding box center [236, 151] width 55 height 12
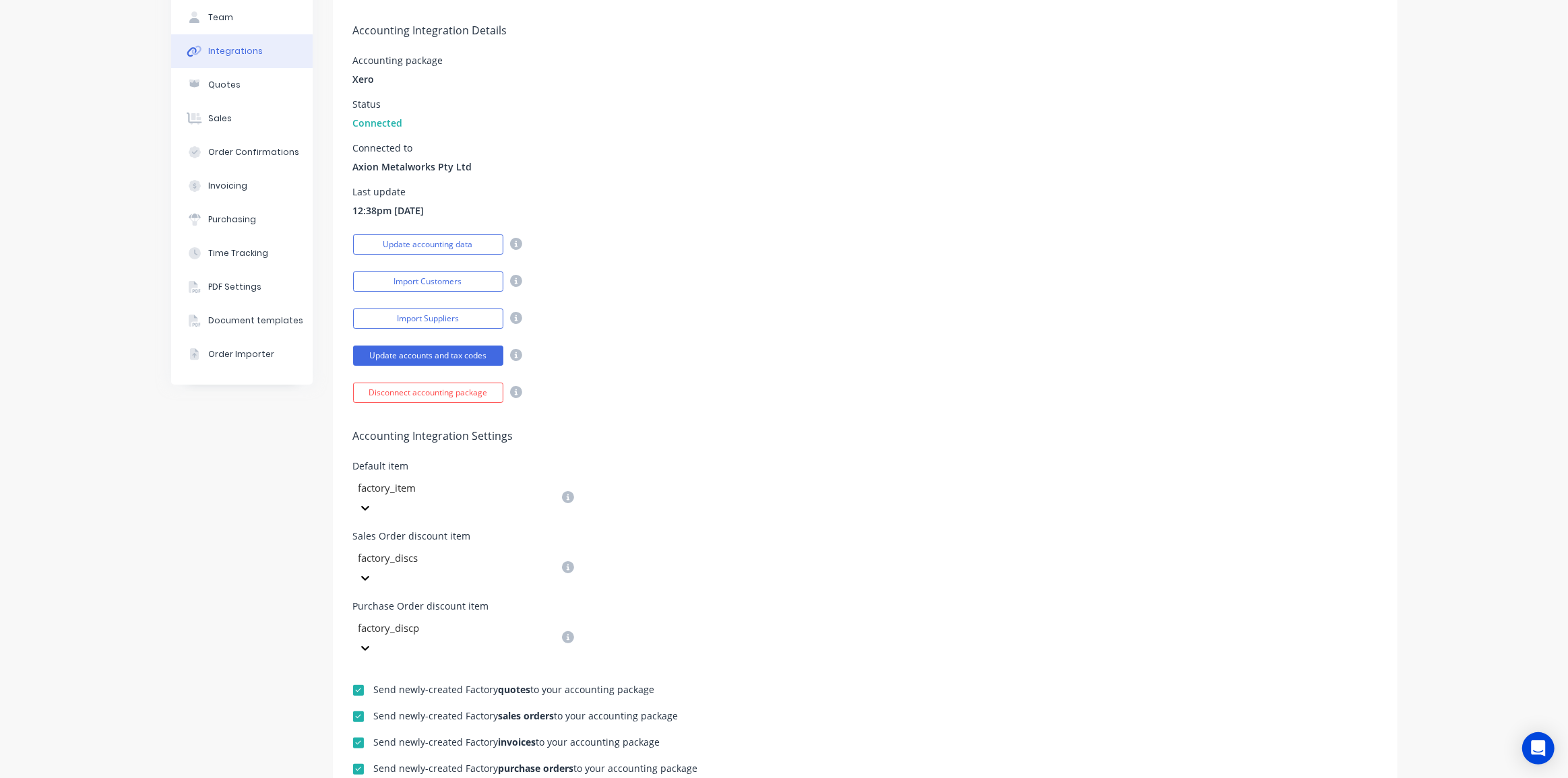
scroll to position [122, 0]
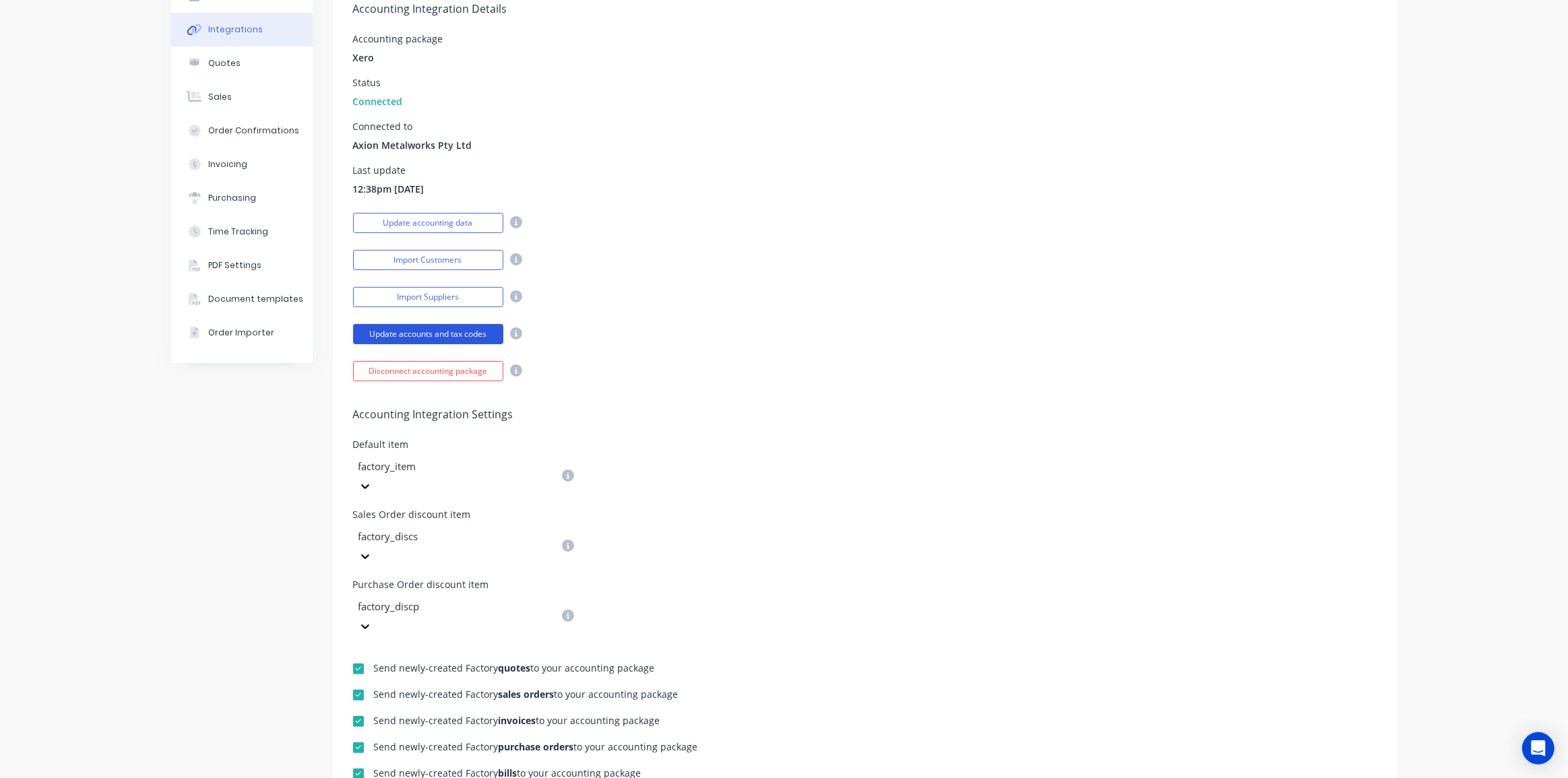
click at [468, 329] on button "Update accounts and tax codes" at bounding box center [428, 333] width 150 height 20
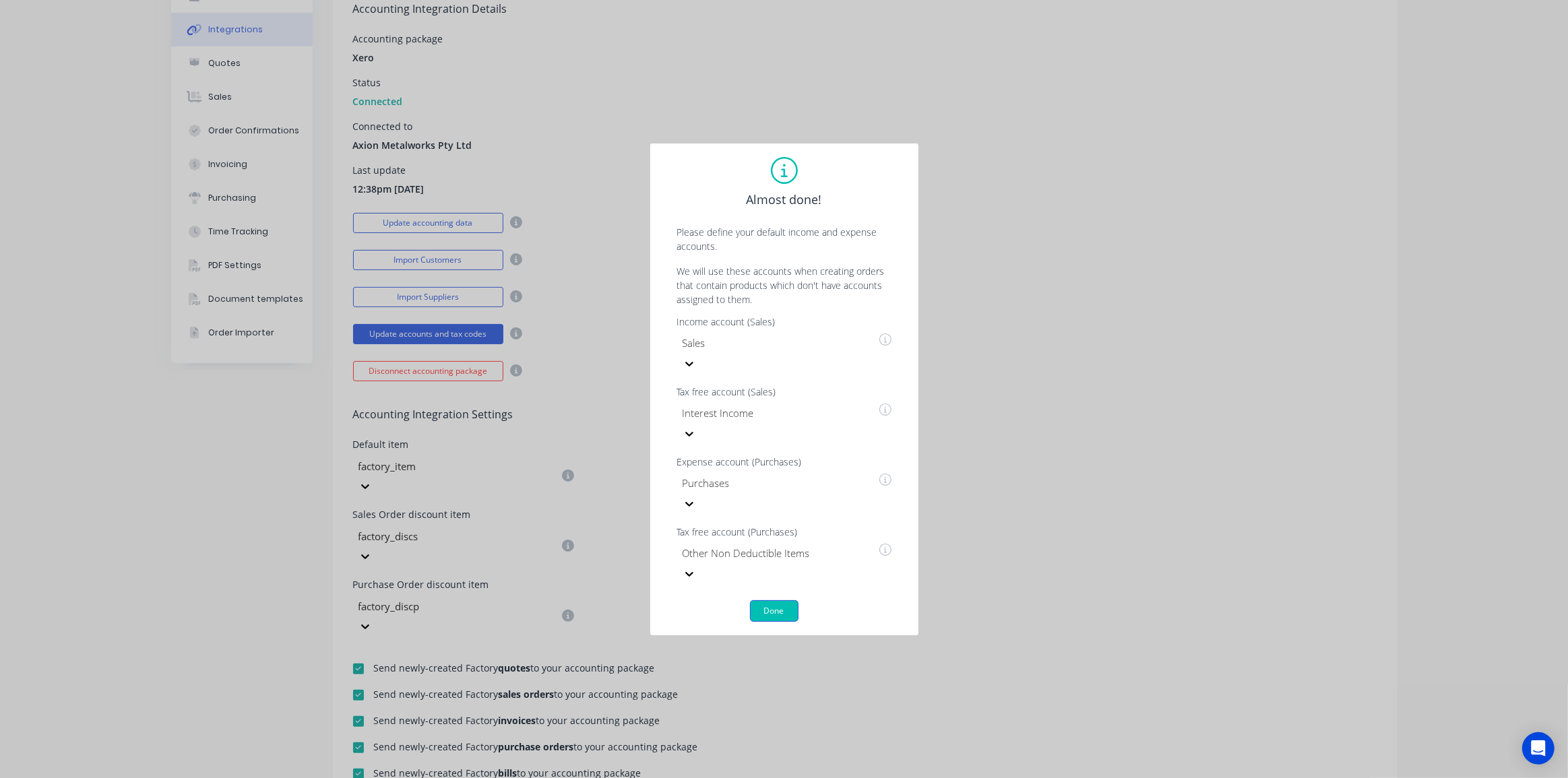
click at [775, 600] on button "Done" at bounding box center [774, 611] width 49 height 22
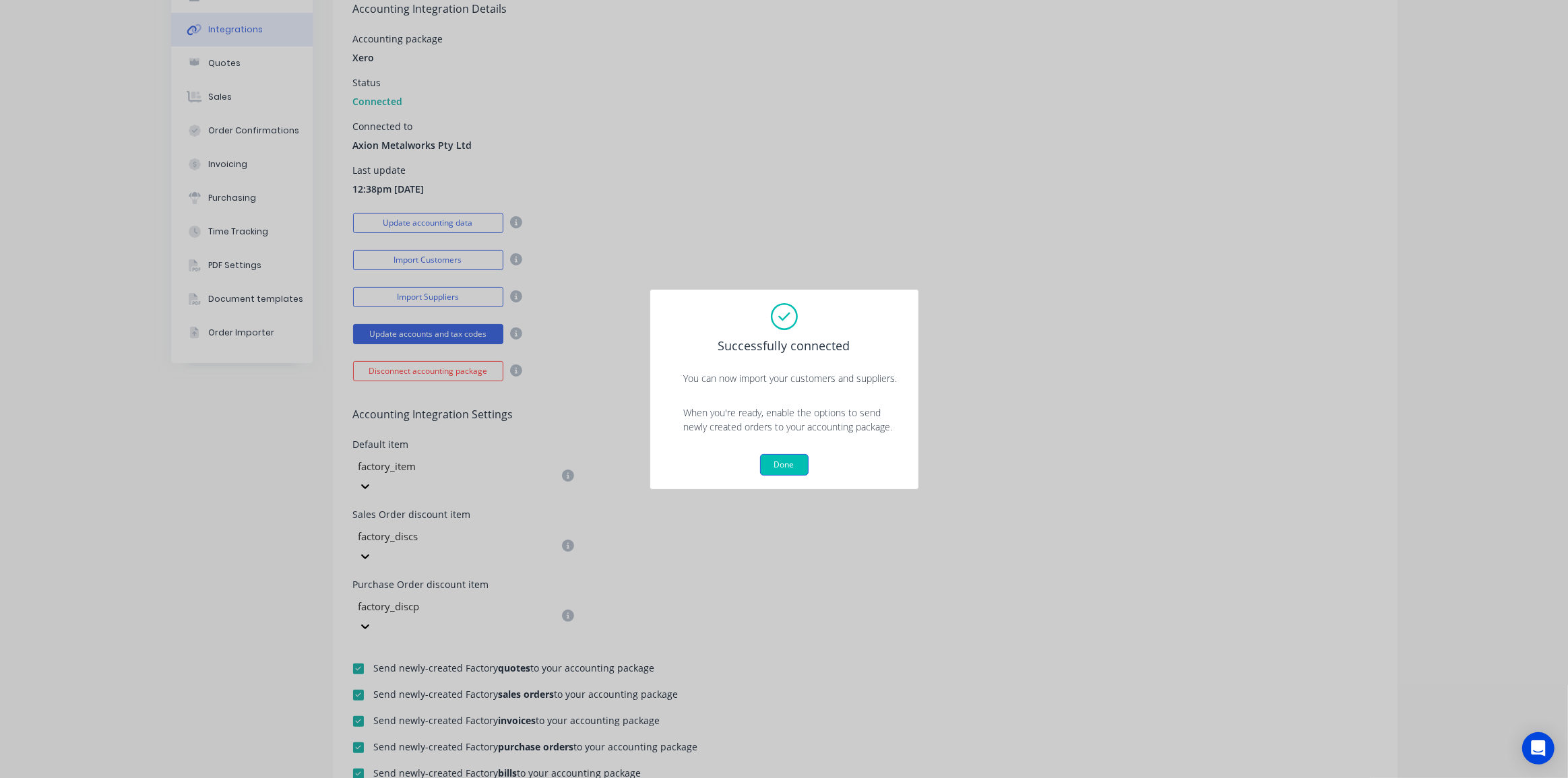
click at [782, 465] on button "Done" at bounding box center [784, 465] width 49 height 22
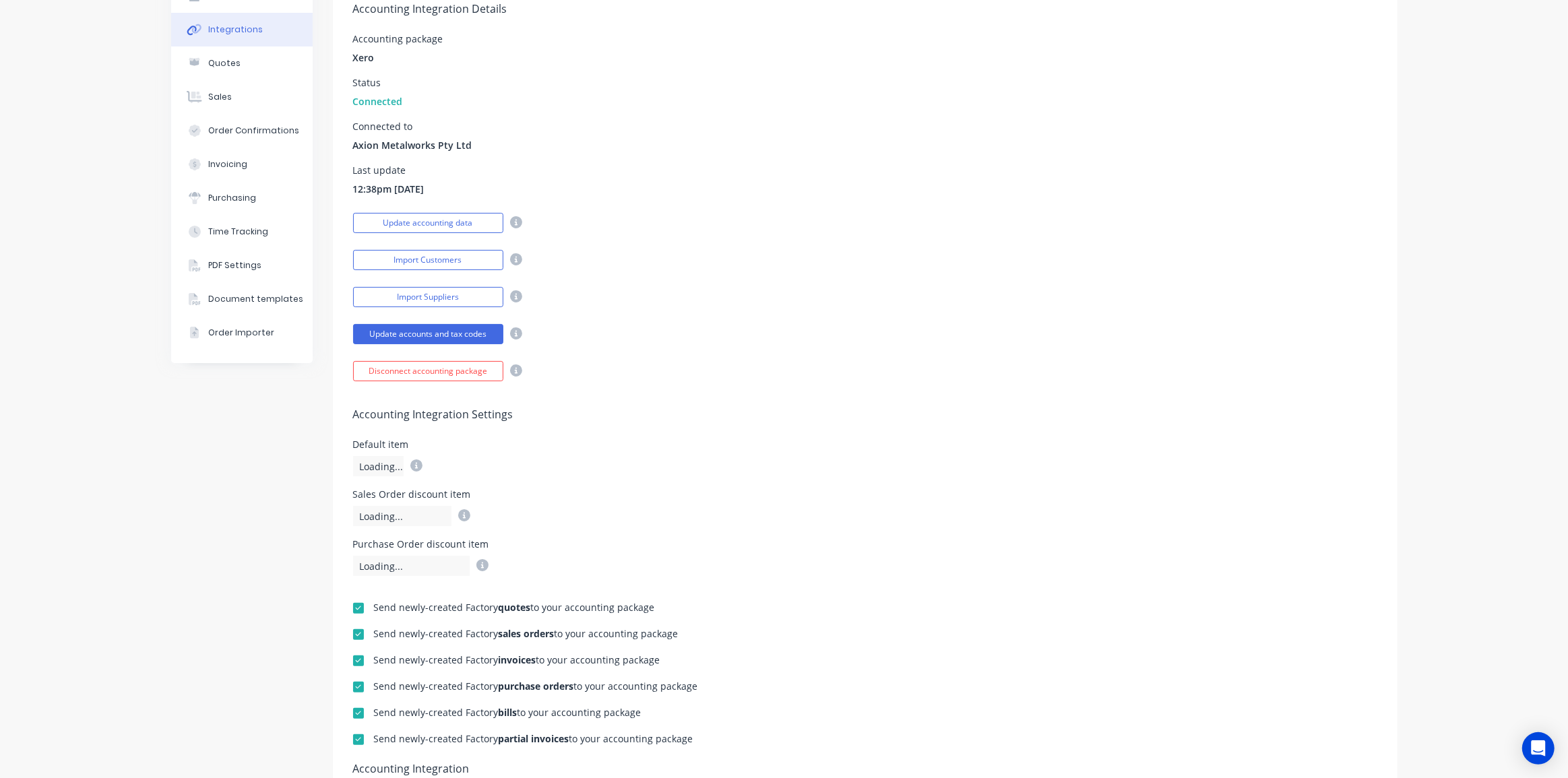
click at [629, 345] on div "Accounting Integration Details Accounting package Xero Status Connected Connect…" at bounding box center [865, 179] width 1064 height 406
click at [450, 295] on button "Import Suppliers" at bounding box center [428, 297] width 150 height 20
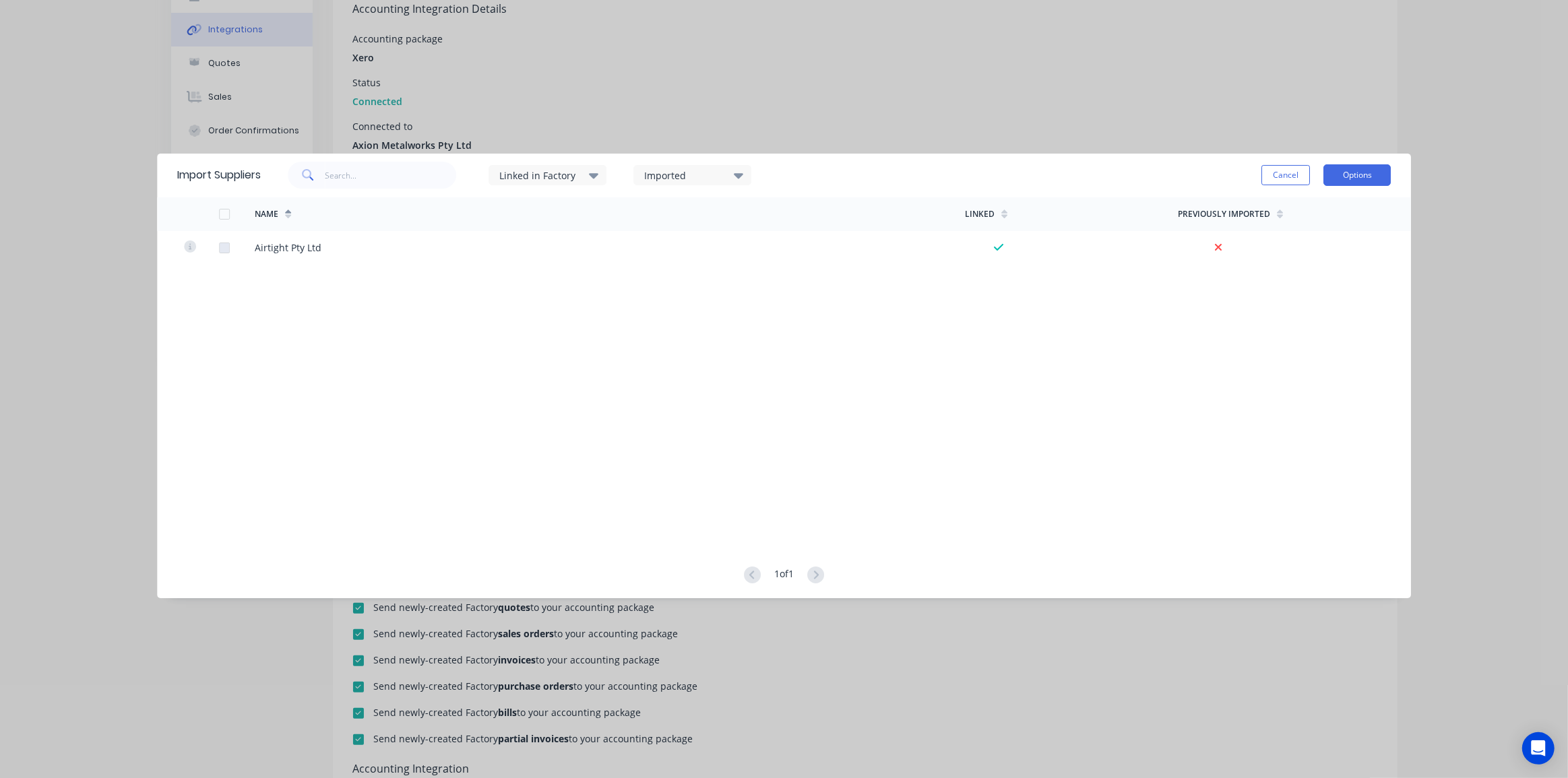
click at [1346, 175] on button "Options" at bounding box center [1357, 175] width 67 height 22
click at [1340, 236] on div "Import all suppliers" at bounding box center [1326, 243] width 104 height 19
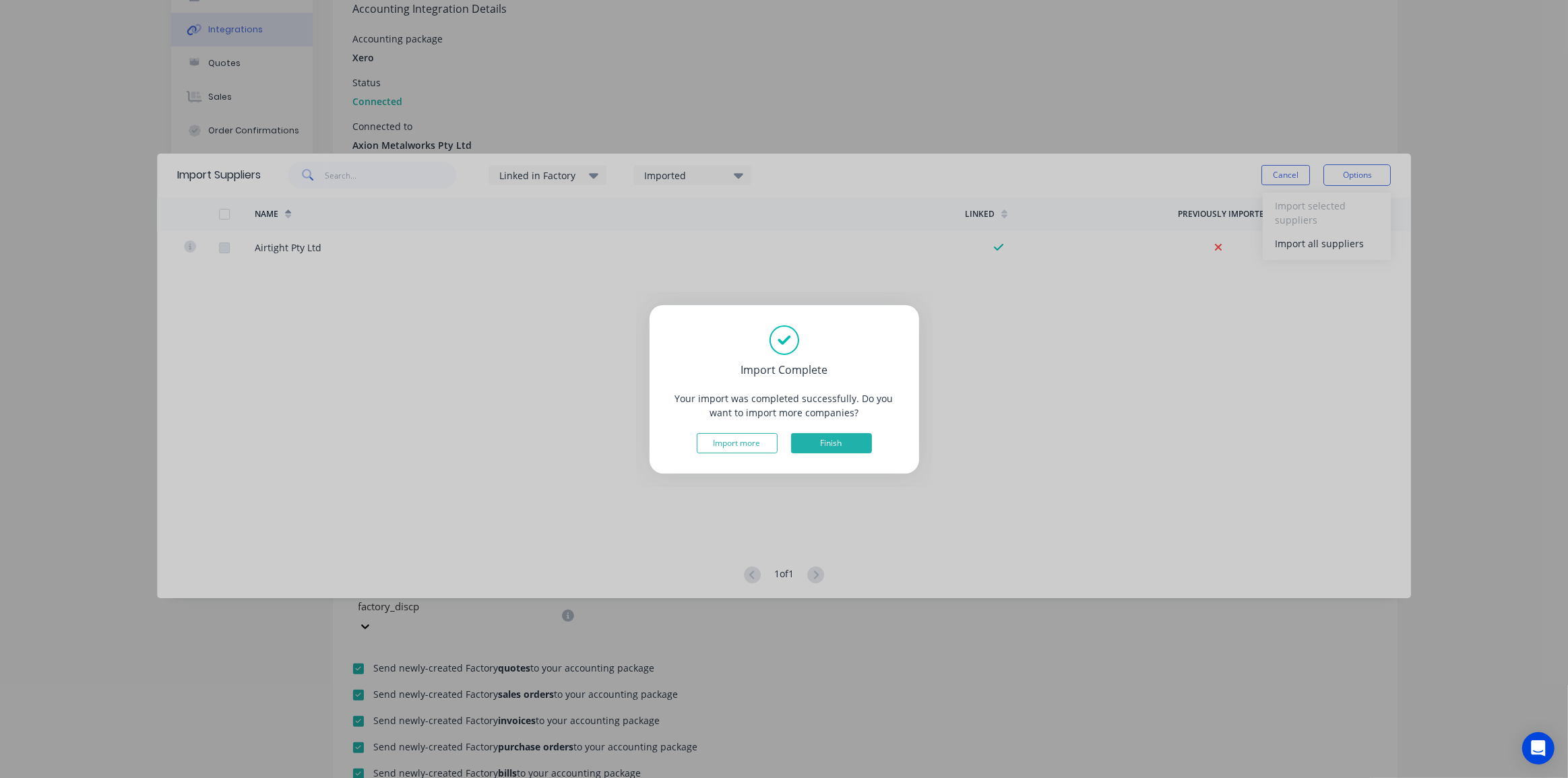
click at [820, 447] on button "Finish" at bounding box center [831, 443] width 81 height 20
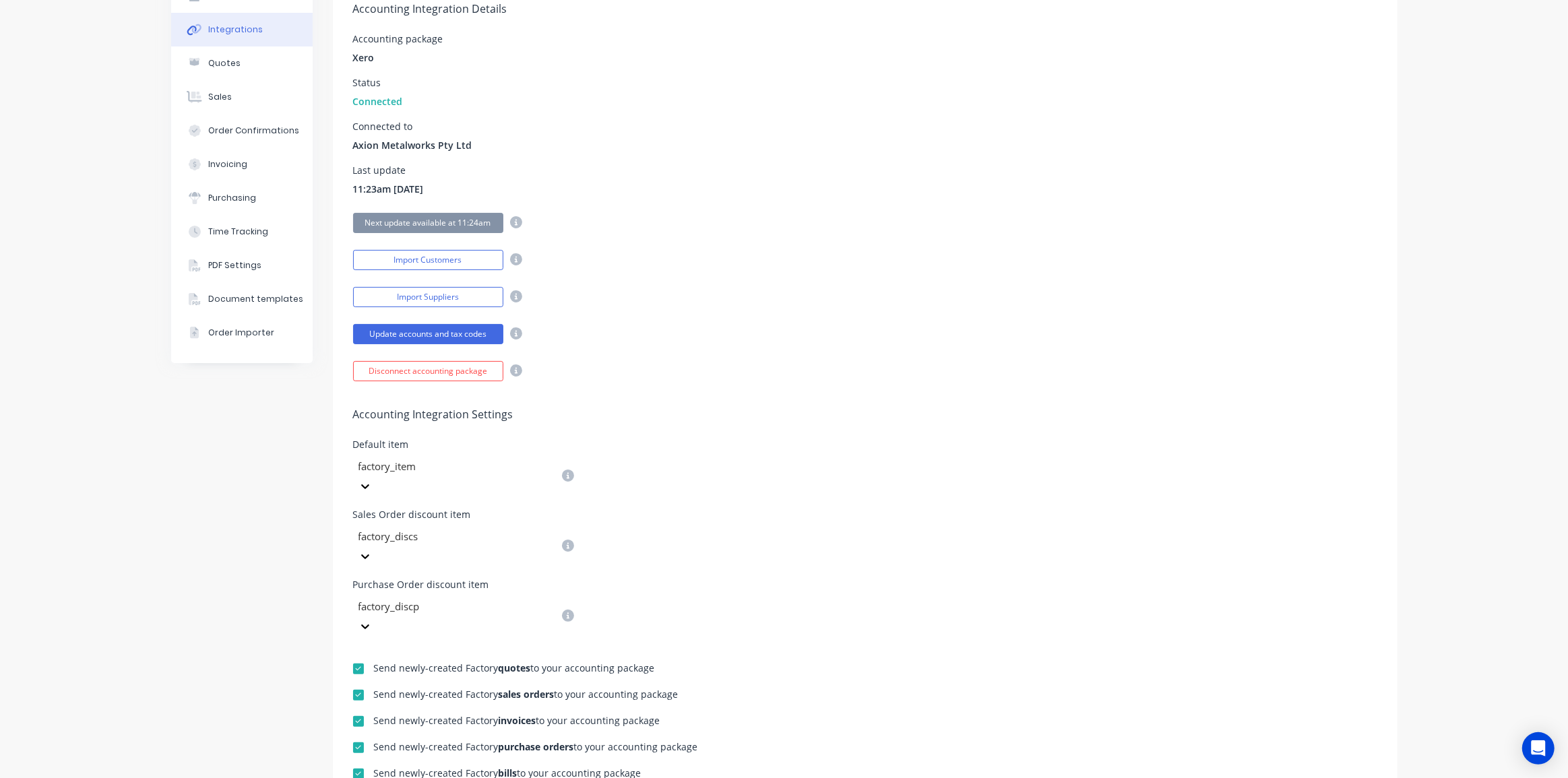
click at [714, 394] on div "Accounting Integration Settings Default item factory_item Sales Order discount …" at bounding box center [865, 509] width 1064 height 256
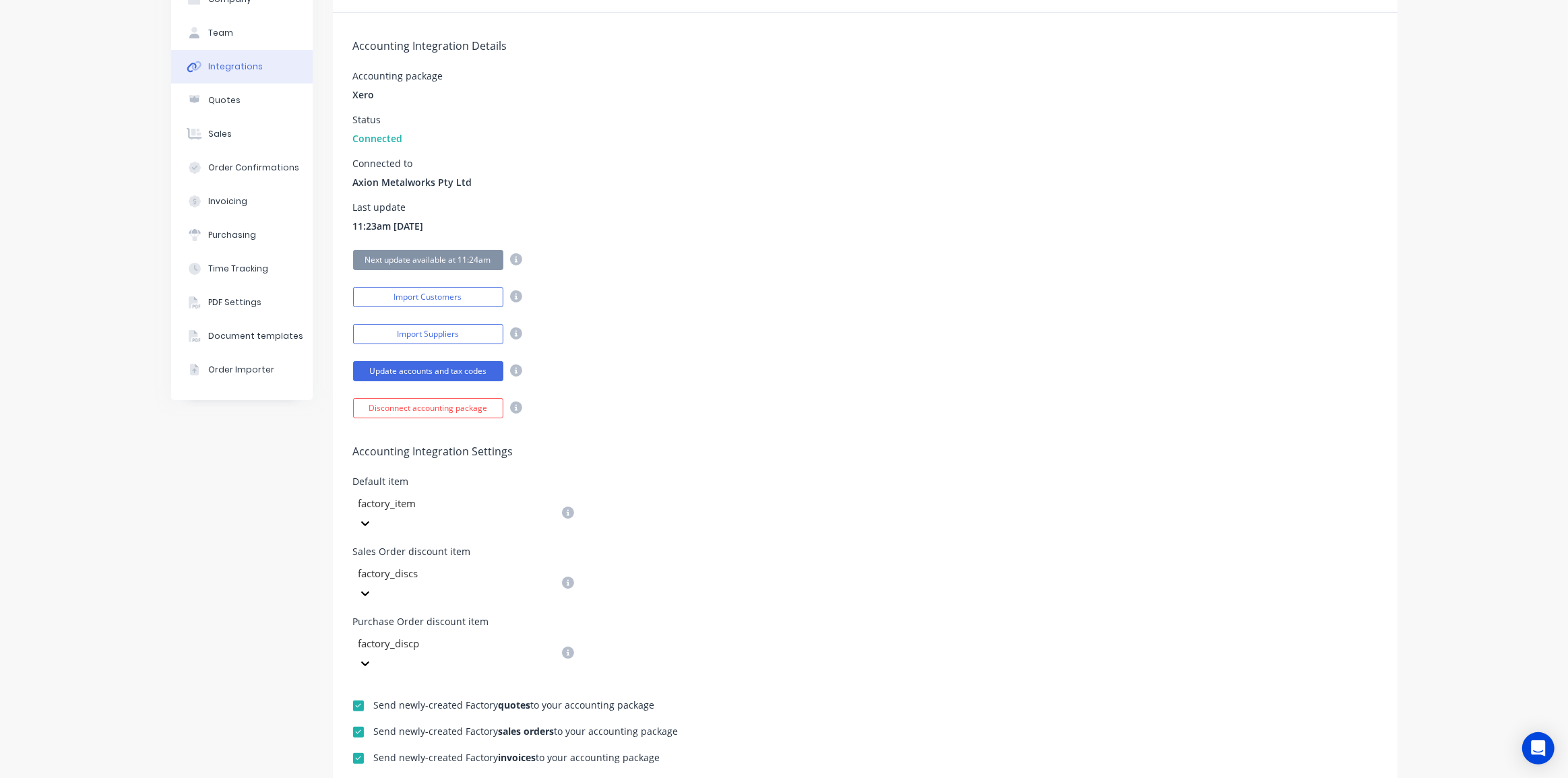
scroll to position [54, 0]
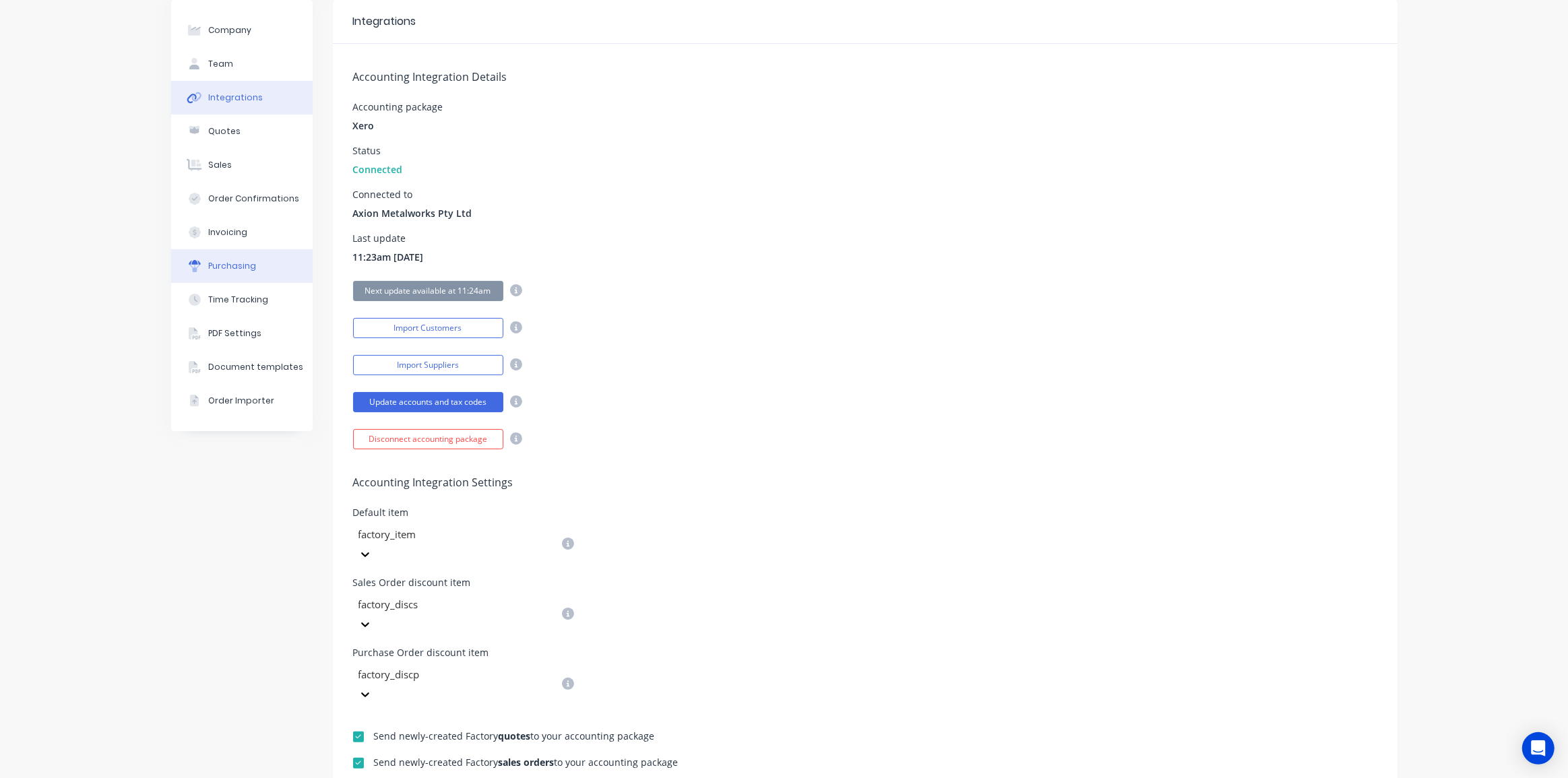
click at [225, 264] on div "Purchasing" at bounding box center [232, 265] width 48 height 12
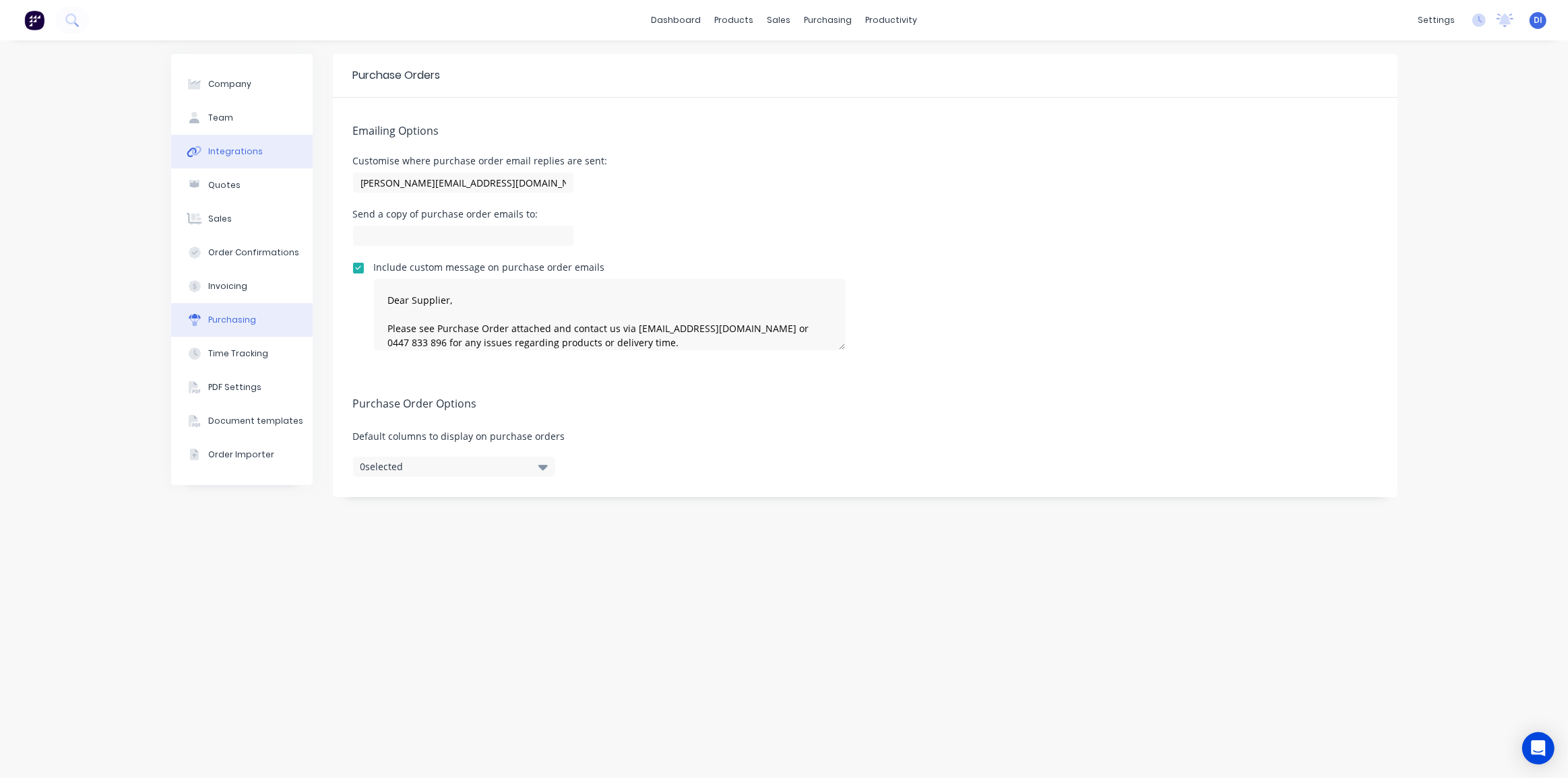
click at [224, 148] on div "Integrations" at bounding box center [236, 151] width 55 height 12
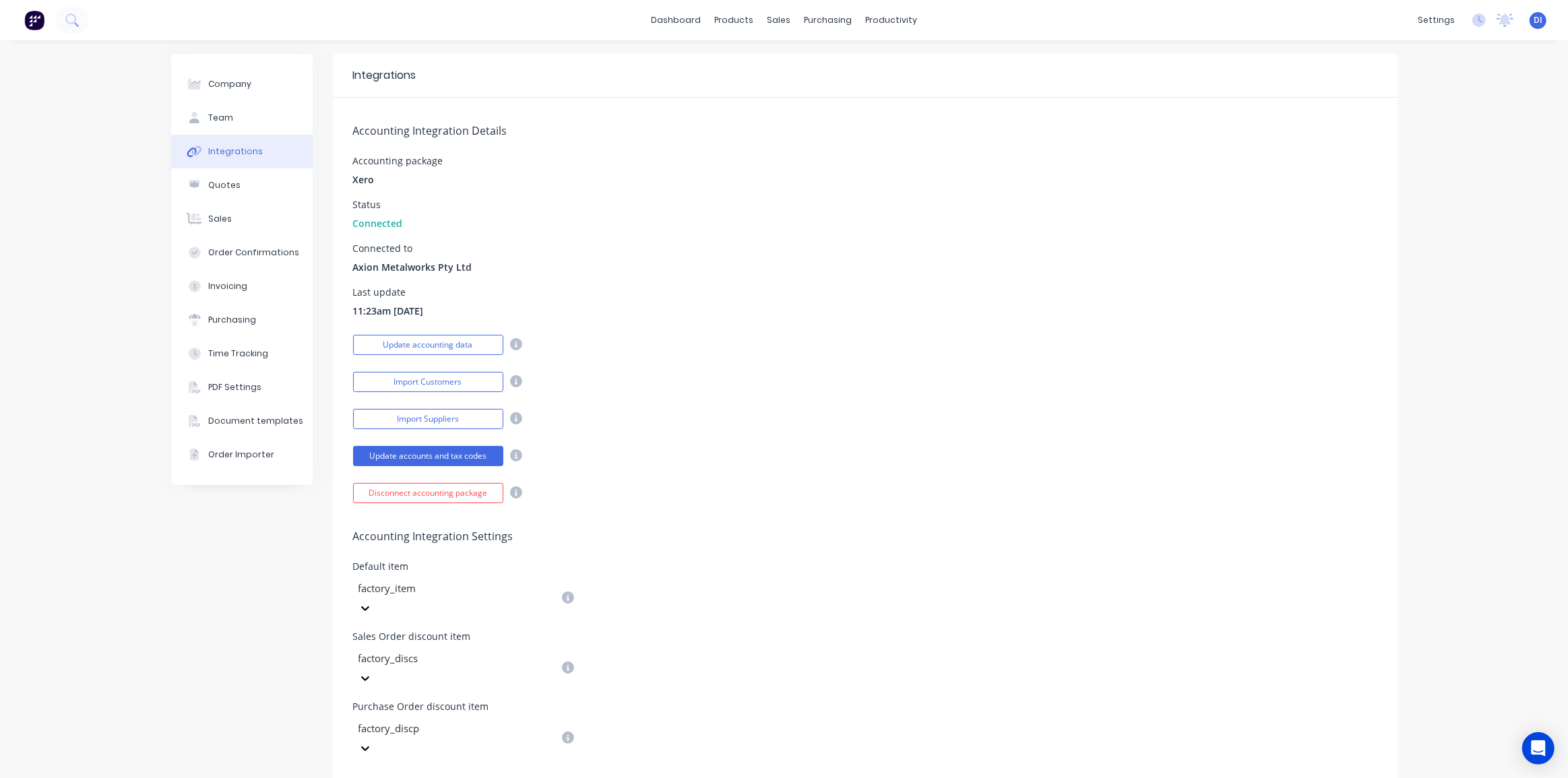
click at [872, 179] on div "Accounting package Xero" at bounding box center [865, 172] width 1024 height 31
click at [860, 65] on div "Purchase Orders" at bounding box center [867, 64] width 72 height 12
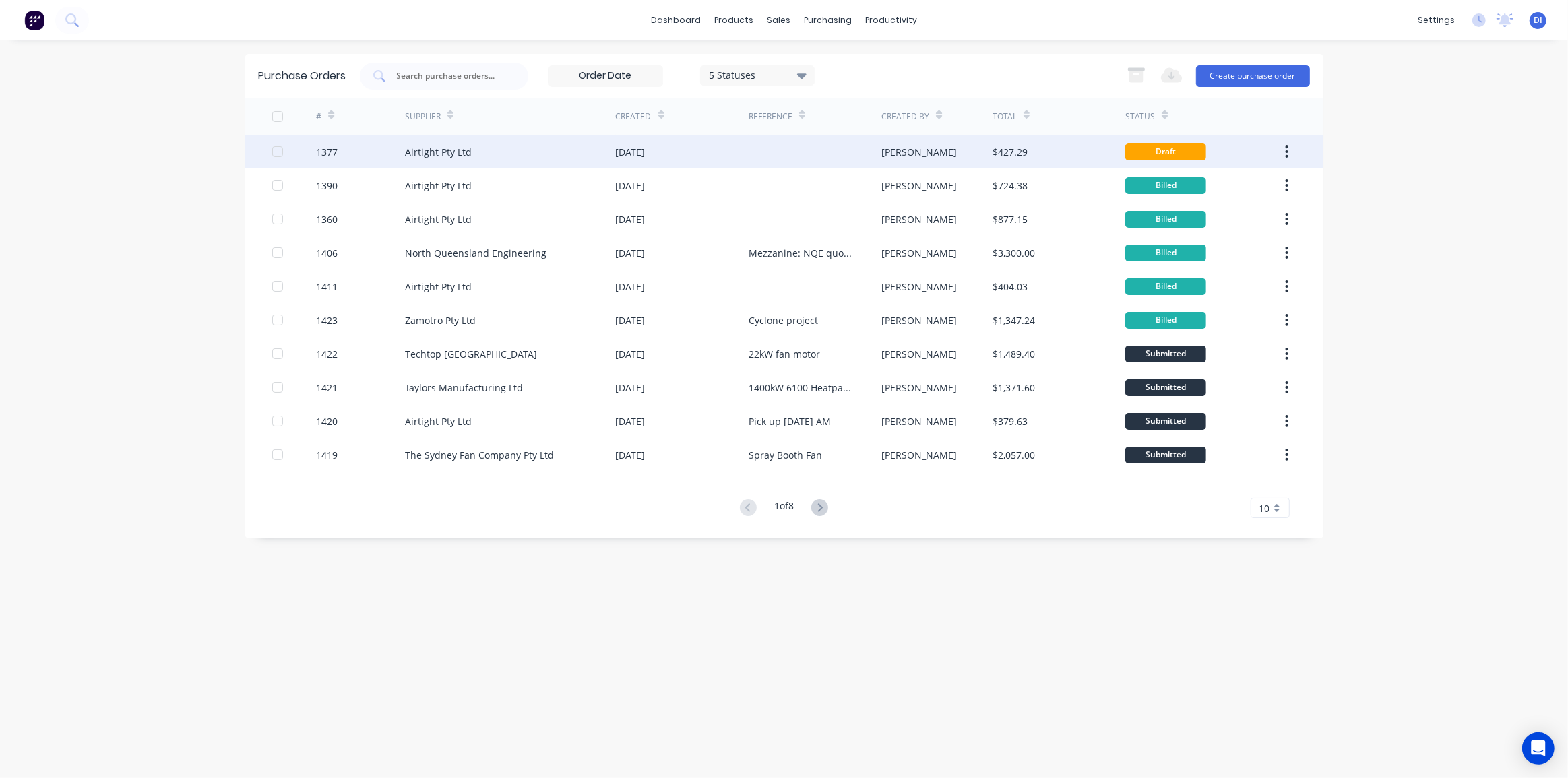
click at [559, 146] on div "Airtight Pty Ltd" at bounding box center [511, 151] width 211 height 33
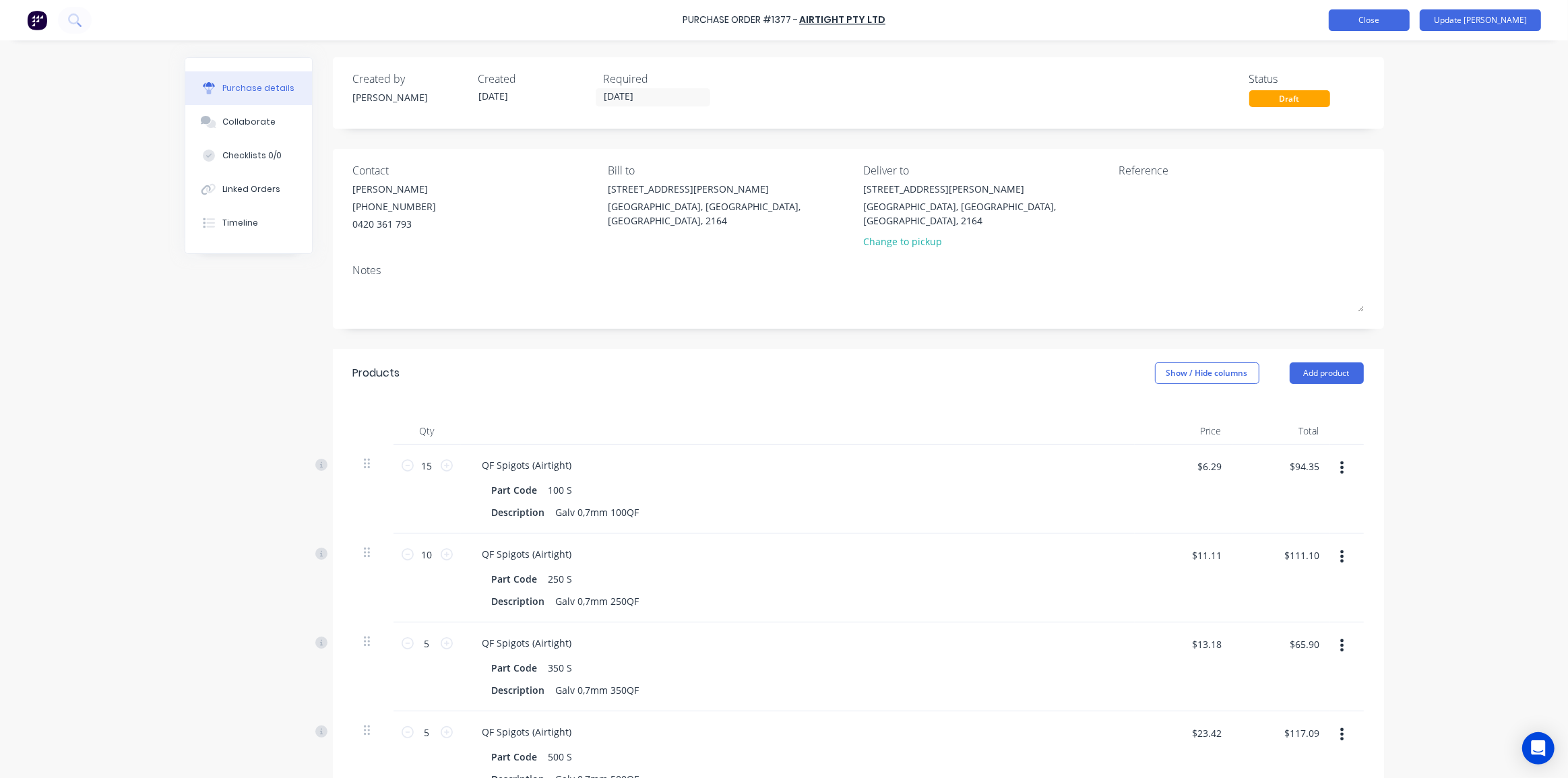
click at [1385, 27] on button "Close" at bounding box center [1369, 20] width 81 height 22
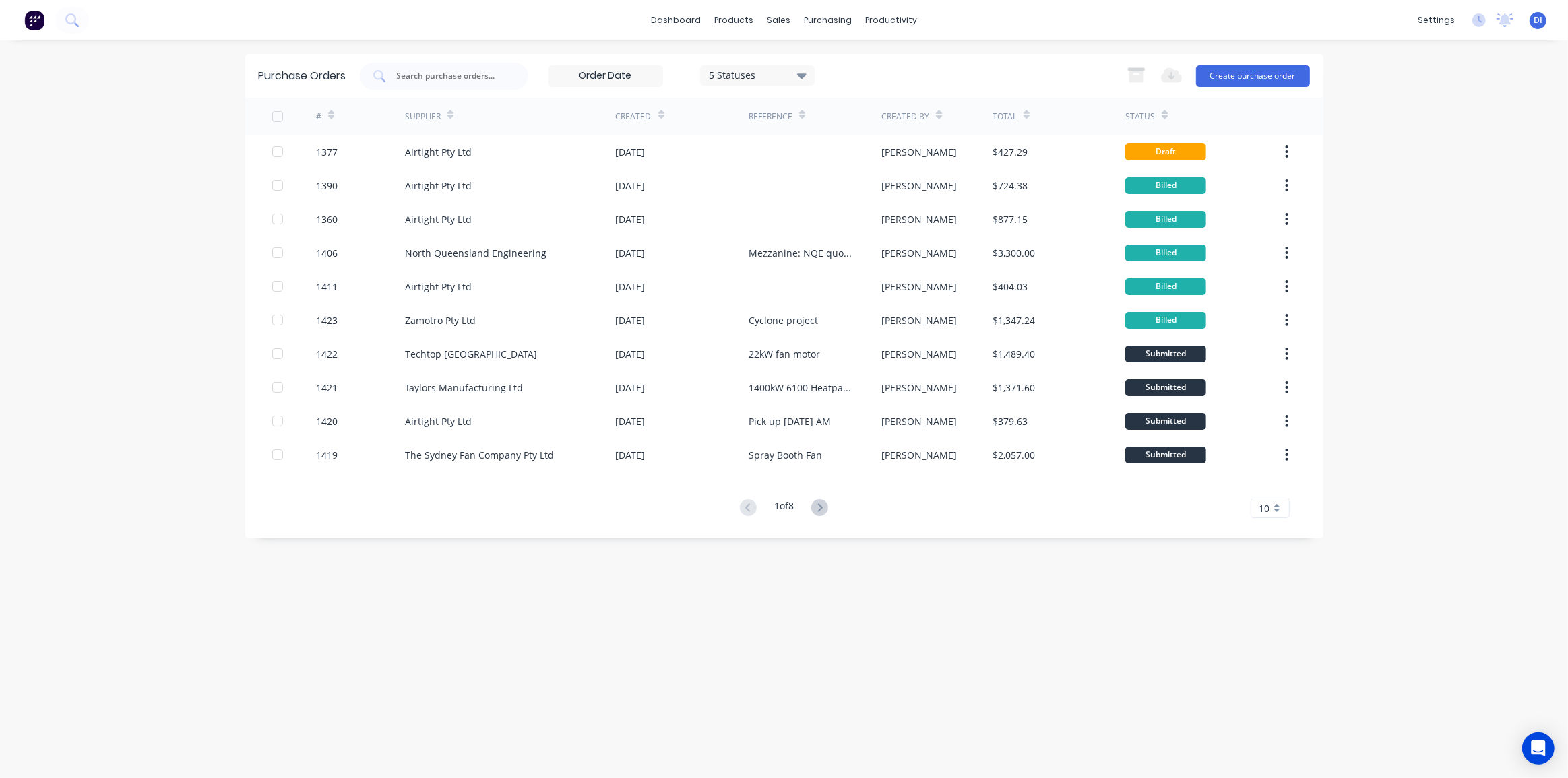
click at [1442, 195] on div "dashboard products sales purchasing productivity dashboard products Product Cat…" at bounding box center [784, 389] width 1568 height 778
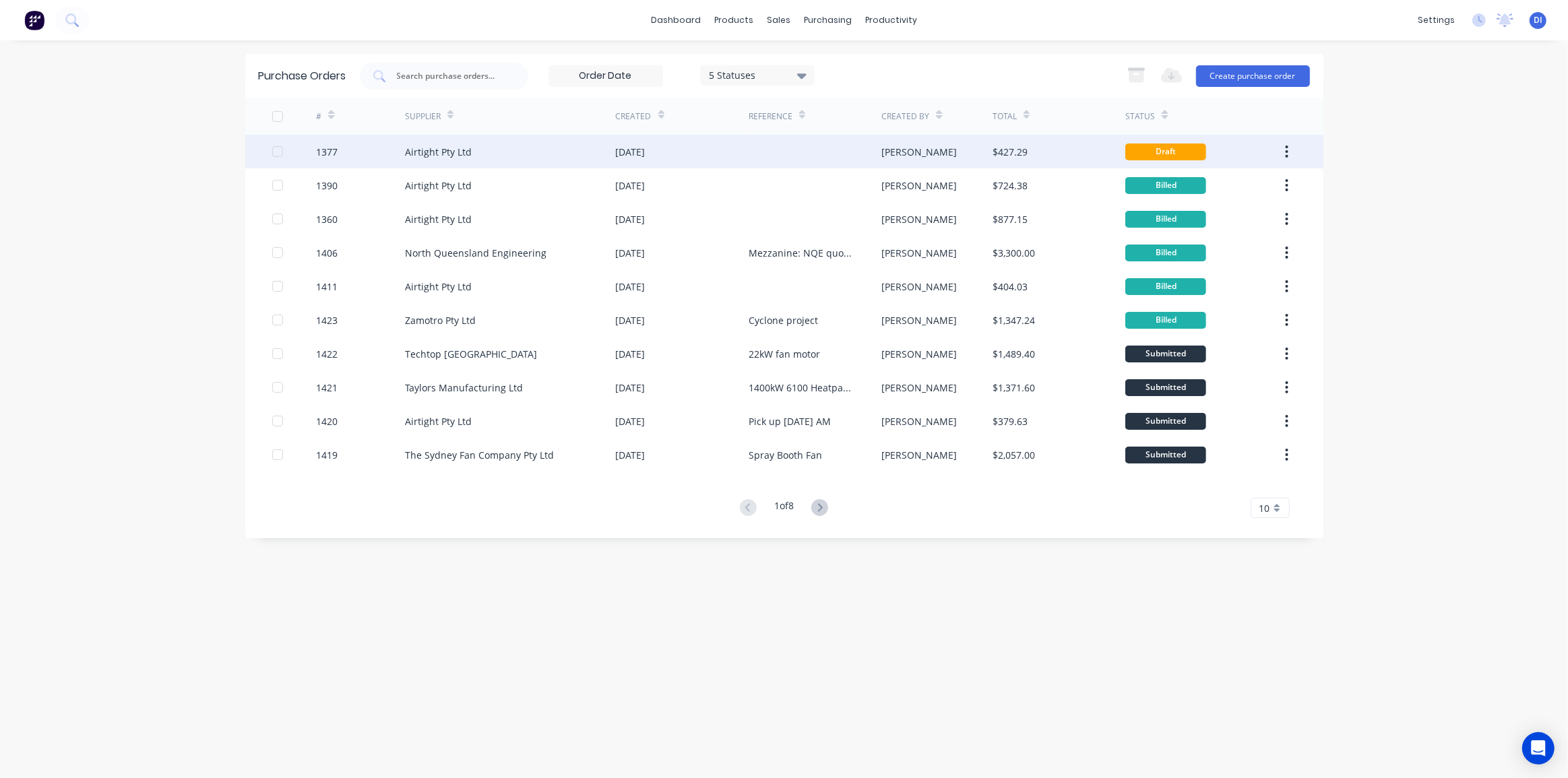
click at [962, 151] on div "[PERSON_NAME]" at bounding box center [936, 151] width 111 height 33
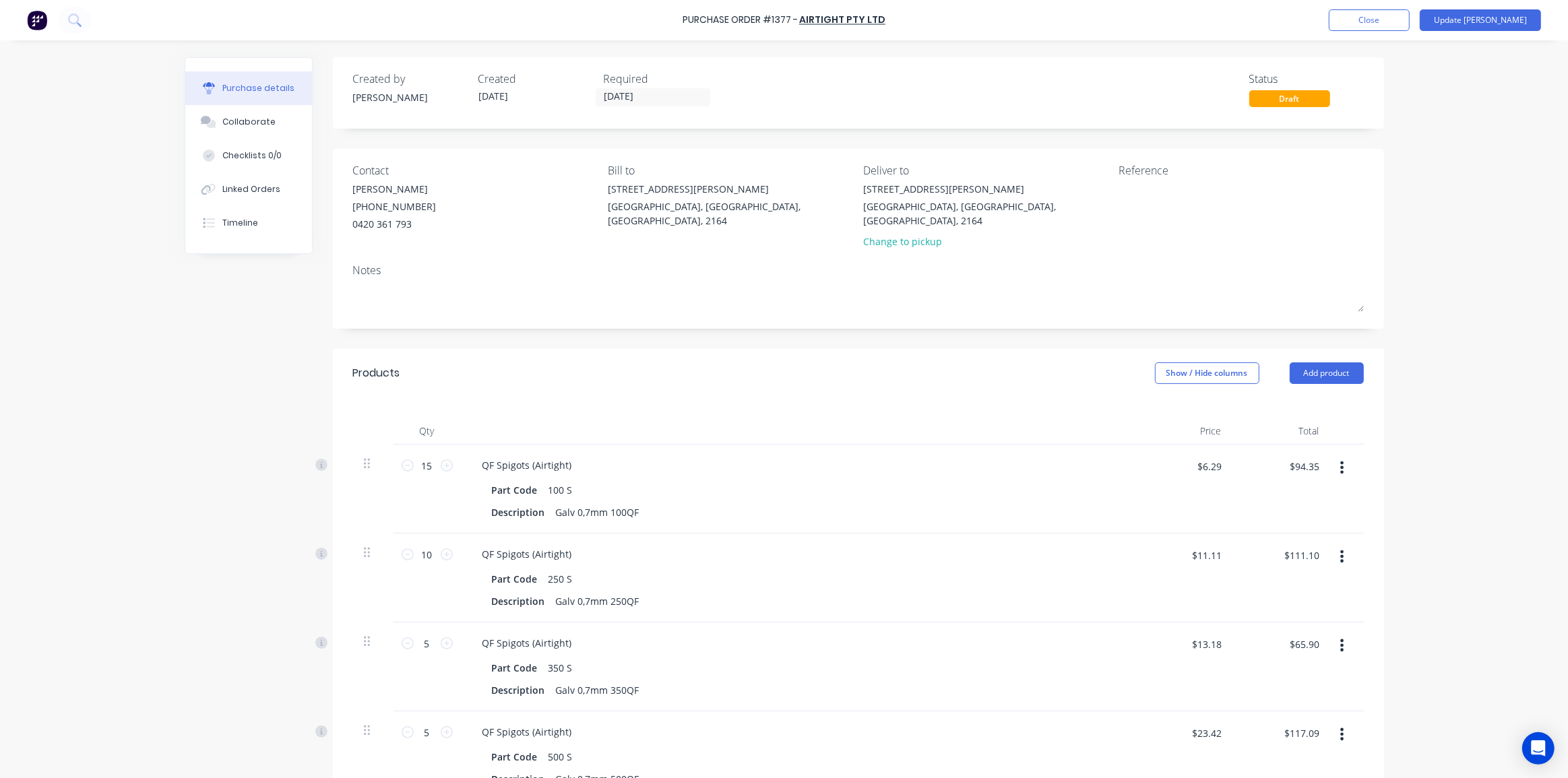
click at [1417, 208] on div "Purchase Order #1377 - Airtight Pty Ltd Add product Close Update Bill Purchase …" at bounding box center [784, 389] width 1568 height 778
click at [1511, 18] on button "Update [PERSON_NAME]" at bounding box center [1480, 20] width 122 height 22
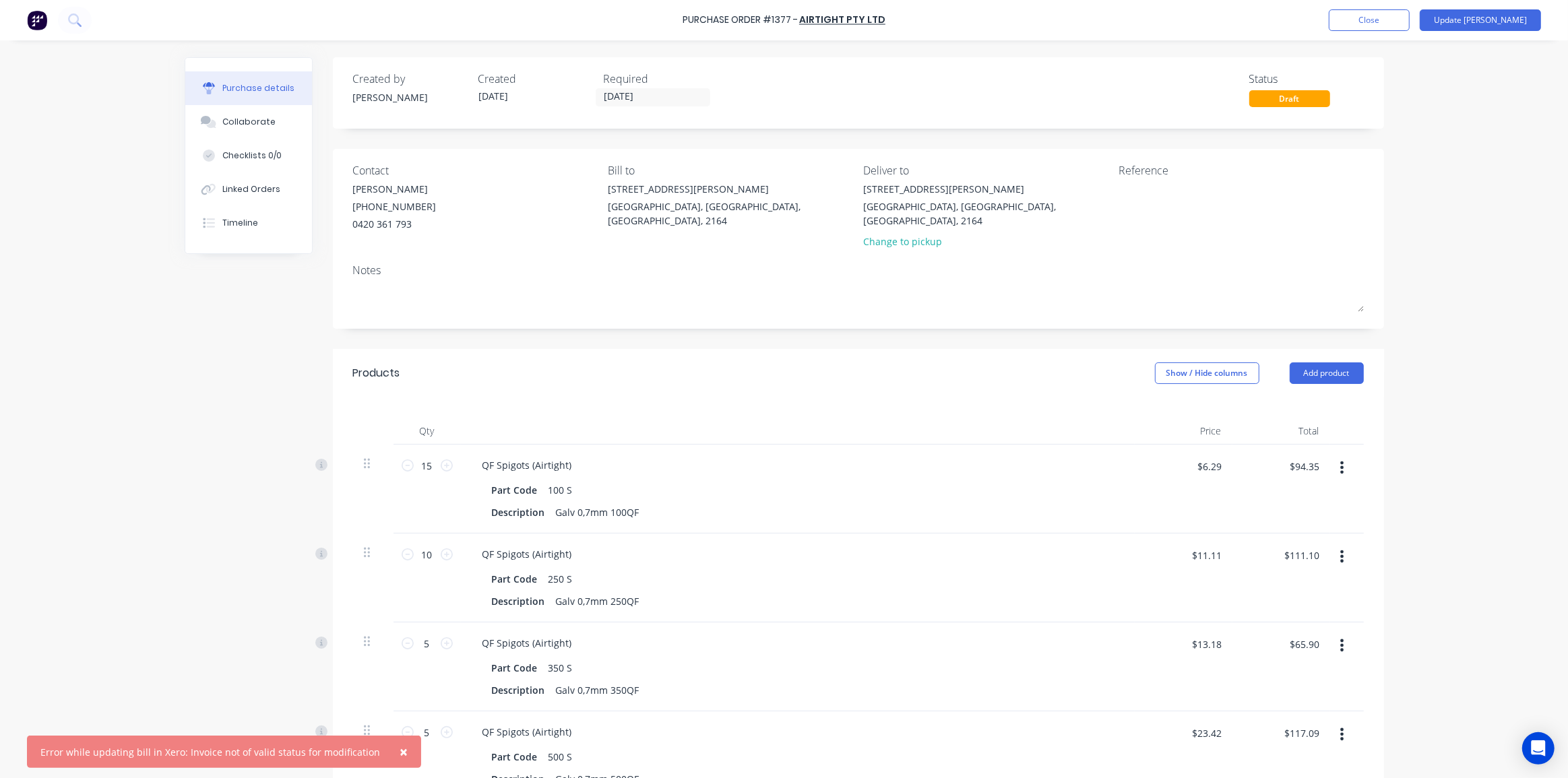
click at [1466, 222] on div "× Error while updating bill in Xero: Invoice not of valid status for modificati…" at bounding box center [784, 389] width 1568 height 778
drag, startPoint x: 1414, startPoint y: 24, endPoint x: 1428, endPoint y: 194, distance: 170.6
click at [1428, 194] on div "× Error while updating bill in Xero: Invoice not of valid status for modificati…" at bounding box center [784, 389] width 1568 height 778
click at [1395, 19] on button "Close" at bounding box center [1369, 20] width 81 height 22
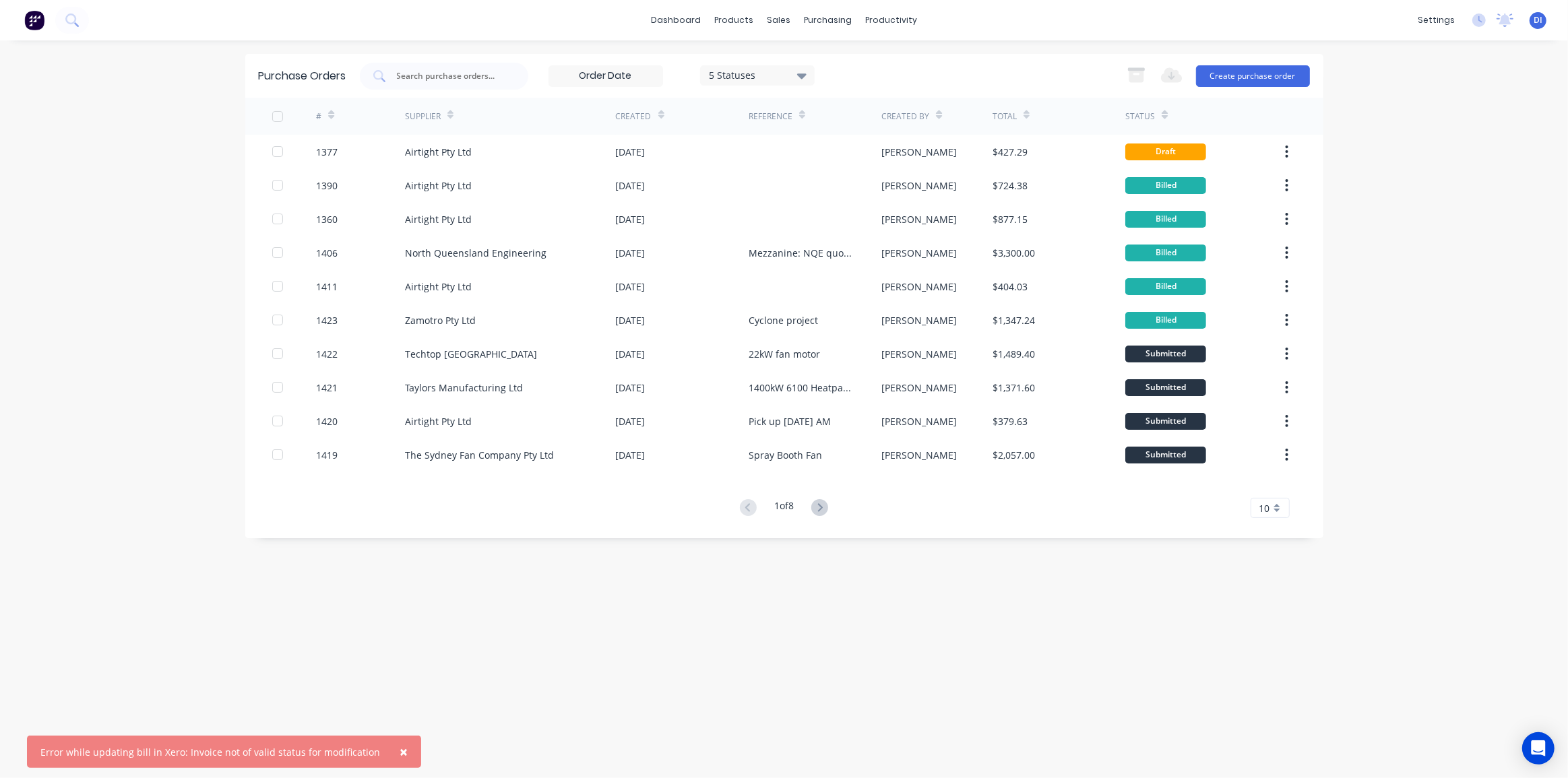
click at [1418, 206] on div "× Error while updating bill in Xero: Invoice not of valid status for modificati…" at bounding box center [784, 389] width 1568 height 778
click at [78, 15] on icon at bounding box center [72, 19] width 13 height 13
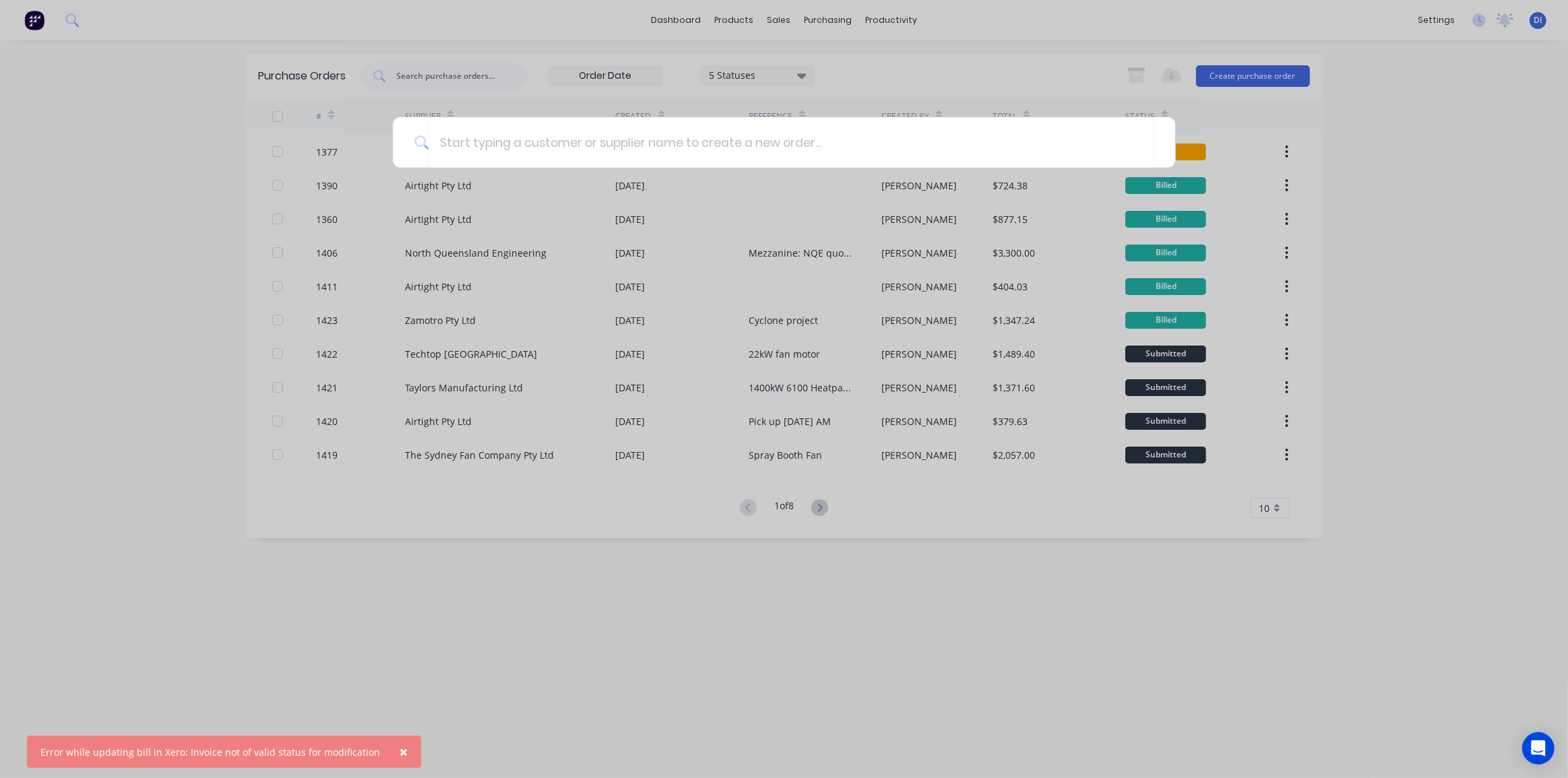
drag, startPoint x: 69, startPoint y: 267, endPoint x: 78, endPoint y: 272, distance: 10.3
click at [70, 267] on div at bounding box center [784, 389] width 1568 height 778
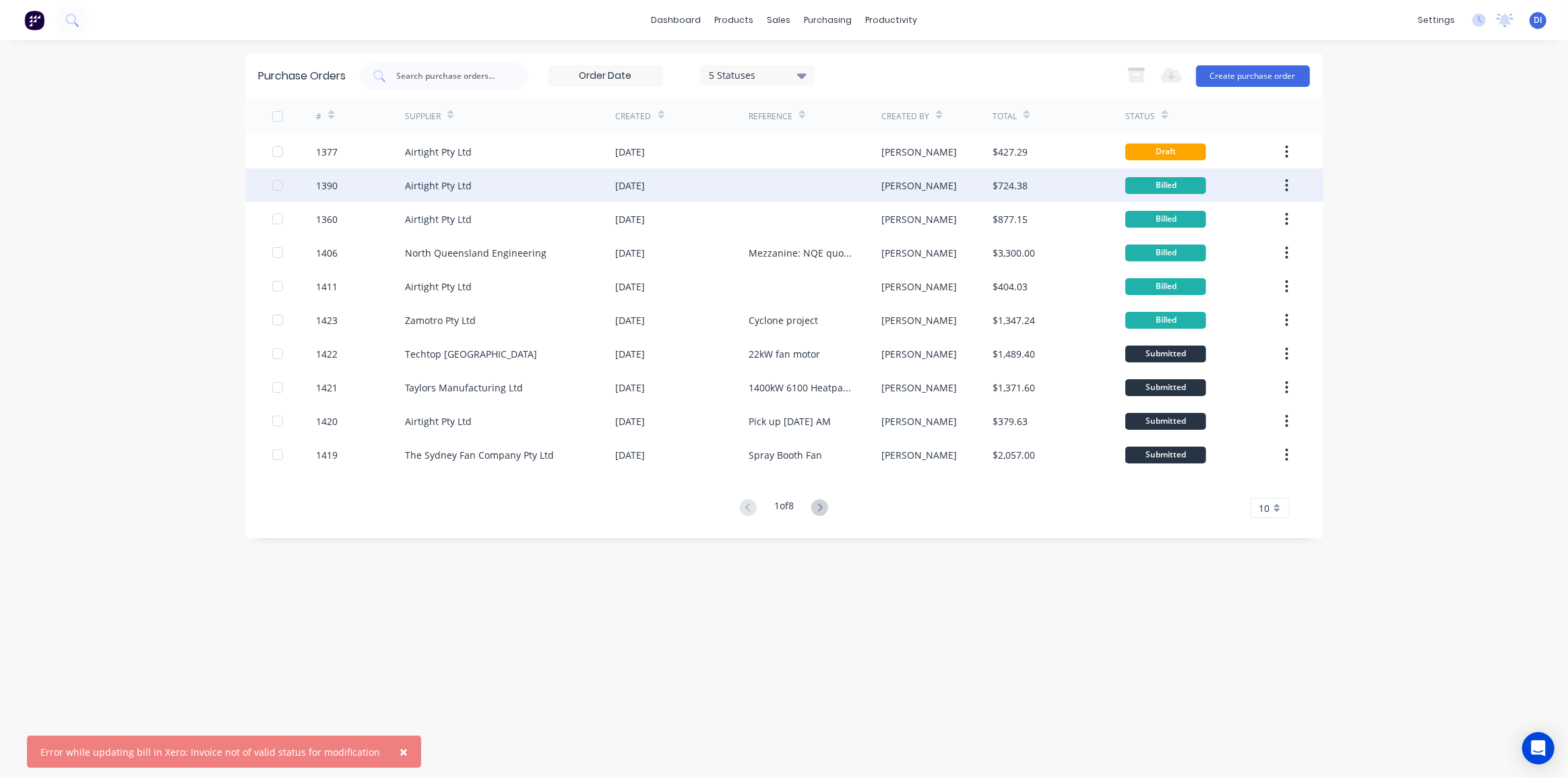
click at [499, 188] on div "Airtight Pty Ltd" at bounding box center [511, 185] width 211 height 33
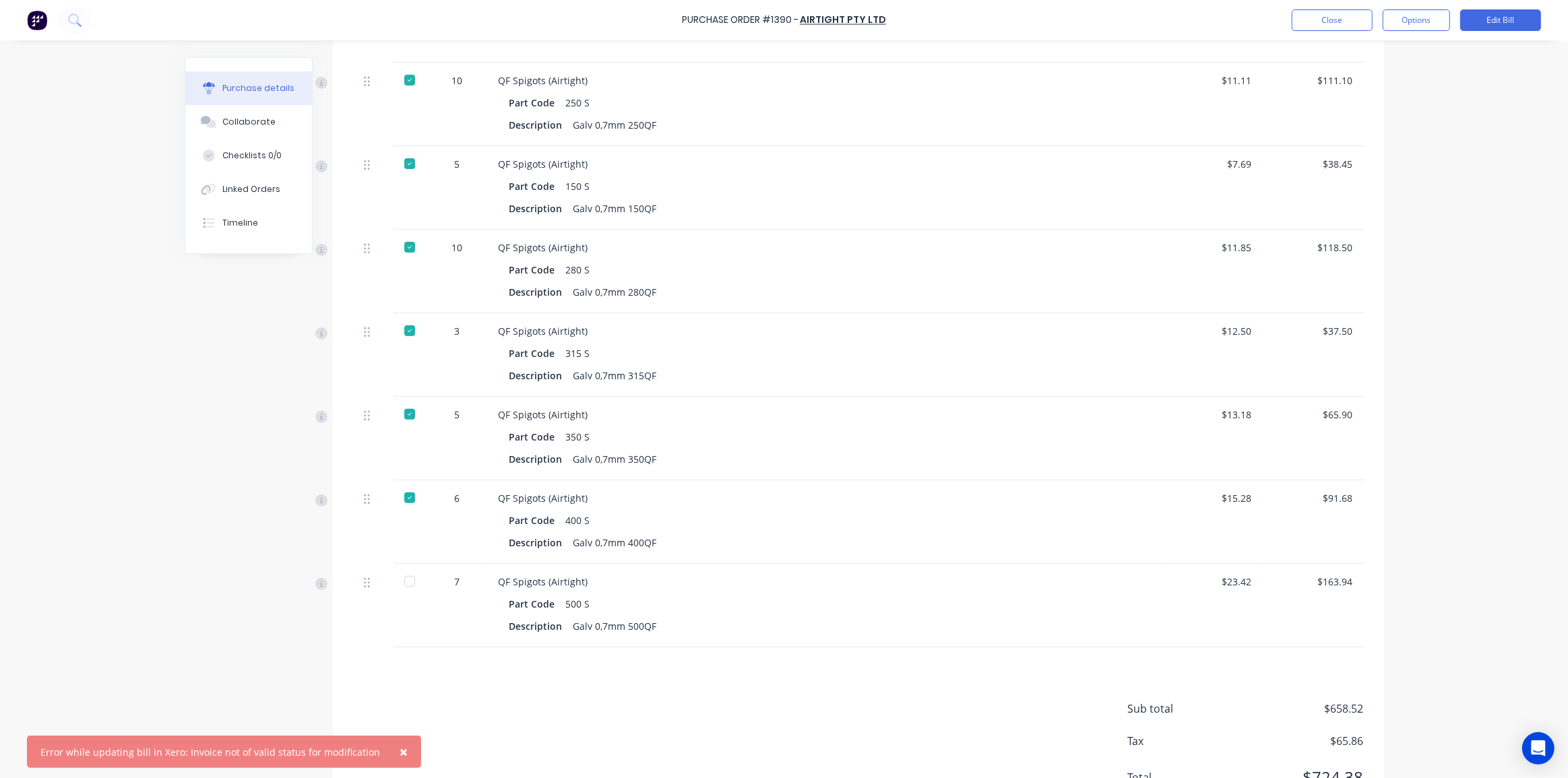
scroll to position [502, 0]
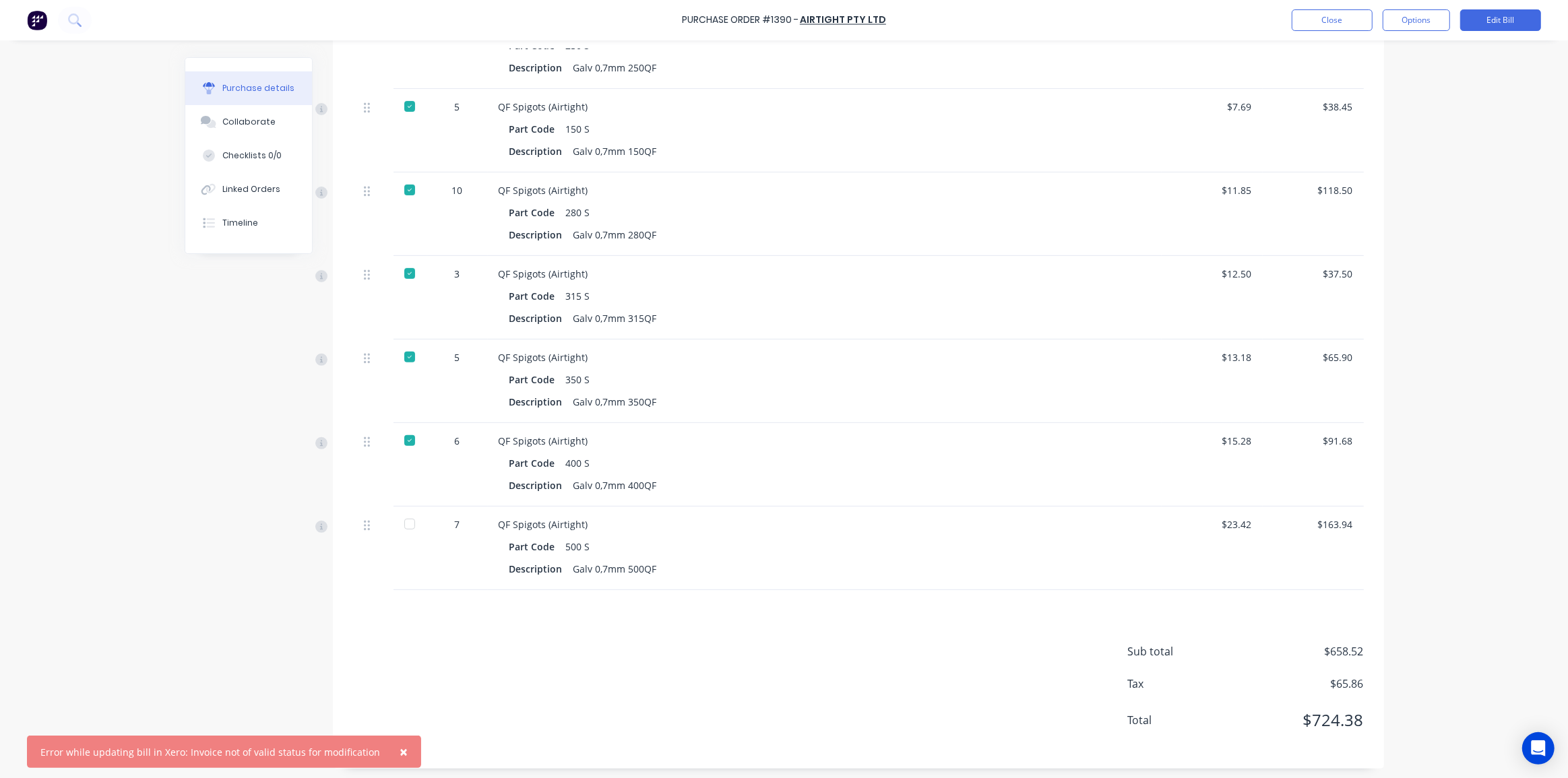
click at [399, 750] on span "×" at bounding box center [404, 752] width 8 height 19
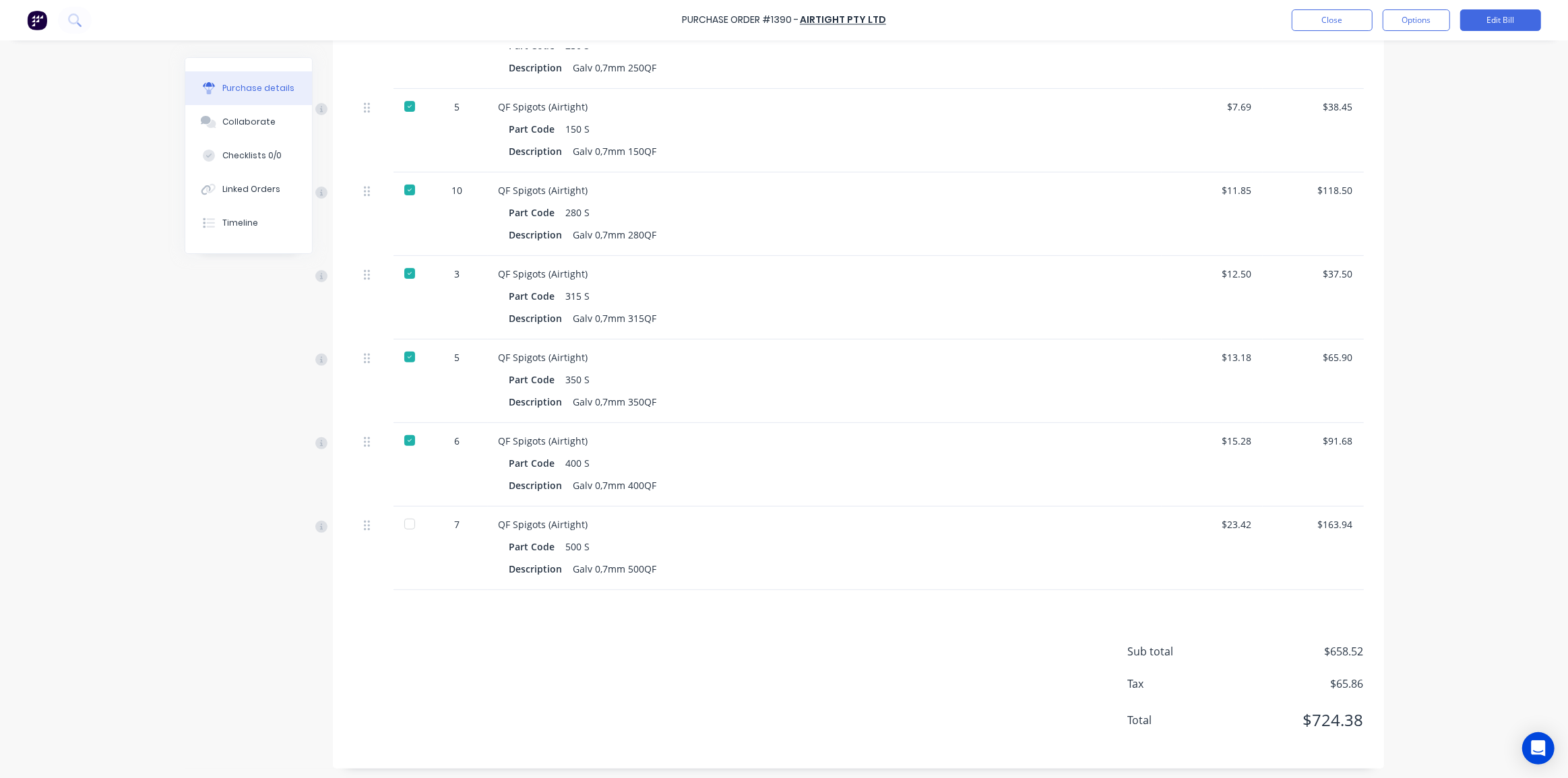
click at [1480, 580] on div "Purchase Order #1390 - Airtight Pty Ltd Close Options Edit Bill Purchase detail…" at bounding box center [784, 389] width 1568 height 778
click at [1477, 579] on div "Purchase Order #1390 - Airtight Pty Ltd Close Options Edit Bill Purchase detail…" at bounding box center [784, 389] width 1568 height 778
click at [1496, 11] on button "Edit Bill" at bounding box center [1500, 20] width 81 height 22
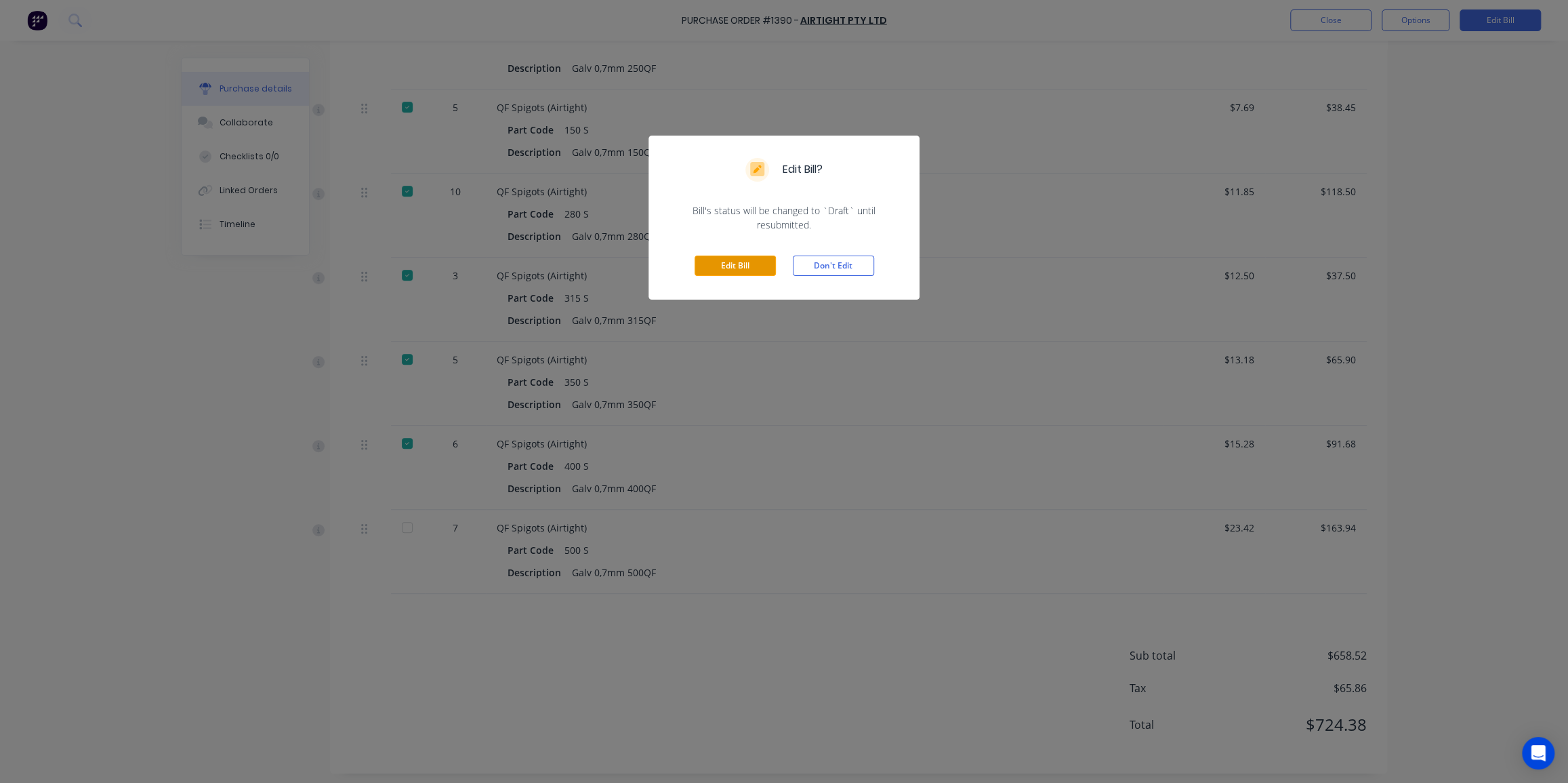
click at [748, 264] on button "Edit Bill" at bounding box center [735, 266] width 81 height 20
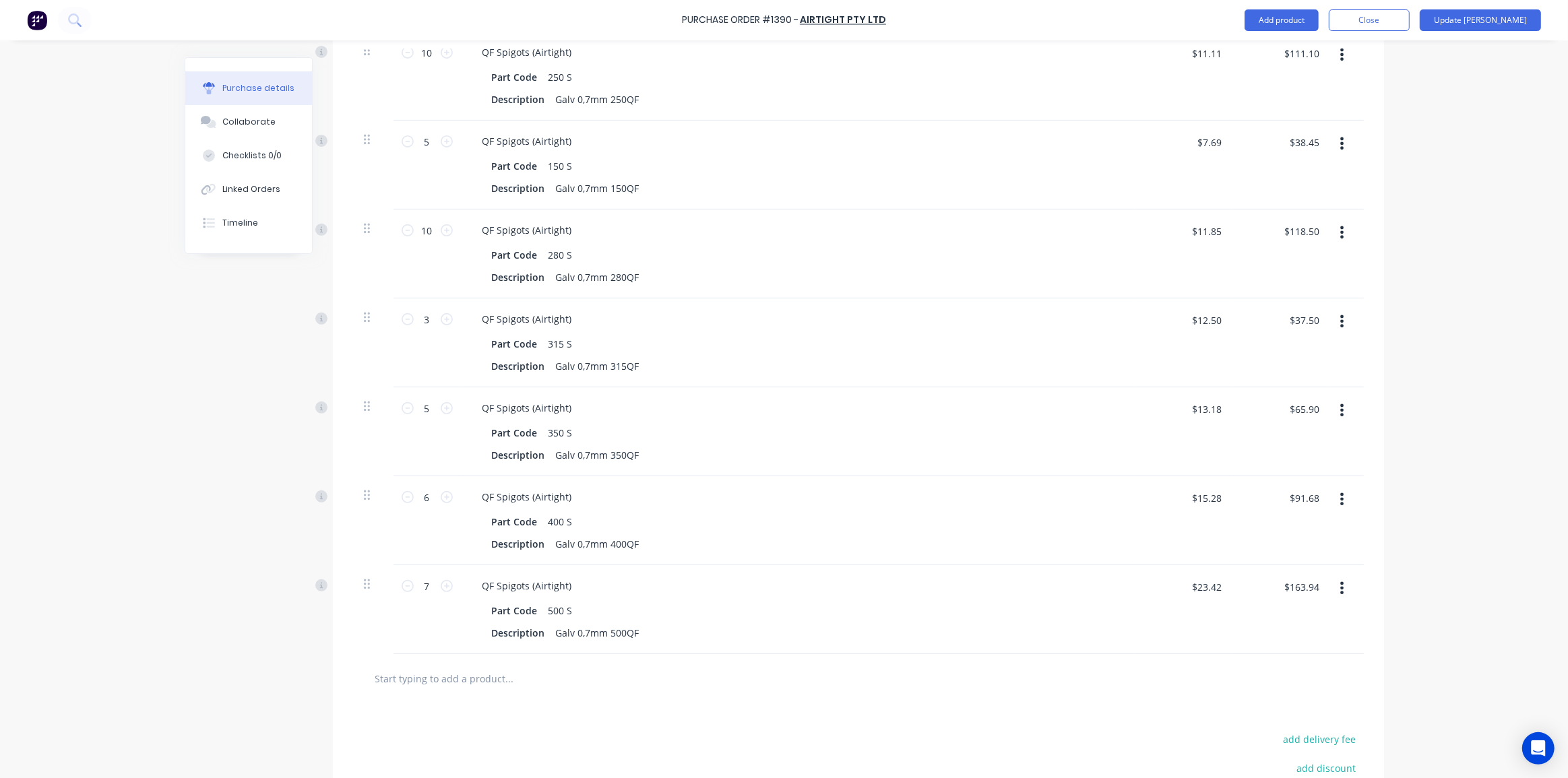
scroll to position [512, 0]
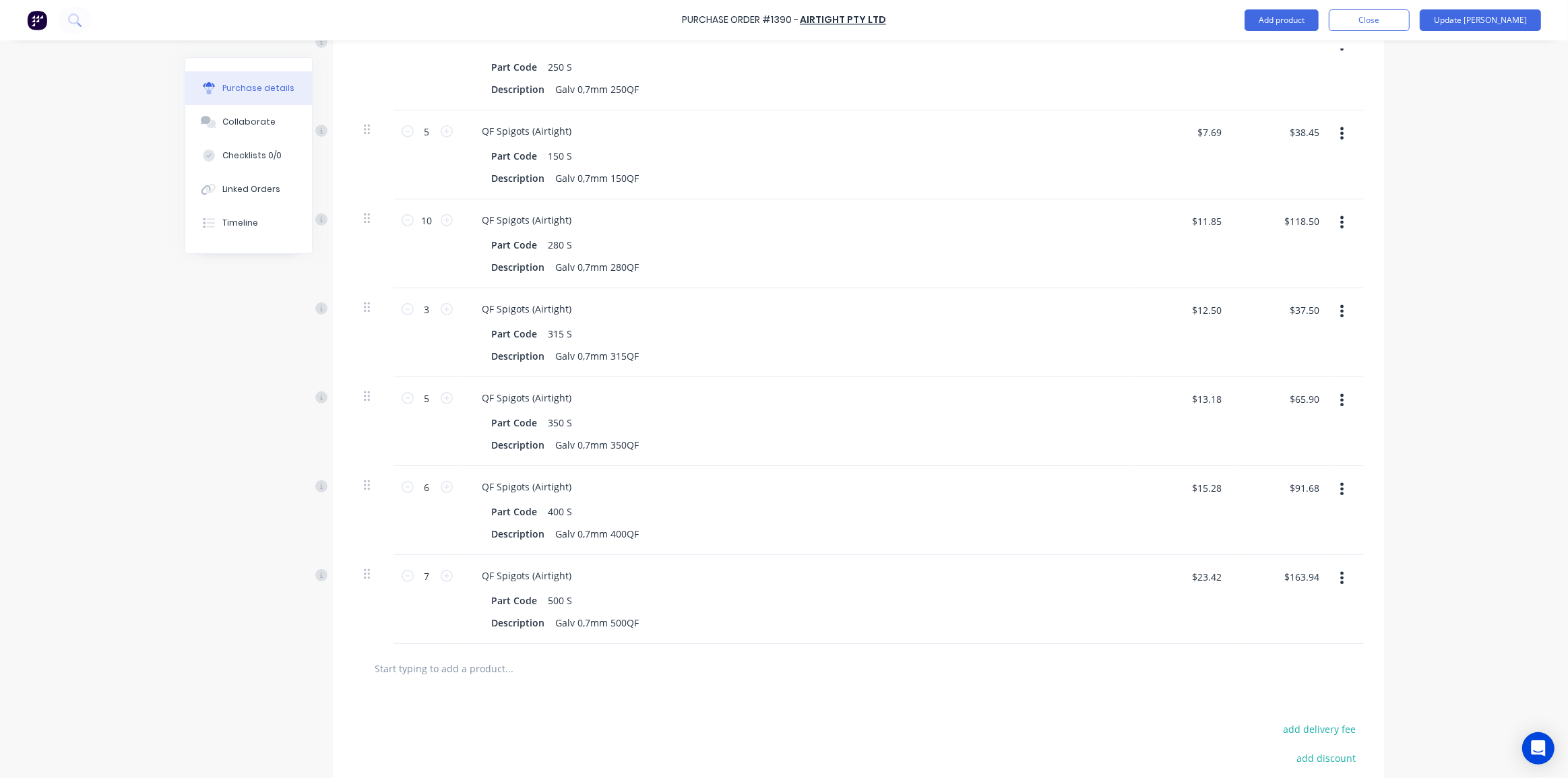
click at [1340, 566] on button "button" at bounding box center [1342, 578] width 32 height 24
click at [1285, 681] on button "Delete" at bounding box center [1301, 694] width 115 height 27
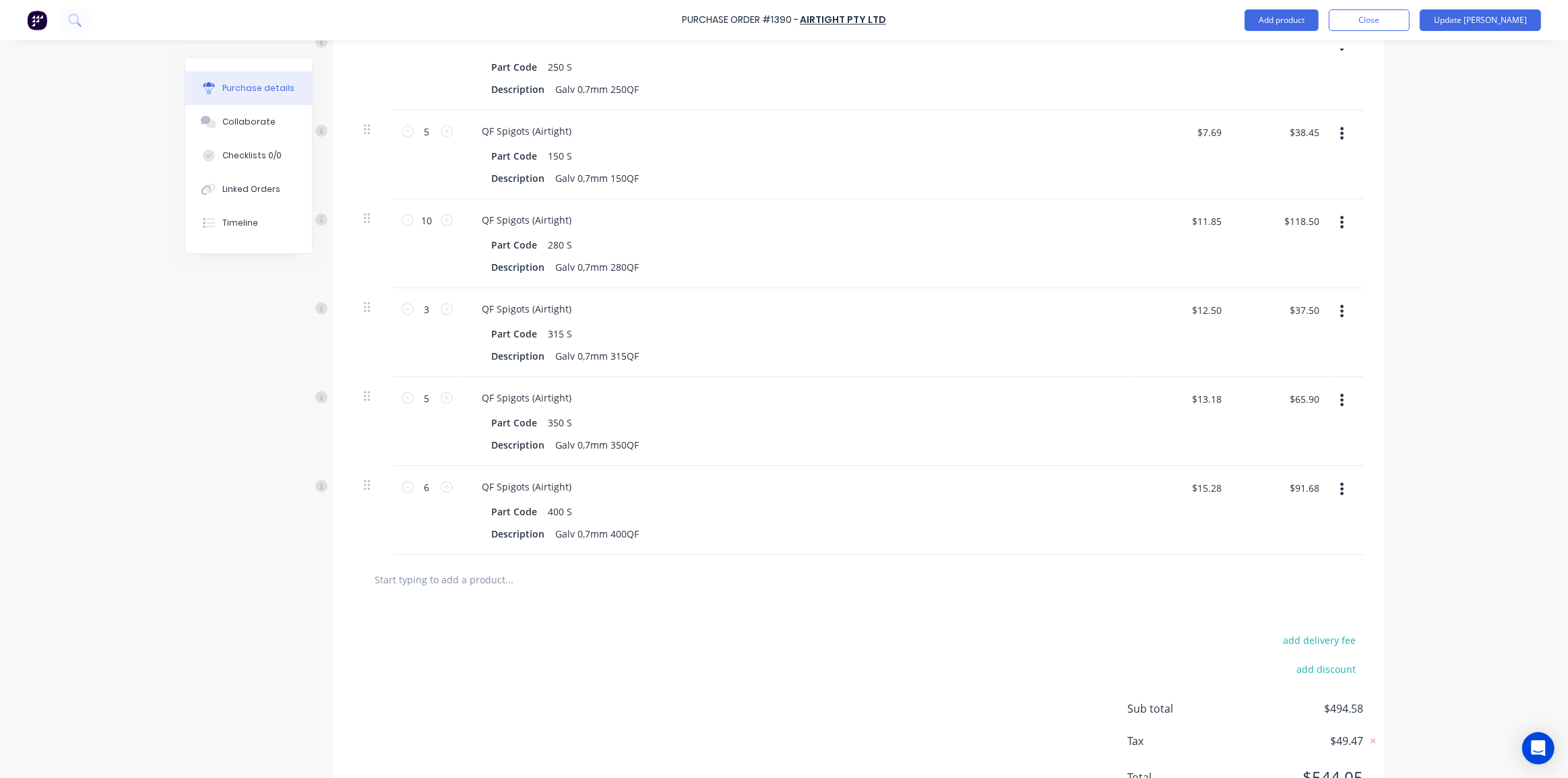
click at [1424, 594] on div "Purchase Order #1390 - Airtight Pty Ltd Add product Close Update Bill Purchase …" at bounding box center [784, 389] width 1568 height 778
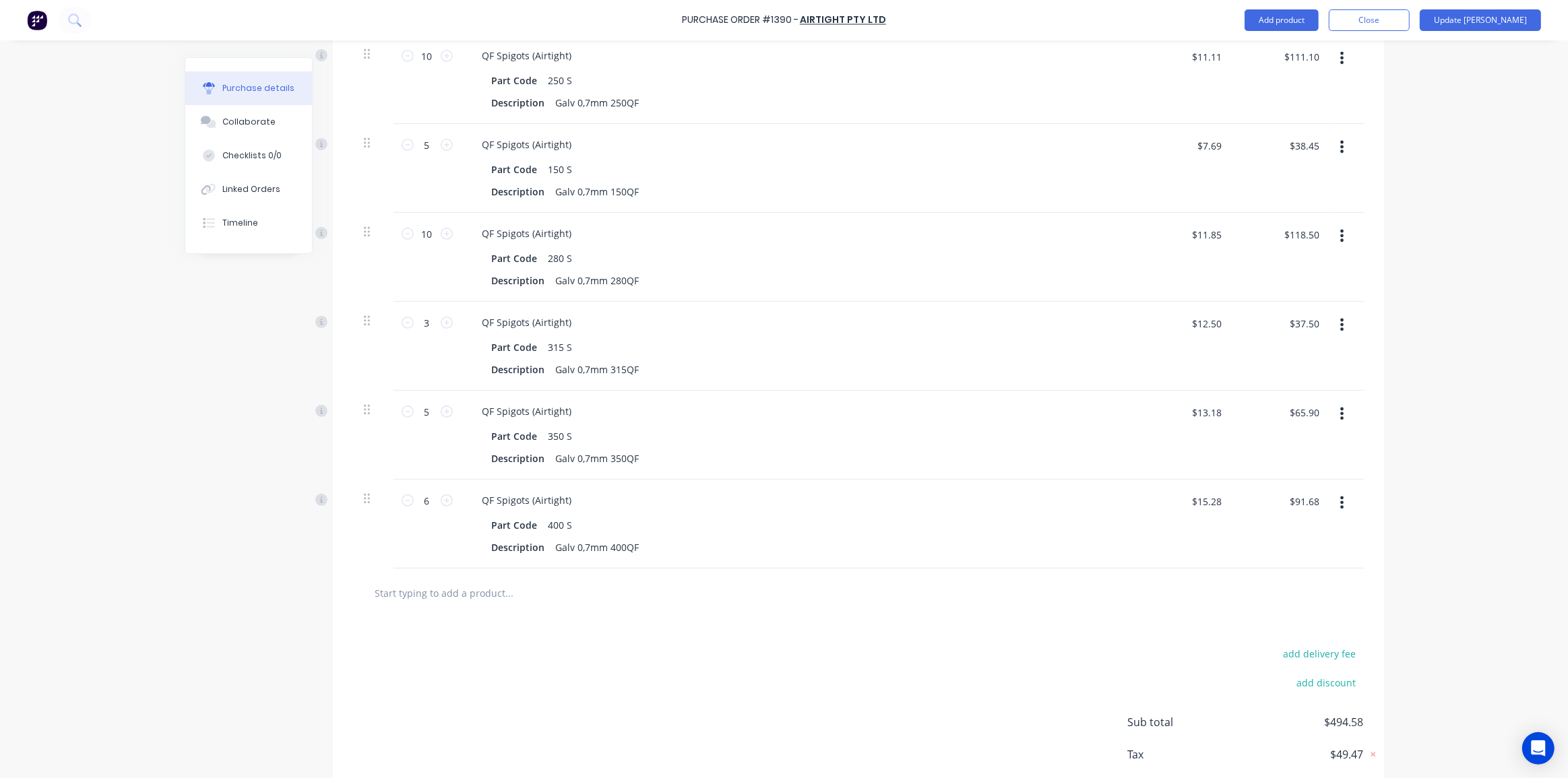
scroll to position [497, 0]
click at [1431, 545] on div "Purchase Order #1390 - Airtight Pty Ltd Add product Close Update Bill Purchase …" at bounding box center [784, 389] width 1568 height 778
click at [1489, 22] on button "Update [PERSON_NAME]" at bounding box center [1480, 20] width 122 height 22
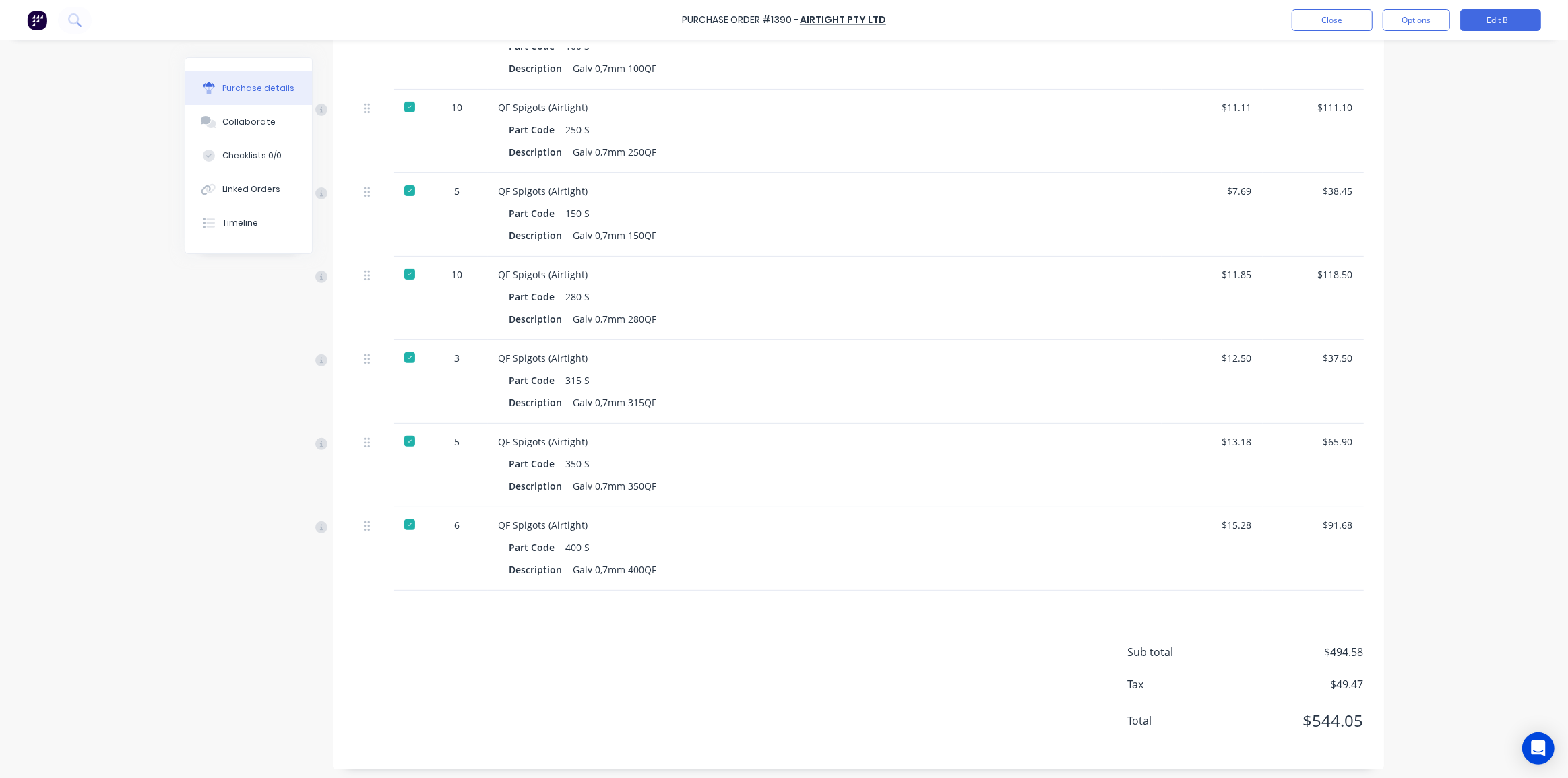
scroll to position [234, 0]
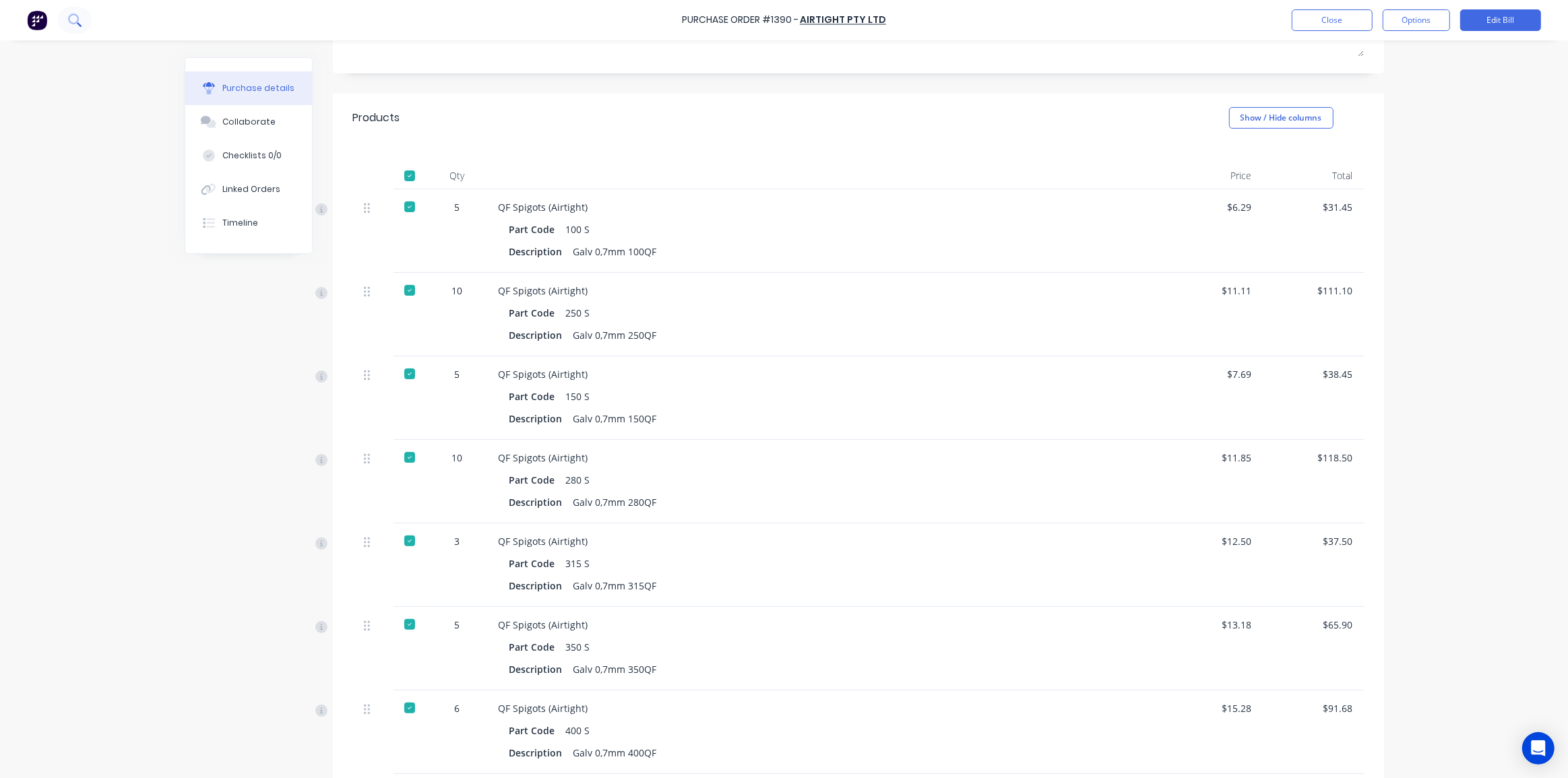
click at [79, 13] on button at bounding box center [74, 20] width 33 height 27
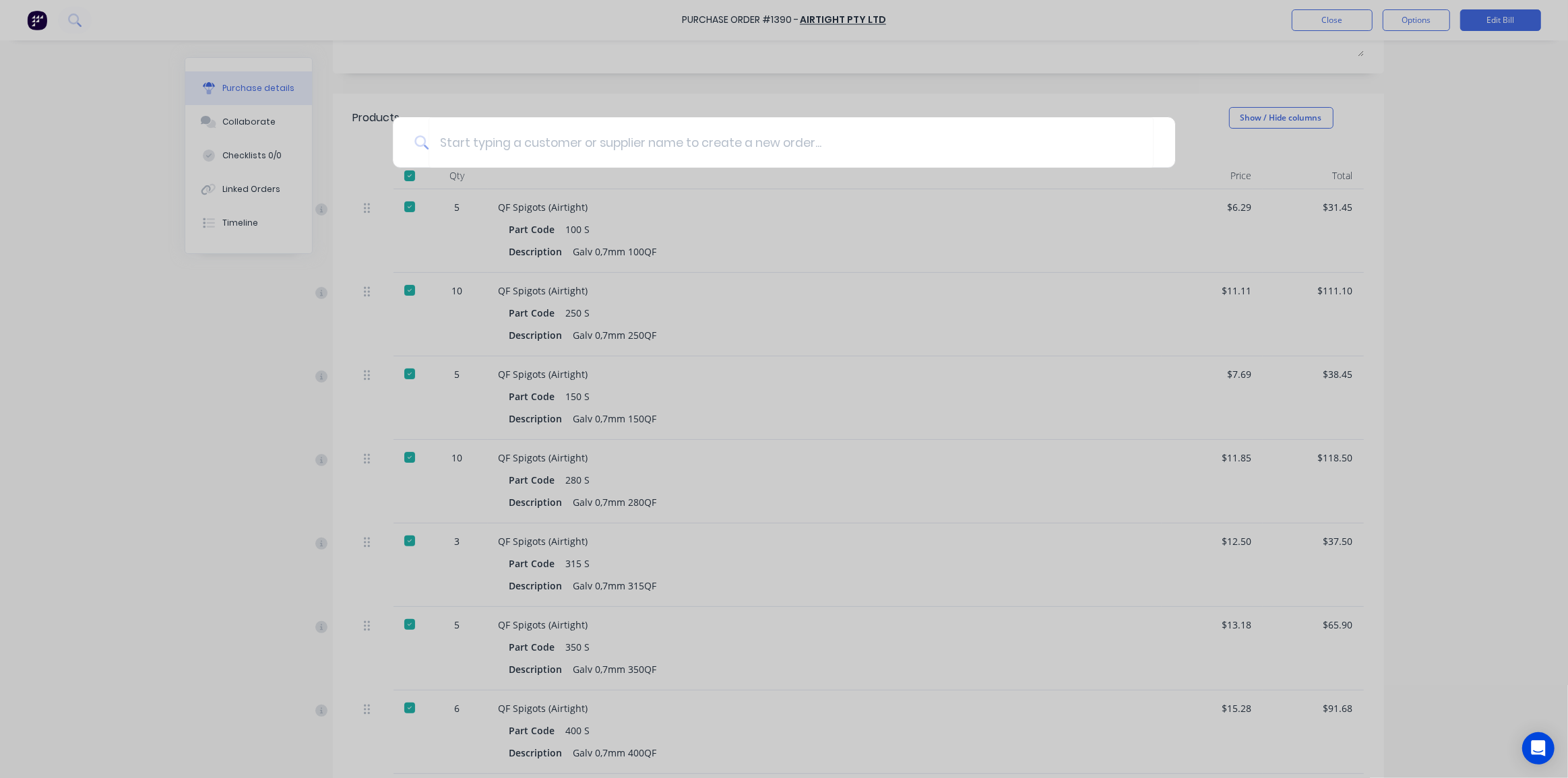
drag, startPoint x: 1507, startPoint y: 138, endPoint x: 1501, endPoint y: 128, distance: 11.7
click at [1506, 135] on div at bounding box center [784, 389] width 1568 height 778
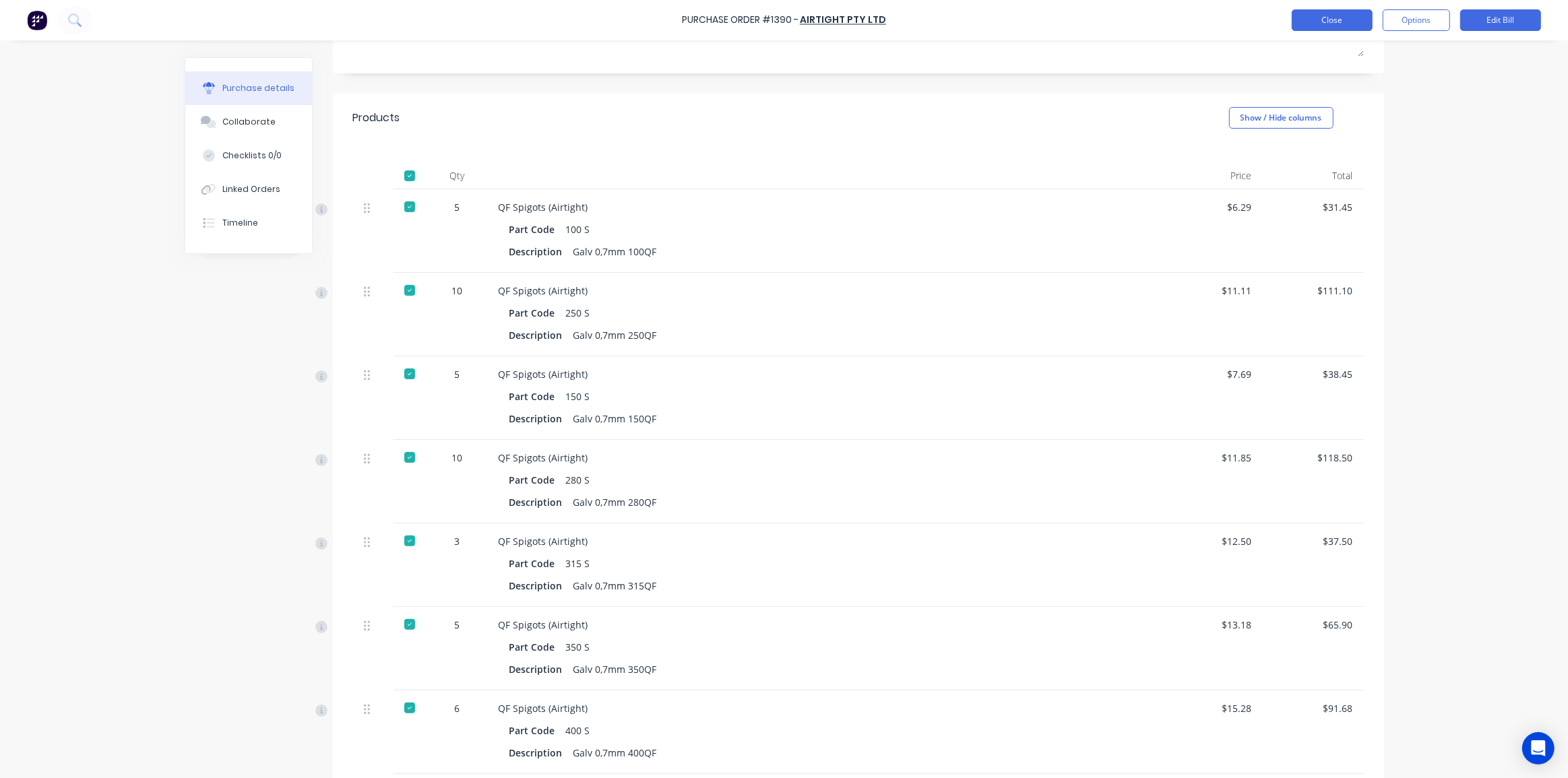
click at [1327, 19] on button "Close" at bounding box center [1332, 20] width 81 height 22
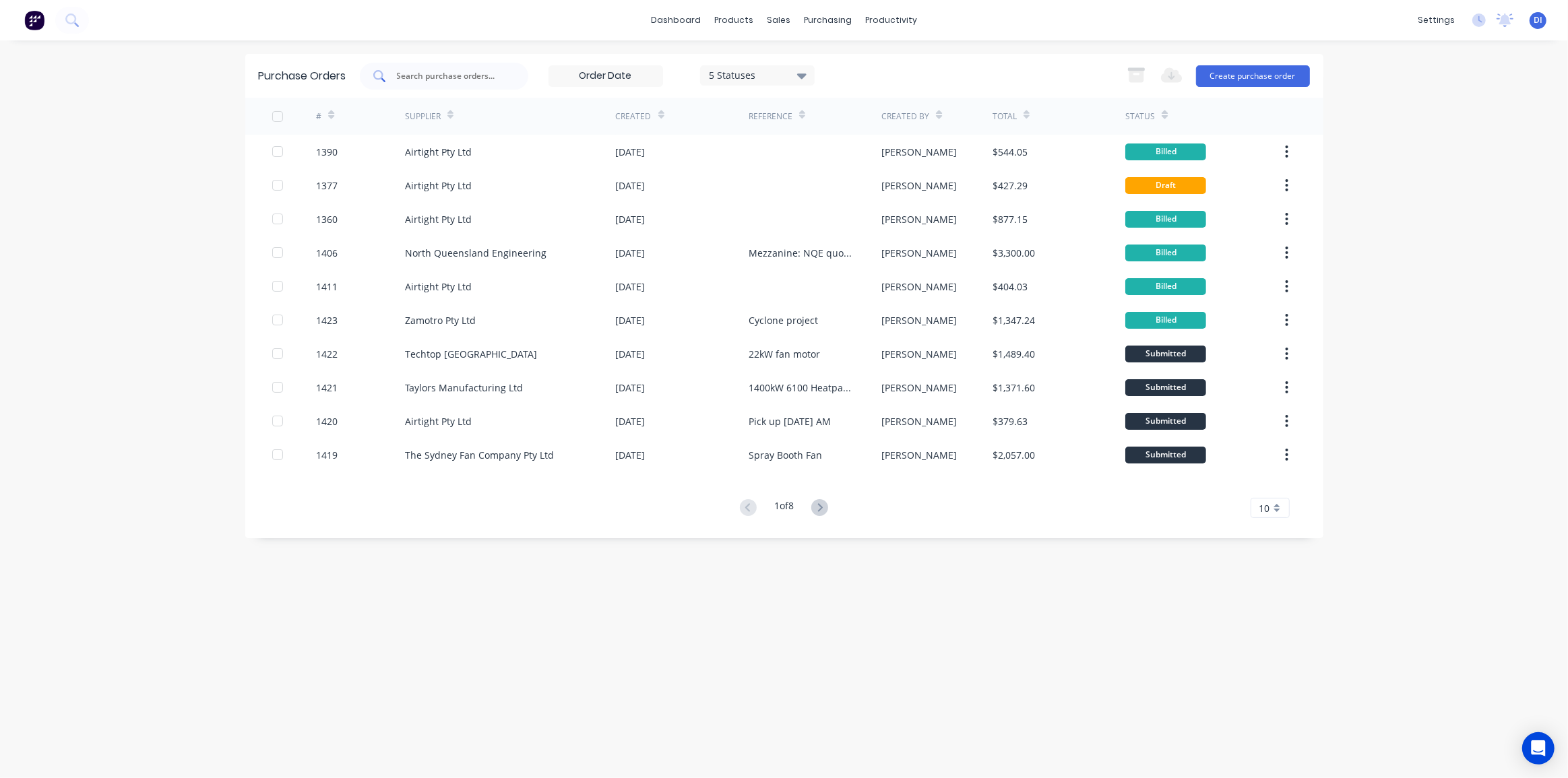
click at [411, 78] on input "text" at bounding box center [451, 76] width 112 height 13
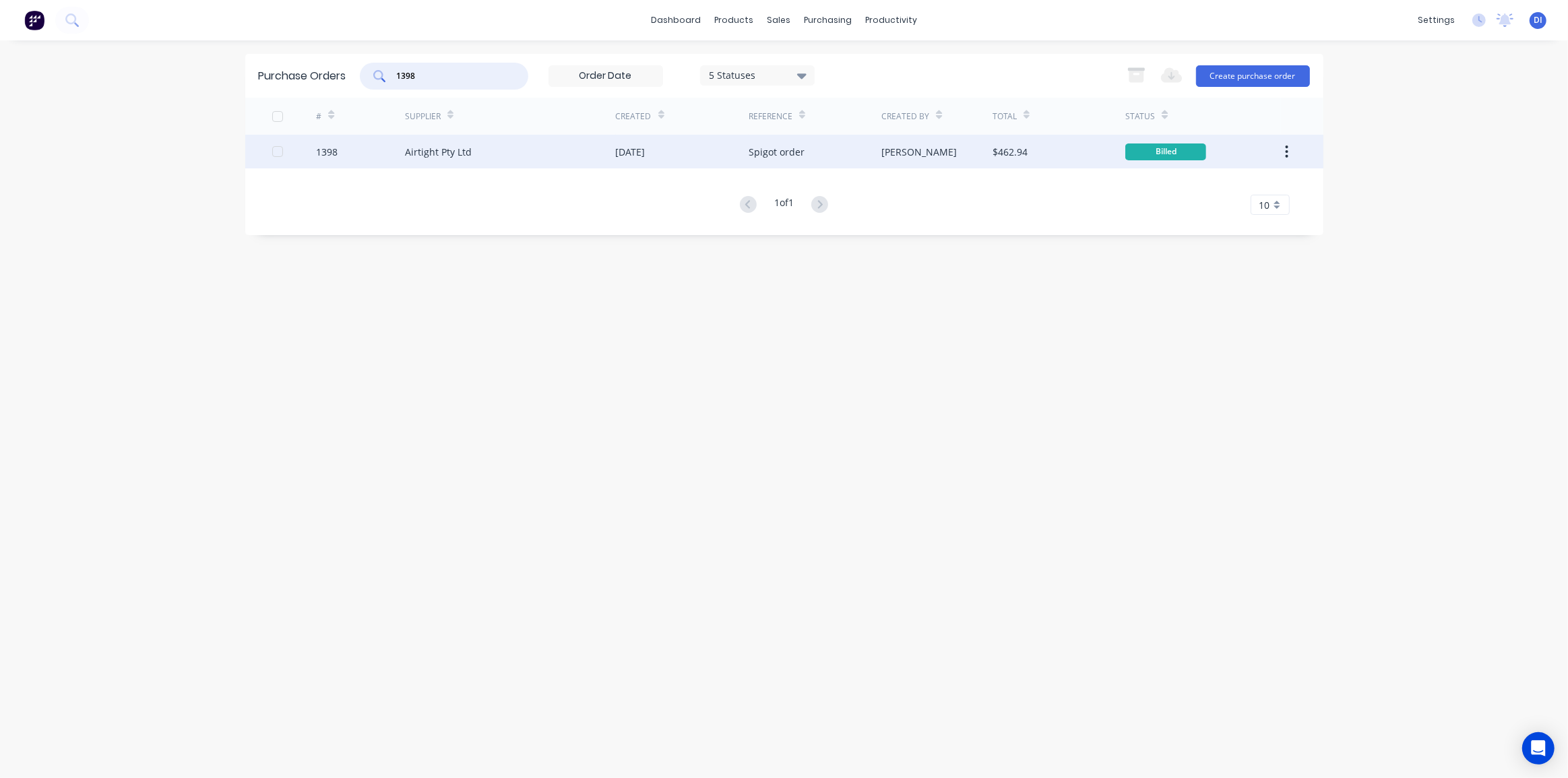
type input "1398"
click at [882, 150] on div "[PERSON_NAME]" at bounding box center [918, 151] width 76 height 14
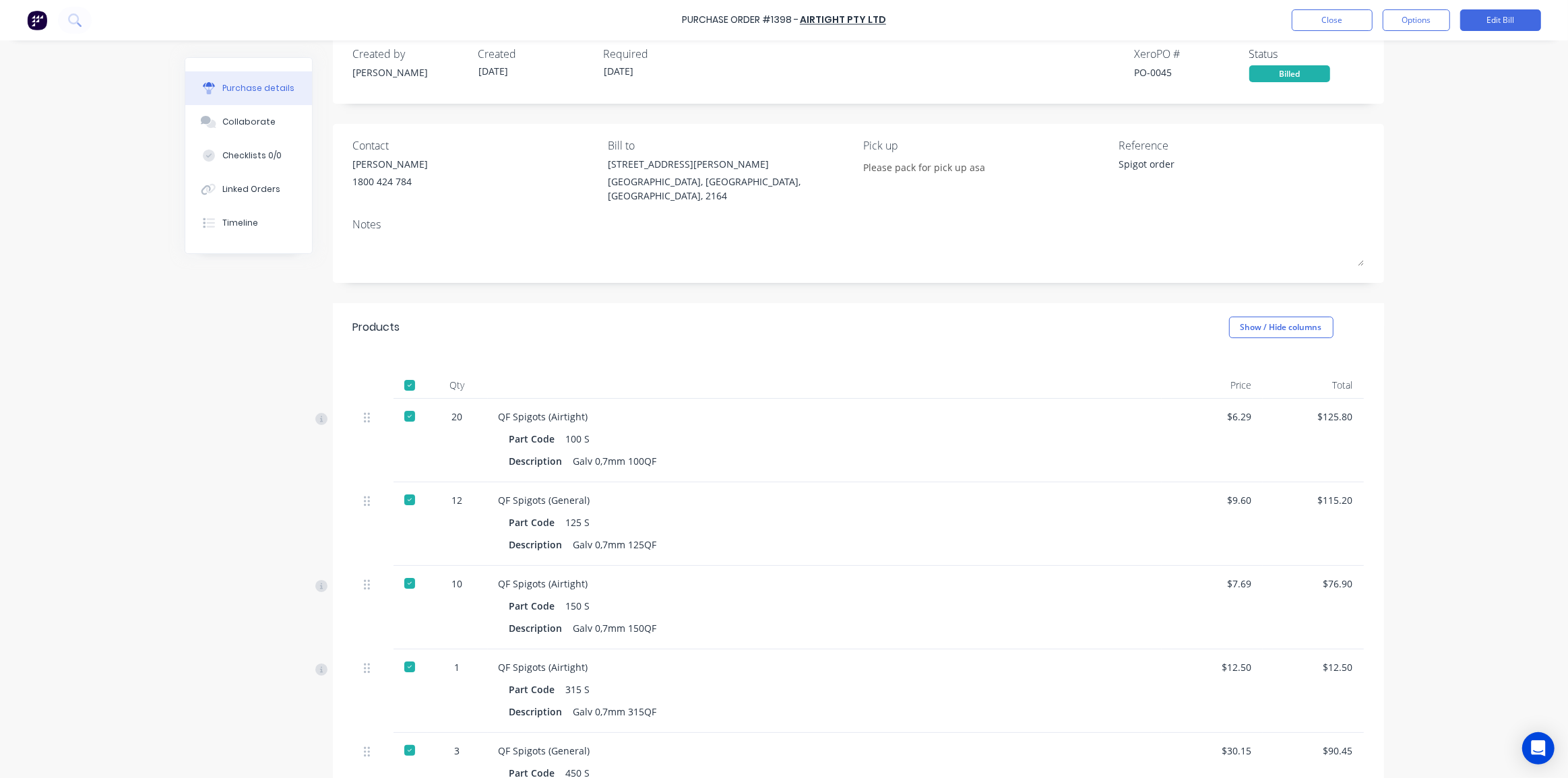
scroll to position [60, 0]
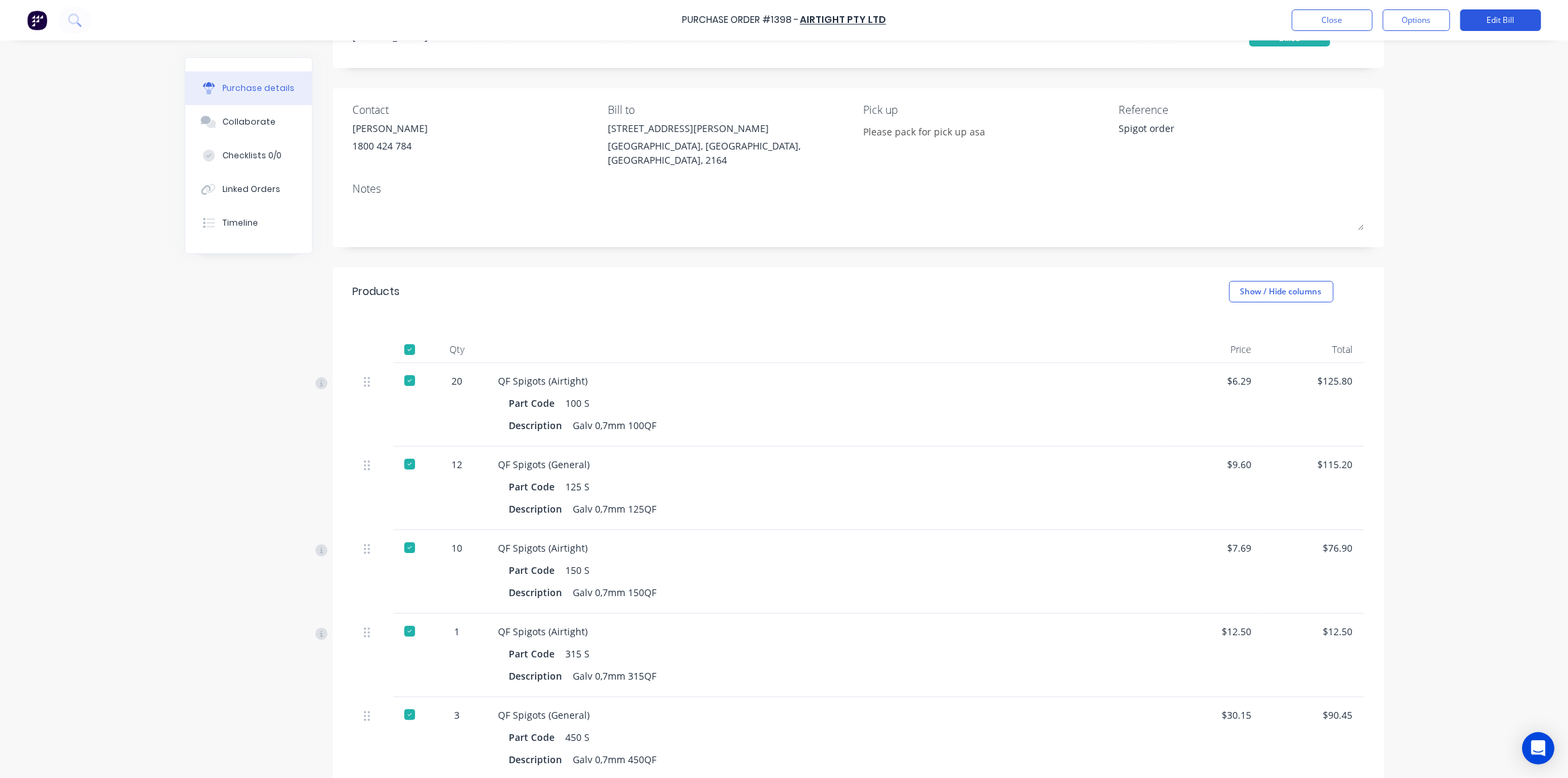
click at [1488, 19] on button "Edit Bill" at bounding box center [1500, 20] width 81 height 22
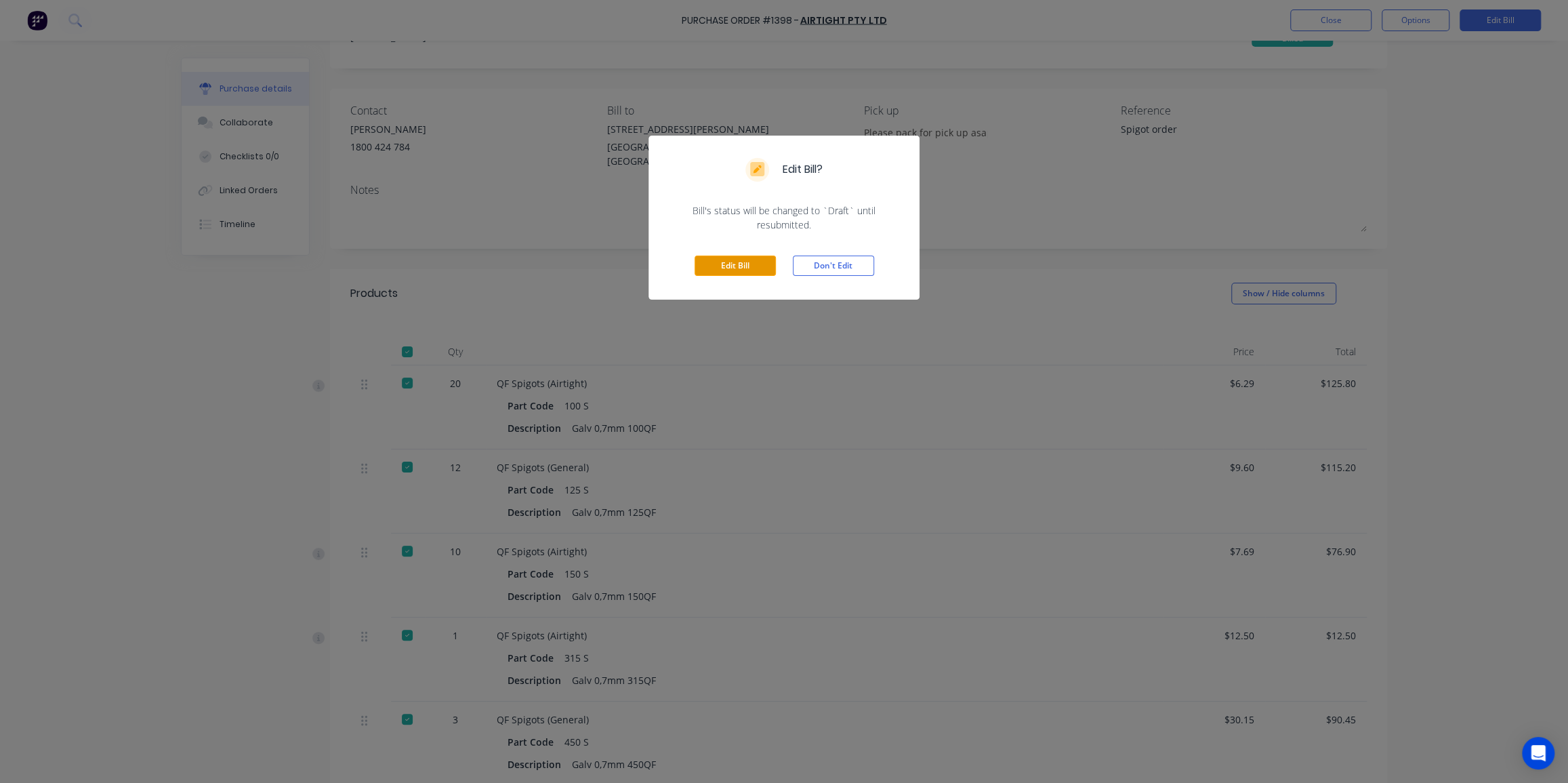
click at [726, 262] on button "Edit Bill" at bounding box center [735, 266] width 81 height 20
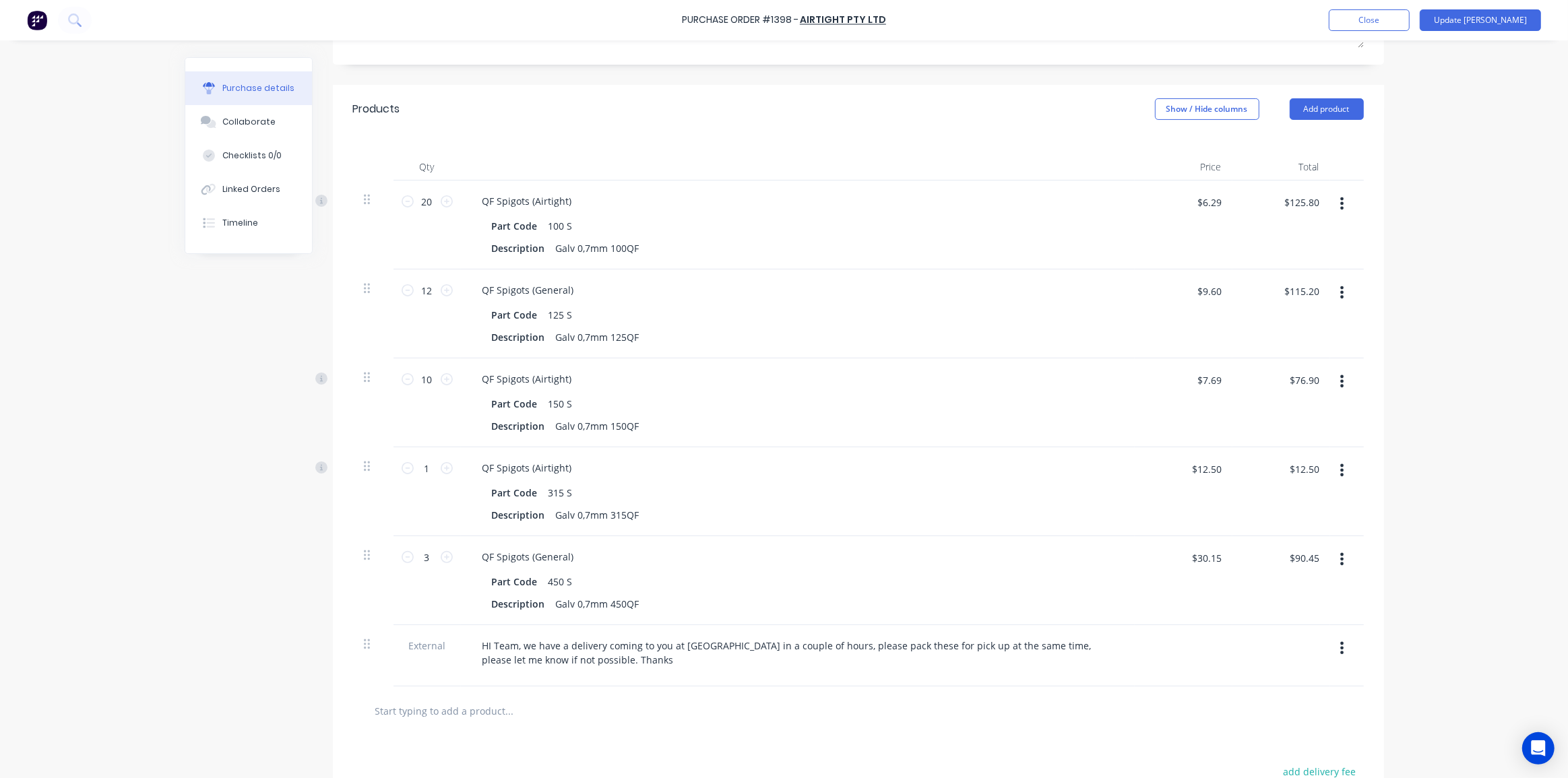
scroll to position [245, 0]
click at [1401, 556] on div "Purchase Order #1398 - Airtight Pty Ltd Add product Close Update Bill Purchase …" at bounding box center [784, 389] width 1568 height 778
click at [1208, 552] on input "$30.15" at bounding box center [1207, 556] width 46 height 22
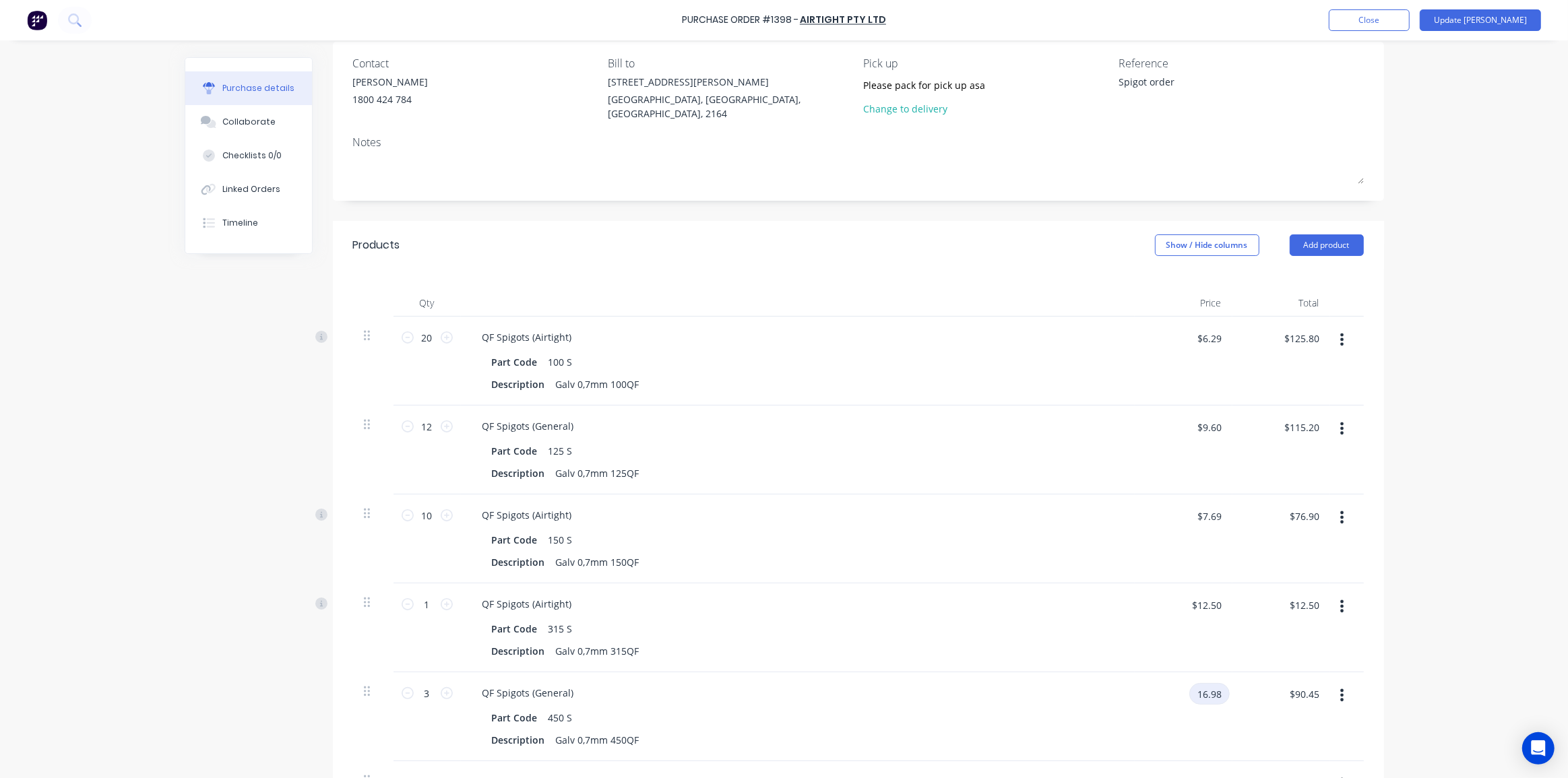
scroll to position [60, 0]
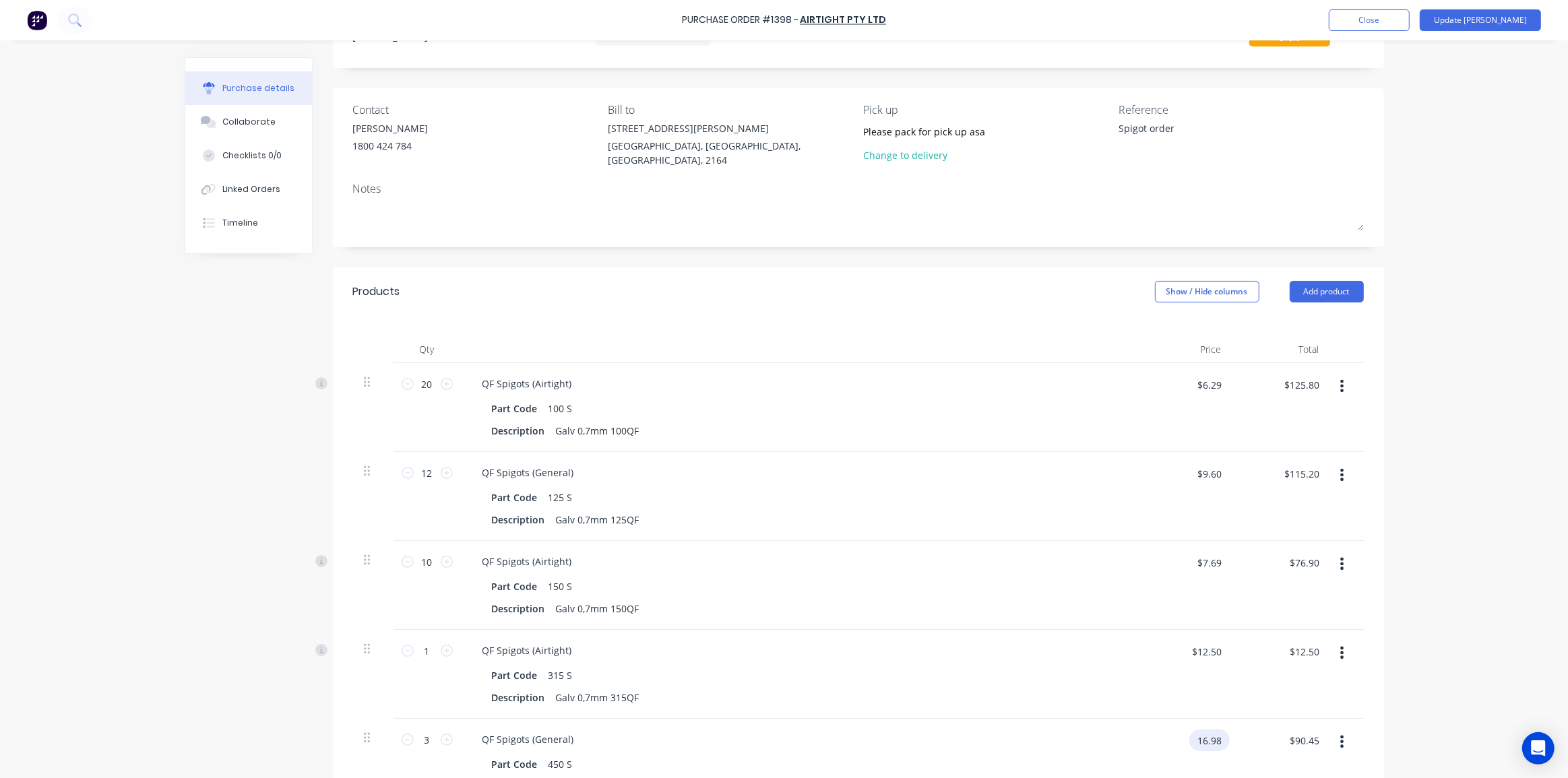
click at [1217, 734] on input "16.98" at bounding box center [1210, 740] width 40 height 22
type input "$16.68"
type input "$50.04"
click at [1413, 627] on div "Purchase Order #1398 - Airtight Pty Ltd Add product Close Update Bill Purchase …" at bounding box center [784, 389] width 1568 height 778
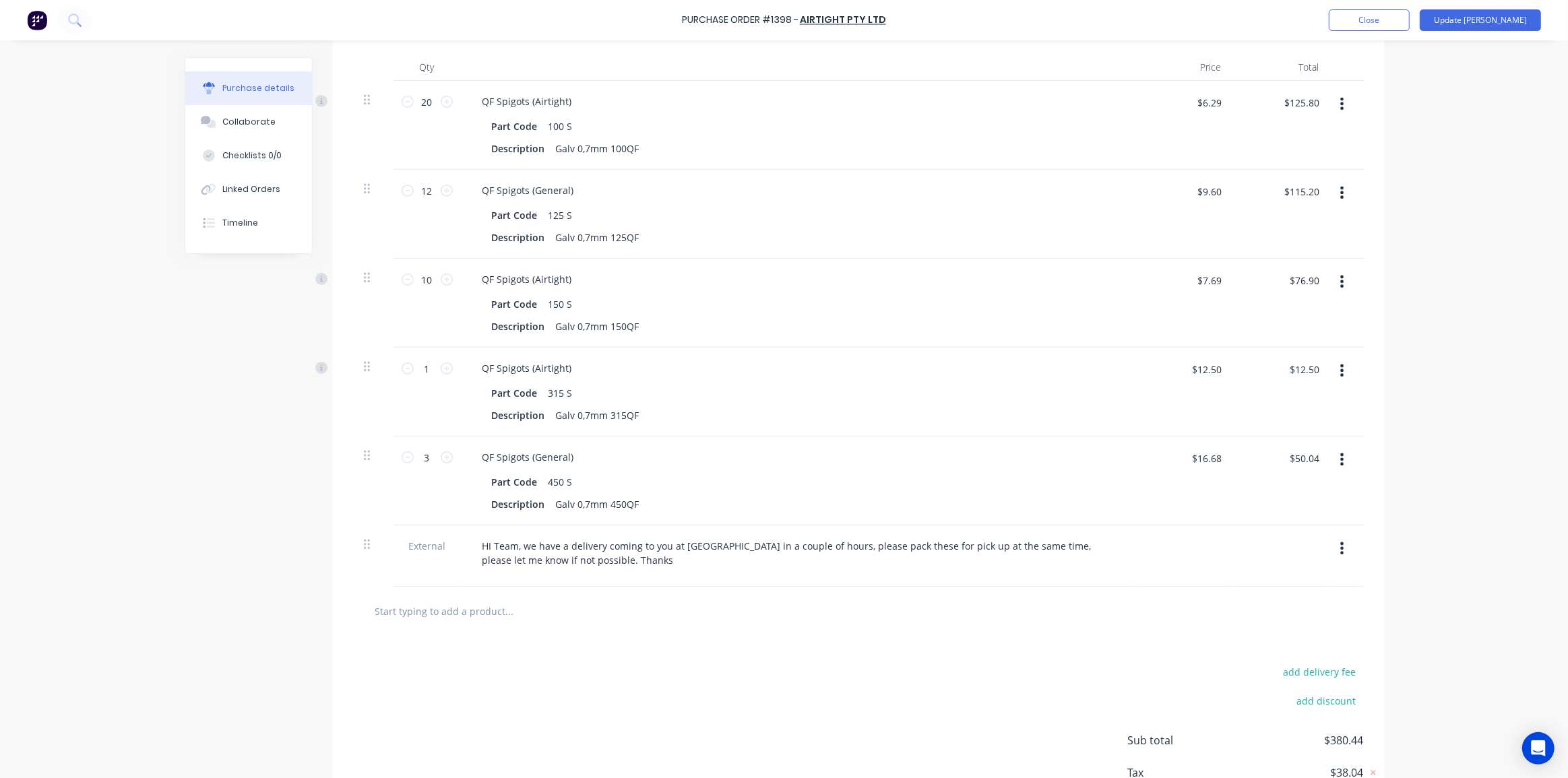
scroll to position [308, 0]
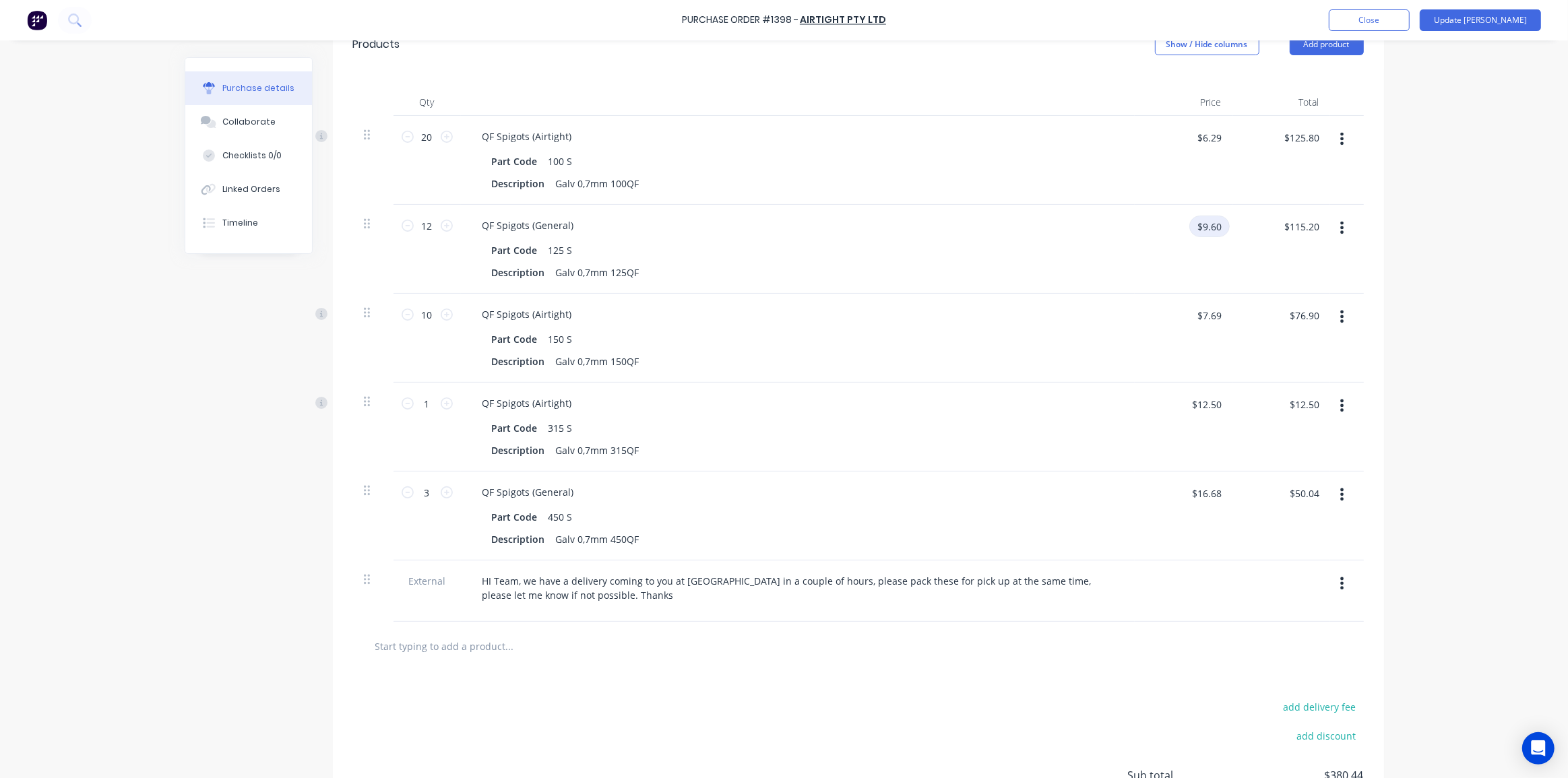
click at [1205, 218] on input "$9.60" at bounding box center [1210, 226] width 40 height 22
type input "$6.95"
type input "$83.40"
click at [1392, 258] on div "Purchase Order #1398 - Airtight Pty Ltd Add product Close Update Bill Purchase …" at bounding box center [784, 389] width 1568 height 778
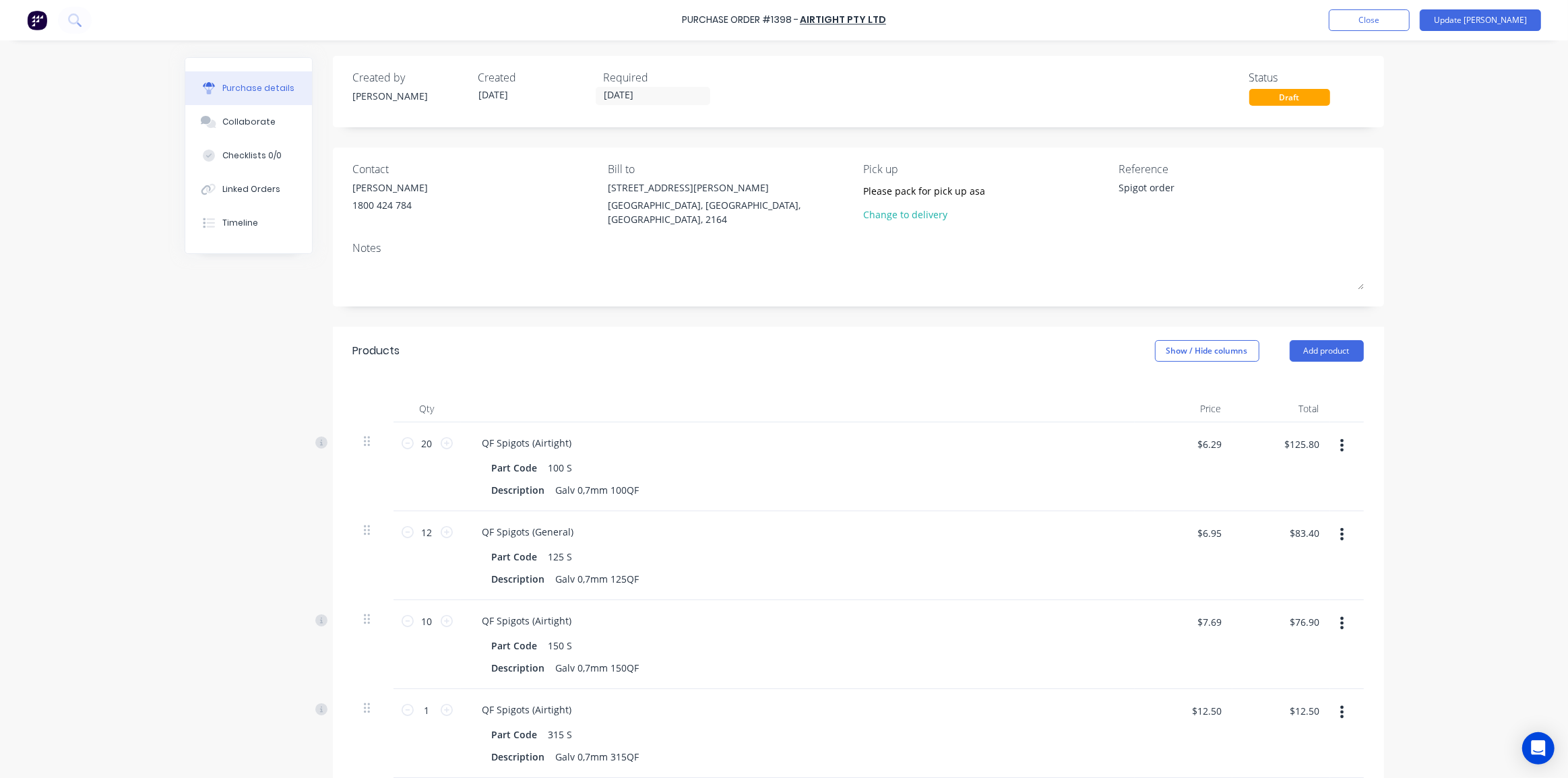
scroll to position [0, 0]
click at [1500, 15] on button "Update [PERSON_NAME]" at bounding box center [1480, 20] width 122 height 22
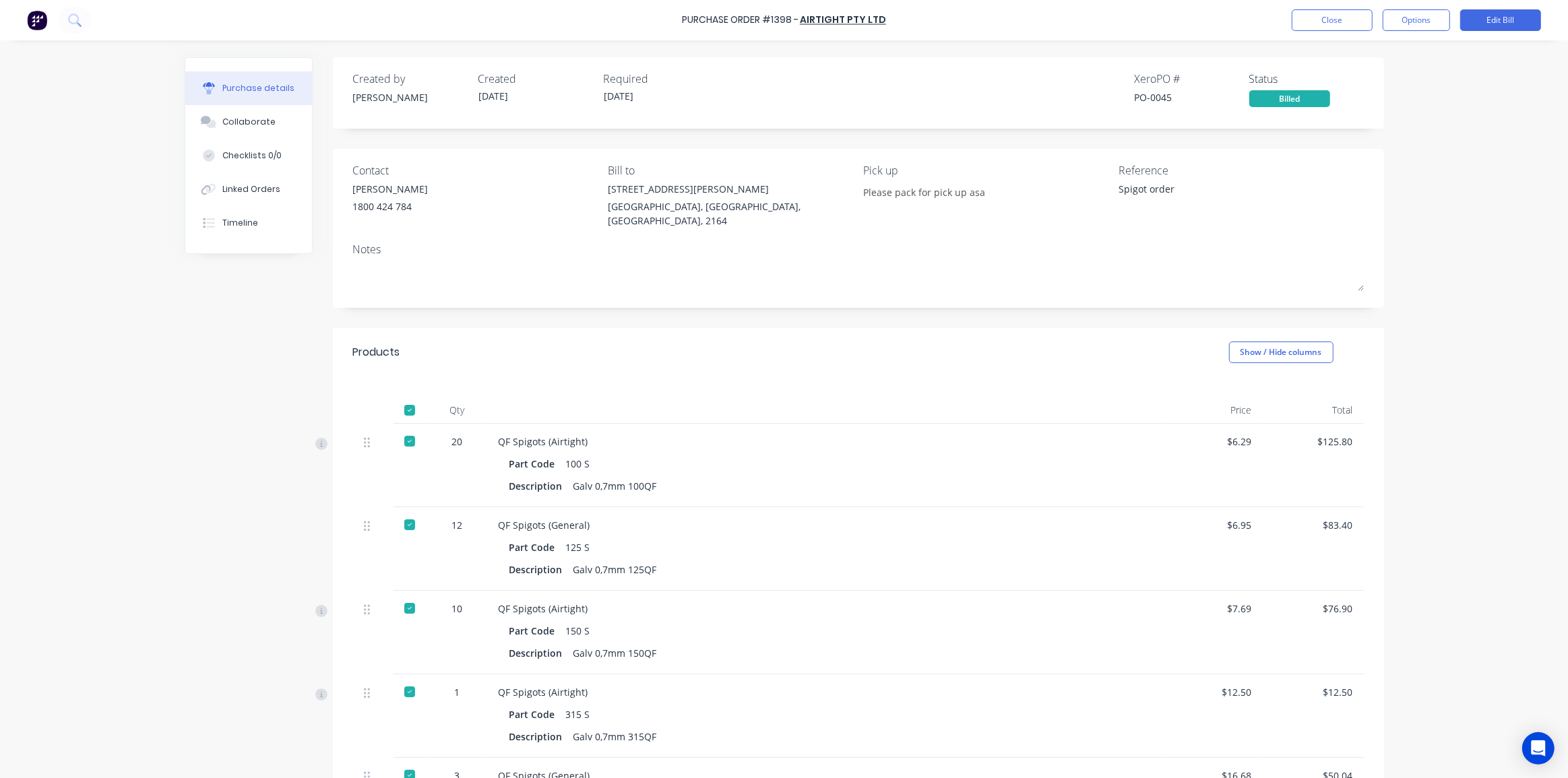
click at [1449, 222] on div "Purchase Order #1398 - Airtight Pty Ltd Close Options Edit Bill Purchase detail…" at bounding box center [784, 389] width 1568 height 778
click at [74, 10] on button at bounding box center [74, 20] width 33 height 27
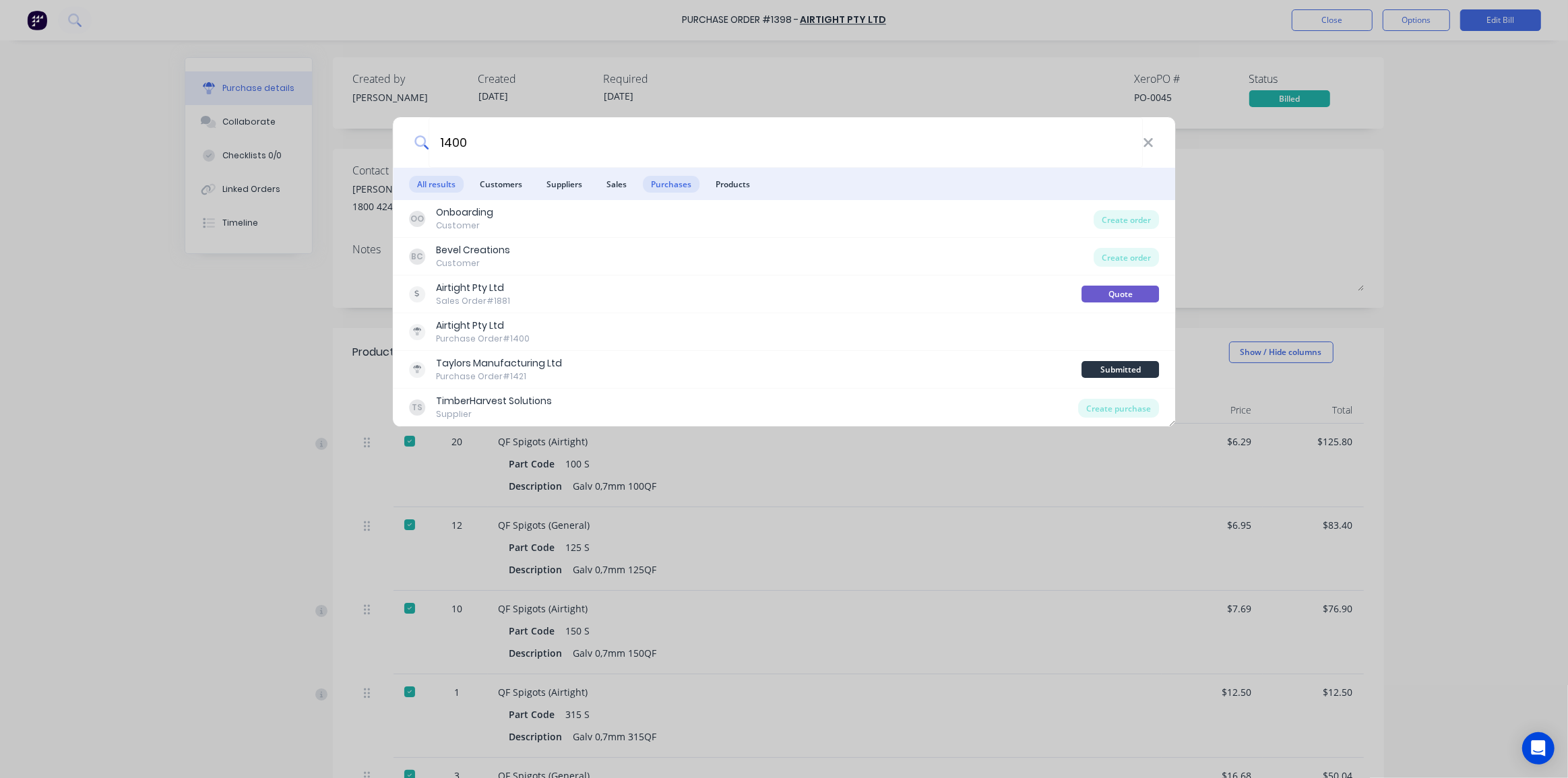
type input "1400"
click at [669, 185] on span "Purchases" at bounding box center [670, 184] width 56 height 17
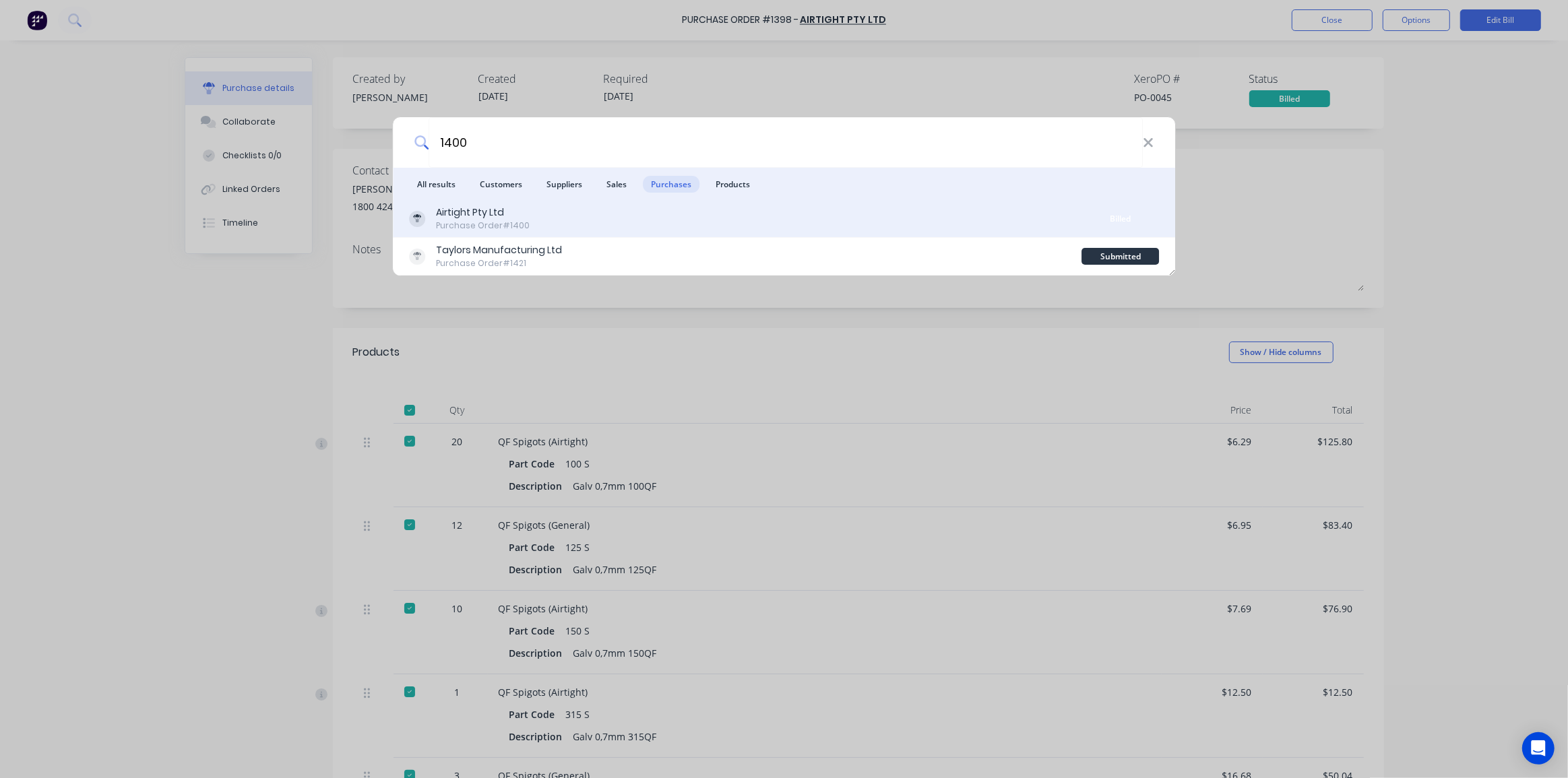
click at [640, 214] on div "Airtight Pty Ltd Purchase Order #1400" at bounding box center [745, 219] width 673 height 26
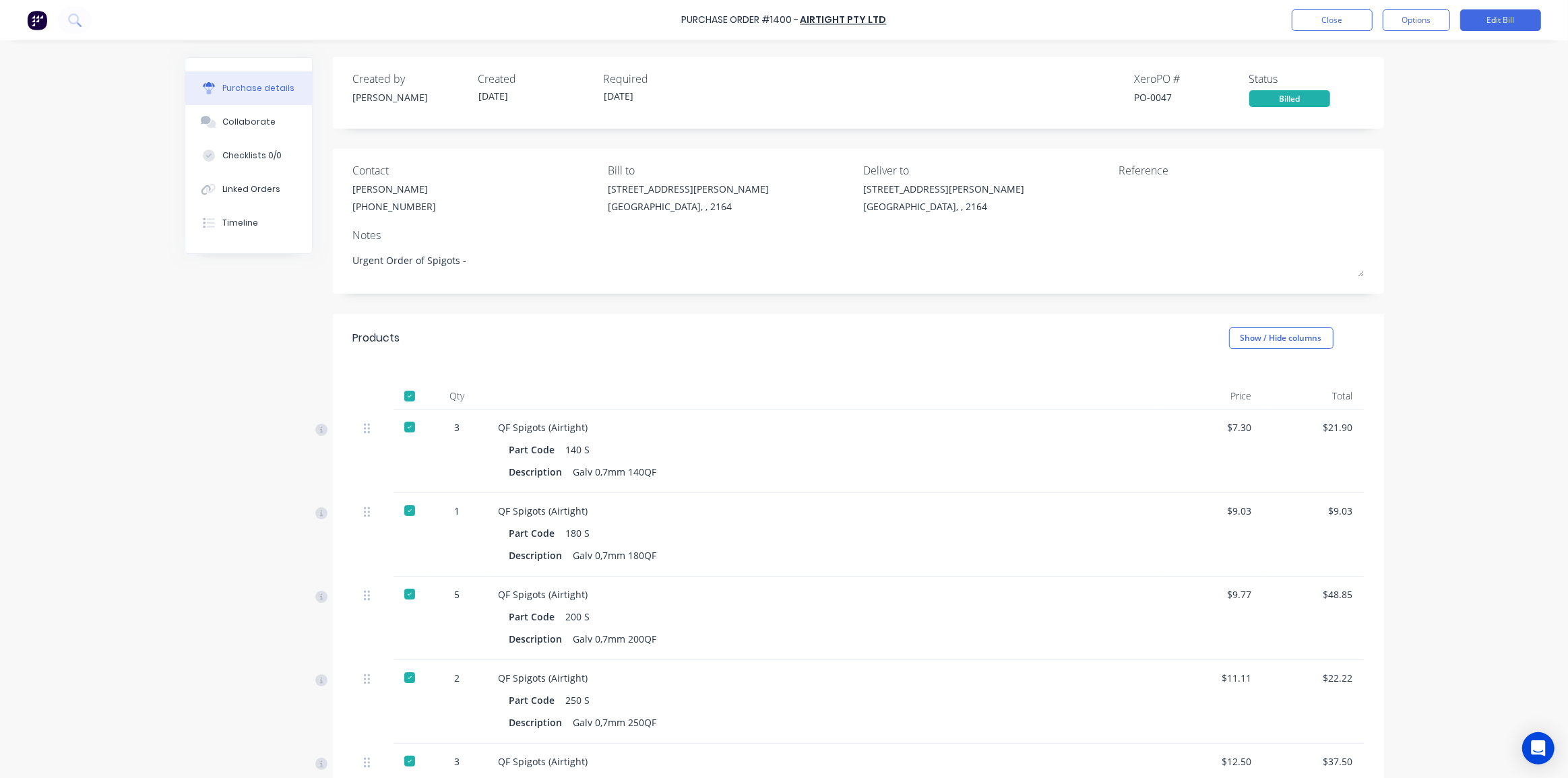
click at [1476, 197] on div "Purchase Order #1400 - Airtight Pty Ltd Close Options Edit Bill Purchase detail…" at bounding box center [784, 389] width 1568 height 778
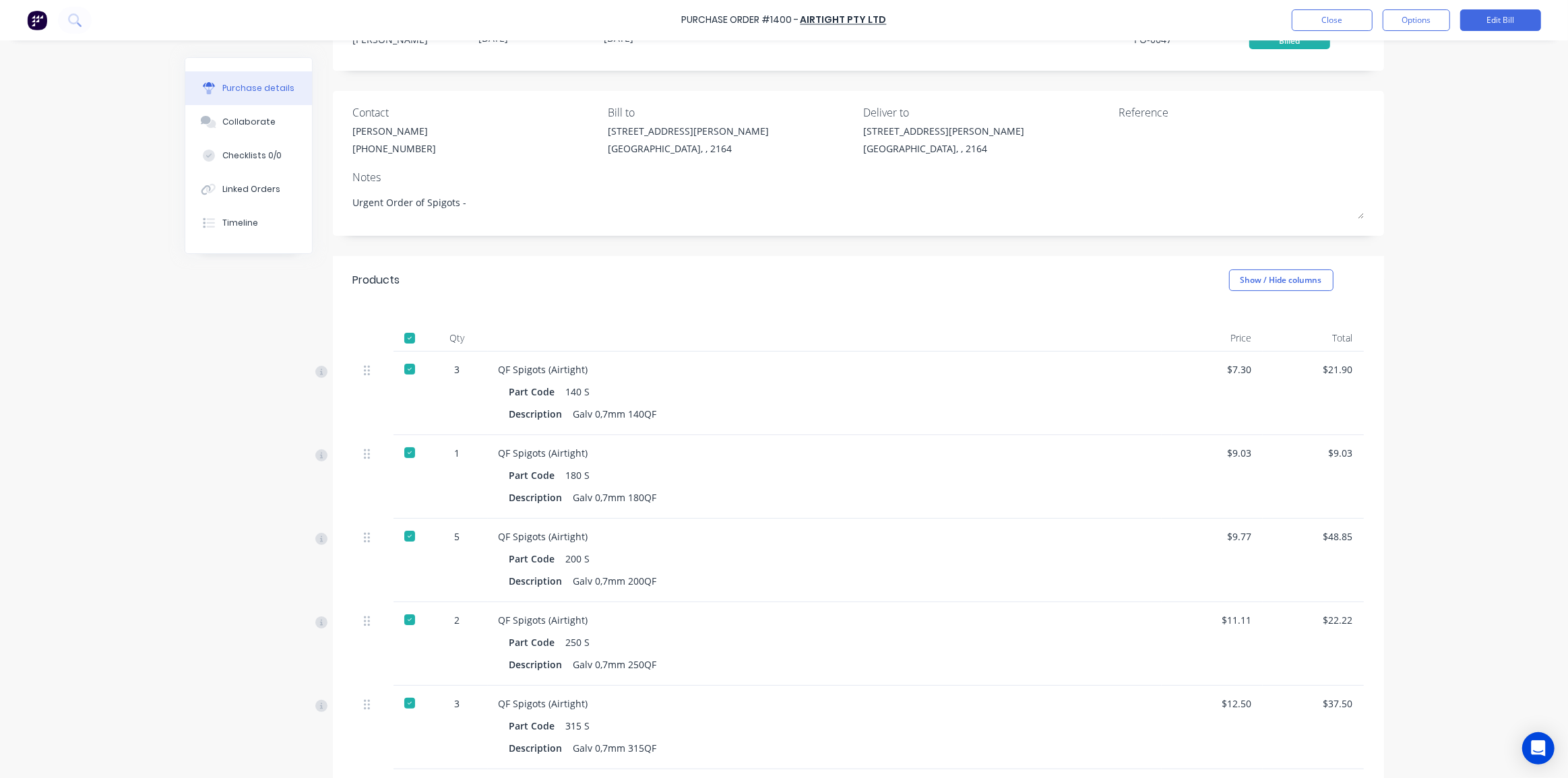
scroll to position [17, 0]
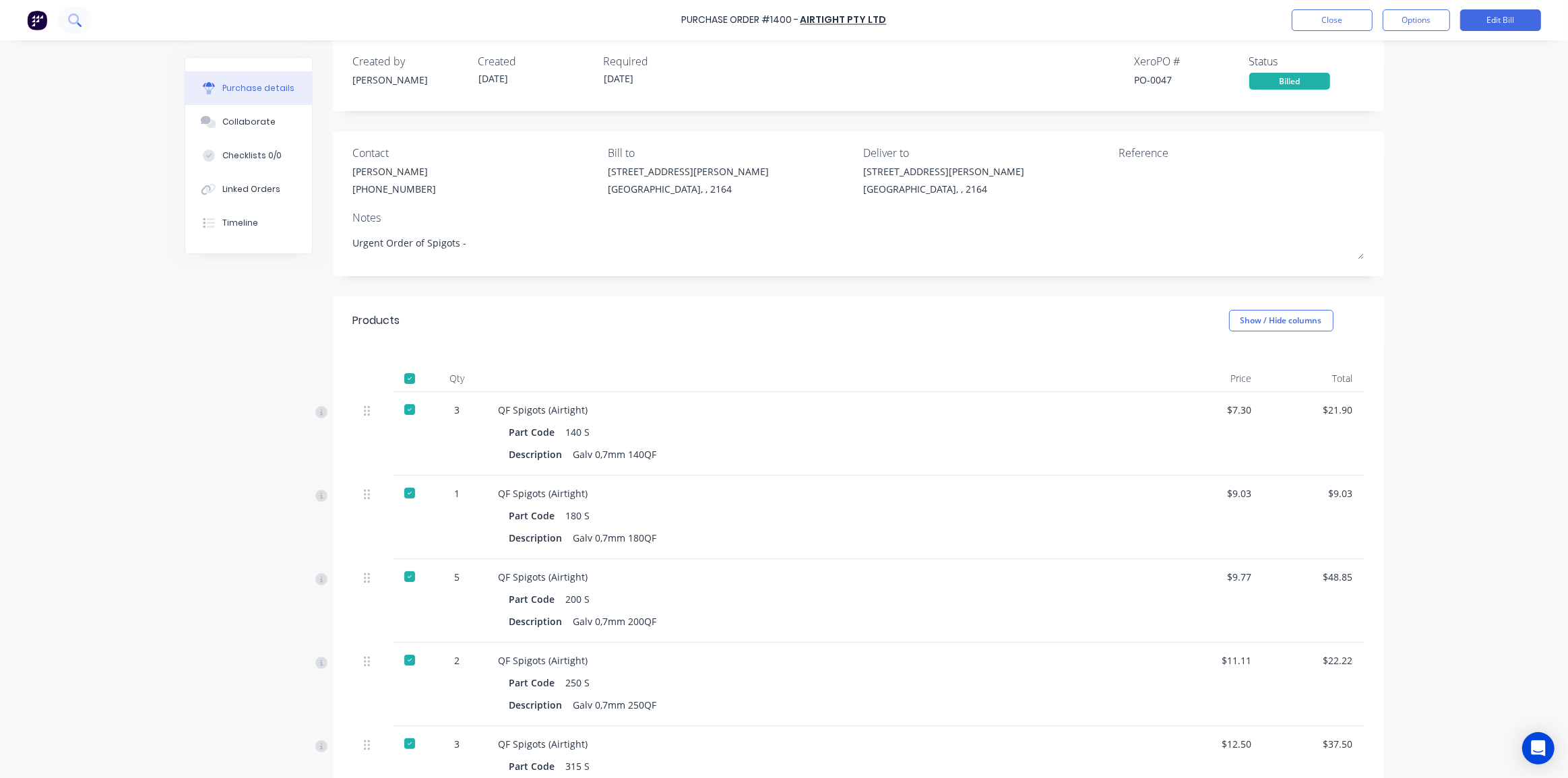
click at [72, 20] on icon at bounding box center [74, 19] width 13 height 13
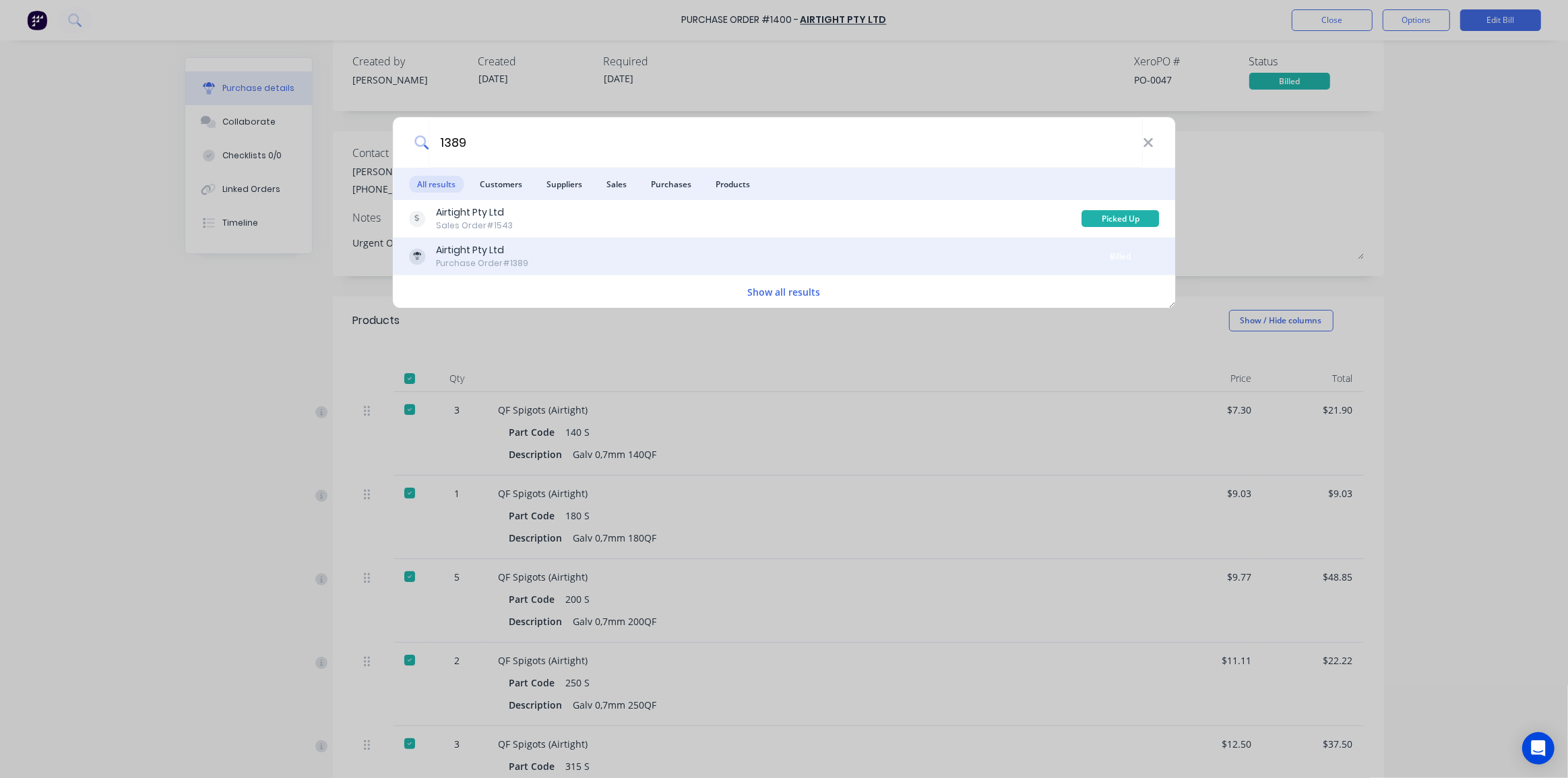
type input "1389"
click at [617, 258] on div "Airtight Pty Ltd Purchase Order #1389" at bounding box center [745, 256] width 673 height 26
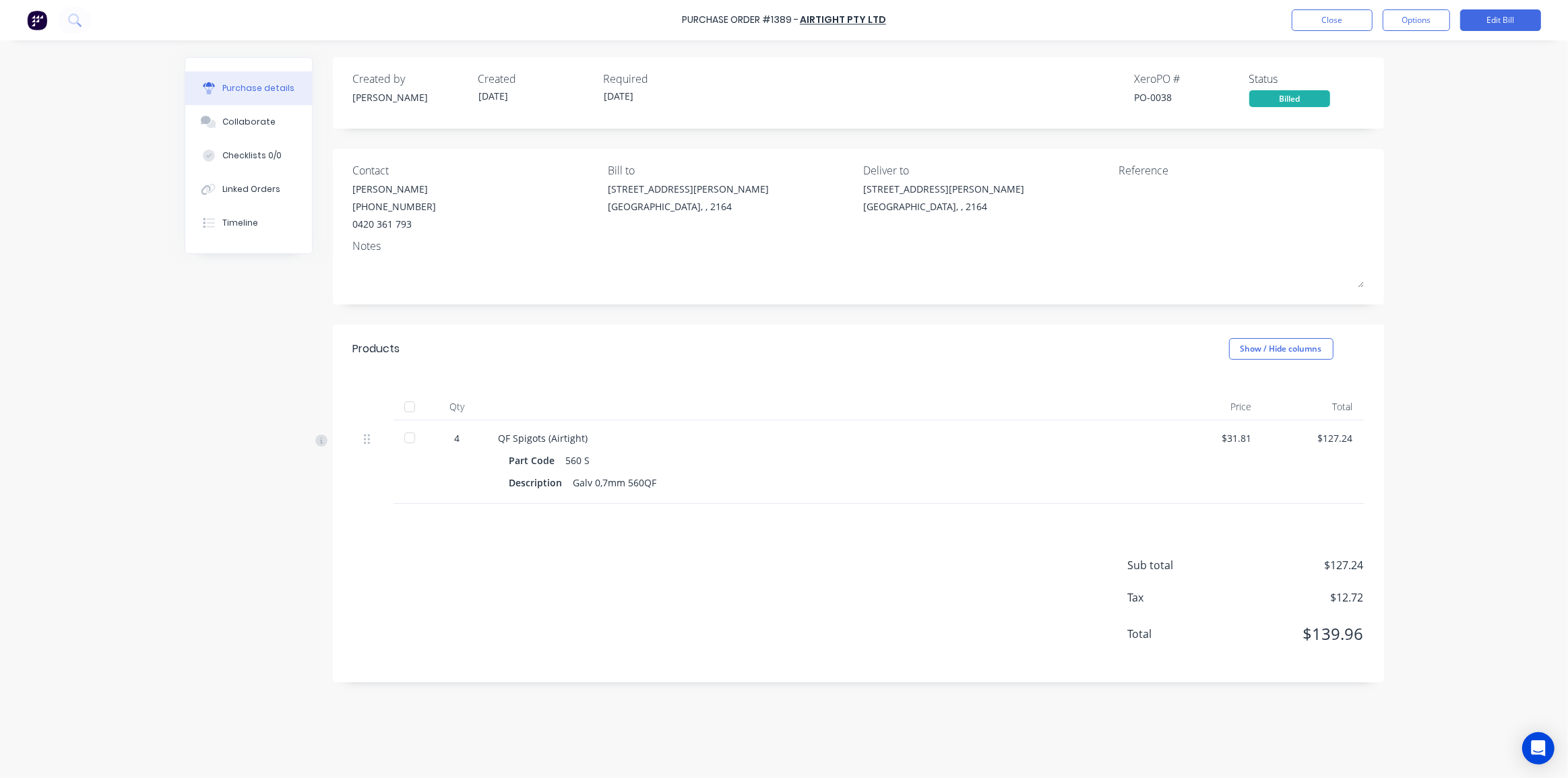
click at [1409, 208] on div "Purchase Order #1389 - Airtight Pty Ltd Close Options Edit Bill Purchase detail…" at bounding box center [784, 389] width 1568 height 778
click at [74, 21] on icon at bounding box center [74, 19] width 13 height 13
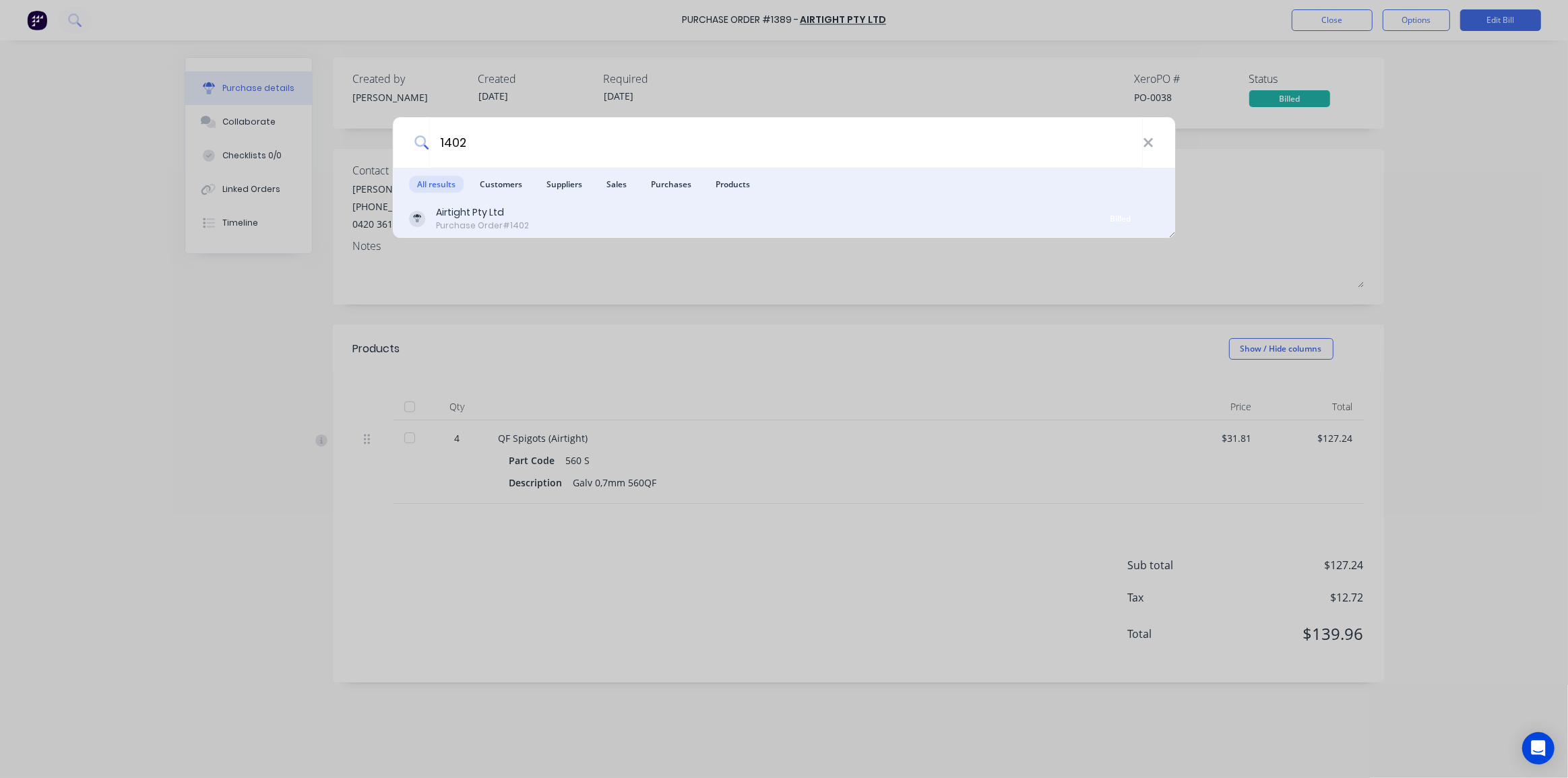
type input "1402"
click at [612, 216] on div "Airtight Pty Ltd Purchase Order #1402" at bounding box center [745, 219] width 673 height 26
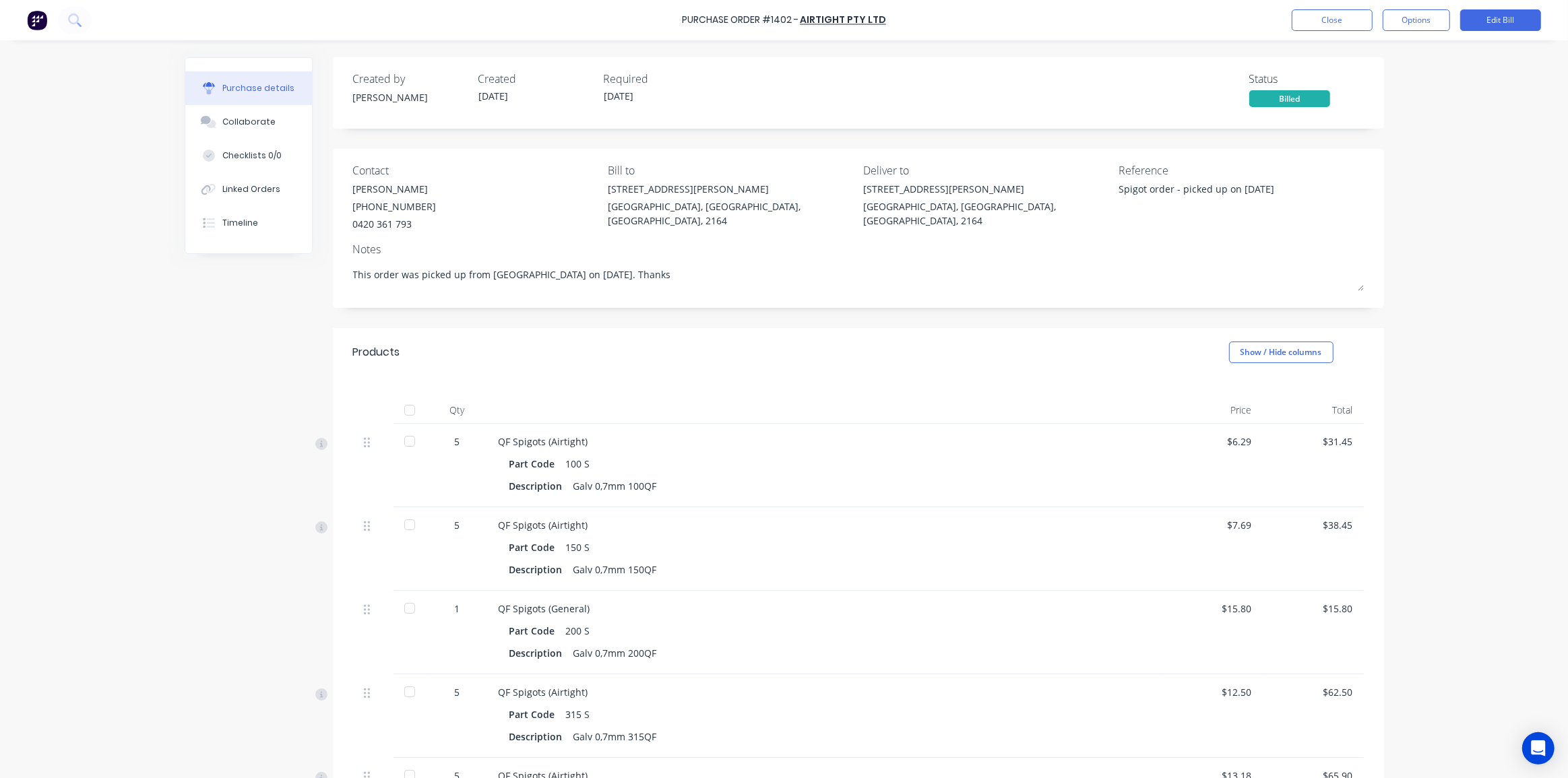
click at [1522, 335] on div "Purchase Order #1402 - Airtight Pty Ltd Close Options Edit Bill Purchase detail…" at bounding box center [784, 389] width 1568 height 778
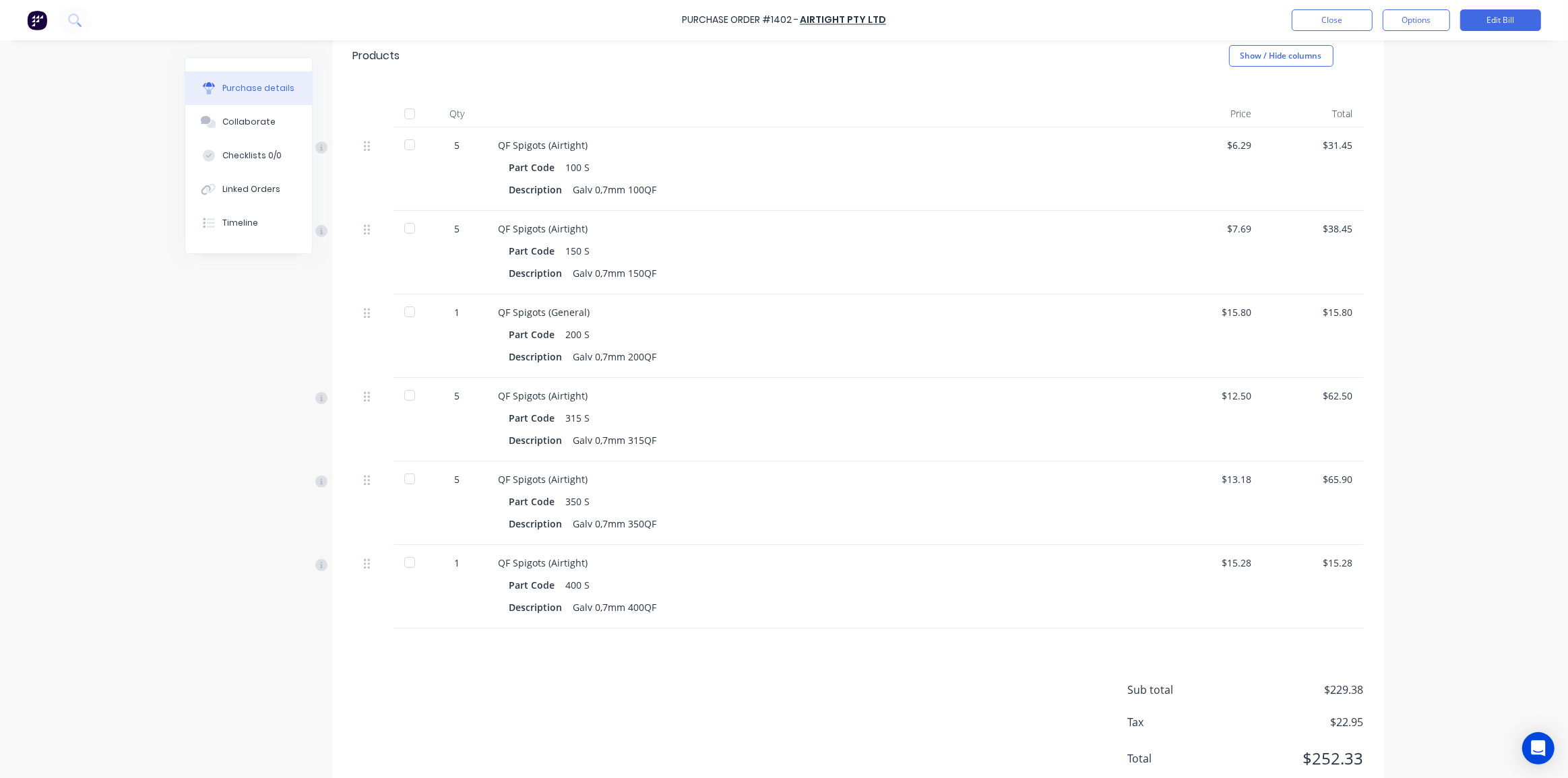
scroll to position [335, 0]
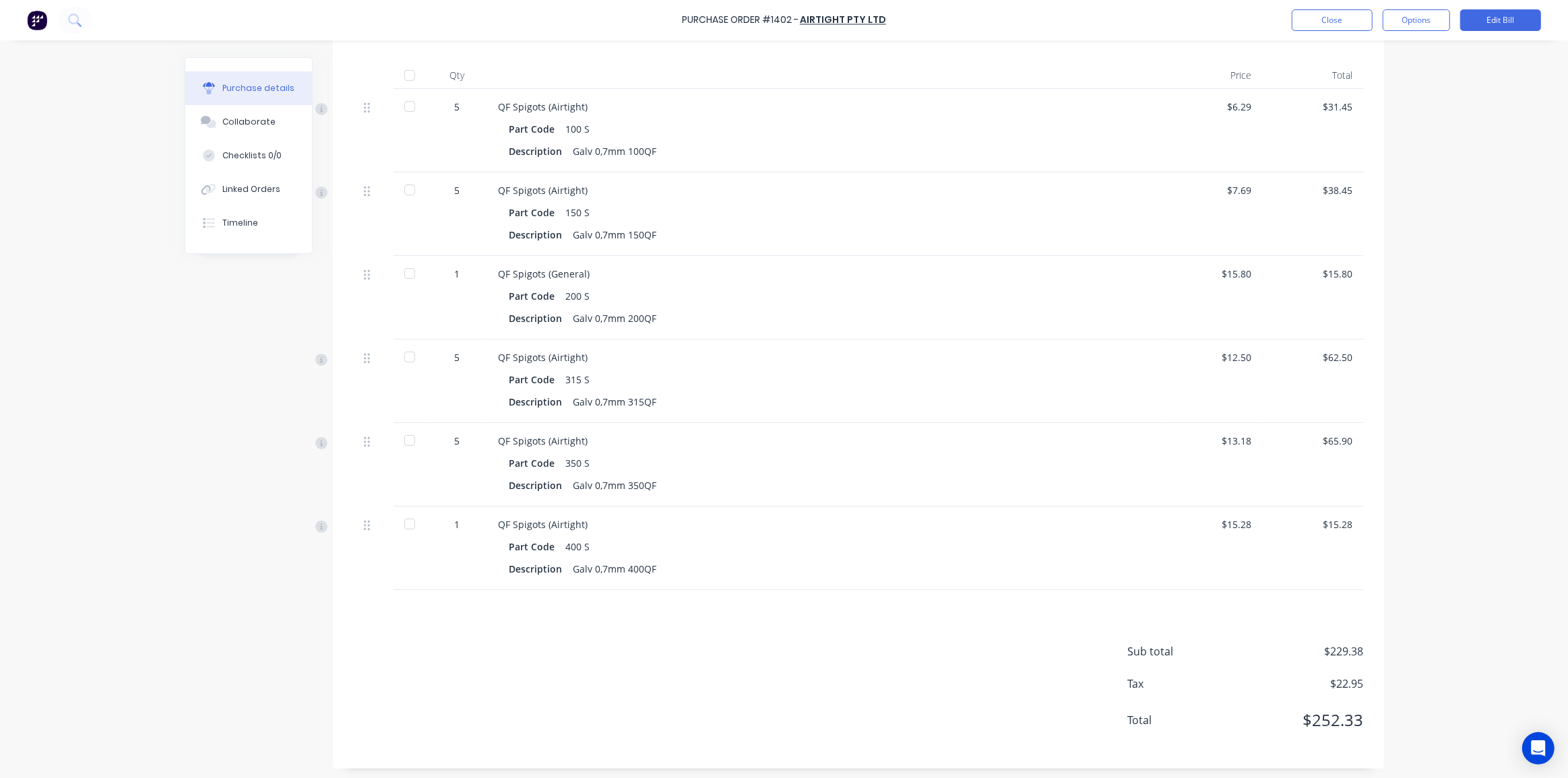
click at [1428, 292] on div "Purchase Order #1402 - Airtight Pty Ltd Close Options Edit Bill Purchase detail…" at bounding box center [784, 389] width 1568 height 778
click at [1418, 289] on div "Purchase Order #1402 - Airtight Pty Ltd Close Options Edit Bill Purchase detail…" at bounding box center [784, 389] width 1568 height 778
click at [122, 65] on div "Purchase Order #1402 - Airtight Pty Ltd Close Options Edit Bill Purchase detail…" at bounding box center [784, 389] width 1568 height 778
click at [85, 113] on div "Purchase Order #1402 - Airtight Pty Ltd Close Options Edit Bill Purchase detail…" at bounding box center [784, 389] width 1568 height 778
click at [76, 13] on icon at bounding box center [74, 19] width 13 height 13
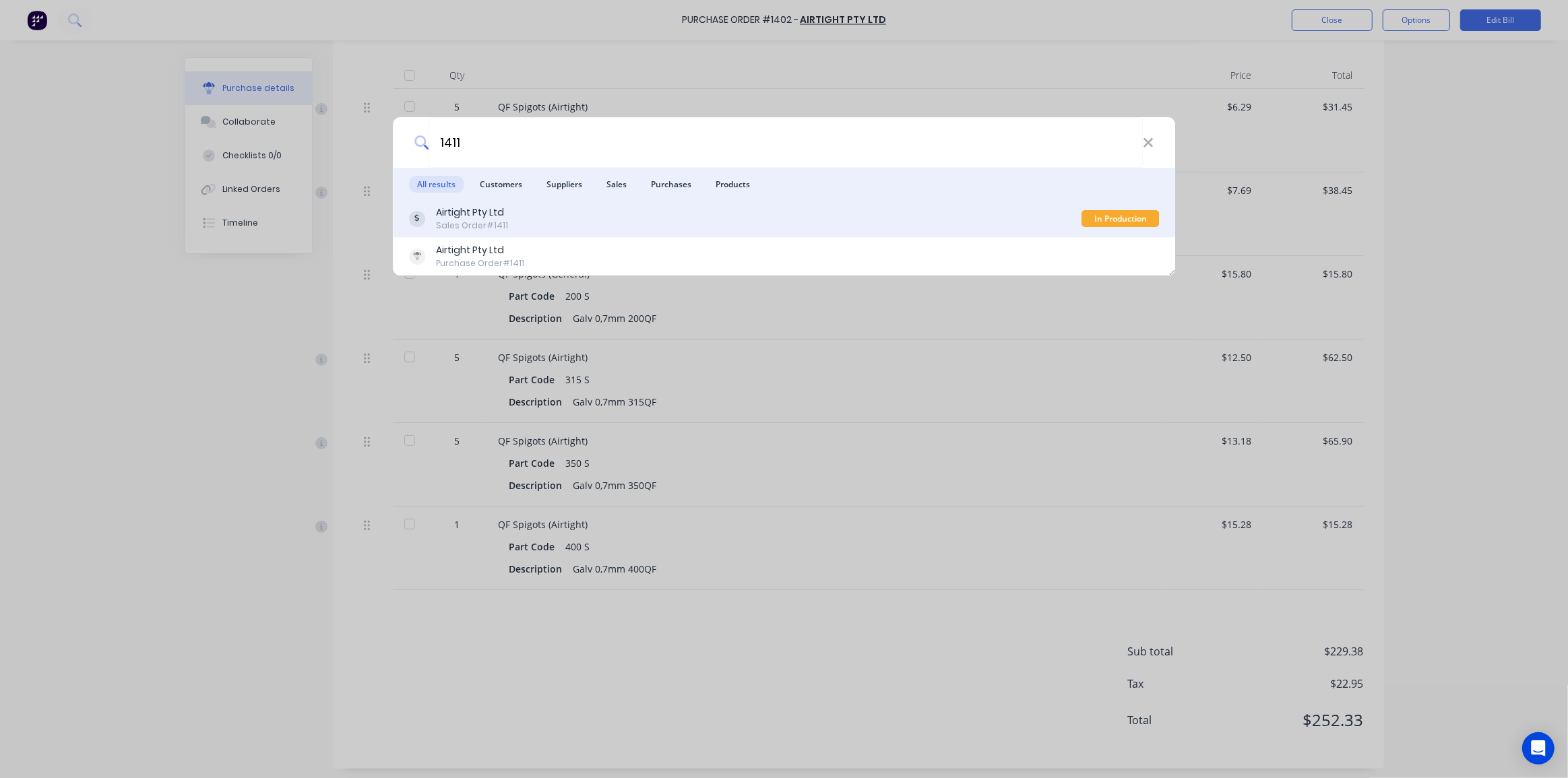
type input "1411"
click at [777, 220] on div "Airtight Pty Ltd Sales Order #1411" at bounding box center [745, 219] width 673 height 26
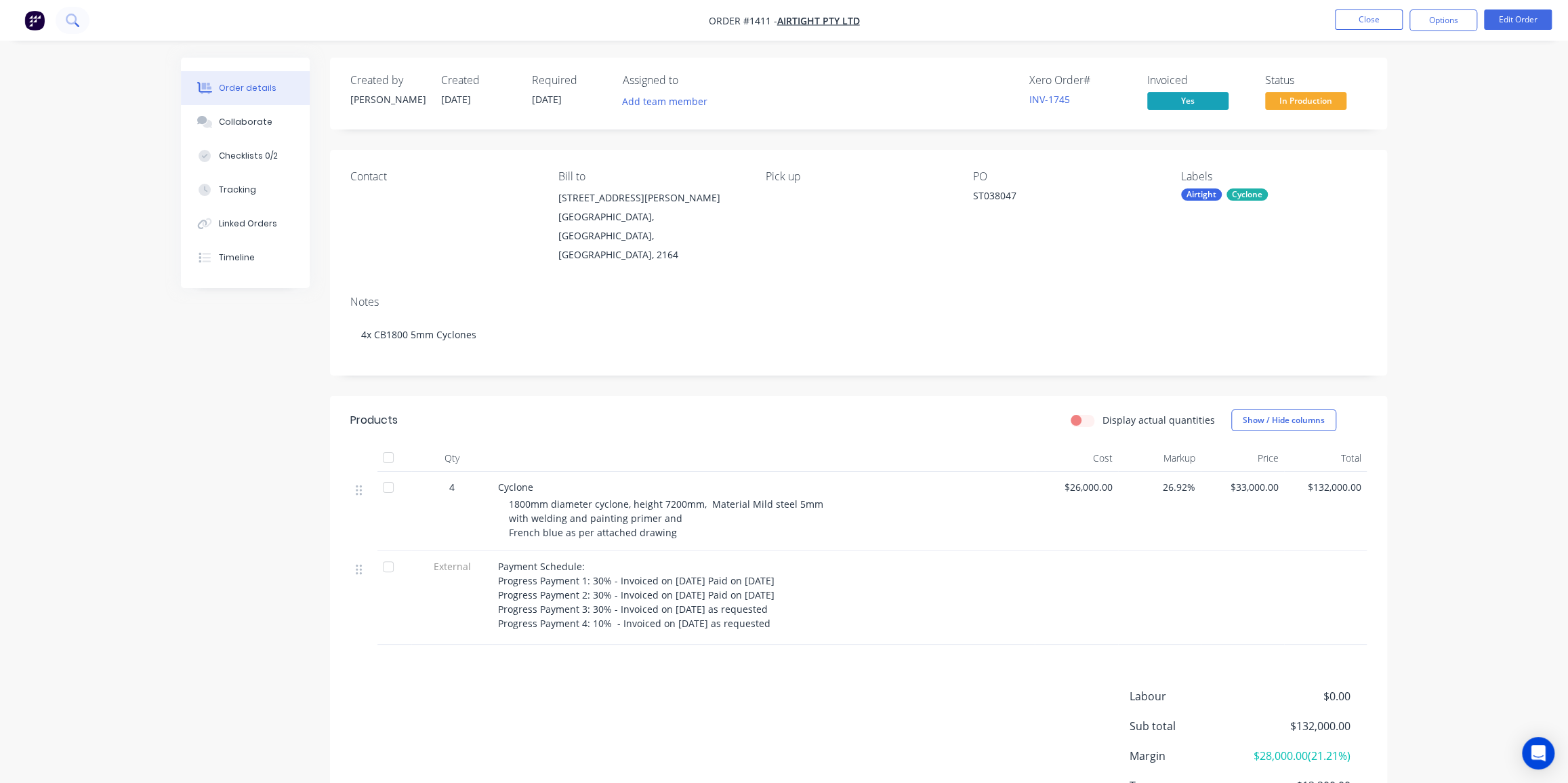
click at [69, 18] on icon at bounding box center [72, 20] width 13 height 13
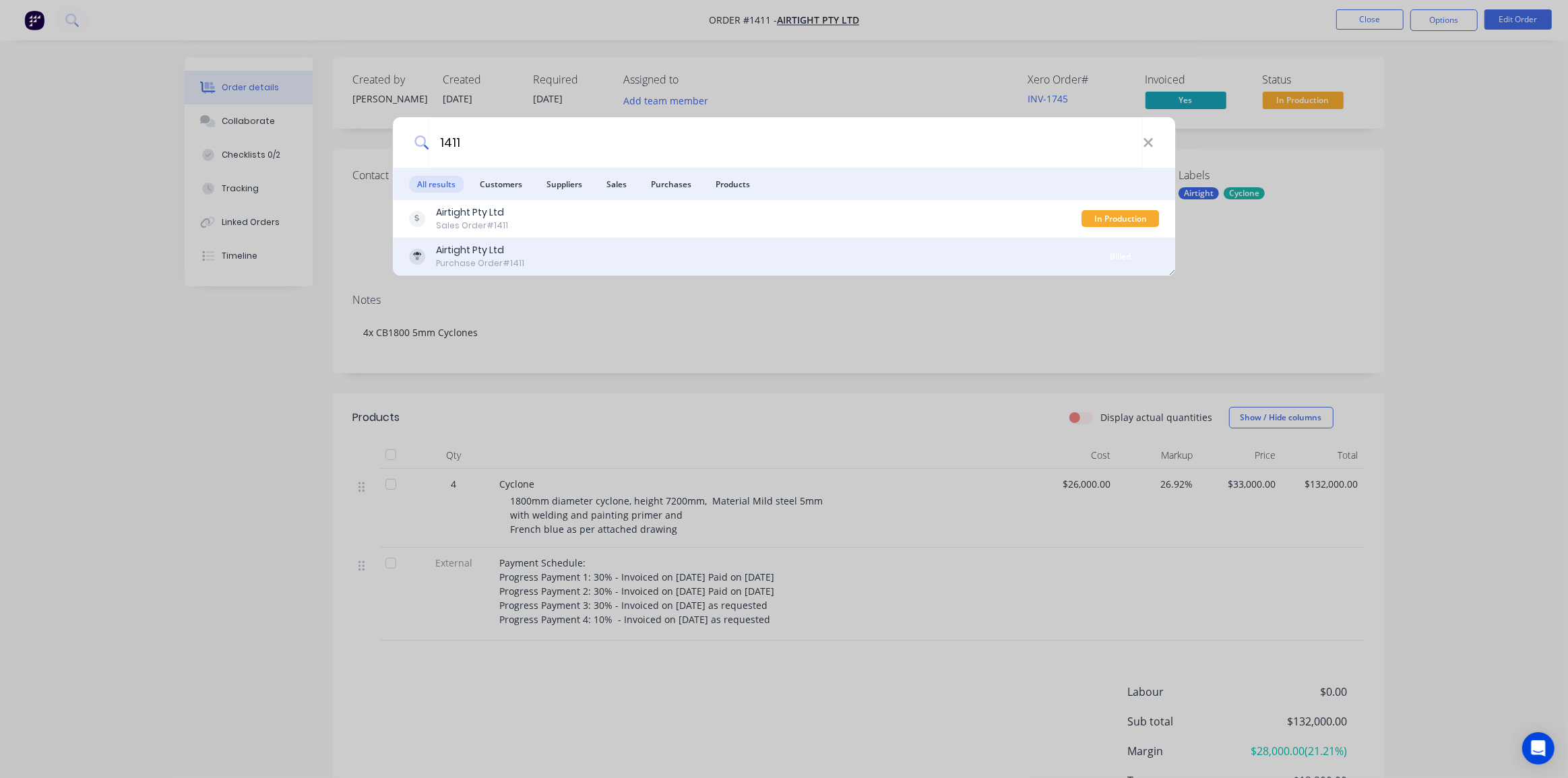
type input "1411"
click at [700, 254] on div "Airtight Pty Ltd Purchase Order #1411" at bounding box center [745, 256] width 673 height 26
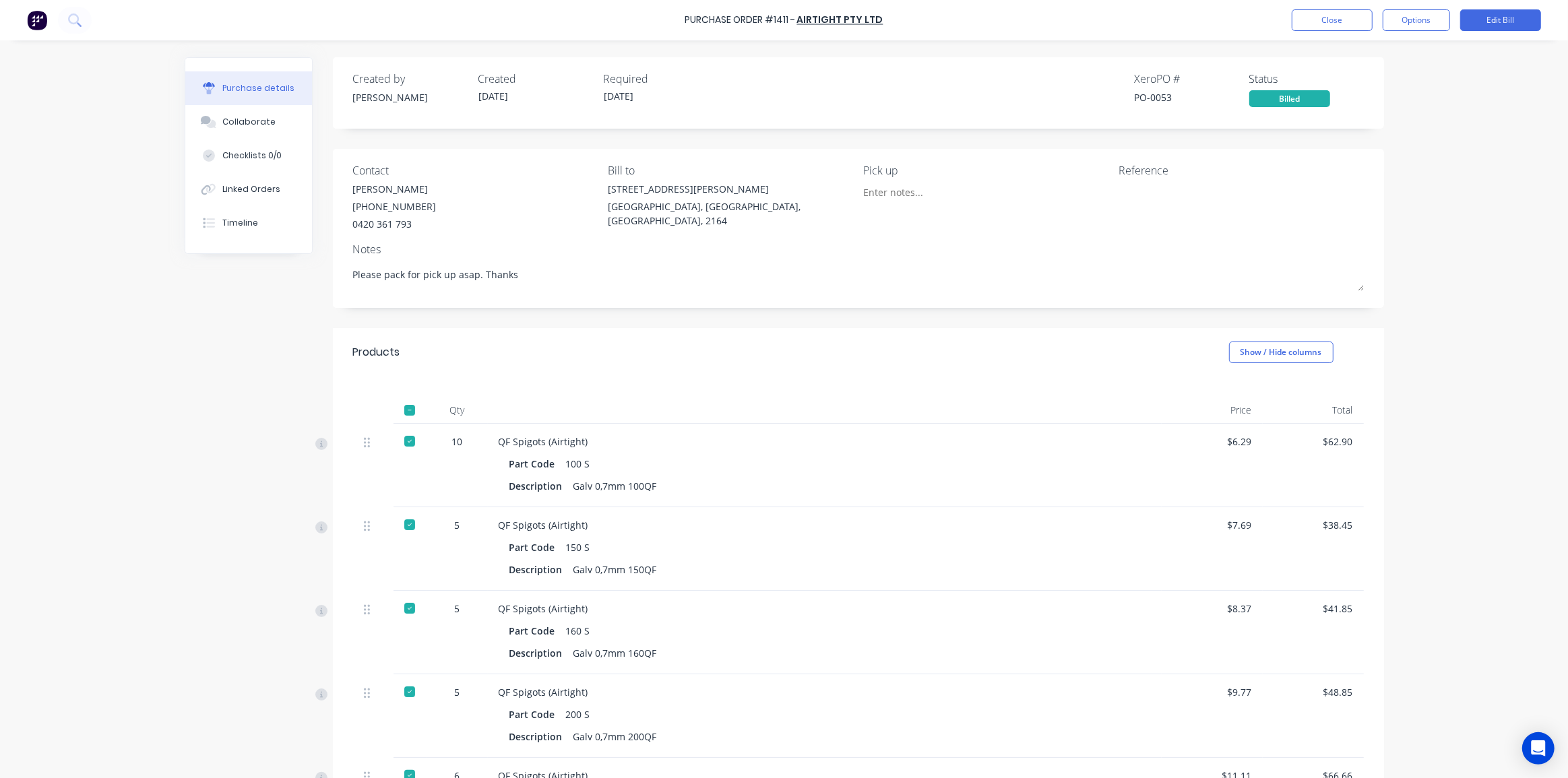
click at [1428, 222] on div "Purchase Order #1411 - Airtight Pty Ltd Close Options Edit Bill Purchase detail…" at bounding box center [784, 389] width 1568 height 778
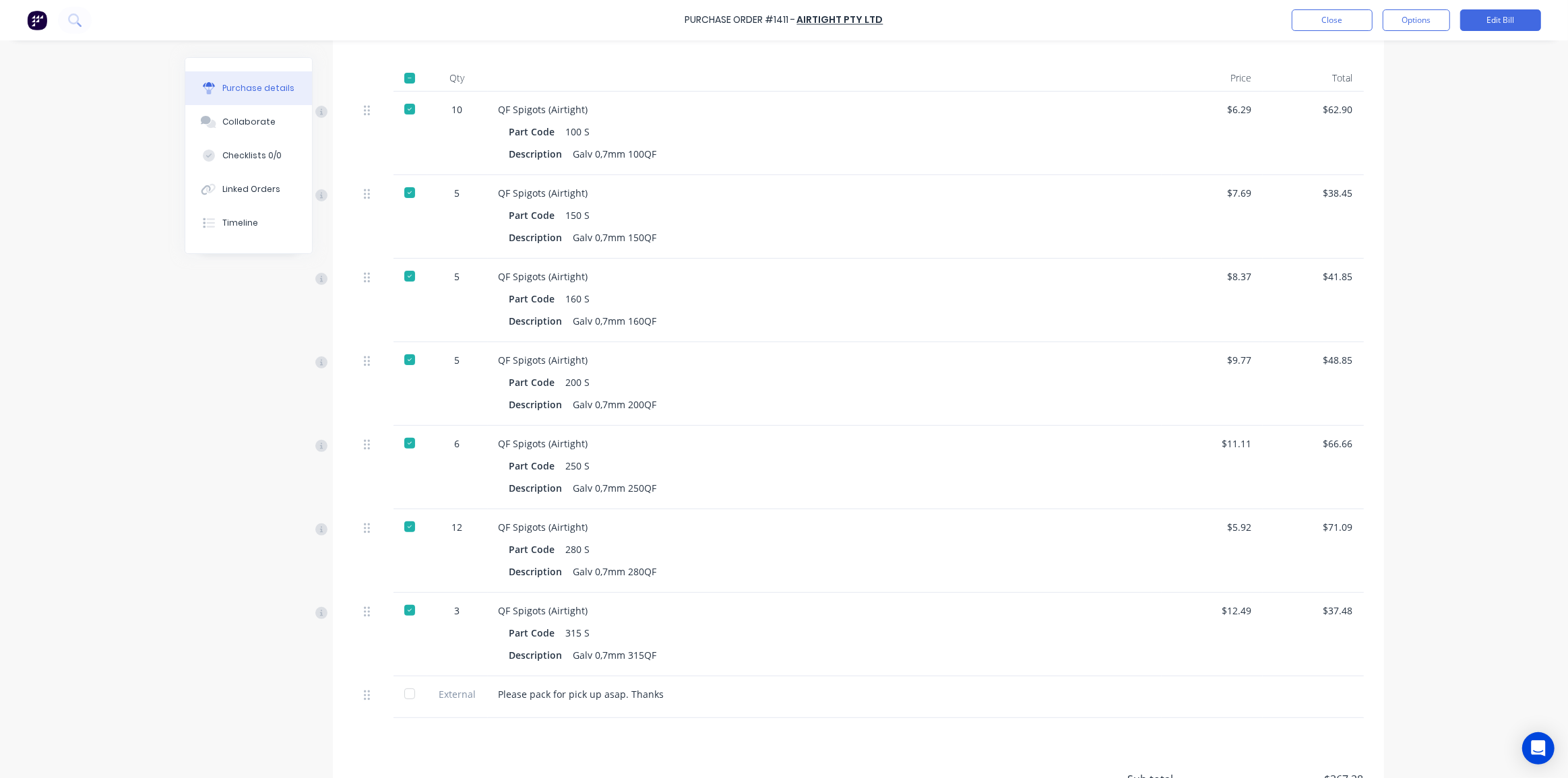
scroll to position [337, 0]
click at [1501, 24] on button "Edit Bill" at bounding box center [1500, 20] width 81 height 22
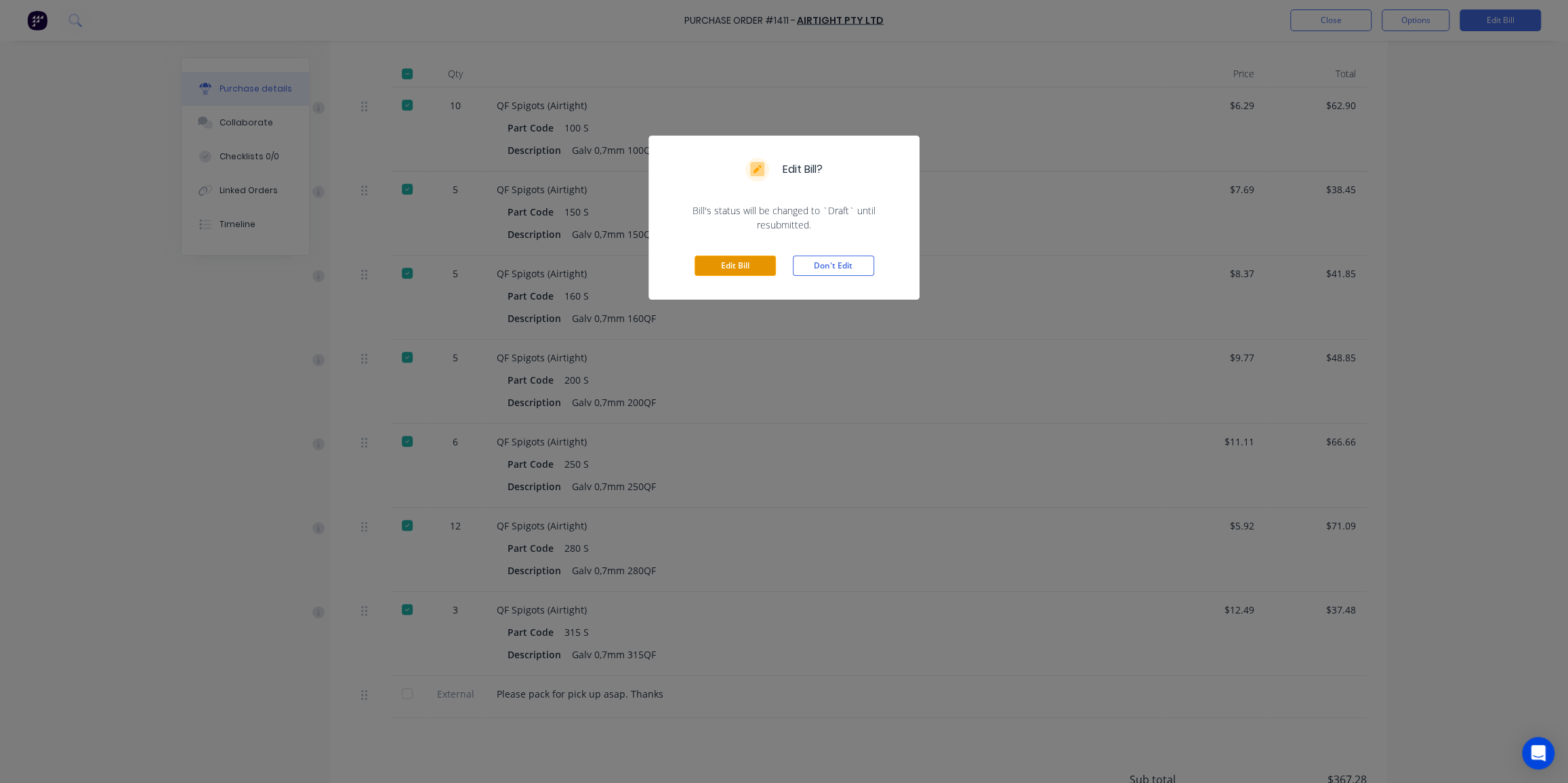
click at [739, 270] on button "Edit Bill" at bounding box center [735, 266] width 81 height 20
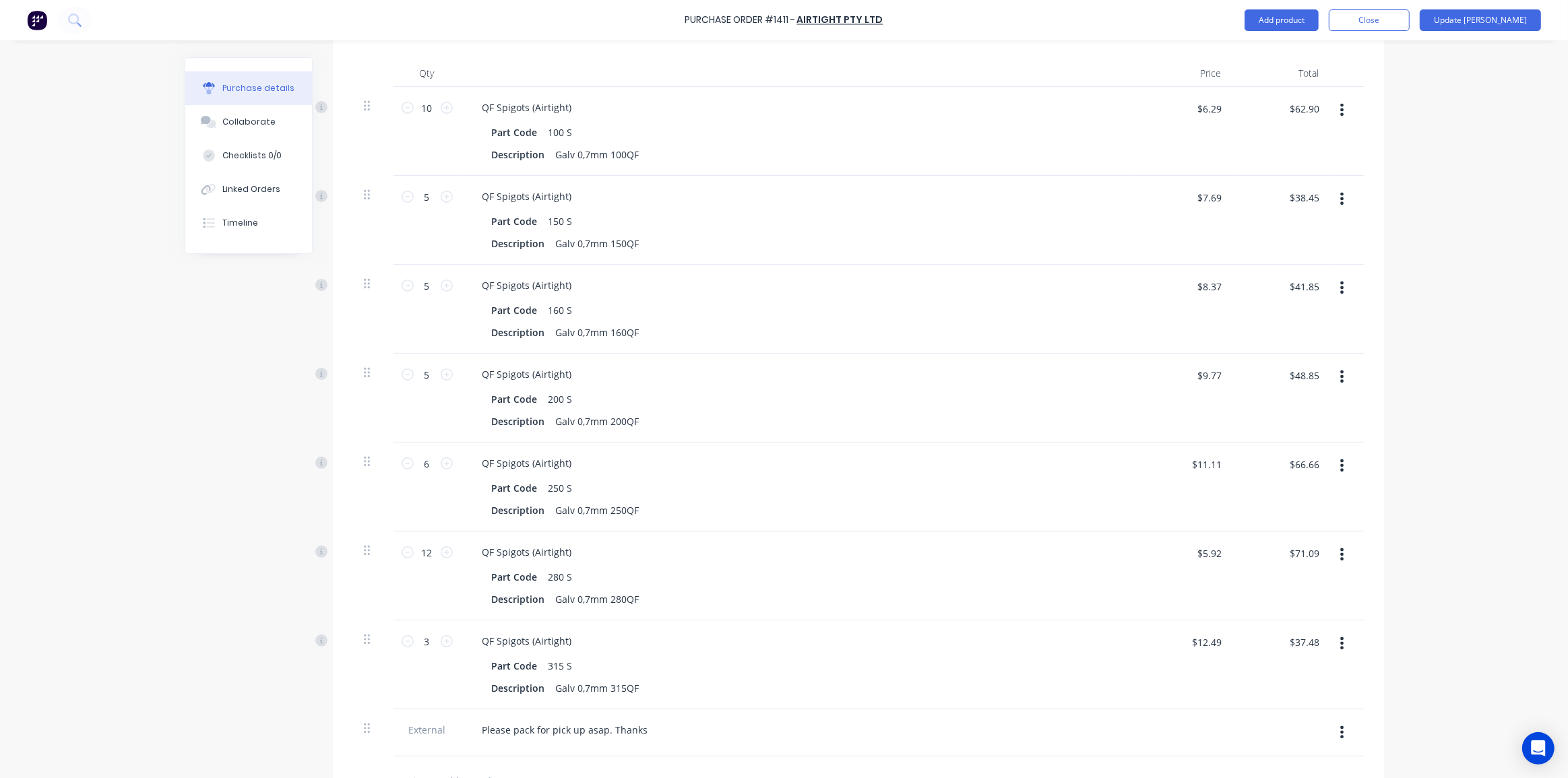
click at [1460, 389] on div "Purchase Order #1411 - Airtight Pty Ltd Add product Close Update [PERSON_NAME] …" at bounding box center [784, 389] width 1568 height 778
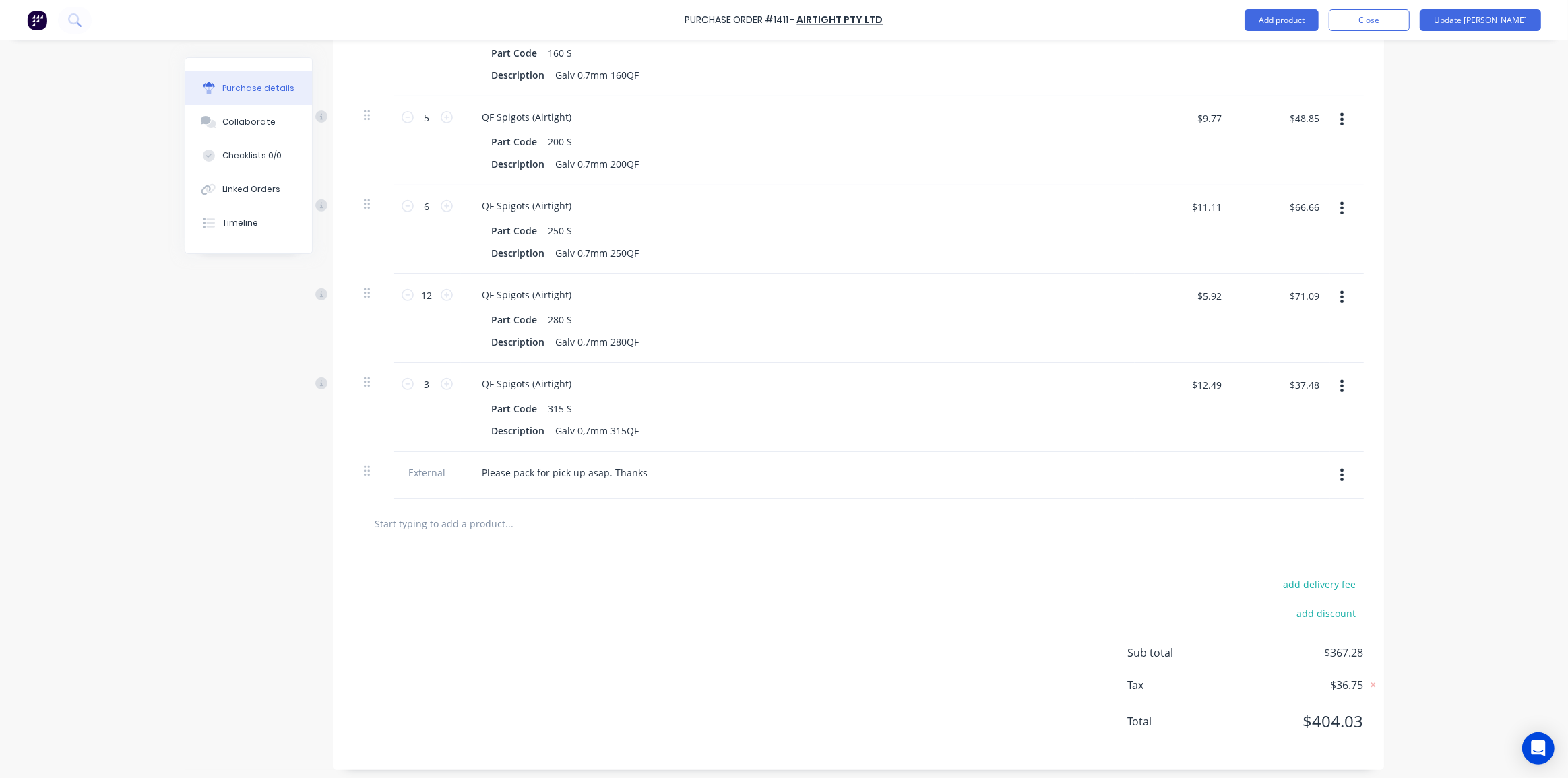
scroll to position [595, 0]
click at [1333, 290] on button "button" at bounding box center [1342, 296] width 32 height 24
click at [1270, 409] on button "Delete" at bounding box center [1301, 413] width 115 height 27
click at [1421, 377] on div "Purchase Order #1411 - Airtight Pty Ltd Add product Close Update [PERSON_NAME] …" at bounding box center [784, 389] width 1568 height 778
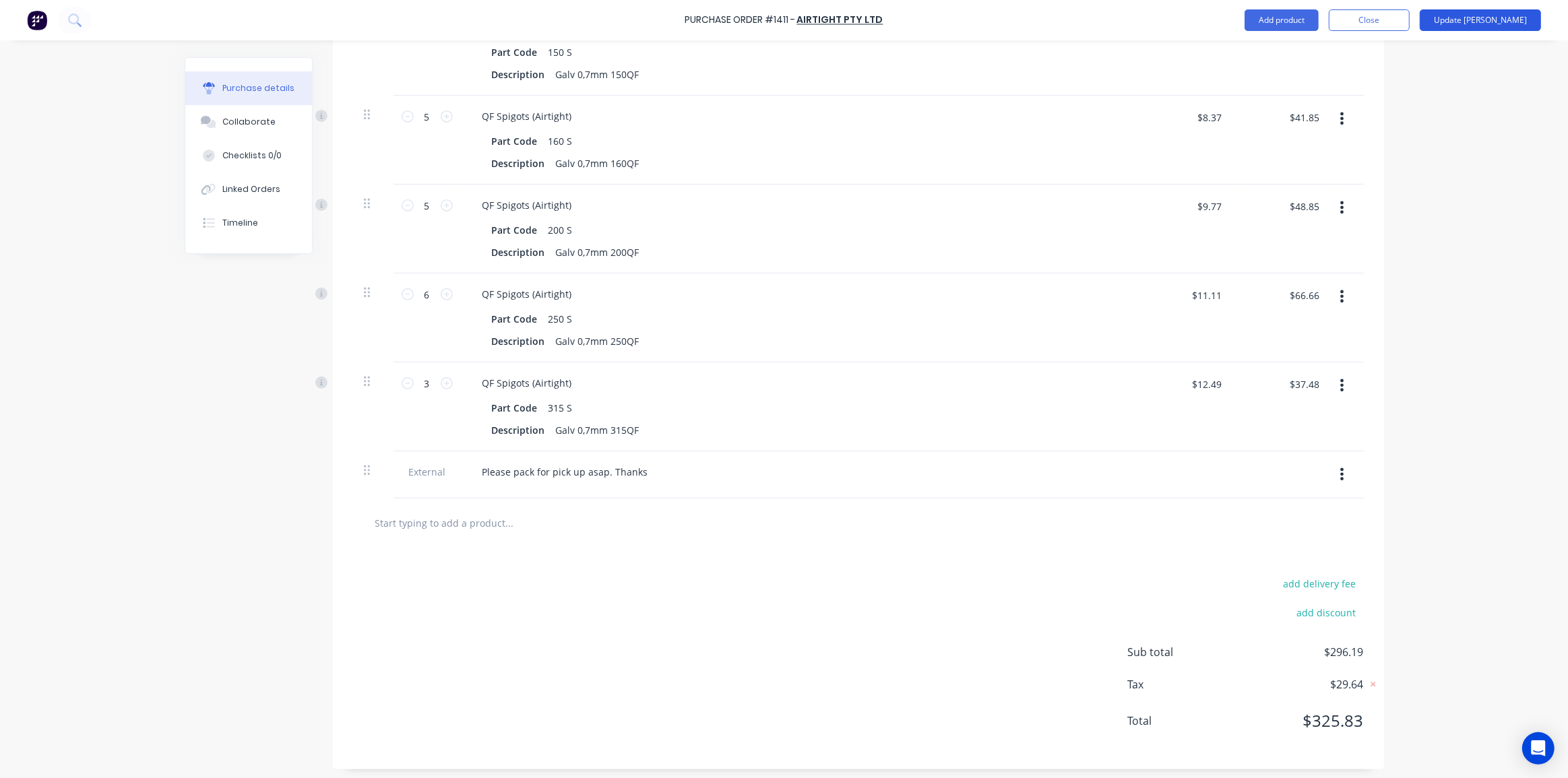
click at [1504, 16] on button "Update [PERSON_NAME]" at bounding box center [1480, 20] width 122 height 22
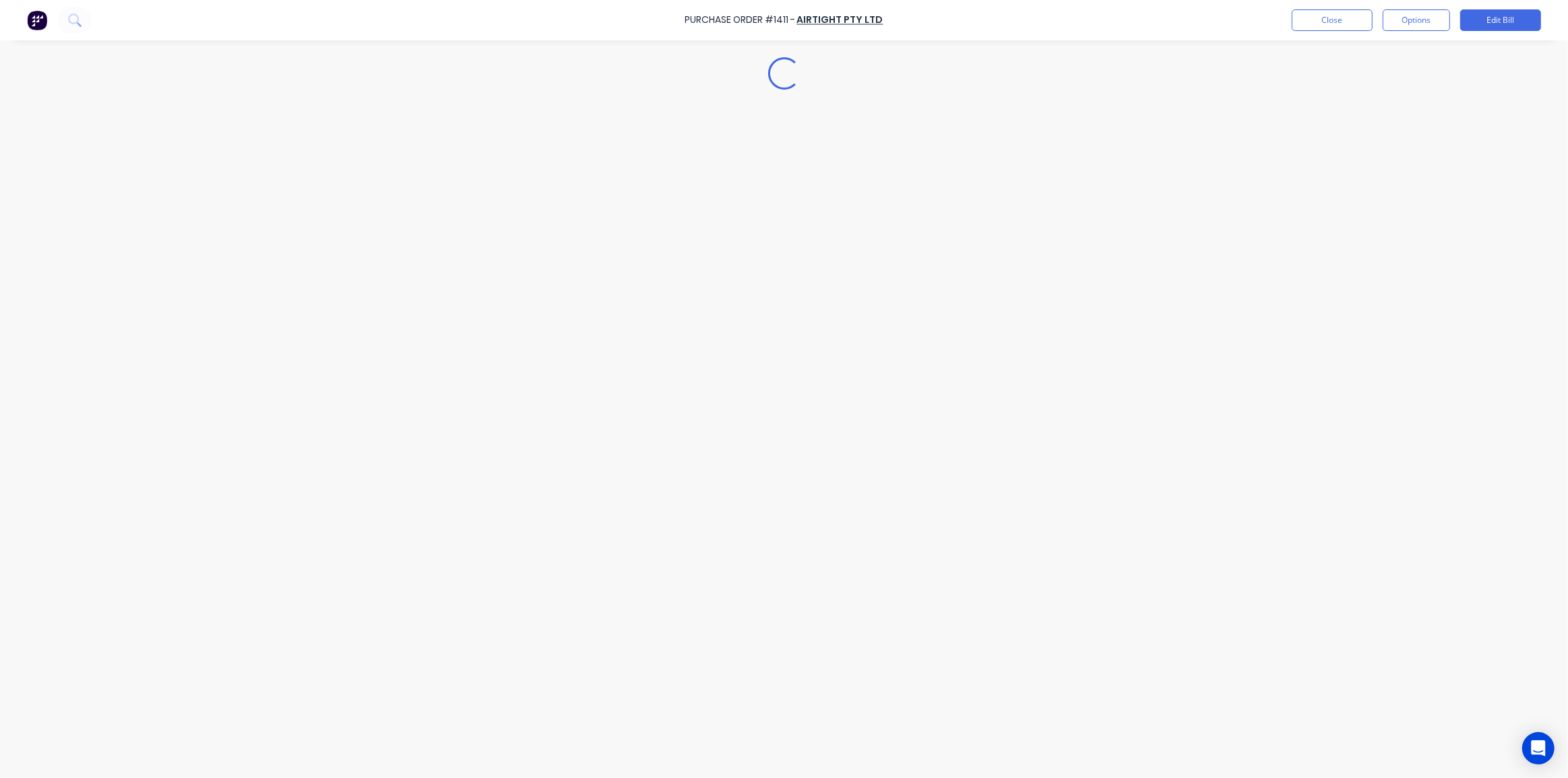
scroll to position [0, 0]
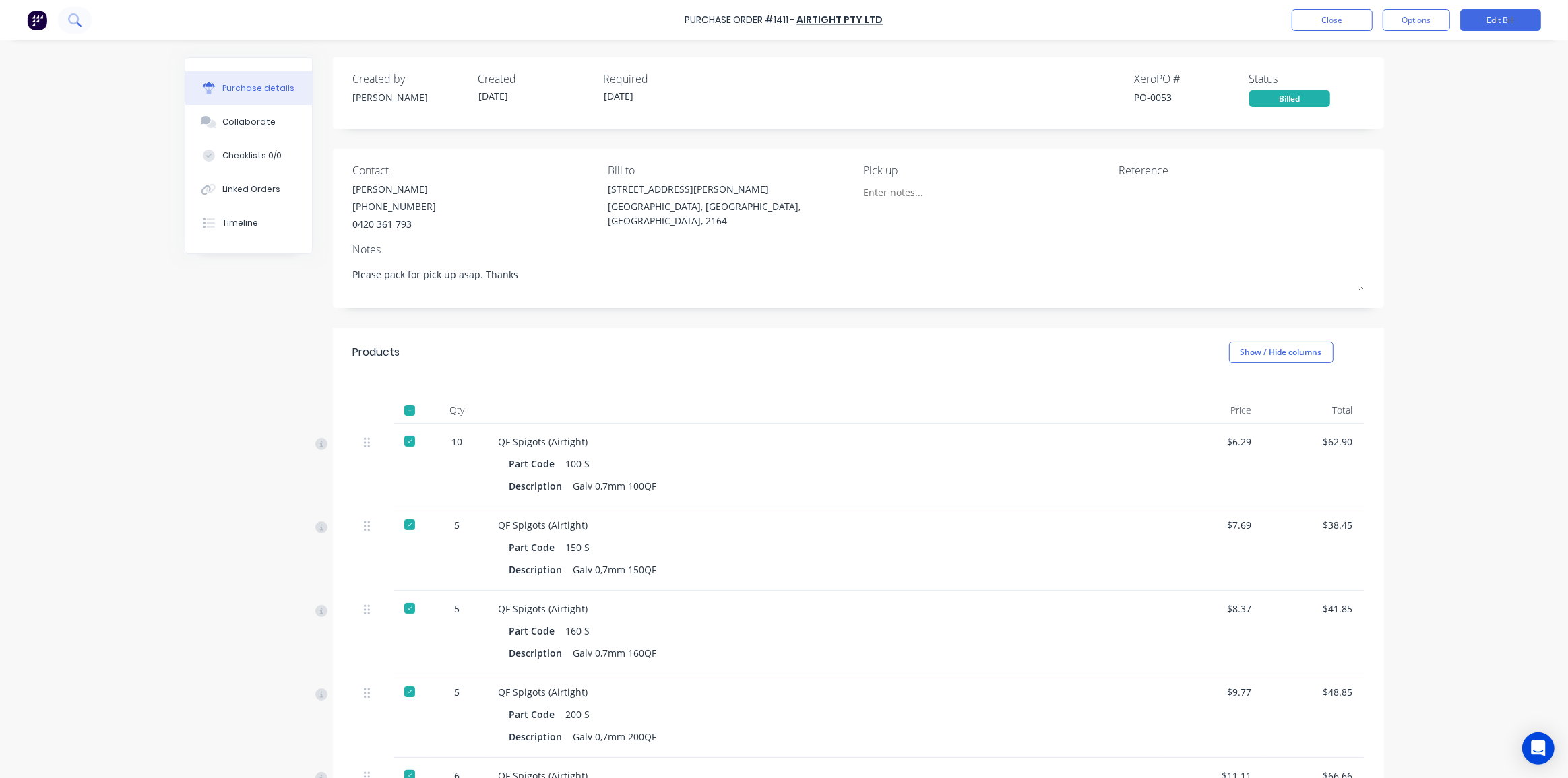
click at [75, 20] on icon at bounding box center [74, 19] width 13 height 13
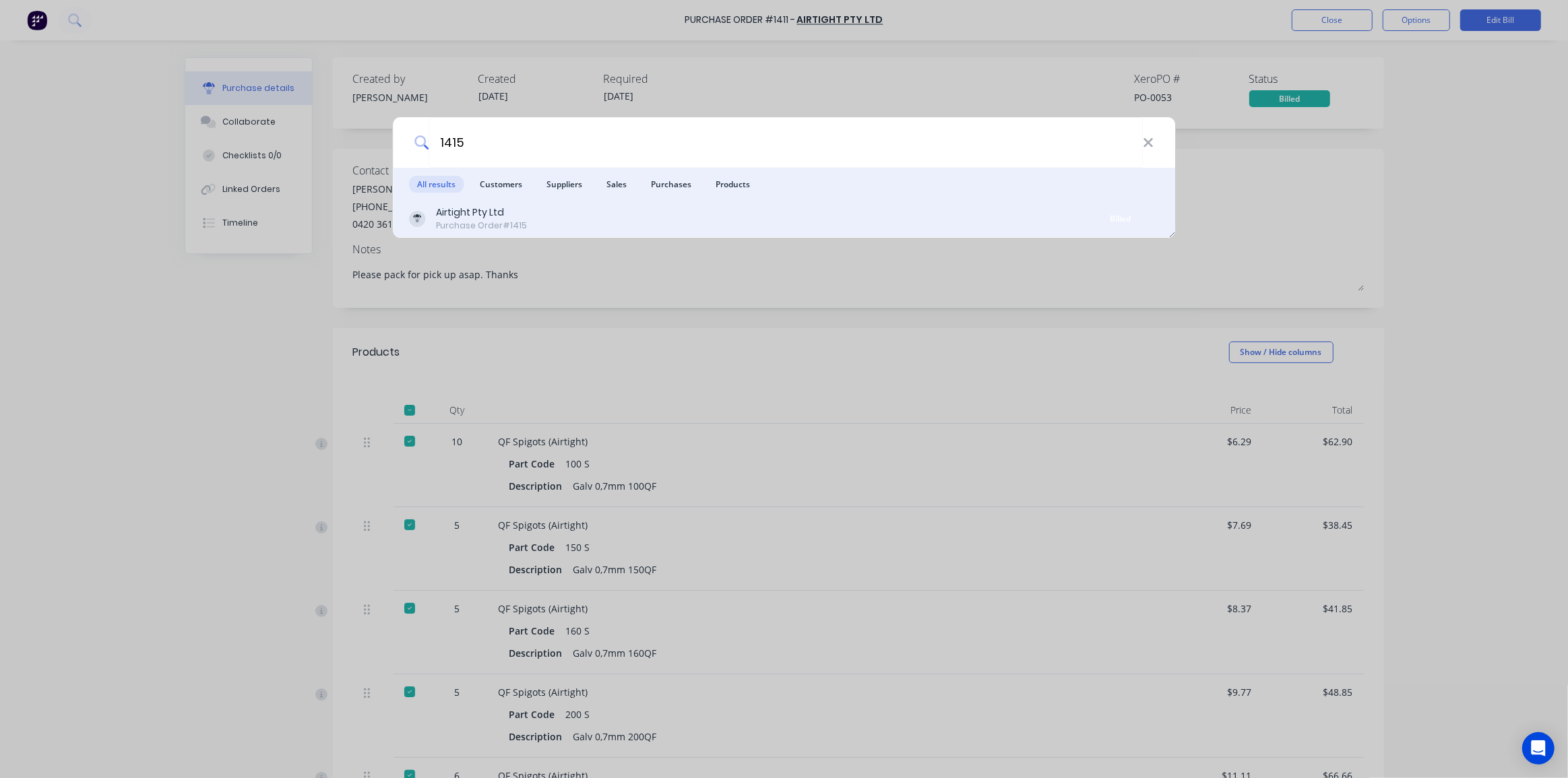
type input "1415"
click at [660, 215] on div "Airtight Pty Ltd Purchase Order #1415" at bounding box center [745, 219] width 673 height 26
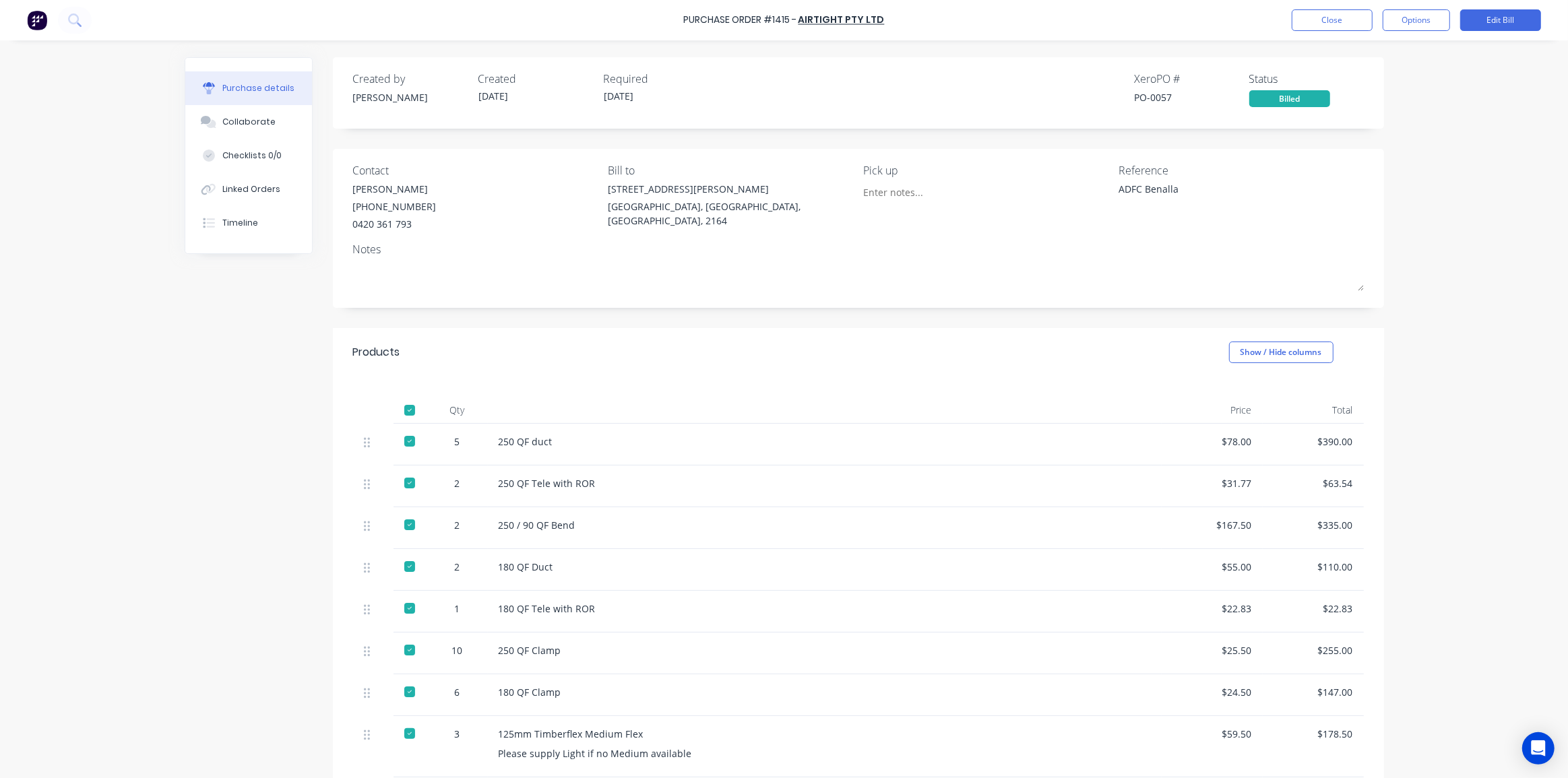
click at [1420, 219] on div "Purchase Order #1415 - Airtight Pty Ltd Close Options Edit Bill Purchase detail…" at bounding box center [784, 389] width 1568 height 778
click at [1492, 14] on button "Edit Bill" at bounding box center [1500, 20] width 81 height 22
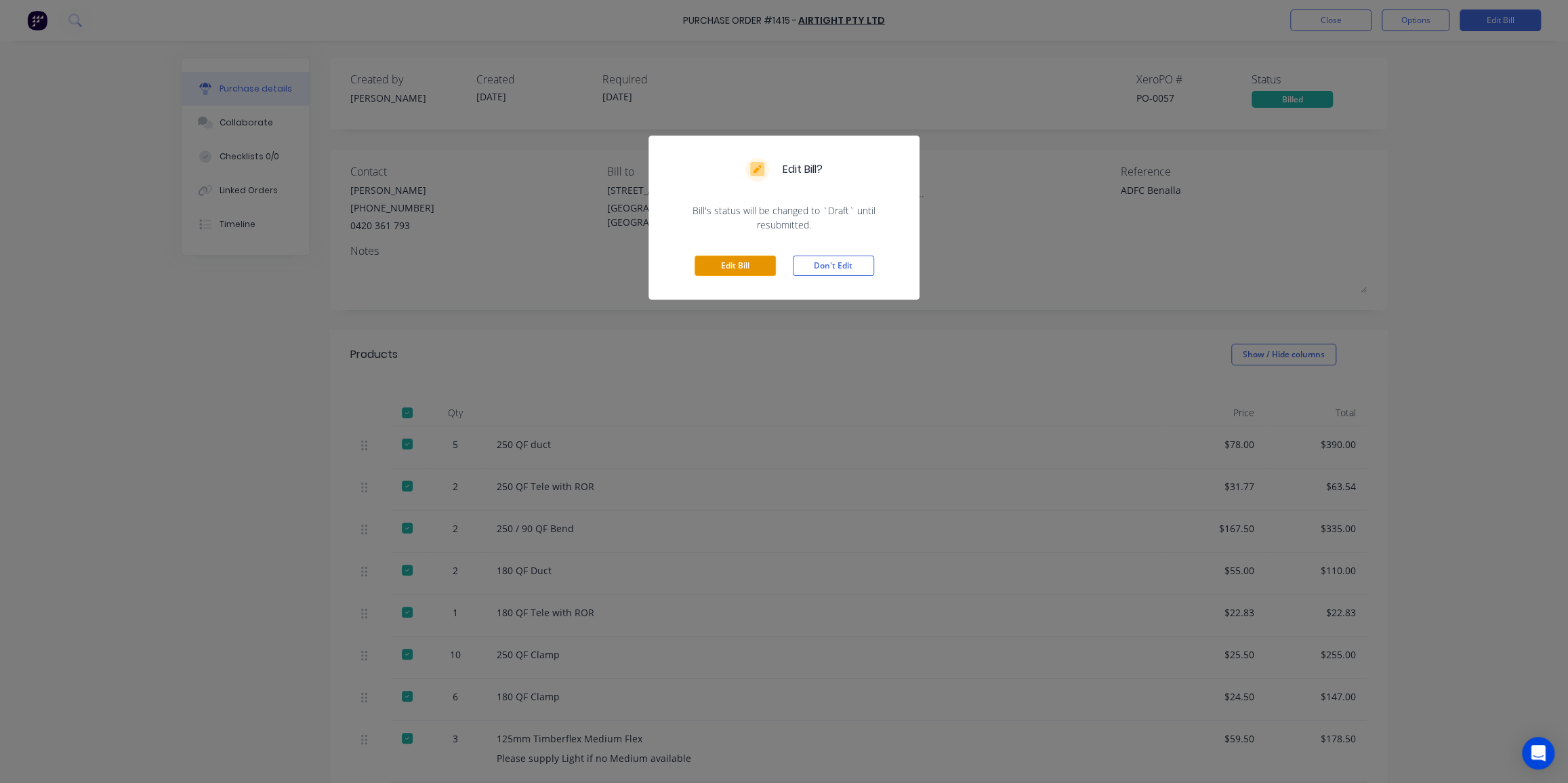
click at [729, 269] on button "Edit Bill" at bounding box center [735, 266] width 81 height 20
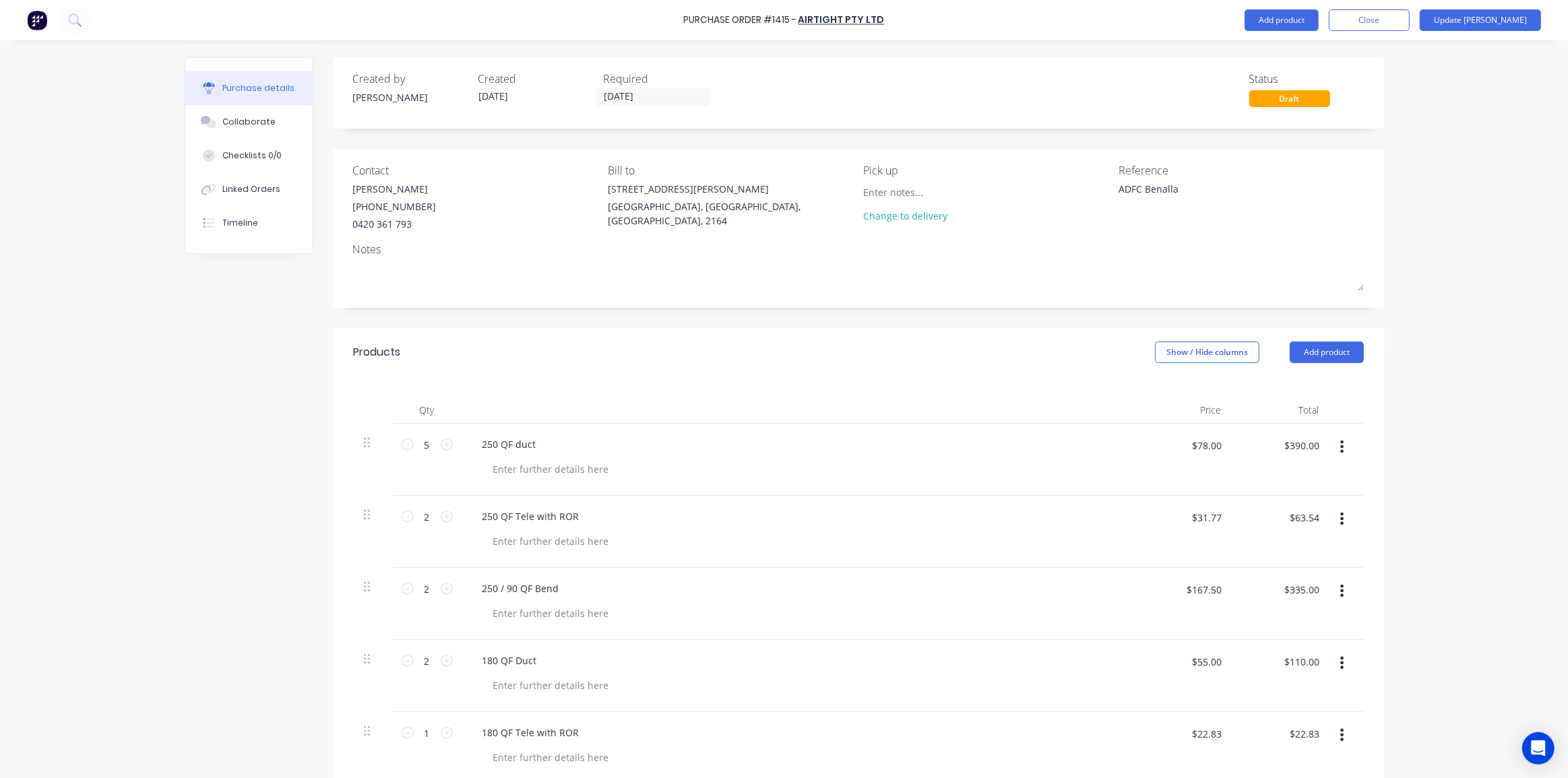
click at [1510, 235] on div "Purchase Order #1415 - Airtight Pty Ltd Add product Close Update Bill Purchase …" at bounding box center [784, 389] width 1568 height 778
click at [1408, 20] on button "Close" at bounding box center [1369, 20] width 81 height 22
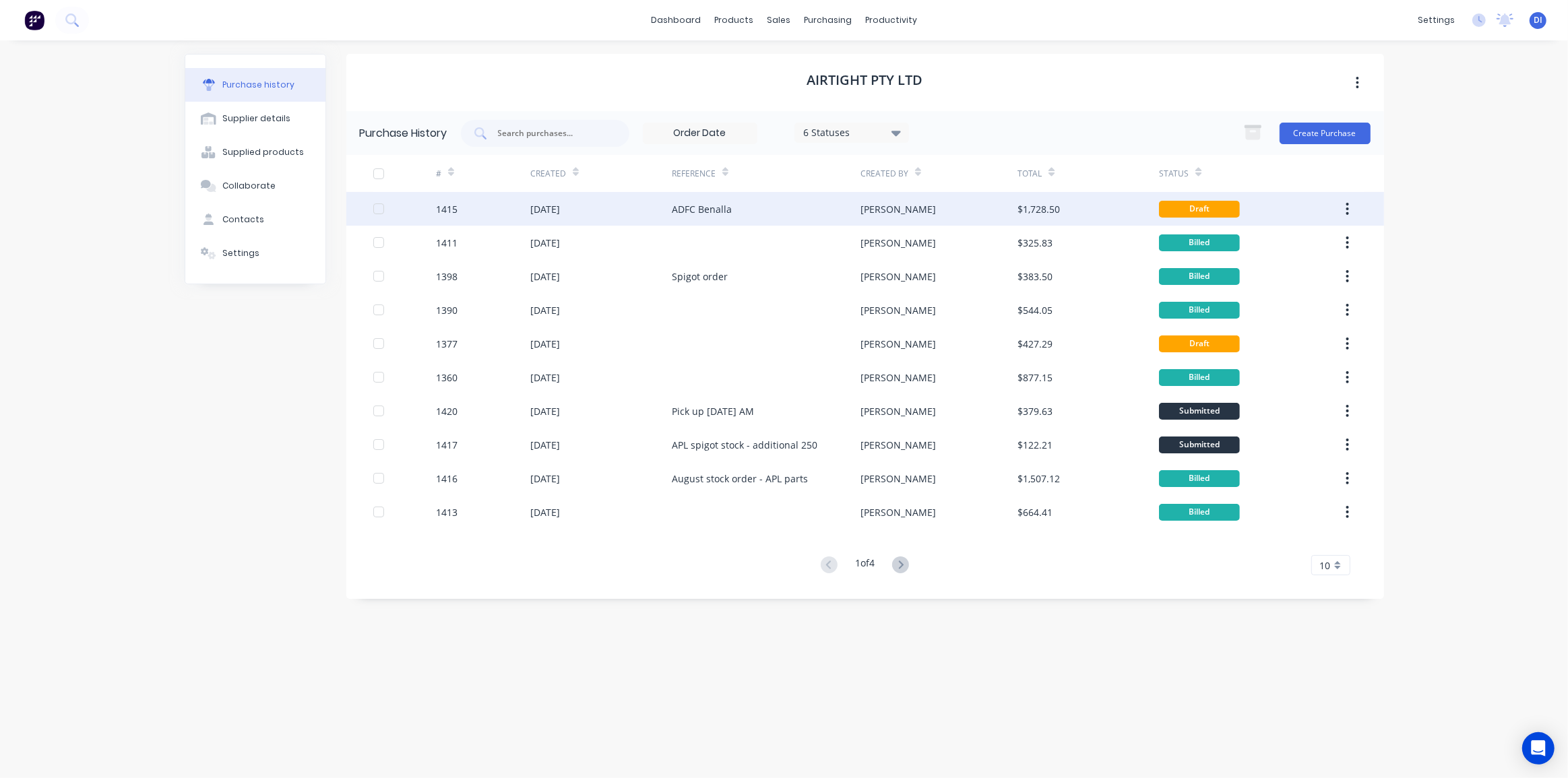
click at [964, 217] on div "[PERSON_NAME]" at bounding box center [939, 208] width 157 height 33
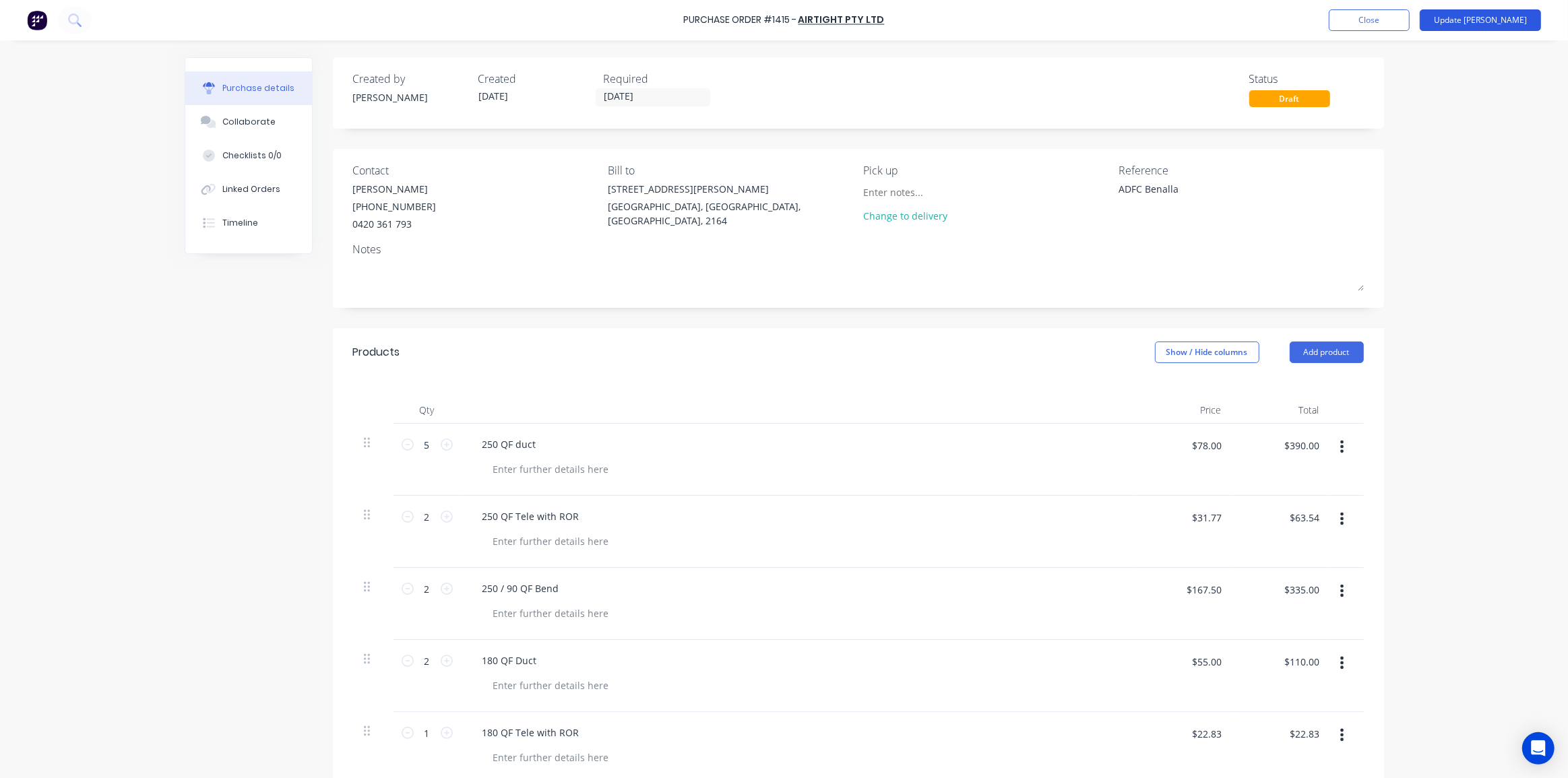
click at [1508, 13] on button "Update [PERSON_NAME]" at bounding box center [1480, 20] width 122 height 22
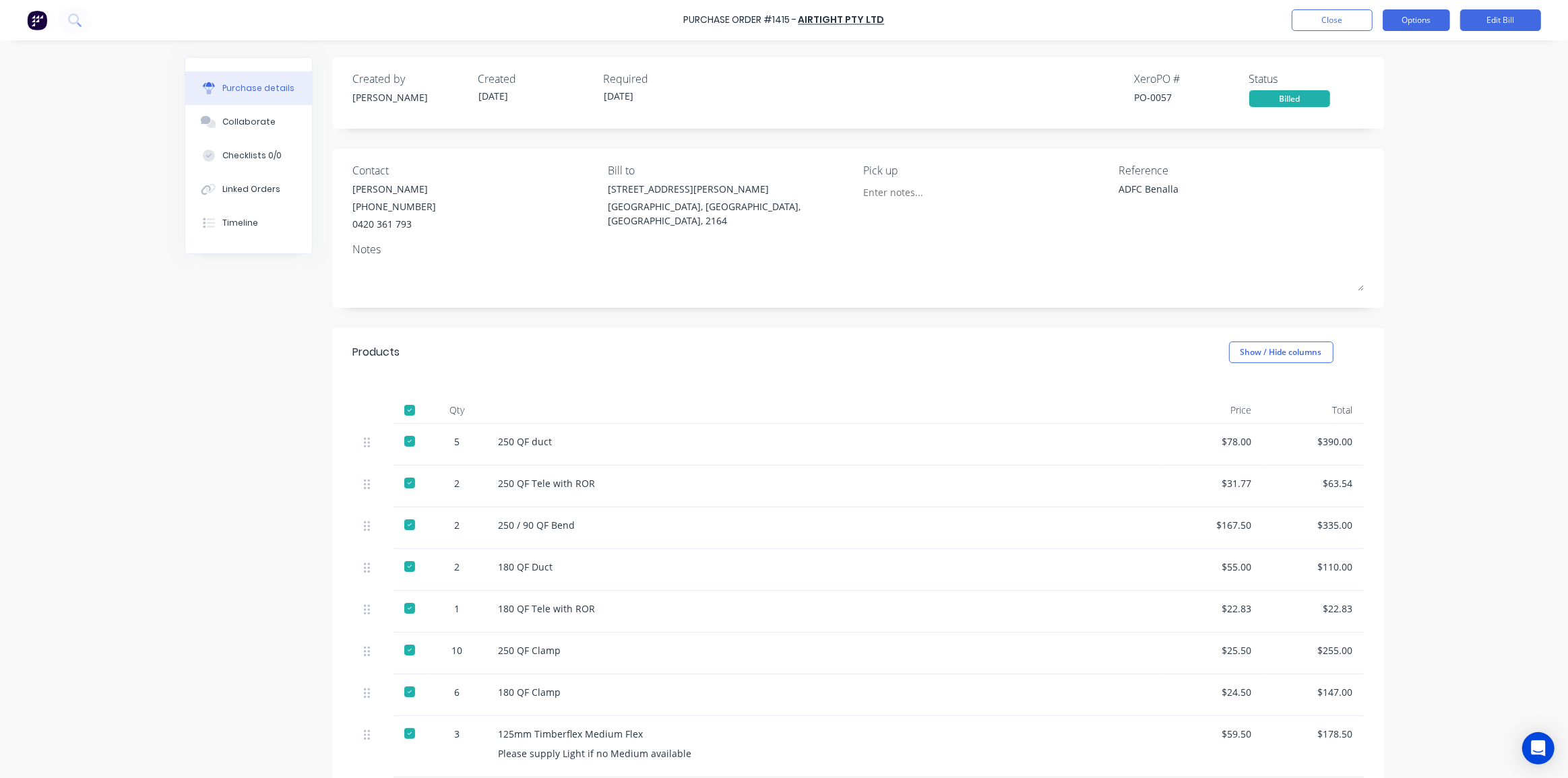
click at [1411, 16] on button "Options" at bounding box center [1416, 20] width 67 height 22
click at [1469, 119] on div "Purchase Order #1415 - Airtight Pty Ltd Close Options Print / Email Convert to …" at bounding box center [784, 389] width 1568 height 778
click at [122, 63] on div "Purchase Order #1415 - Airtight Pty Ltd Close Options Edit Bill Purchase detail…" at bounding box center [784, 389] width 1568 height 778
click at [109, 110] on div "Purchase Order #1415 - Airtight Pty Ltd Close Options Edit Bill Purchase detail…" at bounding box center [784, 389] width 1568 height 778
click at [75, 19] on icon at bounding box center [74, 19] width 13 height 13
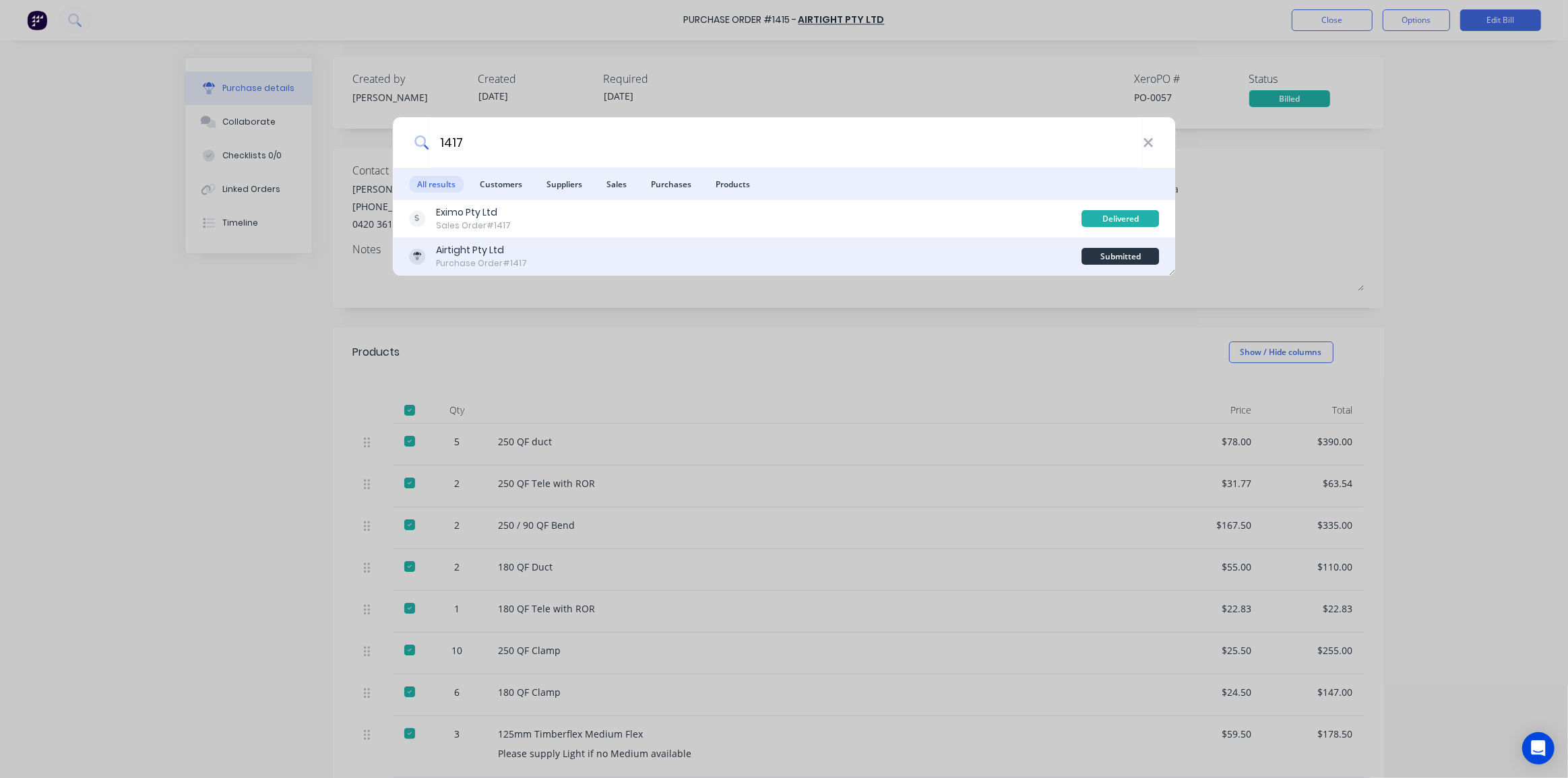
type input "1417"
click at [703, 249] on div "Airtight Pty Ltd Purchase Order #1417" at bounding box center [745, 256] width 673 height 26
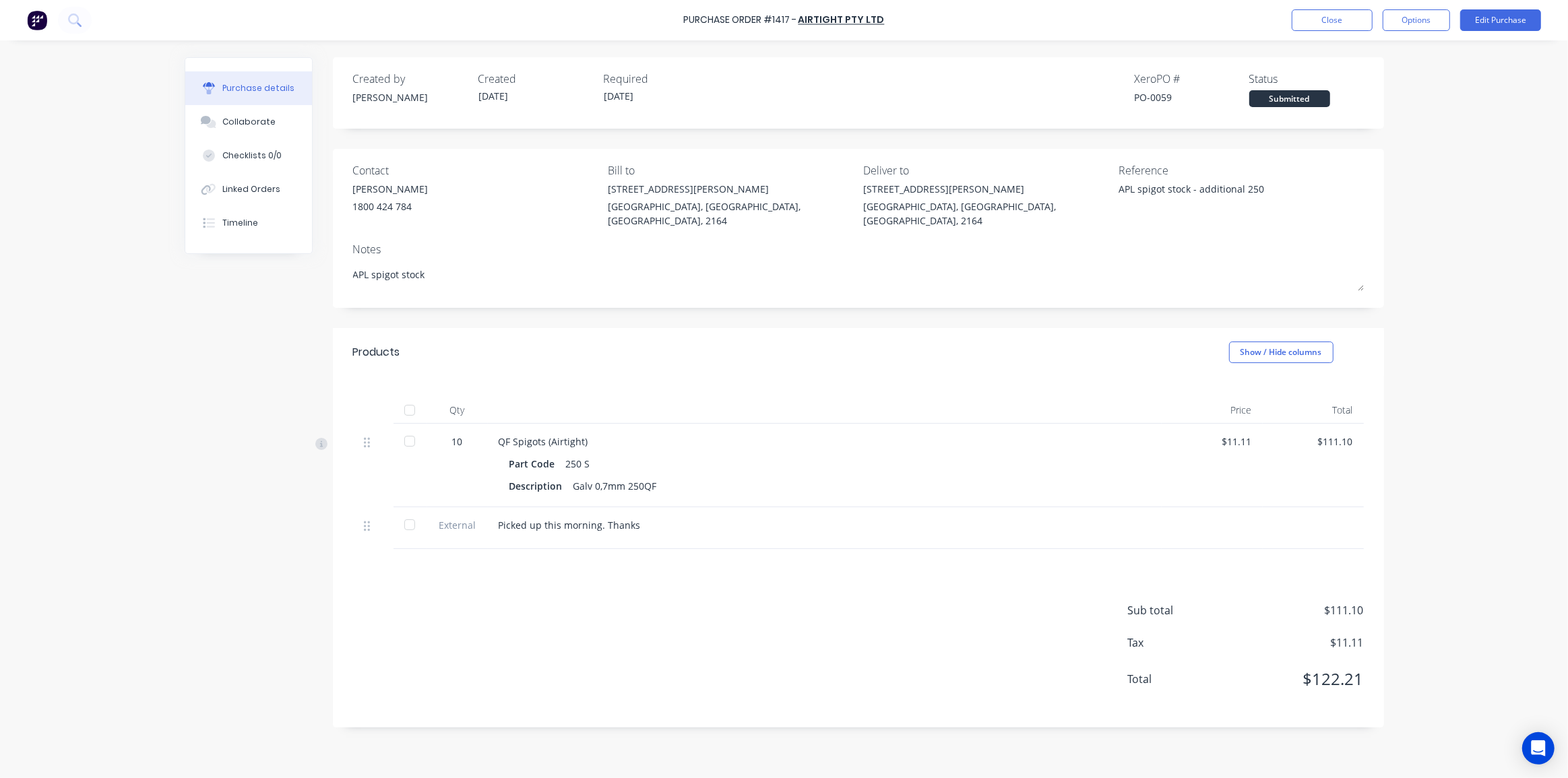
click at [1440, 301] on div "Purchase Order #1417 - Airtight Pty Ltd Close Options Edit Purchase Purchase de…" at bounding box center [784, 389] width 1568 height 778
click at [1458, 296] on div "Purchase Order #1417 - Airtight Pty Ltd Close Options Edit Purchase Purchase de…" at bounding box center [784, 389] width 1568 height 778
click at [1422, 19] on button "Options" at bounding box center [1416, 20] width 67 height 22
click at [1371, 81] on div "Convert to Bill" at bounding box center [1385, 82] width 104 height 19
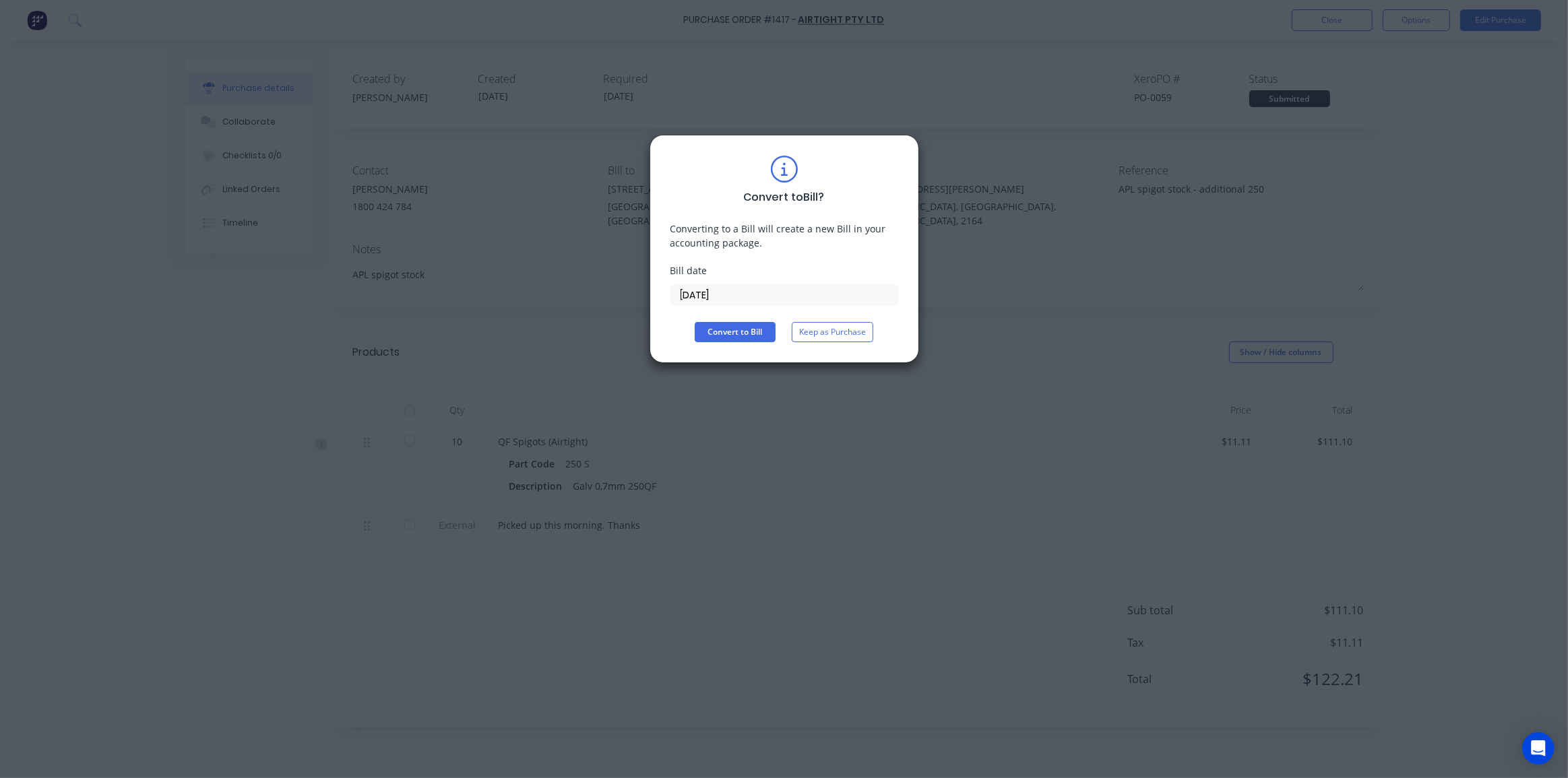
click at [693, 296] on input "[DATE]" at bounding box center [784, 295] width 226 height 20
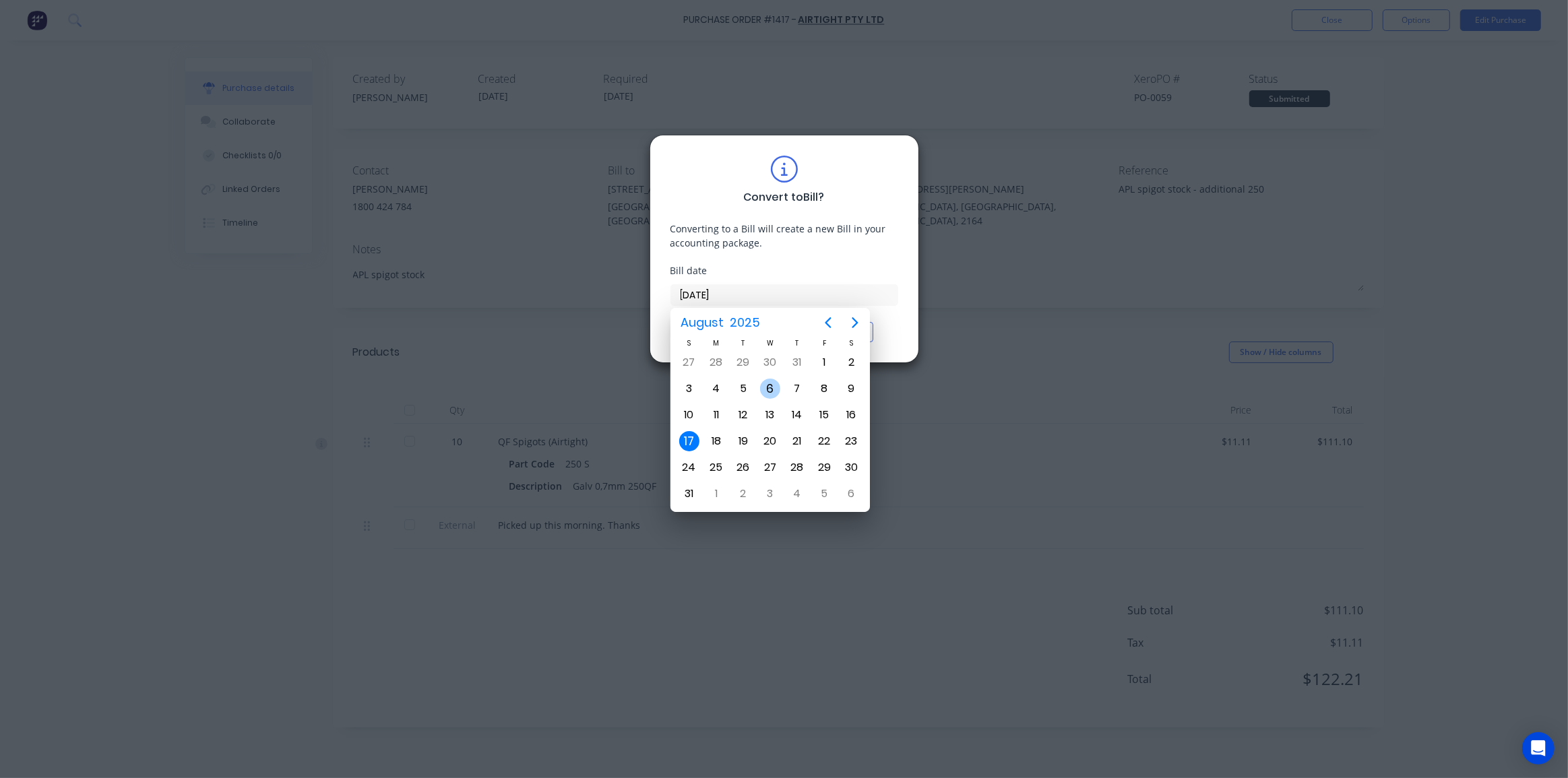
click at [768, 388] on div "6" at bounding box center [770, 388] width 20 height 20
type input "[DATE]"
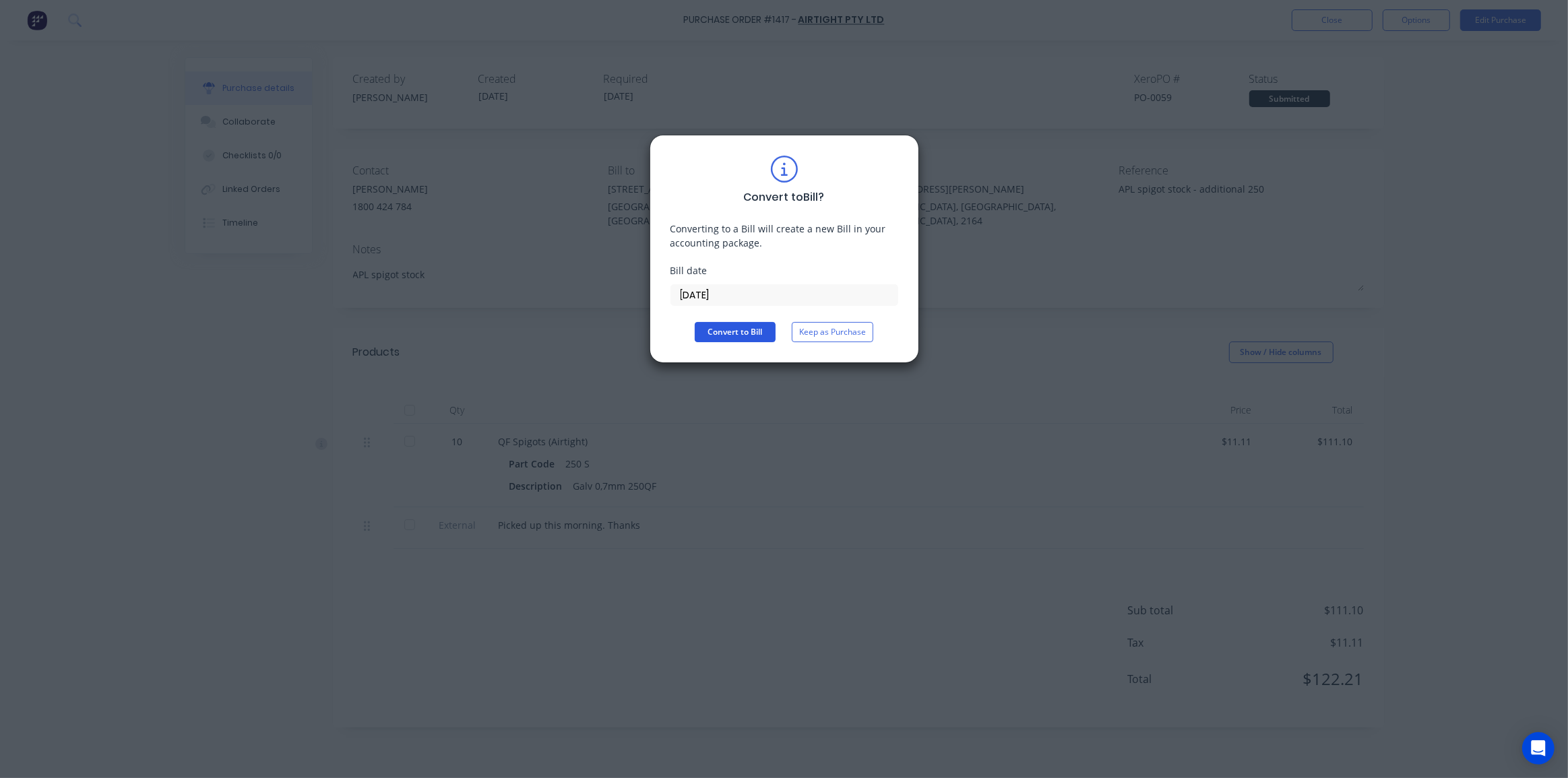
click at [748, 331] on button "Convert to Bill" at bounding box center [735, 332] width 81 height 20
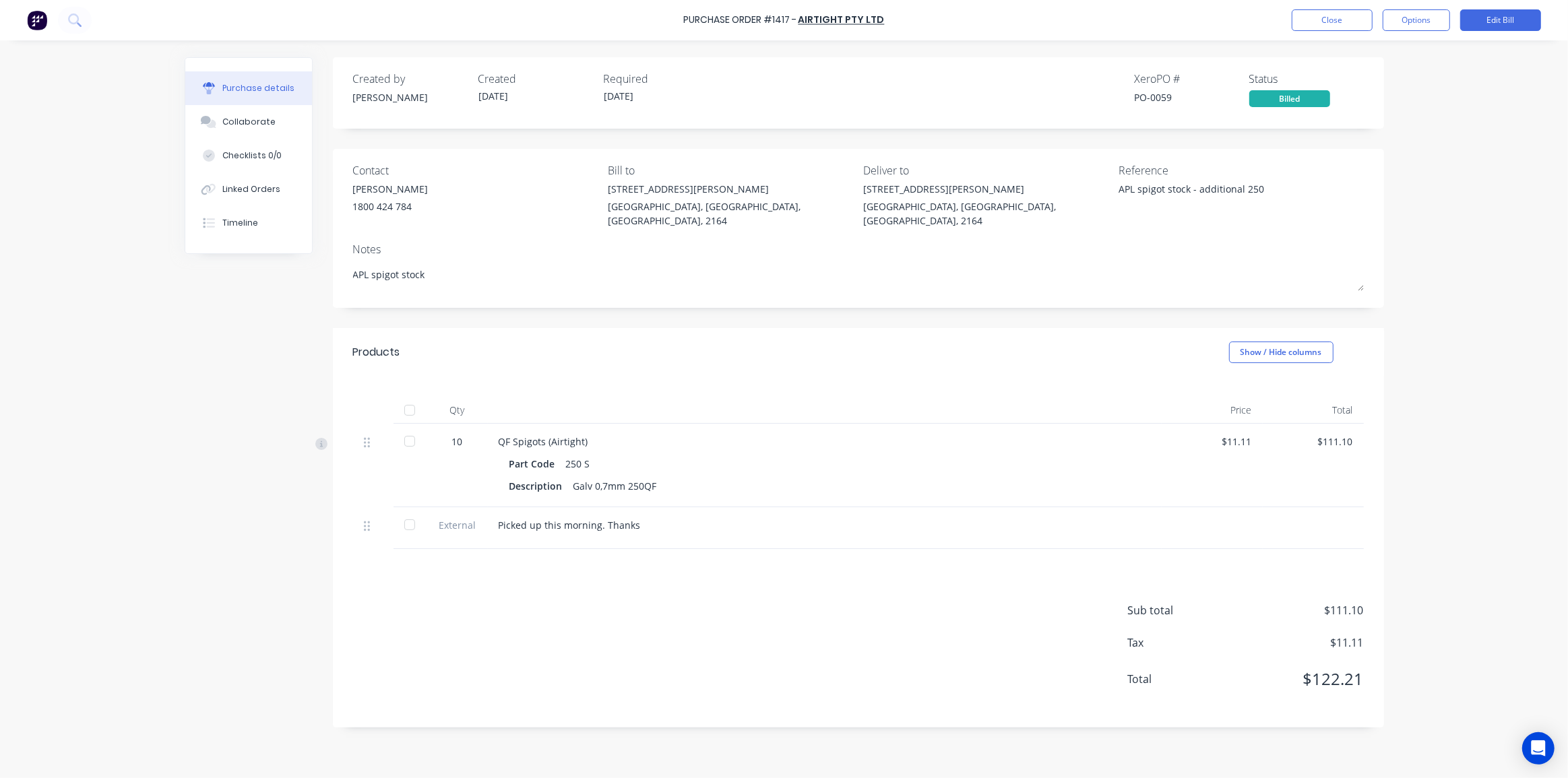
click at [1373, 284] on div "Contact [PERSON_NAME] 1800 424 784 Bill to [STREET_ADDRESS][PERSON_NAME] Delive…" at bounding box center [858, 228] width 1051 height 159
drag, startPoint x: 1403, startPoint y: 102, endPoint x: 1393, endPoint y: 94, distance: 12.8
click at [1402, 101] on div "Purchase Order #1417 - Airtight Pty Ltd Close Options Edit Bill Purchase detail…" at bounding box center [784, 389] width 1568 height 778
click at [1328, 21] on button "Close" at bounding box center [1332, 20] width 81 height 22
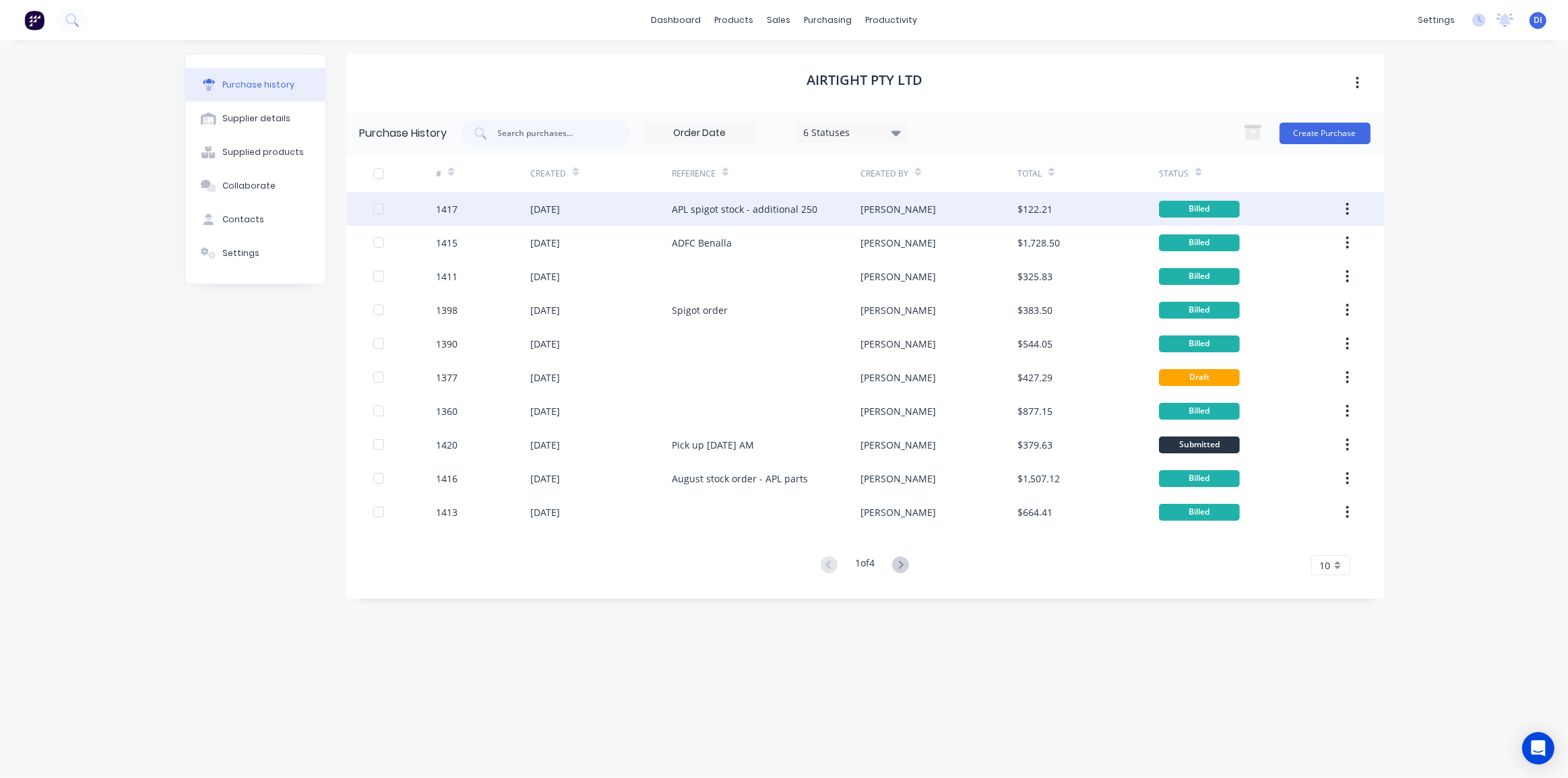
click at [729, 209] on div "APL spigot stock - additional 250" at bounding box center [744, 209] width 145 height 14
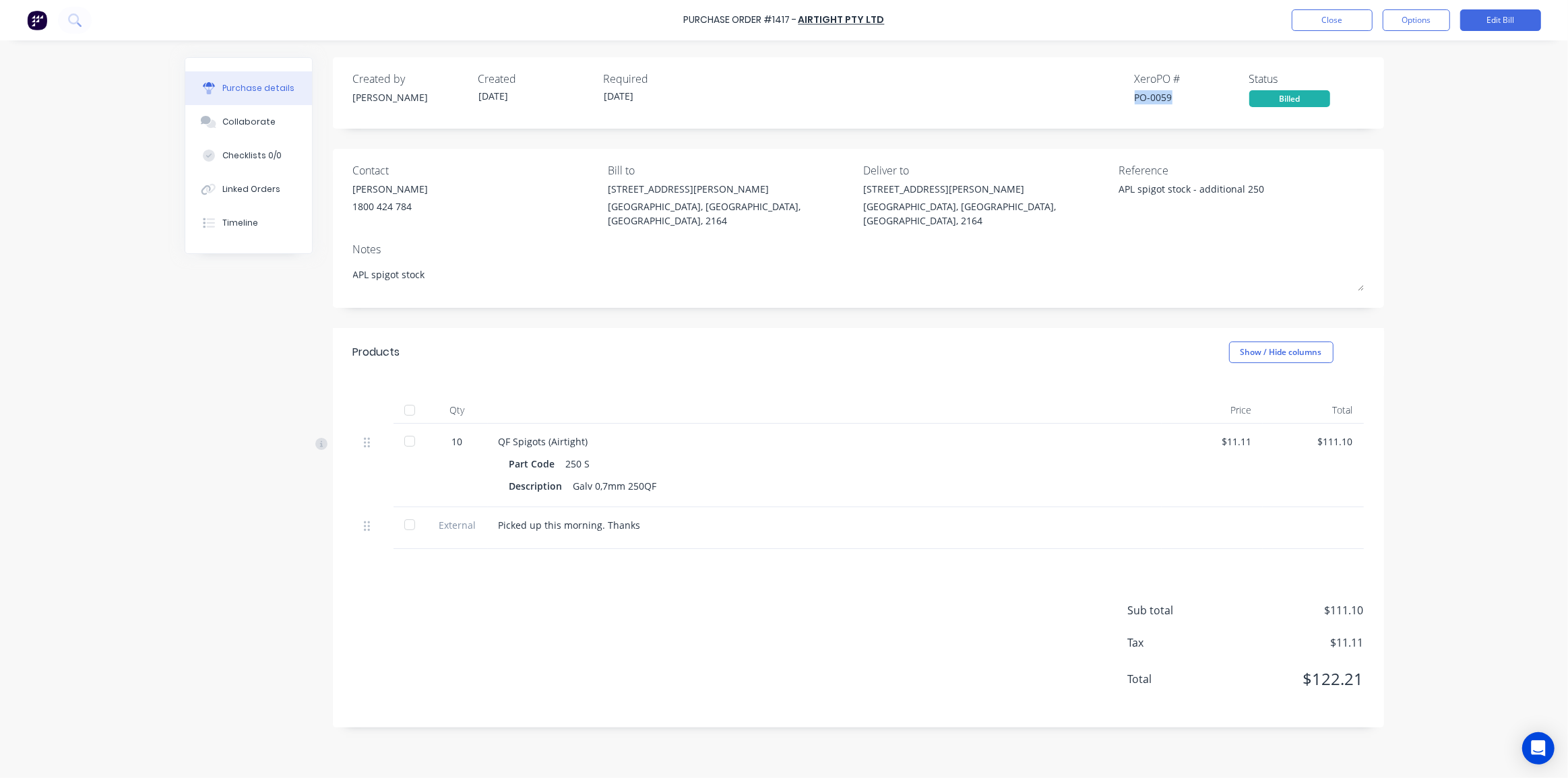
drag, startPoint x: 1173, startPoint y: 94, endPoint x: 1107, endPoint y: 93, distance: 66.0
click at [1107, 93] on div "Created by [PERSON_NAME] Created [DATE] Required [DATE] Xero PO # PO-0059 Statu…" at bounding box center [858, 89] width 1011 height 36
copy div "PO-0059"
click at [70, 23] on icon at bounding box center [74, 19] width 13 height 13
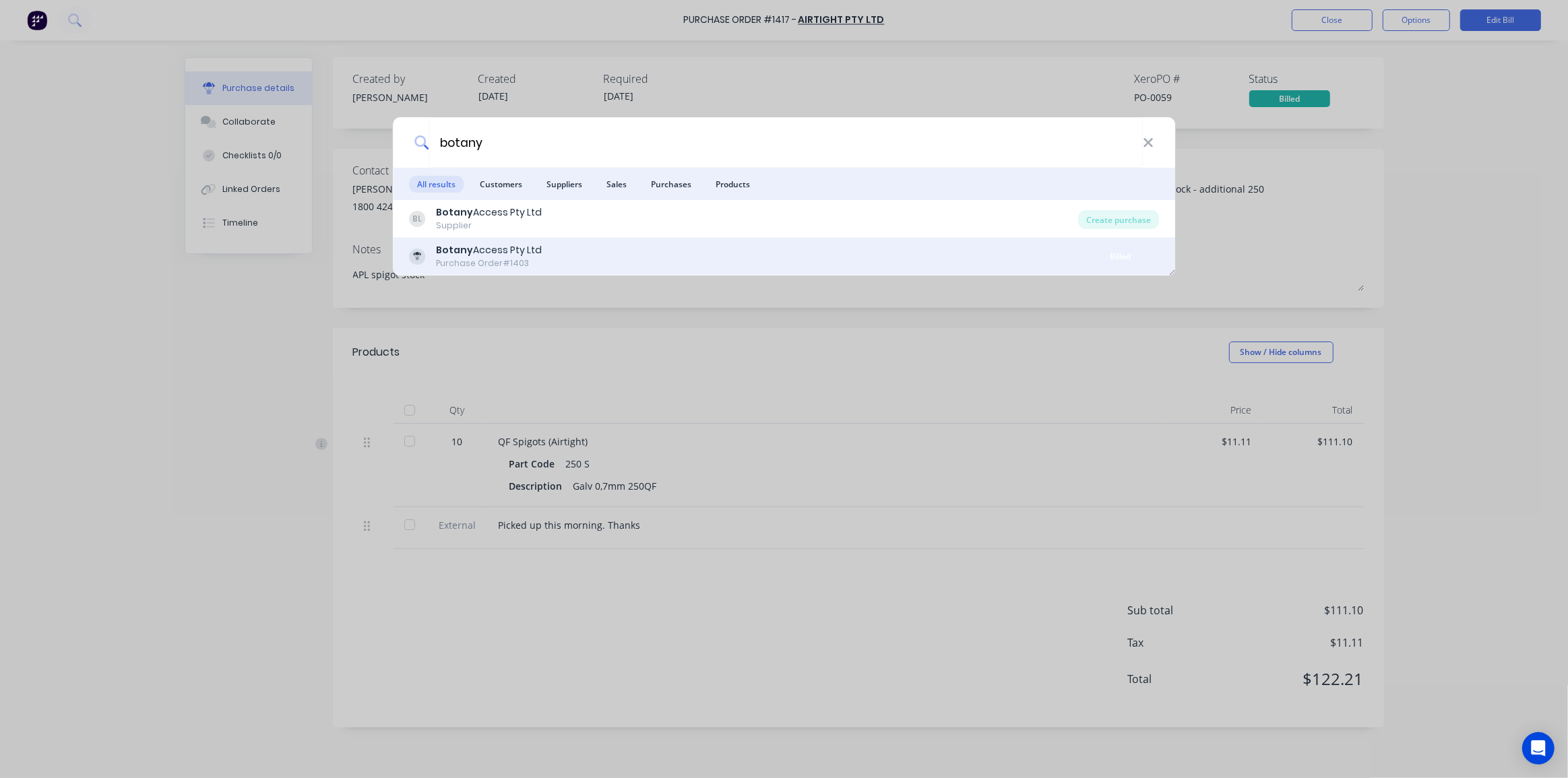
type input "botany"
click at [637, 249] on div "Botany Access Pty Ltd Purchase Order #1403" at bounding box center [745, 256] width 673 height 26
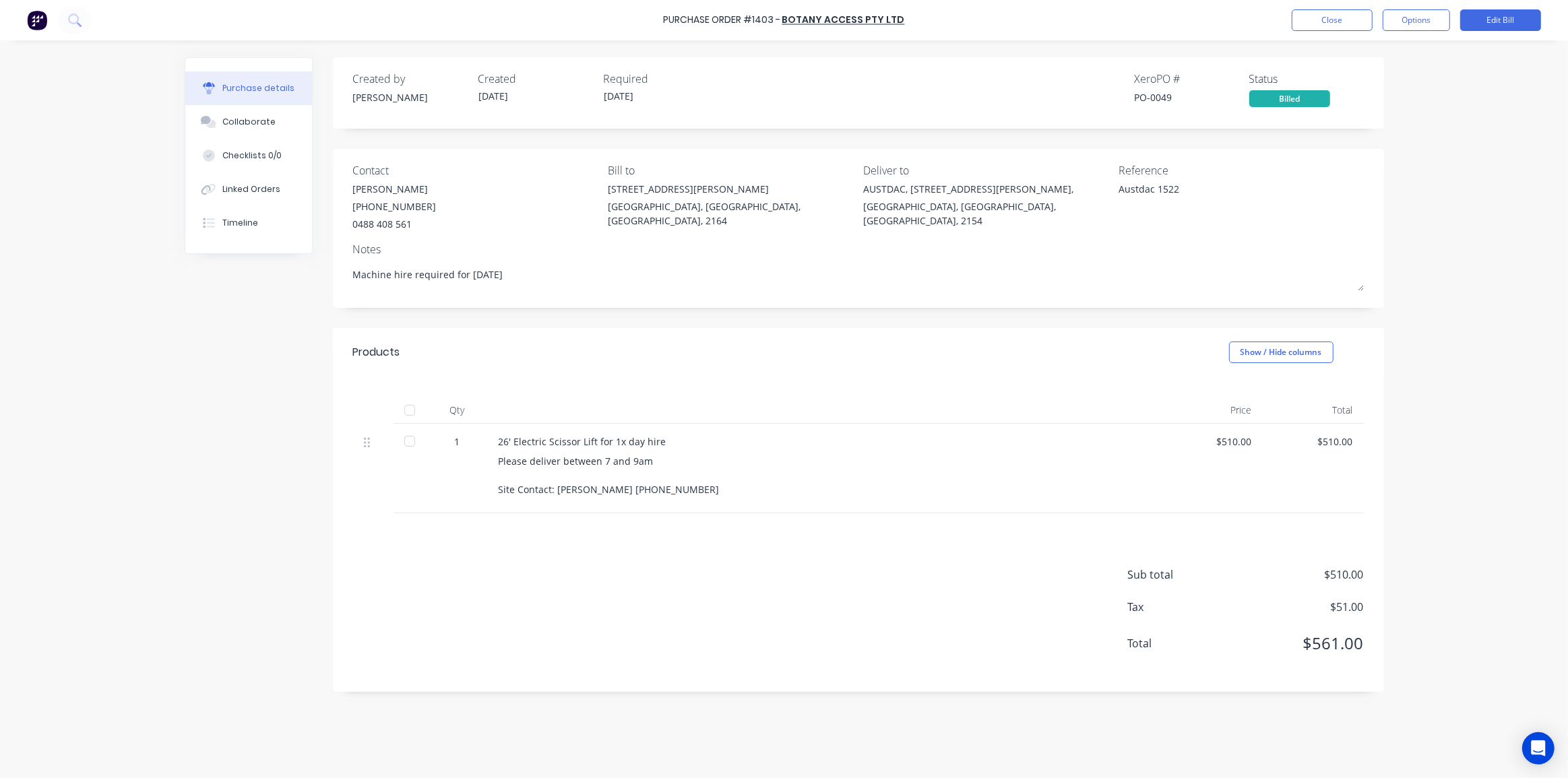
click at [1392, 159] on div "Purchase details Collaborate Checklists 0/0 Linked Orders Timeline Created by […" at bounding box center [784, 368] width 1226 height 711
click at [63, 26] on button at bounding box center [74, 20] width 33 height 27
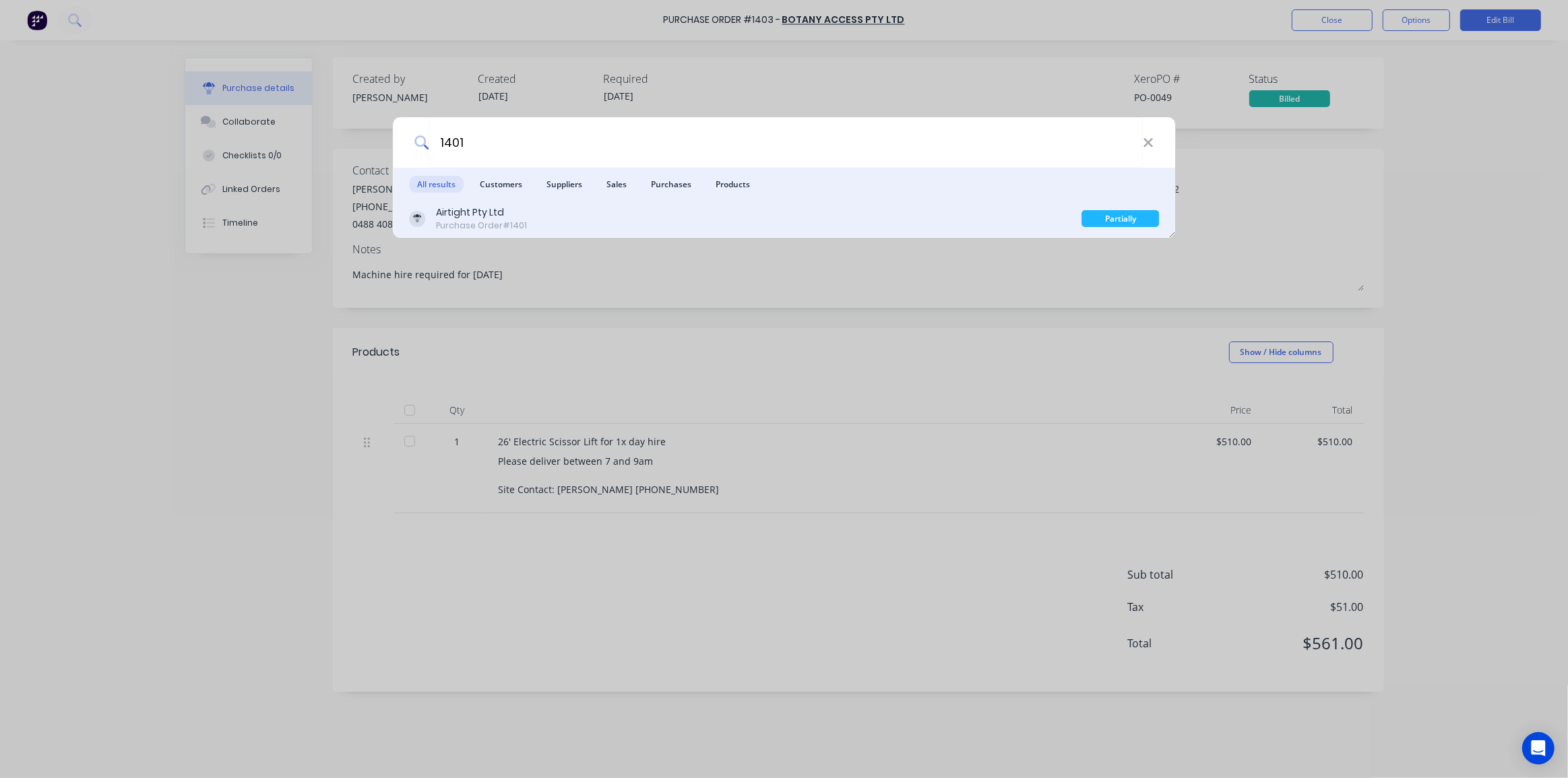
type input "1401"
click at [754, 217] on div "Airtight Pty Ltd Purchase Order #1401" at bounding box center [745, 219] width 673 height 26
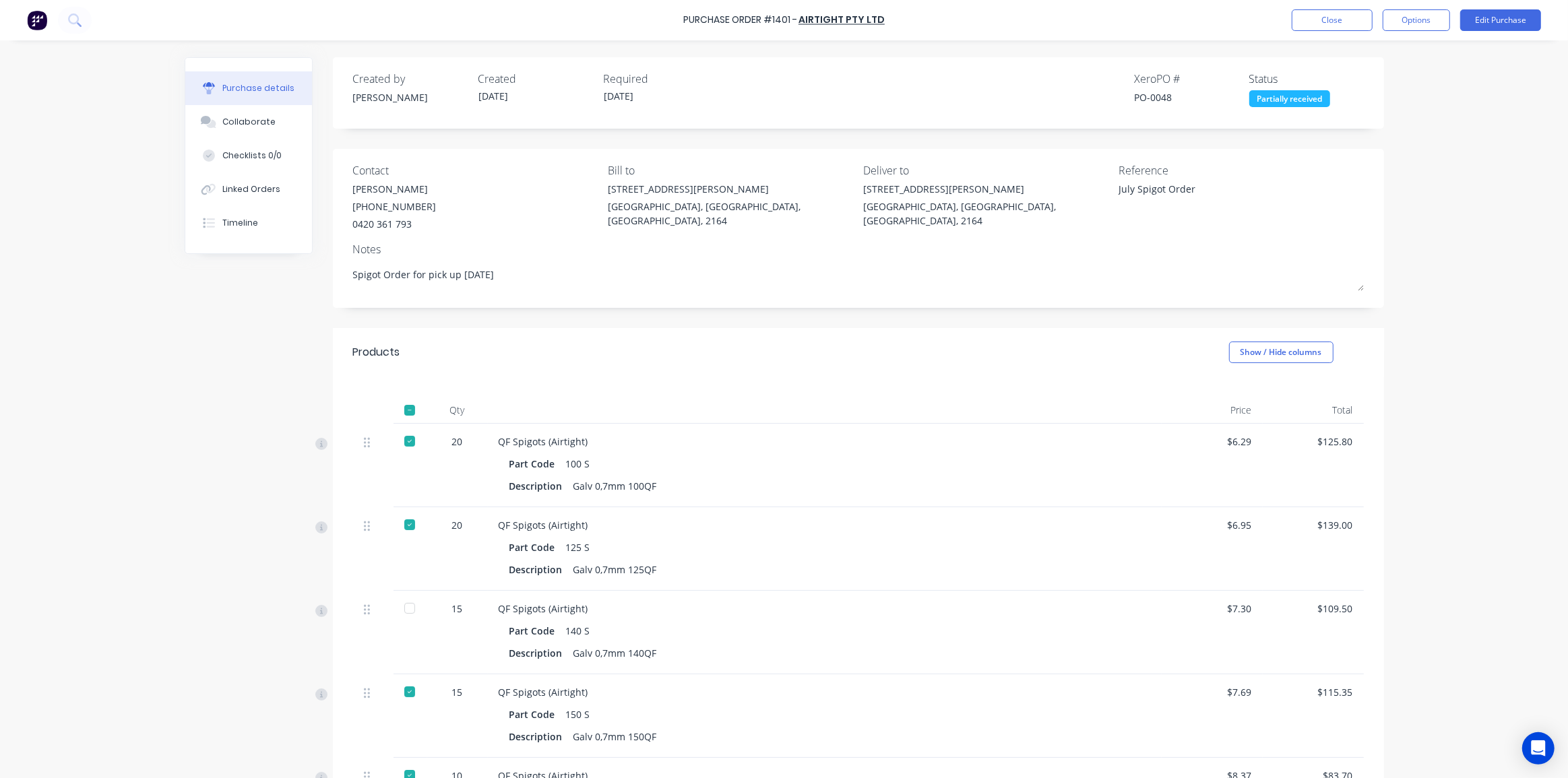
drag, startPoint x: 1455, startPoint y: 371, endPoint x: 1446, endPoint y: 370, distance: 9.1
click at [1454, 371] on div "Purchase Order #1401 - Airtight Pty Ltd Close Options Edit Purchase Purchase de…" at bounding box center [784, 389] width 1568 height 778
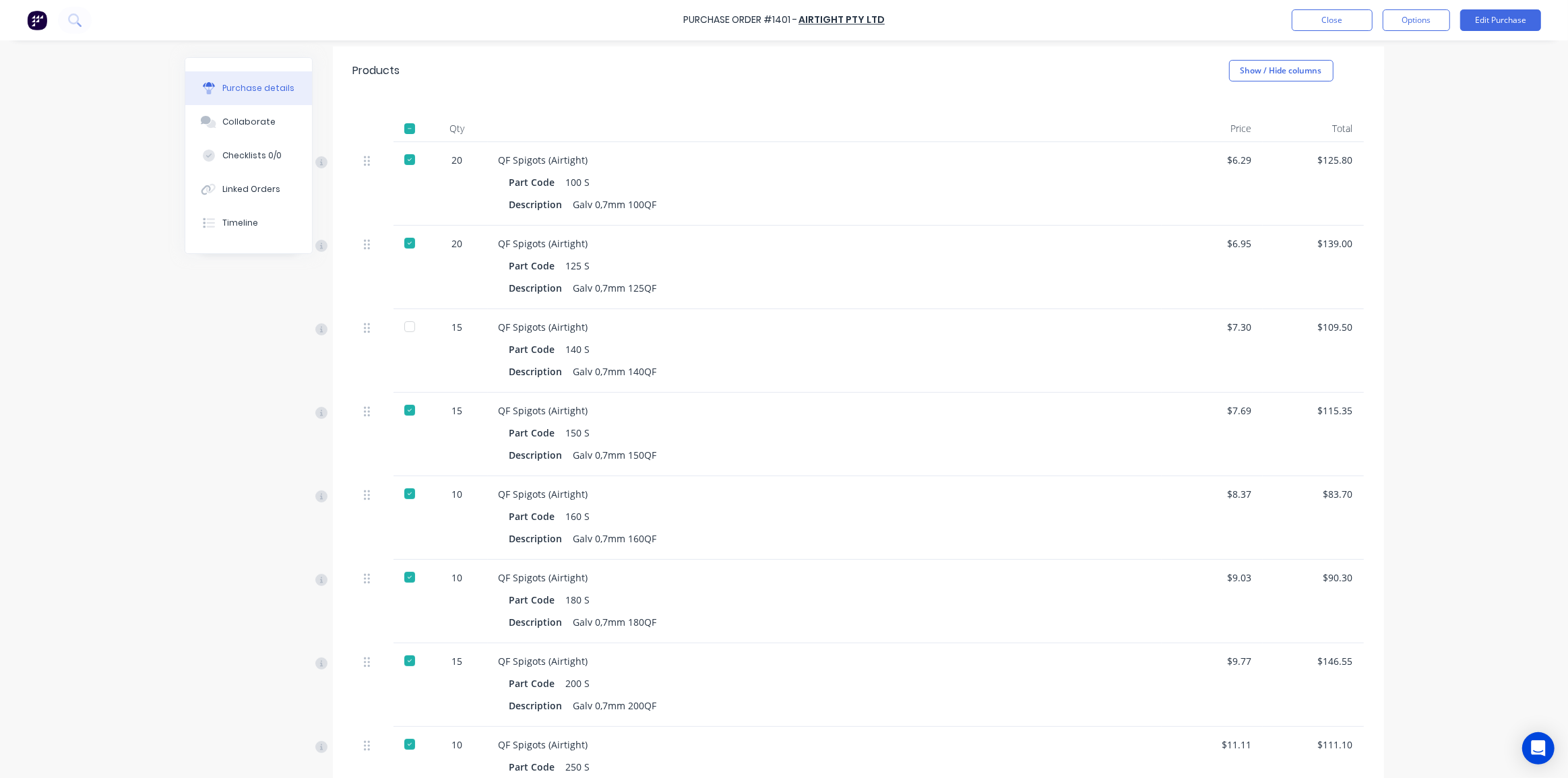
scroll to position [245, 0]
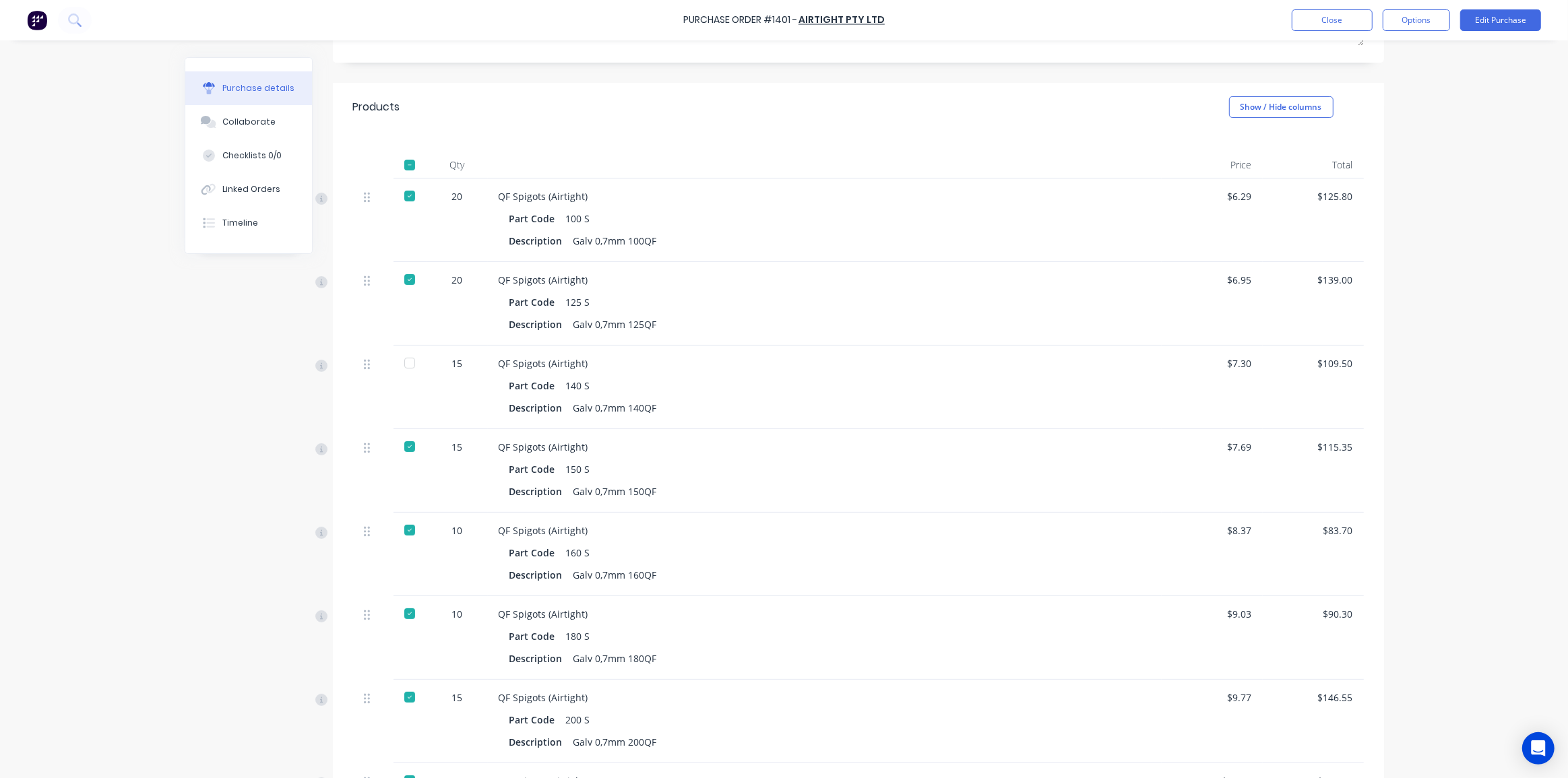
click at [410, 358] on div at bounding box center [409, 363] width 27 height 27
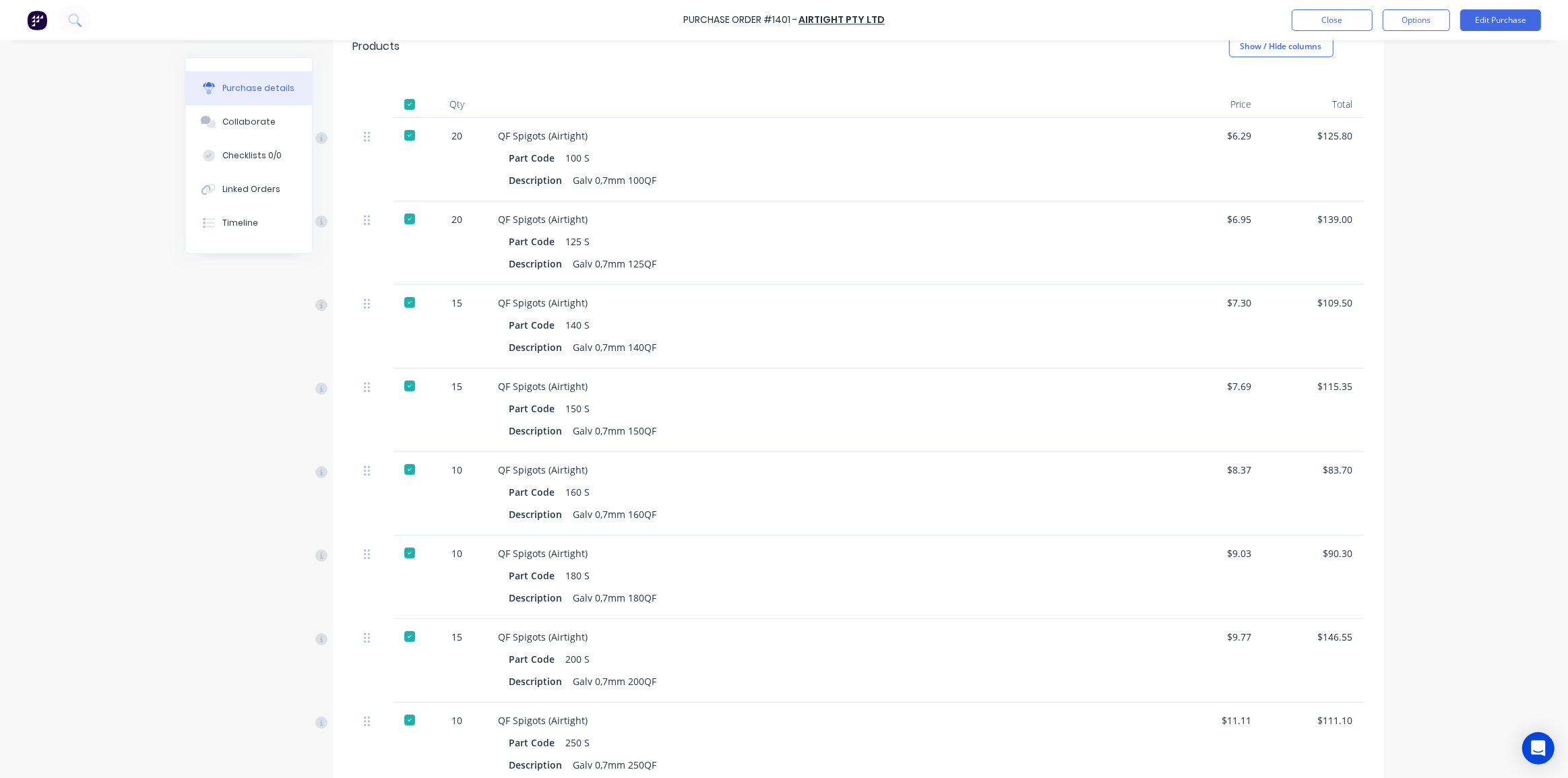
scroll to position [306, 0]
click at [410, 94] on div at bounding box center [409, 104] width 27 height 27
click at [404, 128] on div at bounding box center [409, 135] width 27 height 27
drag, startPoint x: 404, startPoint y: 217, endPoint x: 390, endPoint y: 249, distance: 34.9
click at [404, 217] on div at bounding box center [409, 218] width 27 height 27
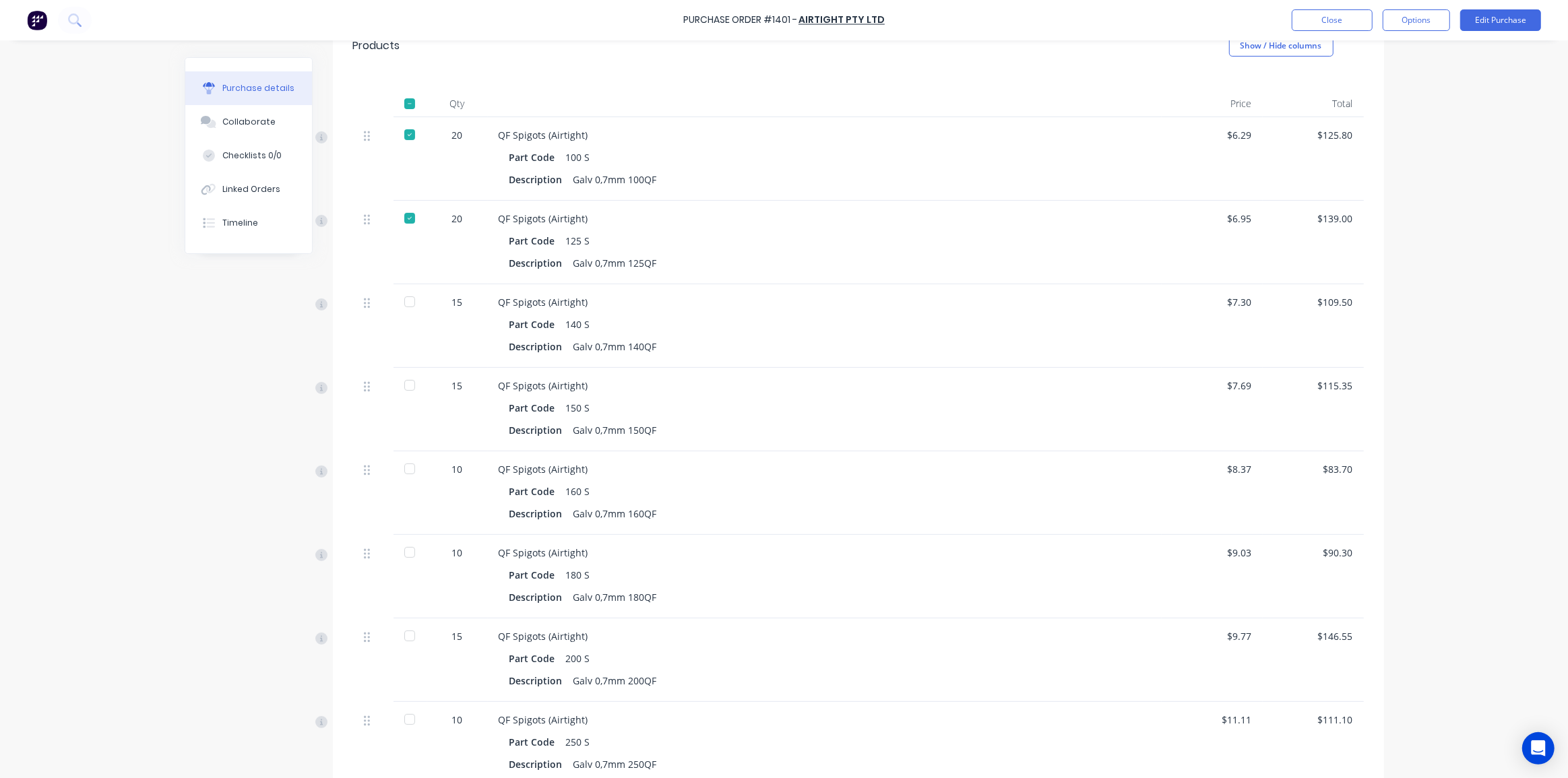
click at [402, 299] on div at bounding box center [409, 301] width 27 height 27
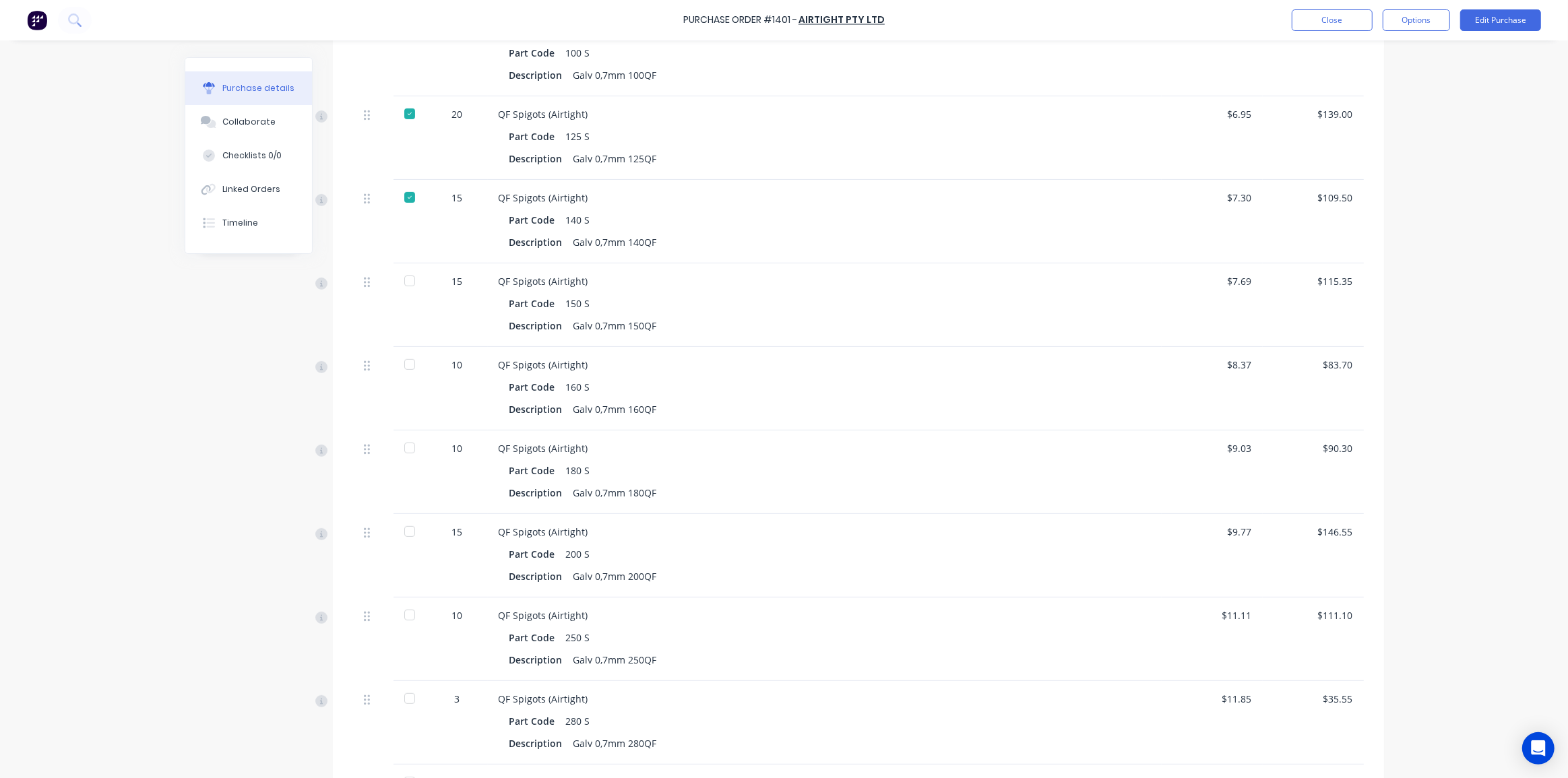
scroll to position [429, 0]
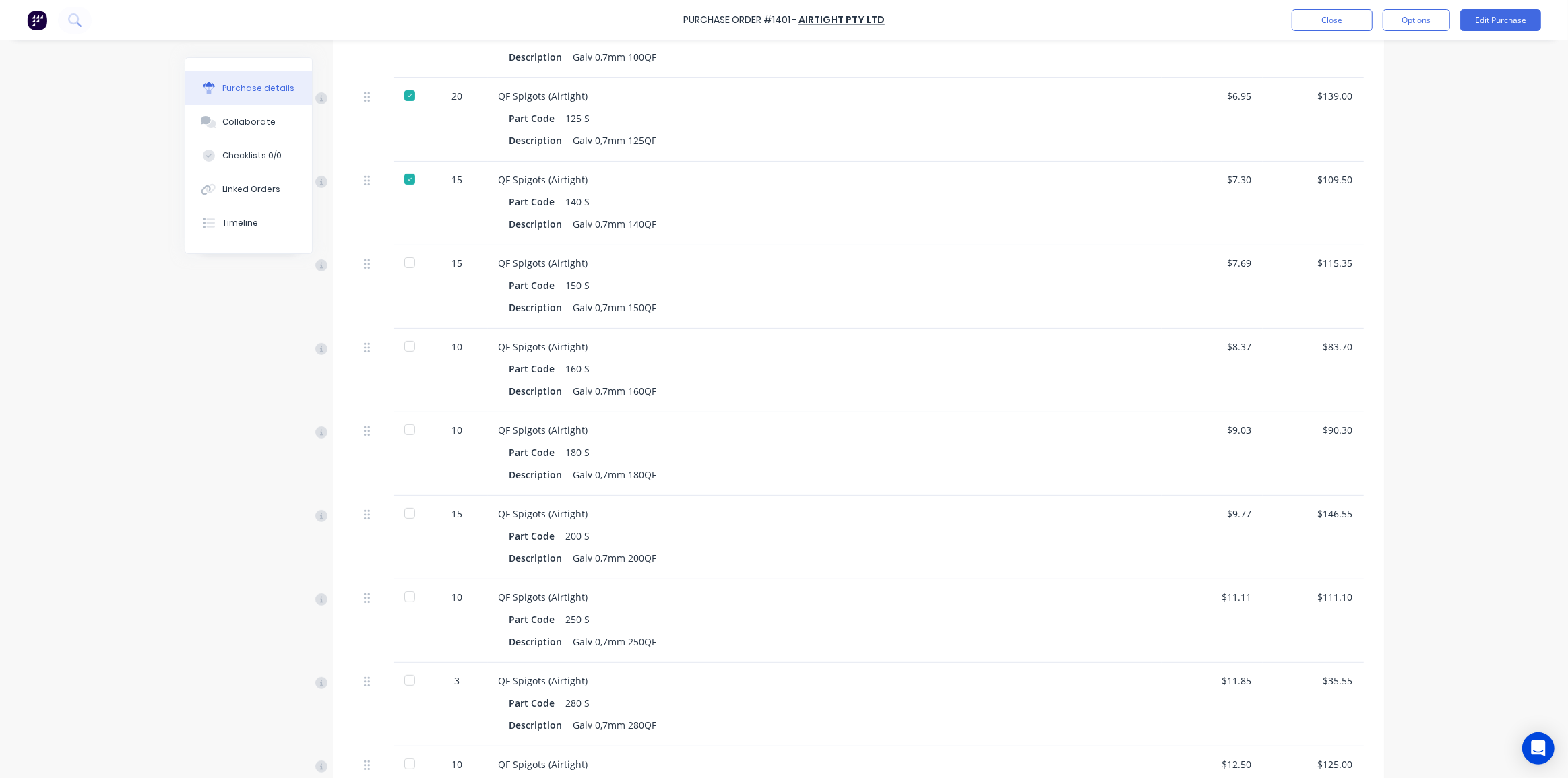
click at [405, 257] on div at bounding box center [409, 263] width 27 height 27
click at [406, 346] on div at bounding box center [409, 346] width 27 height 27
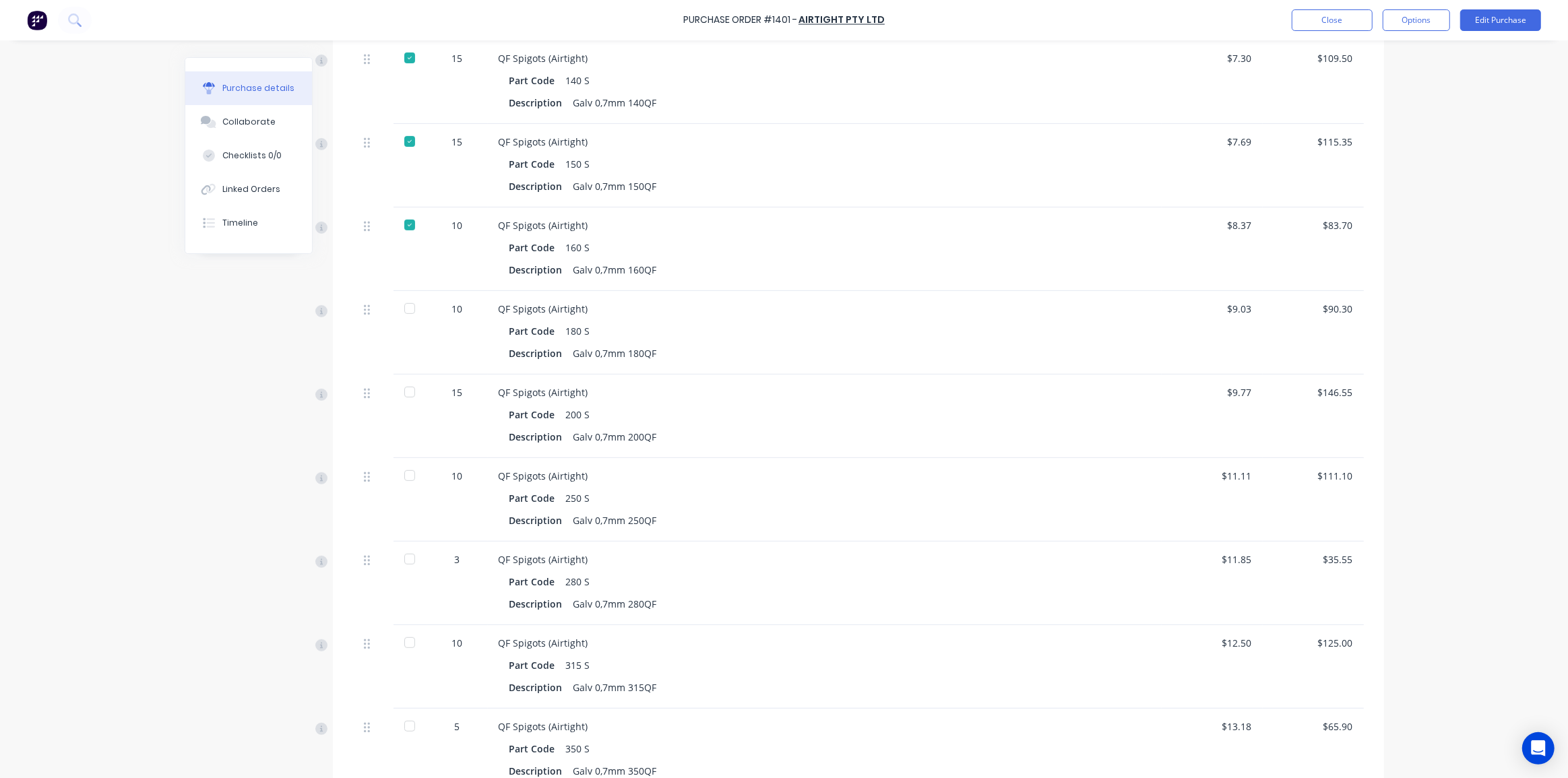
scroll to position [552, 0]
click at [1484, 27] on button "Edit Purchase" at bounding box center [1500, 20] width 81 height 22
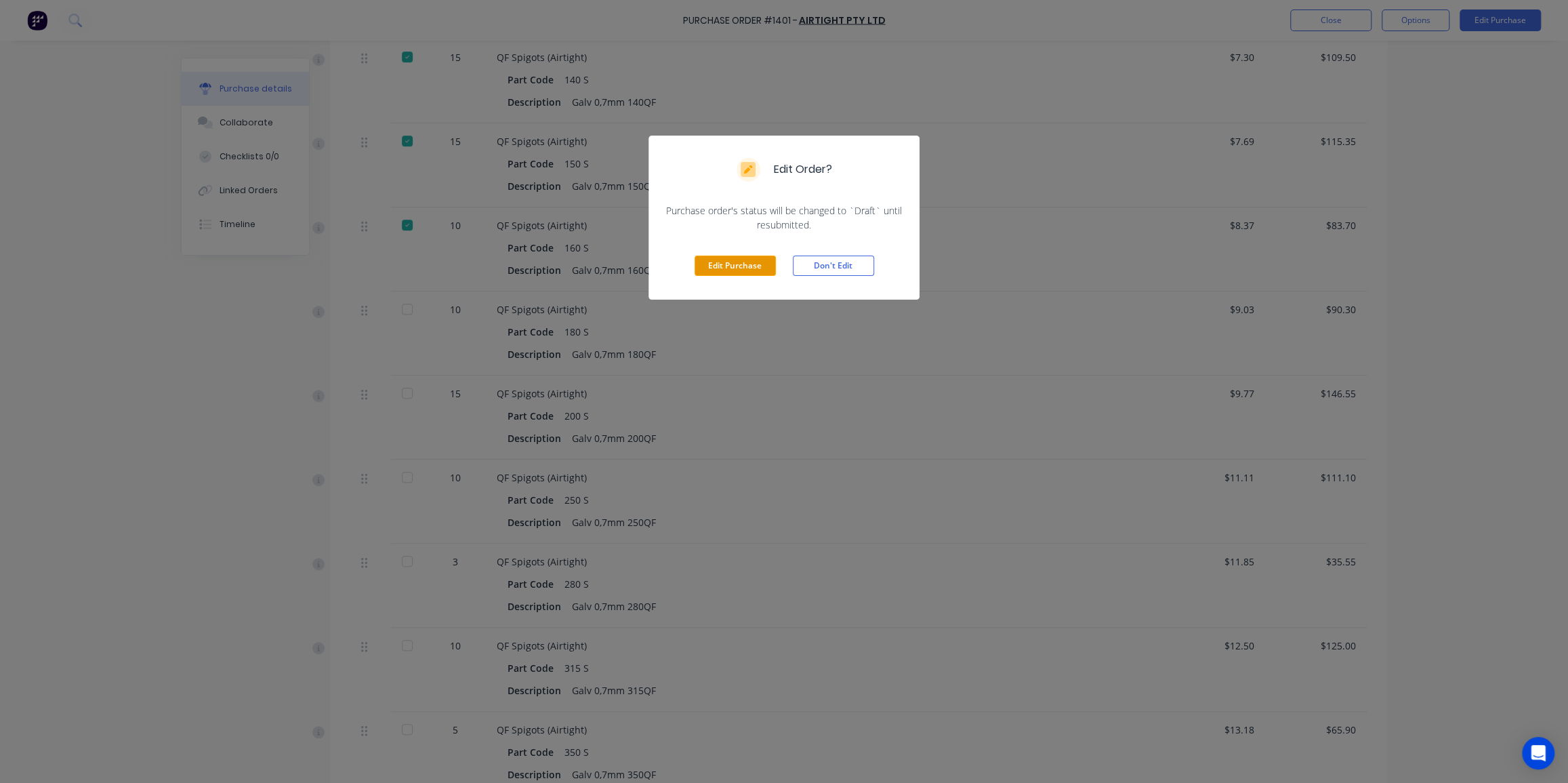
click at [703, 266] on button "Edit Purchase" at bounding box center [735, 266] width 81 height 20
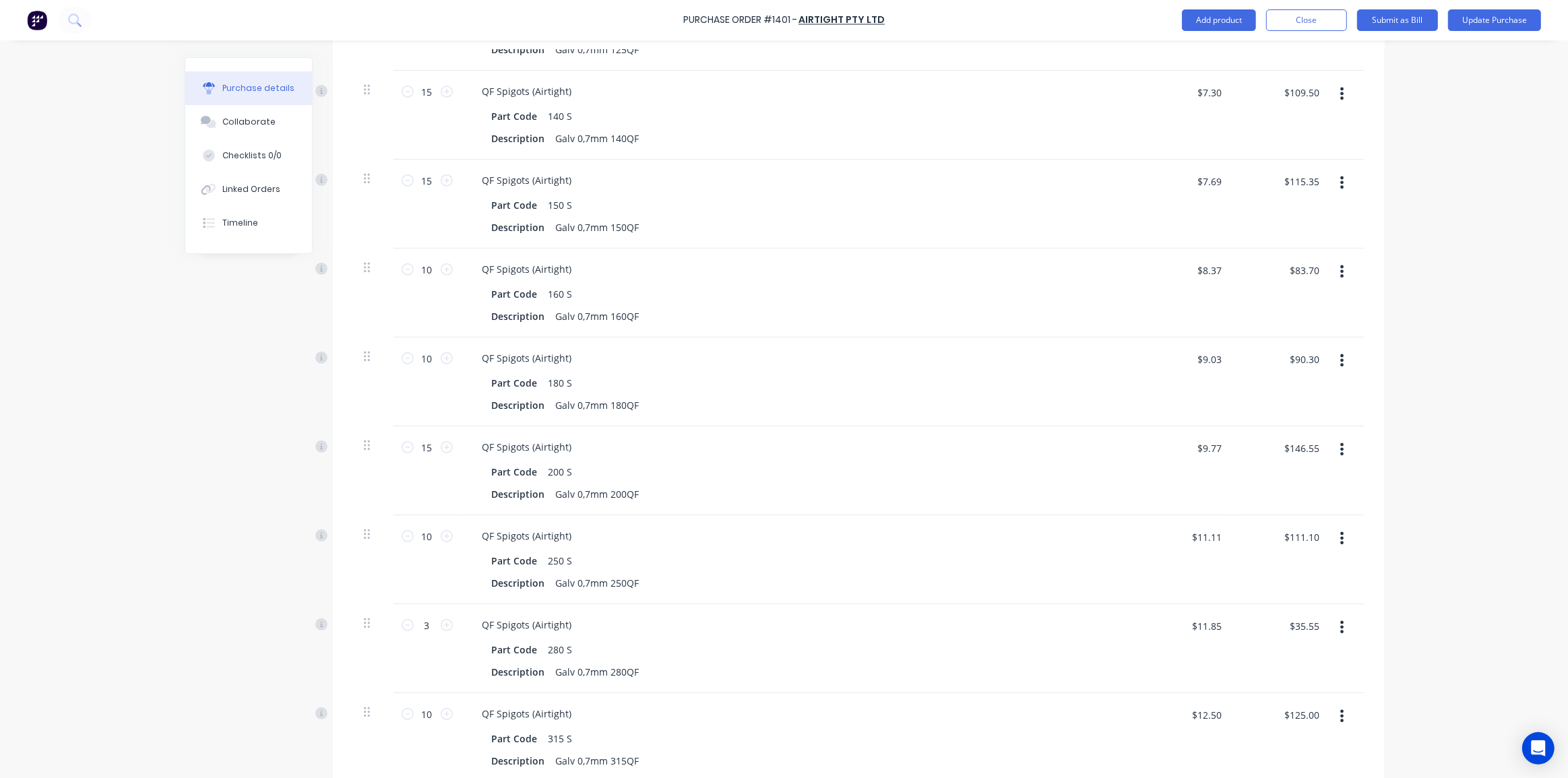
scroll to position [562, 0]
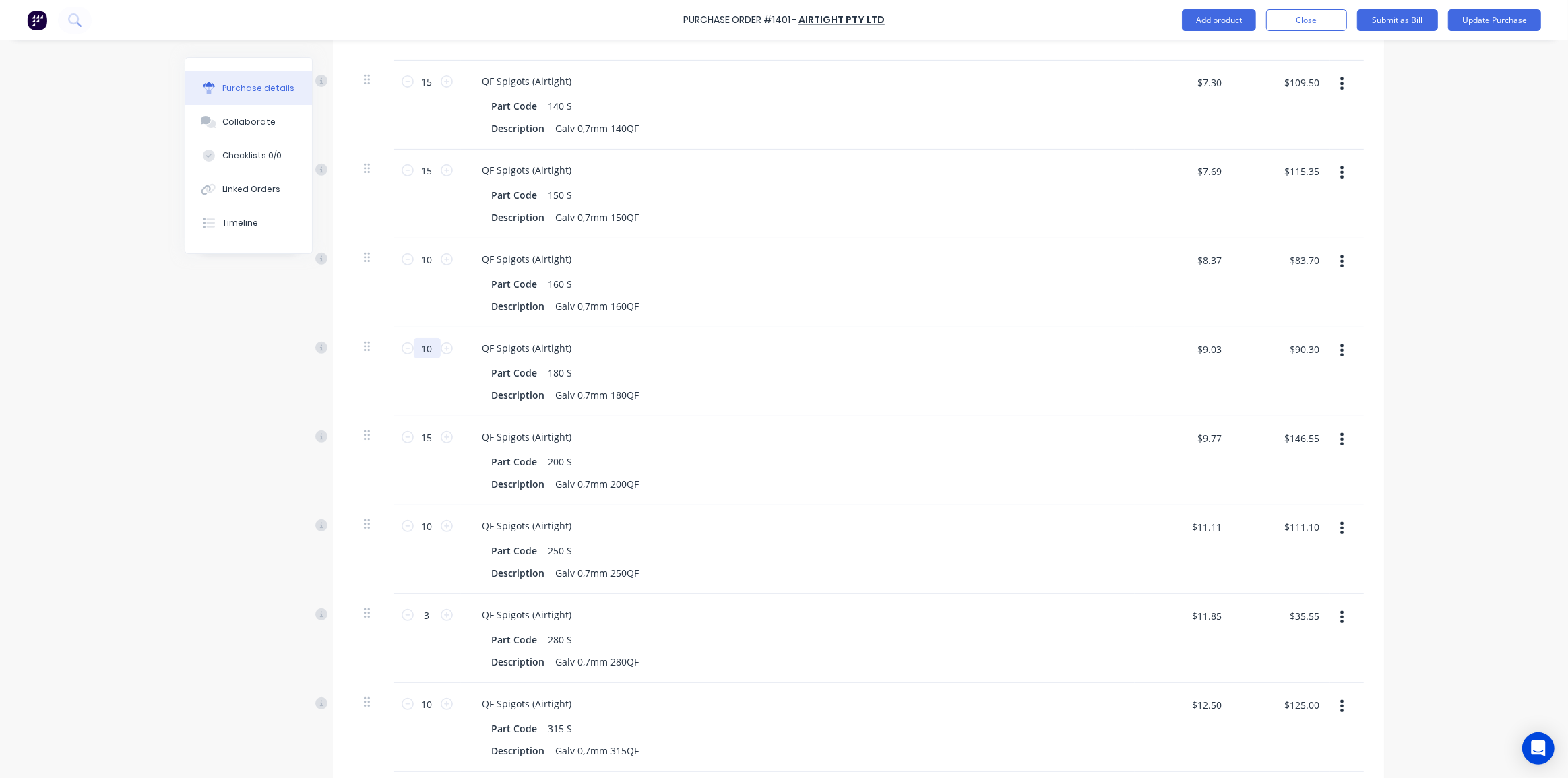
click at [430, 338] on input "10" at bounding box center [427, 348] width 27 height 20
type input "2"
type input "$18.06"
type input "2"
click at [1417, 298] on div "Purchase Order #1401 - Airtight Pty Ltd Add product Close Submit as Bill Update…" at bounding box center [784, 389] width 1568 height 778
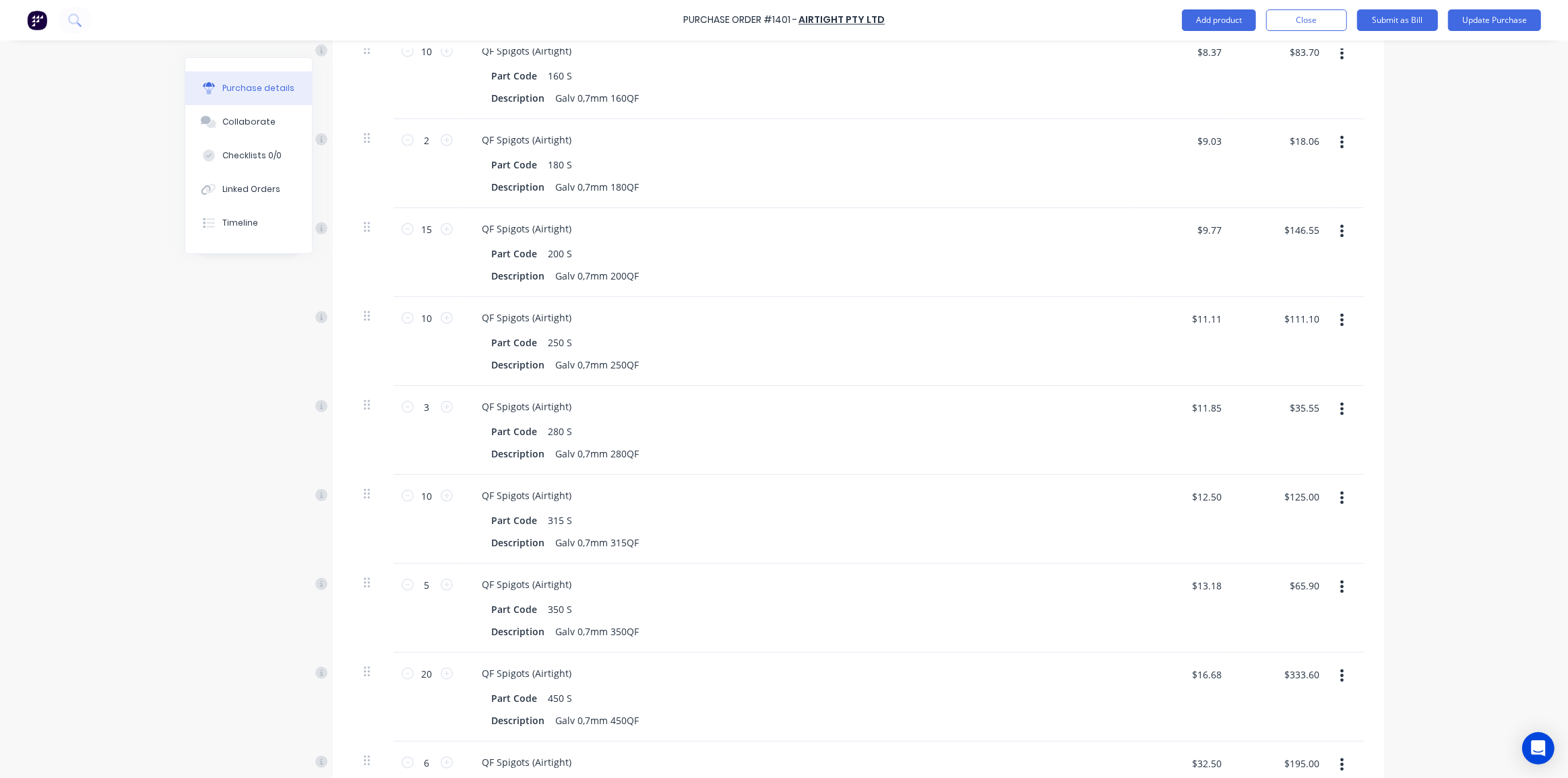
scroll to position [807, 0]
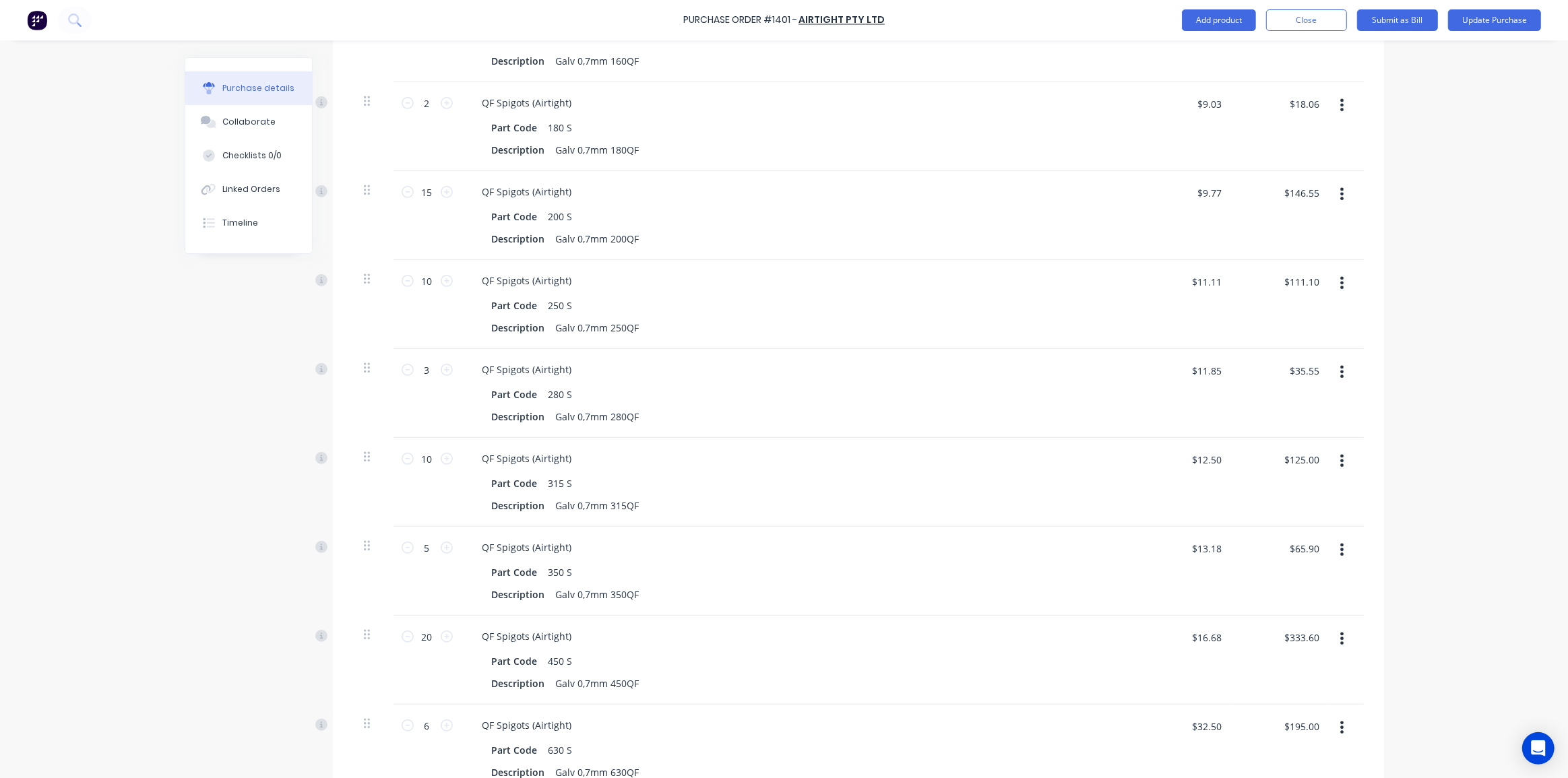
click at [1340, 360] on button "button" at bounding box center [1342, 372] width 32 height 24
click at [1282, 475] on button "Delete" at bounding box center [1301, 488] width 115 height 27
click at [1421, 376] on div "Purchase Order #1401 - Airtight Pty Ltd Add product Close Submit as Bill Update…" at bounding box center [784, 389] width 1568 height 778
click at [1334, 627] on button "button" at bounding box center [1342, 638] width 32 height 24
click at [1278, 742] on button "Delete" at bounding box center [1301, 755] width 115 height 27
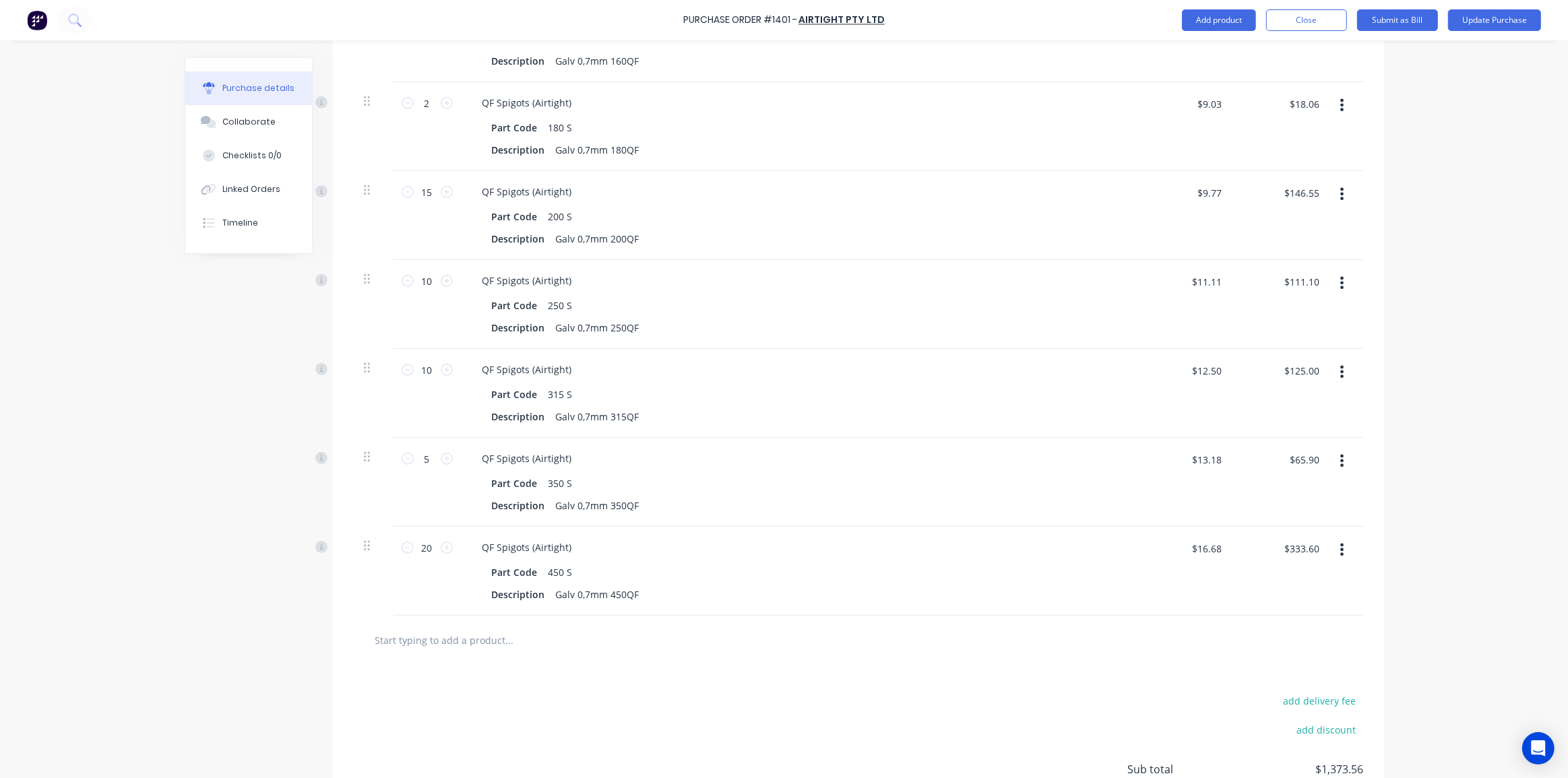
click at [1464, 452] on div "Purchase Order #1401 - Airtight Pty Ltd Add product Close Submit as Bill Update…" at bounding box center [784, 389] width 1568 height 778
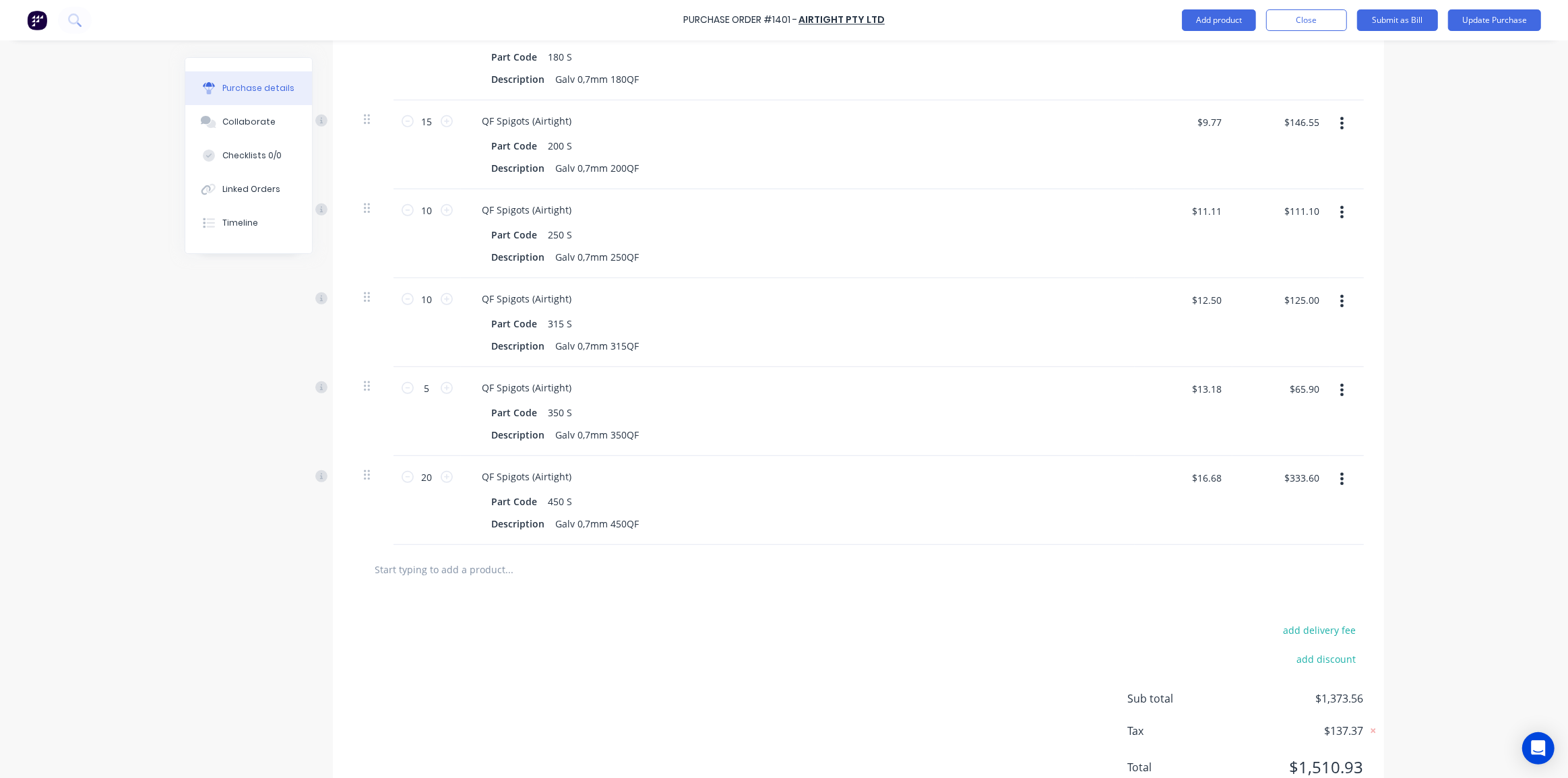
scroll to position [913, 0]
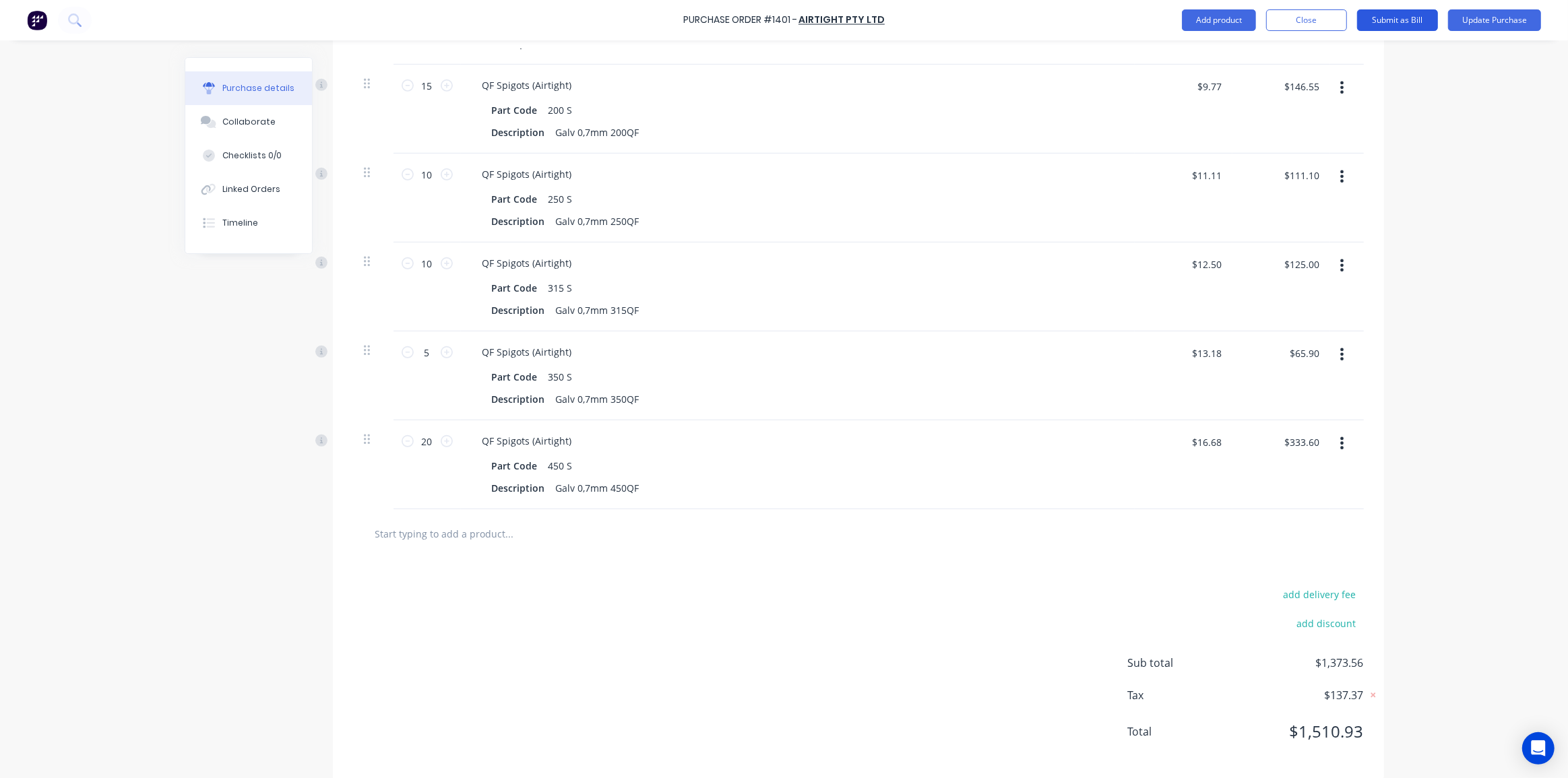
click at [1387, 25] on button "Submit as Bill" at bounding box center [1397, 20] width 81 height 22
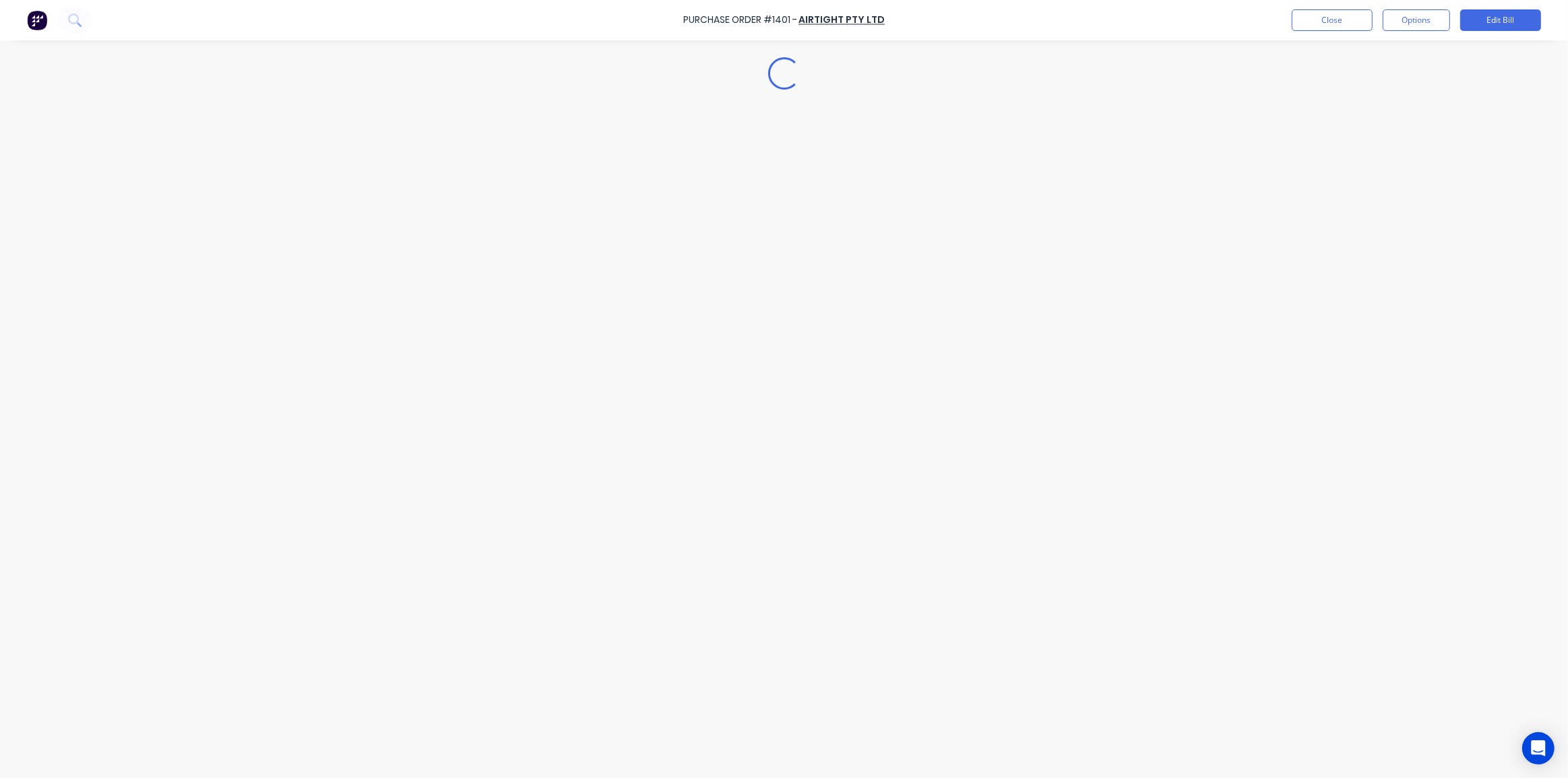
scroll to position [0, 0]
